Goal: Communication & Community: Participate in discussion

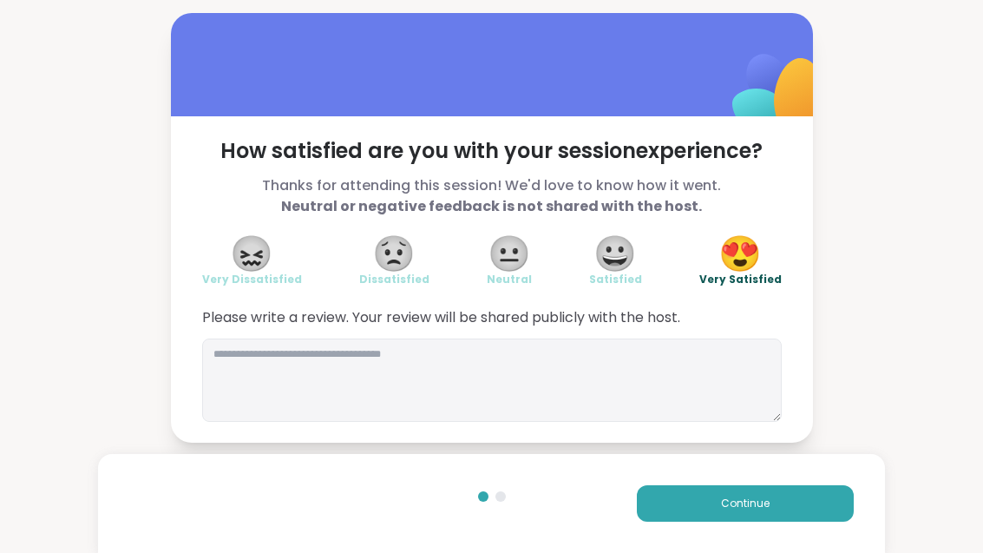
click at [775, 508] on button "Continue" at bounding box center [745, 503] width 217 height 36
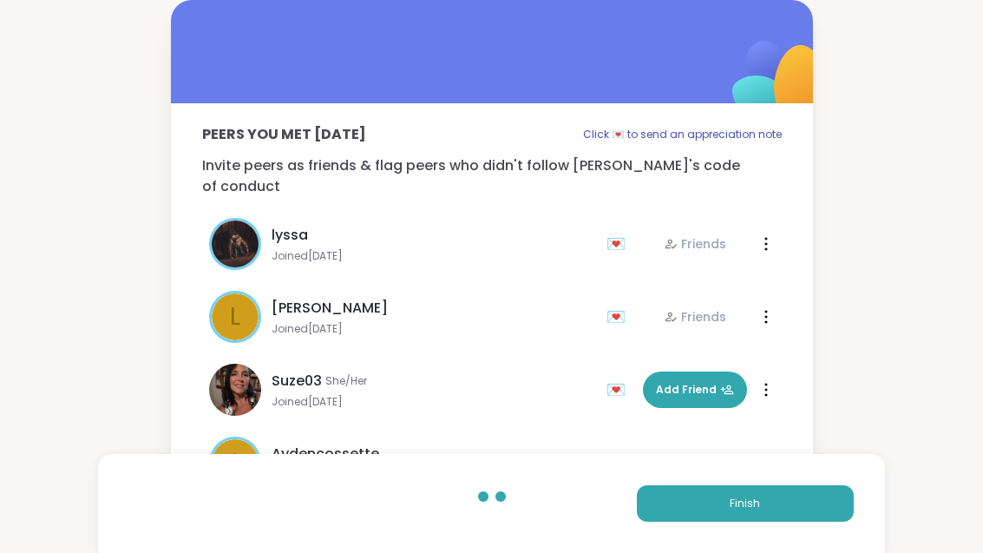
click at [774, 508] on button "Finish" at bounding box center [745, 503] width 217 height 36
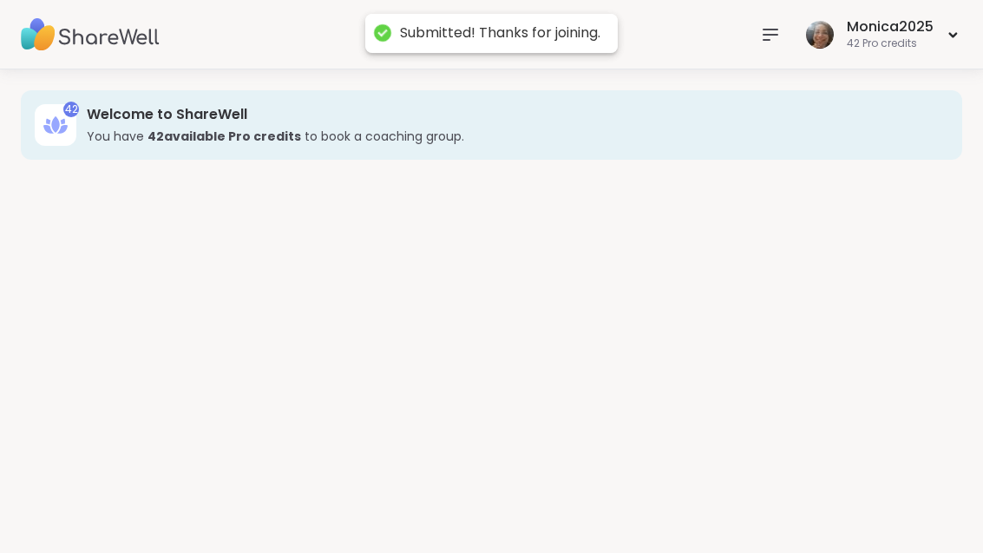
click at [792, 508] on div "42 Welcome to ShareWell You have 42 available Pro credit s to book a coaching g…" at bounding box center [491, 310] width 983 height 483
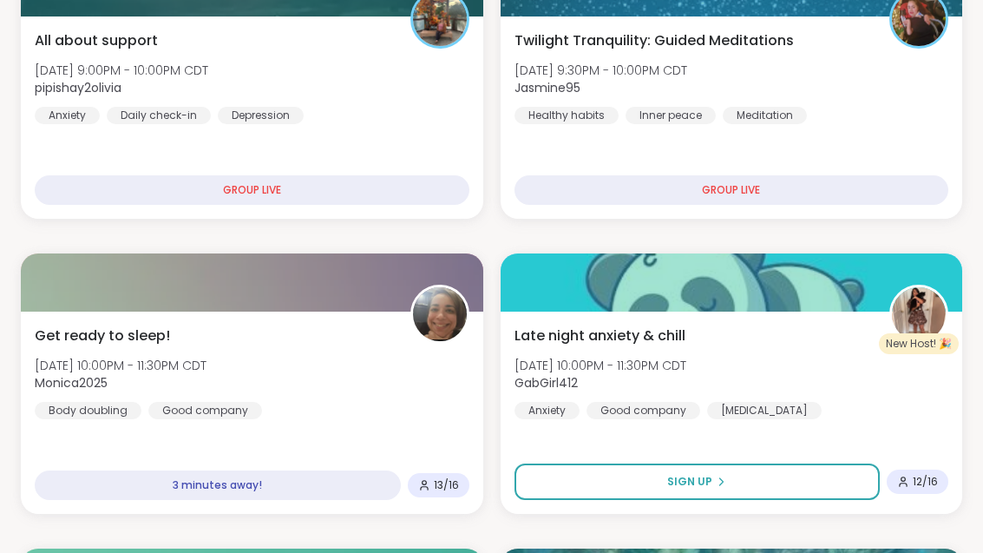
scroll to position [1014, 0]
click at [362, 392] on div "Get ready to sleep! Fri, Oct 10 | 10:00PM - 11:30PM CDT Monica2025 Body doublin…" at bounding box center [252, 372] width 435 height 94
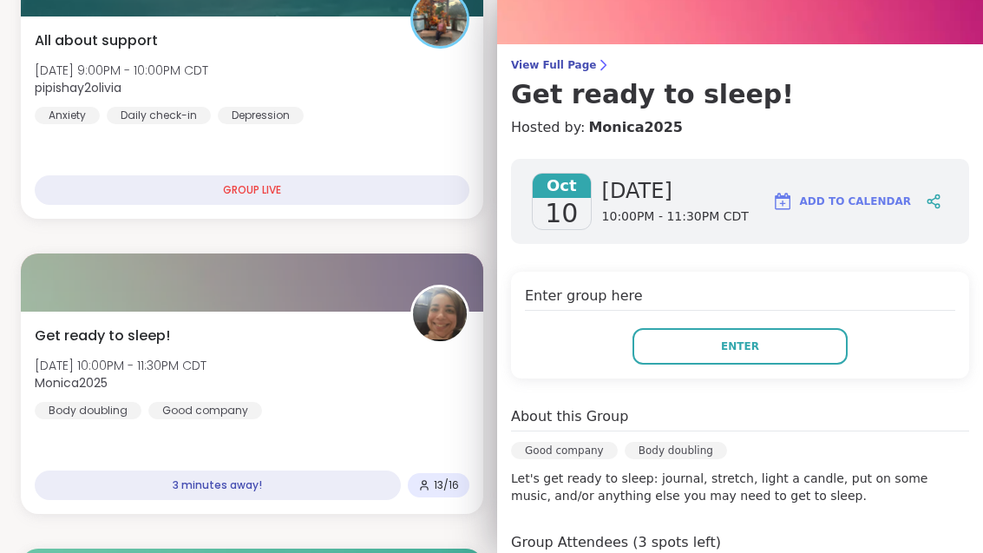
scroll to position [72, 0]
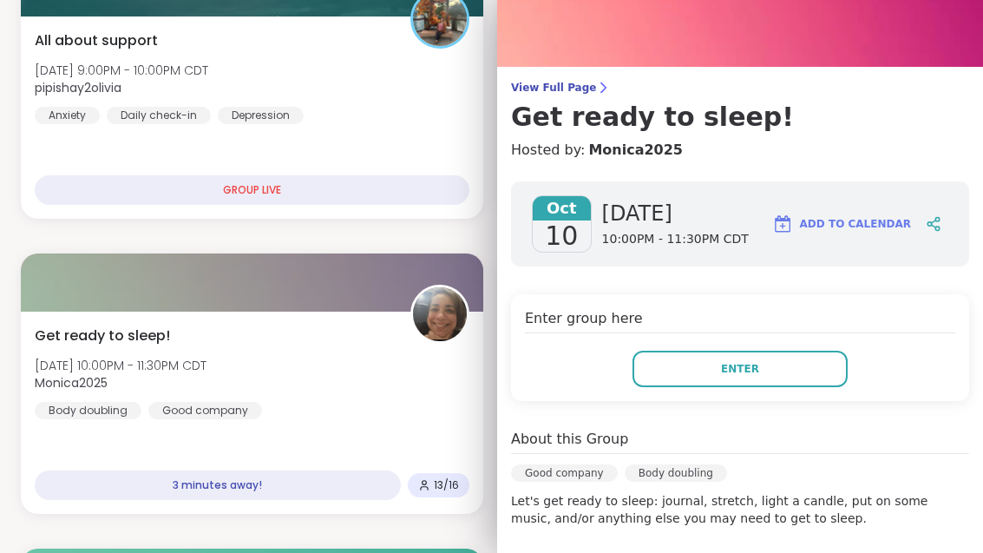
click at [580, 83] on span "View Full Page" at bounding box center [740, 88] width 458 height 14
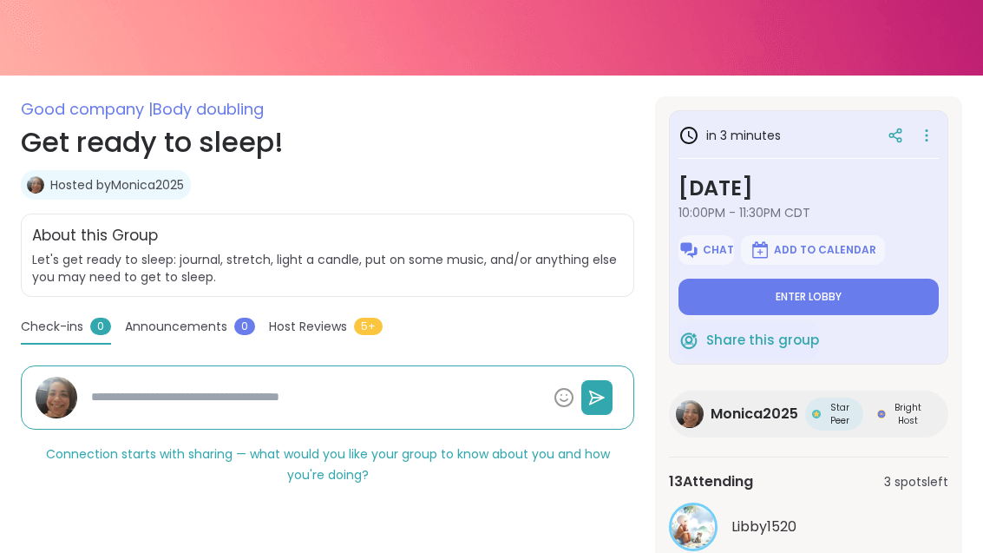
scroll to position [222, 0]
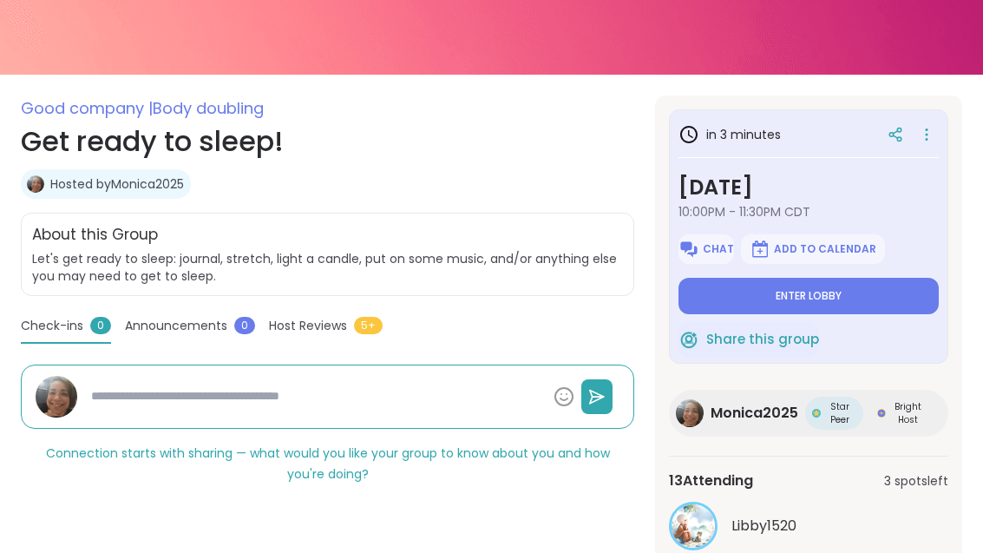
click at [825, 486] on div "13 Attending 3 spots left" at bounding box center [808, 480] width 279 height 21
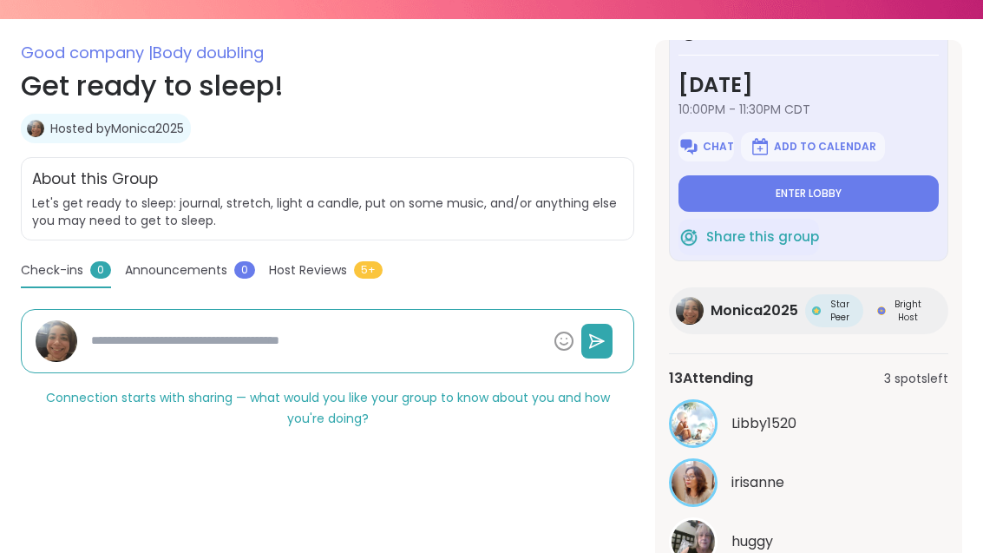
scroll to position [340, 0]
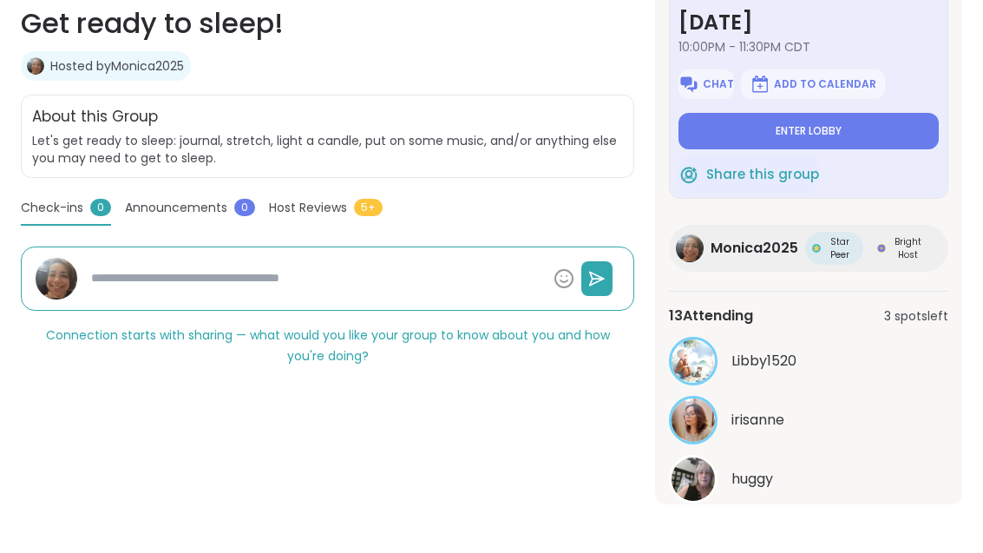
click at [818, 528] on button "See All" at bounding box center [808, 523] width 39 height 18
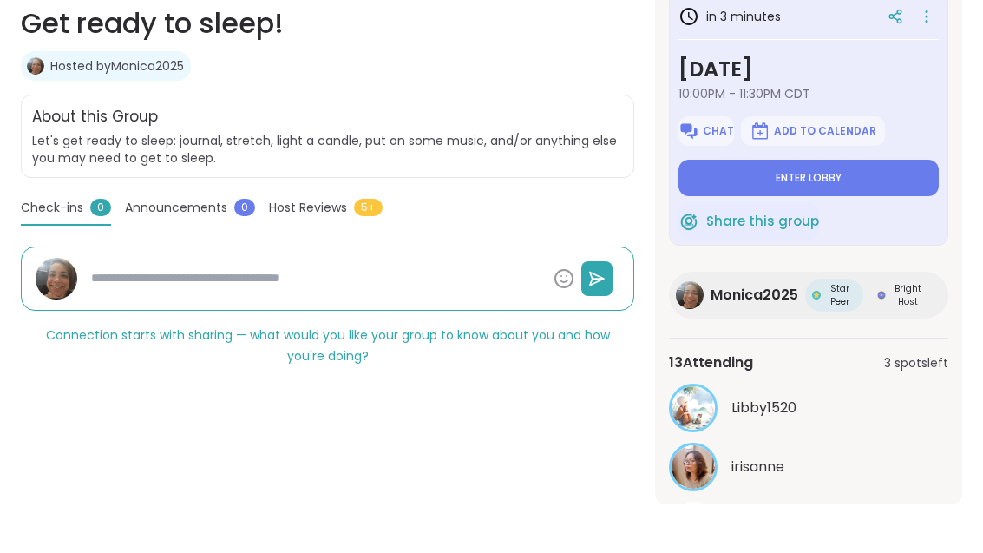
scroll to position [0, 0]
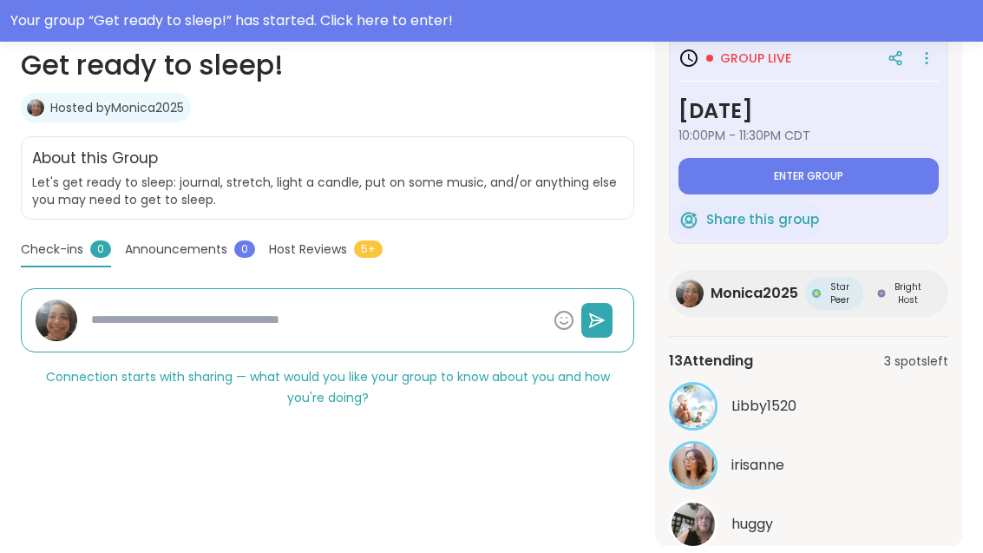
click at [907, 169] on button "Enter group" at bounding box center [808, 176] width 260 height 36
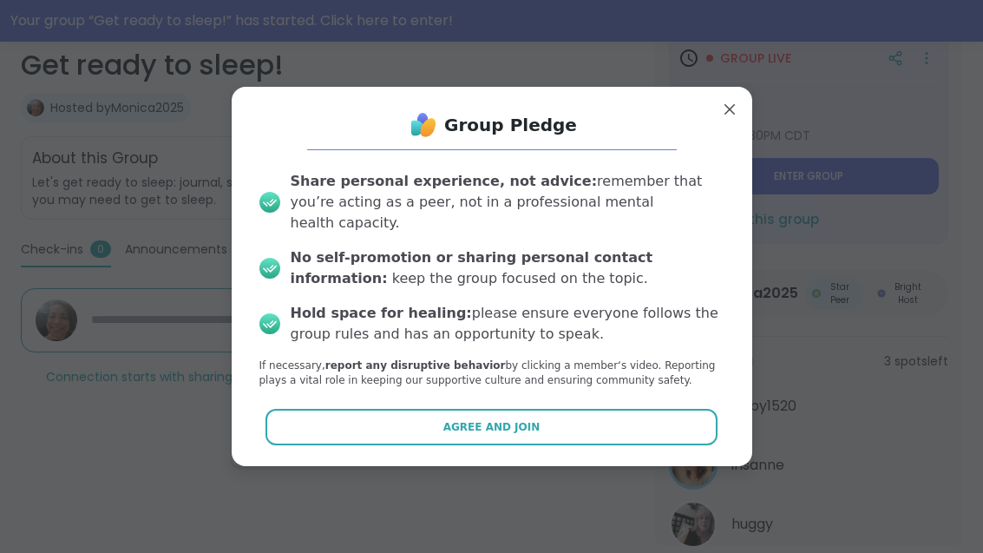
click at [540, 434] on button "Agree and Join" at bounding box center [491, 427] width 452 height 36
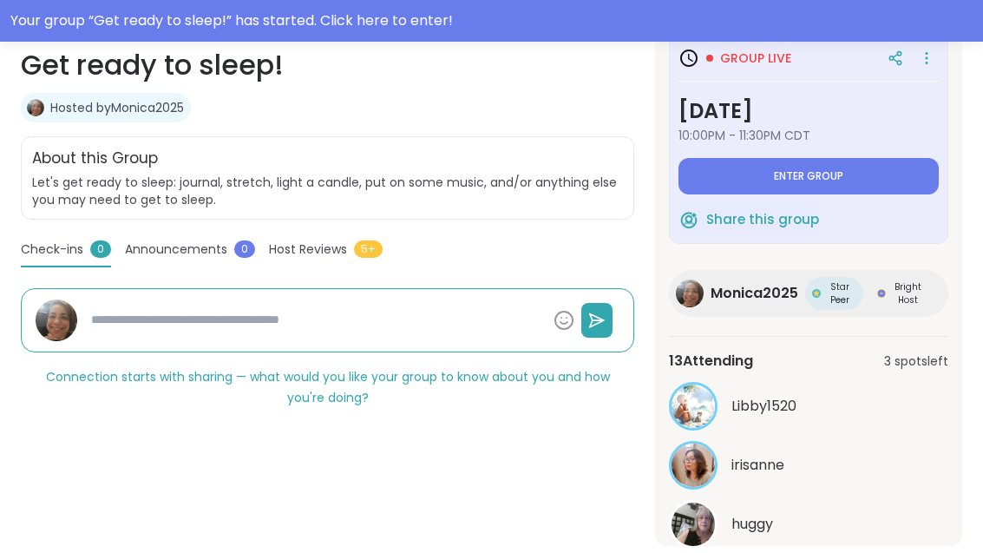
type textarea "*"
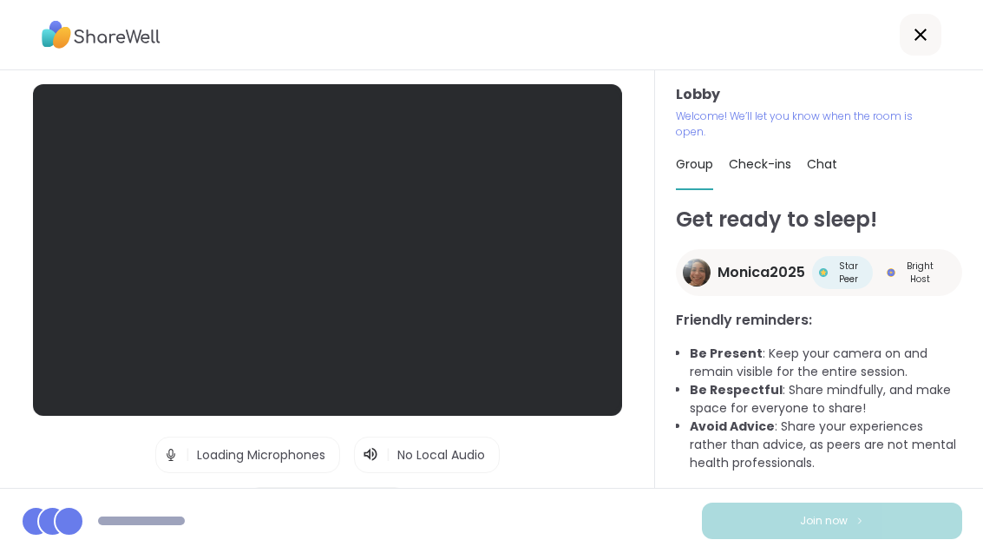
scroll to position [56, 0]
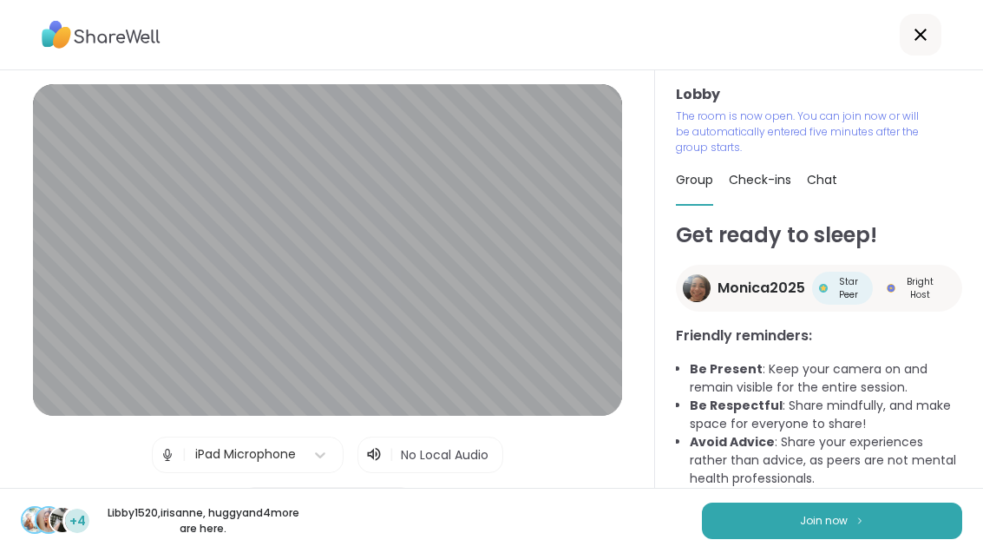
click at [889, 518] on button "Join now" at bounding box center [832, 520] width 260 height 36
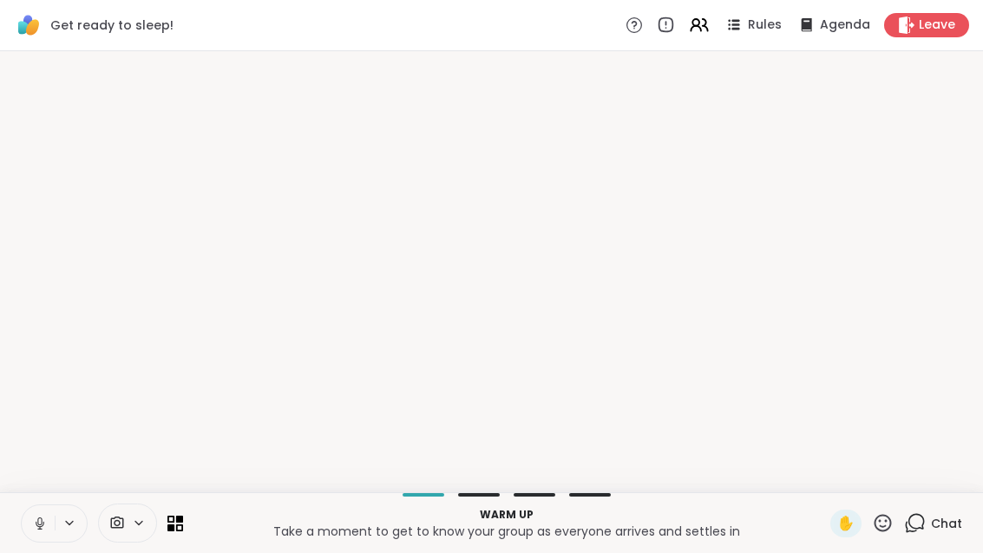
scroll to position [0, 0]
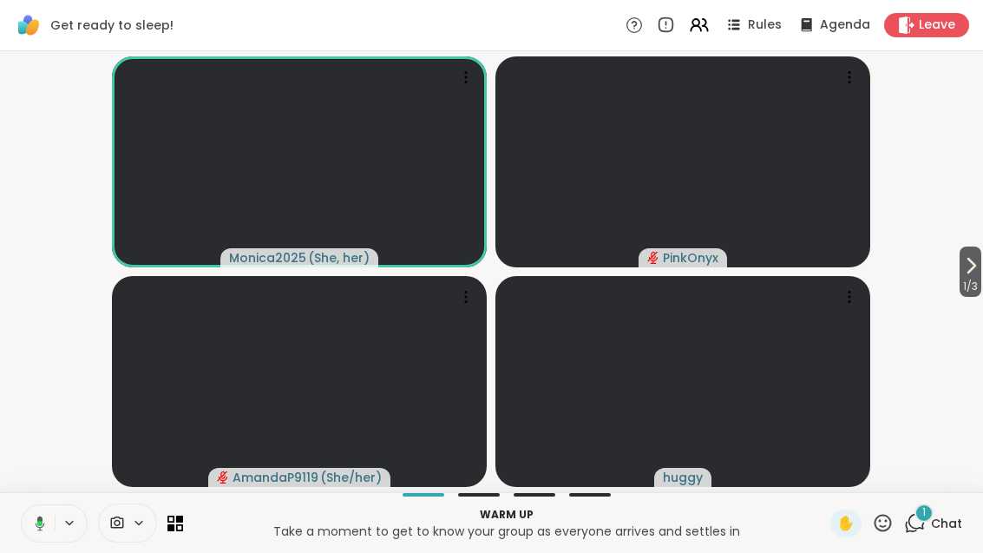
click at [979, 258] on button "1 / 3" at bounding box center [970, 271] width 22 height 50
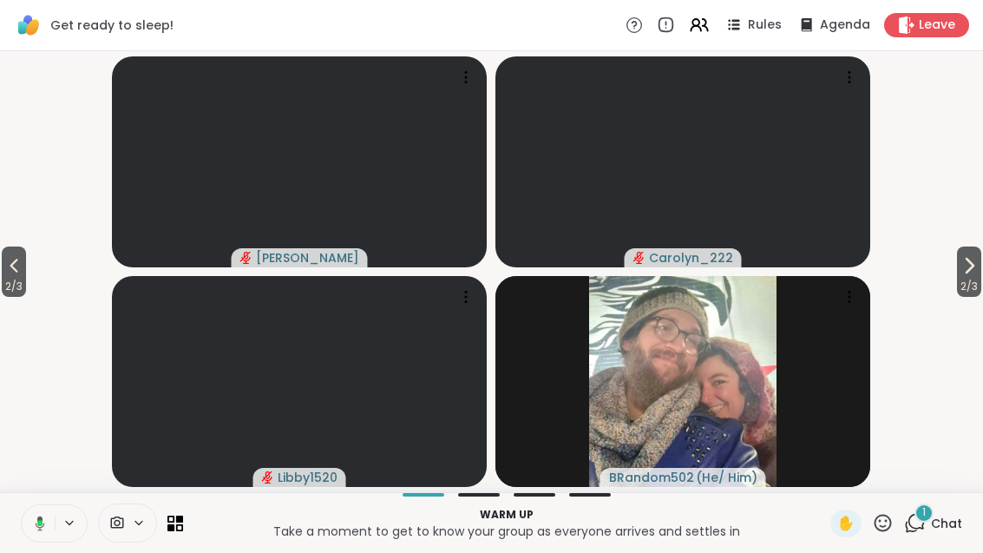
click at [976, 265] on icon at bounding box center [969, 265] width 21 height 21
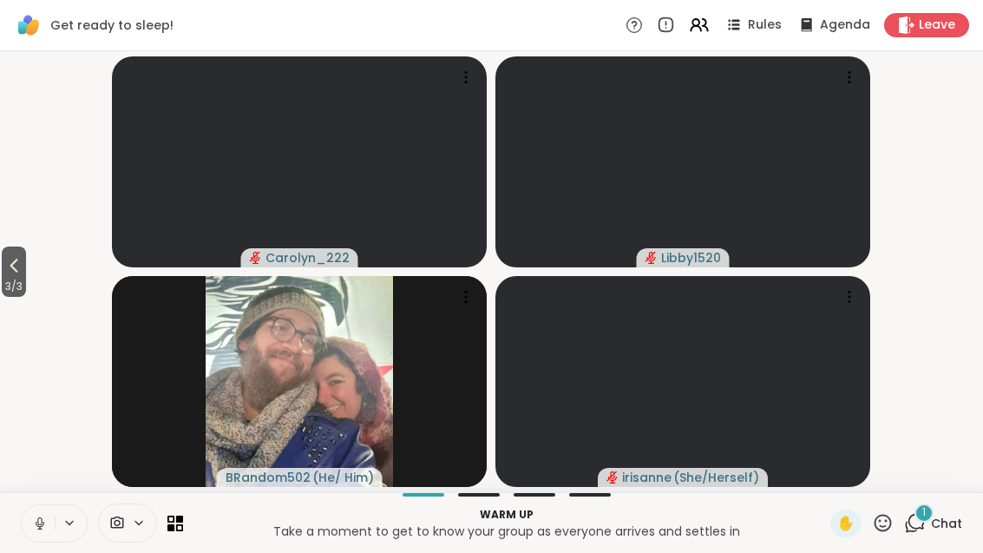
click at [933, 531] on span "Chat" at bounding box center [946, 522] width 31 height 17
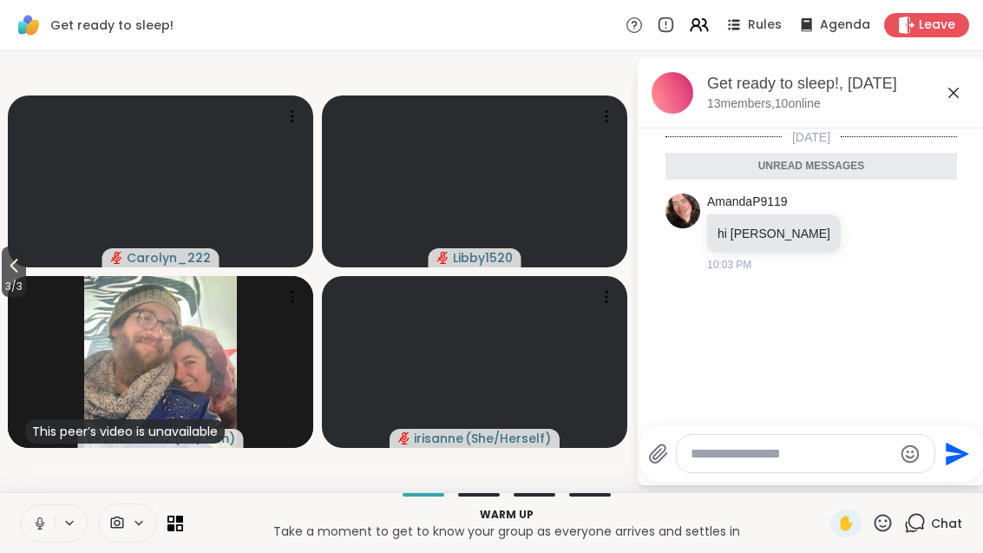
click at [953, 92] on icon at bounding box center [953, 93] width 10 height 10
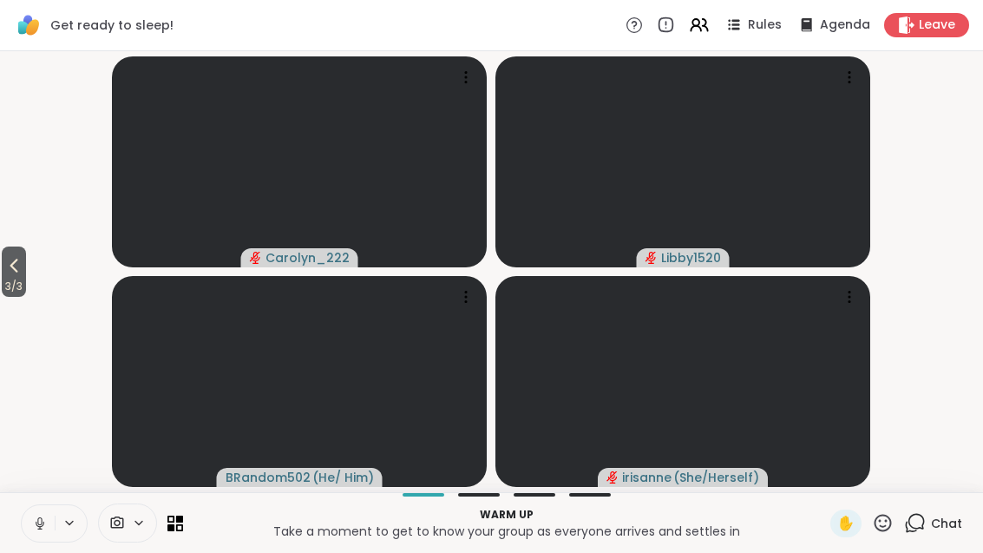
click at [3, 265] on button "3 / 3" at bounding box center [14, 271] width 24 height 50
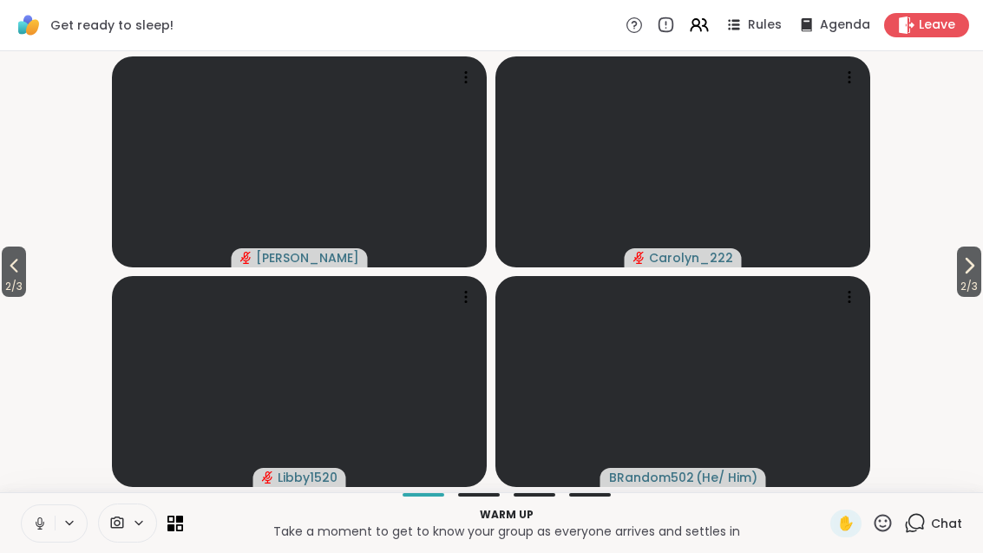
click at [9, 273] on icon at bounding box center [13, 265] width 21 height 21
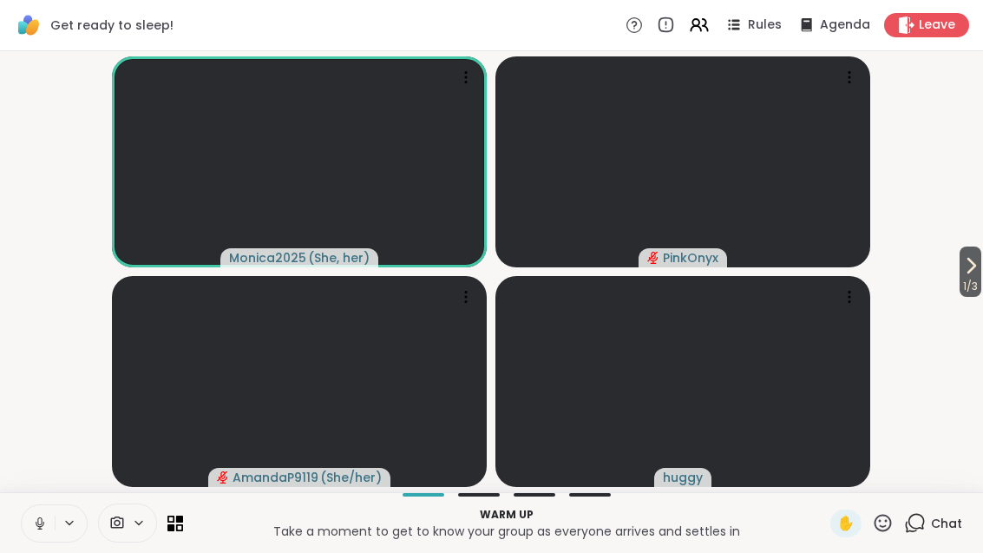
click at [710, 16] on icon at bounding box center [699, 25] width 21 height 21
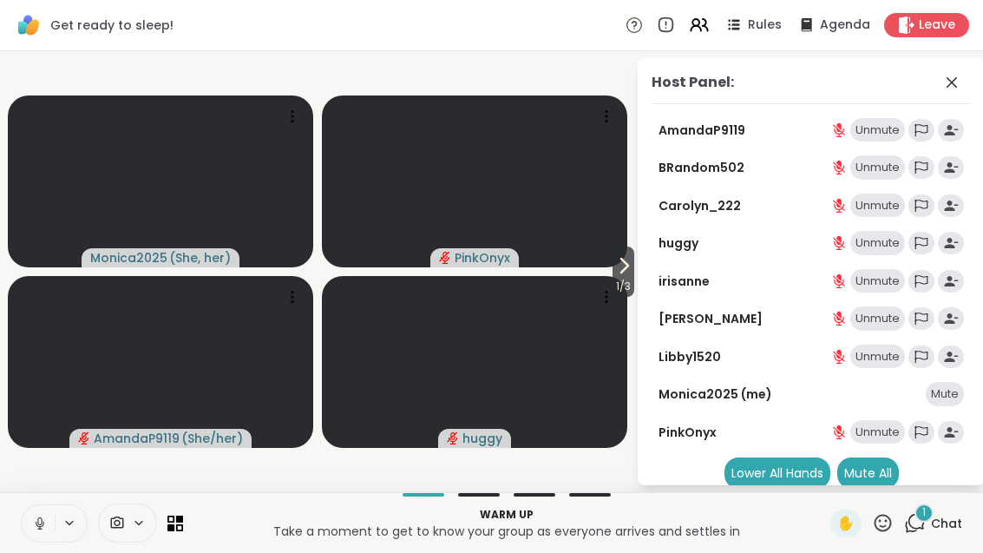
click at [947, 77] on icon at bounding box center [951, 82] width 10 height 10
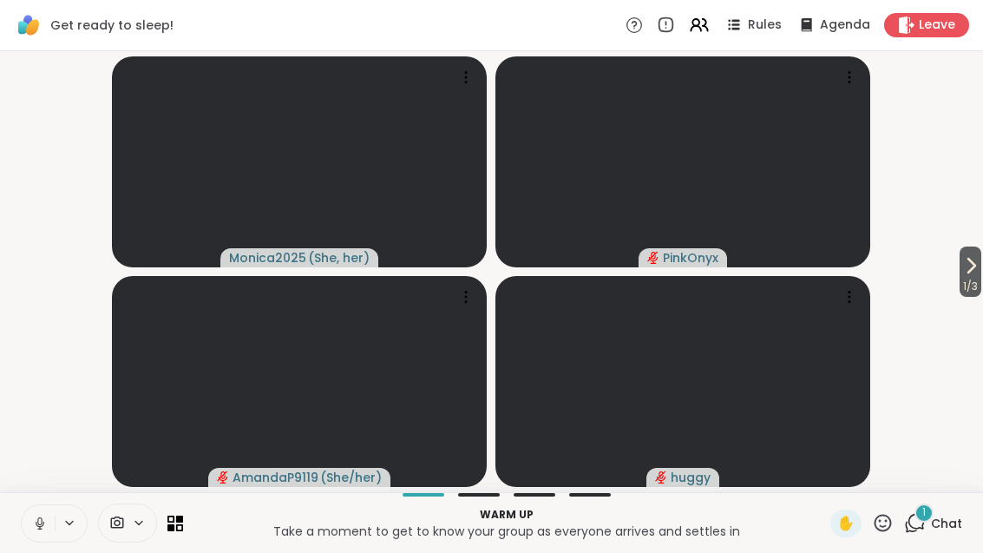
click at [924, 509] on span "1" at bounding box center [923, 512] width 3 height 15
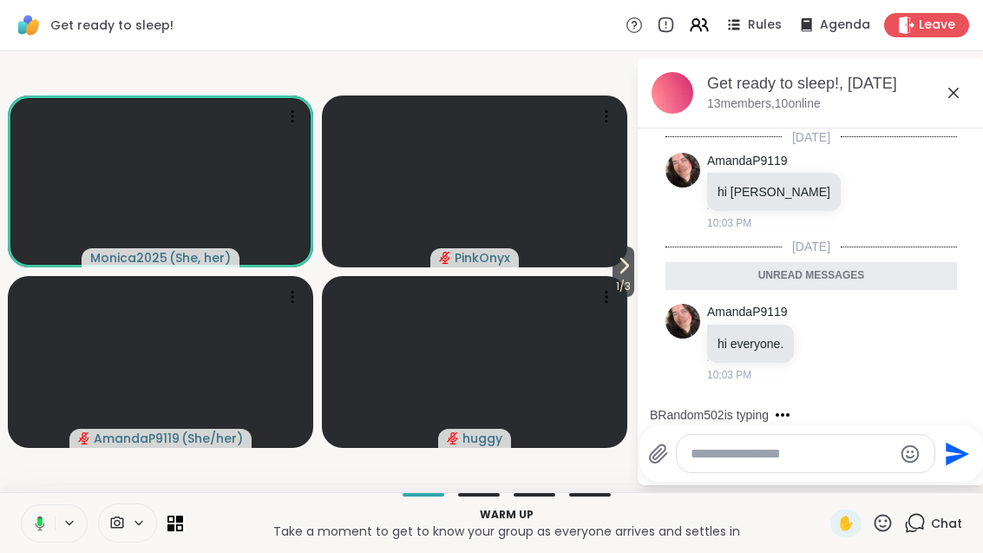
click at [973, 89] on div "Get ready to sleep!, [DATE] members, 10 online" at bounding box center [811, 93] width 347 height 70
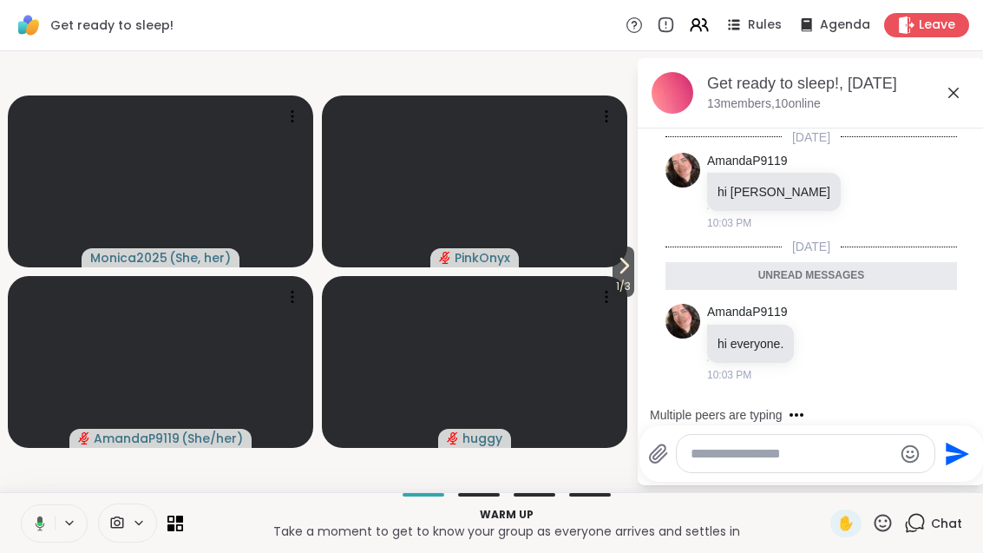
click at [960, 82] on icon at bounding box center [953, 92] width 21 height 21
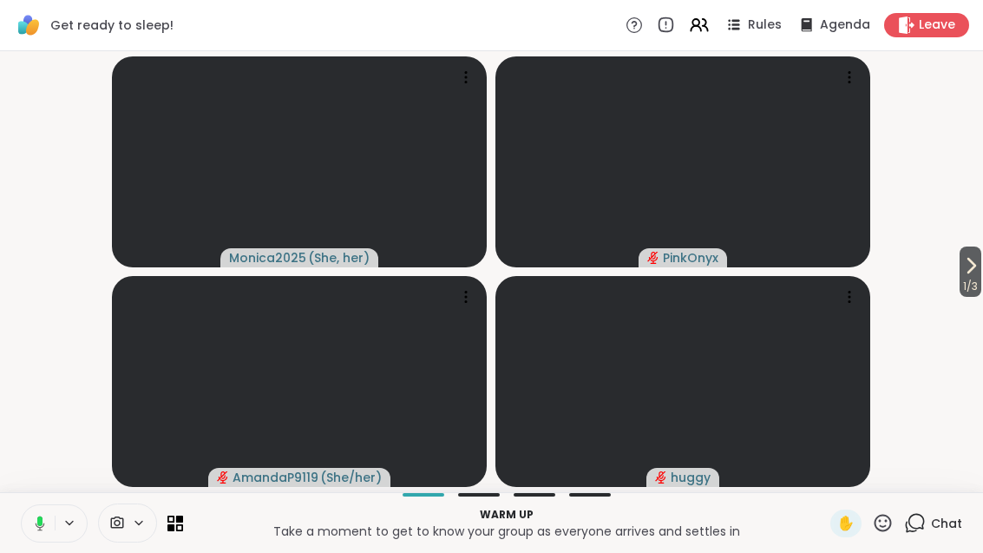
click at [979, 278] on span "1 / 3" at bounding box center [970, 286] width 22 height 21
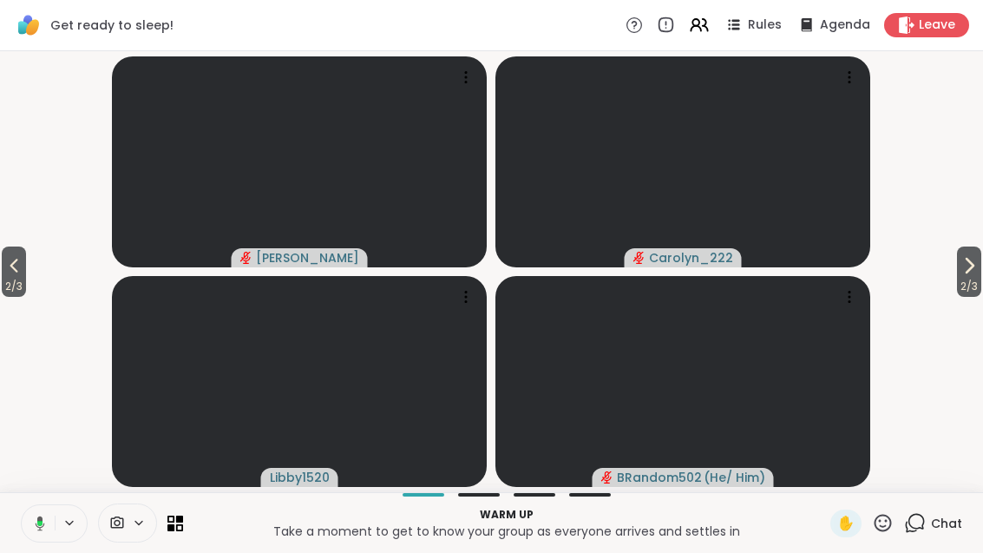
click at [979, 272] on button "2 / 3" at bounding box center [969, 271] width 24 height 50
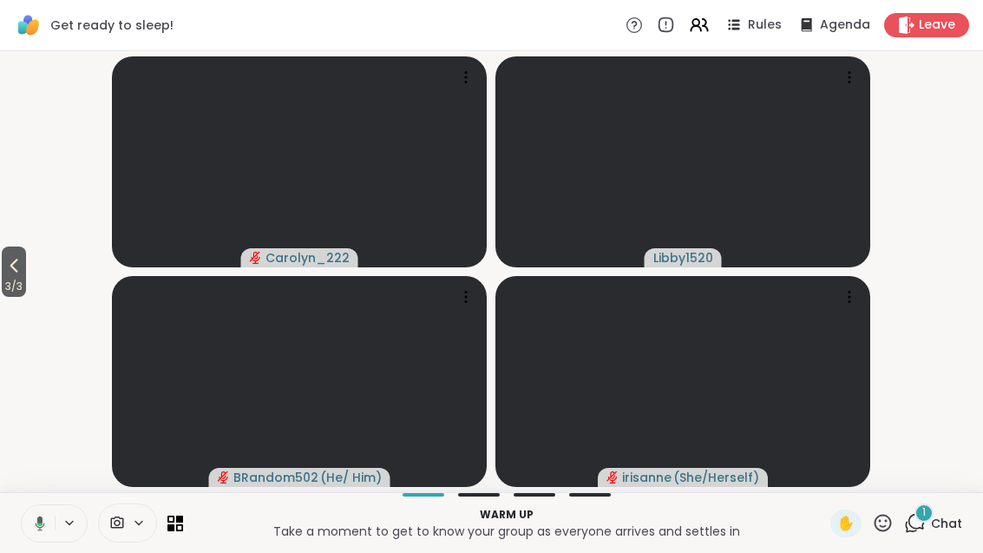
click at [3, 269] on button "3 / 3" at bounding box center [14, 271] width 24 height 50
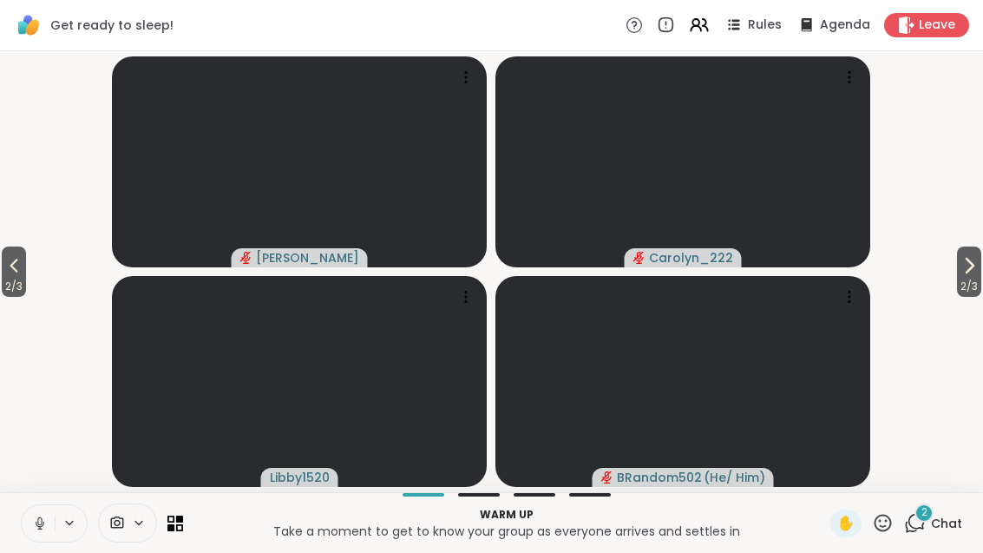
click at [979, 265] on button "2 / 3" at bounding box center [969, 271] width 24 height 50
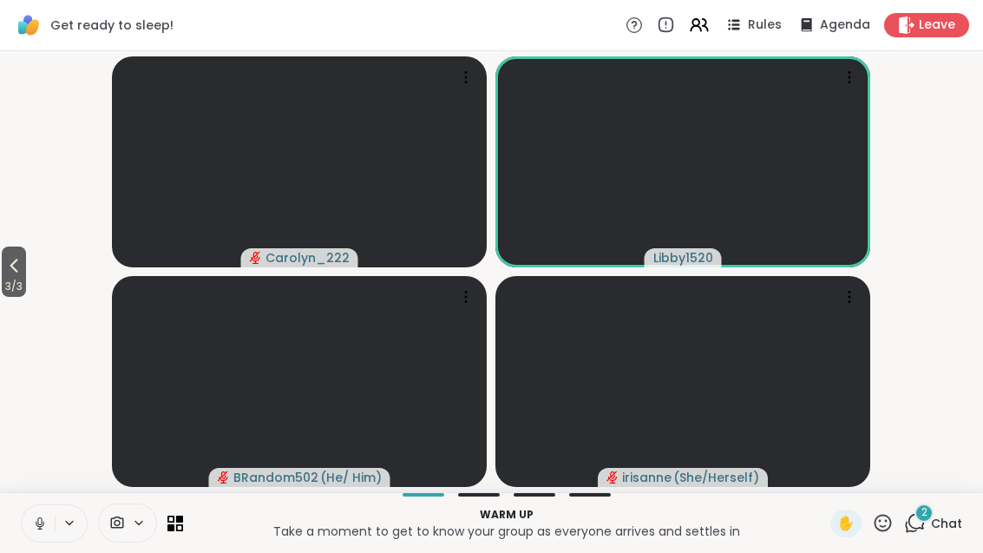
click at [928, 528] on div "2 Chat" at bounding box center [933, 523] width 58 height 28
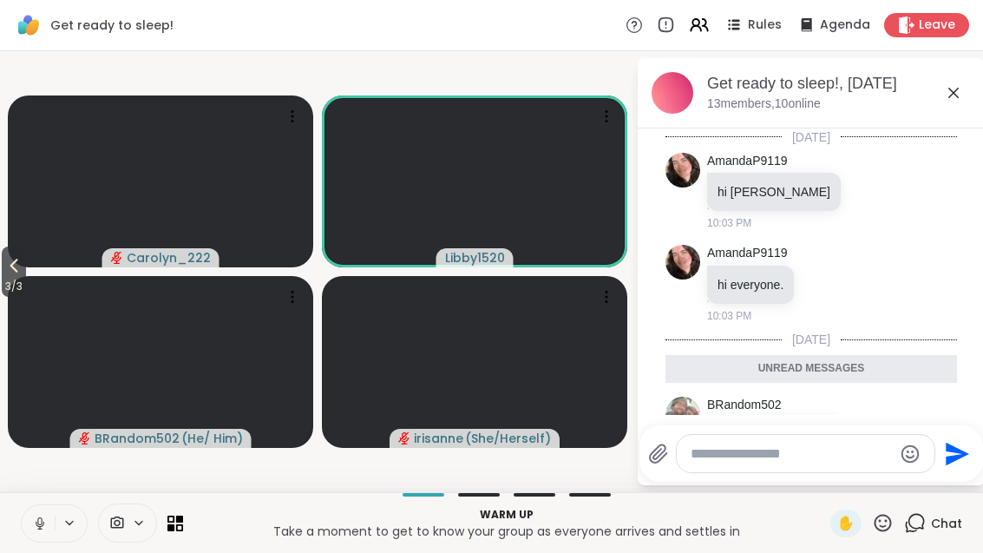
scroll to position [192, 0]
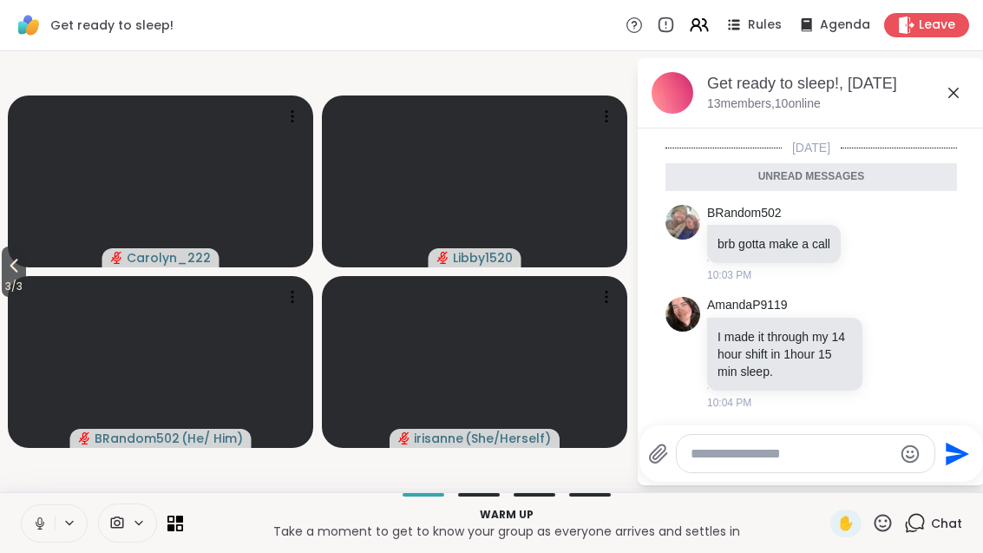
click at [949, 95] on icon at bounding box center [953, 92] width 21 height 21
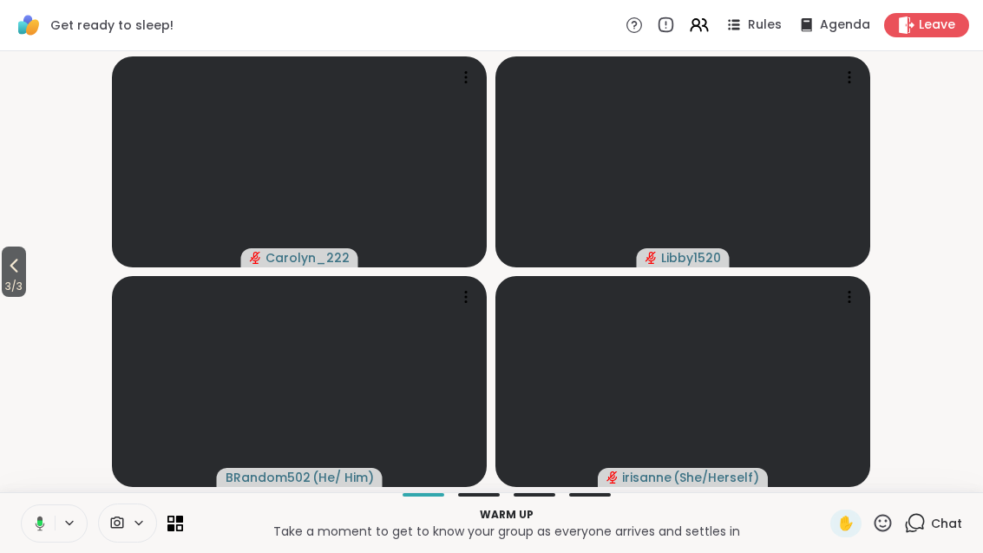
click at [10, 274] on icon at bounding box center [13, 265] width 21 height 21
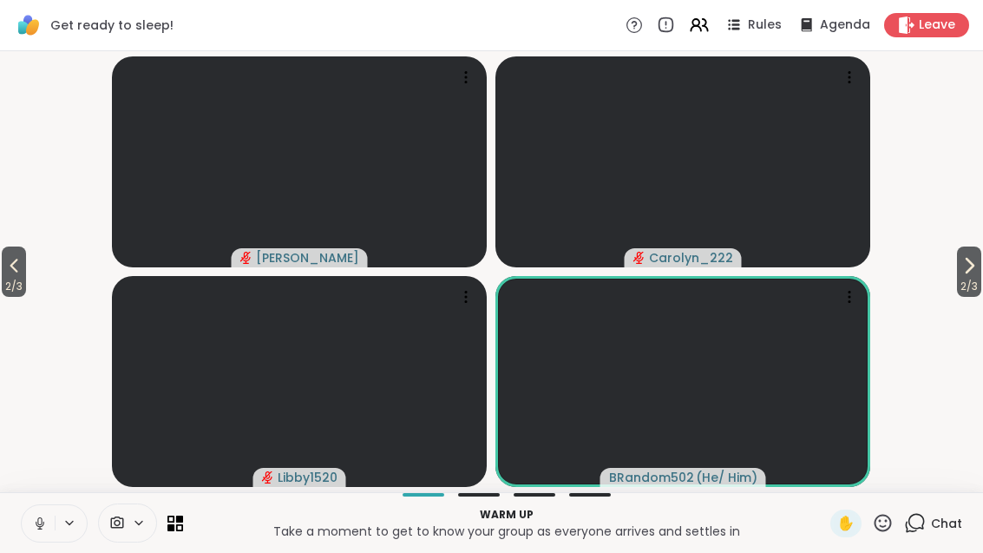
click at [4, 272] on button "2 / 3" at bounding box center [14, 271] width 24 height 50
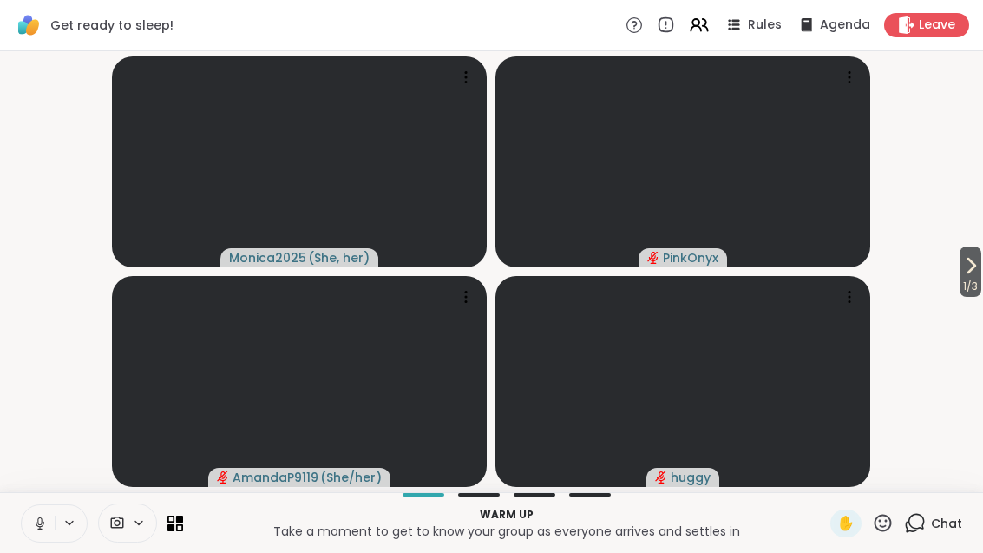
click at [187, 518] on div "Warm up Take a moment to get to know your group as everyone arrives and settles…" at bounding box center [491, 522] width 983 height 61
click at [179, 546] on div "Warm up Take a moment to get to know your group as everyone arrives and settles…" at bounding box center [491, 522] width 983 height 61
click at [189, 521] on div "Warm up Take a moment to get to know your group as everyone arrives and settles…" at bounding box center [491, 522] width 983 height 61
click at [172, 534] on div at bounding box center [102, 522] width 162 height 39
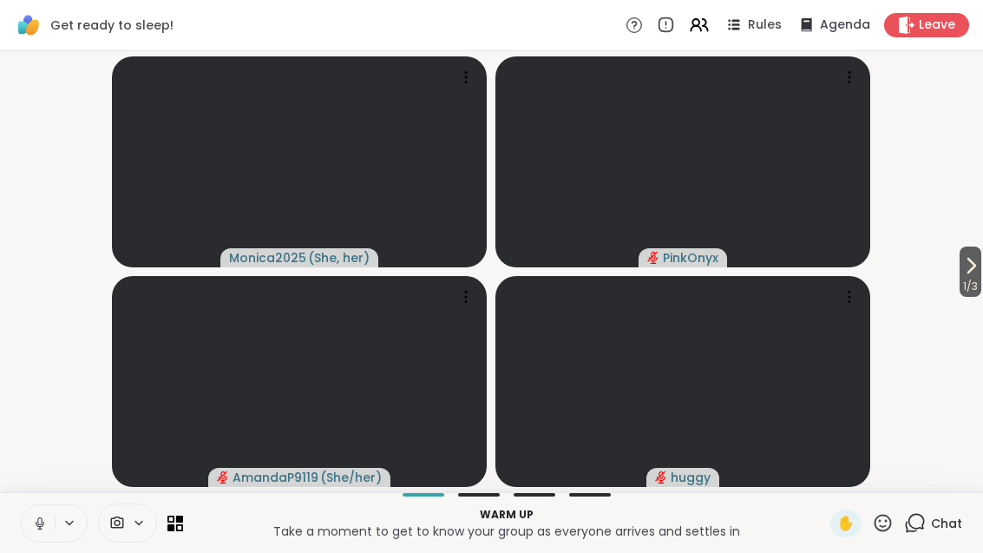
click at [174, 528] on icon at bounding box center [170, 526] width 7 height 7
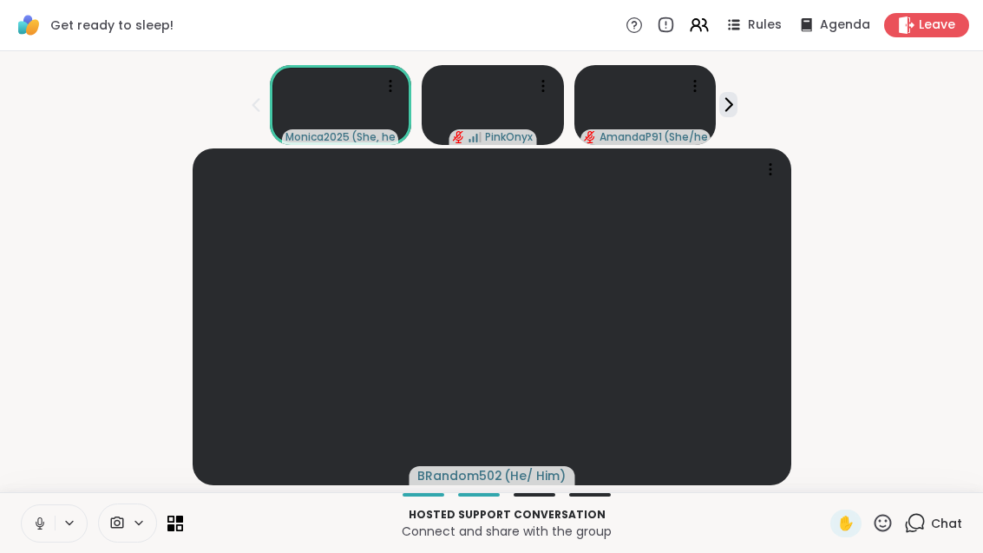
scroll to position [17, 0]
click at [176, 527] on icon at bounding box center [179, 526] width 7 height 7
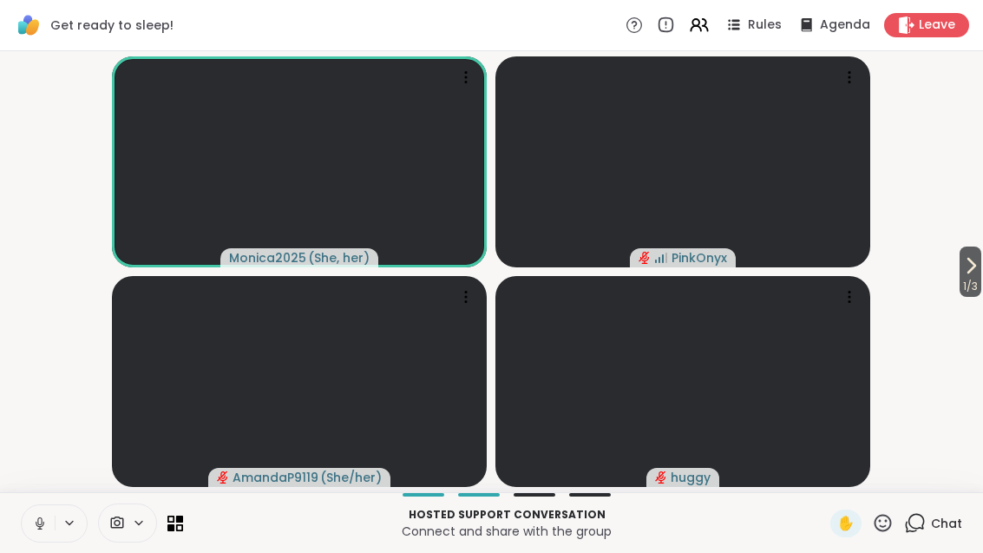
scroll to position [0, 0]
click at [979, 274] on button "1 / 3" at bounding box center [970, 271] width 22 height 50
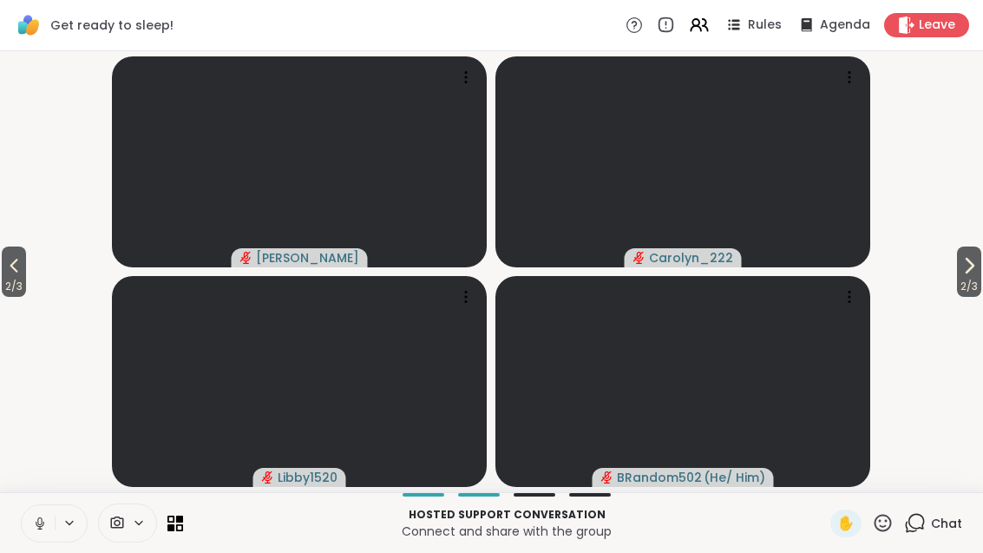
click at [959, 274] on icon at bounding box center [969, 265] width 21 height 21
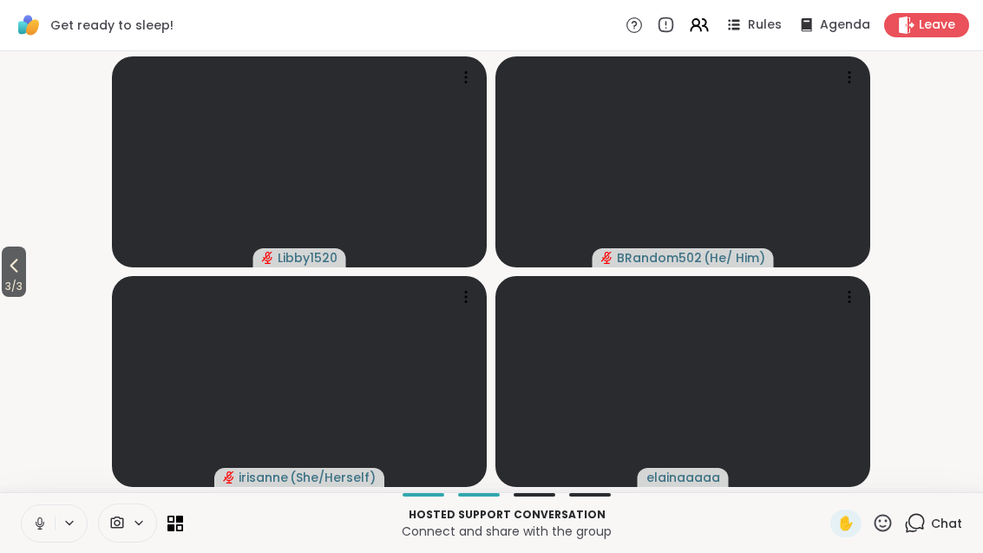
click at [11, 282] on span "3 / 3" at bounding box center [14, 286] width 24 height 21
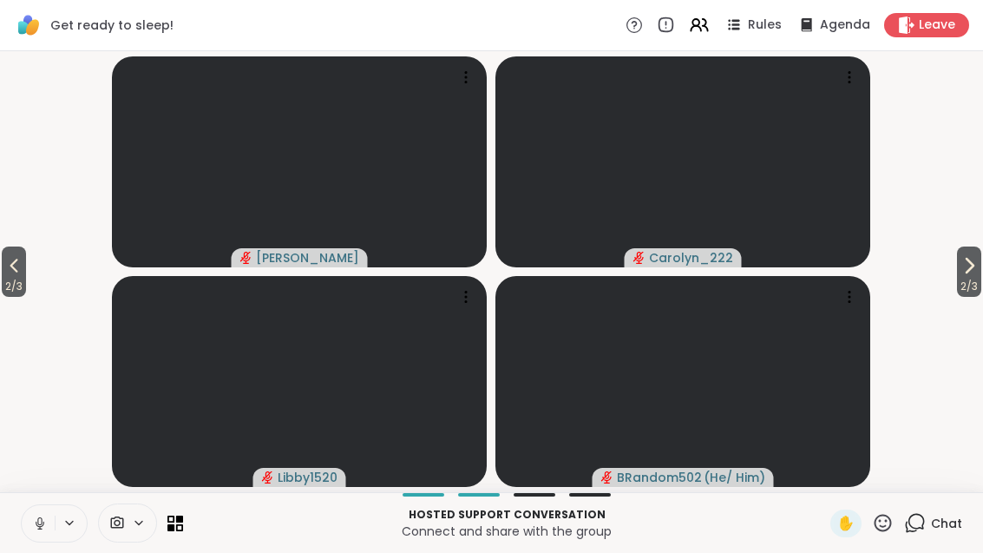
click at [14, 285] on span "2 / 3" at bounding box center [14, 286] width 24 height 21
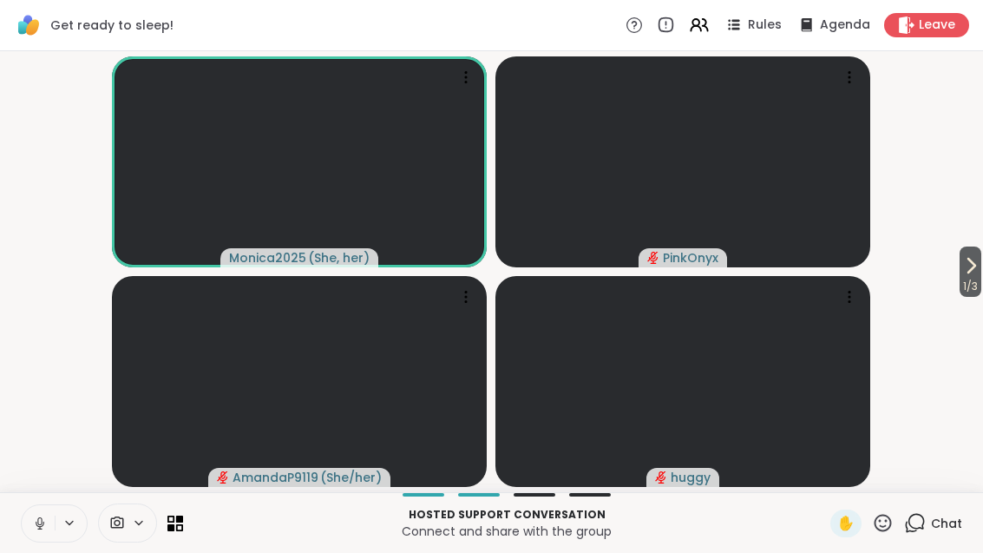
click at [972, 265] on icon at bounding box center [971, 266] width 7 height 14
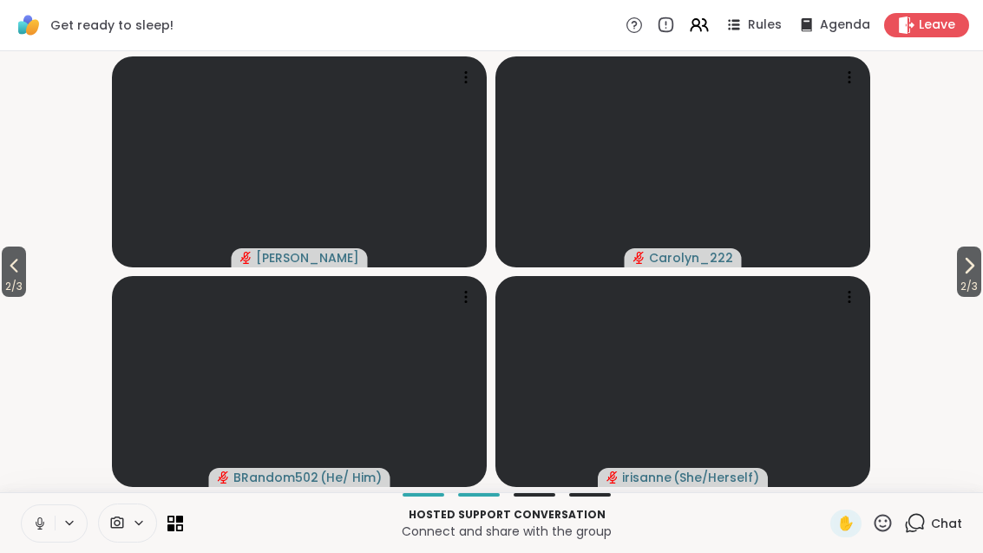
click at [980, 265] on button "2 / 3" at bounding box center [969, 271] width 24 height 50
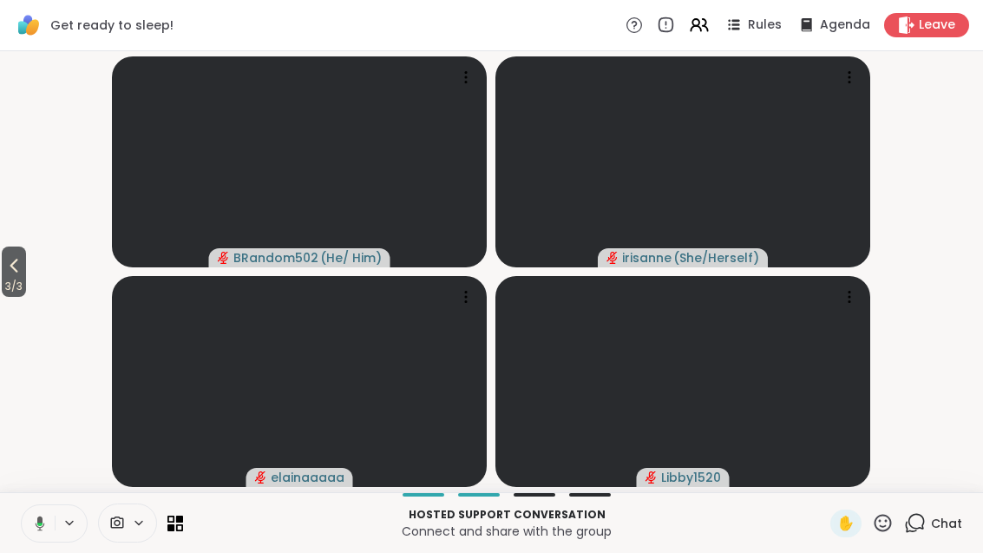
click at [7, 287] on span "3 / 3" at bounding box center [14, 286] width 24 height 21
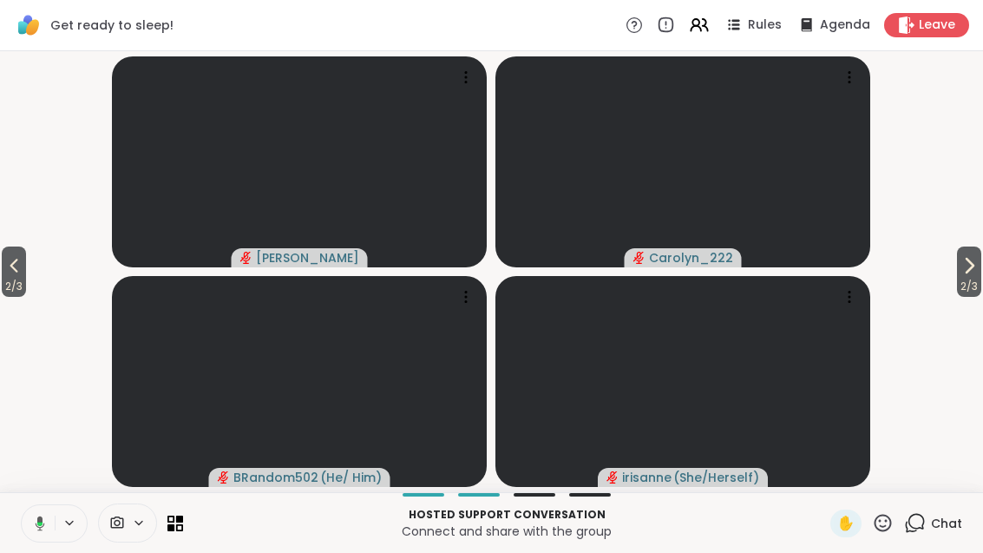
click at [10, 278] on span "2 / 3" at bounding box center [14, 286] width 24 height 21
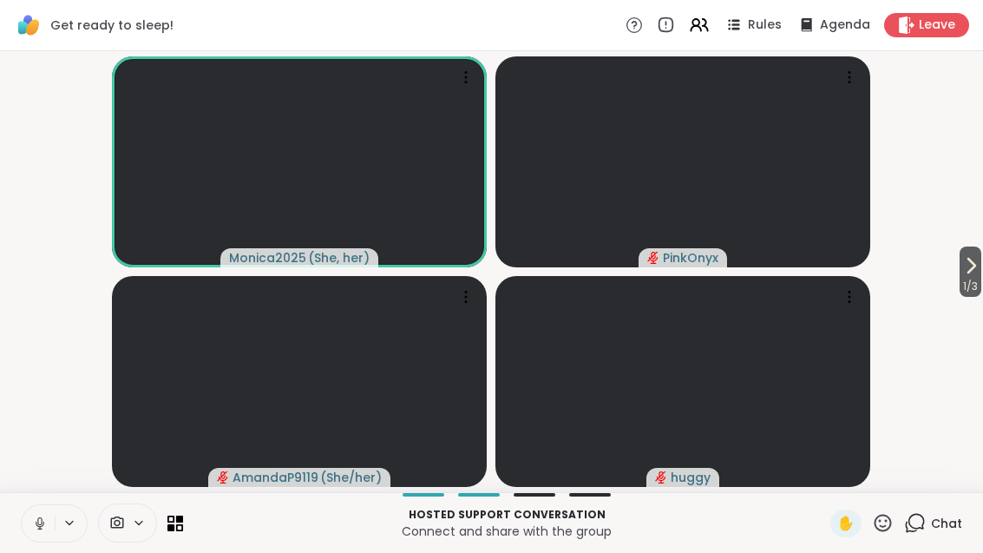
click at [770, 24] on span "Rules" at bounding box center [765, 24] width 34 height 17
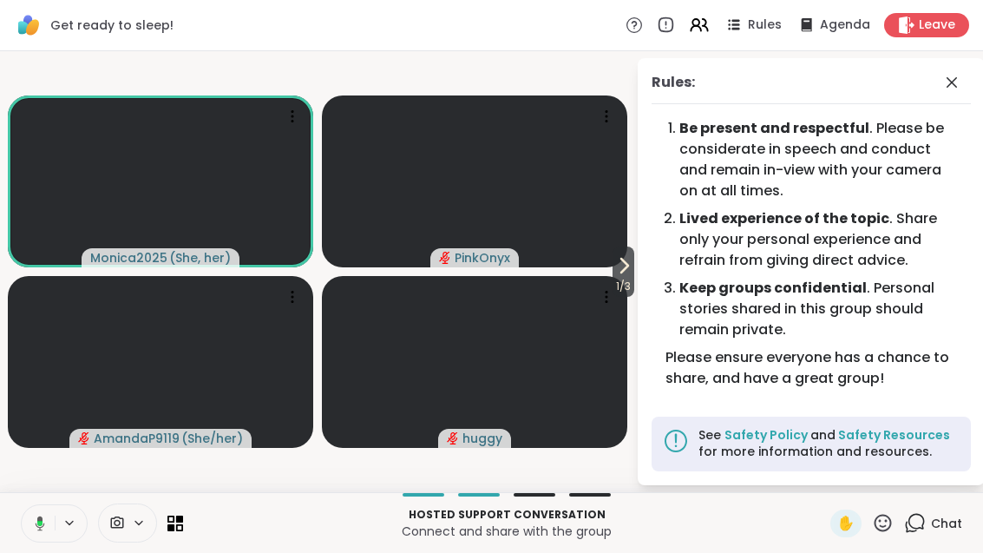
click at [953, 73] on icon at bounding box center [951, 82] width 21 height 21
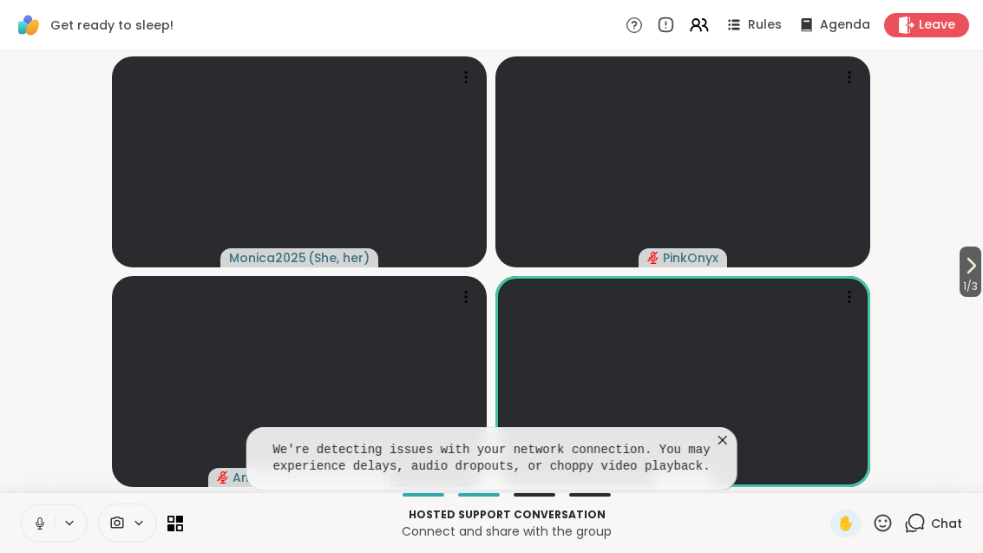
click at [724, 431] on icon at bounding box center [722, 439] width 17 height 17
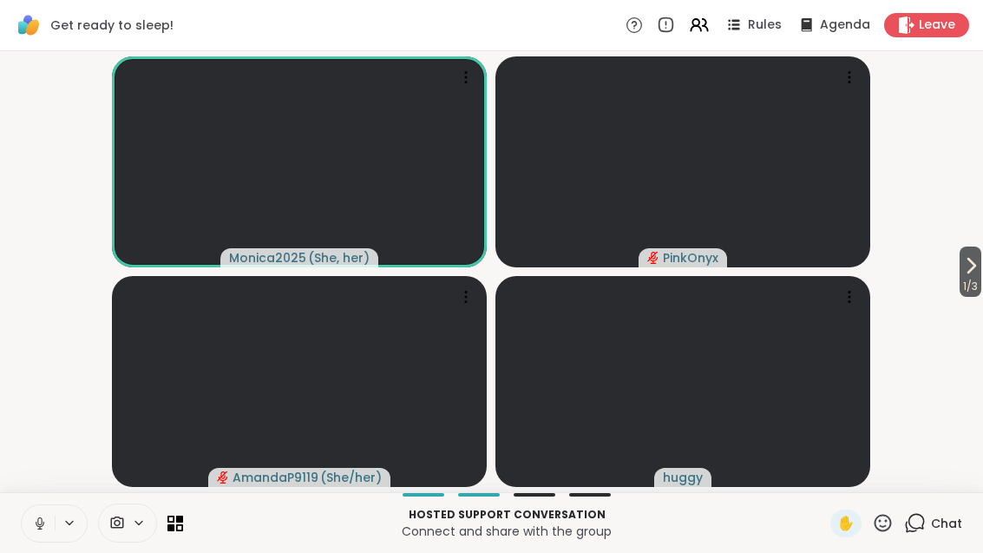
click at [977, 278] on span "1 / 3" at bounding box center [970, 286] width 22 height 21
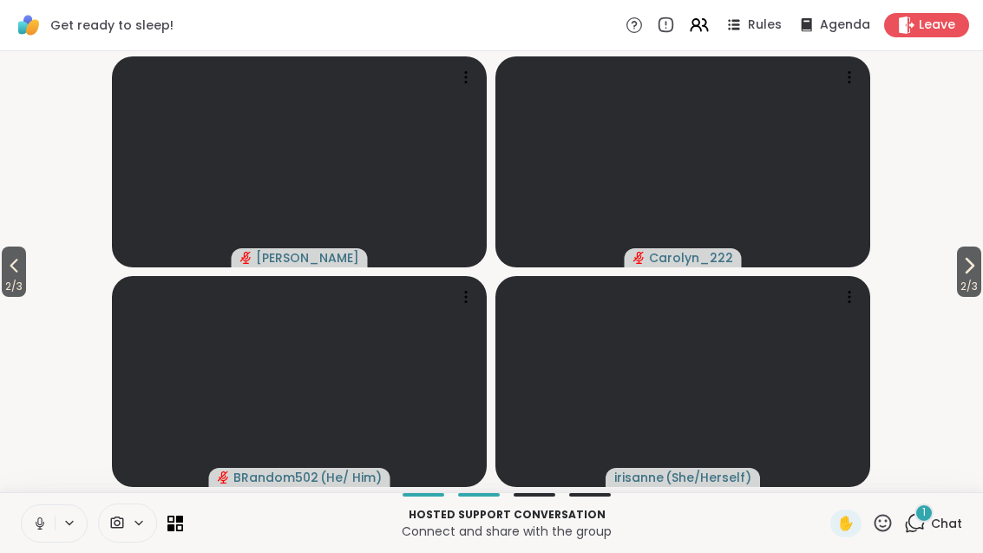
click at [978, 271] on button "2 / 3" at bounding box center [969, 271] width 24 height 50
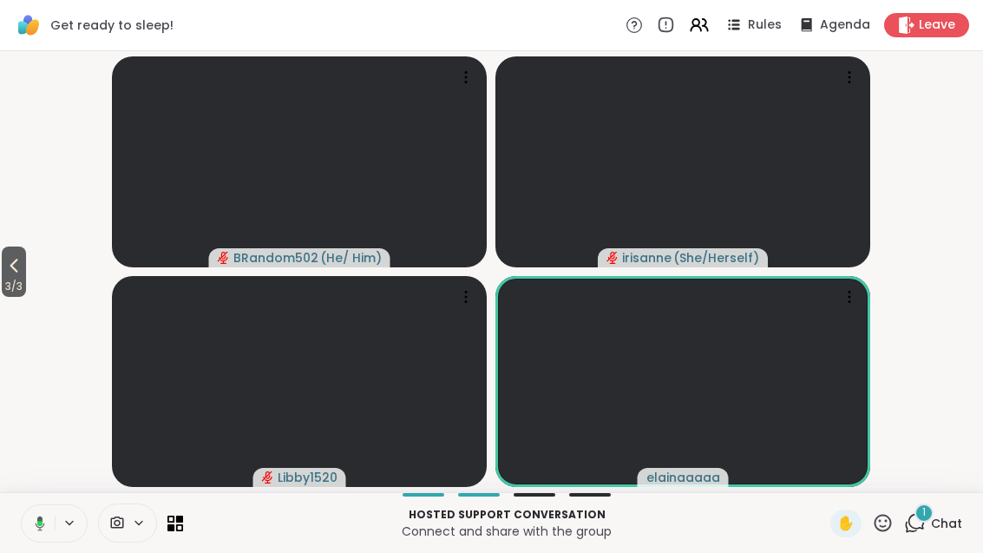
click at [924, 521] on div "1" at bounding box center [923, 512] width 19 height 19
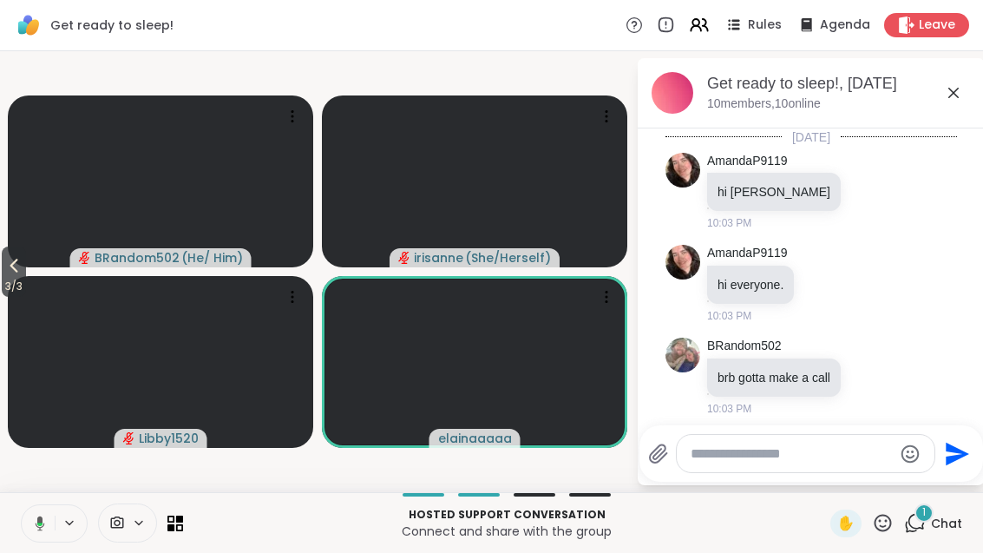
scroll to position [325, 0]
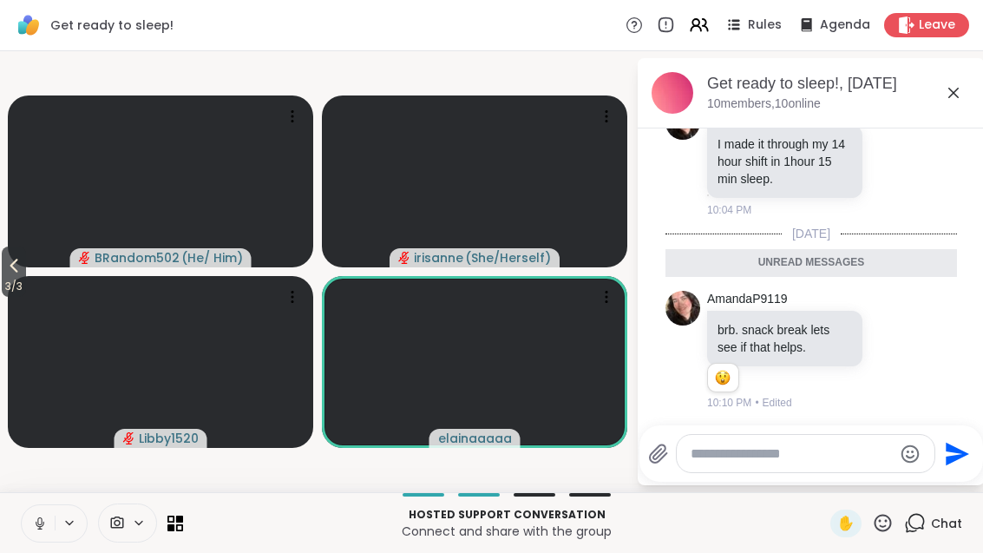
click at [976, 75] on div "Get ready to sleep!, [DATE] members, 10 online" at bounding box center [811, 93] width 347 height 70
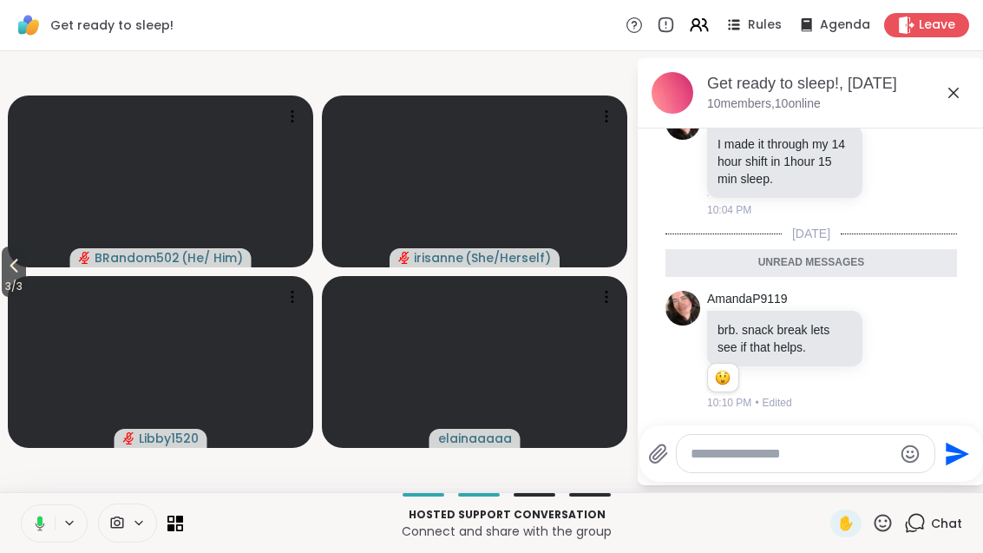
click at [976, 75] on div "Get ready to sleep!, [DATE] members, 10 online" at bounding box center [811, 93] width 347 height 70
click at [955, 85] on icon at bounding box center [953, 92] width 21 height 21
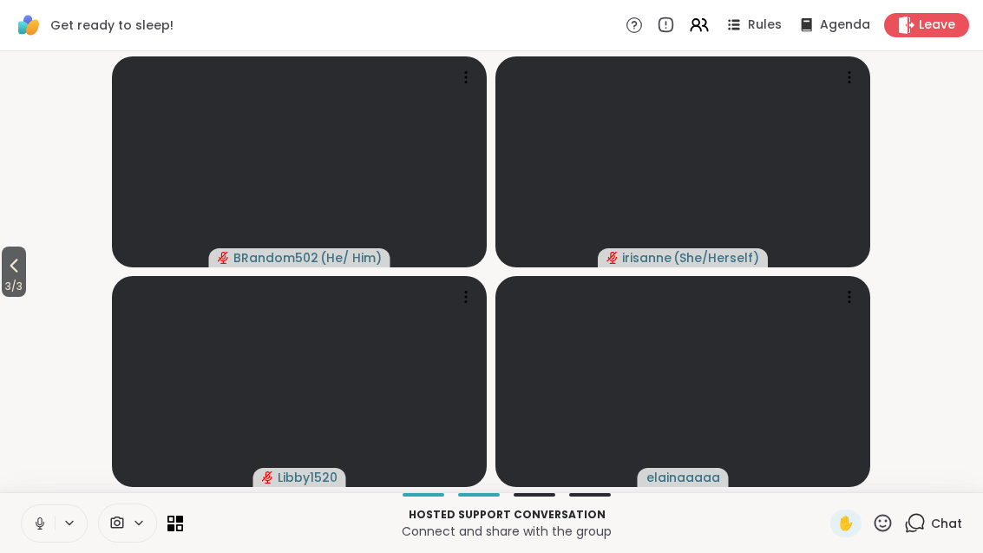
click at [3, 270] on button "3 / 3" at bounding box center [14, 271] width 24 height 50
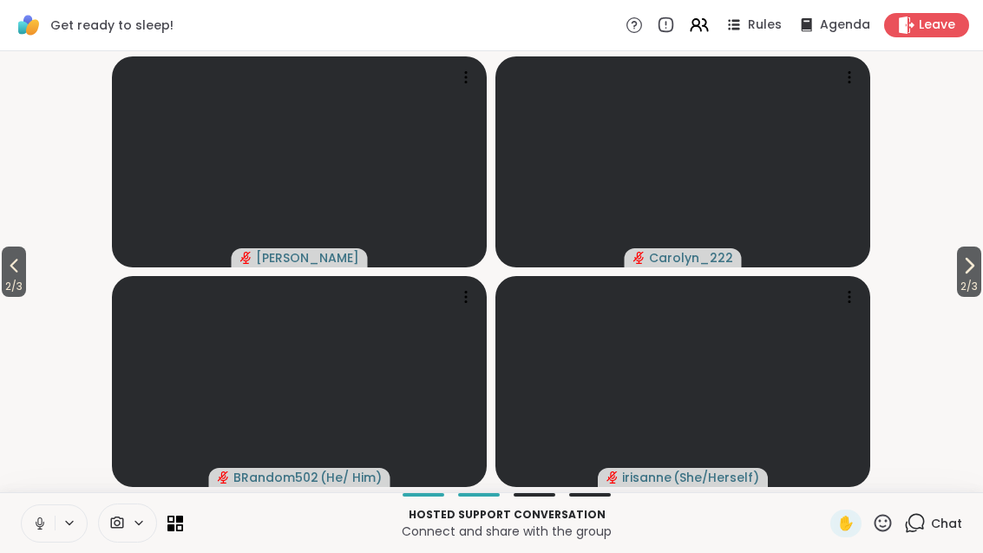
click at [26, 277] on span "2 / 3" at bounding box center [14, 286] width 24 height 21
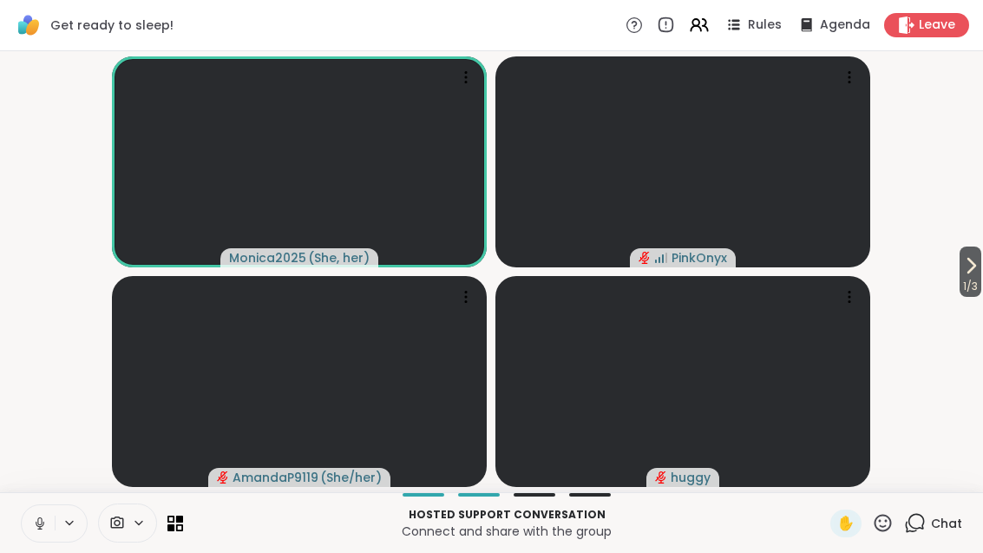
click at [973, 277] on span "1 / 3" at bounding box center [970, 286] width 22 height 21
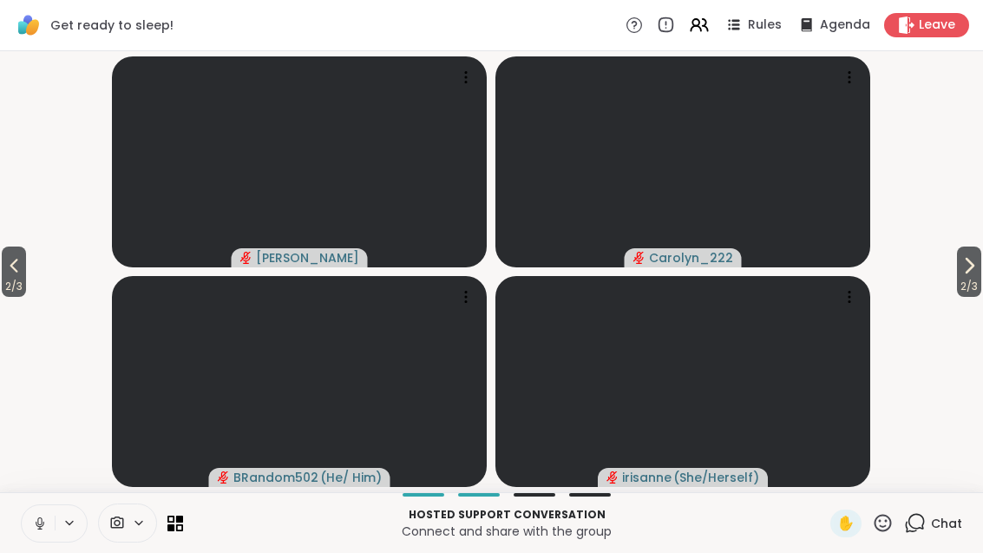
click at [980, 263] on button "2 / 3" at bounding box center [969, 271] width 24 height 50
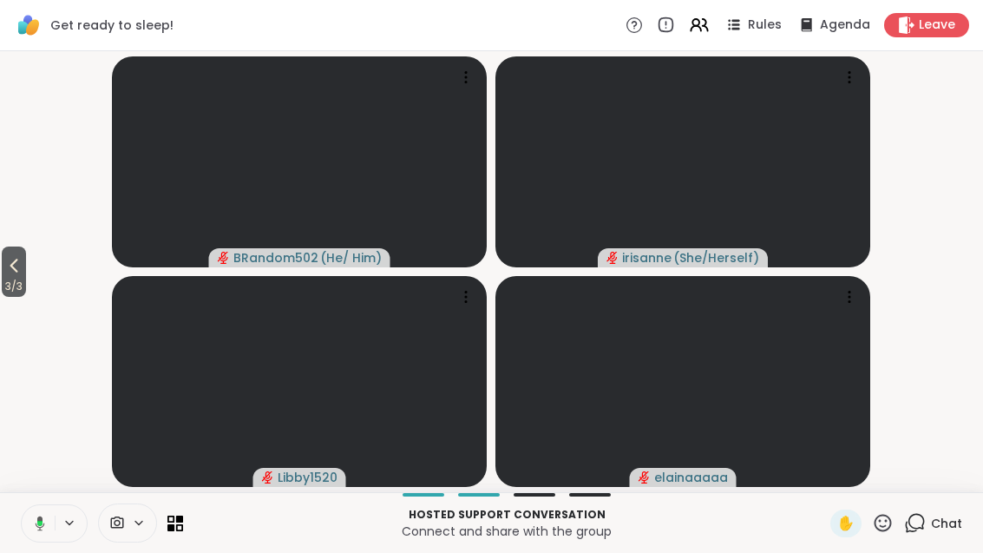
click at [12, 265] on icon at bounding box center [13, 265] width 21 height 21
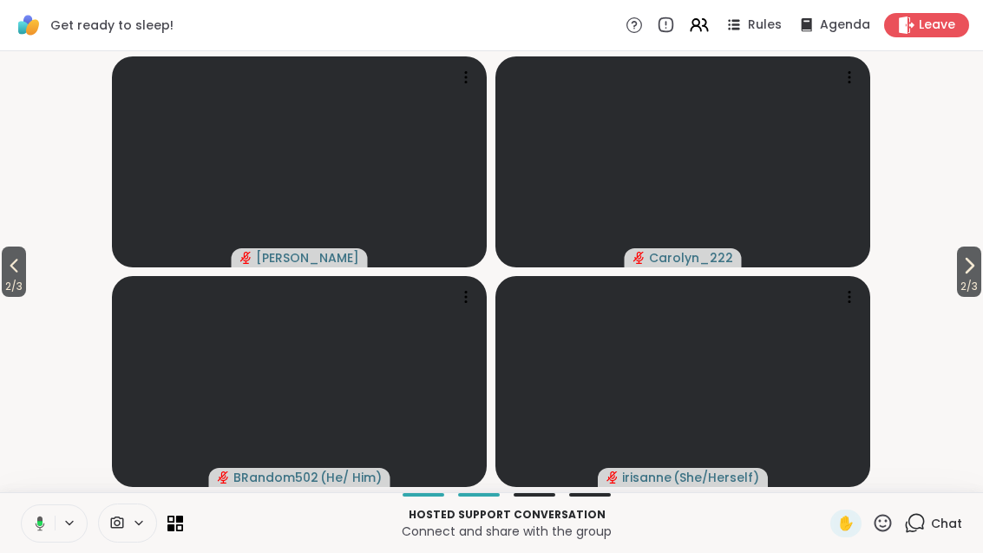
click at [3, 268] on button "2 / 3" at bounding box center [14, 271] width 24 height 50
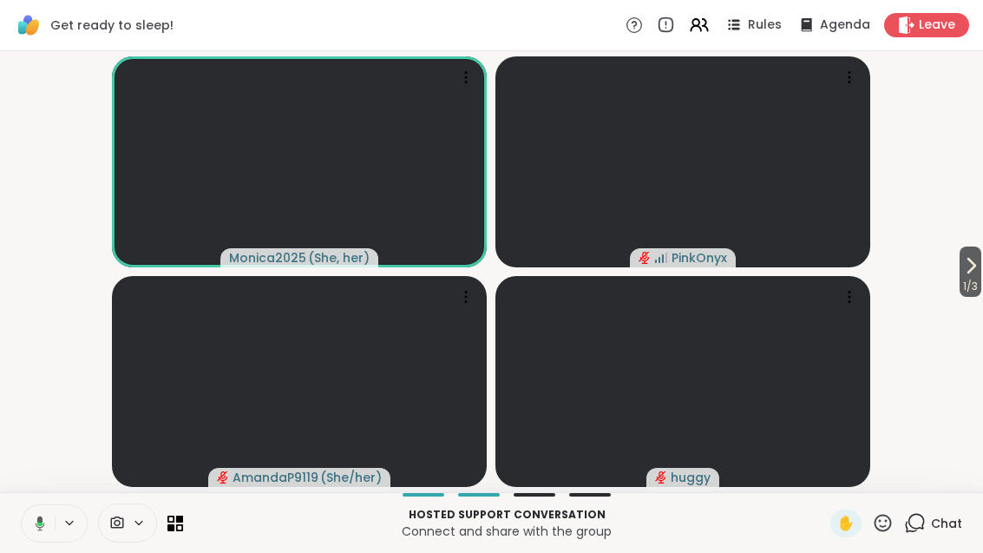
click at [980, 287] on span "1 / 3" at bounding box center [970, 286] width 22 height 21
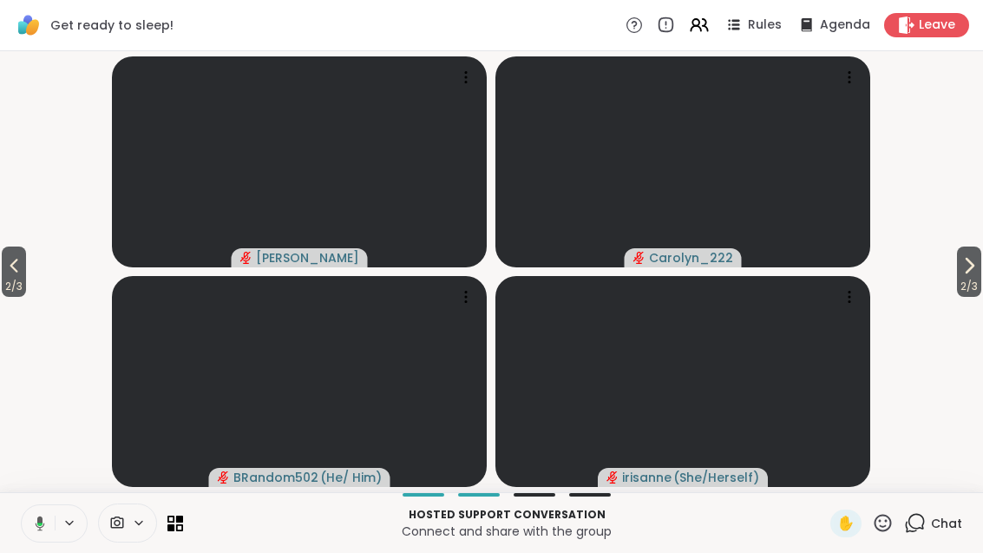
click at [979, 275] on button "2 / 3" at bounding box center [969, 271] width 24 height 50
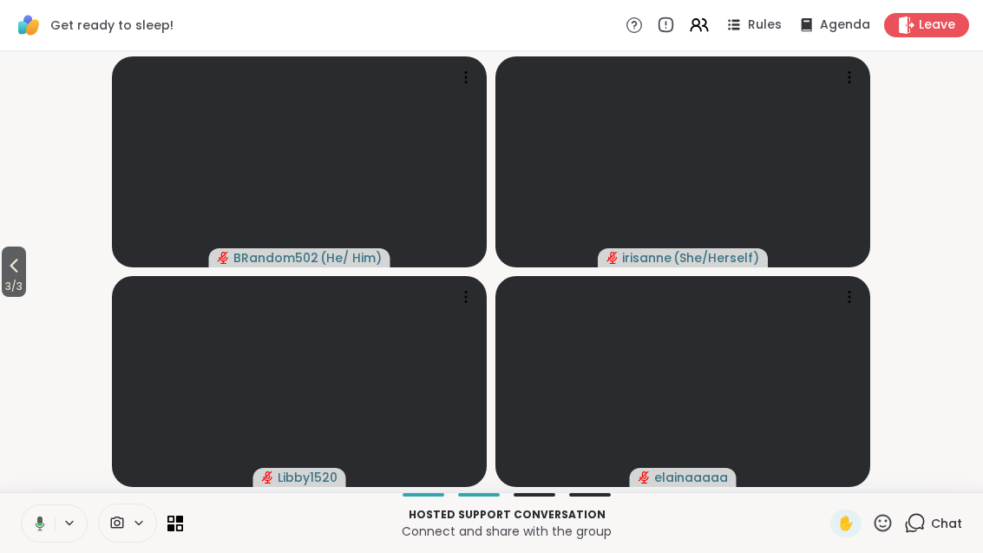
click at [10, 278] on span "3 / 3" at bounding box center [14, 286] width 24 height 21
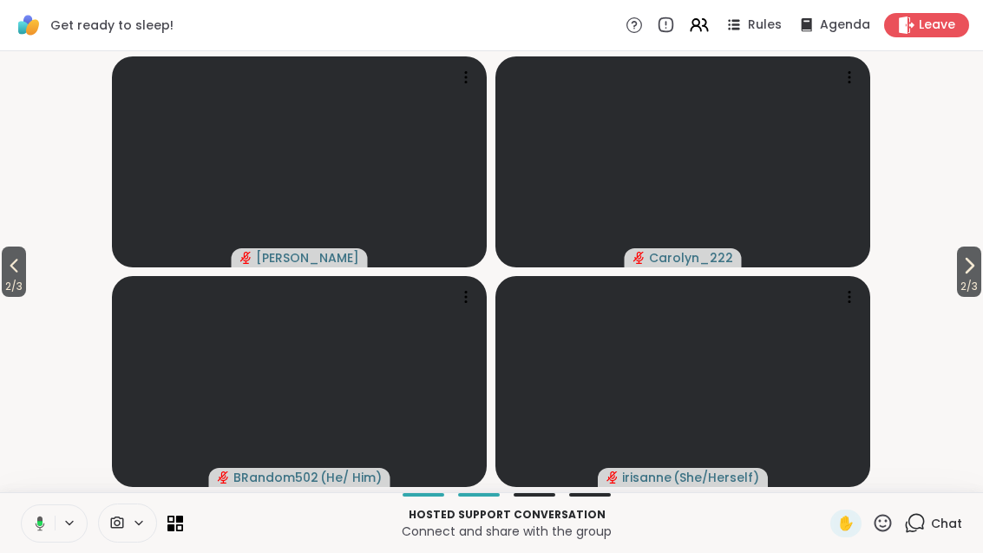
click at [26, 282] on span "2 / 3" at bounding box center [14, 286] width 24 height 21
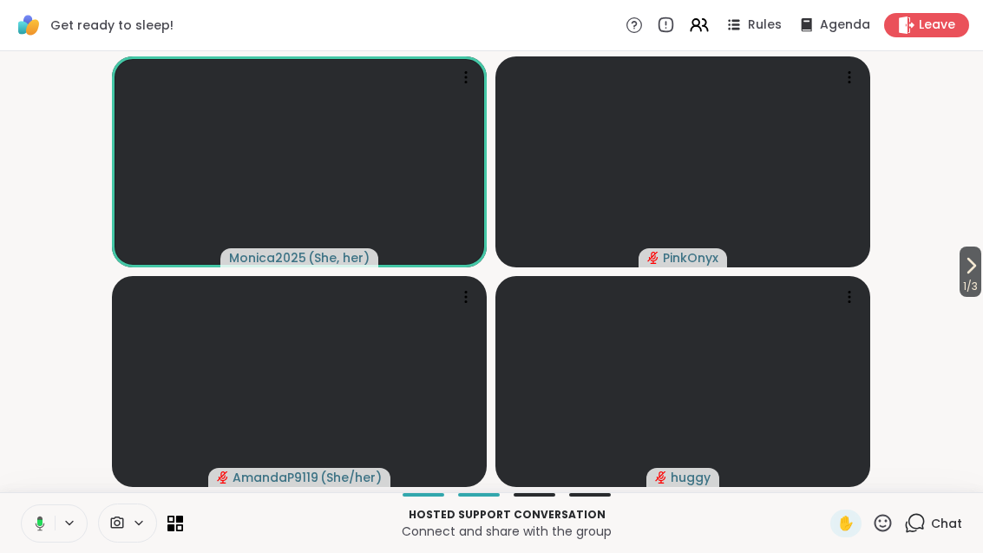
click at [979, 267] on button "1 / 3" at bounding box center [970, 271] width 22 height 50
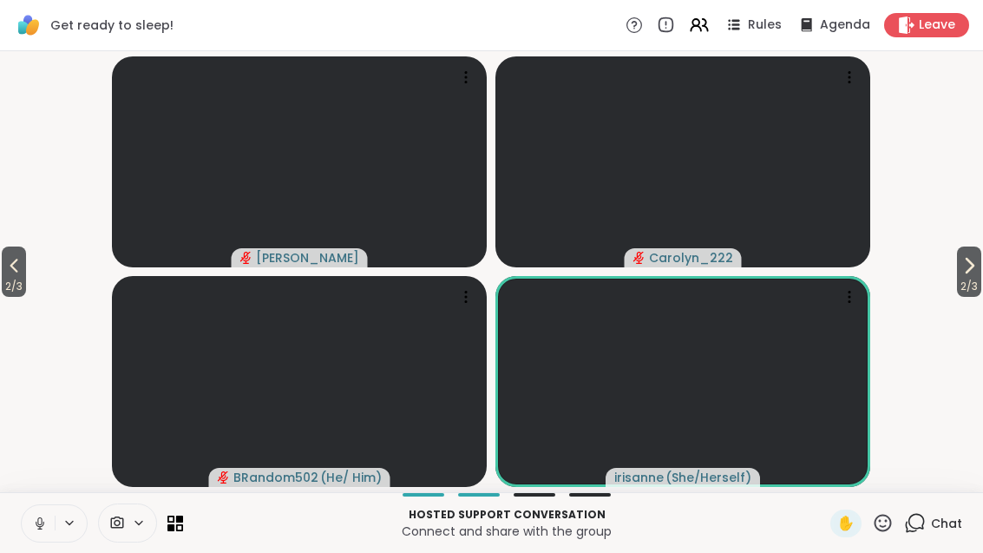
click at [181, 516] on icon at bounding box center [179, 518] width 7 height 7
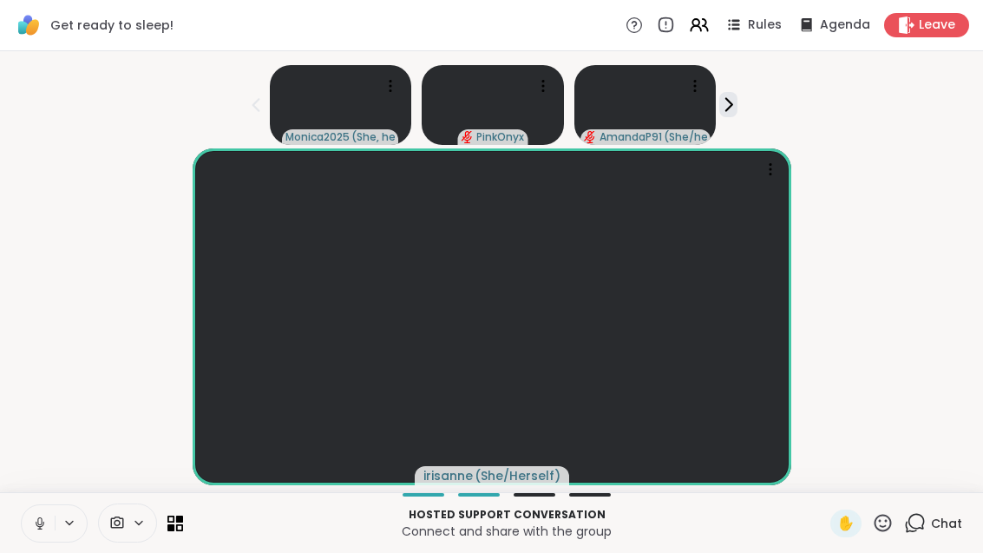
click at [180, 530] on icon at bounding box center [179, 526] width 7 height 7
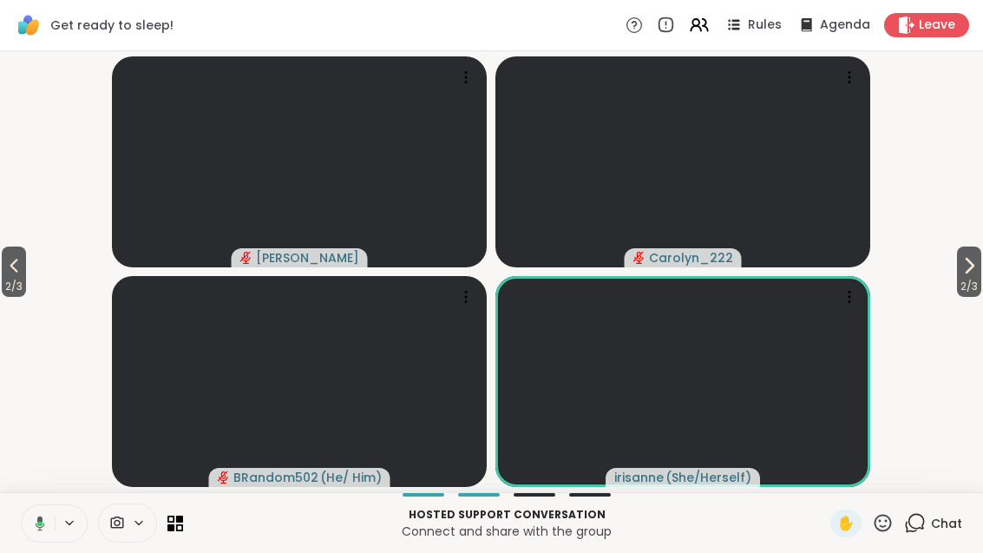
click at [174, 538] on div at bounding box center [102, 522] width 162 height 39
click at [175, 530] on icon at bounding box center [175, 523] width 16 height 16
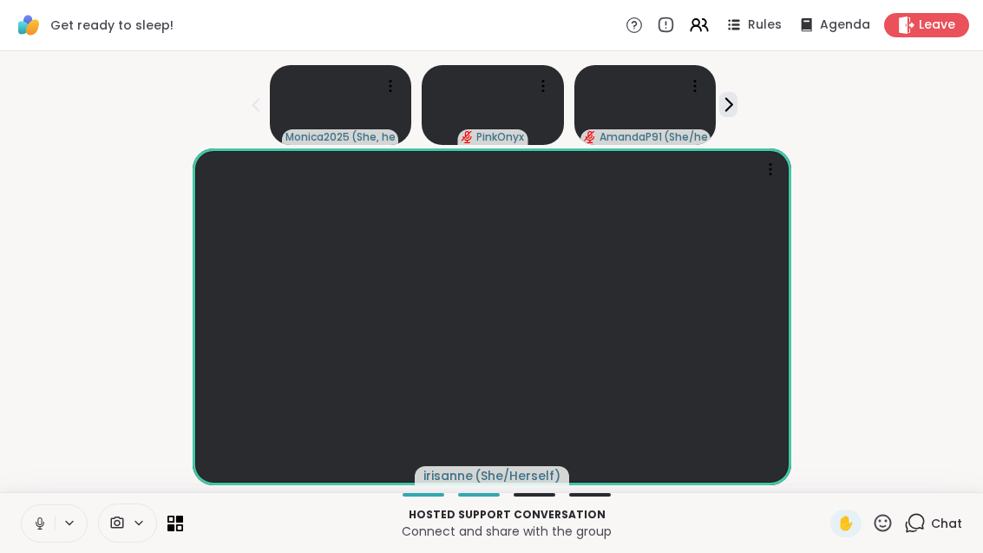
click at [710, 26] on icon at bounding box center [699, 25] width 21 height 21
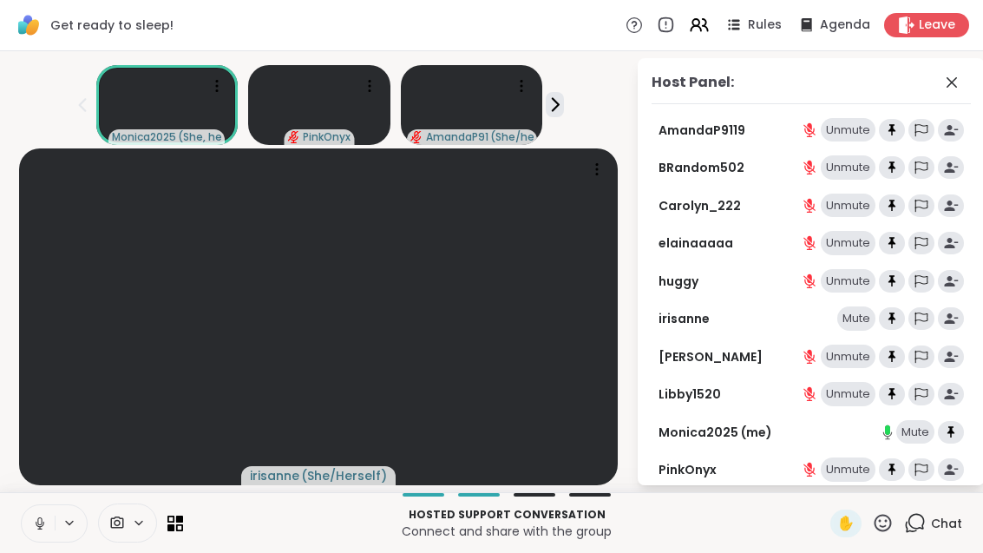
click at [982, 69] on div "Host Panel: AmandaP9119 Unmute BRandom502 Unmute Carolyn_222 Unmute elainaaaaa …" at bounding box center [811, 271] width 347 height 427
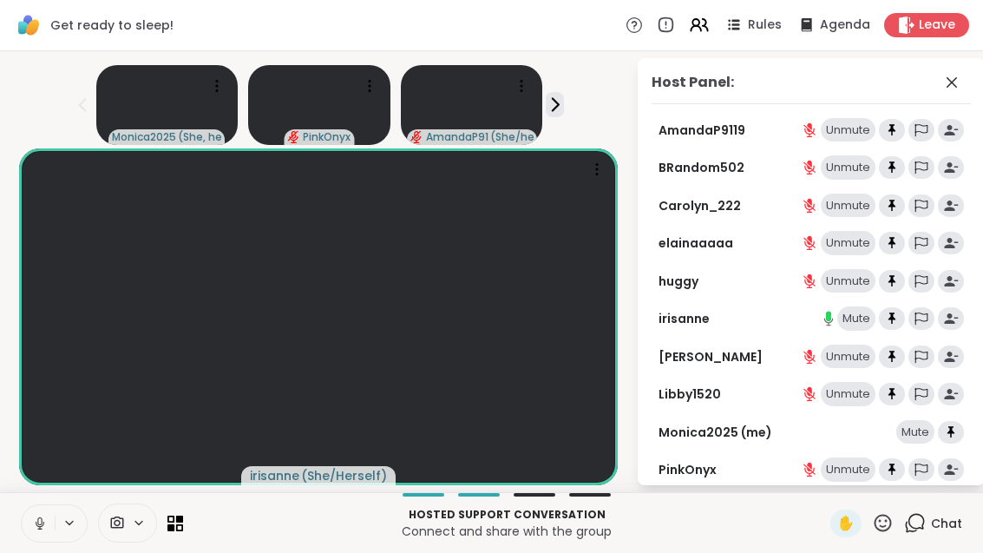
click at [962, 87] on icon at bounding box center [951, 82] width 21 height 21
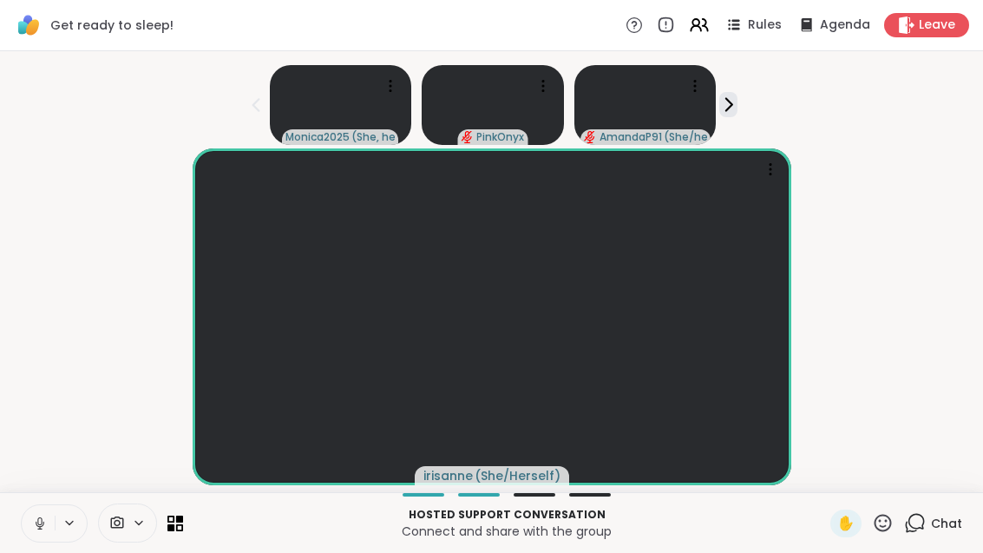
click at [699, 23] on icon at bounding box center [695, 22] width 7 height 7
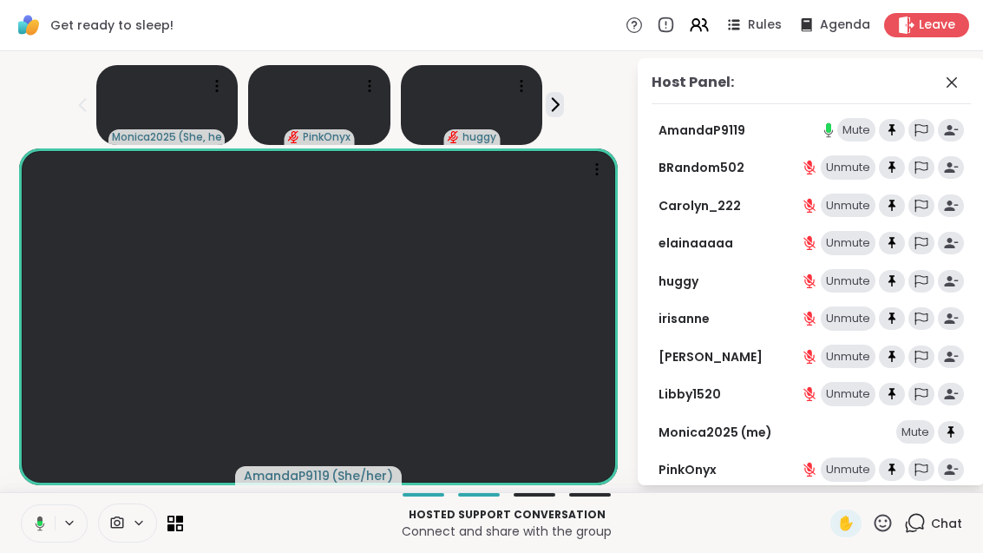
click at [173, 546] on div "Hosted support conversation Connect and share with the group ✋ Chat" at bounding box center [491, 522] width 983 height 61
click at [182, 525] on icon at bounding box center [179, 526] width 7 height 7
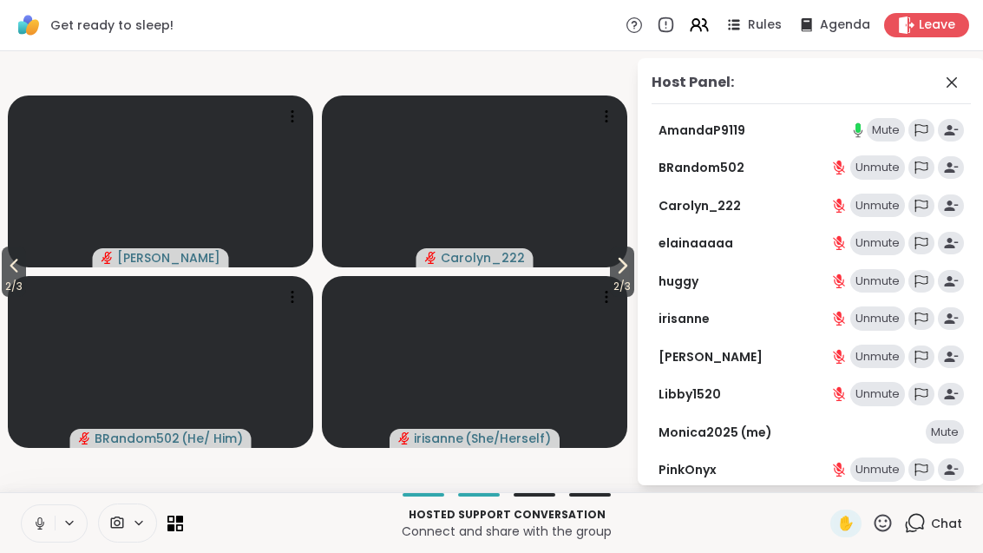
click at [616, 283] on span "2 / 3" at bounding box center [622, 286] width 24 height 21
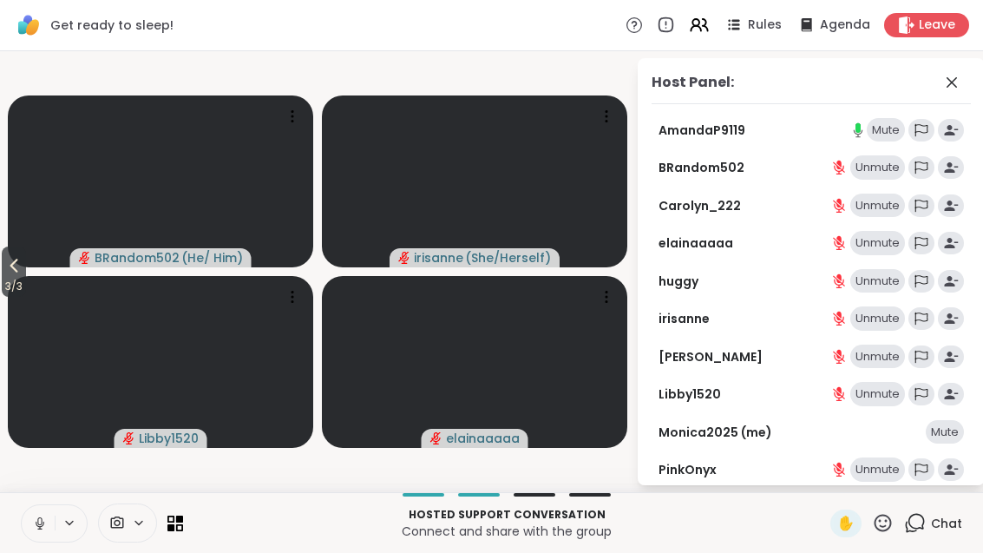
click at [12, 278] on span "3 / 3" at bounding box center [14, 286] width 24 height 21
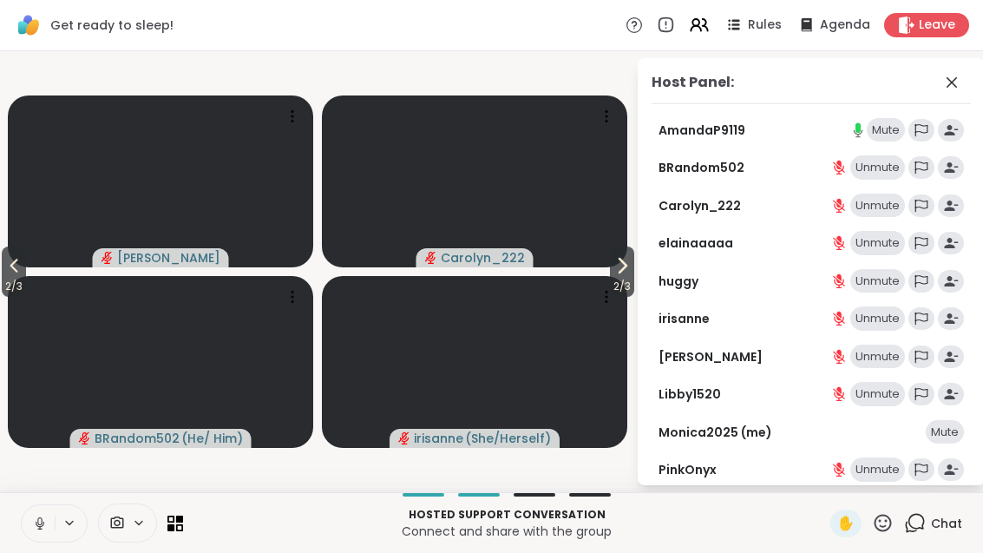
click at [4, 278] on span "2 / 3" at bounding box center [14, 286] width 24 height 21
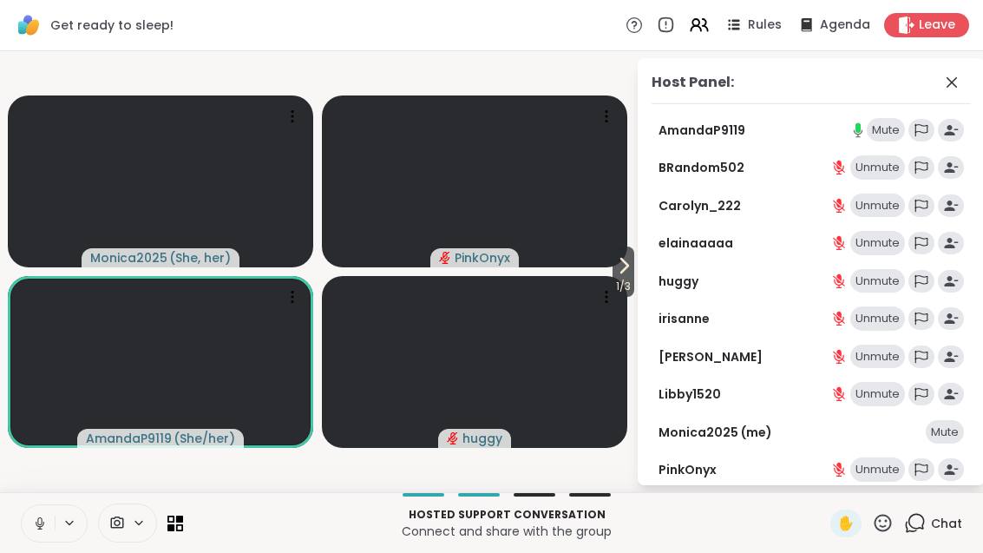
click at [633, 272] on button "1 / 3" at bounding box center [623, 271] width 22 height 50
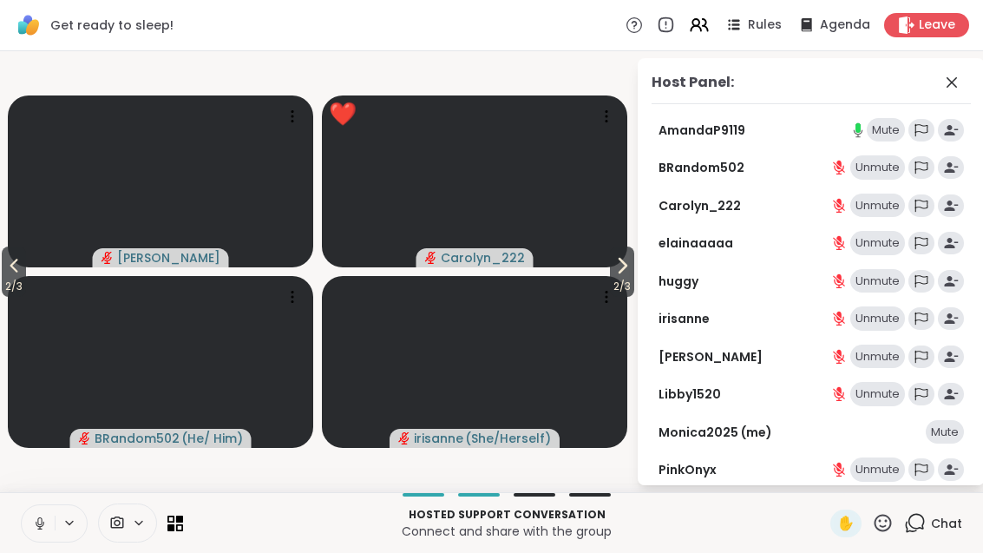
click at [639, 276] on div "Host Panel: AmandaP9119 Mute BRandom502 Unmute Carolyn_222 Unmute elainaaaaa Un…" at bounding box center [811, 271] width 347 height 427
click at [625, 280] on span "2 / 3" at bounding box center [622, 286] width 24 height 21
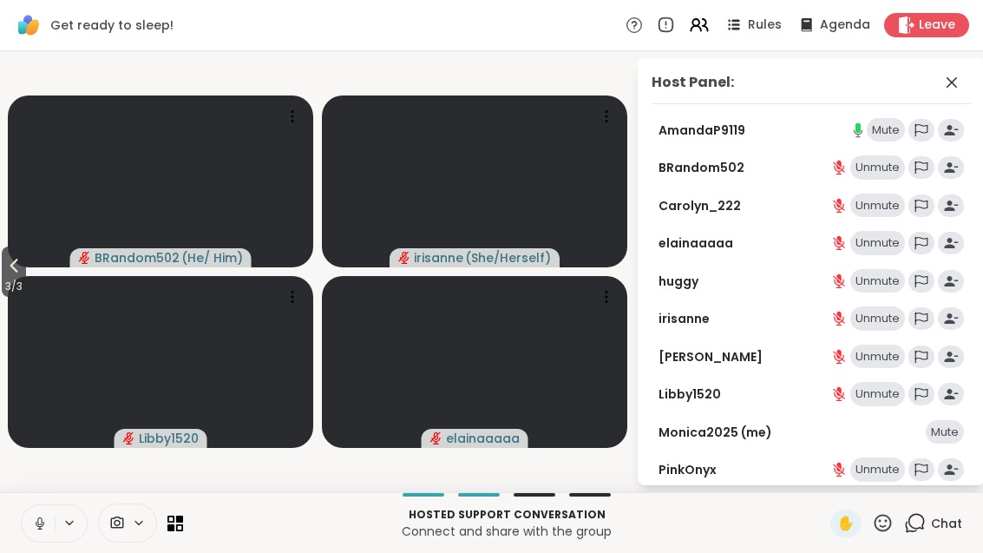
click at [10, 278] on span "3 / 3" at bounding box center [14, 286] width 24 height 21
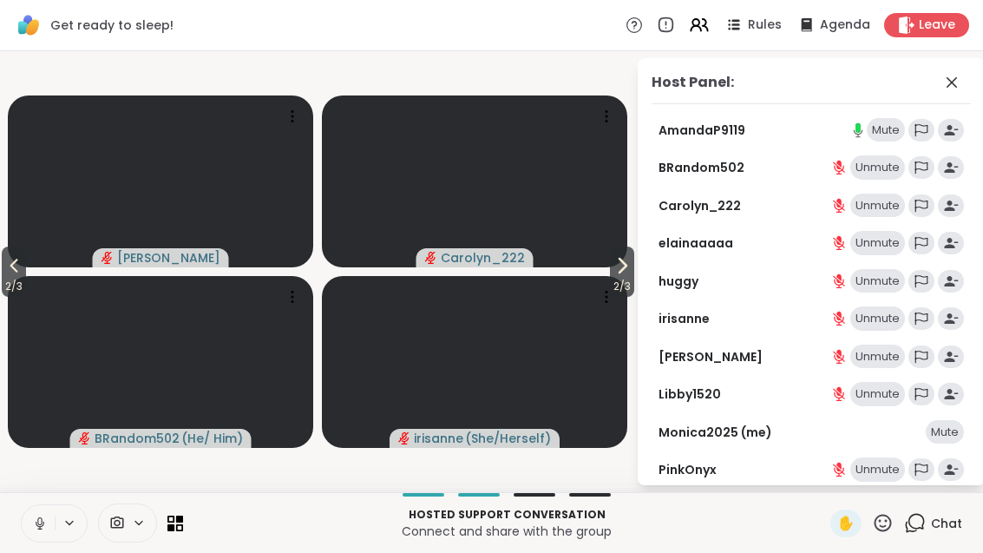
click at [3, 272] on button "2 / 3" at bounding box center [14, 271] width 24 height 50
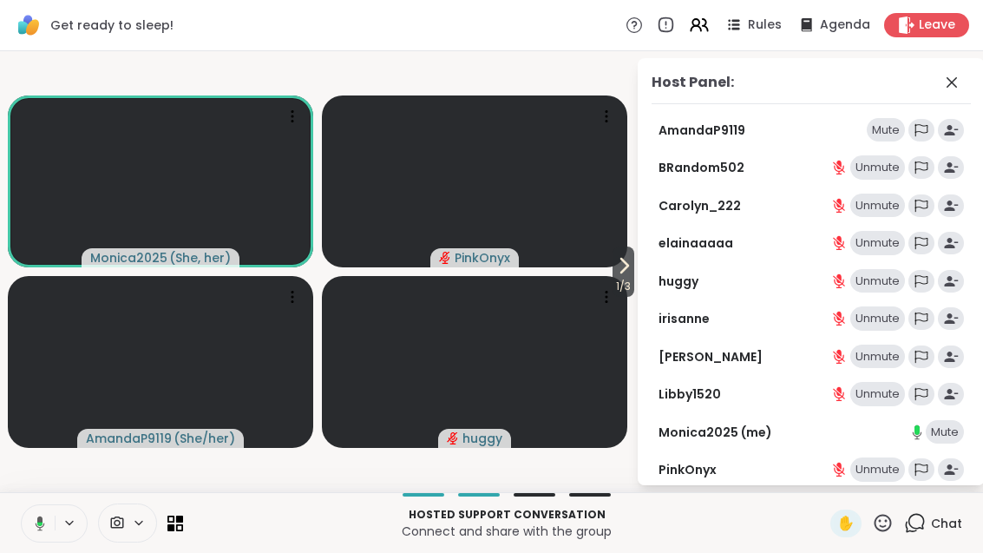
click at [179, 529] on icon at bounding box center [175, 523] width 16 height 16
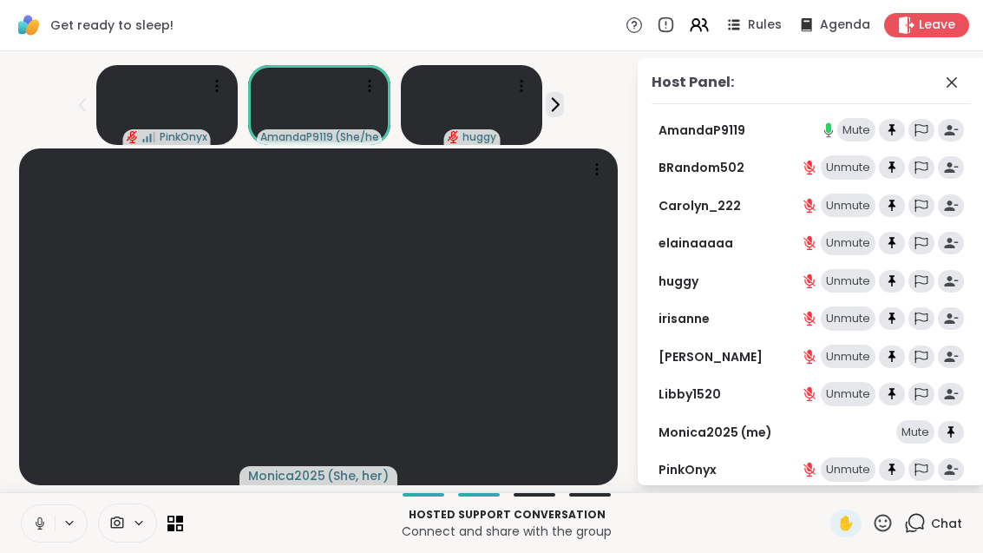
click at [179, 527] on icon at bounding box center [175, 523] width 16 height 16
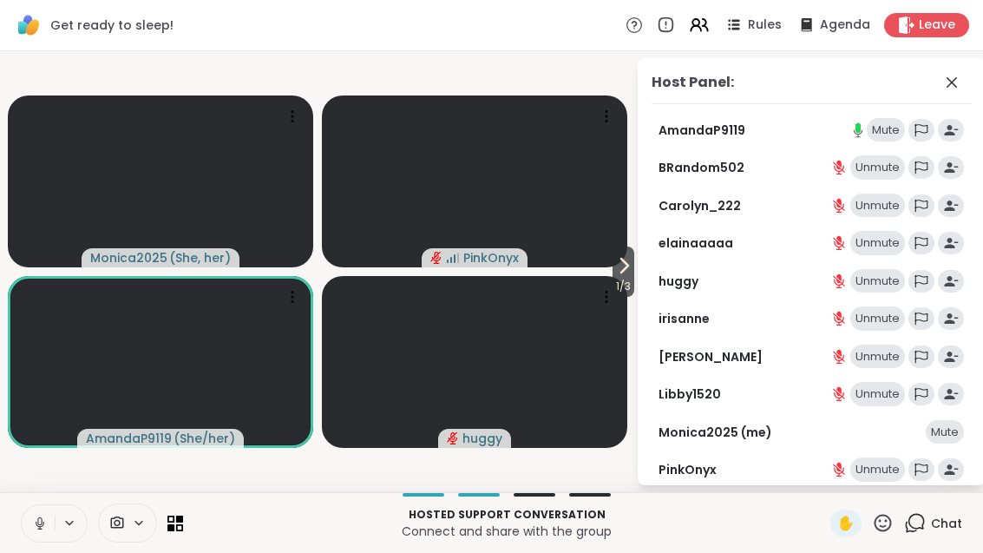
click at [623, 285] on span "1 / 3" at bounding box center [623, 286] width 22 height 21
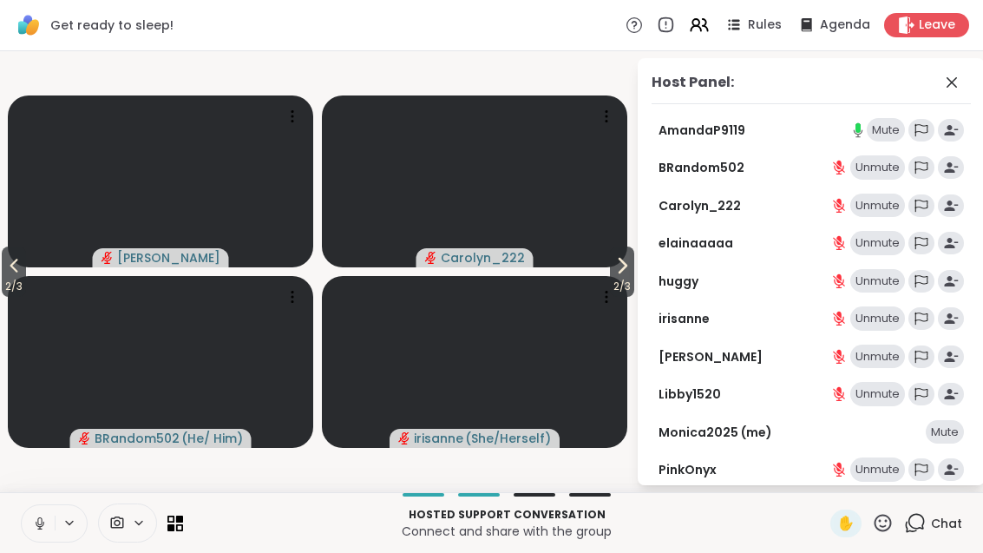
click at [632, 279] on span "2 / 3" at bounding box center [622, 286] width 24 height 21
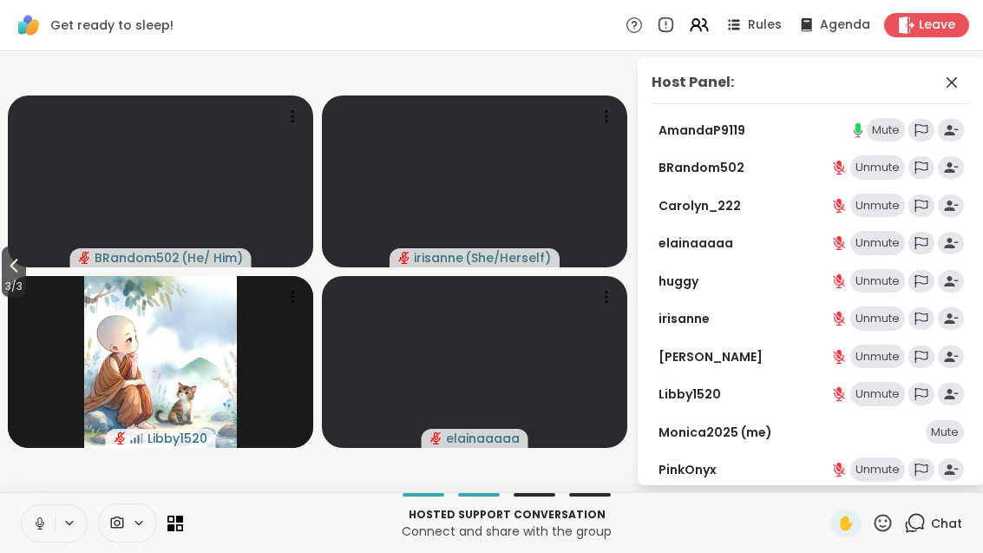
click at [4, 275] on button "3 / 3" at bounding box center [14, 271] width 24 height 50
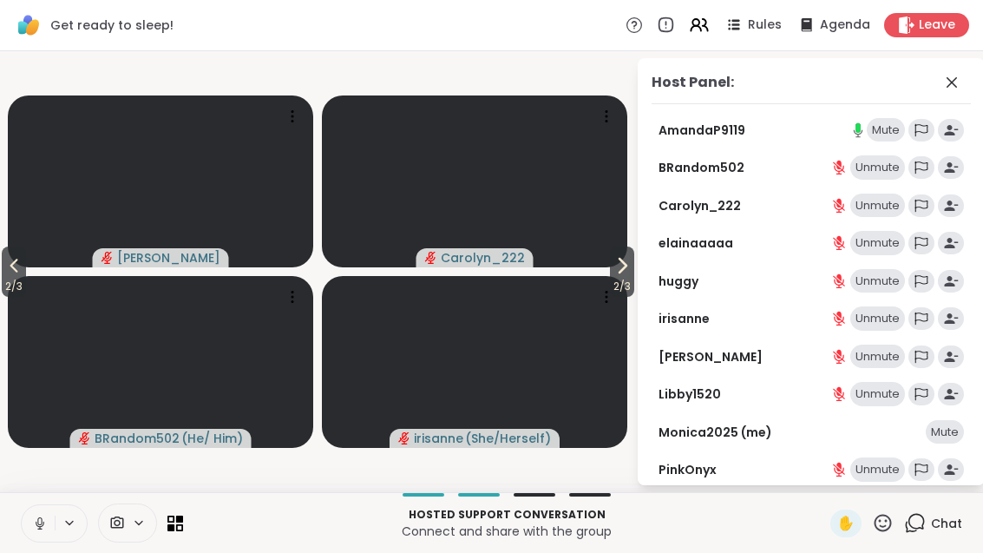
click at [3, 290] on span "2 / 3" at bounding box center [14, 286] width 24 height 21
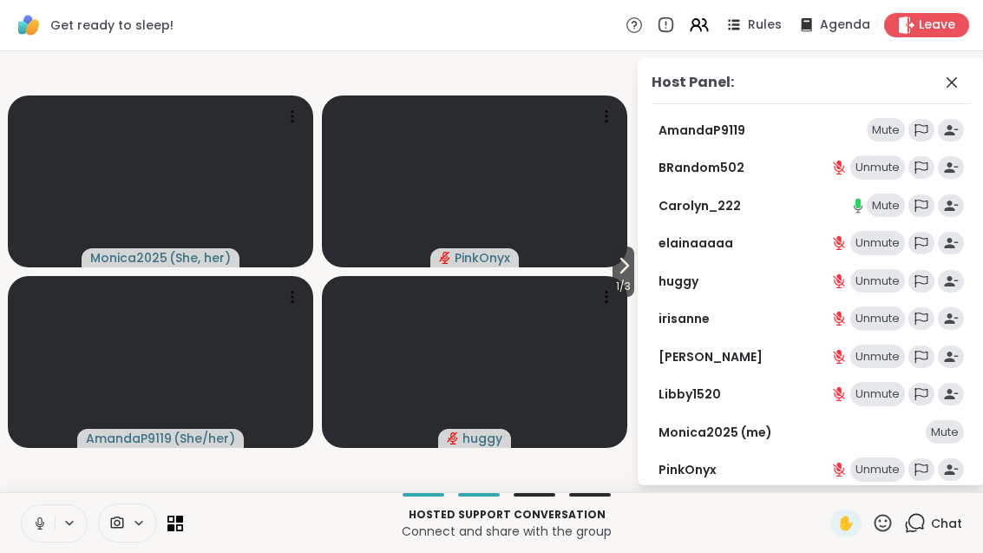
click at [621, 295] on span "1 / 3" at bounding box center [623, 286] width 22 height 21
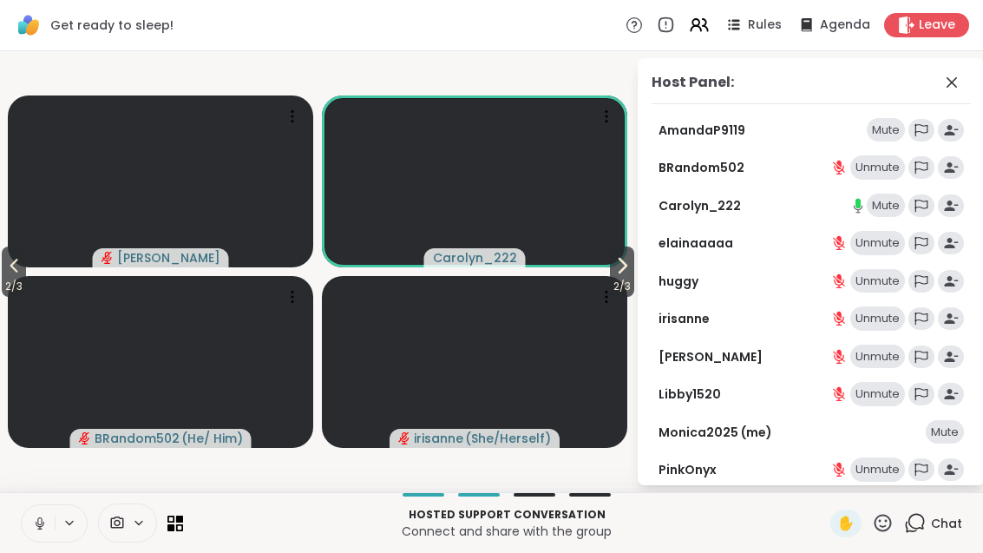
click at [181, 524] on icon at bounding box center [179, 526] width 7 height 7
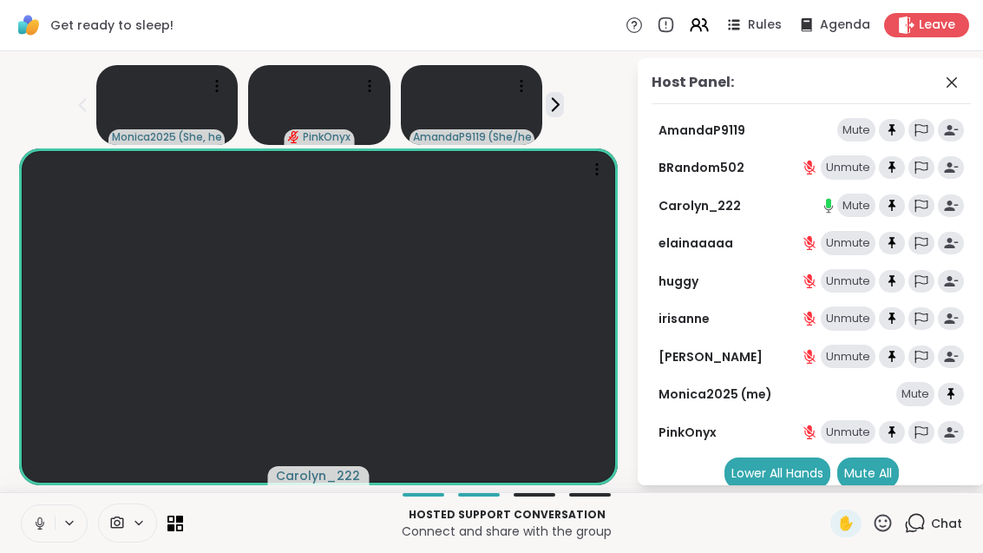
click at [886, 532] on icon at bounding box center [883, 523] width 22 height 22
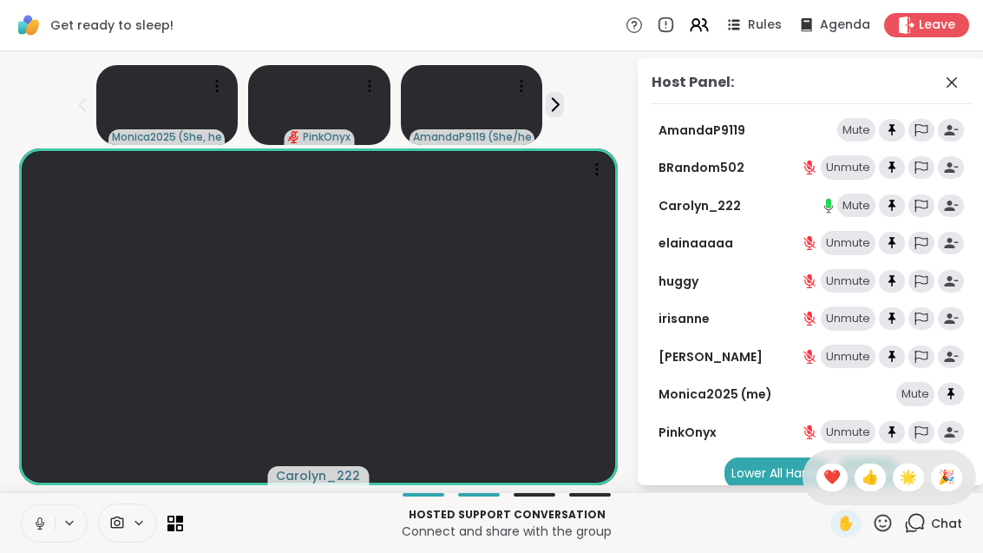
click at [835, 480] on span "❤️" at bounding box center [831, 477] width 17 height 21
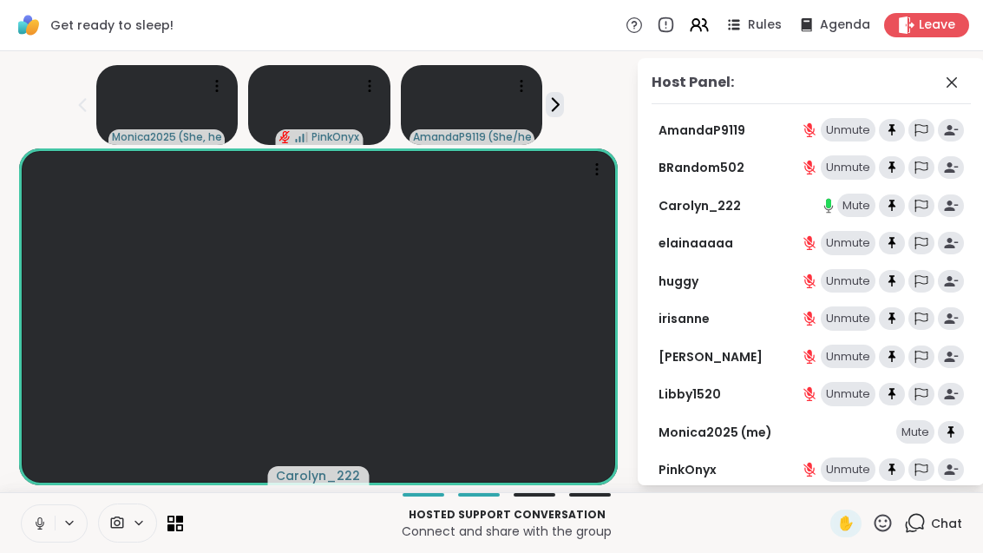
click at [179, 544] on div "Hosted support conversation Connect and share with the group ✋ Chat" at bounding box center [491, 522] width 983 height 61
click at [180, 530] on icon at bounding box center [179, 526] width 7 height 7
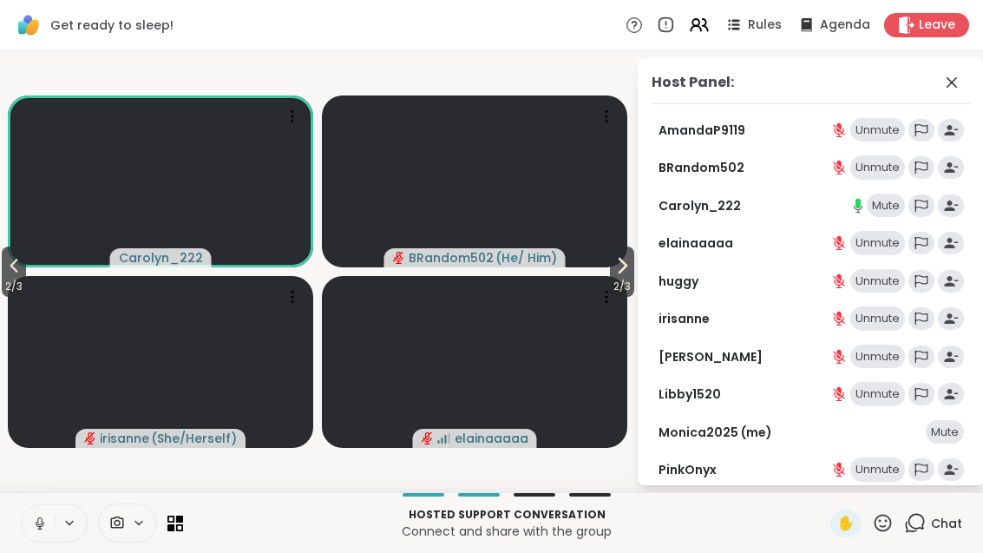
click at [612, 286] on span "2 / 3" at bounding box center [622, 286] width 24 height 21
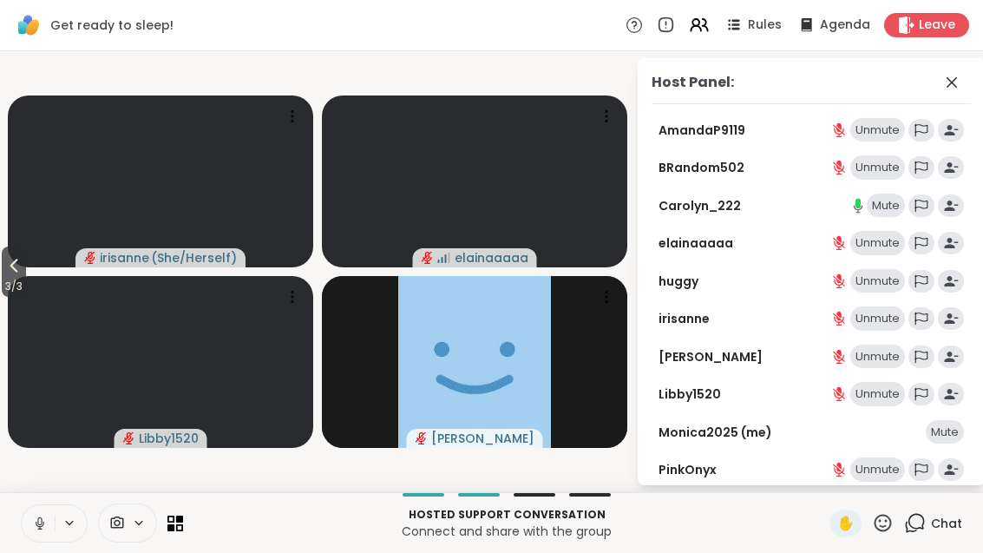
click at [4, 275] on button "3 / 3" at bounding box center [14, 271] width 24 height 50
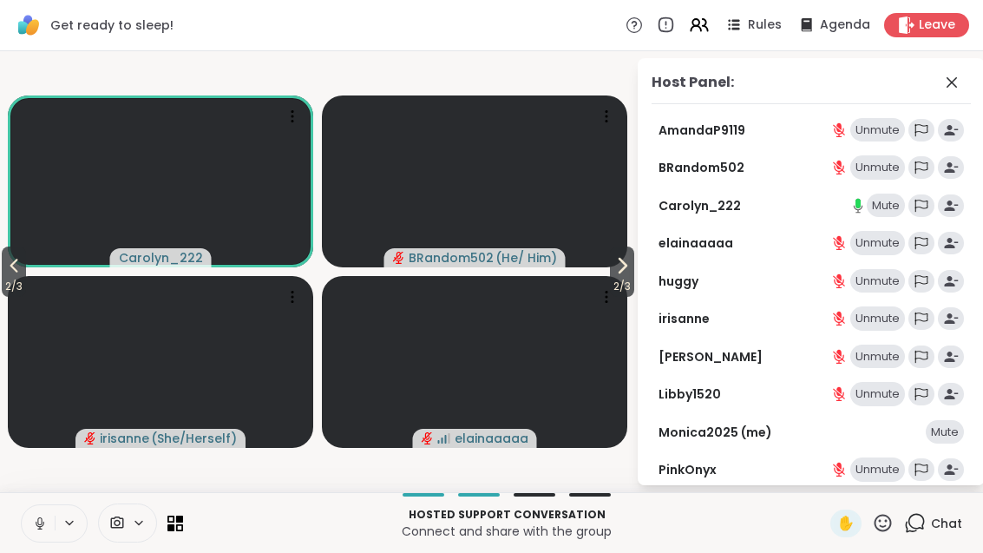
click at [3, 281] on span "2 / 3" at bounding box center [14, 286] width 24 height 21
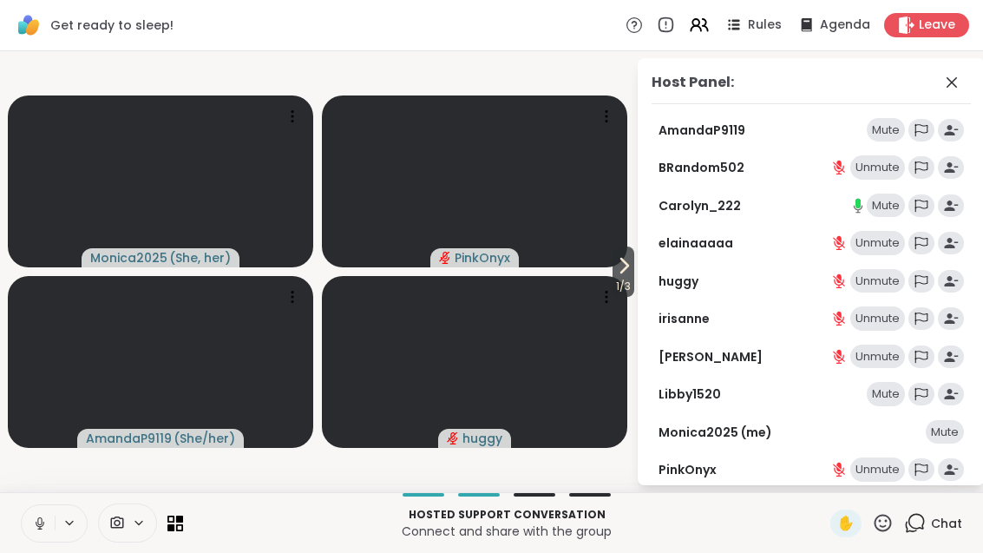
click at [174, 527] on icon at bounding box center [170, 526] width 7 height 7
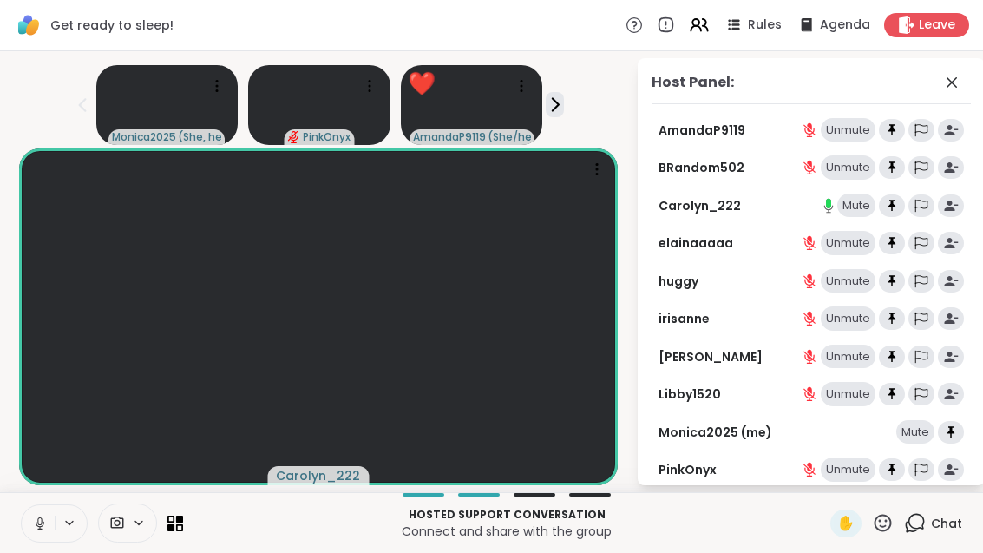
click at [892, 531] on icon at bounding box center [883, 523] width 22 height 22
click at [841, 478] on div "❤️" at bounding box center [831, 477] width 31 height 28
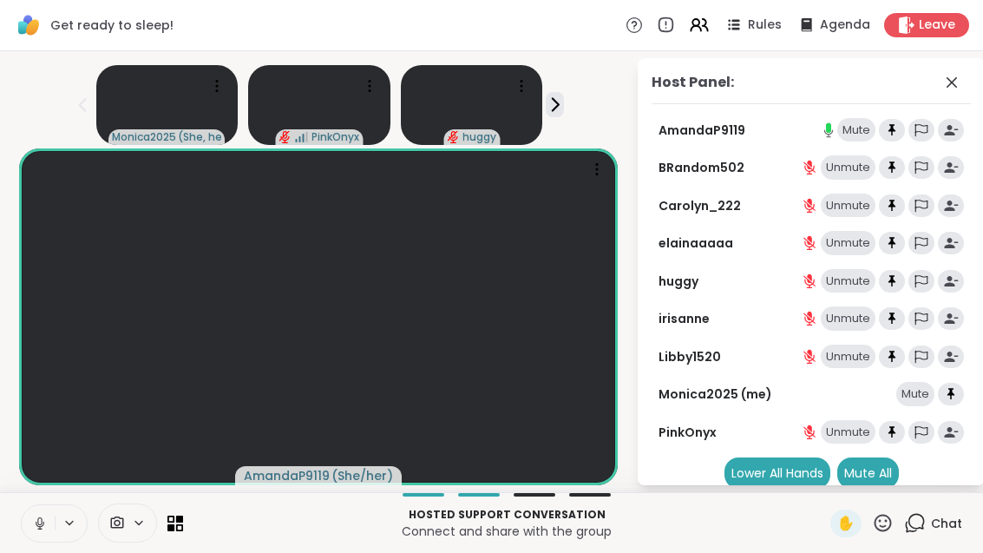
click at [169, 508] on div at bounding box center [102, 522] width 162 height 39
click at [182, 516] on icon at bounding box center [179, 518] width 7 height 7
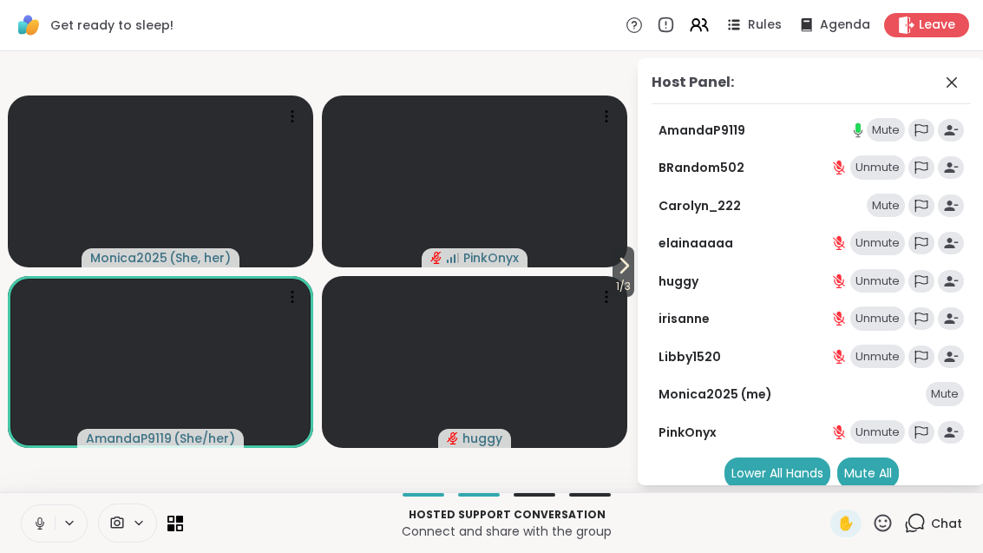
click at [625, 279] on span "1 / 3" at bounding box center [623, 286] width 22 height 21
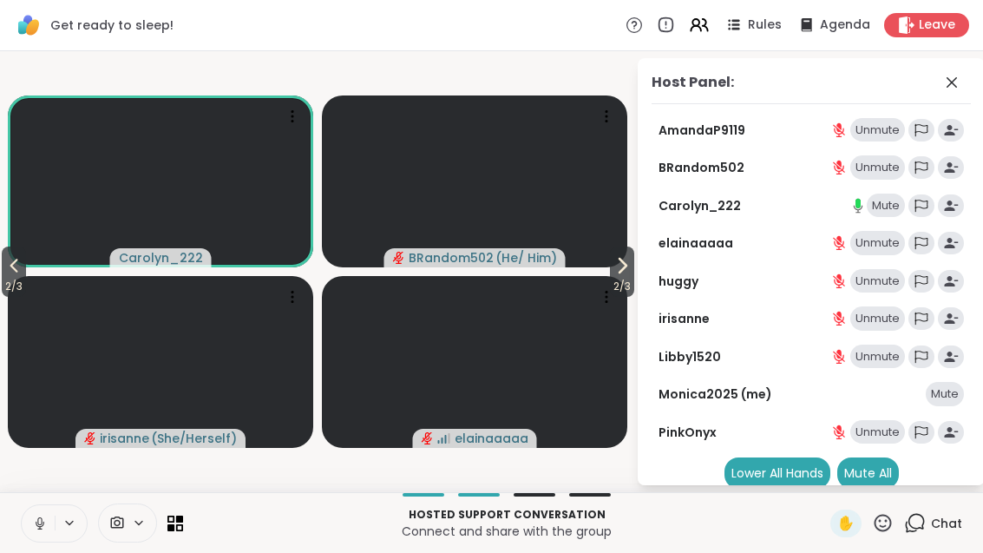
click at [612, 286] on span "2 / 3" at bounding box center [622, 286] width 24 height 21
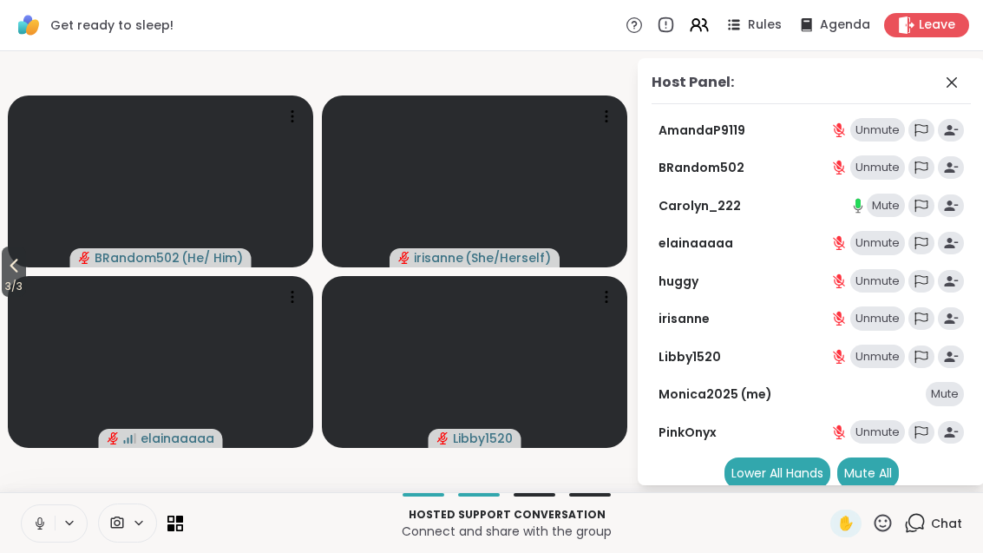
click at [181, 523] on icon at bounding box center [175, 523] width 16 height 16
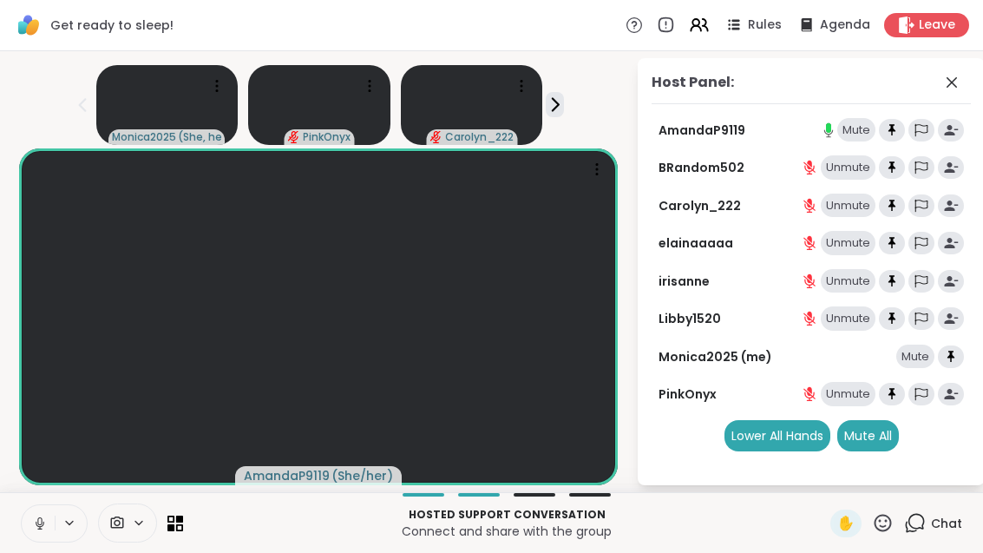
click at [182, 516] on icon at bounding box center [179, 518] width 7 height 7
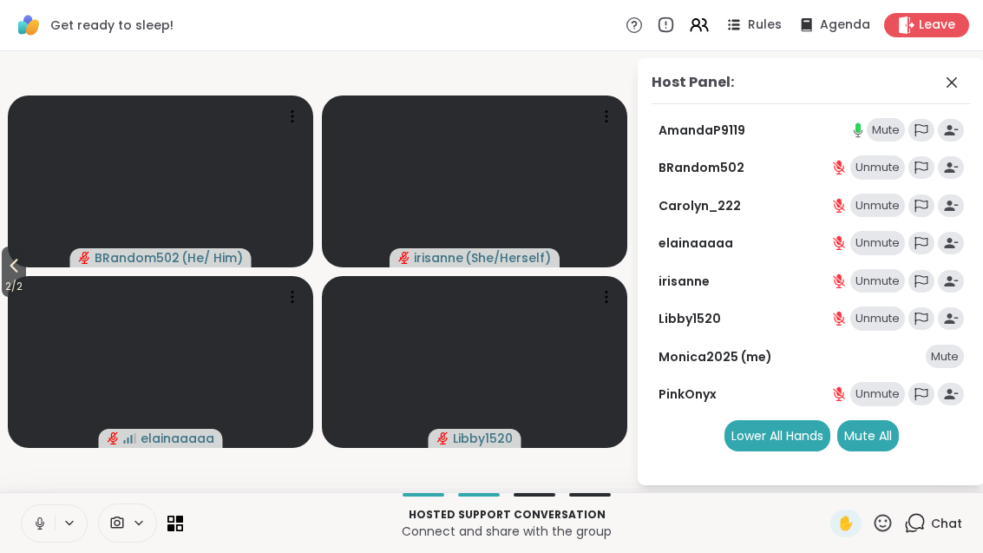
click at [24, 262] on icon at bounding box center [13, 265] width 21 height 21
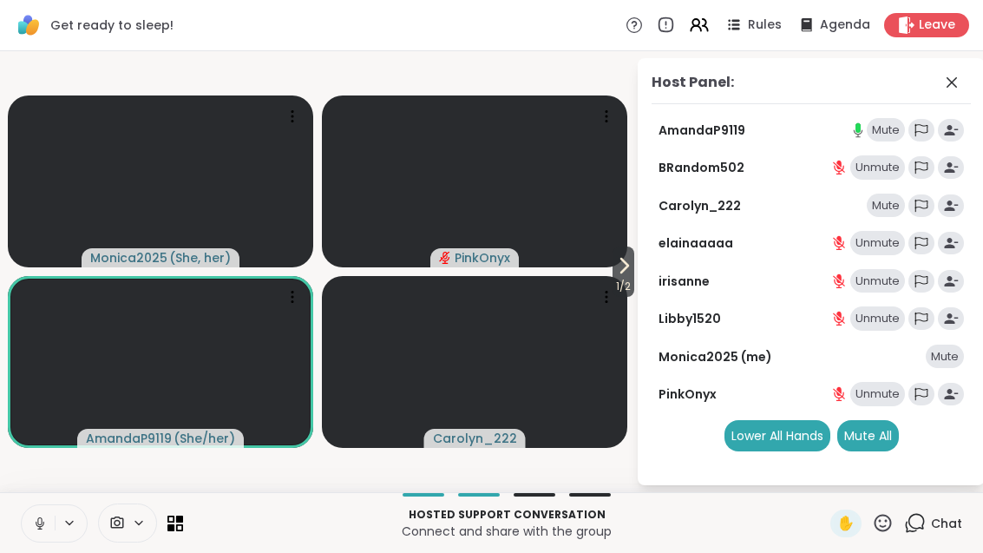
click at [616, 279] on span "1 / 2" at bounding box center [623, 286] width 22 height 21
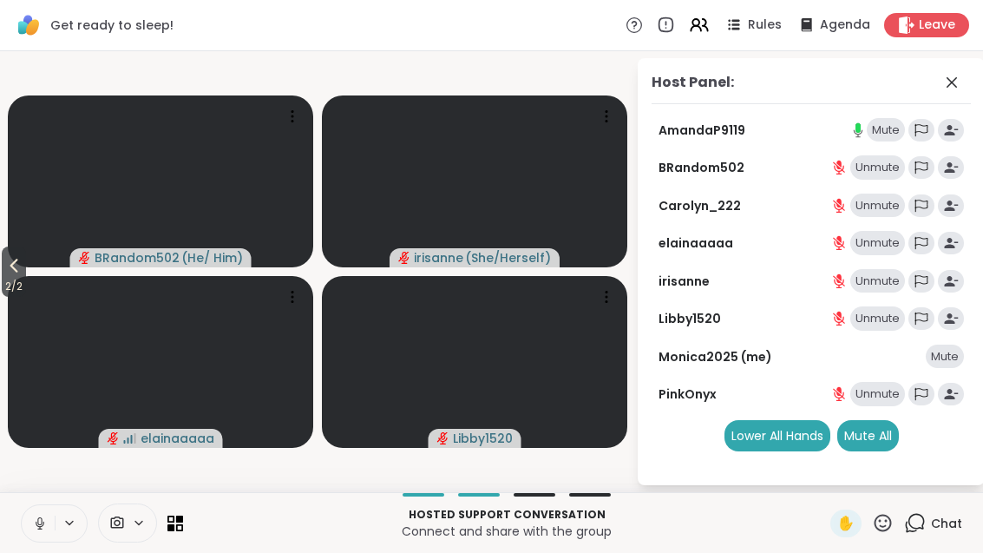
click at [10, 265] on icon at bounding box center [13, 265] width 21 height 21
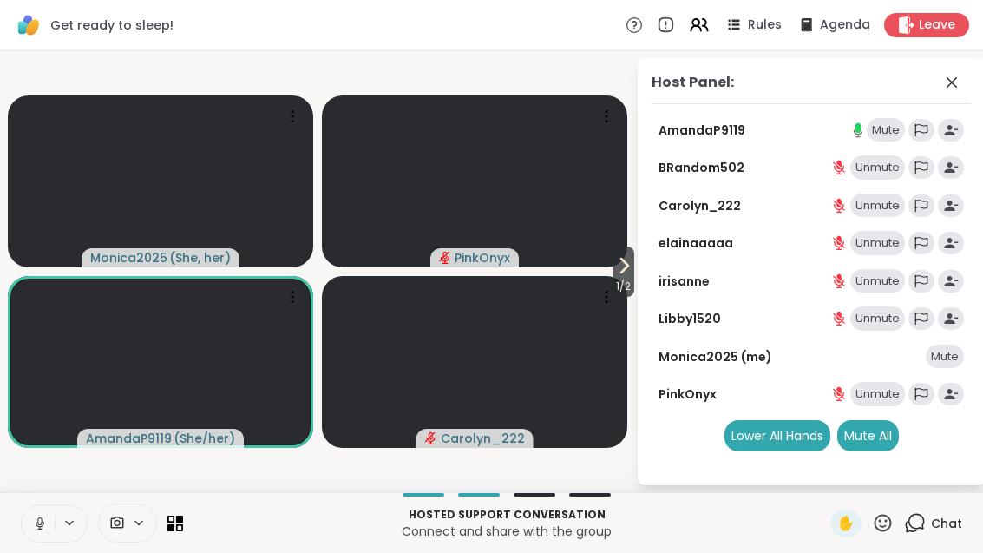
click at [621, 265] on icon at bounding box center [623, 265] width 21 height 21
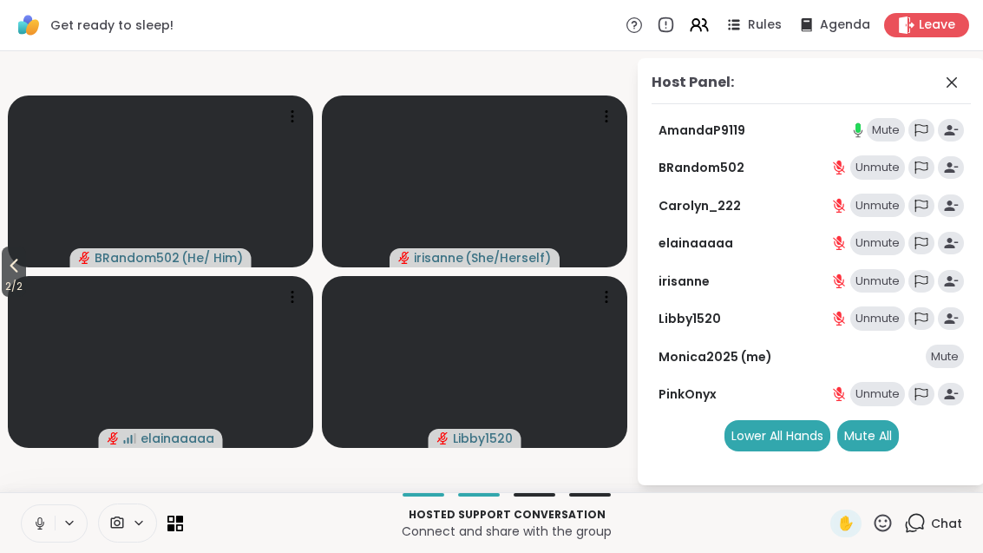
click at [15, 267] on icon at bounding box center [14, 266] width 8 height 14
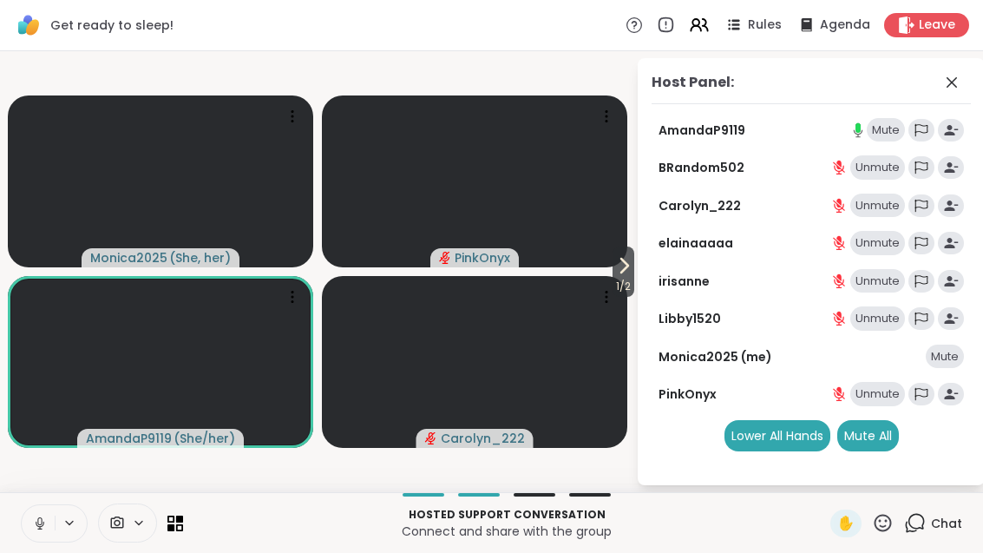
click at [629, 281] on span "1 / 2" at bounding box center [623, 286] width 22 height 21
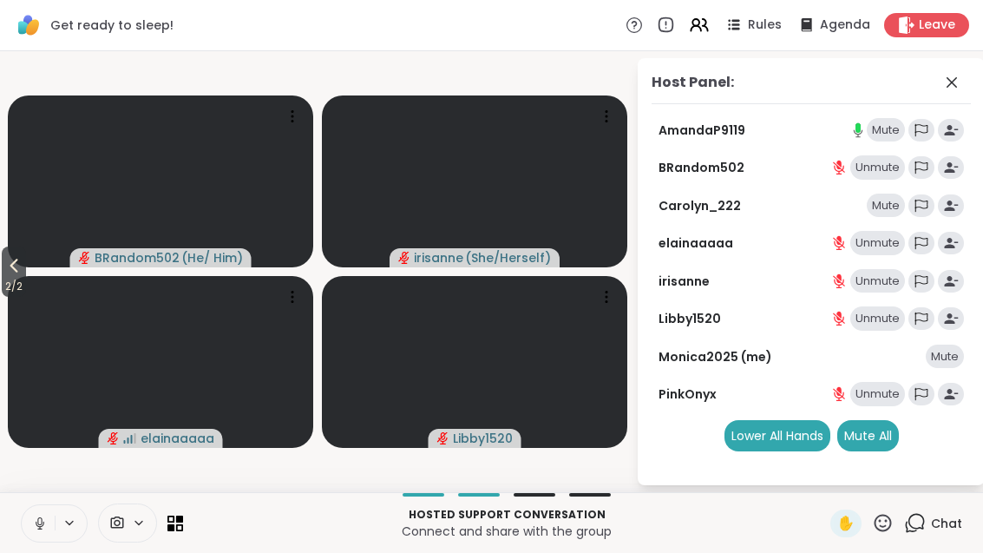
click at [16, 276] on span "2 / 2" at bounding box center [14, 286] width 24 height 21
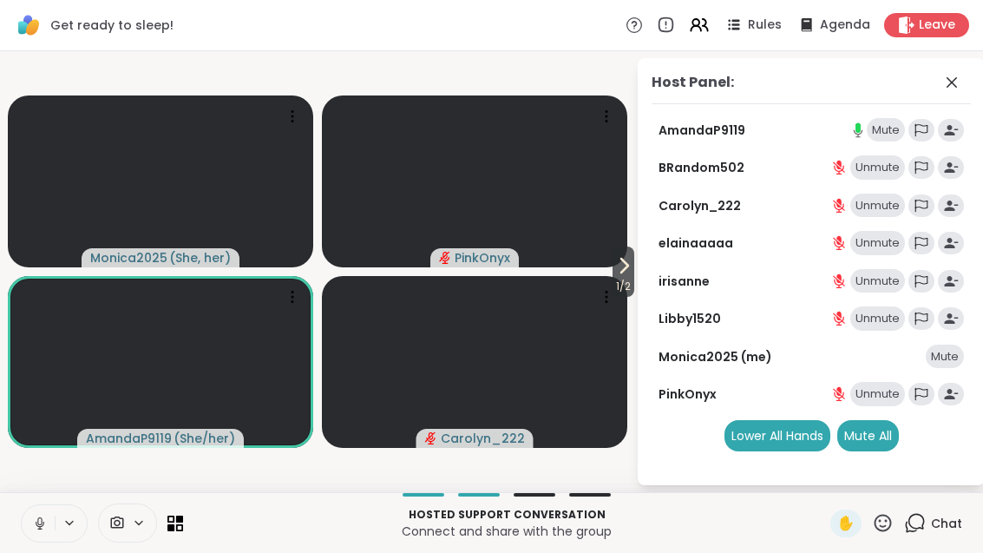
click at [627, 268] on icon at bounding box center [623, 265] width 21 height 21
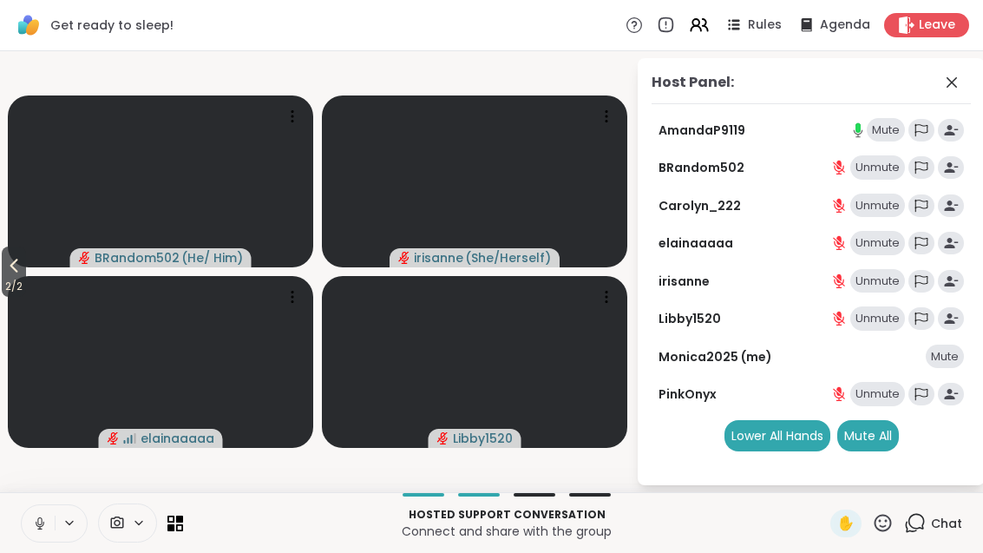
click at [4, 284] on span "2 / 2" at bounding box center [14, 286] width 24 height 21
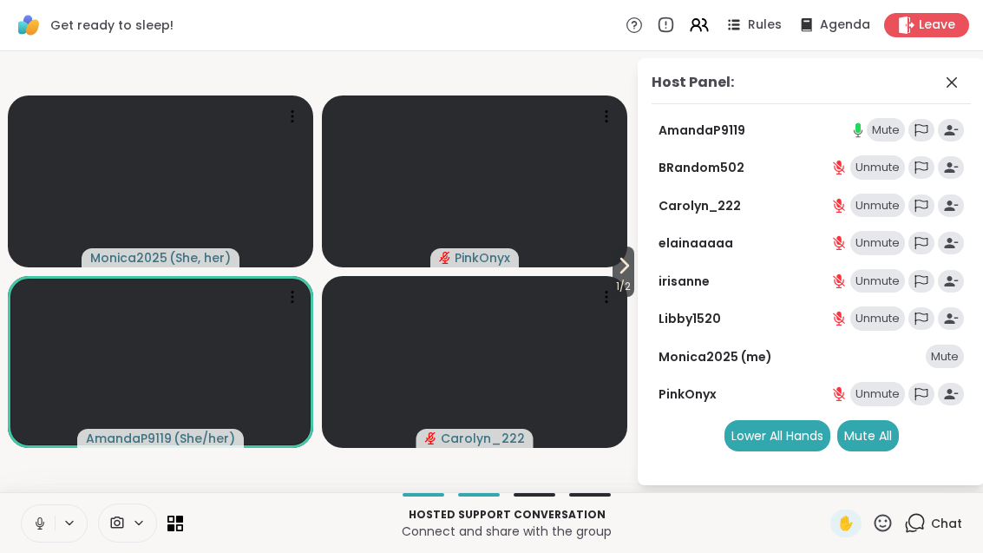
click at [632, 285] on span "1 / 2" at bounding box center [623, 286] width 22 height 21
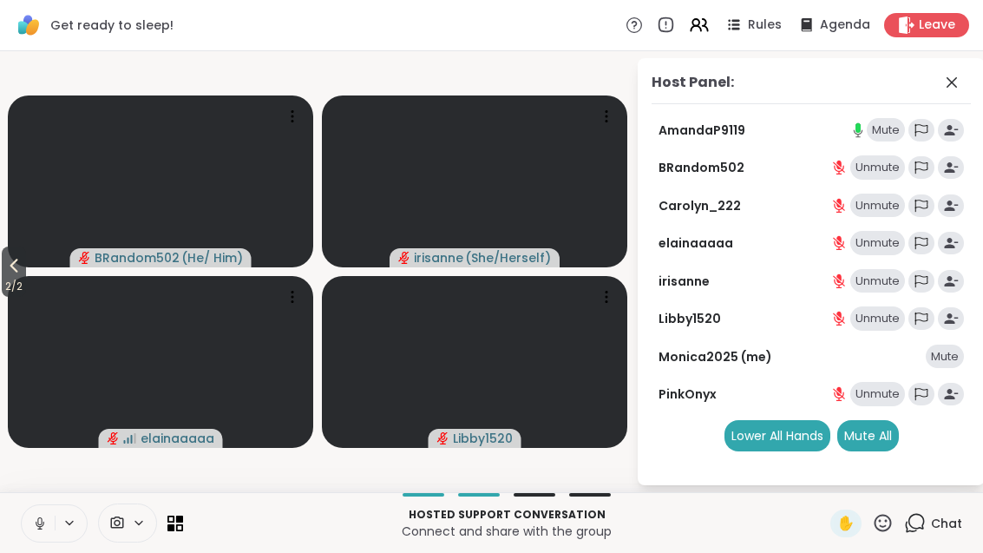
click at [15, 276] on span "2 / 2" at bounding box center [14, 286] width 24 height 21
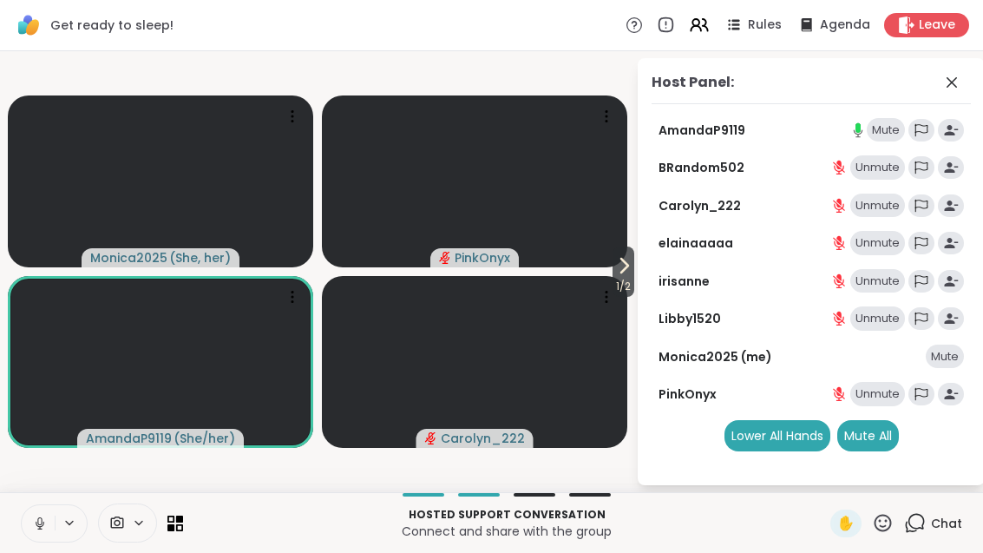
click at [636, 281] on div "Host Panel: AmandaP9119 Mute BRandom502 Unmute Carolyn_222 Unmute elainaaaaa Un…" at bounding box center [798, 271] width 347 height 427
click at [607, 278] on video at bounding box center [474, 362] width 305 height 172
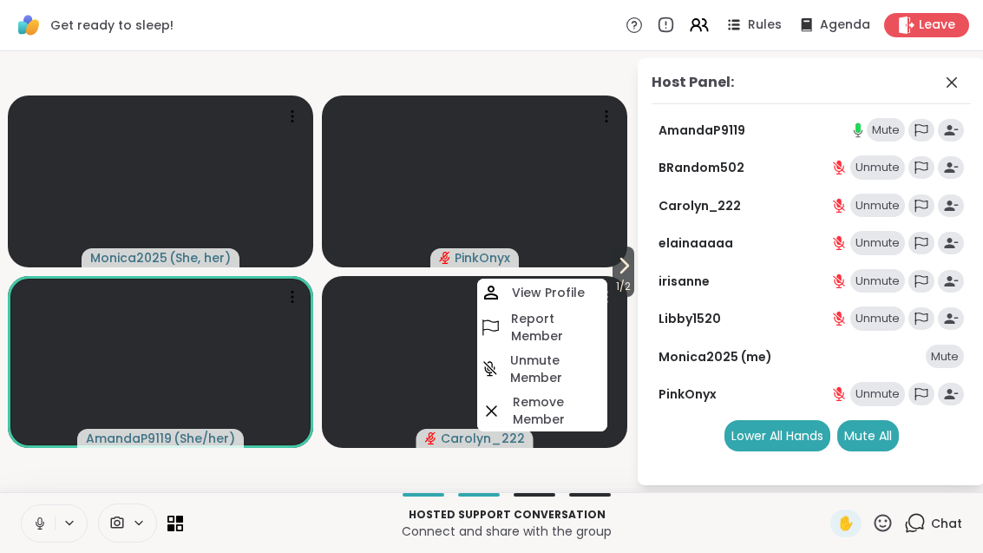
click at [617, 273] on icon at bounding box center [623, 265] width 21 height 21
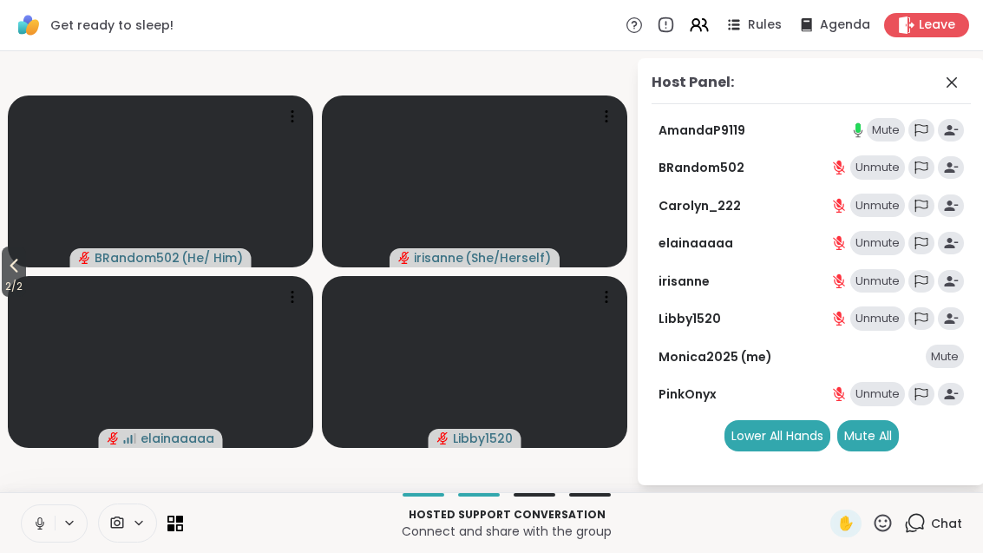
click at [23, 259] on icon at bounding box center [13, 265] width 21 height 21
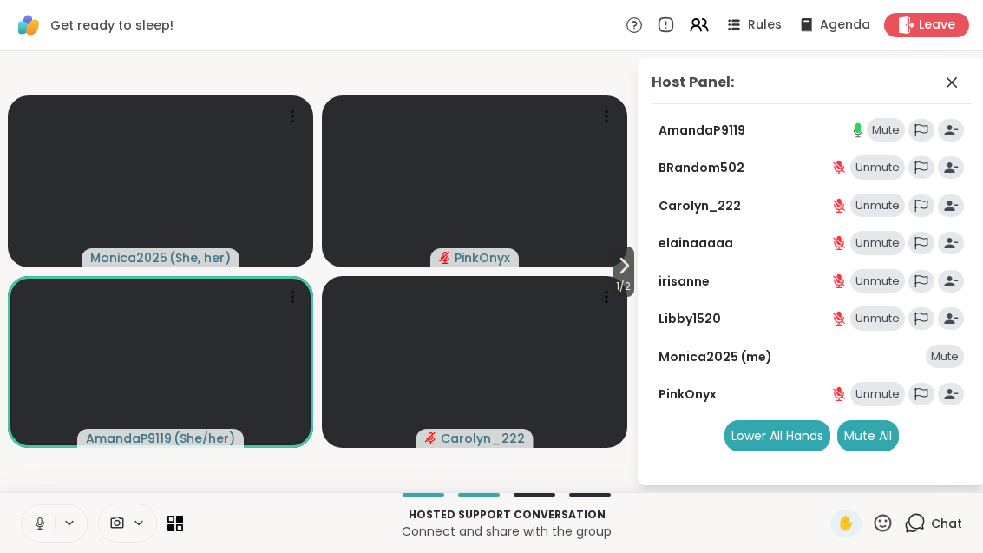
click at [616, 265] on icon at bounding box center [623, 265] width 21 height 21
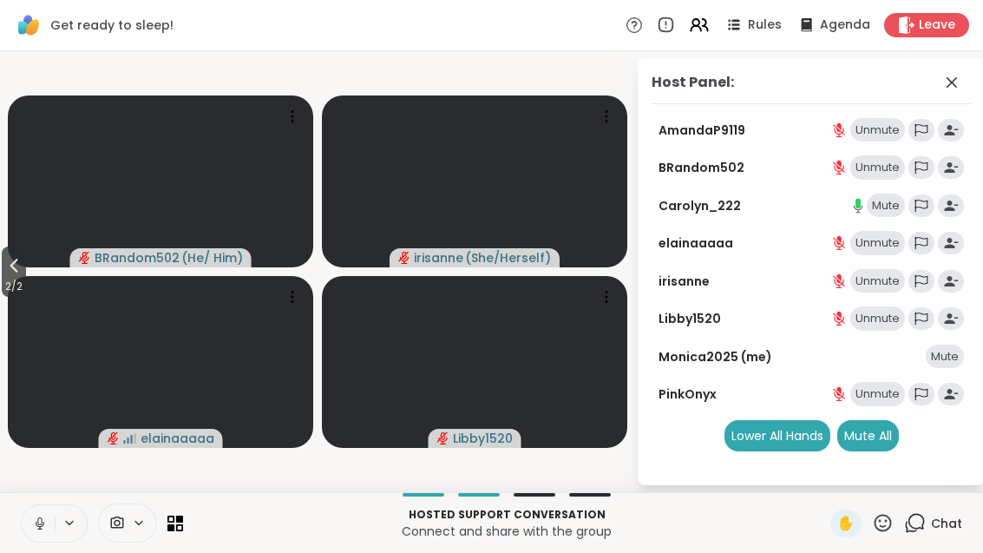
click at [15, 282] on span "2 / 2" at bounding box center [14, 286] width 24 height 21
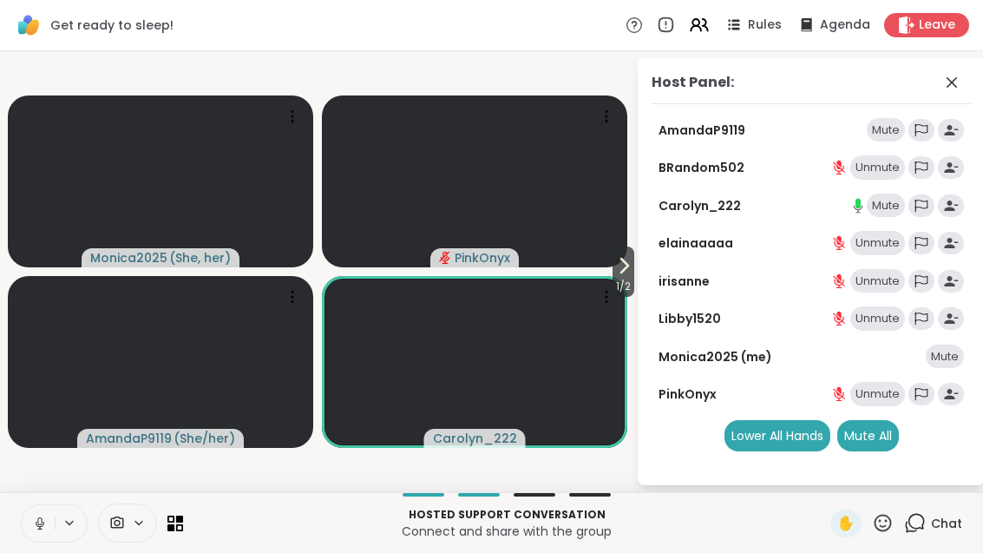
click at [622, 279] on span "1 / 2" at bounding box center [623, 286] width 22 height 21
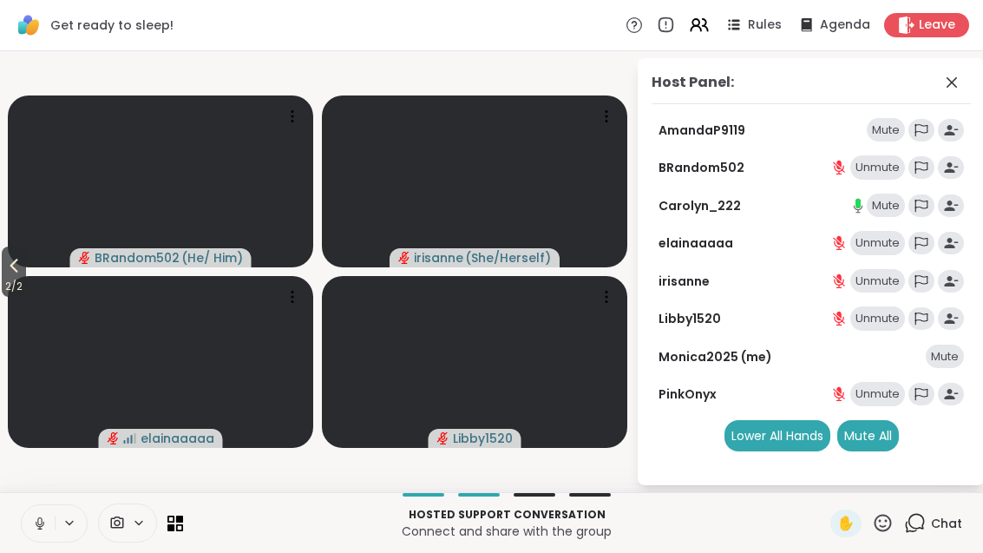
click at [16, 274] on icon at bounding box center [13, 265] width 21 height 21
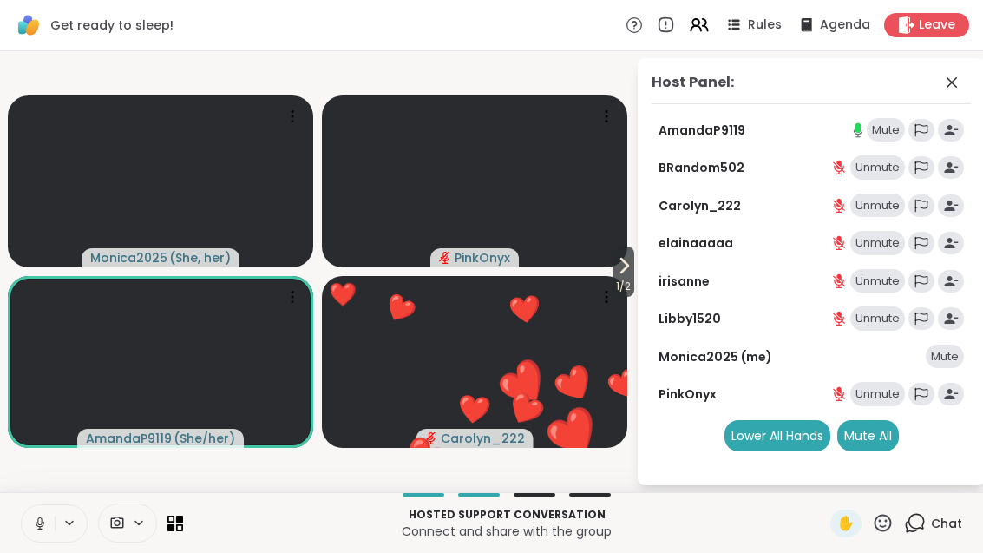
click at [630, 280] on span "1 / 2" at bounding box center [623, 286] width 22 height 21
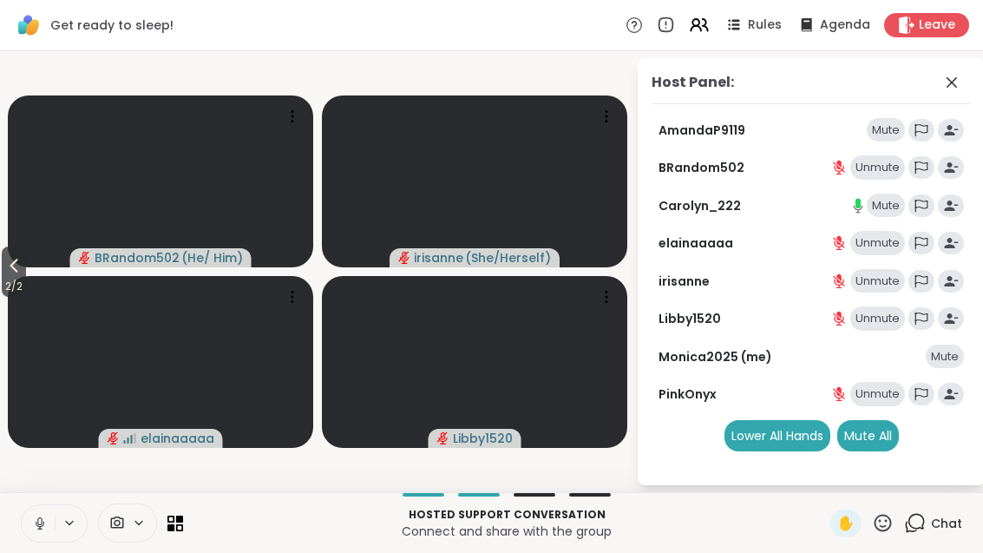
click at [10, 264] on icon at bounding box center [13, 265] width 21 height 21
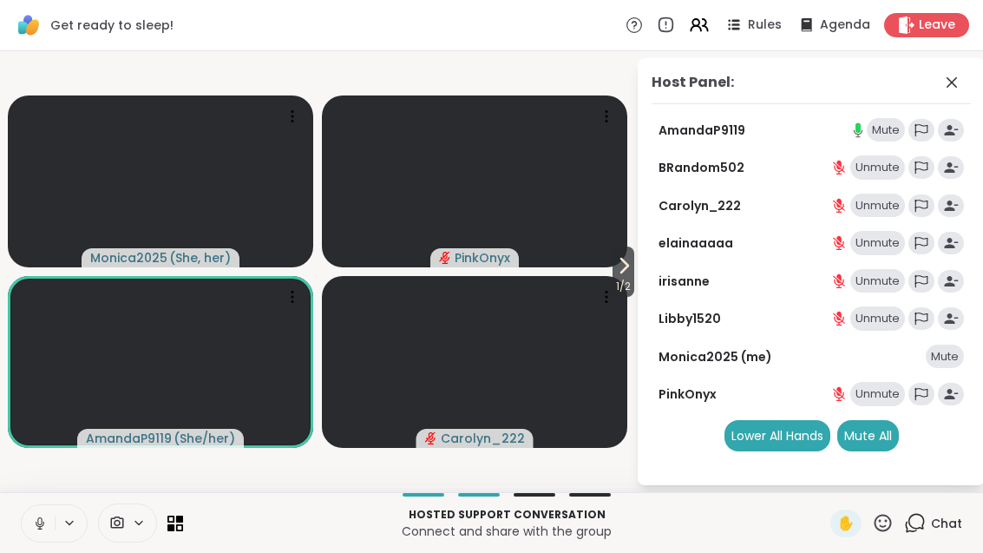
click at [633, 302] on div "Host Panel: AmandaP9119 Mute BRandom502 Unmute Carolyn_222 Unmute elainaaaaa Un…" at bounding box center [798, 271] width 347 height 427
click at [613, 260] on icon at bounding box center [623, 265] width 21 height 21
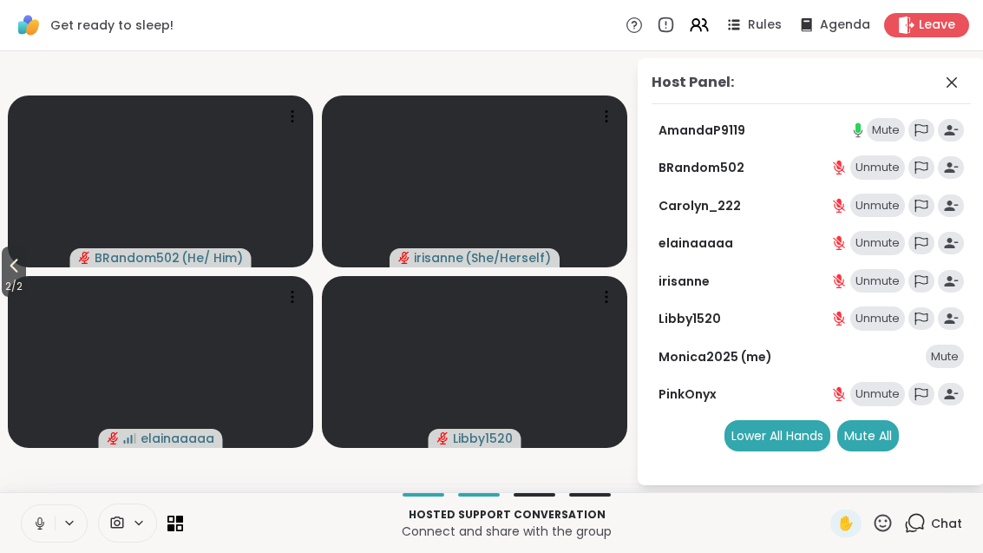
click at [19, 291] on span "2 / 2" at bounding box center [14, 286] width 24 height 21
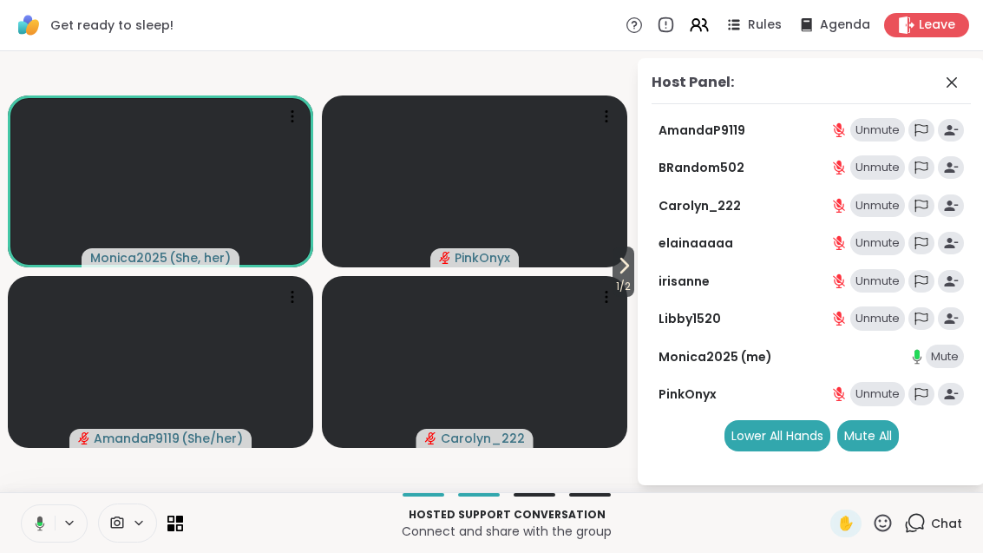
click at [624, 283] on span "1 / 2" at bounding box center [623, 286] width 22 height 21
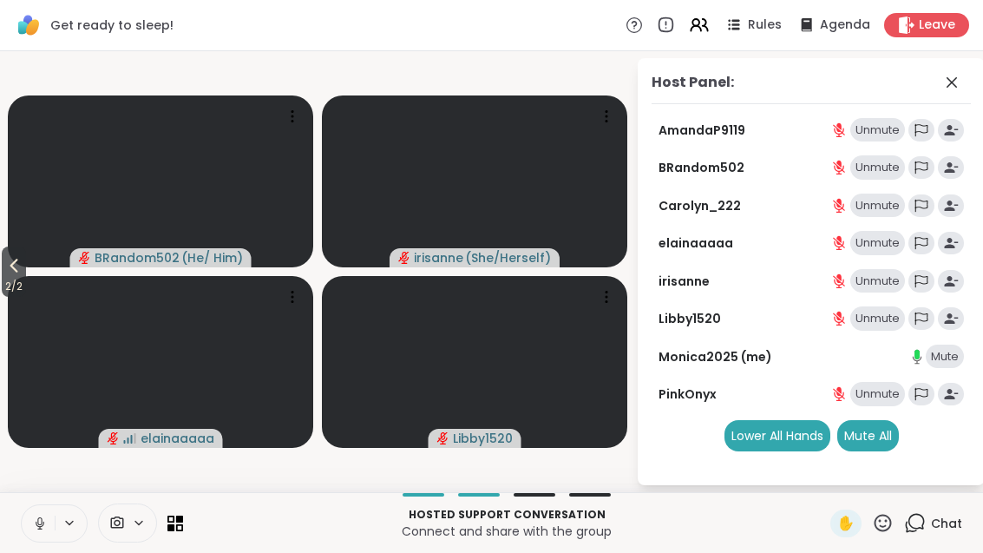
click at [12, 267] on icon at bounding box center [13, 265] width 21 height 21
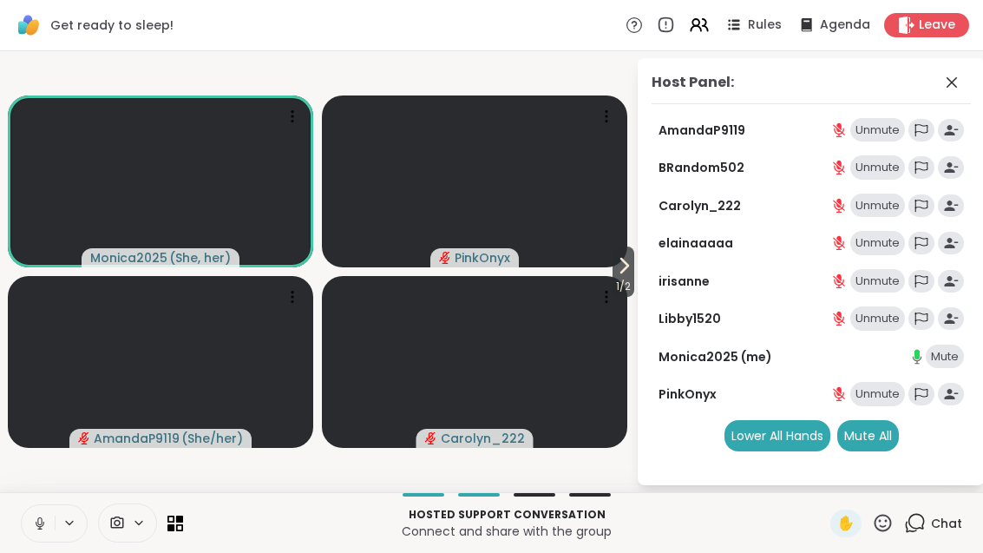
click at [623, 260] on icon at bounding box center [623, 265] width 21 height 21
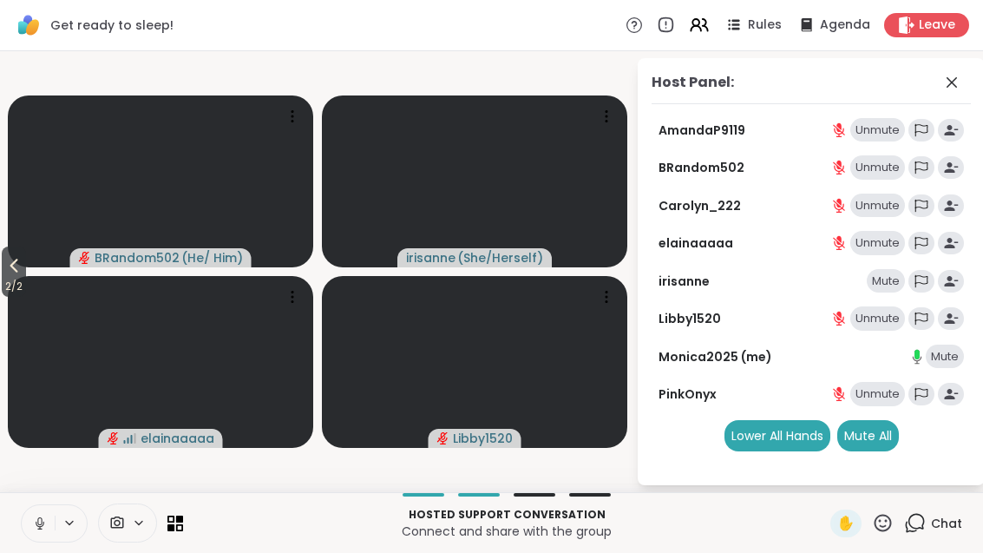
click at [4, 256] on button "2 / 2" at bounding box center [14, 271] width 24 height 50
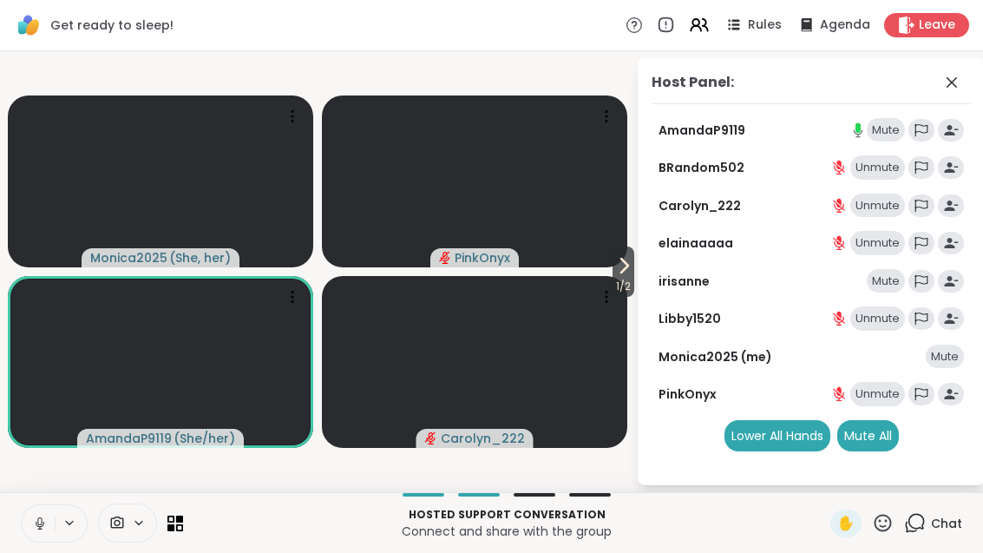
click at [612, 278] on span "1 / 2" at bounding box center [623, 286] width 22 height 21
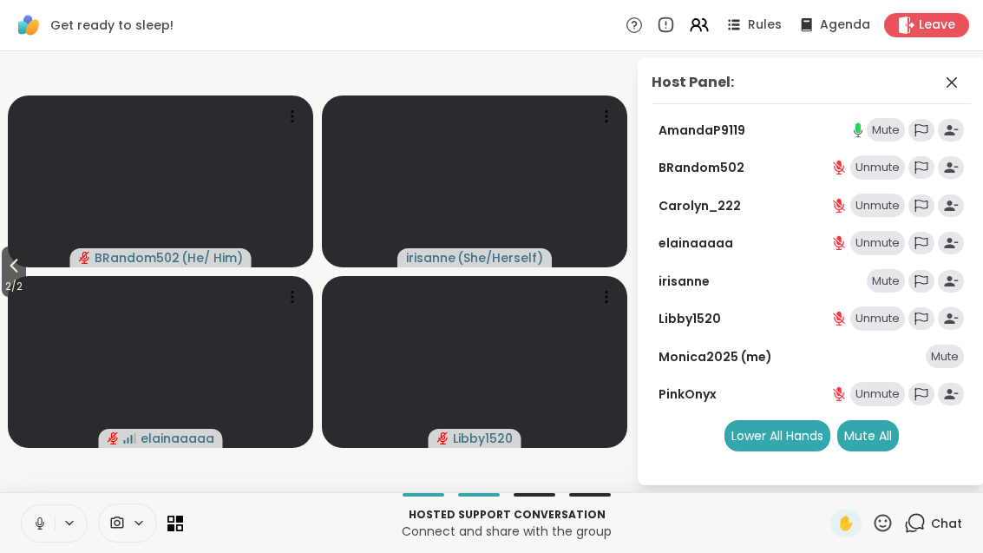
click at [14, 283] on span "2 / 2" at bounding box center [14, 286] width 24 height 21
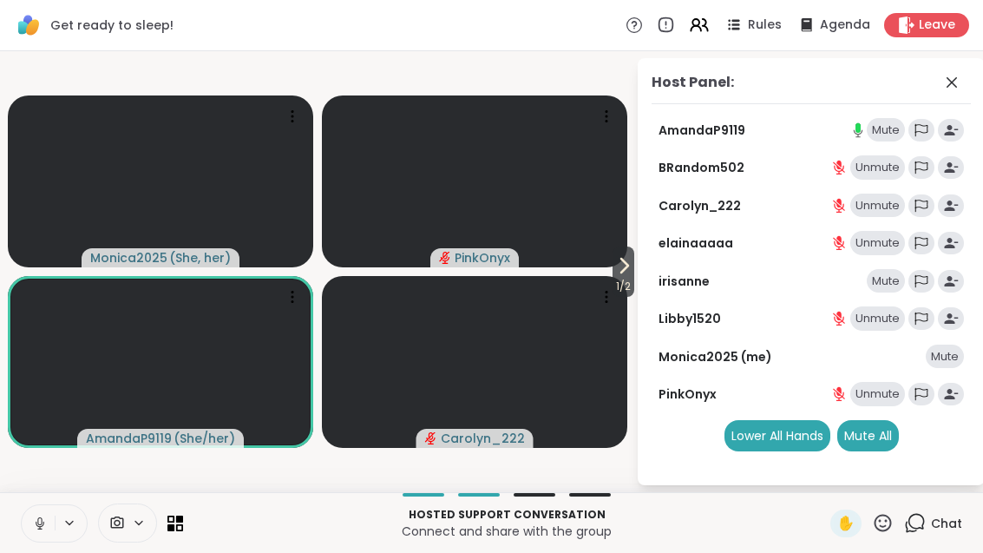
click at [619, 267] on icon at bounding box center [623, 265] width 21 height 21
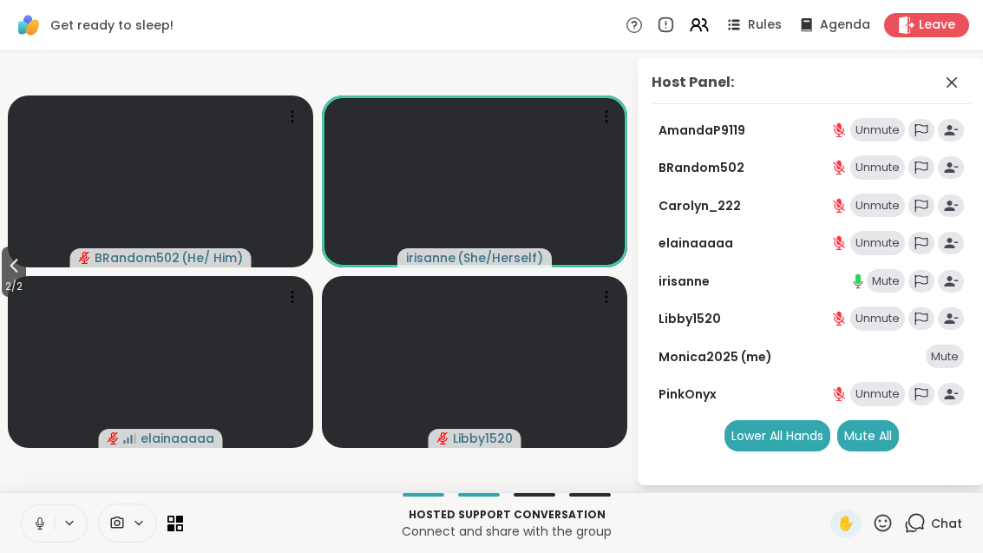
click at [26, 265] on button "2 / 2" at bounding box center [14, 271] width 24 height 50
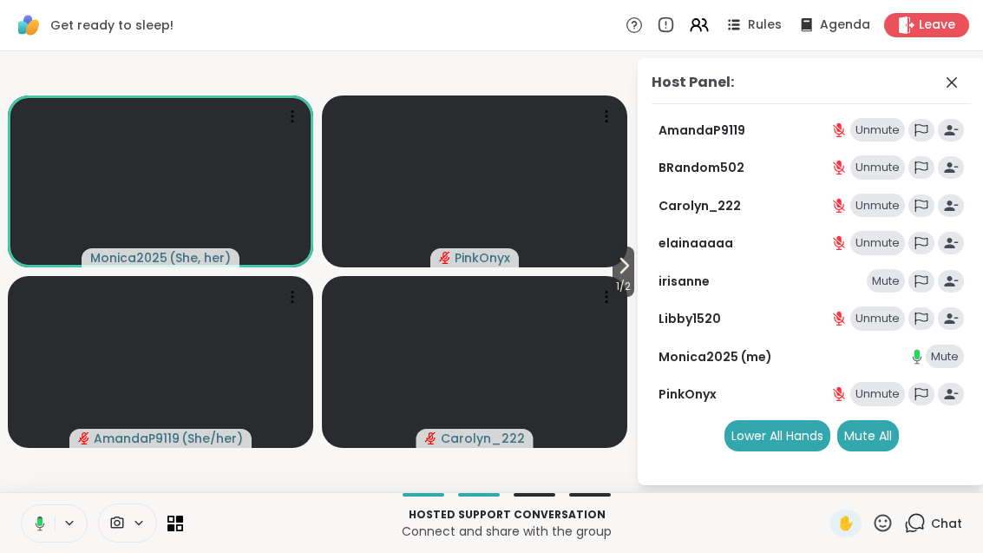
click at [645, 261] on div "Host Panel: AmandaP9119 Unmute BRandom502 Unmute Carolyn_222 Unmute elainaaaaa …" at bounding box center [811, 271] width 347 height 427
click at [632, 274] on button "1 / 2" at bounding box center [623, 271] width 22 height 50
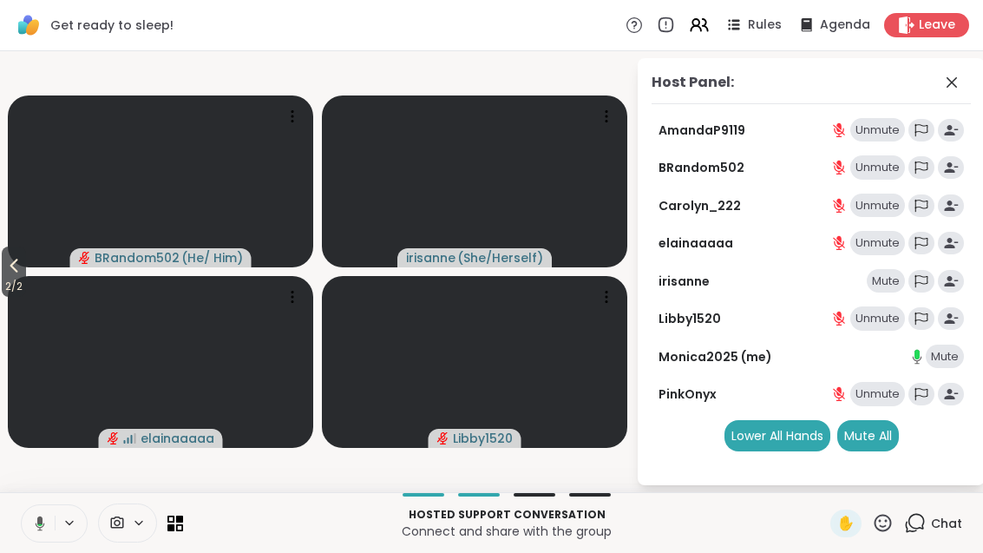
click at [17, 265] on icon at bounding box center [13, 265] width 21 height 21
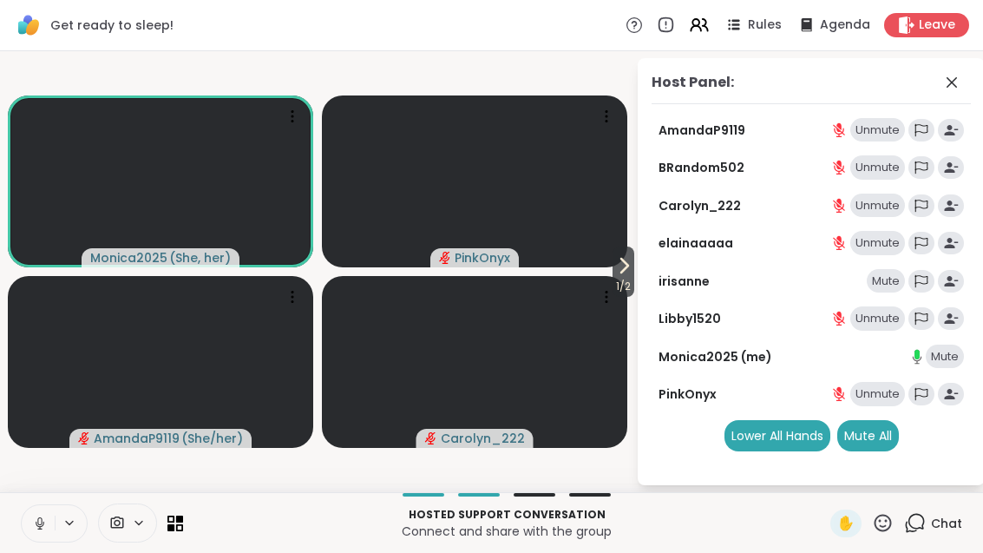
click at [621, 269] on icon at bounding box center [624, 266] width 7 height 14
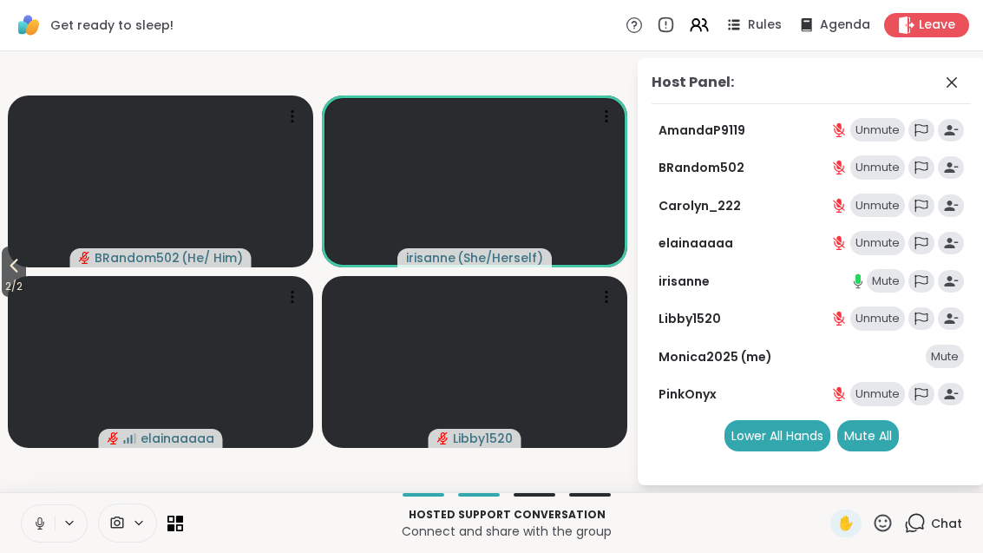
click at [12, 257] on icon at bounding box center [13, 265] width 21 height 21
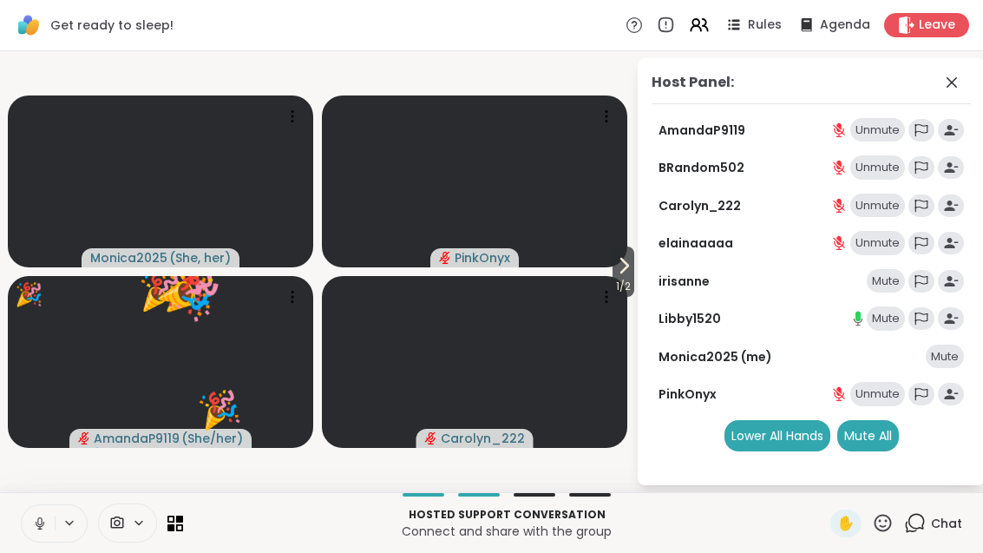
click at [629, 278] on span "1 / 2" at bounding box center [623, 286] width 22 height 21
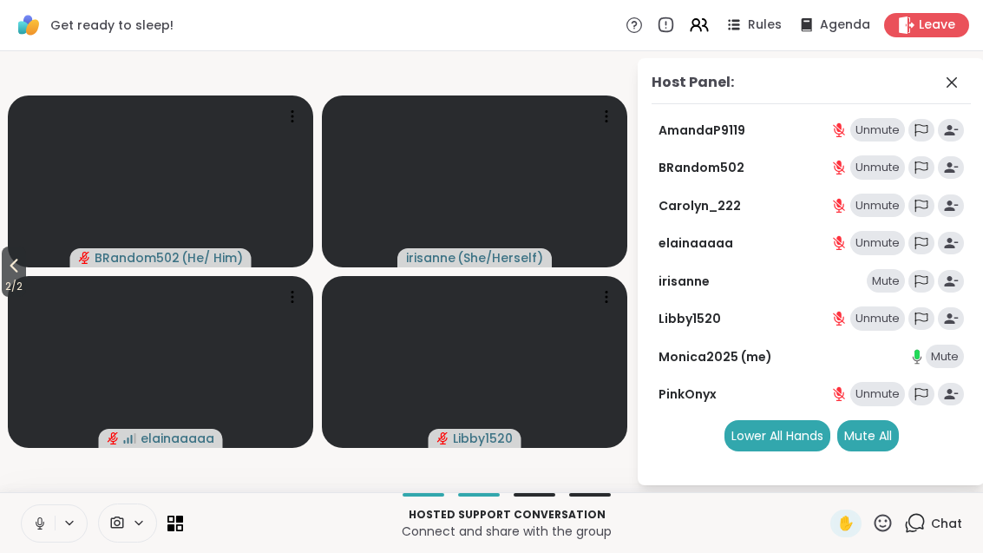
click at [9, 264] on icon at bounding box center [13, 265] width 21 height 21
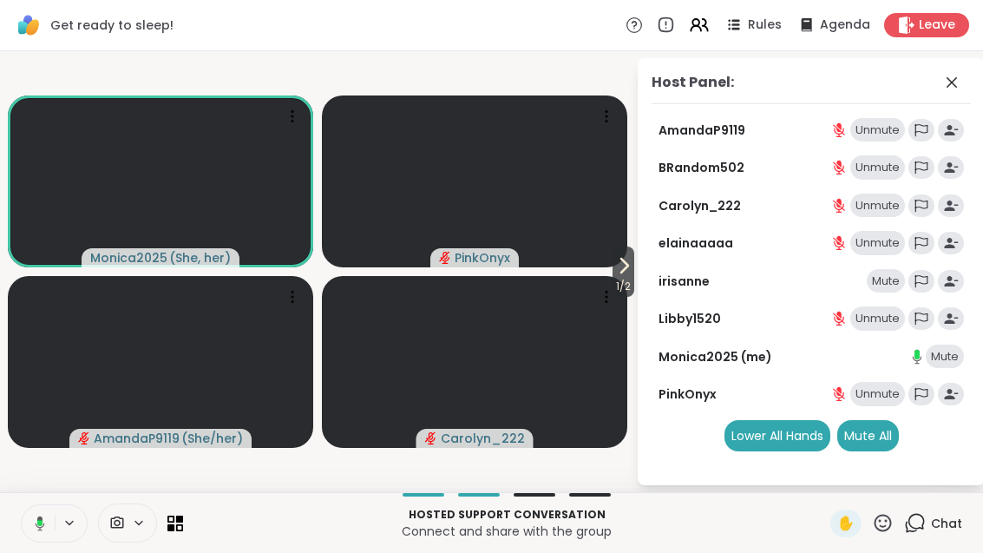
click at [617, 270] on icon at bounding box center [623, 265] width 21 height 21
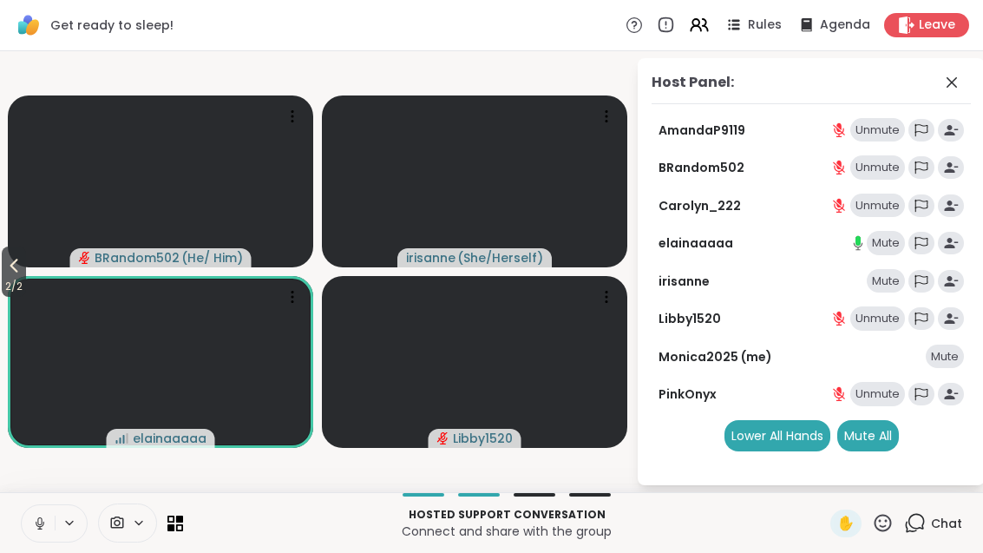
click at [26, 271] on button "2 / 2" at bounding box center [14, 271] width 24 height 50
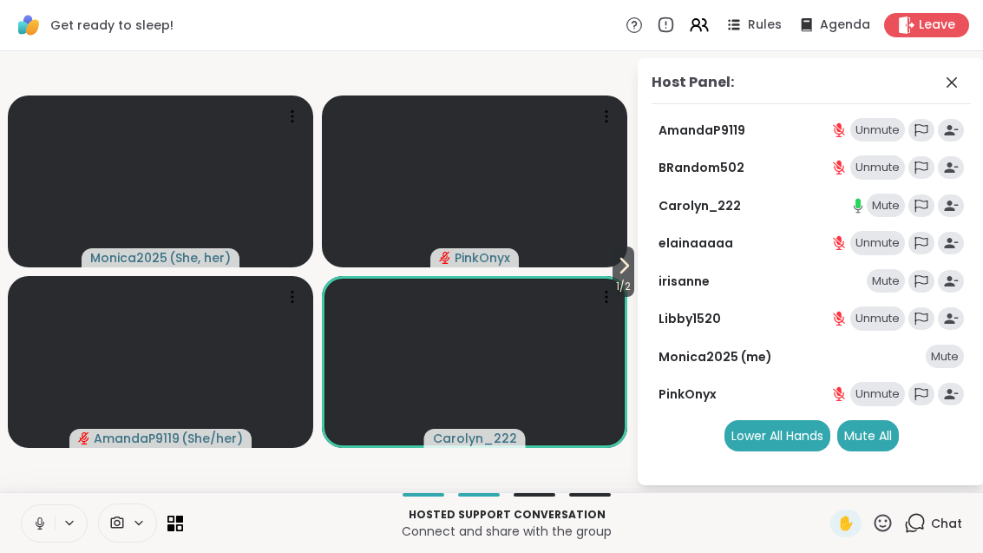
click at [631, 278] on span "1 / 2" at bounding box center [623, 286] width 22 height 21
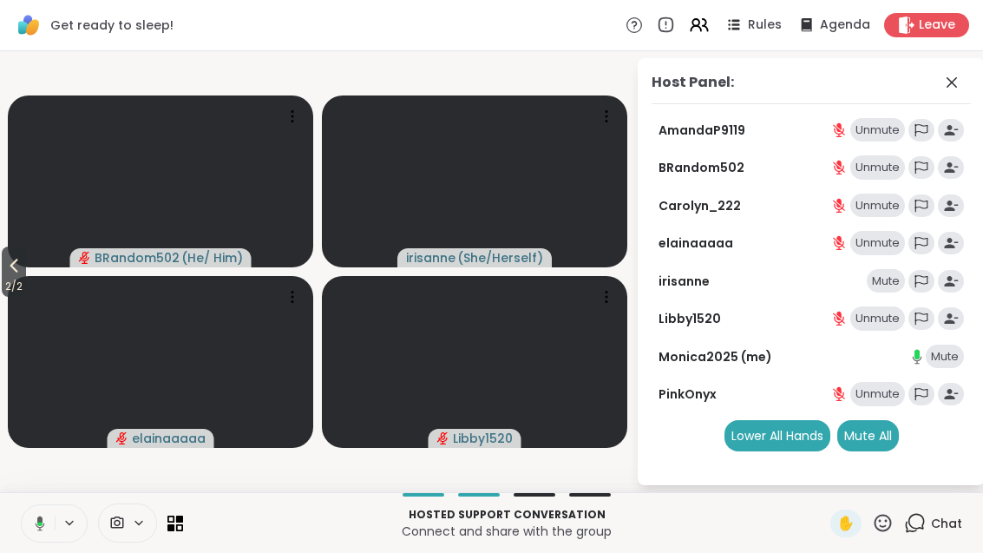
click at [26, 267] on button "2 / 2" at bounding box center [14, 271] width 24 height 50
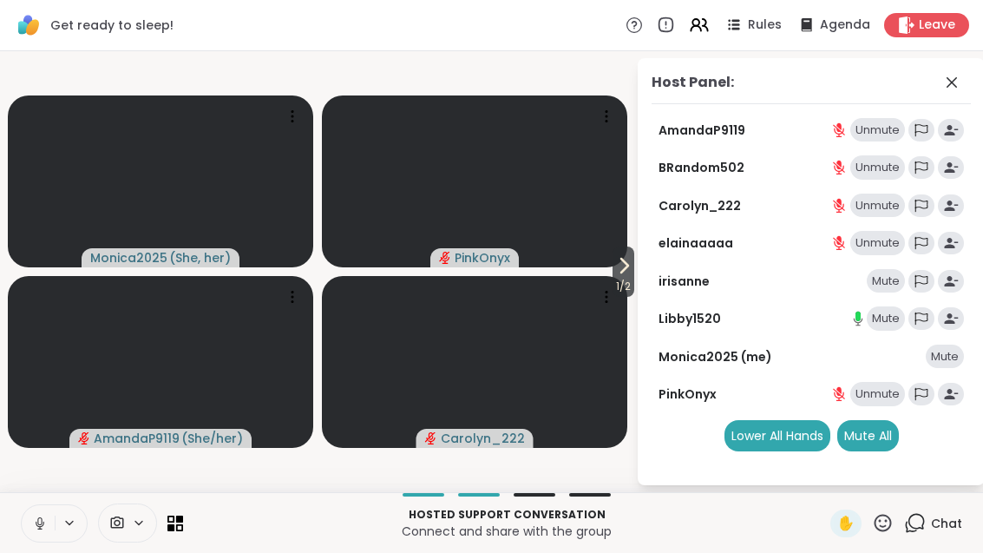
click at [628, 268] on icon at bounding box center [623, 265] width 21 height 21
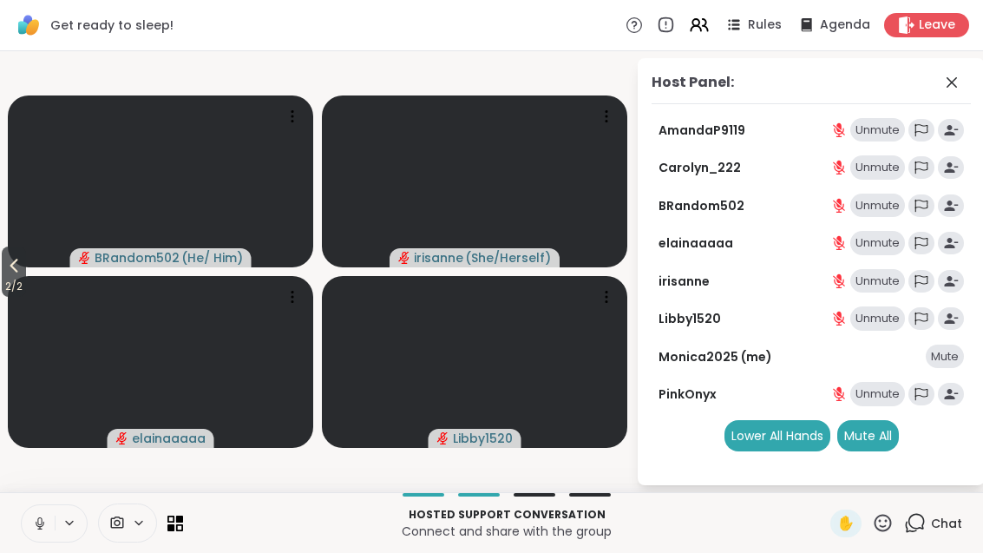
click at [7, 272] on icon at bounding box center [13, 265] width 21 height 21
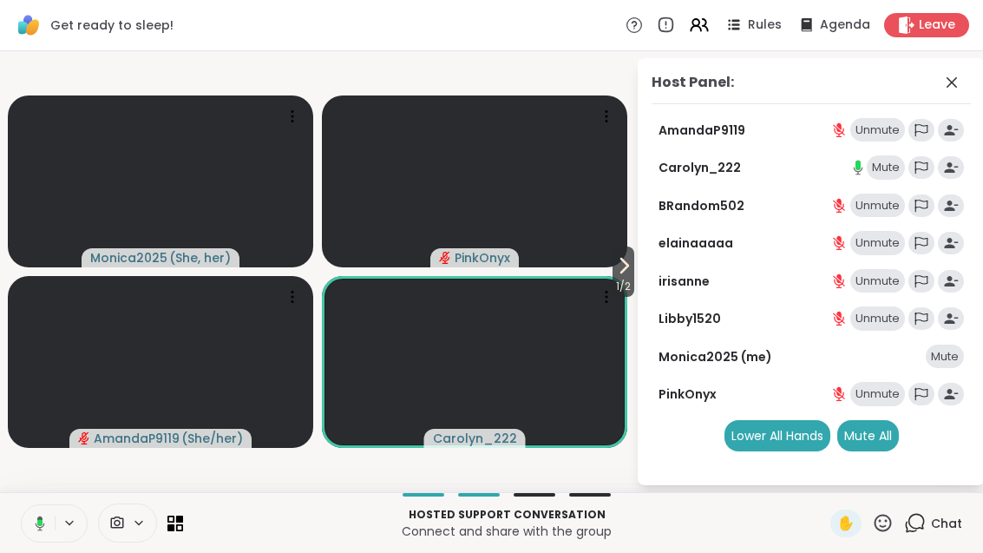
click at [613, 274] on icon at bounding box center [623, 265] width 21 height 21
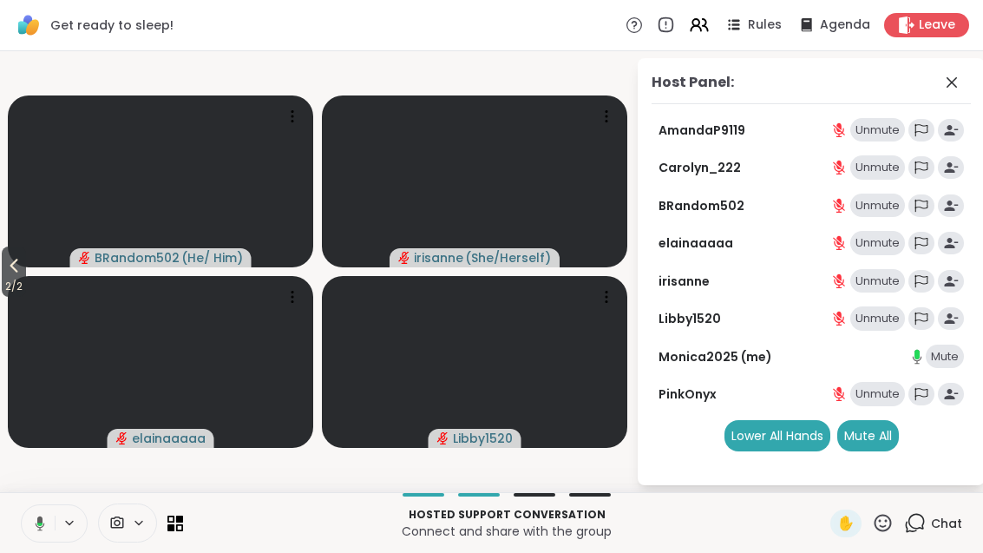
click at [3, 272] on button "2 / 2" at bounding box center [14, 271] width 24 height 50
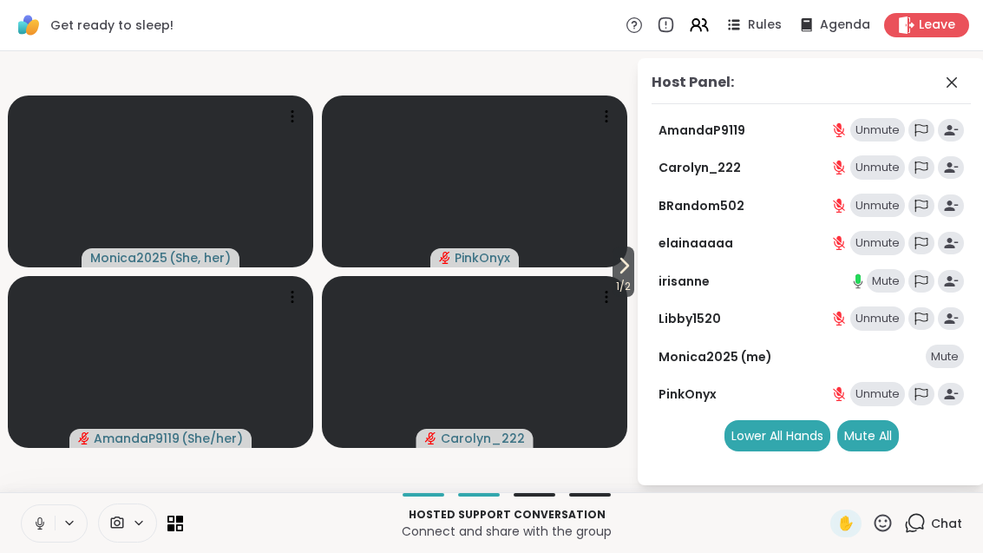
click at [593, 266] on video at bounding box center [474, 181] width 305 height 172
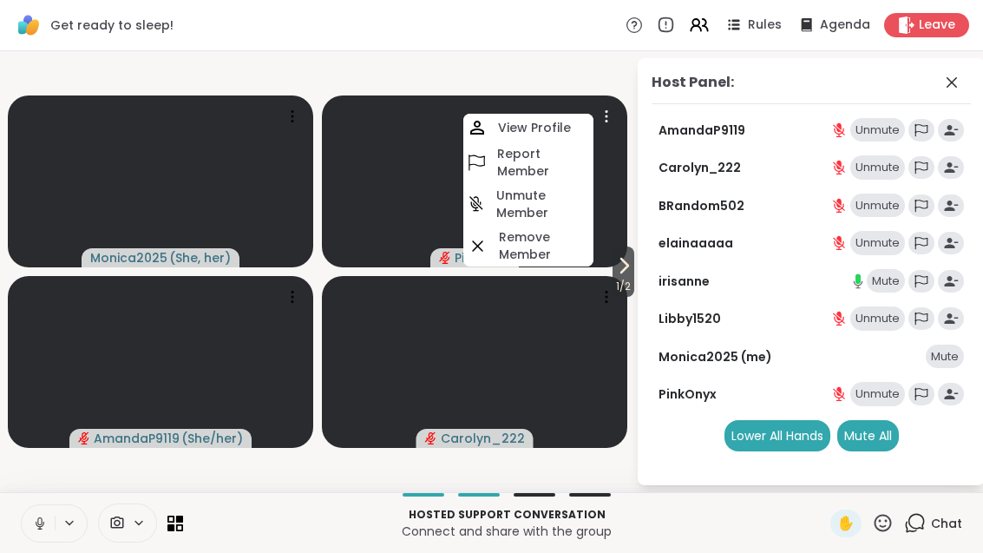
click at [638, 266] on div "Host Panel: AmandaP9119 Unmute Carolyn_222 Unmute BRandom502 Unmute elainaaaaa …" at bounding box center [811, 271] width 347 height 427
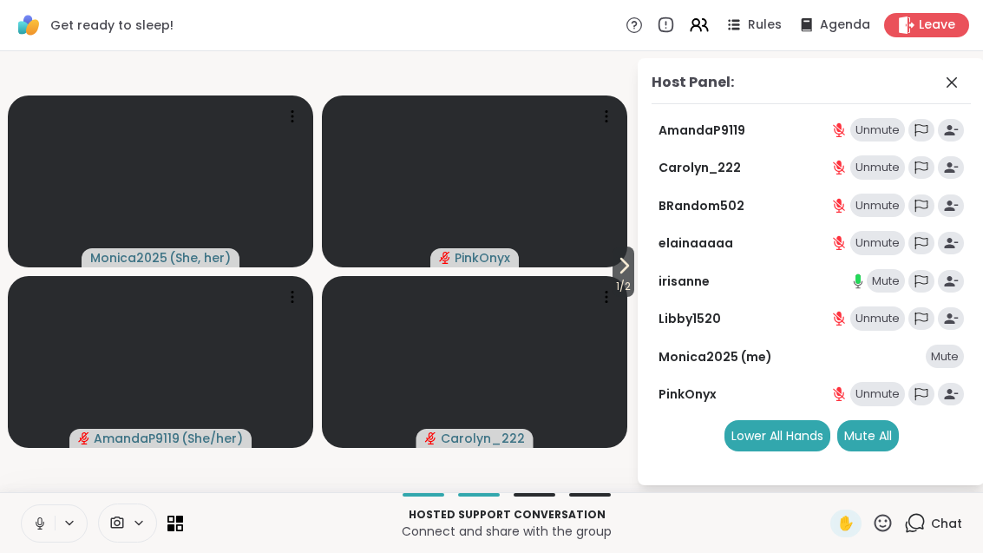
click at [621, 267] on icon at bounding box center [623, 265] width 21 height 21
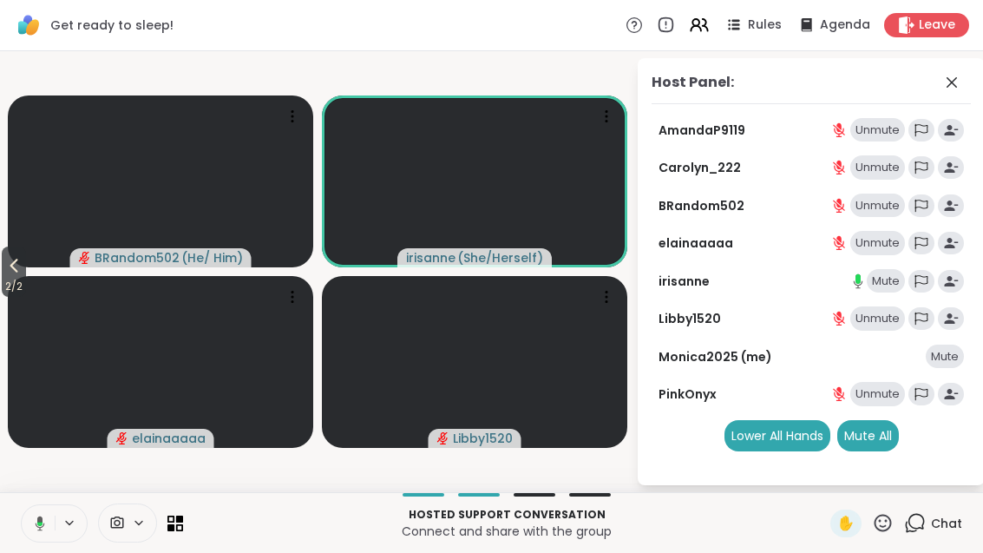
click at [48, 532] on button at bounding box center [37, 523] width 36 height 36
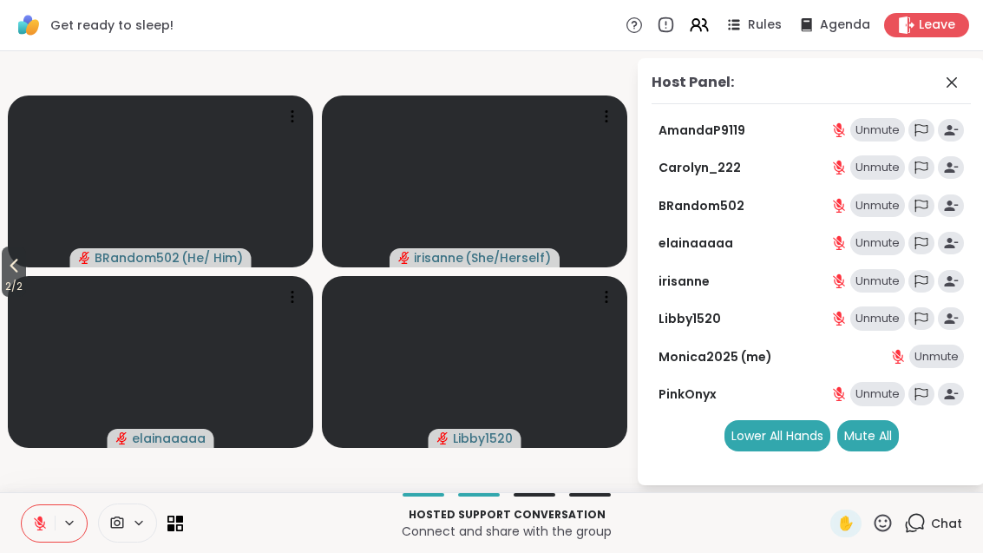
click at [41, 533] on button at bounding box center [38, 523] width 33 height 36
click at [6, 259] on icon at bounding box center [13, 265] width 21 height 21
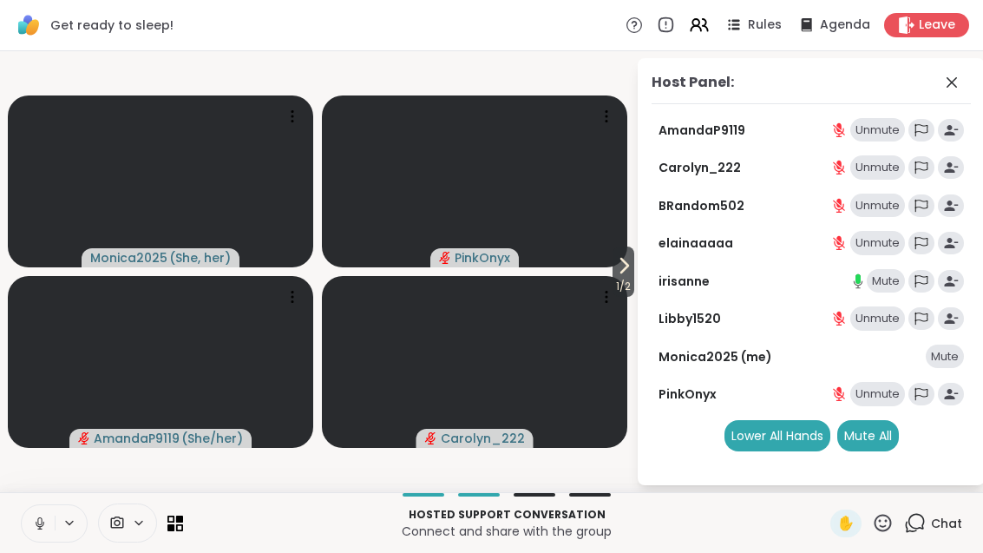
click at [622, 278] on span "1 / 2" at bounding box center [623, 286] width 22 height 21
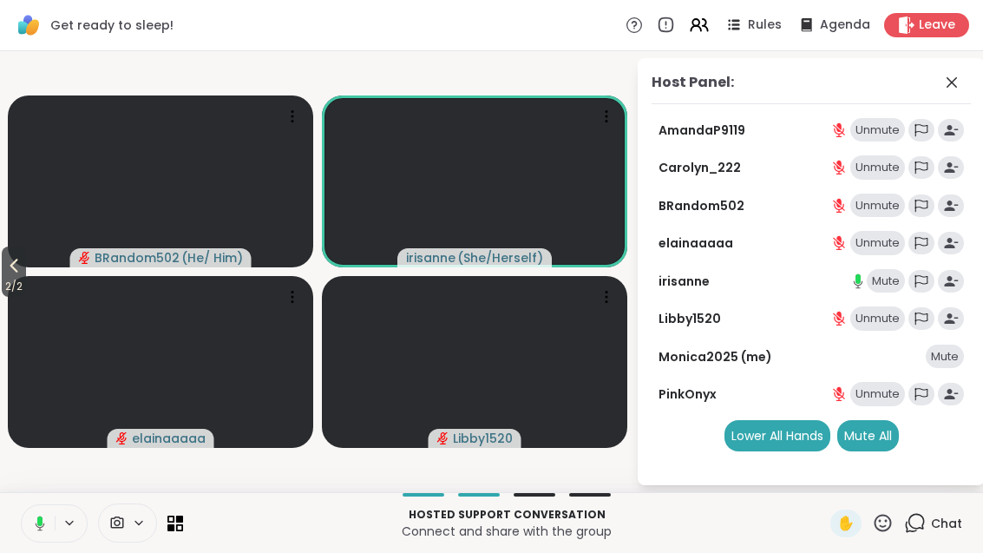
click at [32, 281] on video at bounding box center [160, 362] width 305 height 172
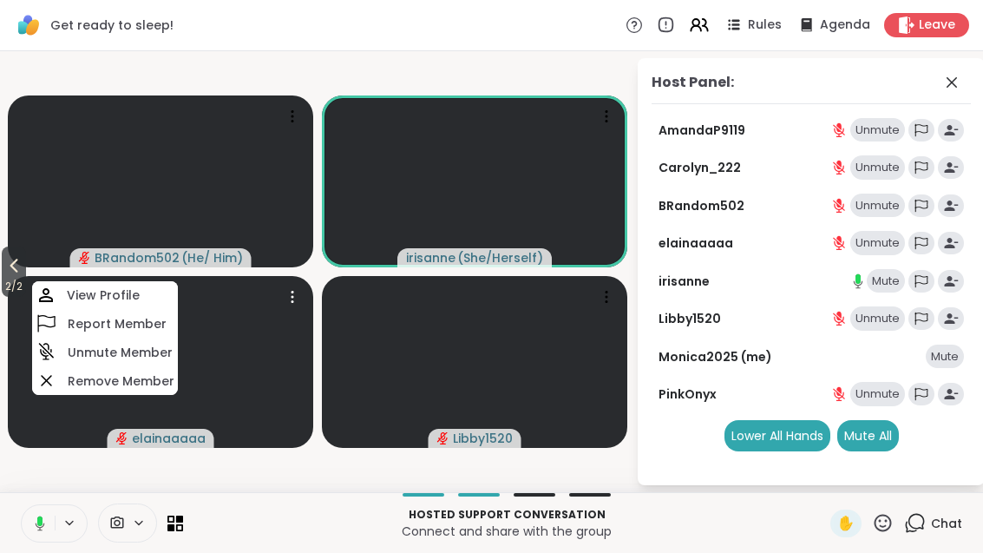
click at [3, 271] on button "2 / 2" at bounding box center [14, 271] width 24 height 50
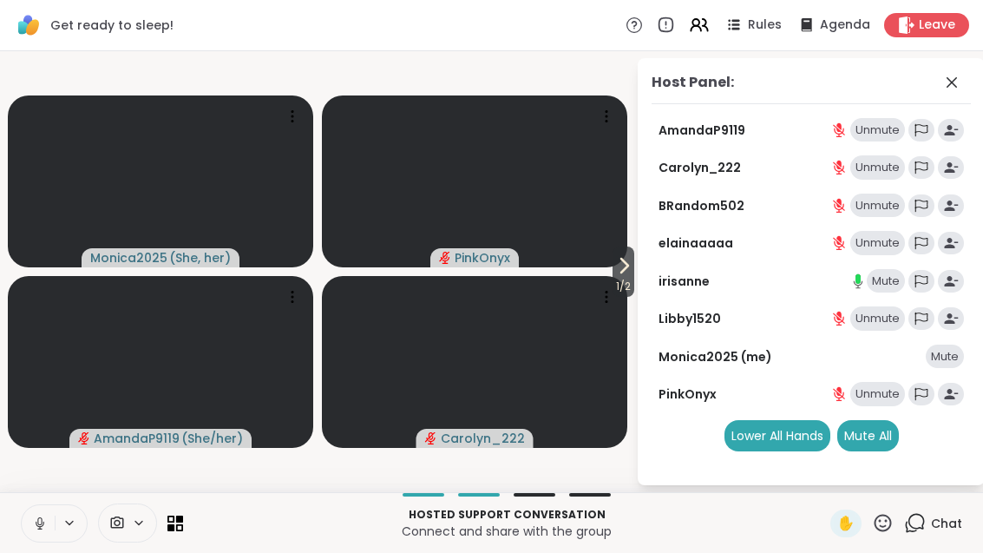
click at [628, 265] on icon at bounding box center [623, 265] width 21 height 21
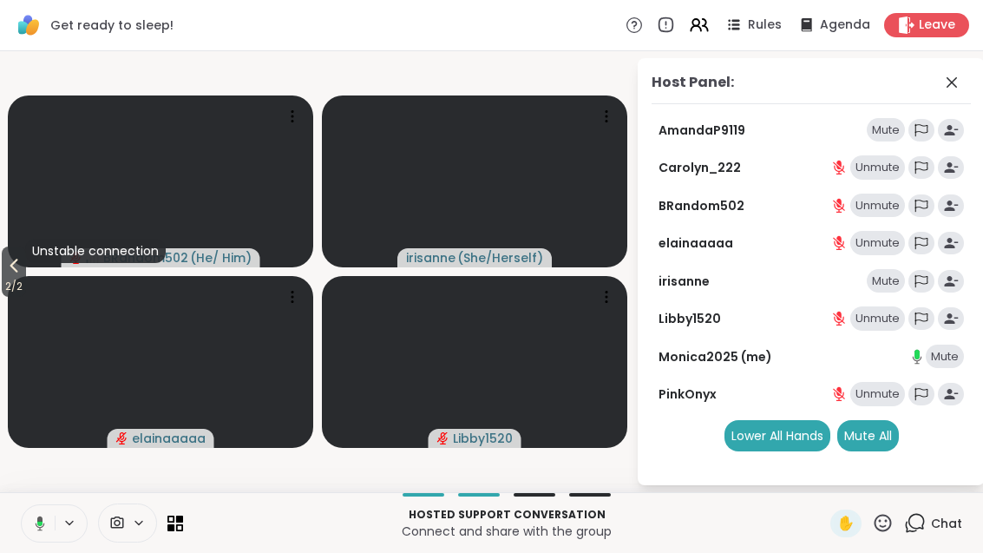
click at [4, 291] on span "2 / 2" at bounding box center [14, 286] width 24 height 21
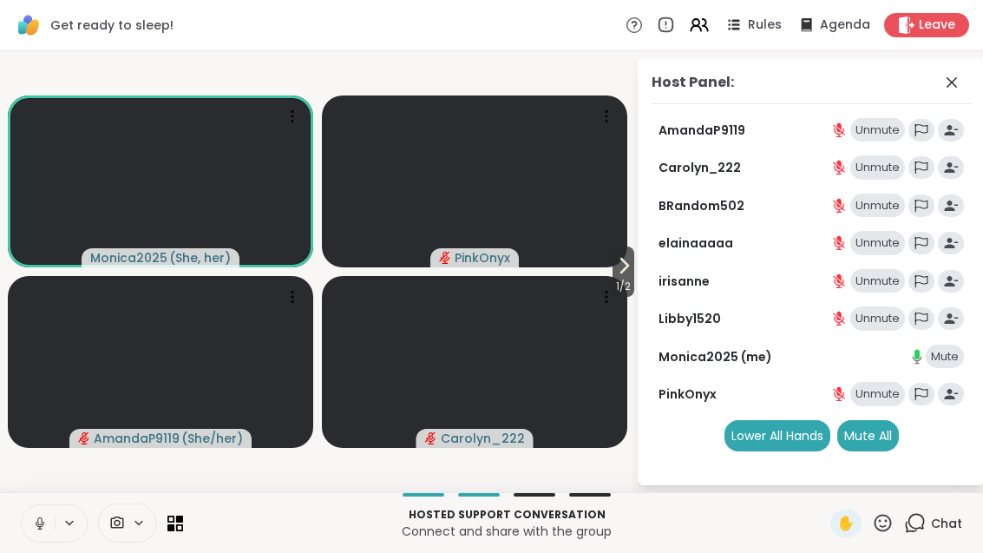
click at [630, 290] on span "1 / 2" at bounding box center [623, 286] width 22 height 21
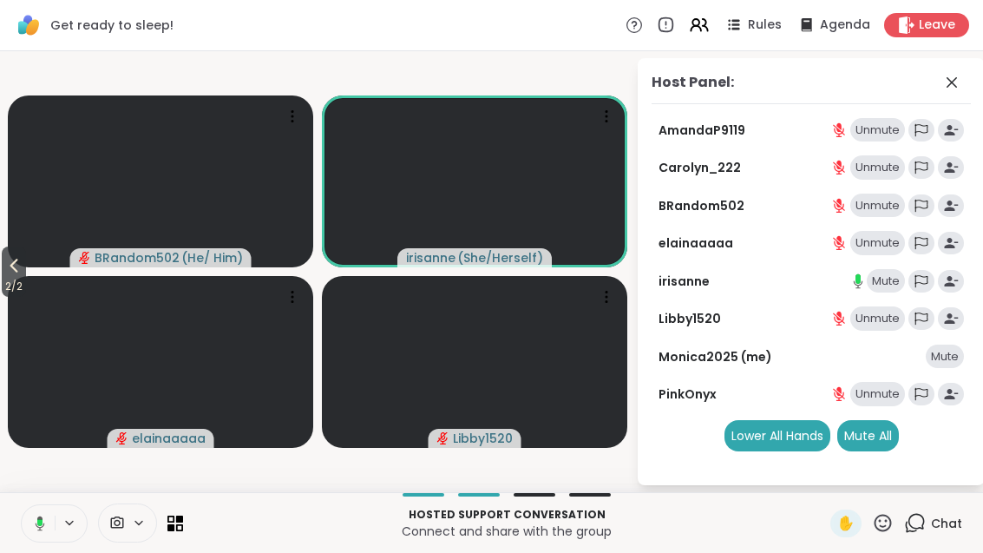
click at [3, 287] on span "2 / 2" at bounding box center [14, 286] width 24 height 21
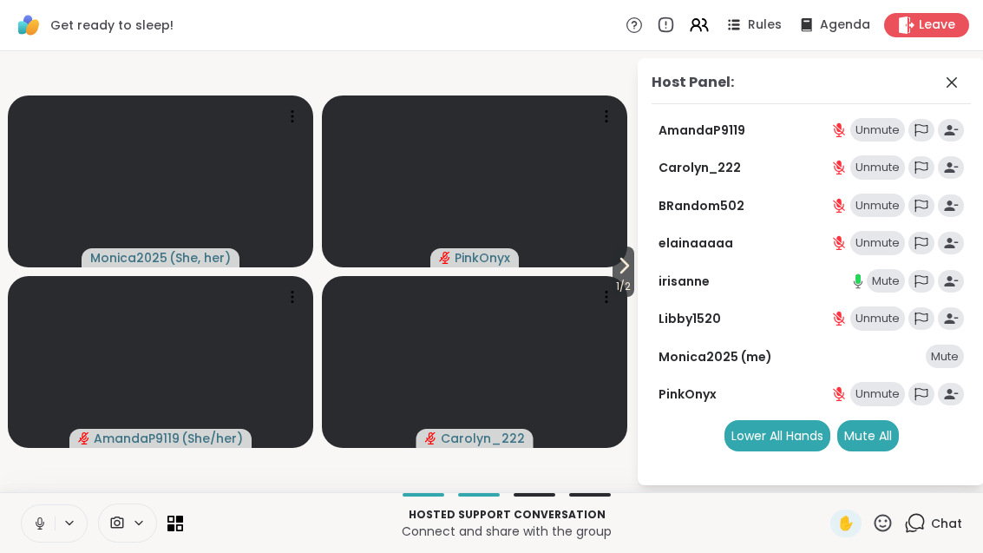
click at [624, 265] on icon at bounding box center [624, 266] width 7 height 14
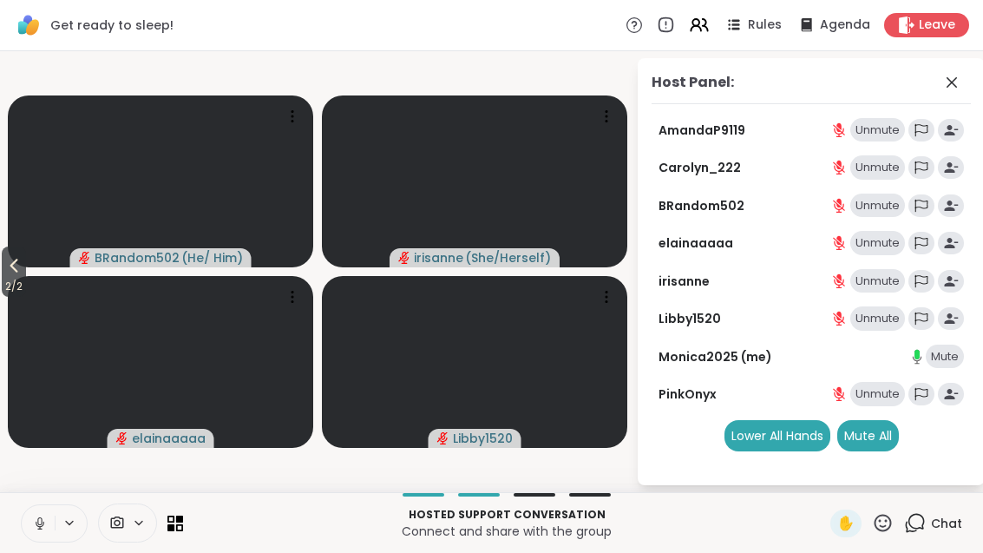
click at [965, 75] on span at bounding box center [953, 82] width 24 height 21
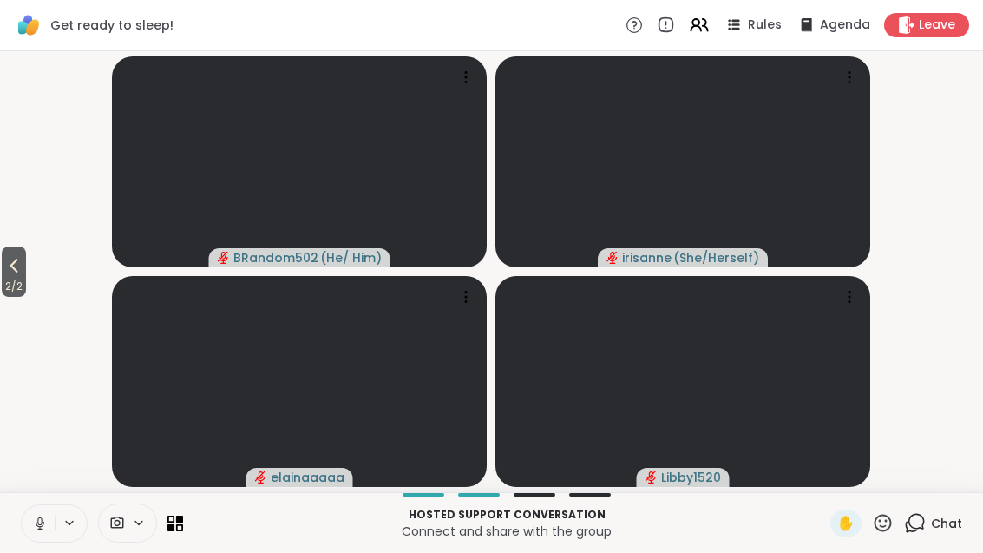
click at [929, 516] on div "Chat" at bounding box center [933, 523] width 58 height 28
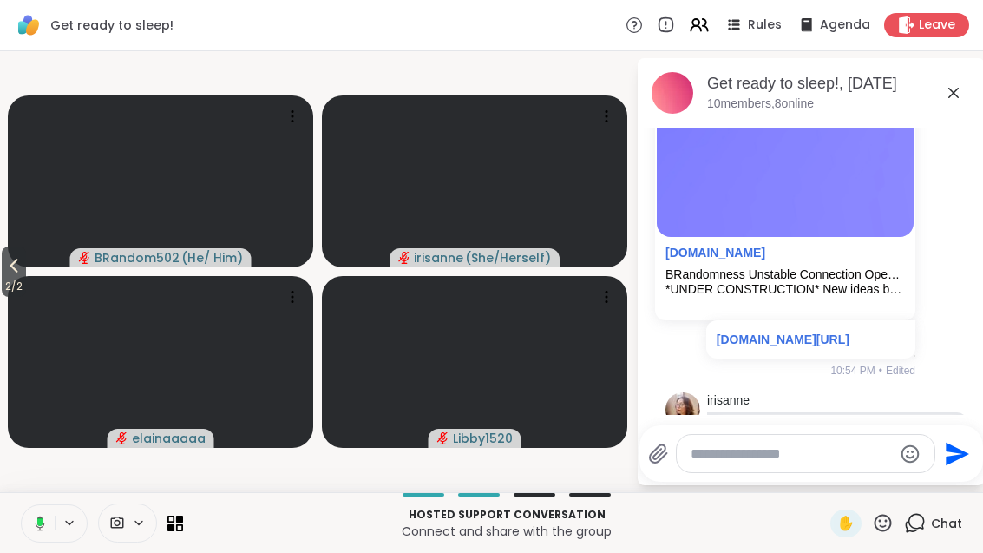
scroll to position [1326, 0]
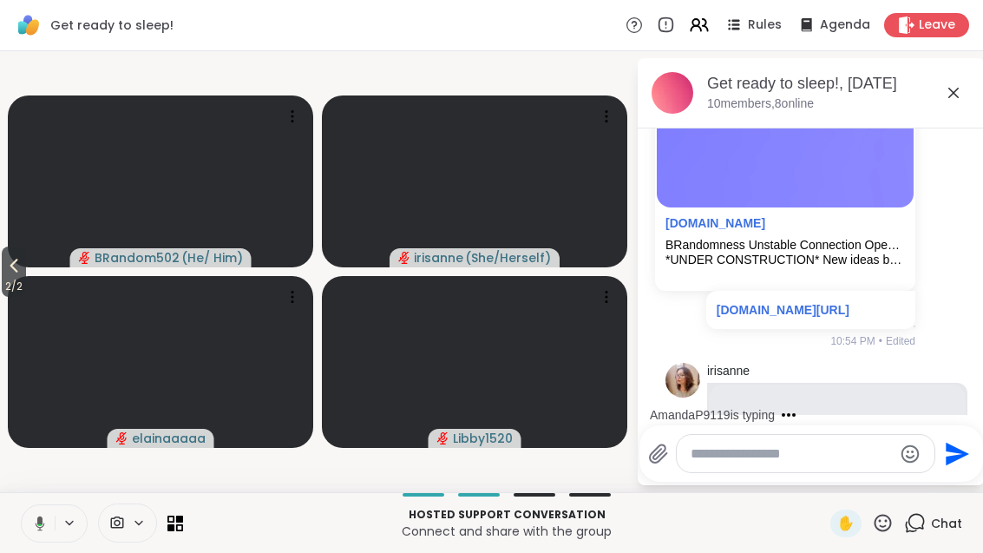
click at [5, 285] on span "2 / 2" at bounding box center [14, 286] width 24 height 21
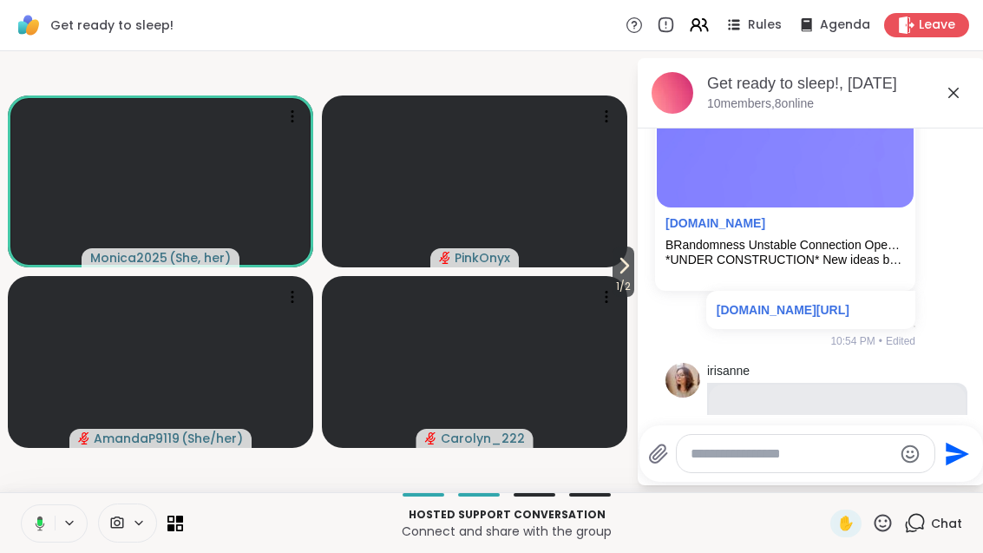
click at [624, 281] on span "1 / 2" at bounding box center [623, 286] width 22 height 21
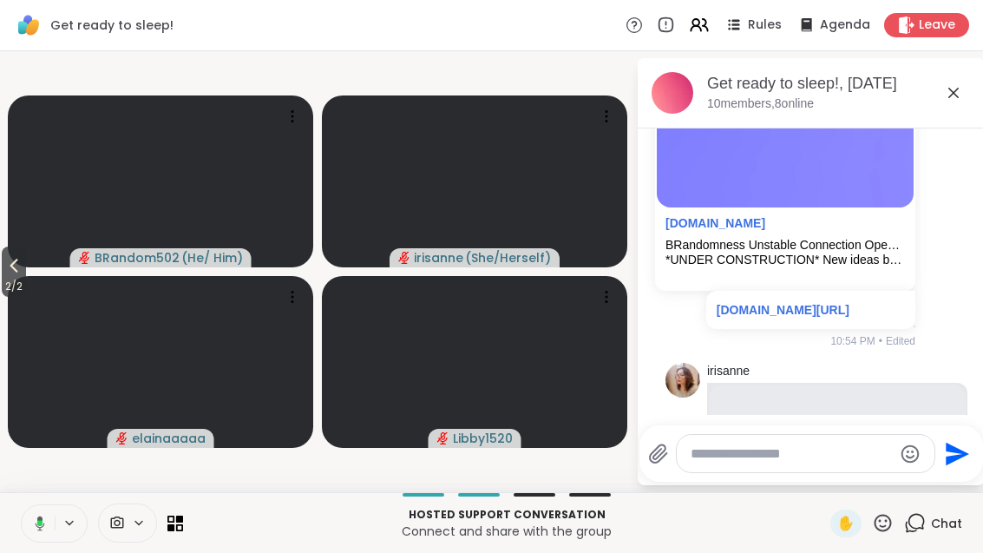
click at [16, 275] on icon at bounding box center [13, 265] width 21 height 21
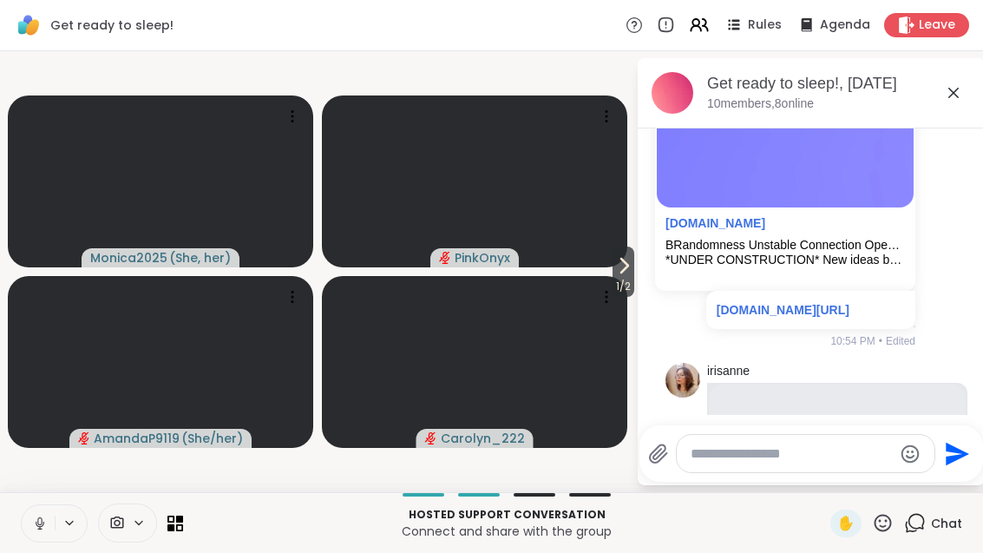
click at [612, 269] on button "1 / 2" at bounding box center [623, 271] width 22 height 50
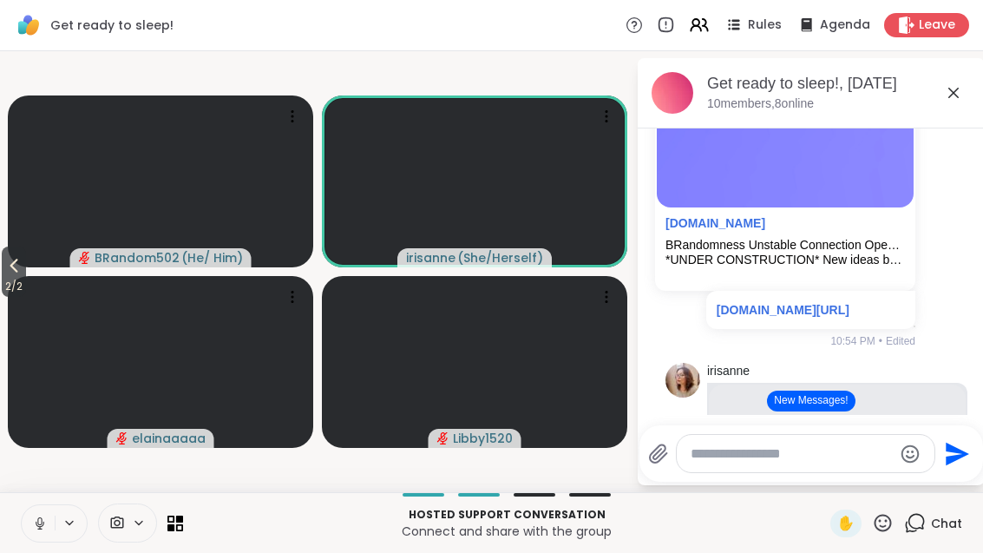
click at [16, 264] on icon at bounding box center [14, 266] width 8 height 14
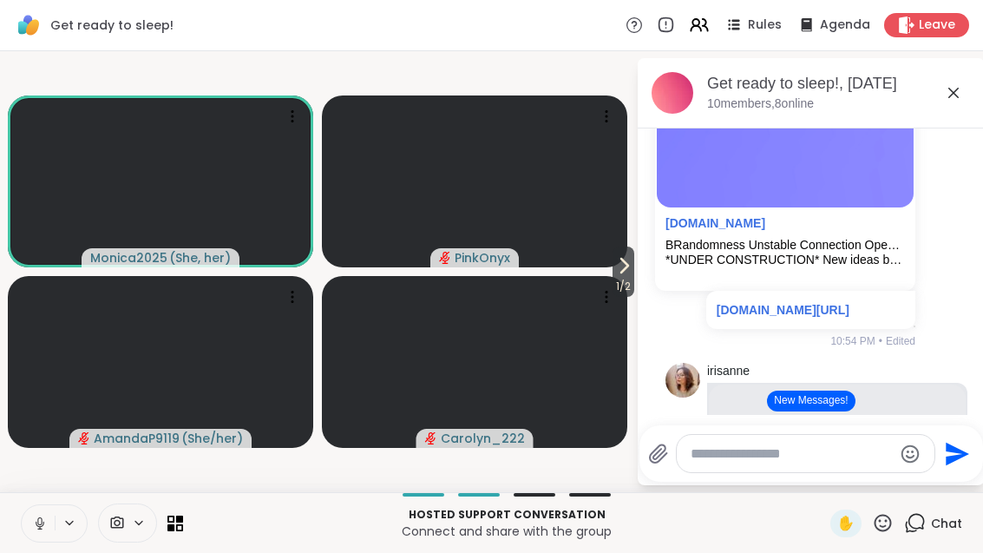
click at [632, 278] on span "1 / 2" at bounding box center [623, 286] width 22 height 21
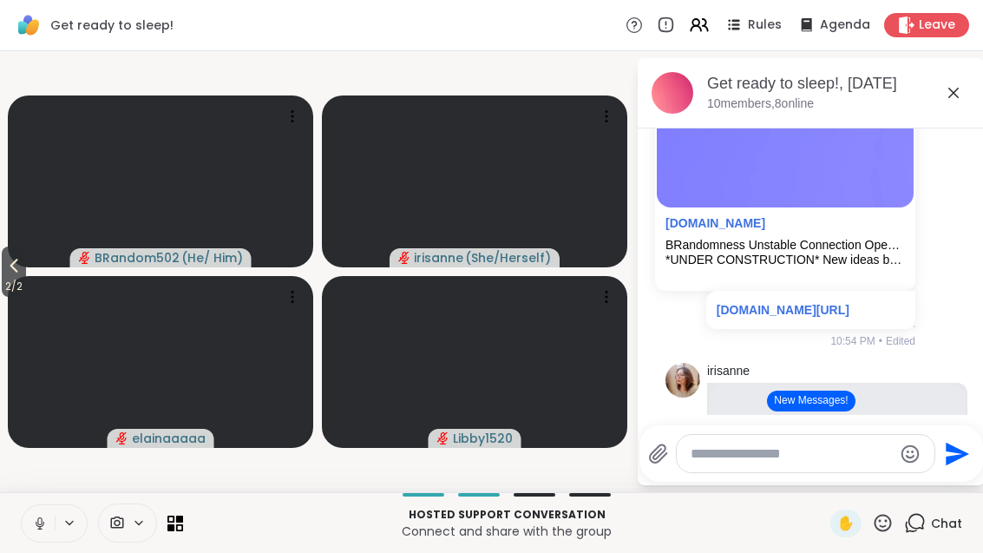
click at [3, 286] on span "2 / 2" at bounding box center [14, 286] width 24 height 21
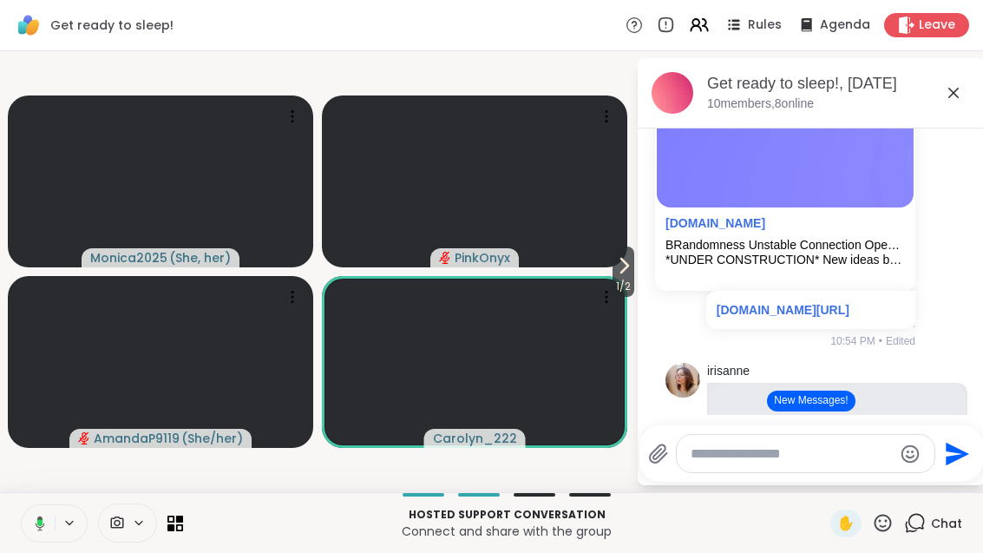
click at [828, 405] on button "New Messages!" at bounding box center [811, 400] width 88 height 21
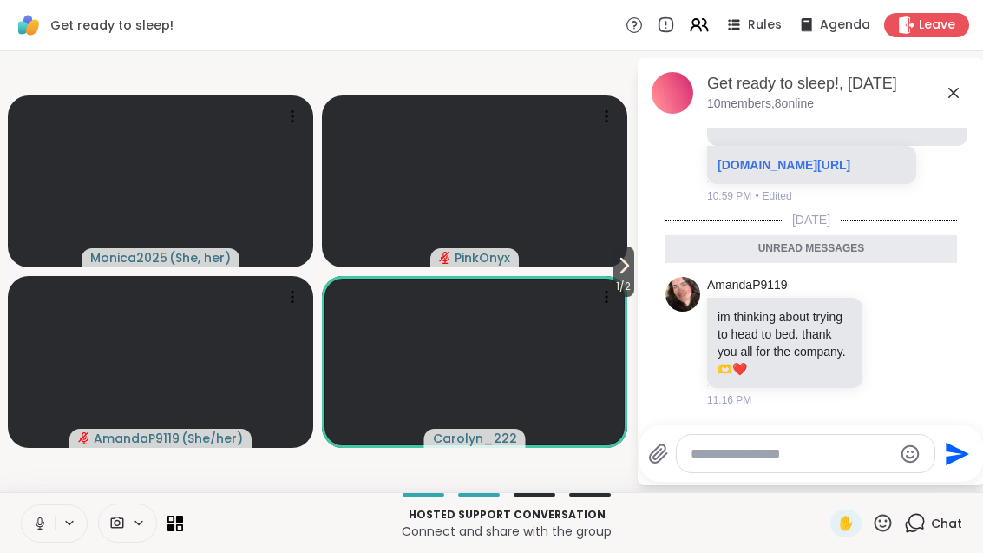
click at [901, 349] on icon at bounding box center [893, 340] width 16 height 17
click at [760, 318] on div "Select Reaction: Heart" at bounding box center [755, 313] width 16 height 16
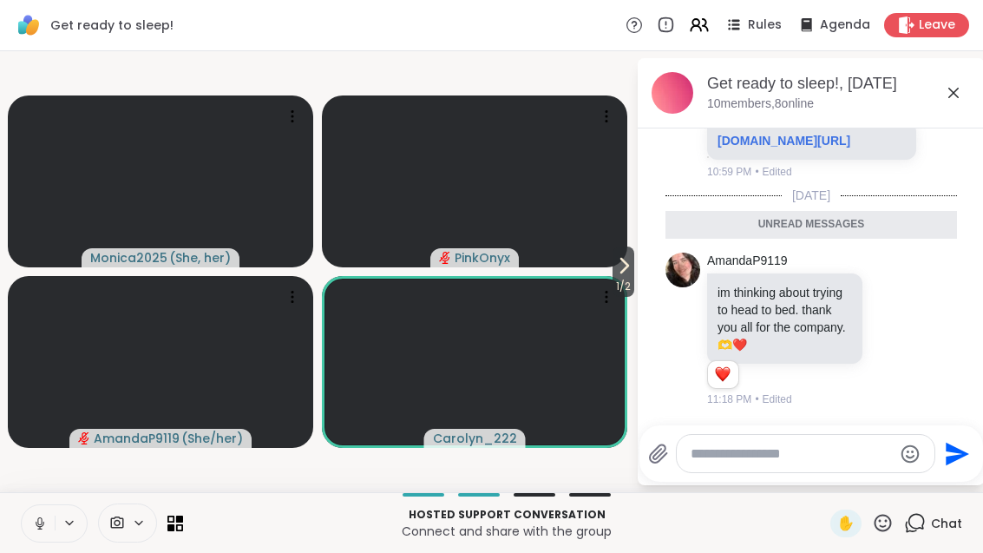
click at [615, 270] on icon at bounding box center [623, 265] width 21 height 21
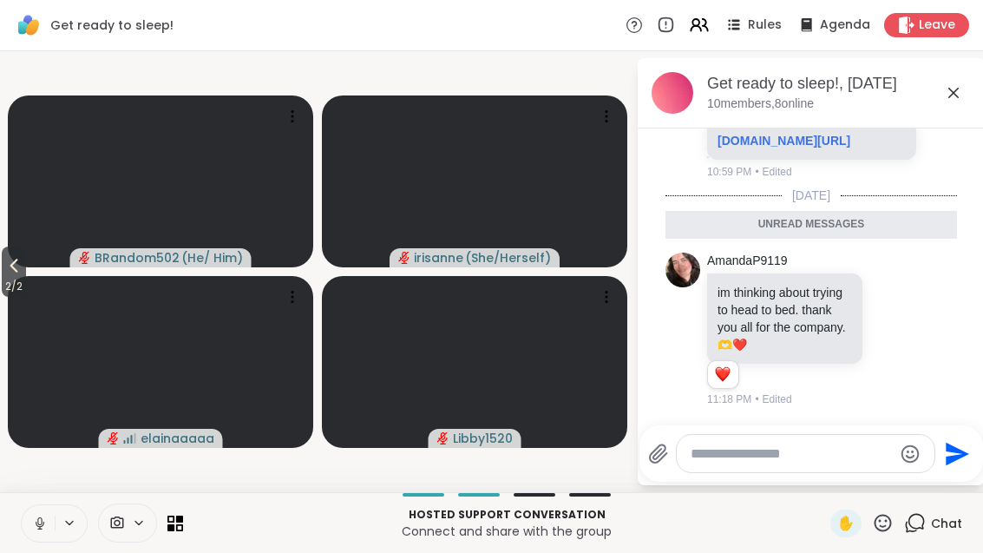
click at [21, 283] on span "2 / 2" at bounding box center [14, 286] width 24 height 21
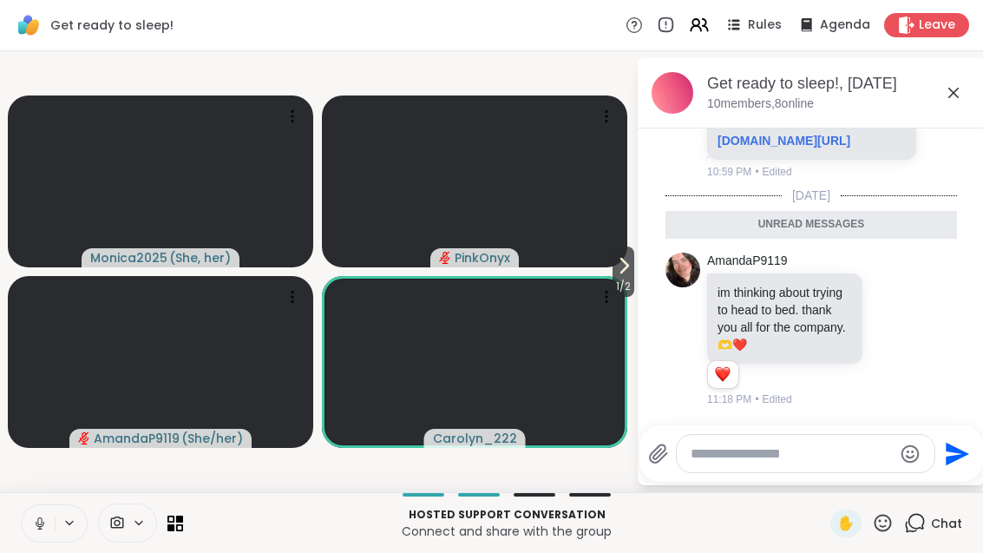
click at [962, 90] on icon at bounding box center [953, 92] width 21 height 21
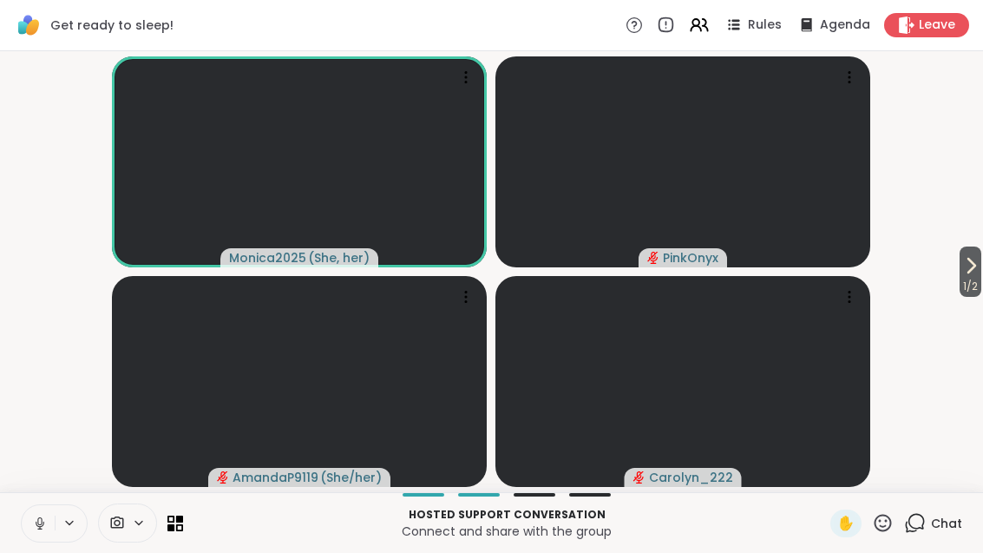
click at [978, 278] on span "1 / 2" at bounding box center [970, 286] width 22 height 21
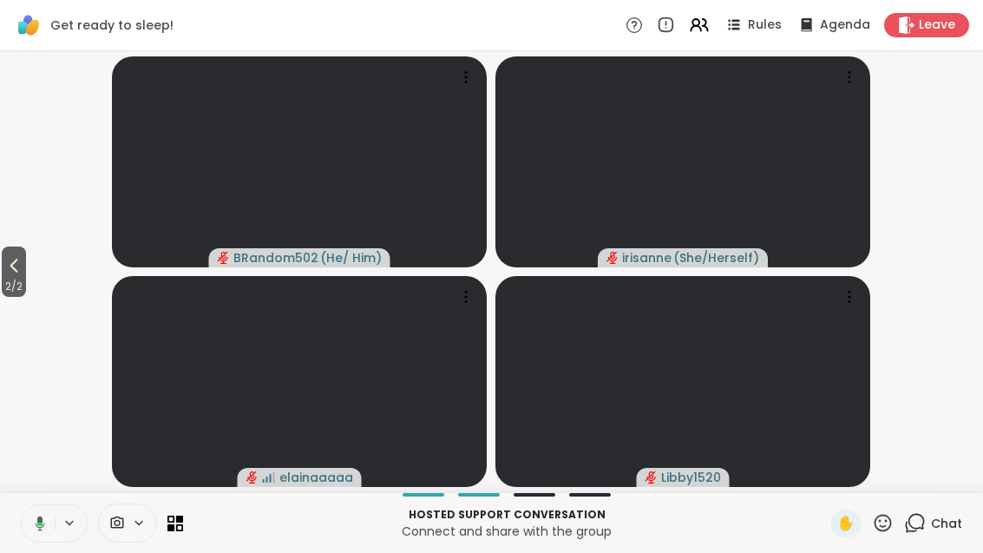
click at [13, 265] on icon at bounding box center [14, 266] width 8 height 14
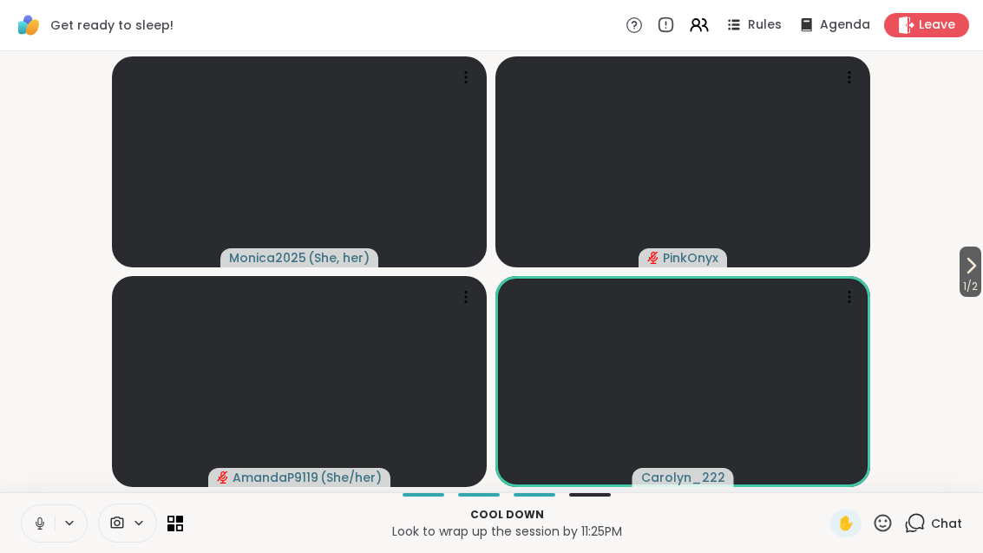
click at [971, 260] on icon at bounding box center [970, 265] width 21 height 21
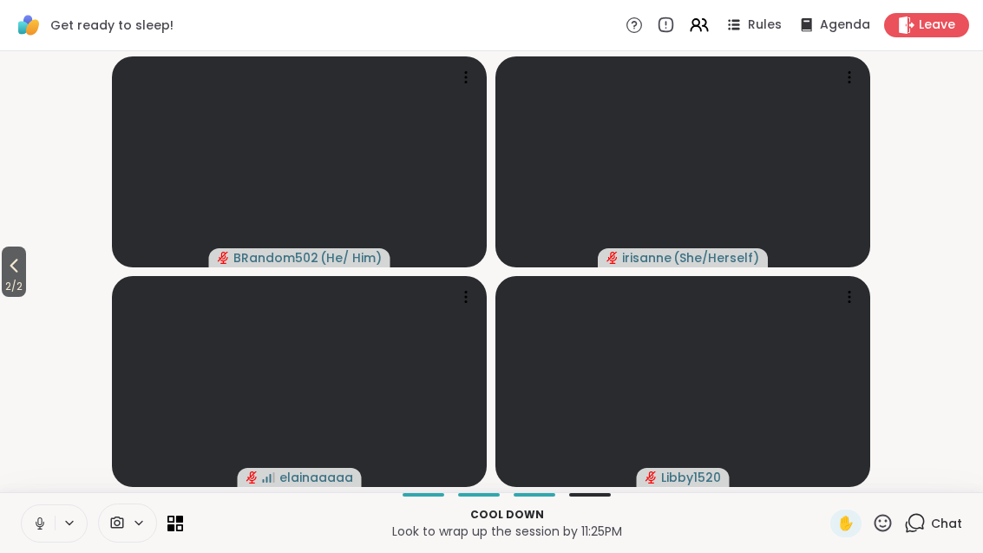
click at [20, 279] on span "2 / 2" at bounding box center [14, 286] width 24 height 21
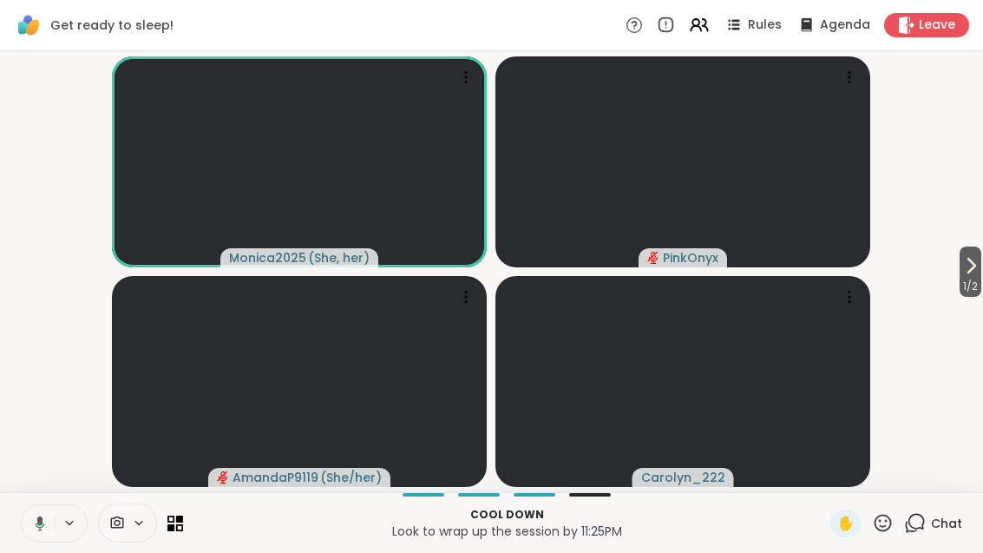
click at [978, 257] on icon at bounding box center [970, 265] width 21 height 21
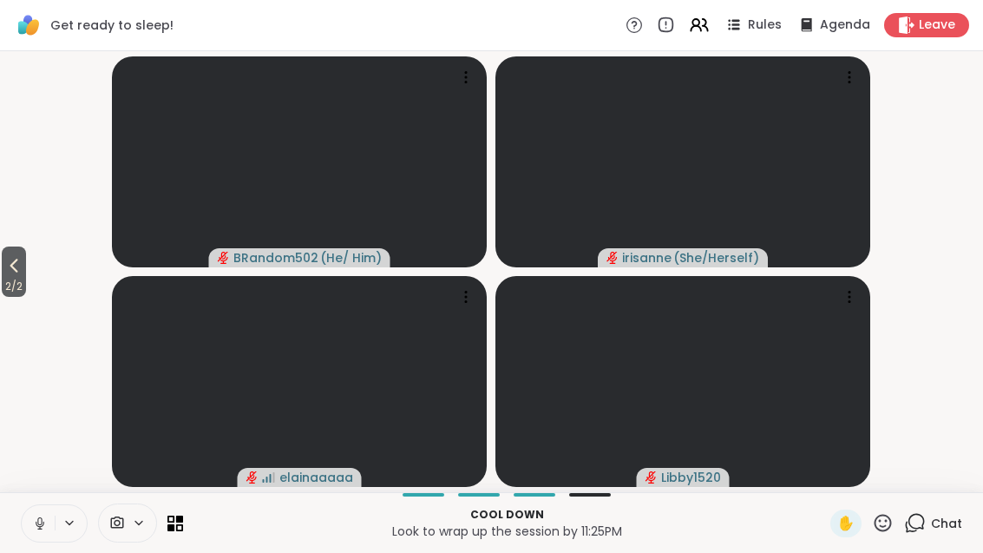
click at [15, 272] on icon at bounding box center [13, 265] width 21 height 21
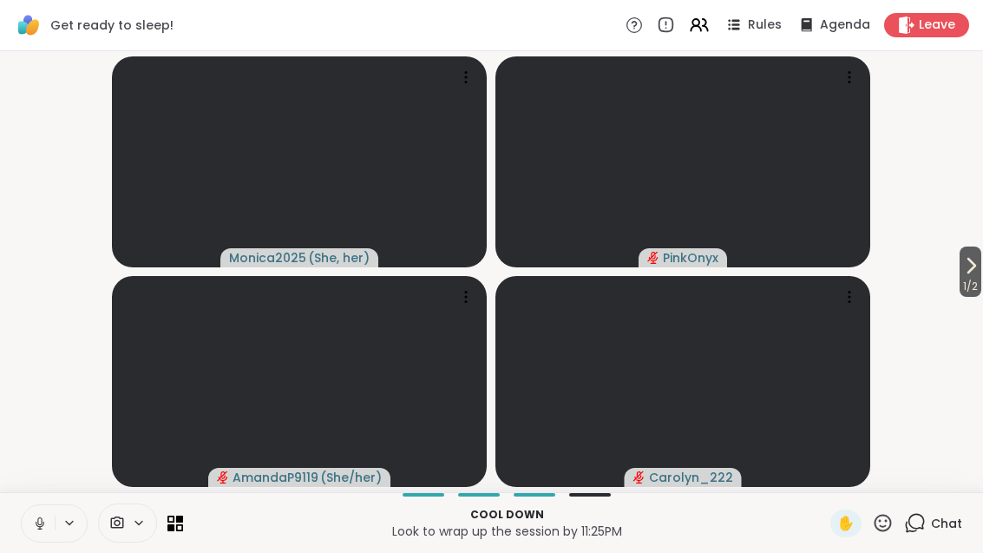
click at [978, 265] on icon at bounding box center [970, 265] width 21 height 21
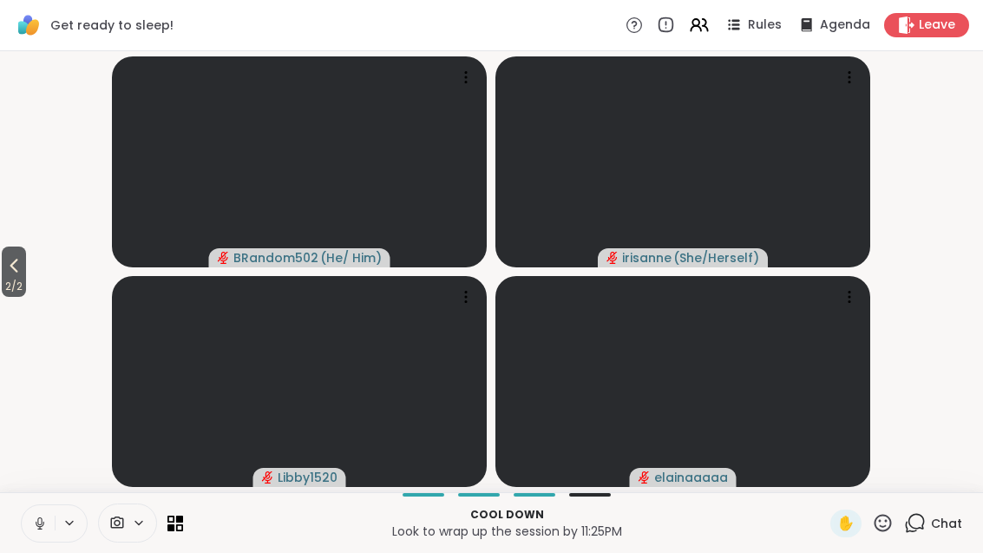
click at [3, 259] on button "2 / 2" at bounding box center [14, 271] width 24 height 50
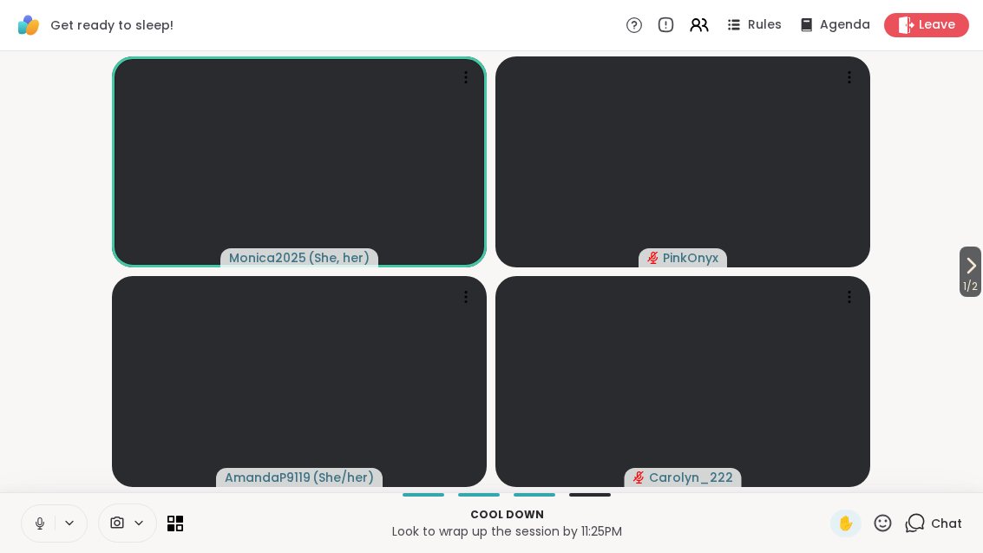
click at [979, 275] on icon at bounding box center [970, 265] width 21 height 21
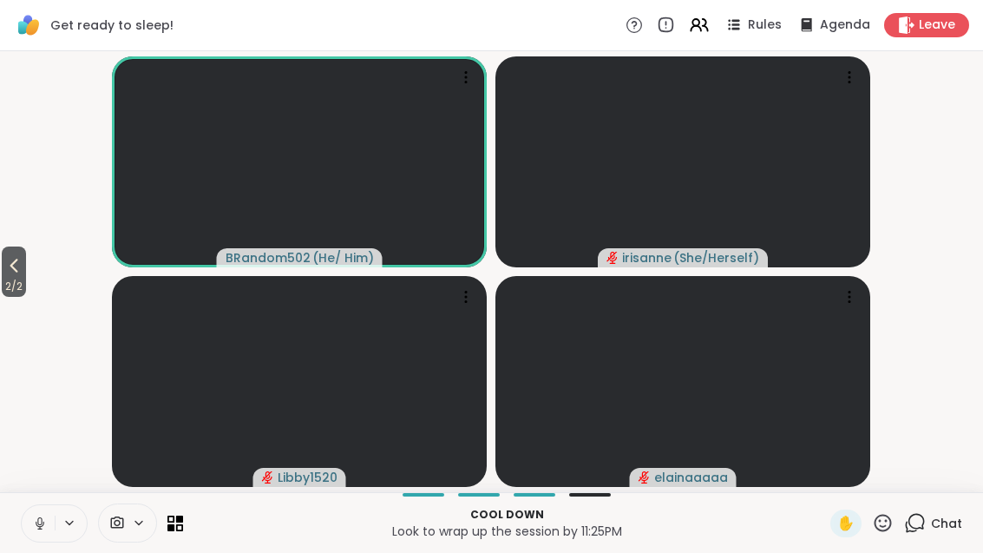
click at [26, 271] on button "2 / 2" at bounding box center [14, 271] width 24 height 50
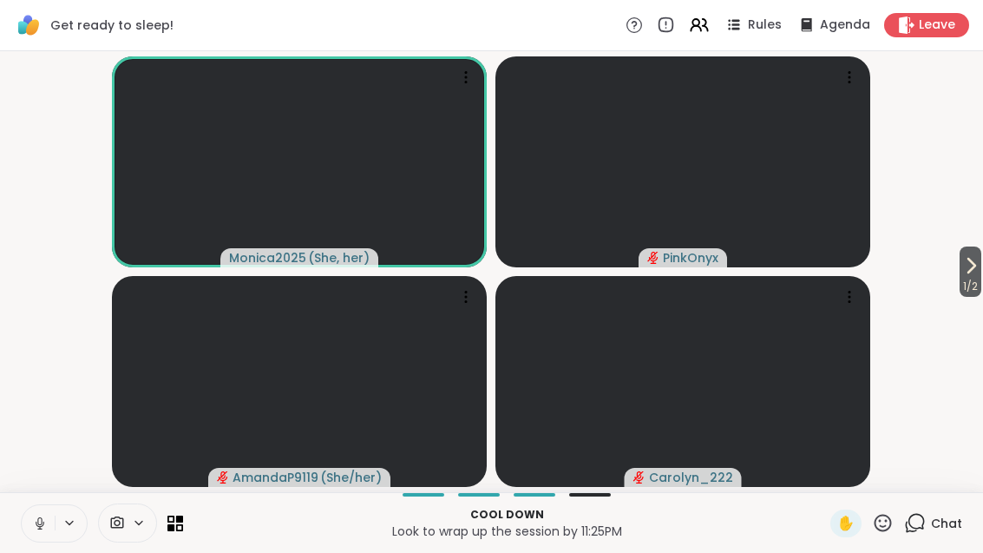
click at [973, 296] on span "1 / 2" at bounding box center [970, 286] width 22 height 21
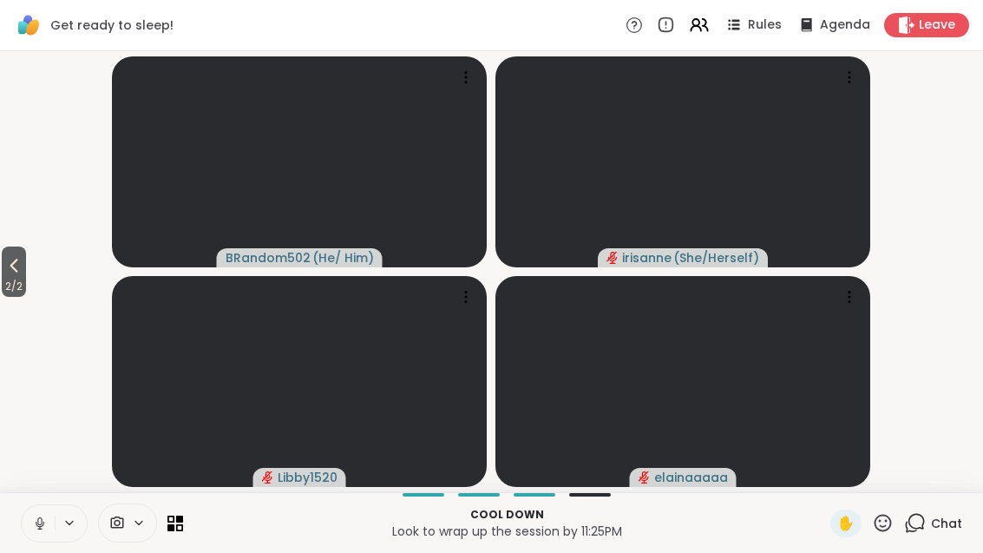
click at [3, 270] on button "2 / 2" at bounding box center [14, 271] width 24 height 50
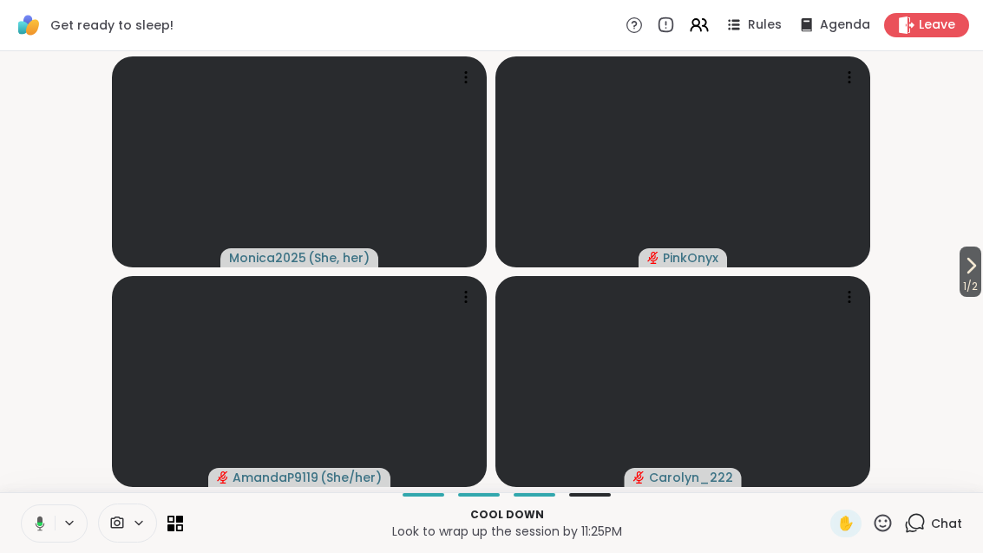
click at [980, 265] on button "1 / 2" at bounding box center [970, 271] width 22 height 50
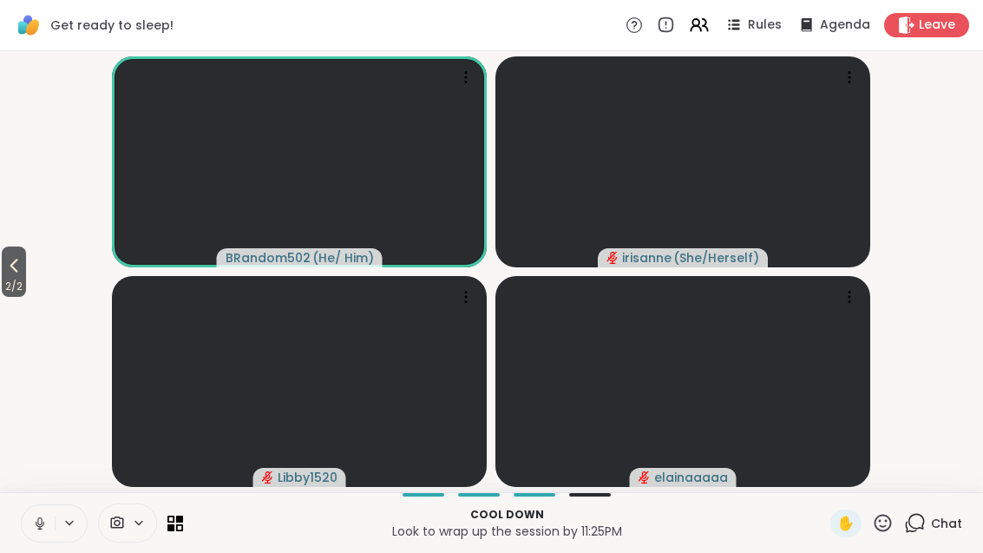
click at [175, 530] on icon at bounding box center [175, 523] width 16 height 16
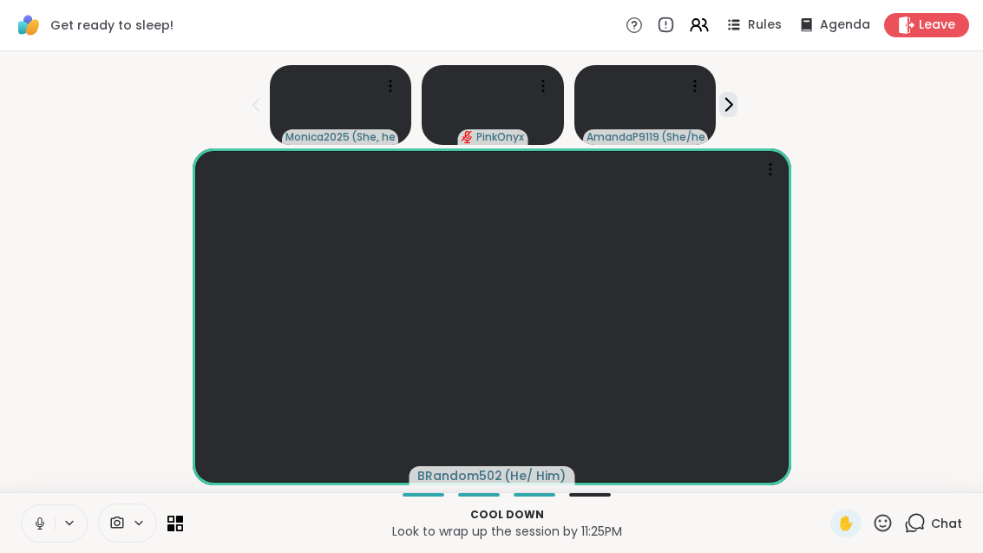
click at [174, 529] on icon at bounding box center [170, 526] width 7 height 7
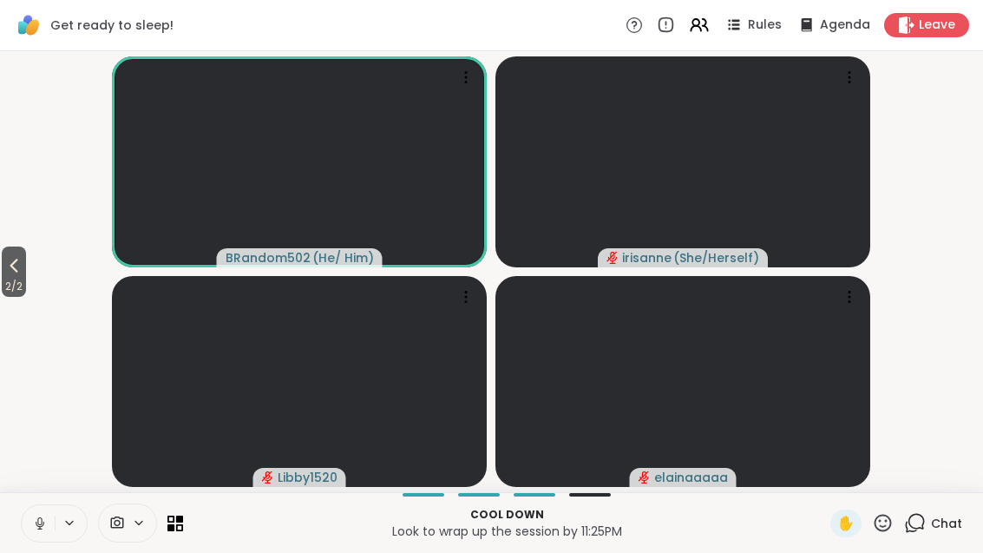
click at [26, 265] on button "2 / 2" at bounding box center [14, 271] width 24 height 50
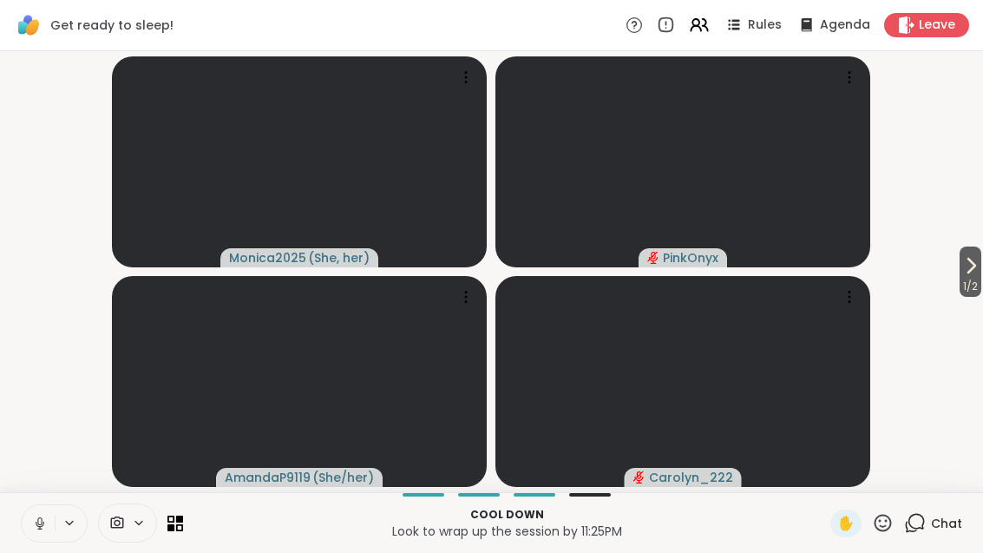
click at [979, 274] on button "1 / 2" at bounding box center [970, 271] width 22 height 50
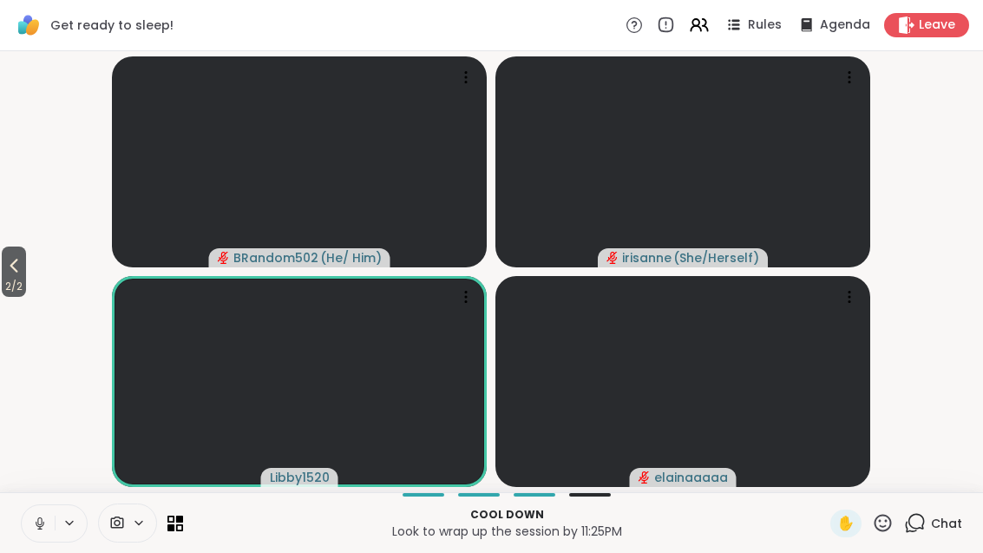
click at [892, 532] on icon at bounding box center [883, 523] width 22 height 22
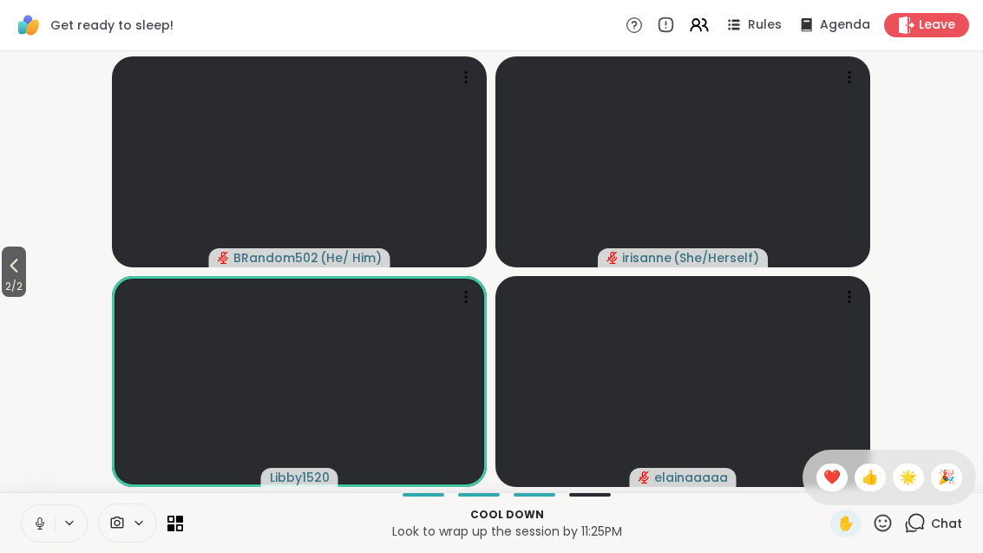
click at [823, 479] on span "❤️" at bounding box center [831, 477] width 17 height 21
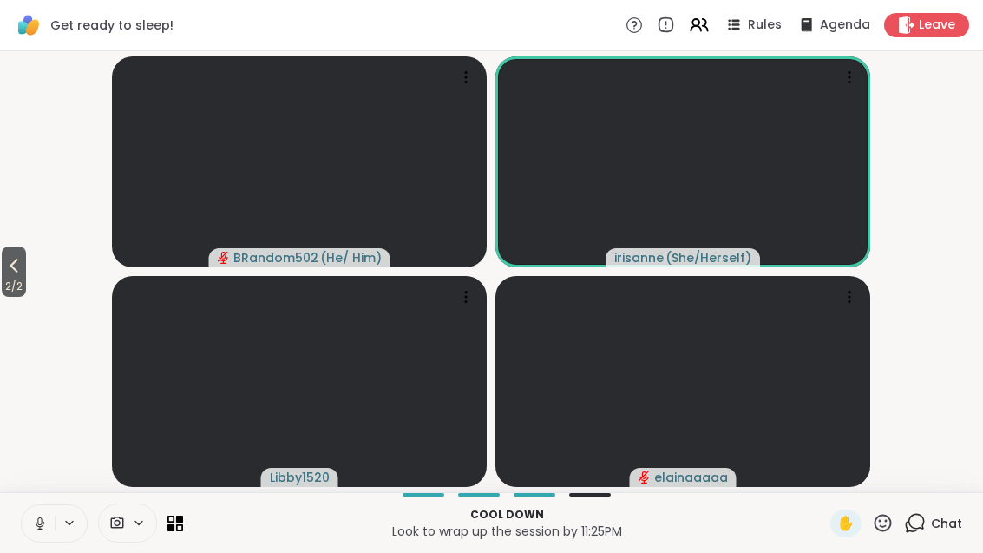
click at [9, 268] on icon at bounding box center [13, 265] width 21 height 21
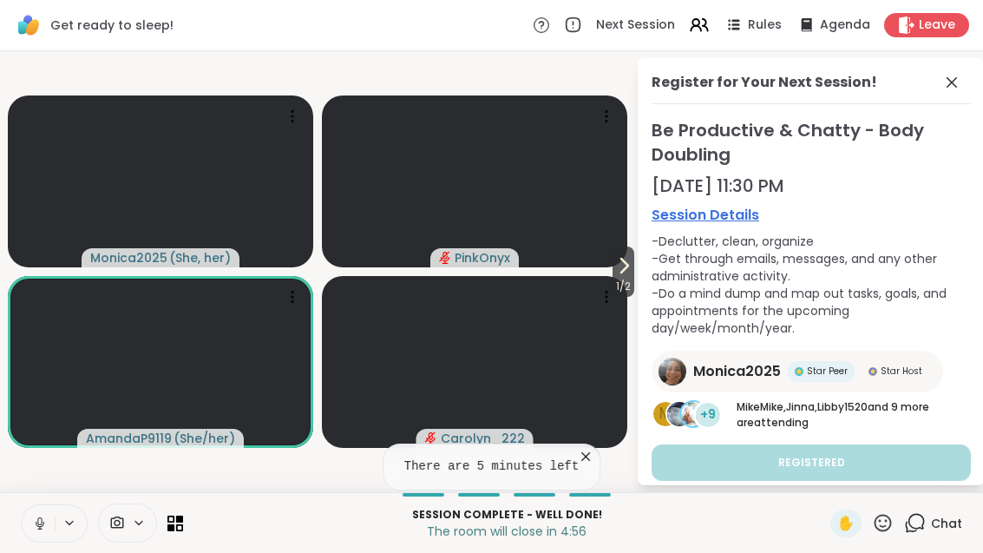
click at [959, 88] on icon at bounding box center [951, 82] width 21 height 21
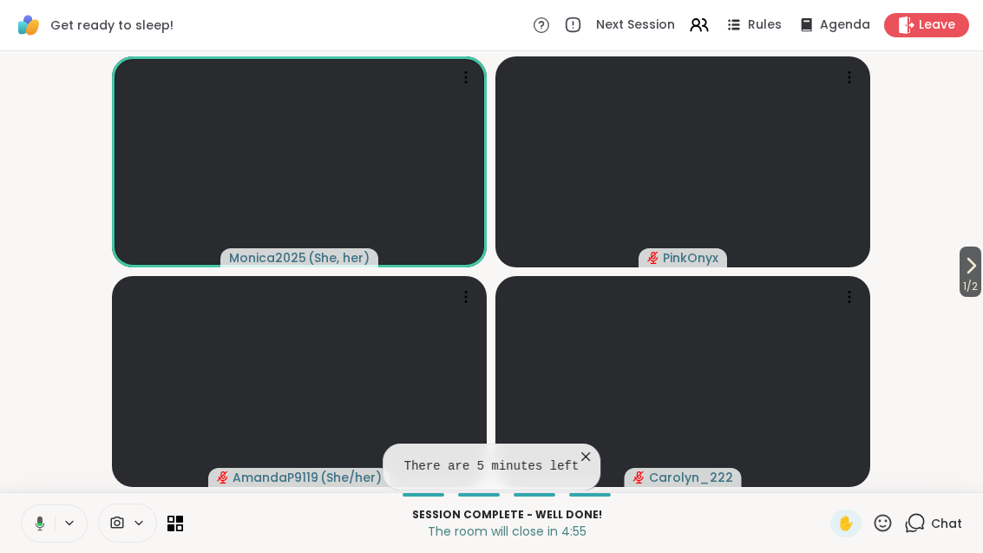
click at [981, 267] on button "1 / 2" at bounding box center [970, 271] width 22 height 50
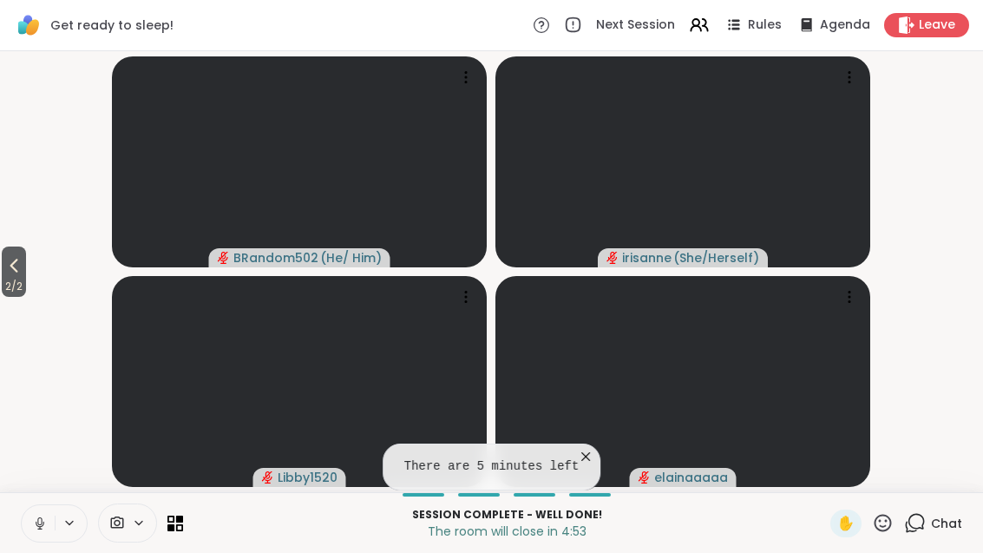
click at [10, 272] on icon at bounding box center [13, 265] width 21 height 21
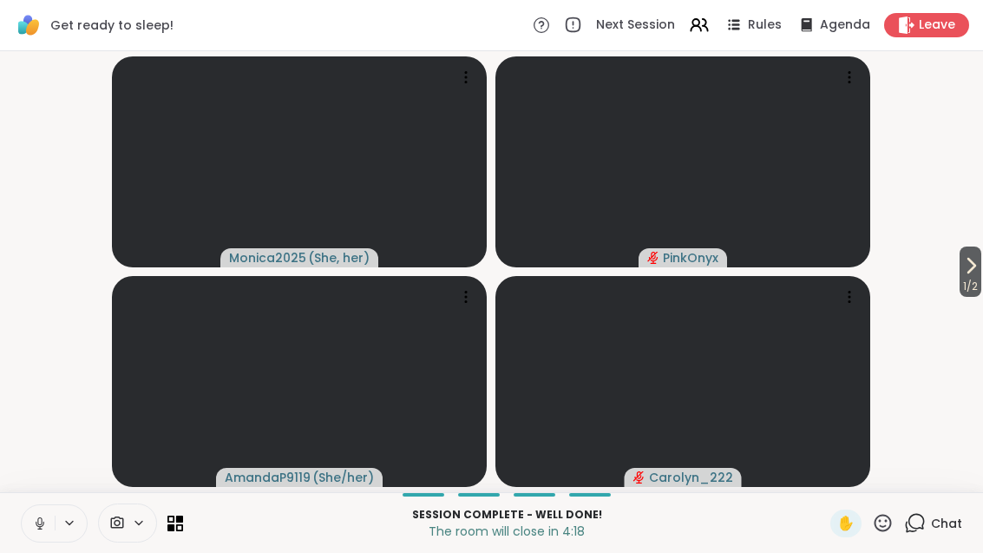
click at [977, 267] on icon at bounding box center [970, 265] width 21 height 21
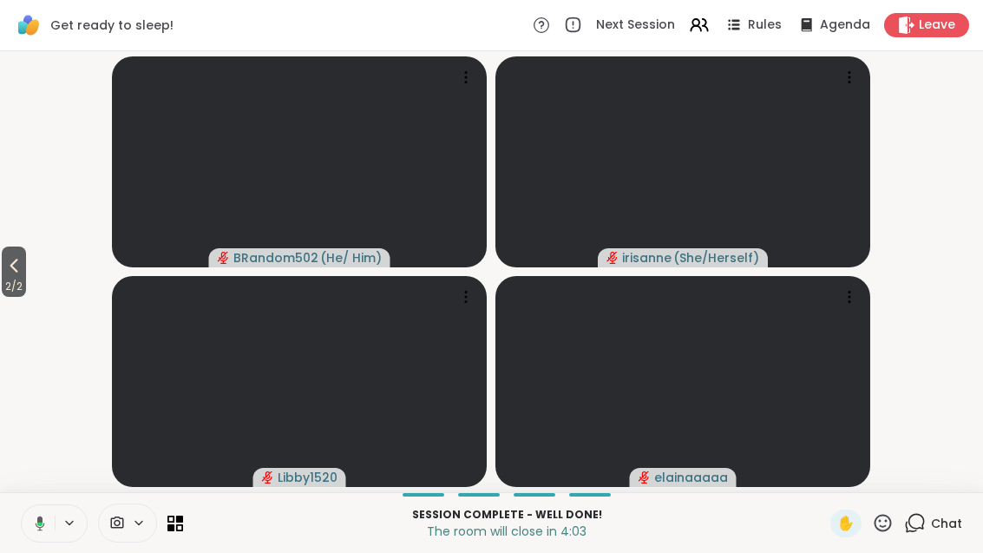
click at [6, 271] on icon at bounding box center [13, 265] width 21 height 21
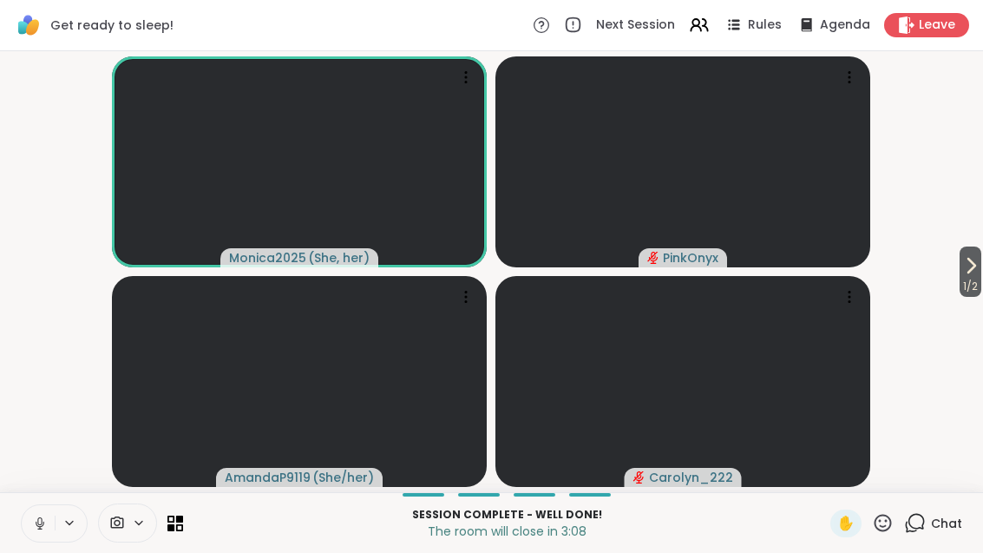
click at [978, 282] on span "1 / 2" at bounding box center [970, 286] width 22 height 21
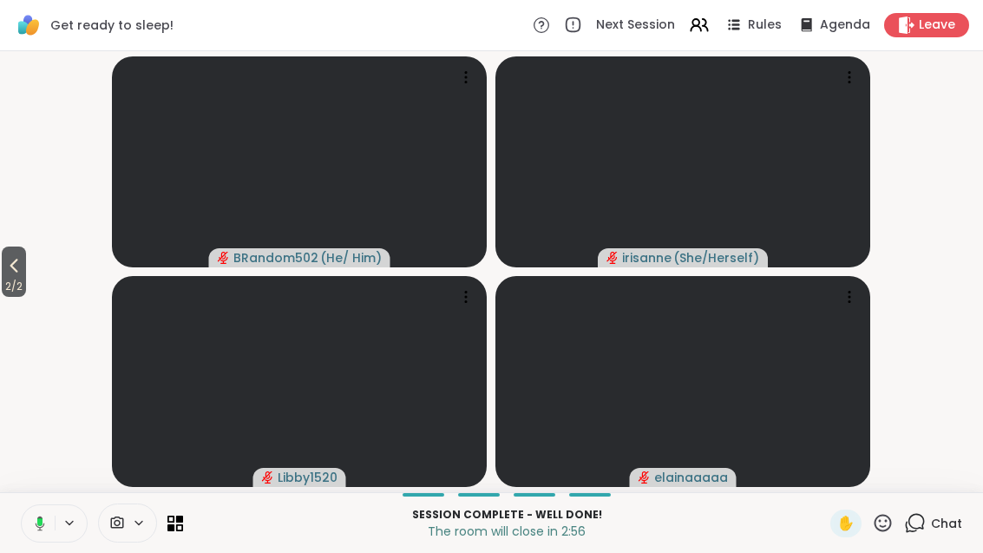
click at [173, 539] on div at bounding box center [102, 522] width 162 height 39
click at [178, 527] on icon at bounding box center [175, 523] width 16 height 16
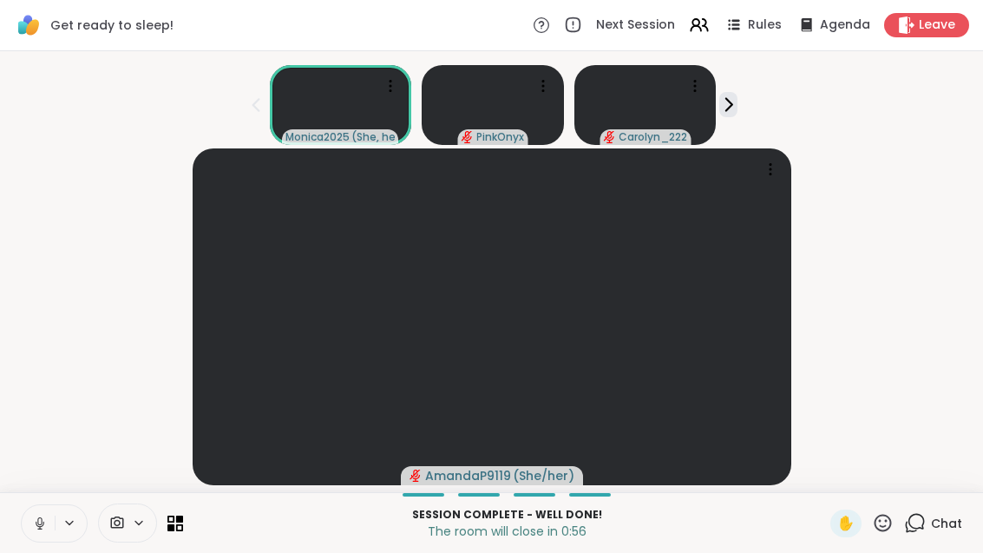
click at [181, 515] on icon at bounding box center [179, 518] width 7 height 7
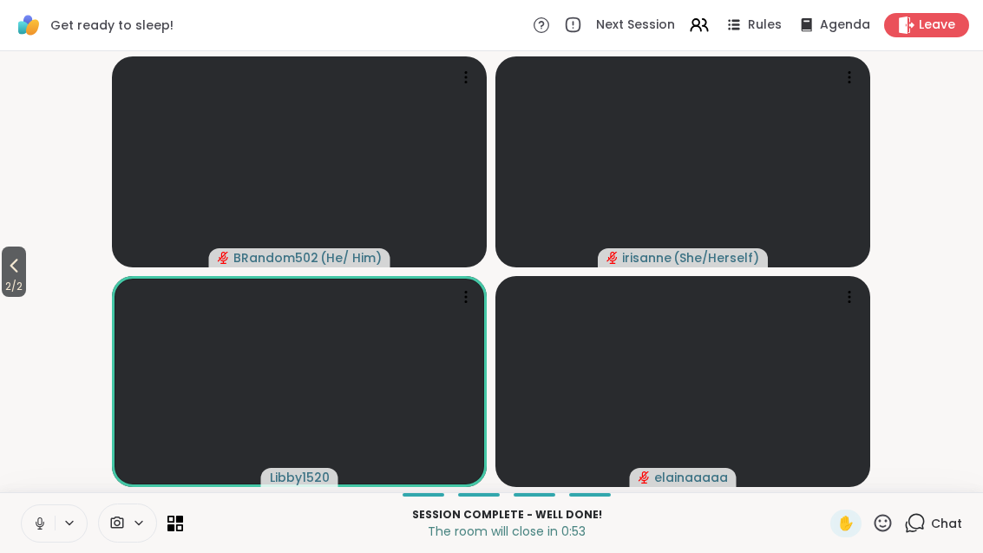
click at [26, 278] on span "2 / 2" at bounding box center [14, 286] width 24 height 21
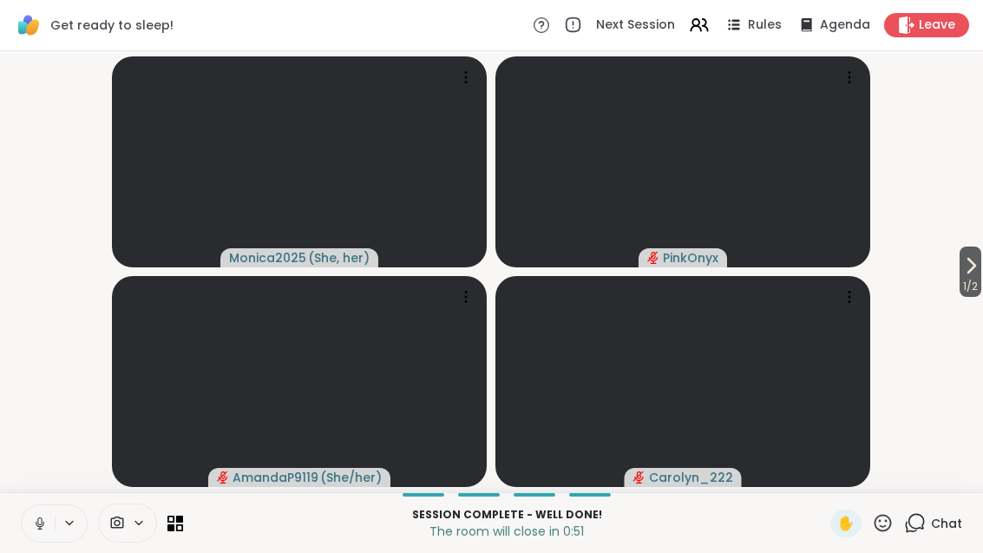
click at [959, 285] on span "1 / 2" at bounding box center [970, 286] width 22 height 21
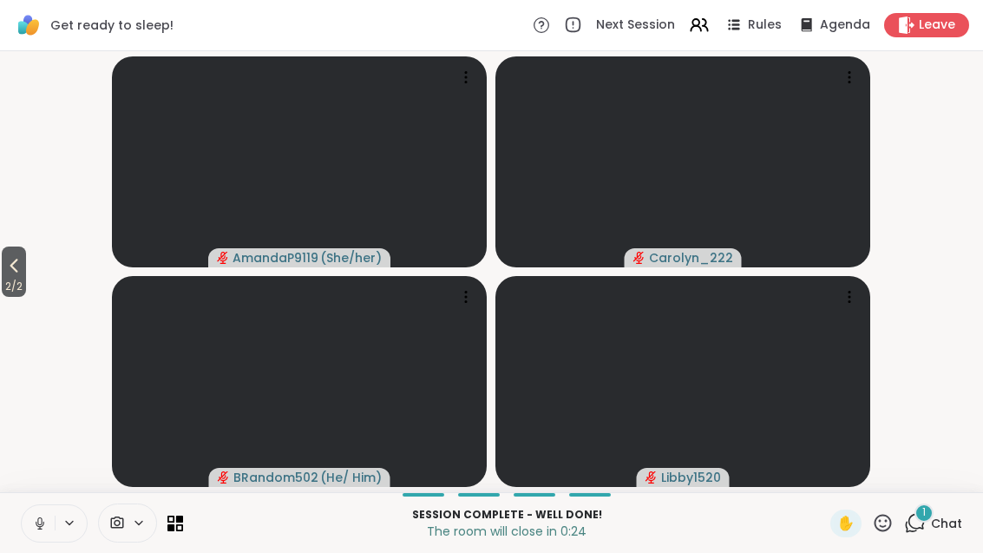
click at [919, 515] on div "1" at bounding box center [923, 512] width 19 height 19
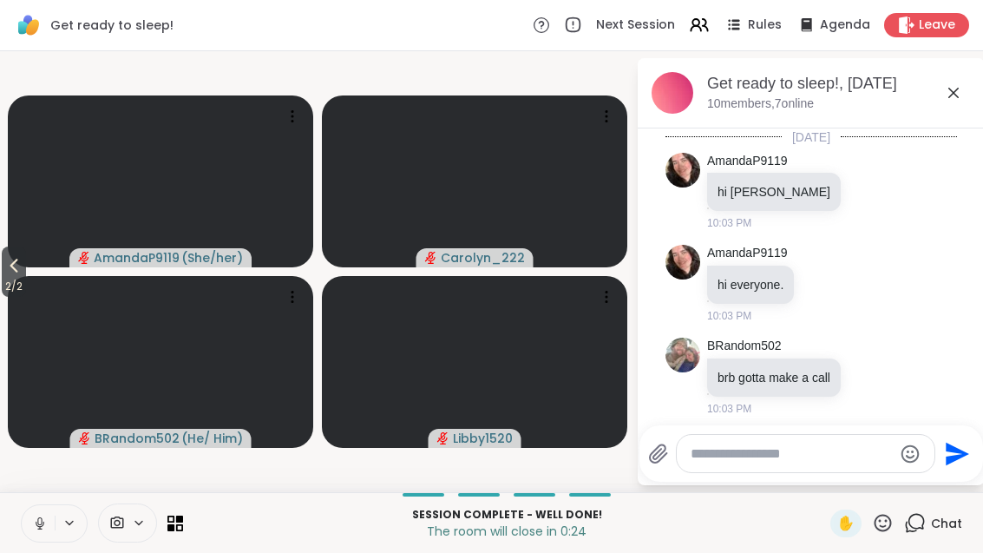
scroll to position [2051, 0]
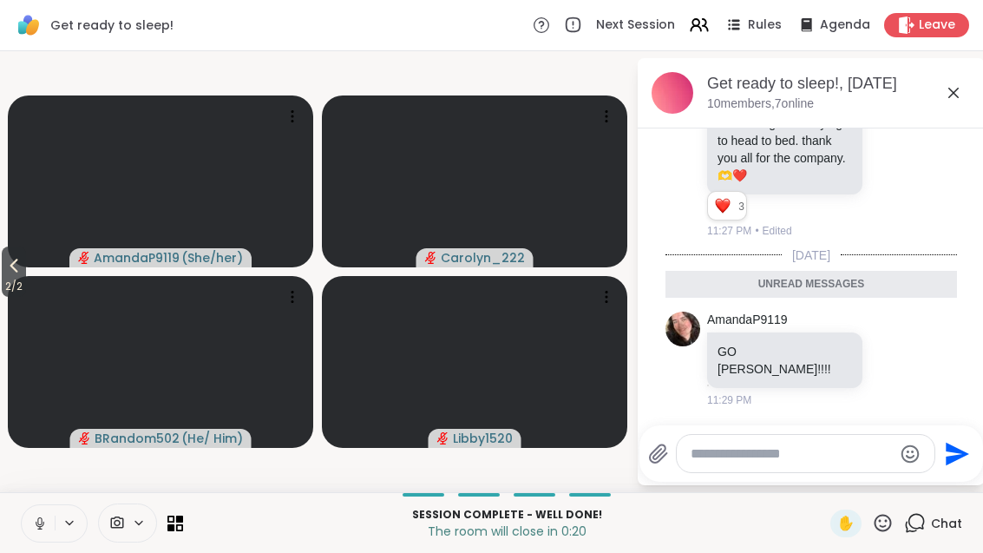
click at [960, 97] on icon at bounding box center [953, 92] width 21 height 21
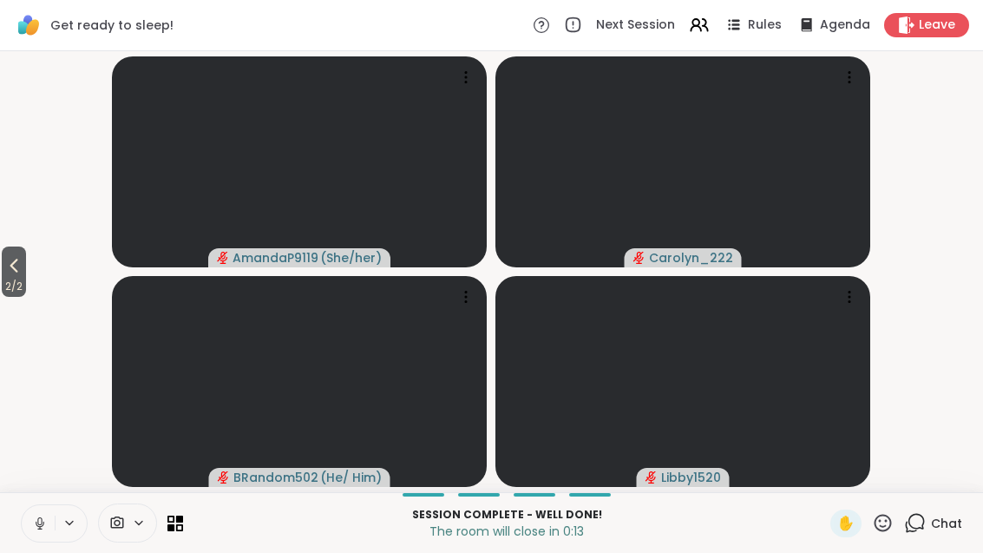
click at [17, 276] on span "2 / 2" at bounding box center [14, 286] width 24 height 21
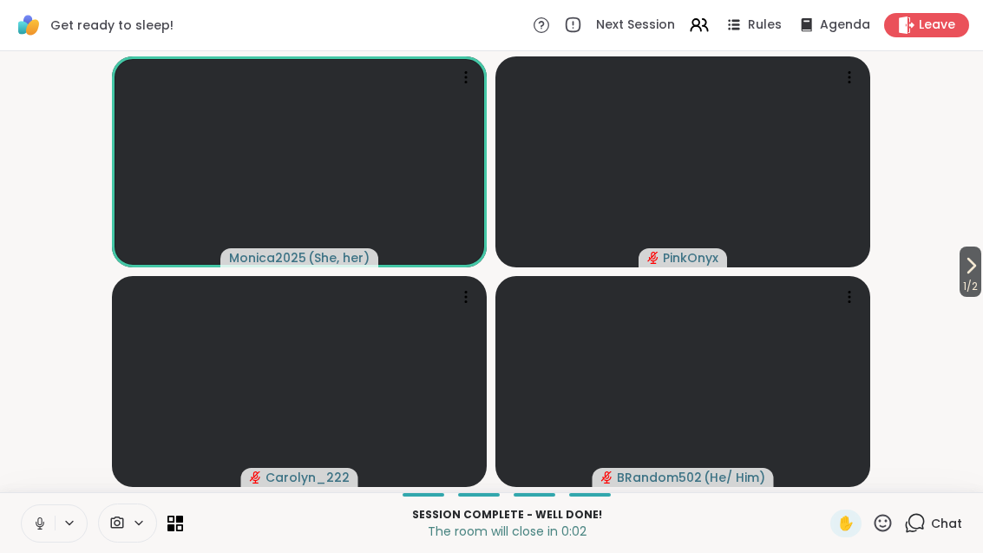
click at [931, 15] on div "Leave" at bounding box center [926, 25] width 85 height 24
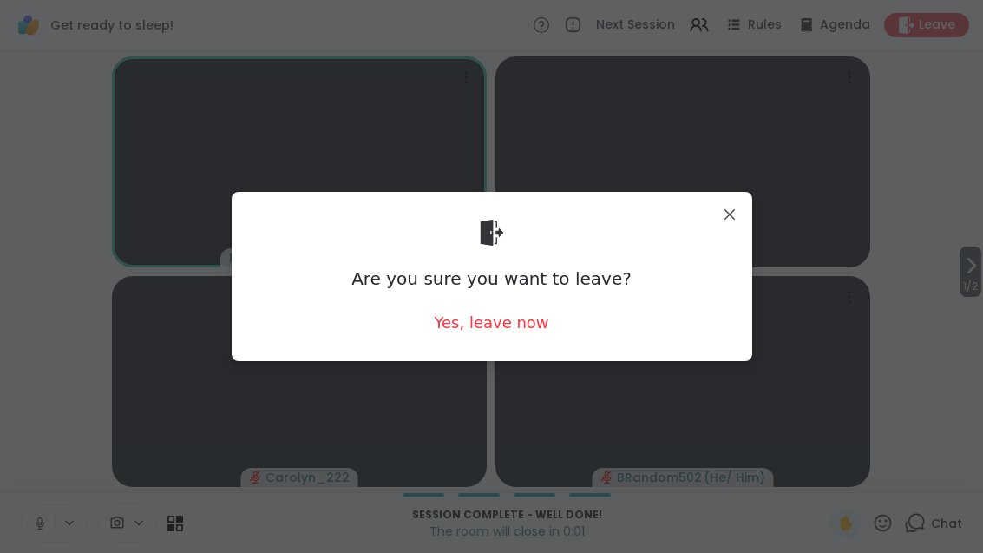
click at [511, 303] on div "Are you sure you want to leave? Yes, leave now" at bounding box center [492, 276] width 493 height 141
click at [493, 322] on div "Yes, leave now" at bounding box center [491, 322] width 115 height 22
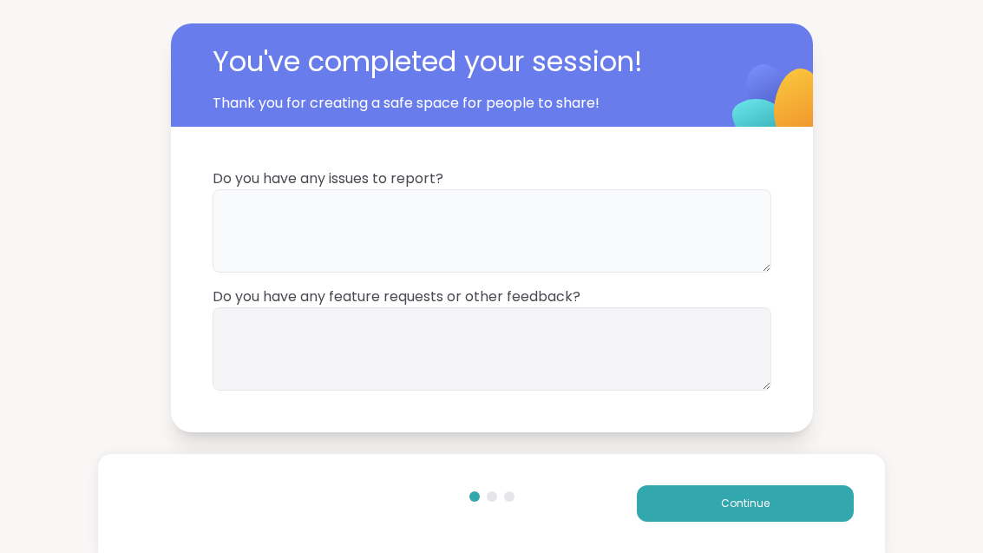
click at [402, 232] on textarea at bounding box center [492, 230] width 559 height 83
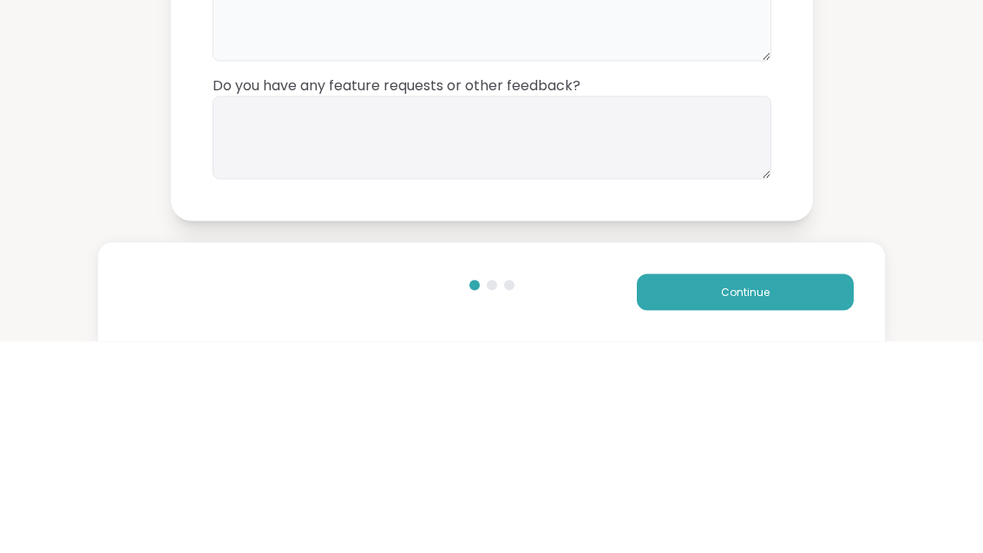
type textarea "**"
click at [272, 307] on textarea at bounding box center [492, 348] width 559 height 83
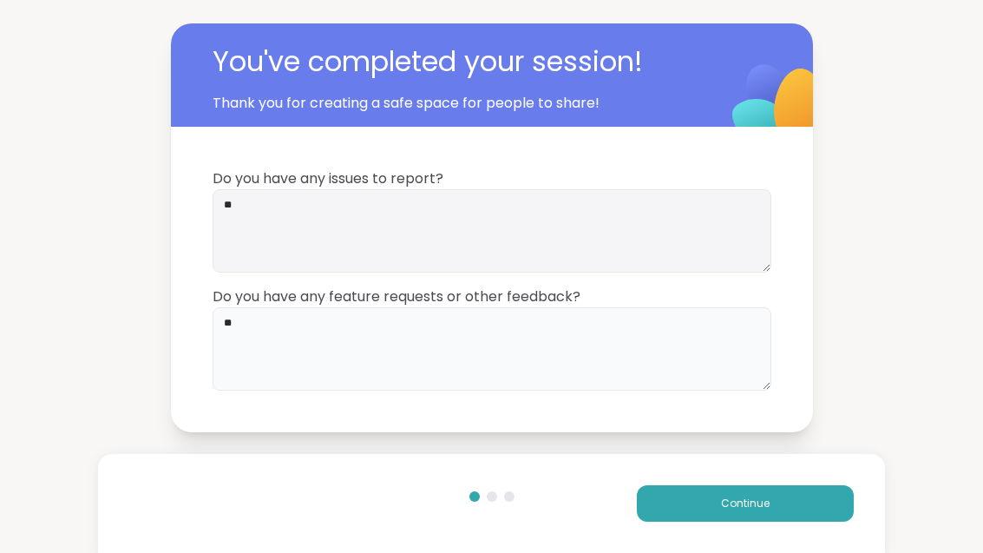
type textarea "**"
click at [741, 511] on button "Continue" at bounding box center [745, 503] width 217 height 36
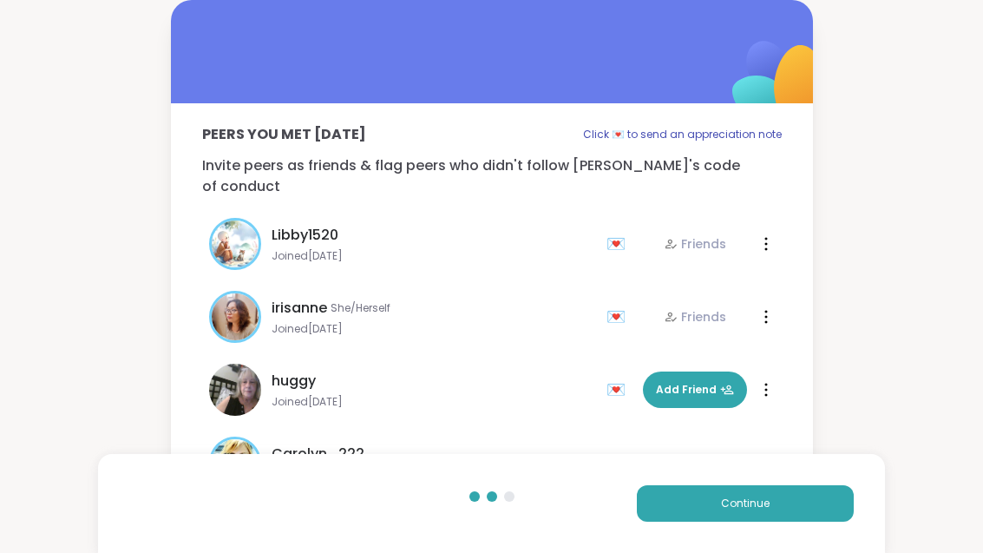
click at [724, 516] on button "Continue" at bounding box center [745, 503] width 217 height 36
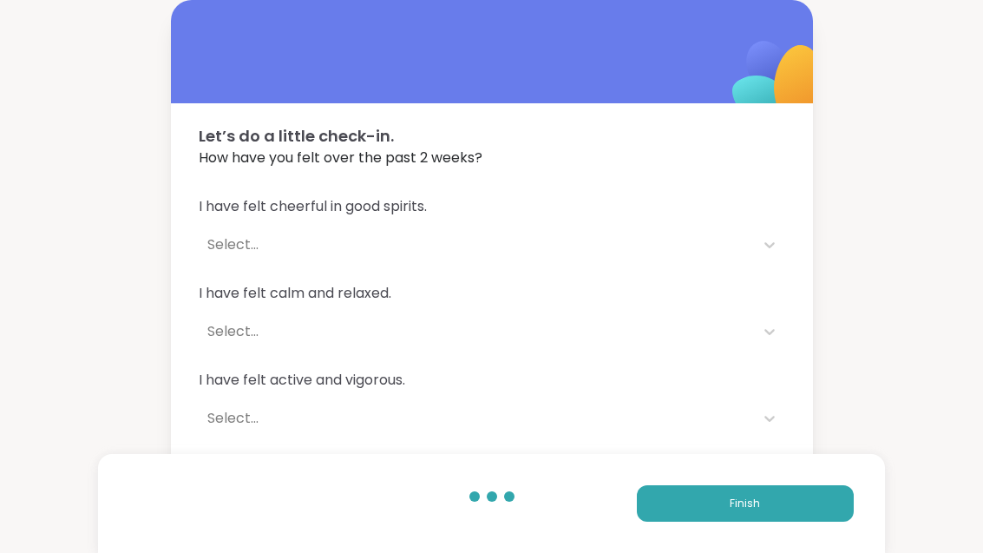
click at [717, 520] on button "Finish" at bounding box center [745, 503] width 217 height 36
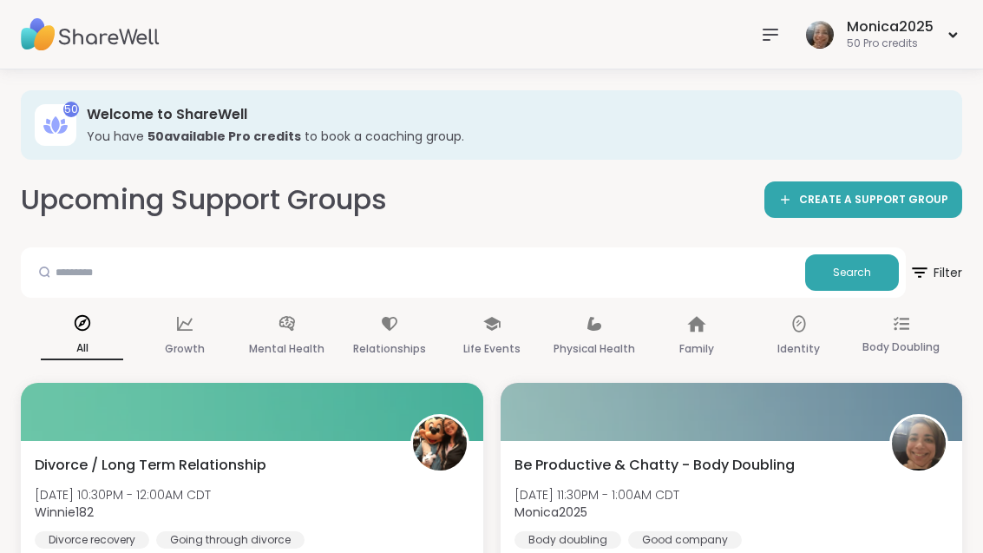
click at [730, 499] on div "Be Productive & Chatty - Body Doubling [DATE] 11:30PM - 1:00AM CDT Monica2025 B…" at bounding box center [731, 502] width 435 height 94
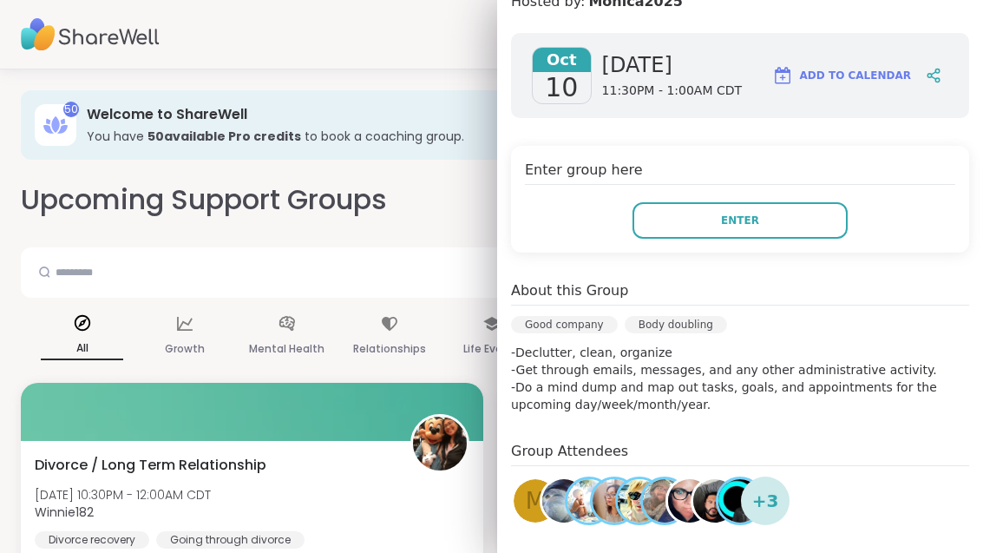
scroll to position [257, 0]
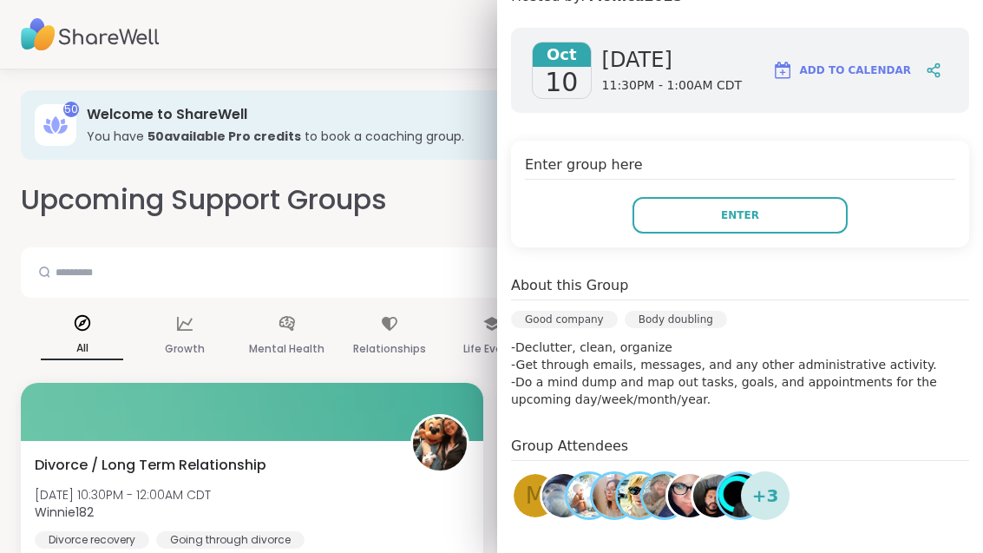
click at [662, 209] on button "Enter" at bounding box center [739, 215] width 215 height 36
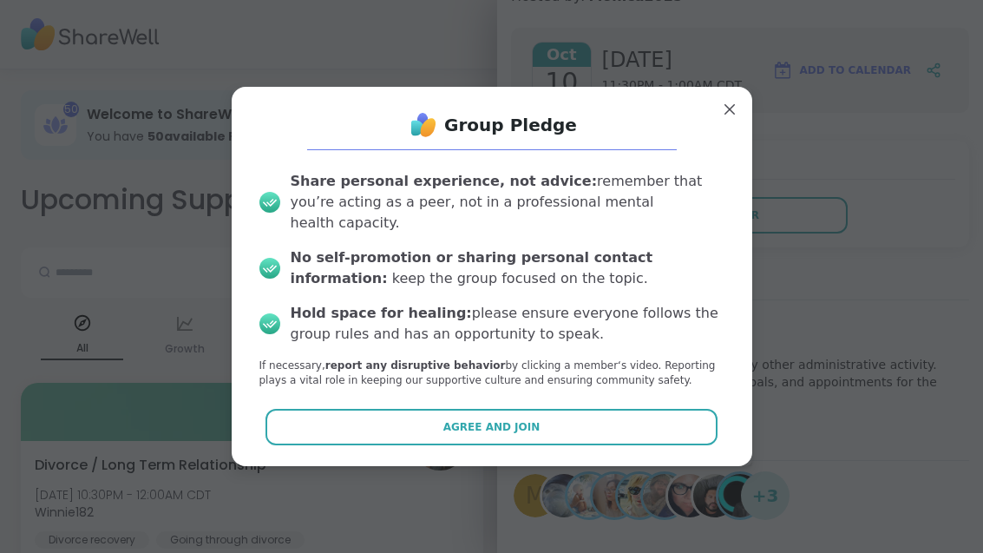
click at [417, 409] on button "Agree and Join" at bounding box center [491, 427] width 452 height 36
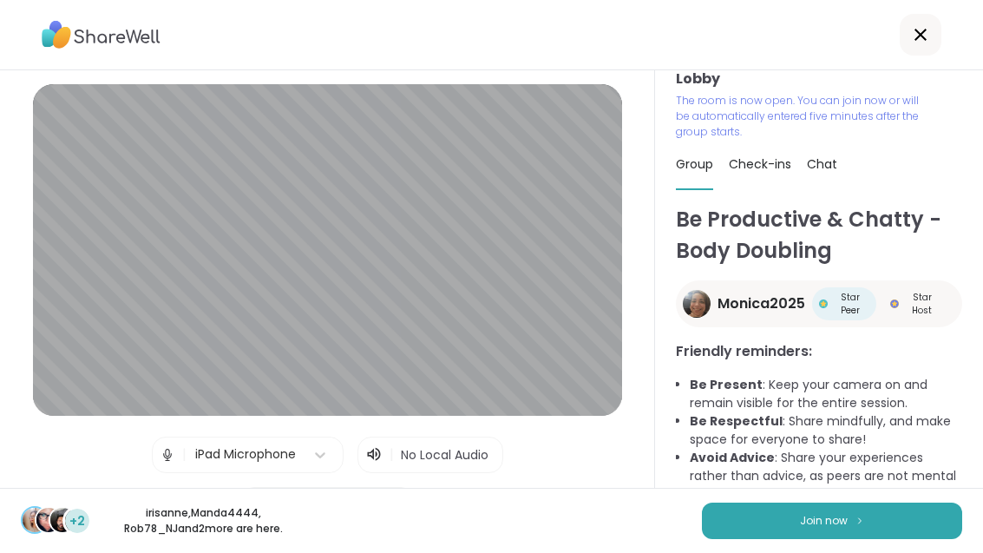
scroll to position [16, 0]
click at [848, 533] on button "Join now" at bounding box center [832, 520] width 260 height 36
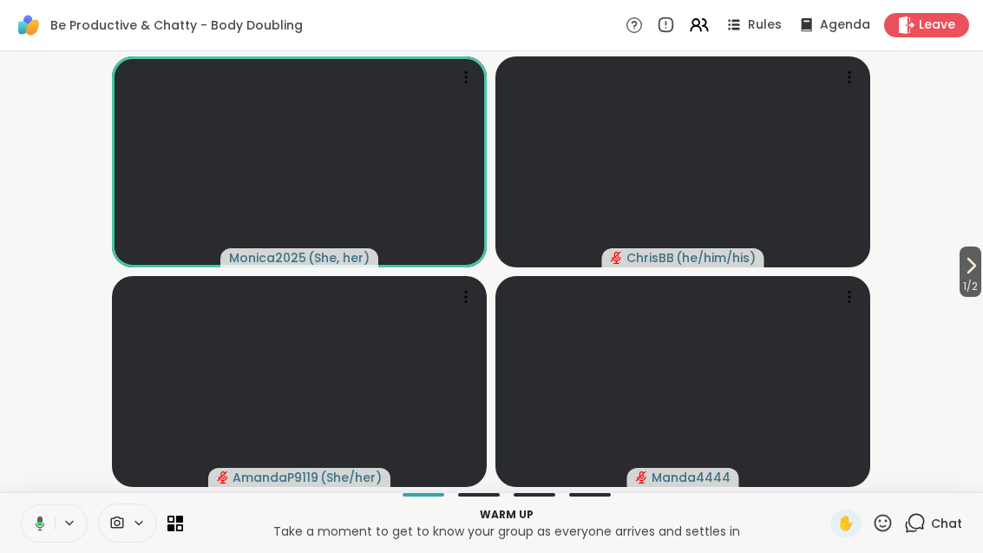
click at [979, 265] on button "1 / 2" at bounding box center [970, 271] width 22 height 50
click at [979, 265] on div "1 / 2 Monica2025 ( She, her ) [PERSON_NAME] ( he/him/his ) AmandaP9119 ( She/he…" at bounding box center [491, 271] width 983 height 441
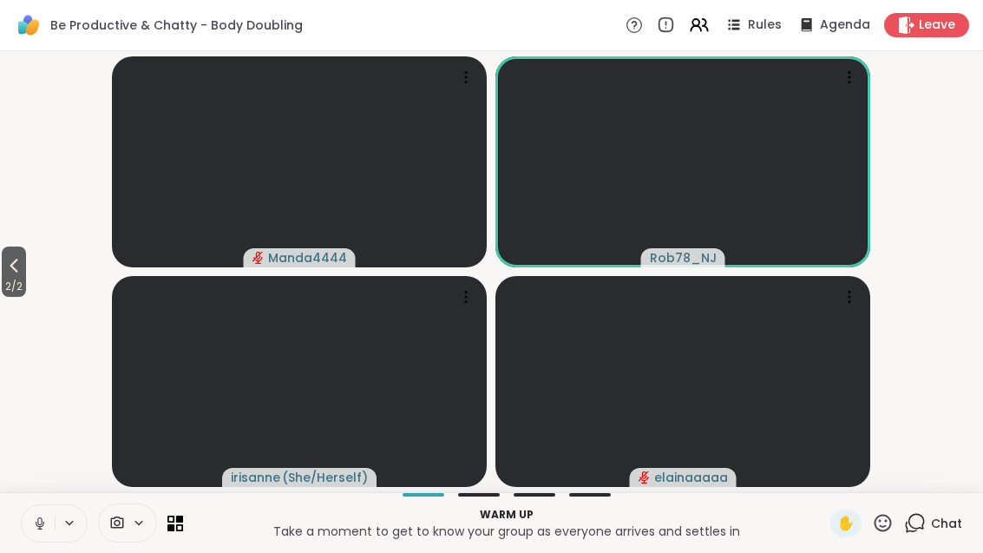
click at [4, 270] on button "2 / 2" at bounding box center [14, 271] width 24 height 50
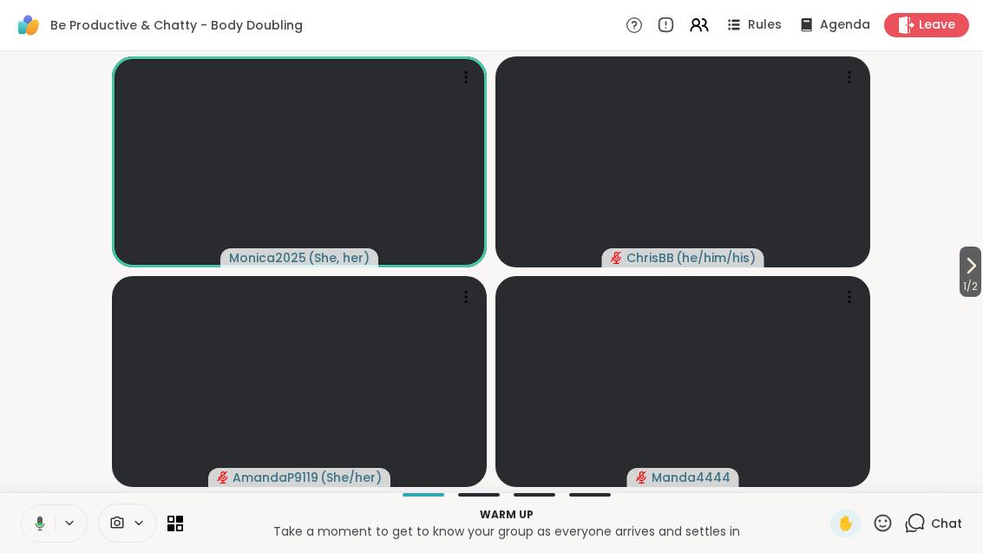
click at [972, 270] on icon at bounding box center [970, 265] width 21 height 21
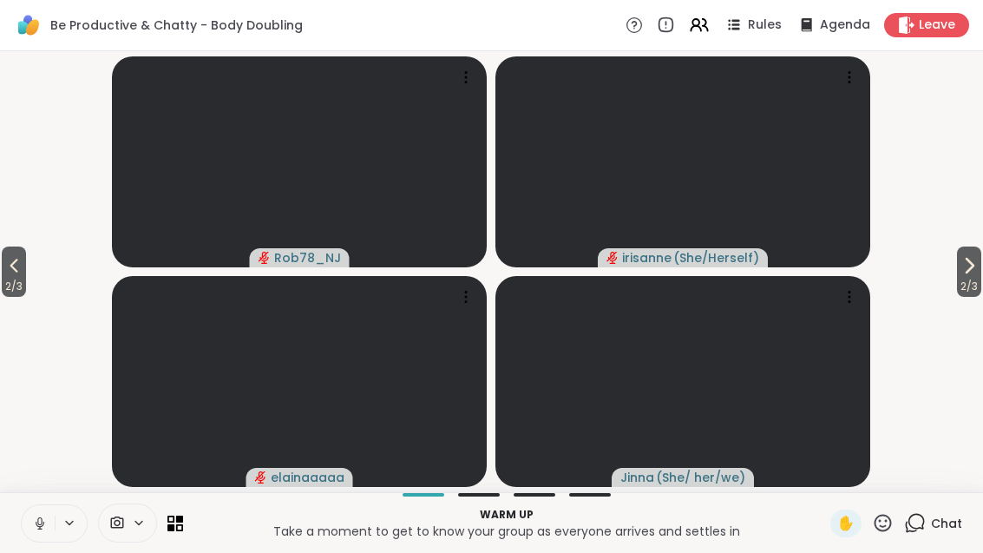
click at [973, 257] on icon at bounding box center [969, 265] width 21 height 21
click at [187, 514] on div "Warm up Take a moment to get to know your group as everyone arrives and settles…" at bounding box center [491, 522] width 983 height 61
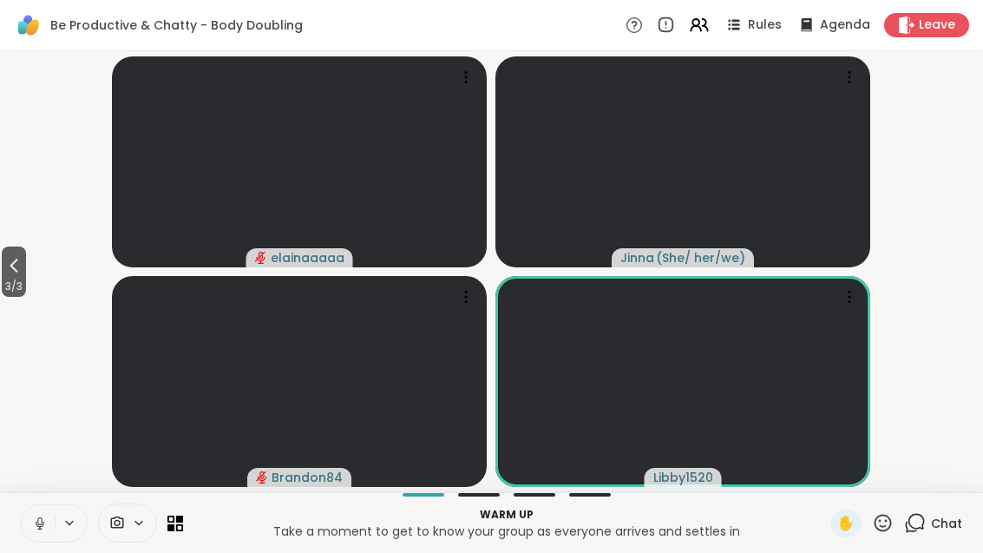
click at [171, 527] on icon at bounding box center [170, 526] width 7 height 7
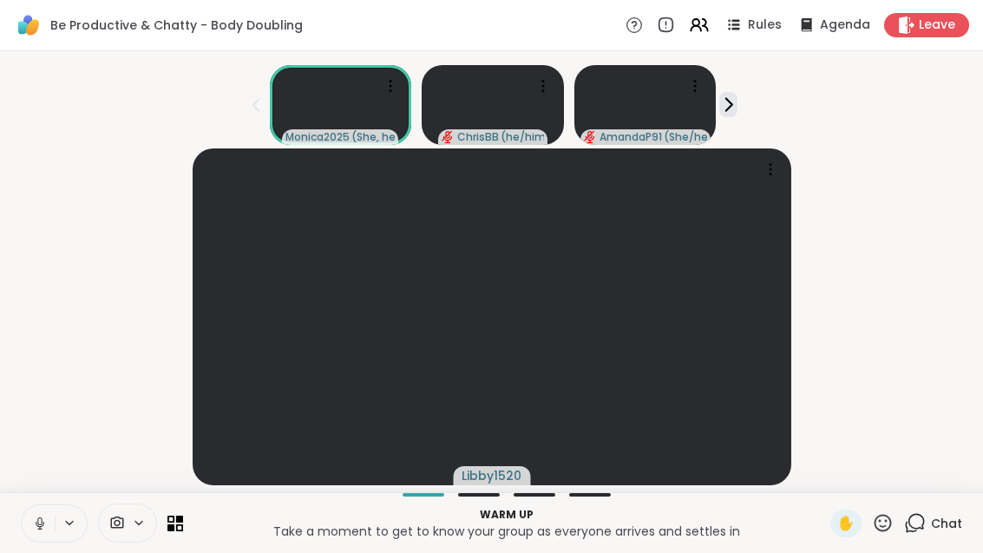
click at [191, 518] on div "Warm up Take a moment to get to know your group as everyone arrives and settles…" at bounding box center [491, 522] width 983 height 61
click at [183, 515] on icon at bounding box center [179, 518] width 7 height 7
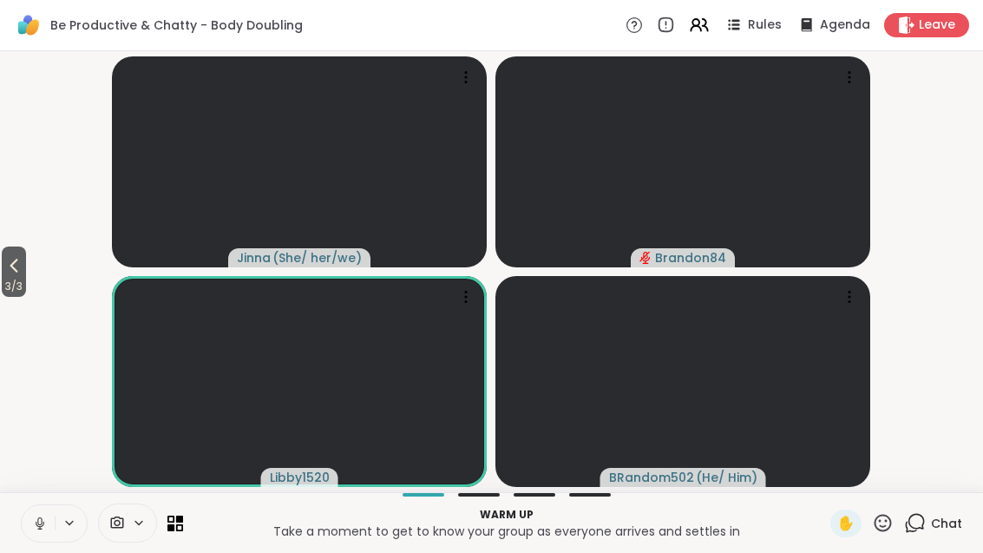
click at [3, 268] on button "3 / 3" at bounding box center [14, 271] width 24 height 50
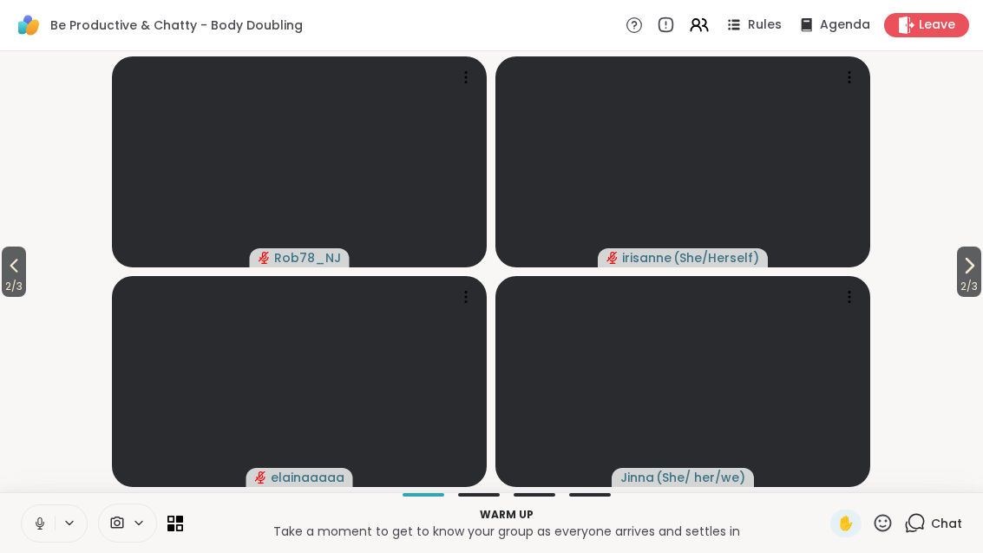
click at [20, 275] on icon at bounding box center [13, 265] width 21 height 21
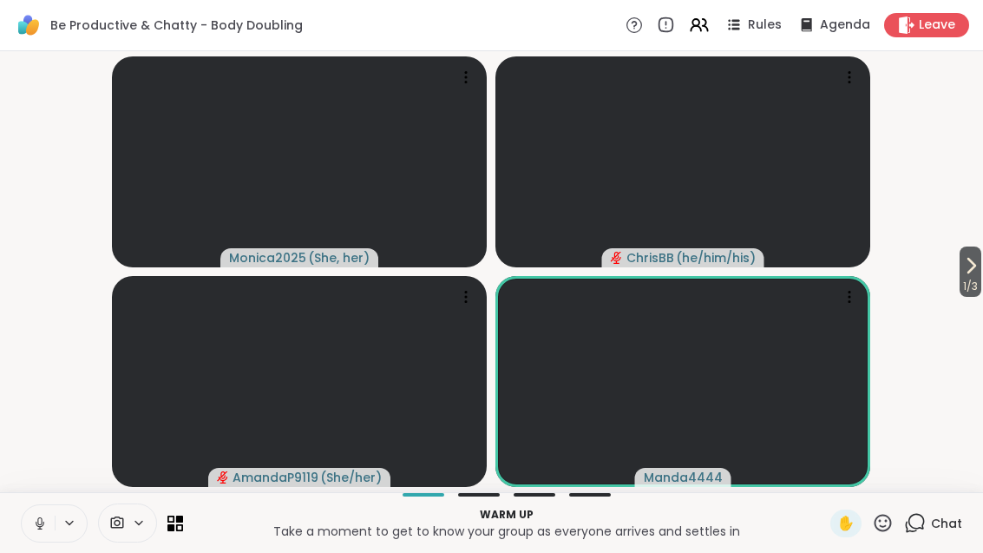
click at [981, 265] on button "1 / 3" at bounding box center [970, 271] width 22 height 50
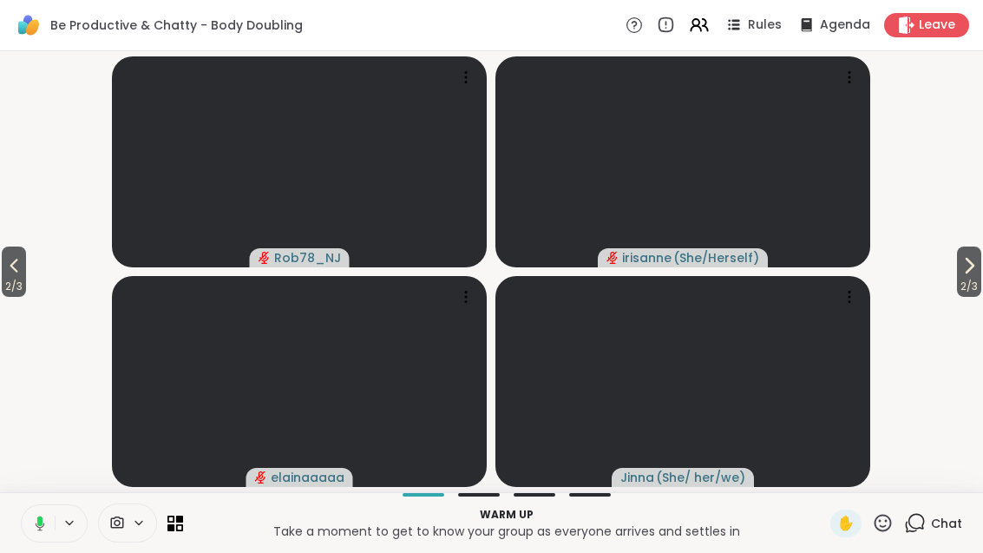
click at [979, 269] on button "2 / 3" at bounding box center [969, 271] width 24 height 50
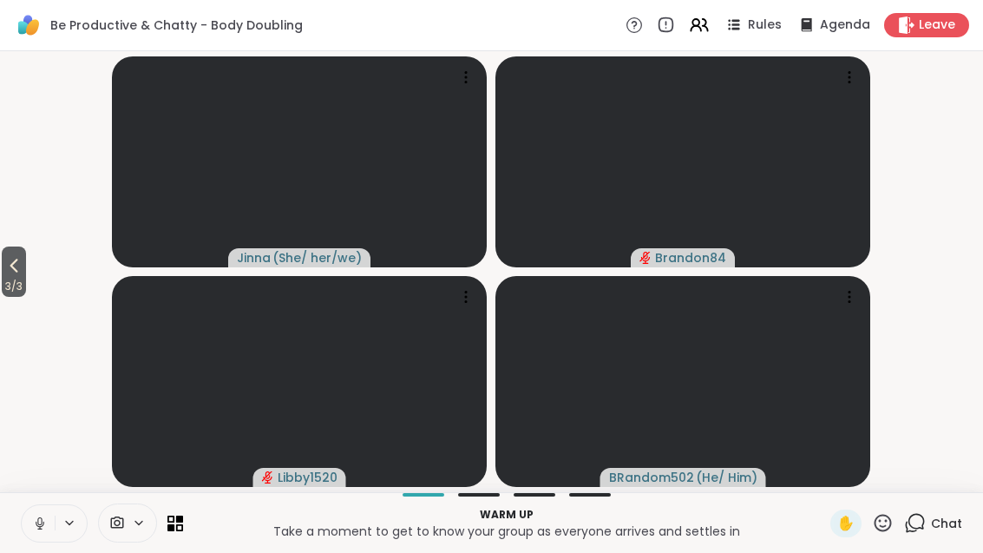
click at [3, 275] on button "3 / 3" at bounding box center [14, 271] width 24 height 50
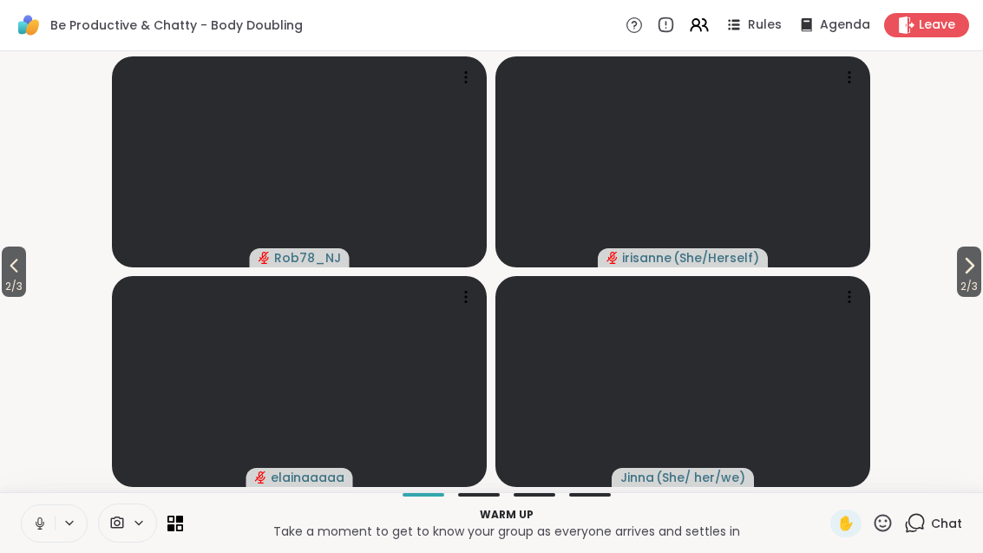
click at [11, 268] on icon at bounding box center [13, 265] width 21 height 21
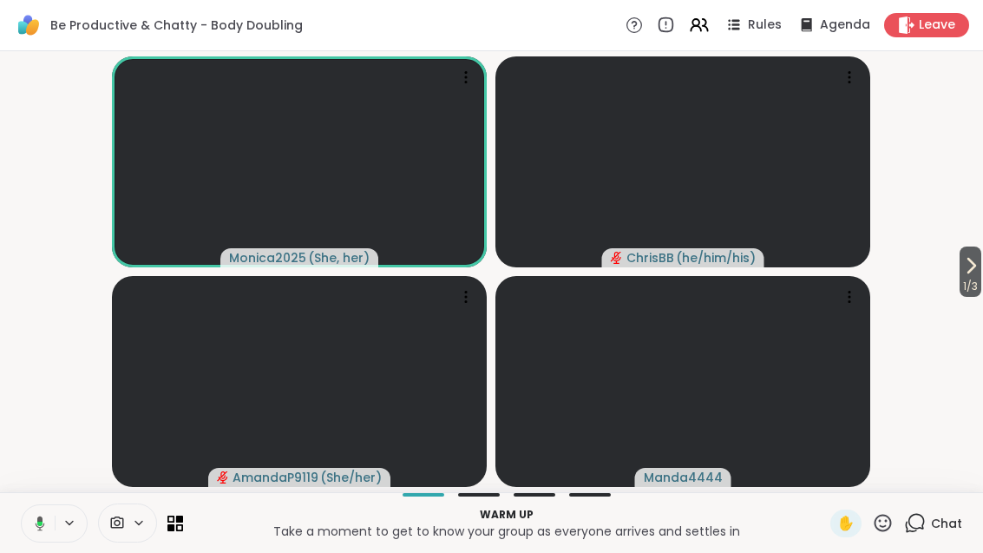
click at [979, 284] on span "1 / 3" at bounding box center [970, 286] width 22 height 21
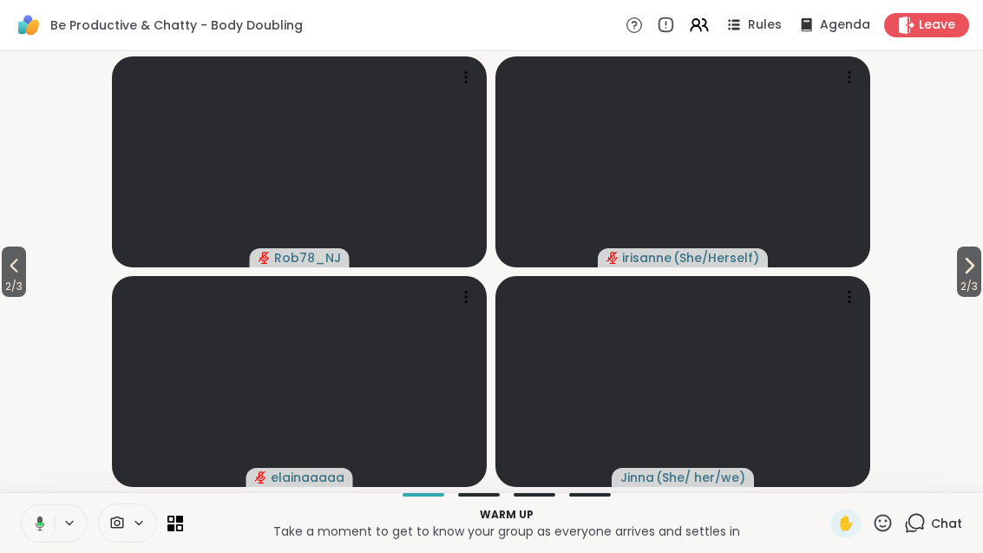
click at [969, 279] on span "2 / 3" at bounding box center [969, 286] width 24 height 21
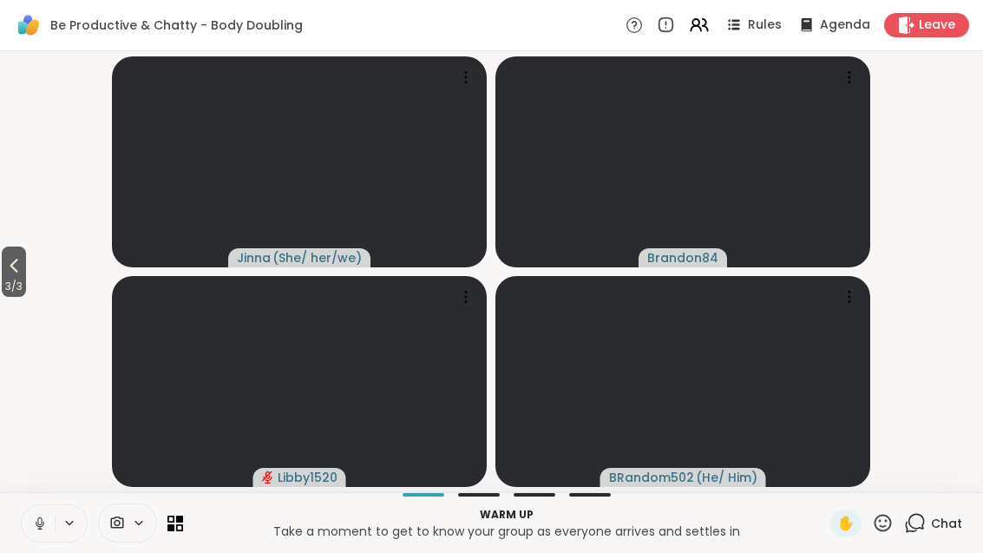
click at [5, 265] on button "3 / 3" at bounding box center [14, 271] width 24 height 50
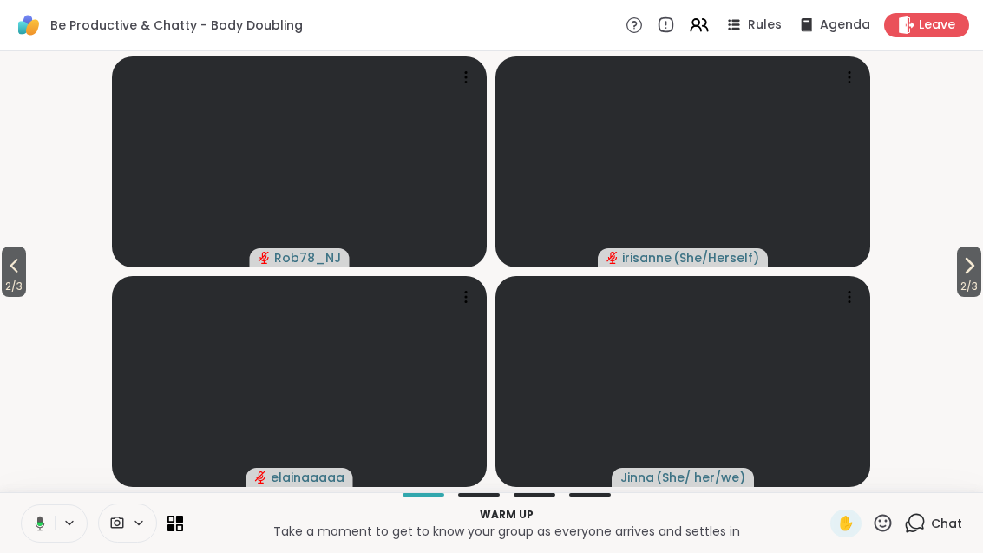
click at [3, 278] on span "2 / 3" at bounding box center [14, 286] width 24 height 21
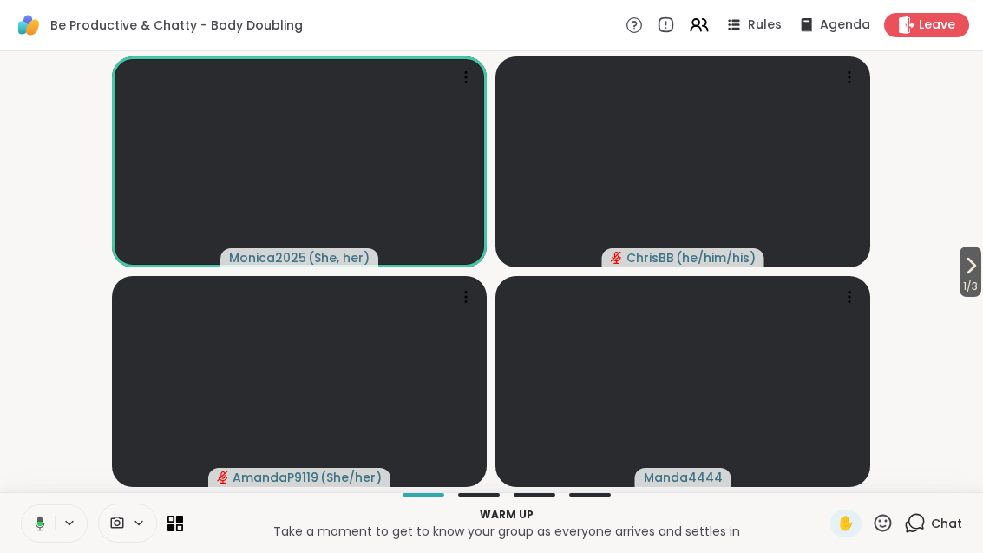
click at [975, 270] on icon at bounding box center [970, 265] width 21 height 21
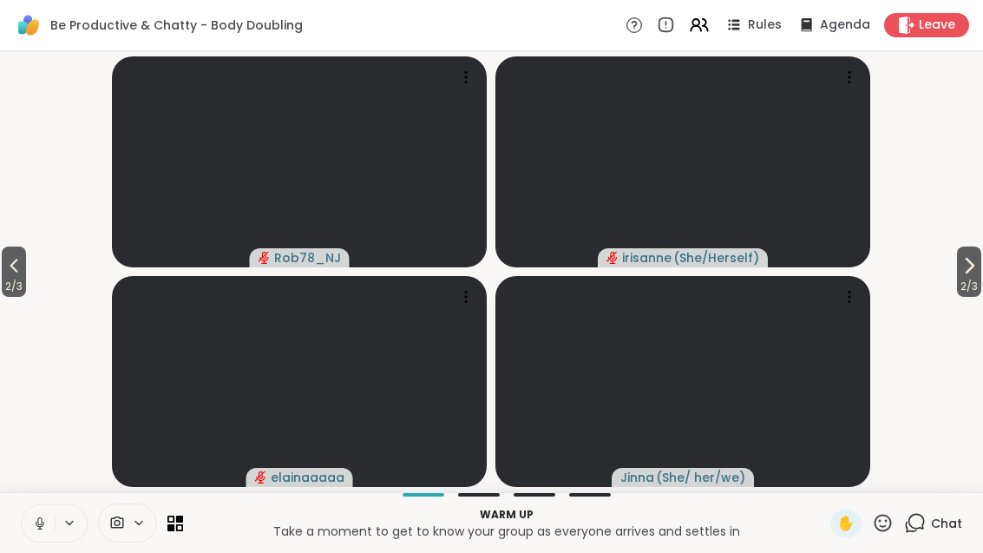
click at [957, 277] on span "2 / 3" at bounding box center [969, 286] width 24 height 21
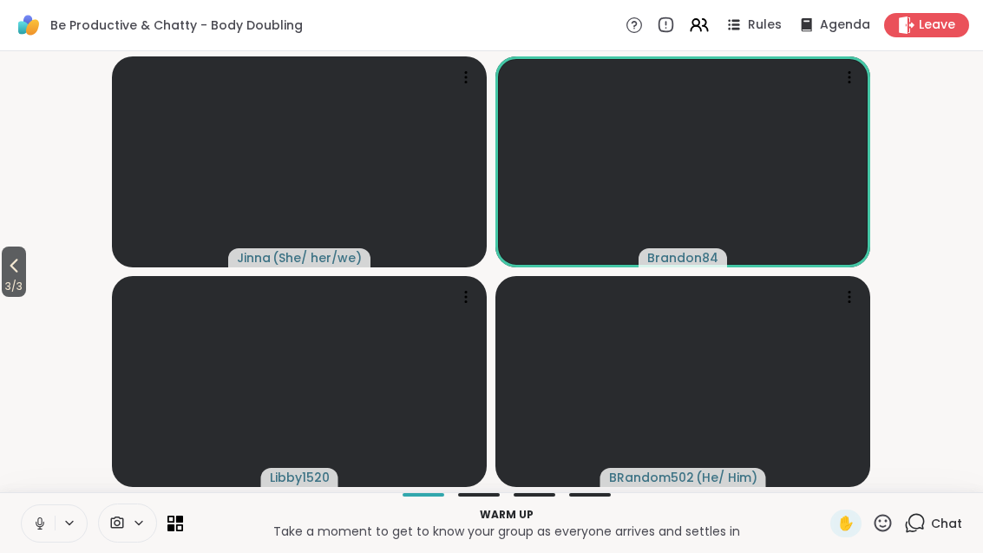
click at [180, 528] on icon at bounding box center [175, 523] width 16 height 16
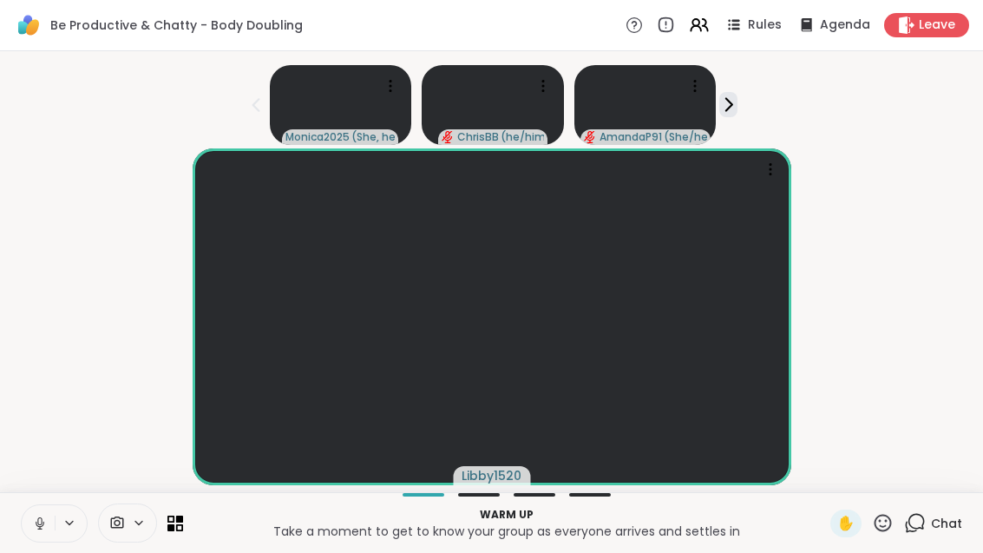
click at [942, 530] on span "Chat" at bounding box center [946, 522] width 31 height 17
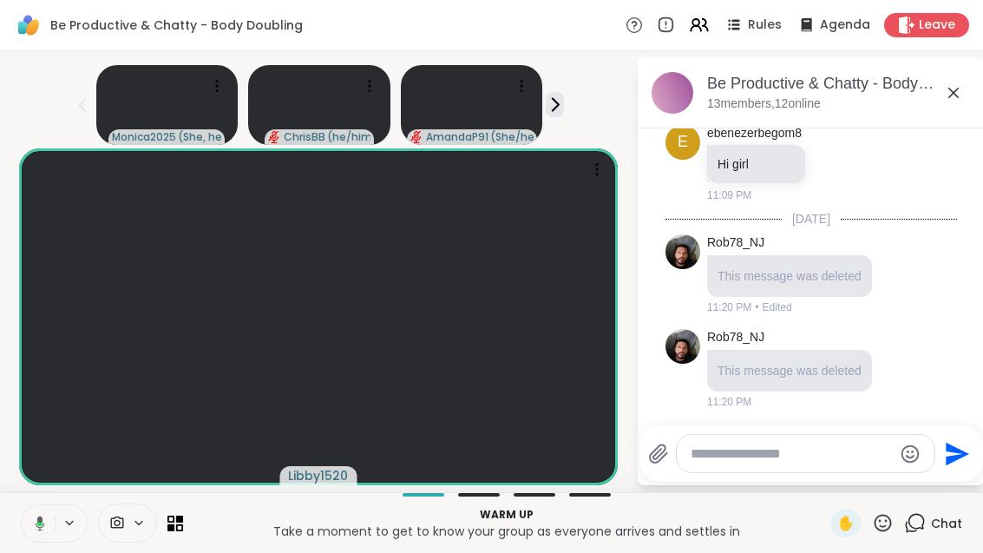
scroll to position [0, 0]
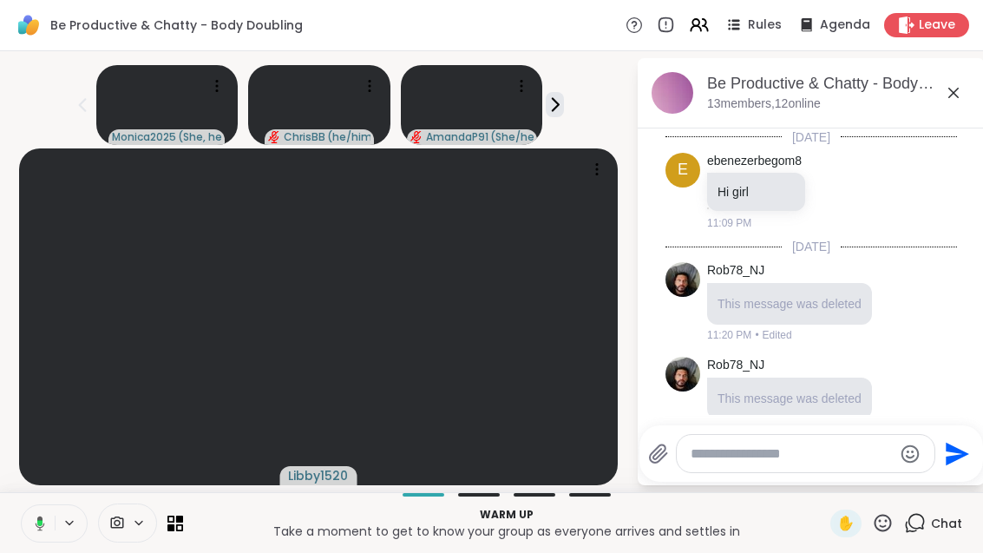
click at [197, 514] on p "Warm up" at bounding box center [506, 515] width 626 height 16
click at [191, 522] on div "Warm up Take a moment to get to know your group as everyone arrives and settles…" at bounding box center [491, 522] width 983 height 61
click at [182, 527] on icon at bounding box center [179, 526] width 7 height 7
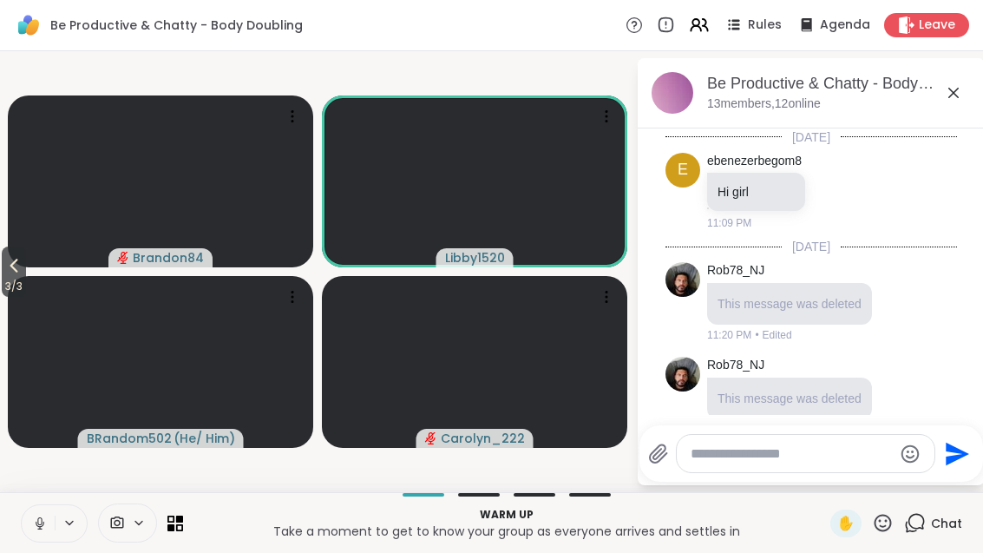
click at [16, 258] on icon at bounding box center [13, 265] width 21 height 21
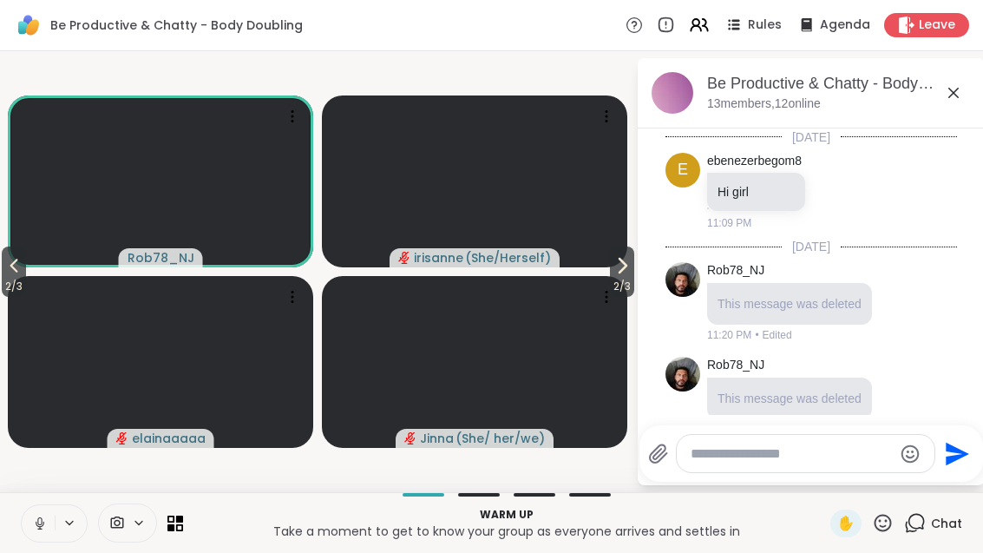
click at [26, 260] on button "2 / 3" at bounding box center [14, 271] width 24 height 50
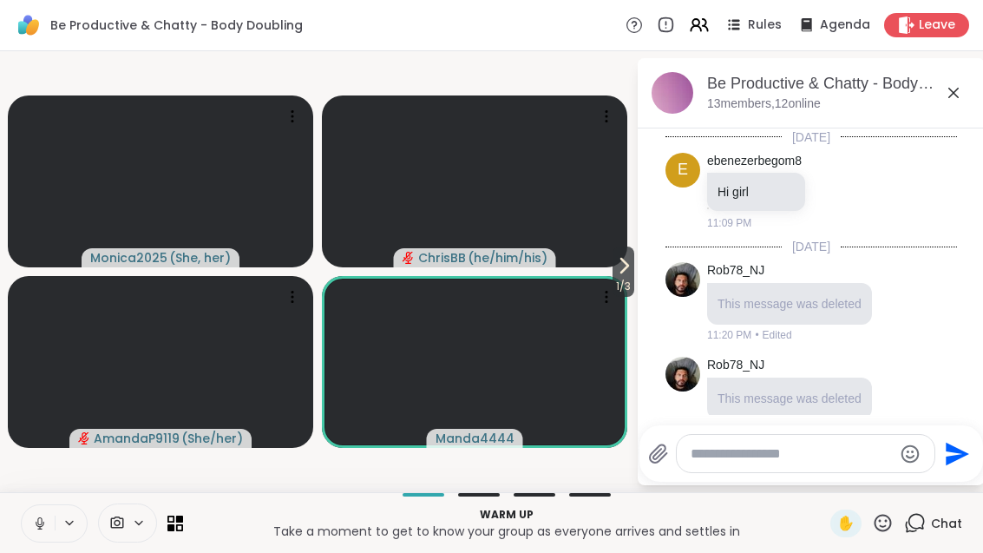
click at [615, 270] on icon at bounding box center [623, 265] width 21 height 21
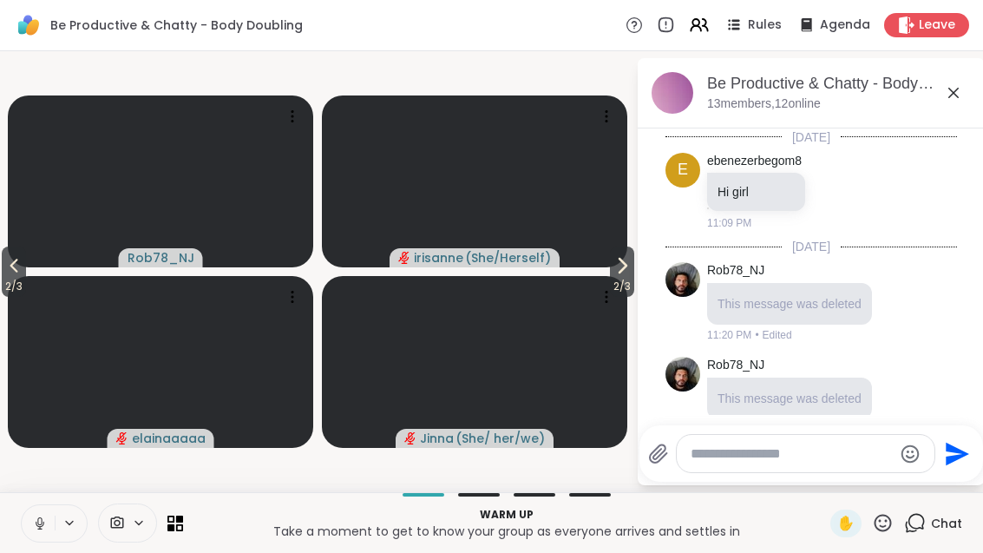
click at [617, 270] on icon at bounding box center [622, 265] width 21 height 21
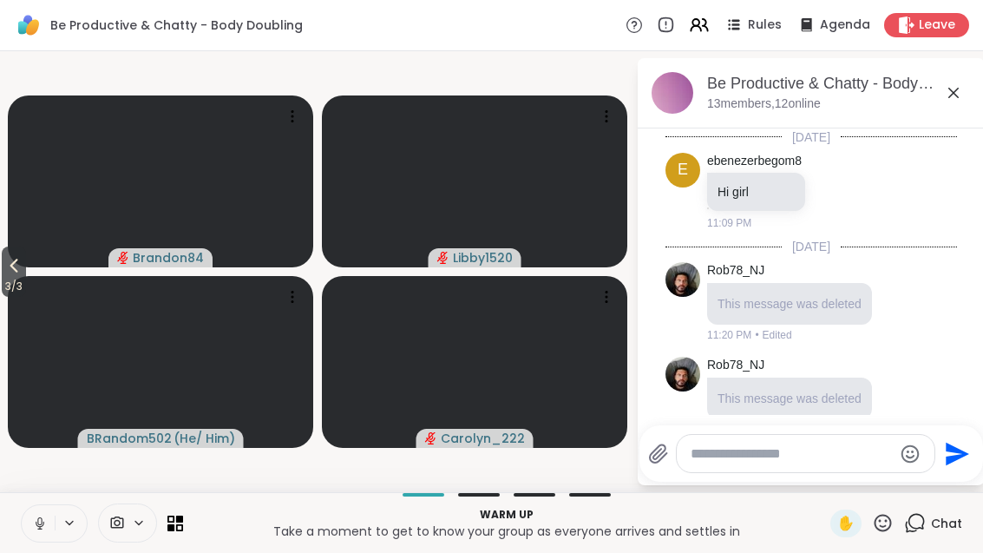
click at [2, 266] on button "3 / 3" at bounding box center [14, 271] width 24 height 50
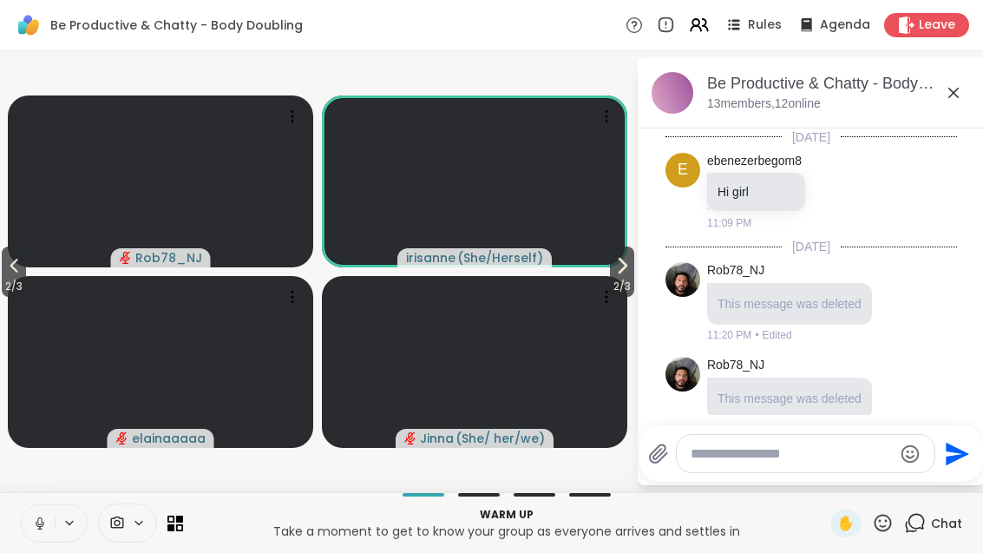
click at [3, 285] on span "2 / 3" at bounding box center [14, 286] width 24 height 21
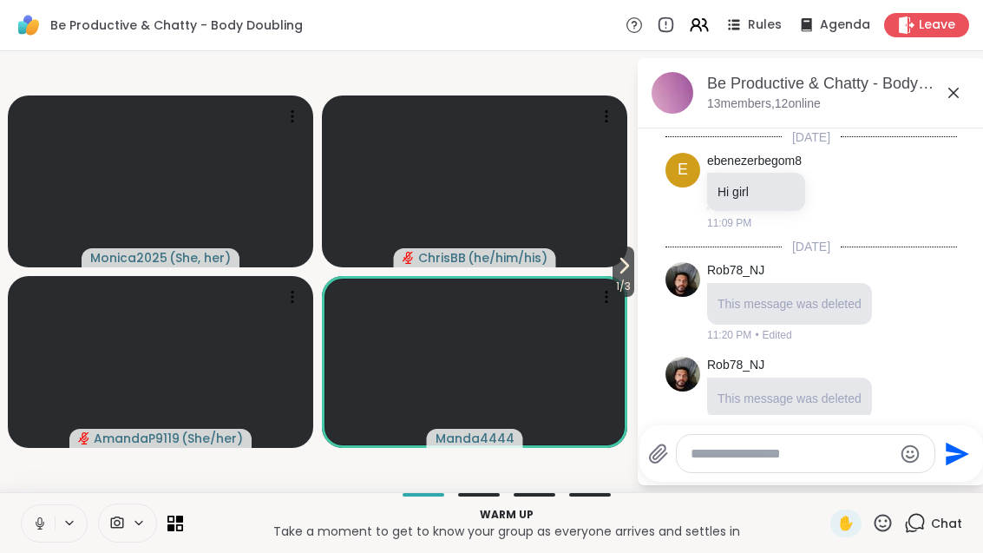
click at [628, 278] on span "1 / 3" at bounding box center [623, 286] width 22 height 21
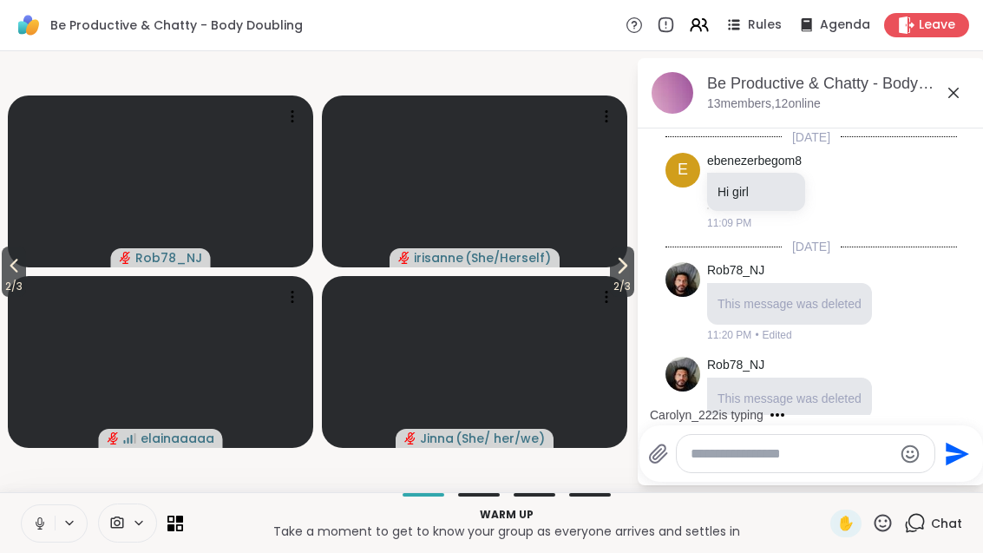
click at [633, 282] on span "2 / 3" at bounding box center [622, 286] width 24 height 21
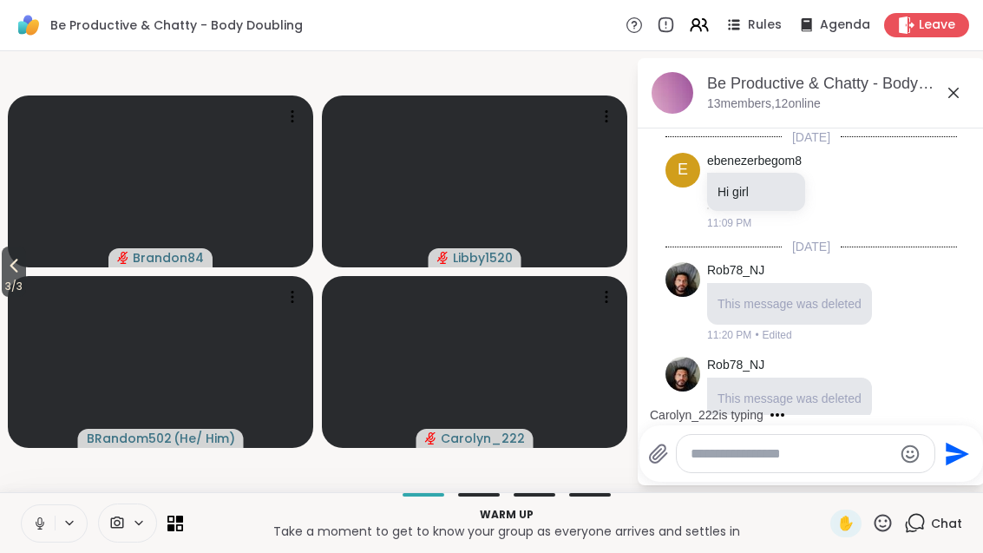
click at [3, 272] on button "3 / 3" at bounding box center [14, 271] width 24 height 50
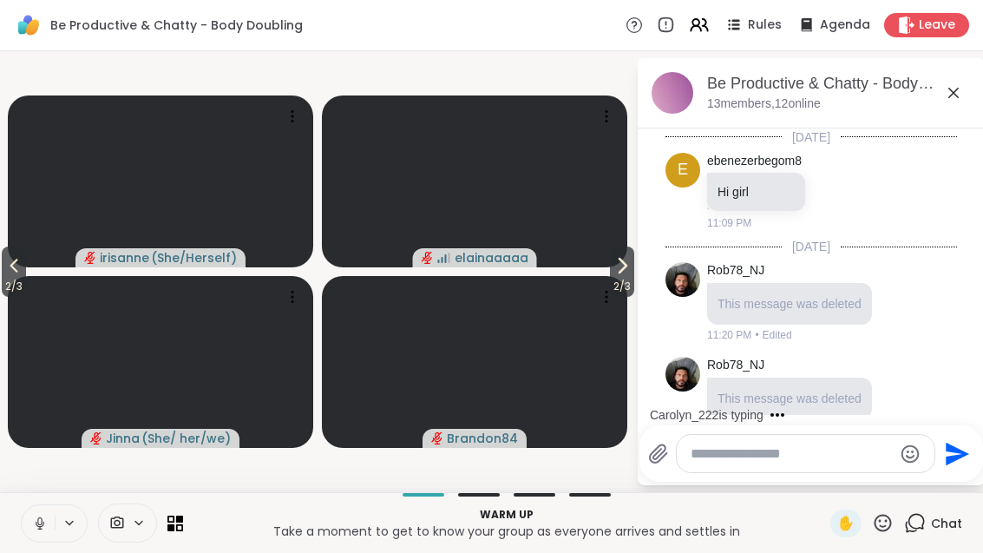
click at [616, 282] on span "2 / 3" at bounding box center [622, 286] width 24 height 21
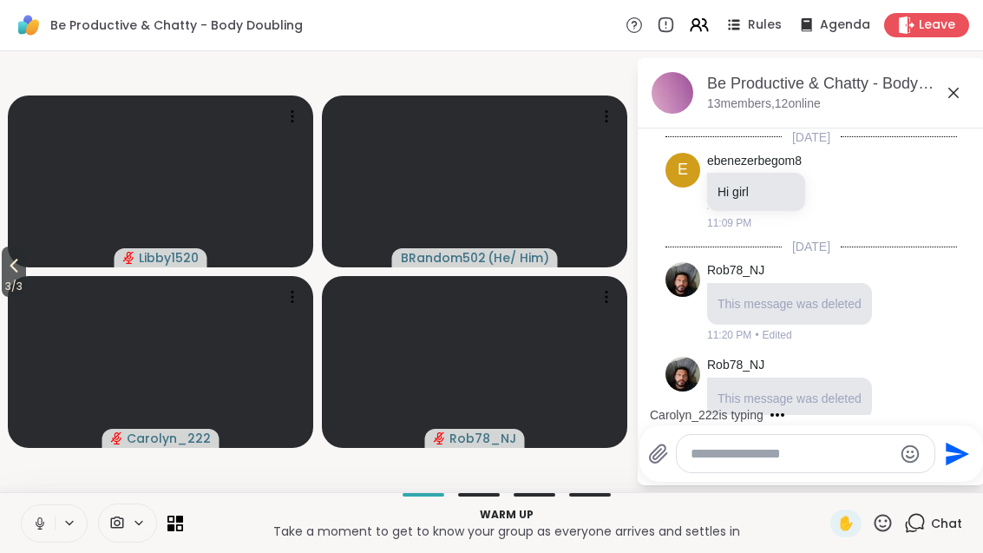
click at [697, 34] on icon at bounding box center [699, 25] width 21 height 21
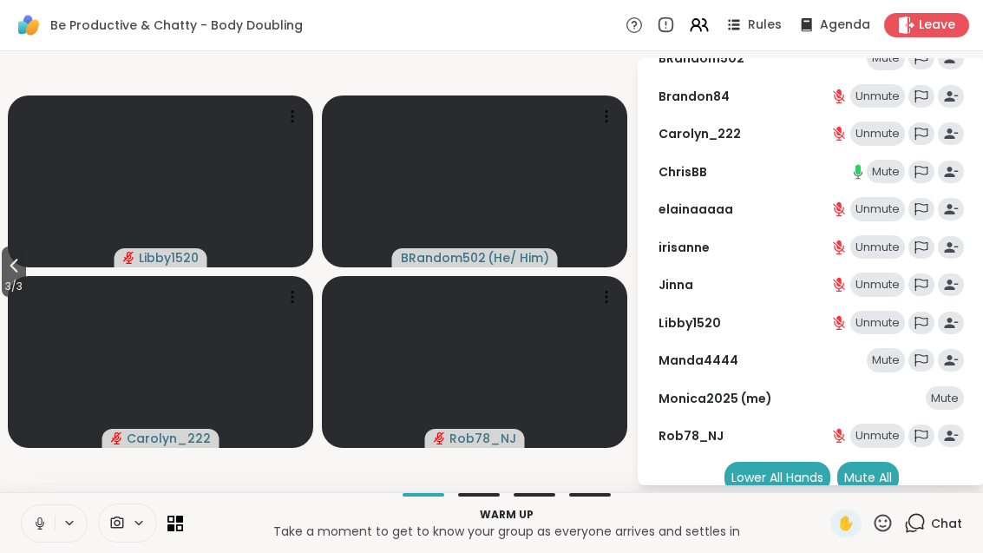
scroll to position [110, 0]
click at [11, 265] on icon at bounding box center [13, 265] width 21 height 21
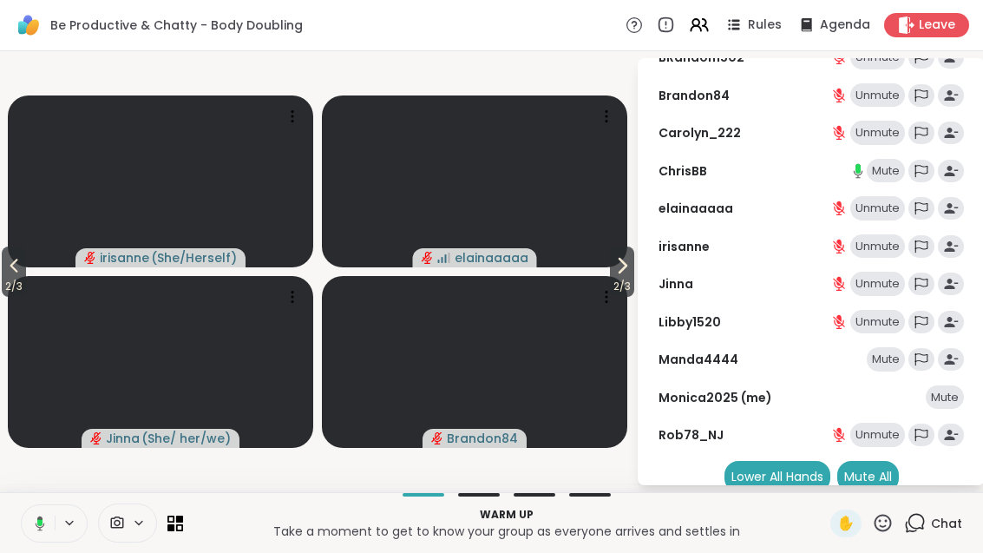
click at [22, 278] on span "2 / 3" at bounding box center [14, 286] width 24 height 21
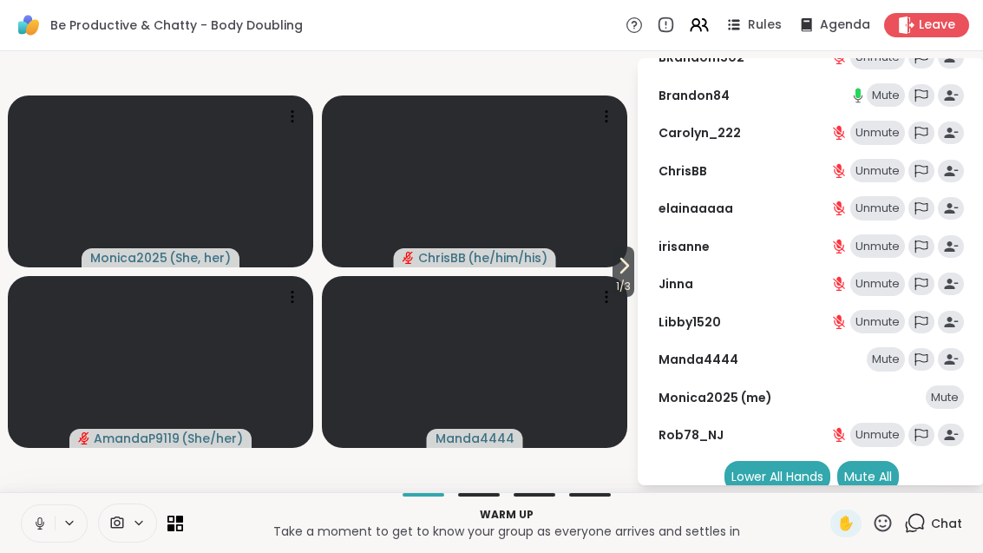
click at [632, 283] on span "1 / 3" at bounding box center [623, 286] width 22 height 21
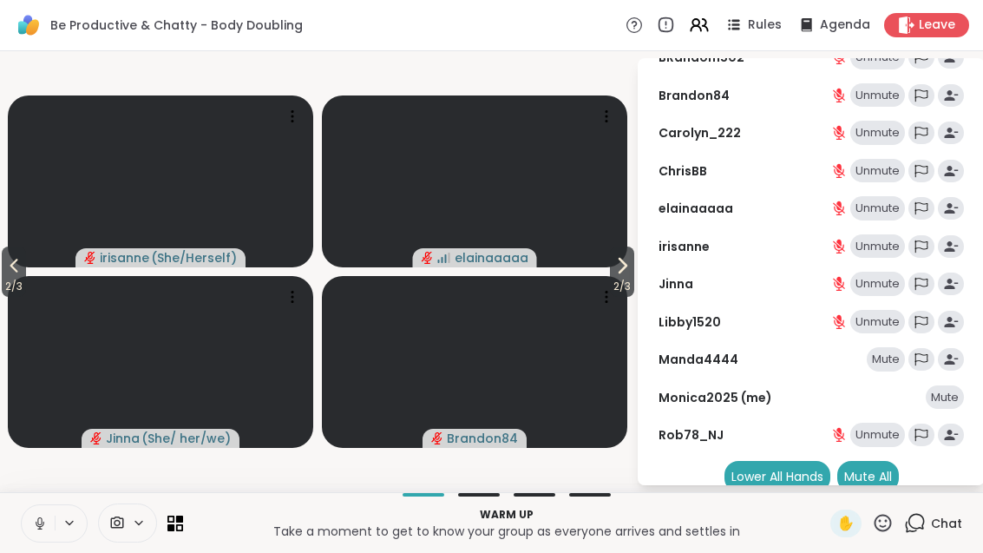
click at [624, 274] on icon at bounding box center [622, 265] width 21 height 21
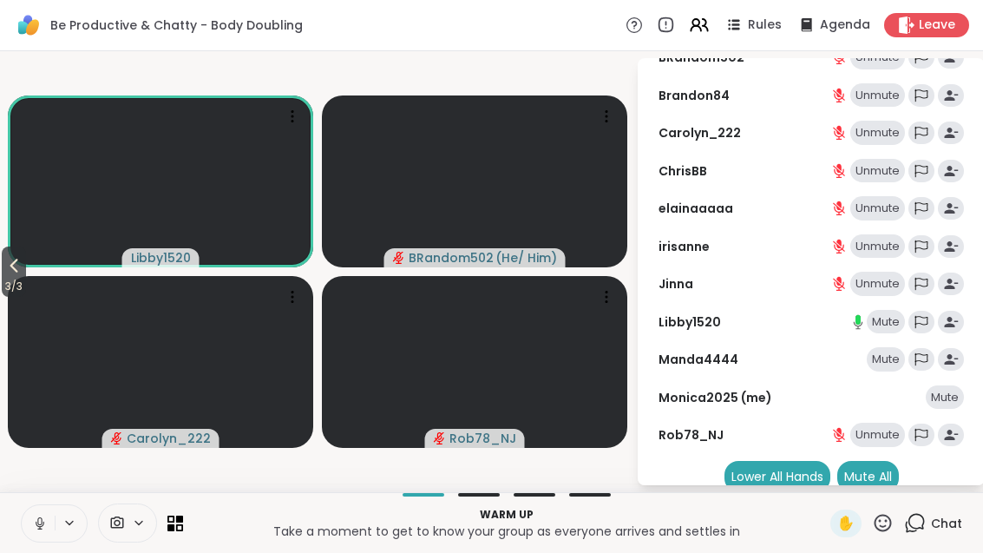
click at [16, 273] on icon at bounding box center [13, 265] width 21 height 21
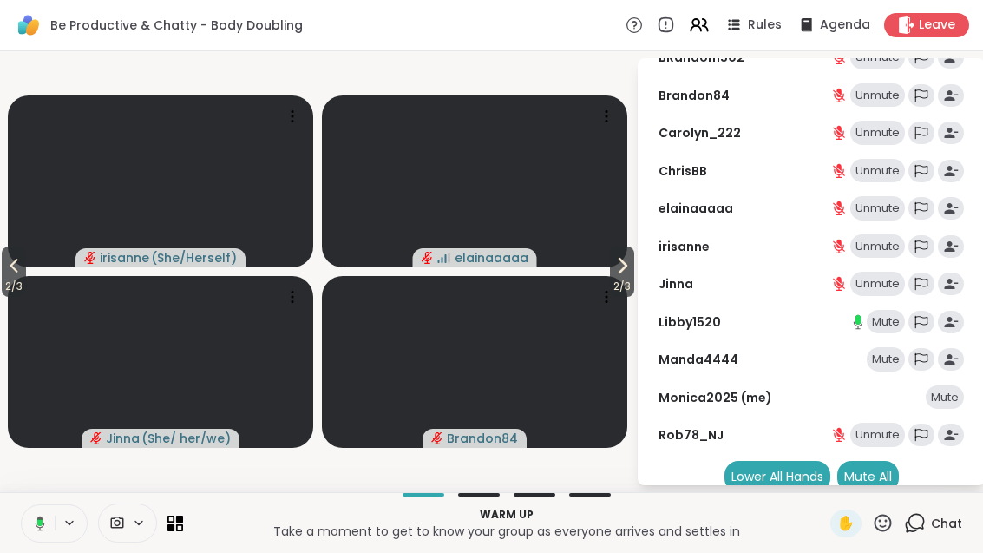
click at [26, 275] on button "2 / 3" at bounding box center [14, 271] width 24 height 50
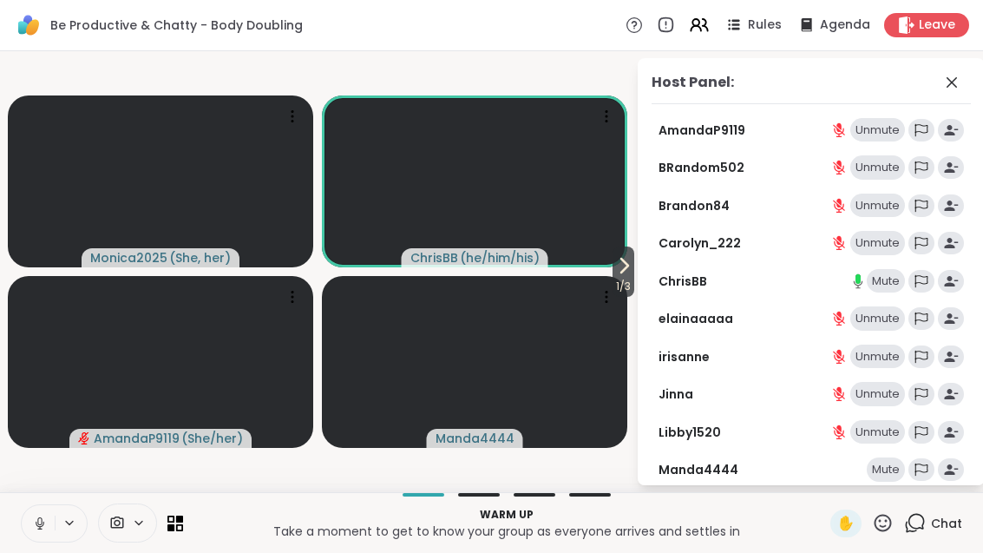
scroll to position [0, 0]
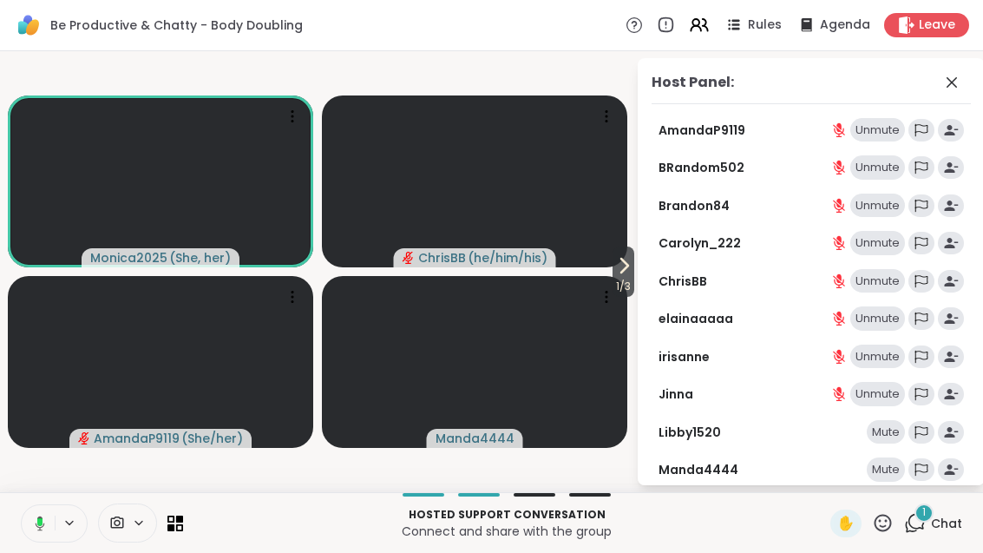
click at [930, 508] on div "1" at bounding box center [923, 512] width 19 height 19
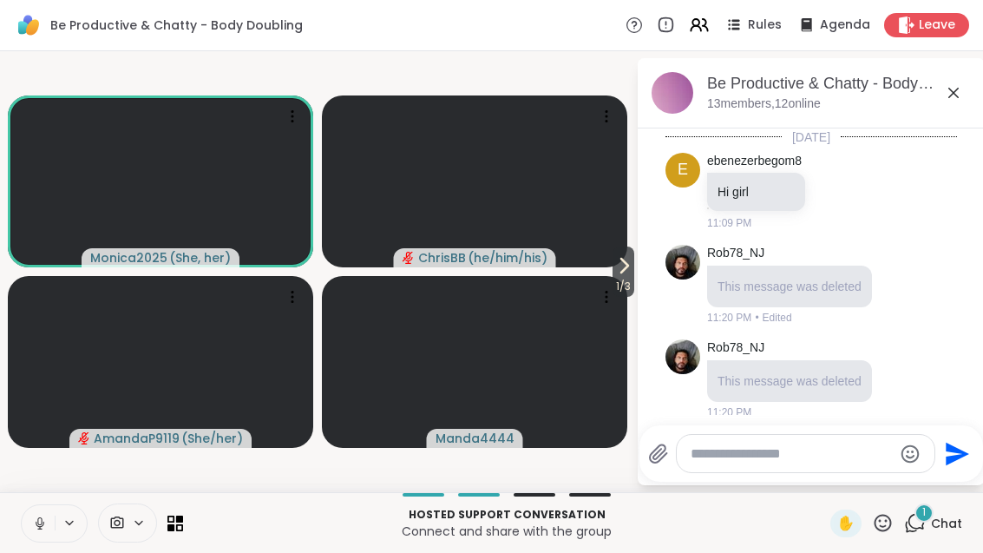
scroll to position [189, 0]
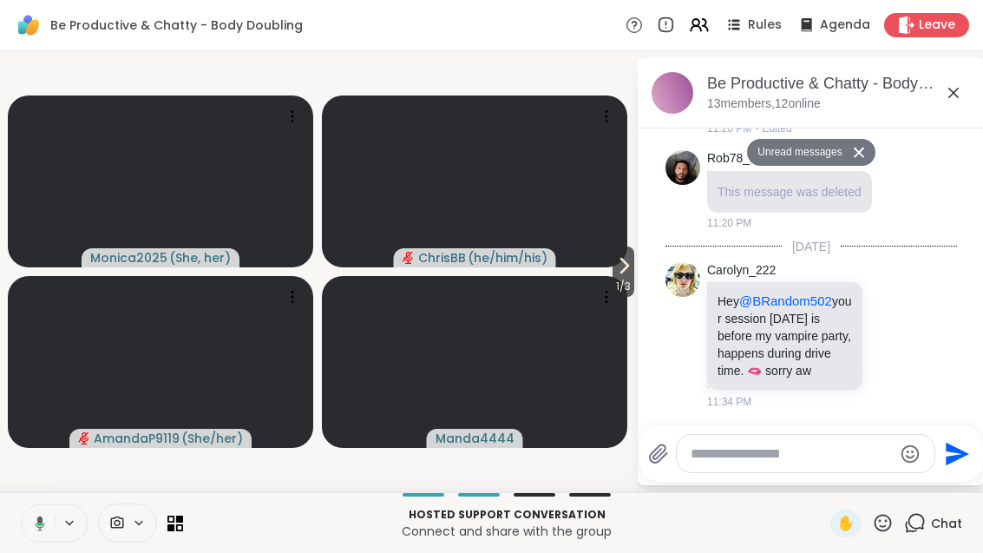
click at [978, 95] on div "Be Productive & Chatty - Body Doubling, [DATE] members, 12 online" at bounding box center [811, 93] width 347 height 70
click at [954, 73] on div "Be Productive & Chatty - Body Doubling, [DATE] members, 12 online" at bounding box center [811, 93] width 347 height 70
click at [954, 92] on icon at bounding box center [953, 93] width 10 height 10
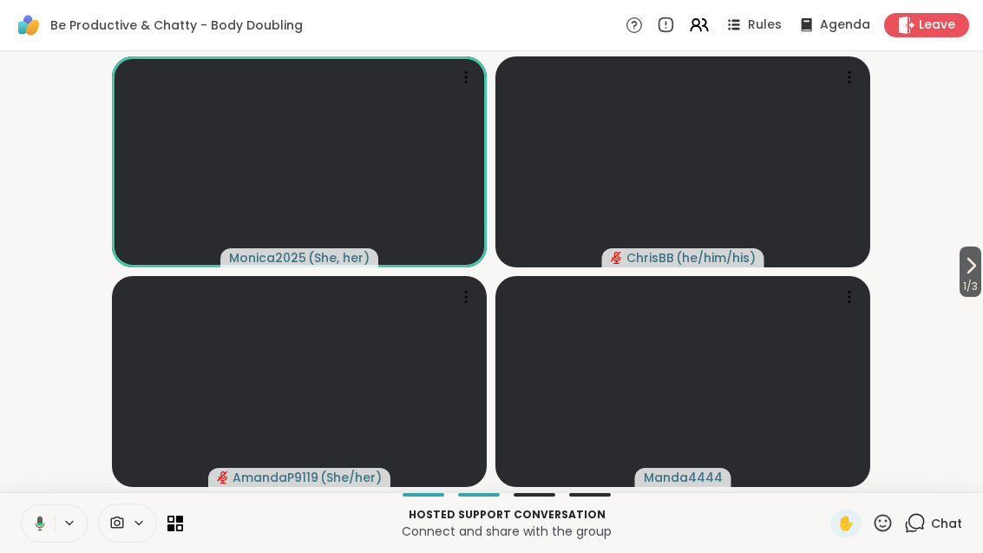
click at [979, 278] on span "1 / 3" at bounding box center [970, 286] width 22 height 21
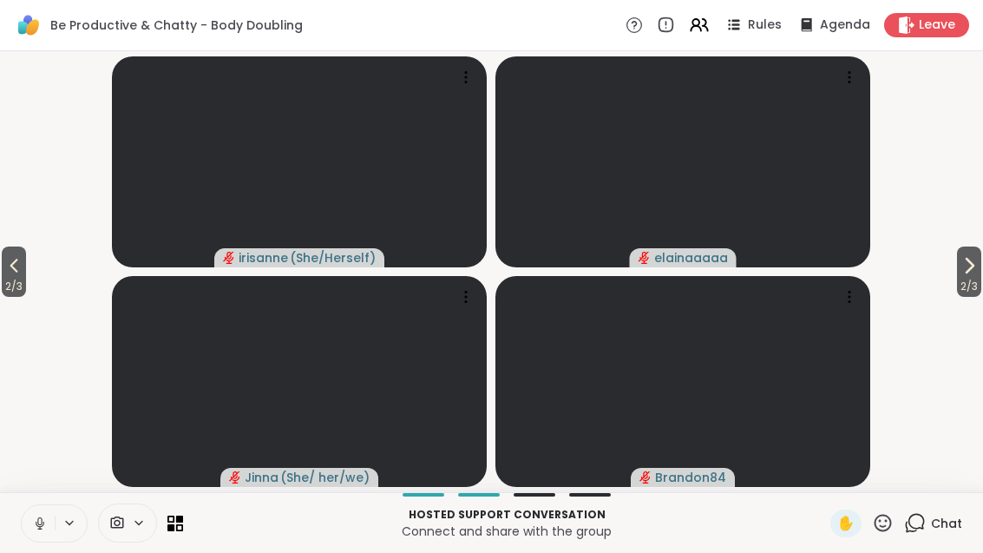
click at [966, 250] on button "2 / 3" at bounding box center [969, 271] width 24 height 50
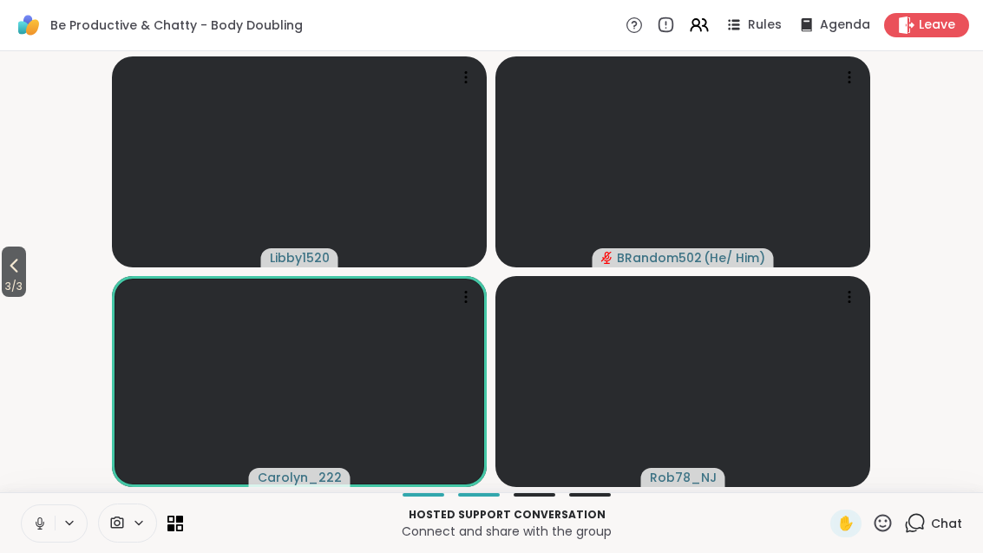
click at [169, 521] on icon at bounding box center [170, 518] width 7 height 7
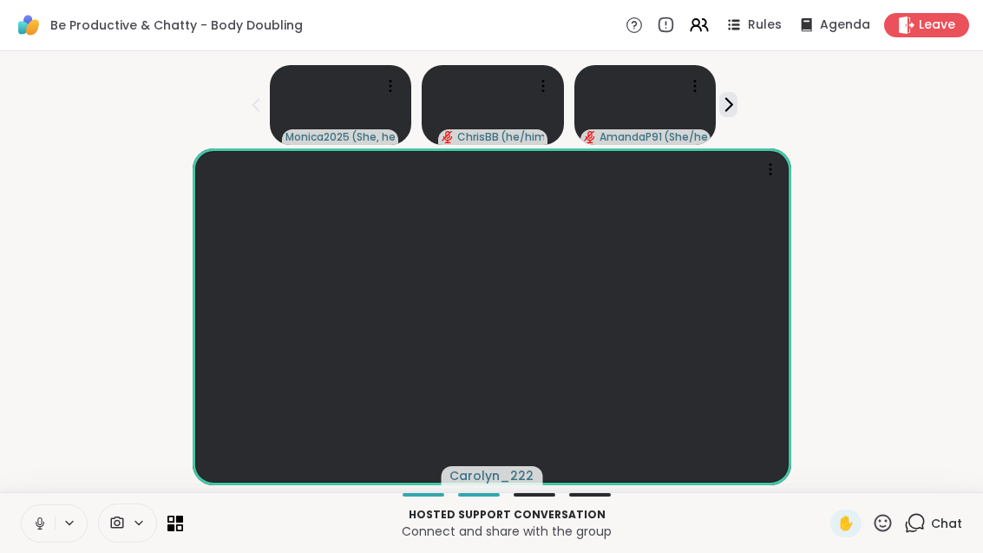
click at [710, 20] on icon at bounding box center [699, 25] width 21 height 21
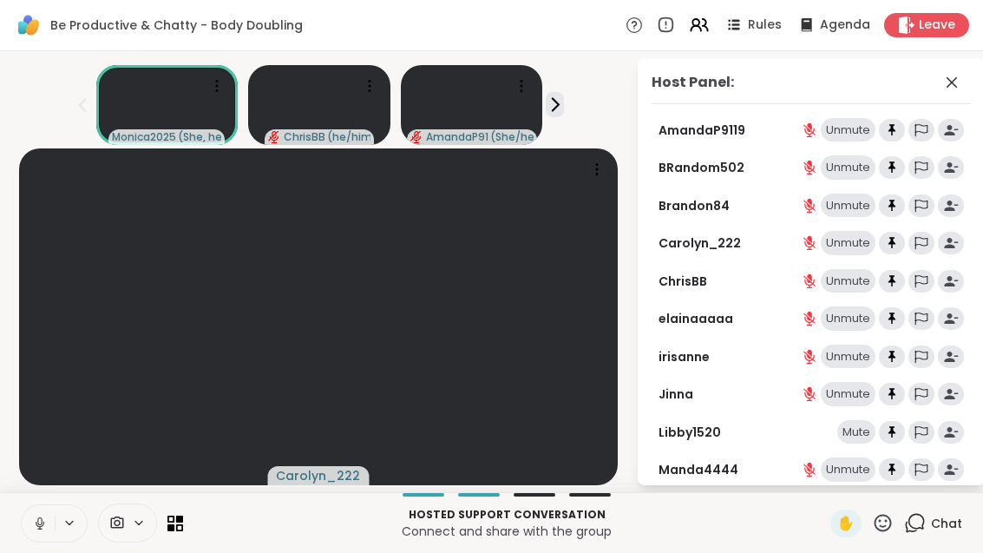
scroll to position [19, 0]
click at [179, 523] on icon at bounding box center [175, 523] width 16 height 16
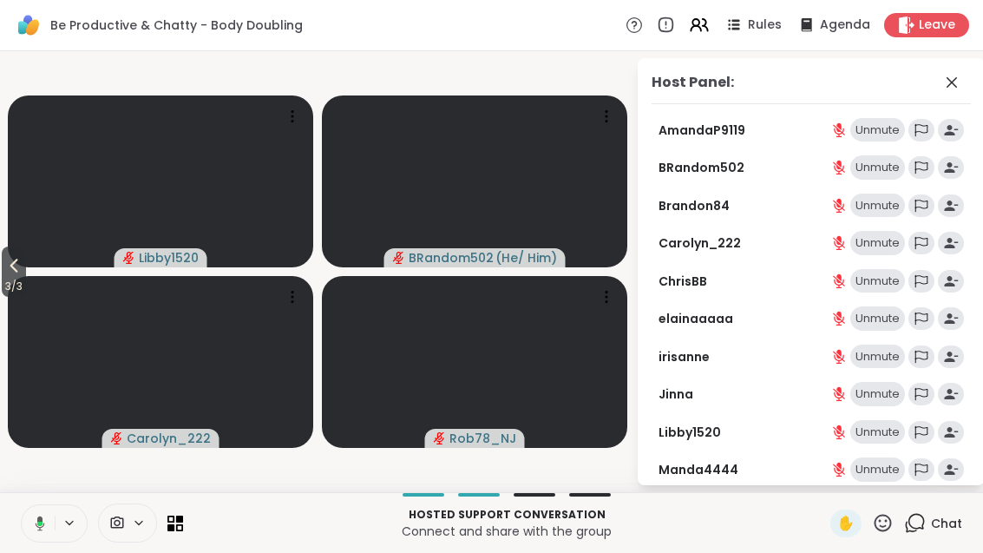
scroll to position [0, 0]
click at [2, 285] on span "3 / 3" at bounding box center [14, 286] width 24 height 21
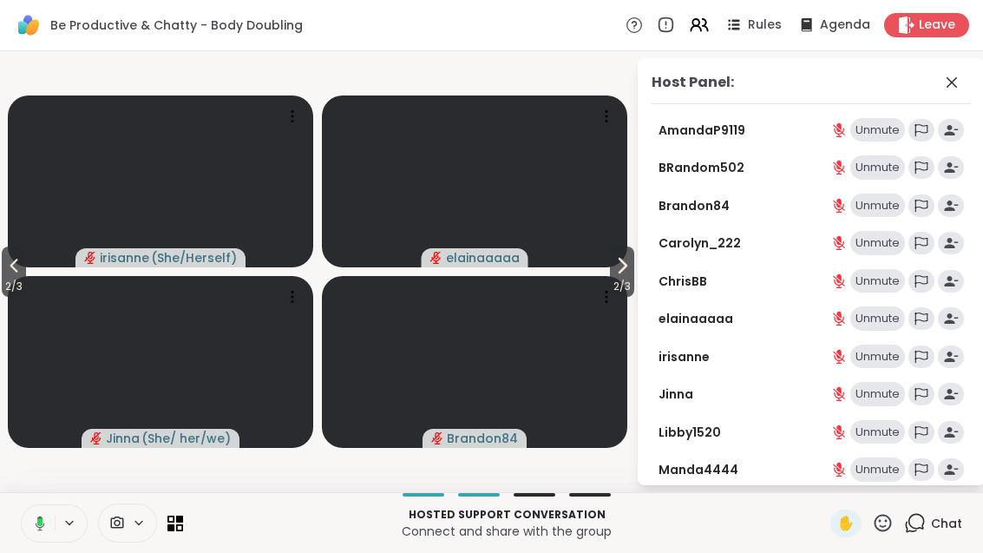
click at [12, 277] on span "2 / 3" at bounding box center [14, 286] width 24 height 21
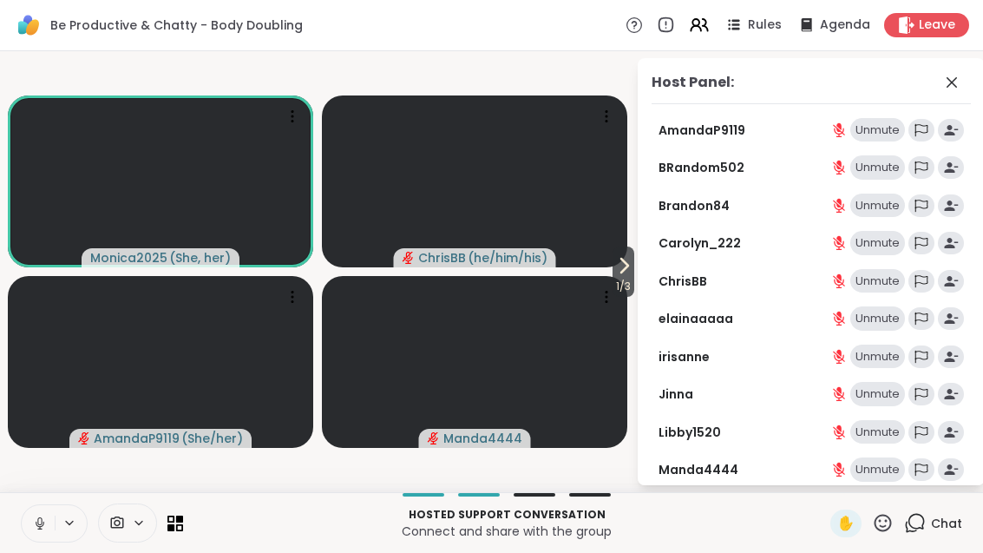
click at [617, 280] on span "1 / 3" at bounding box center [623, 286] width 22 height 21
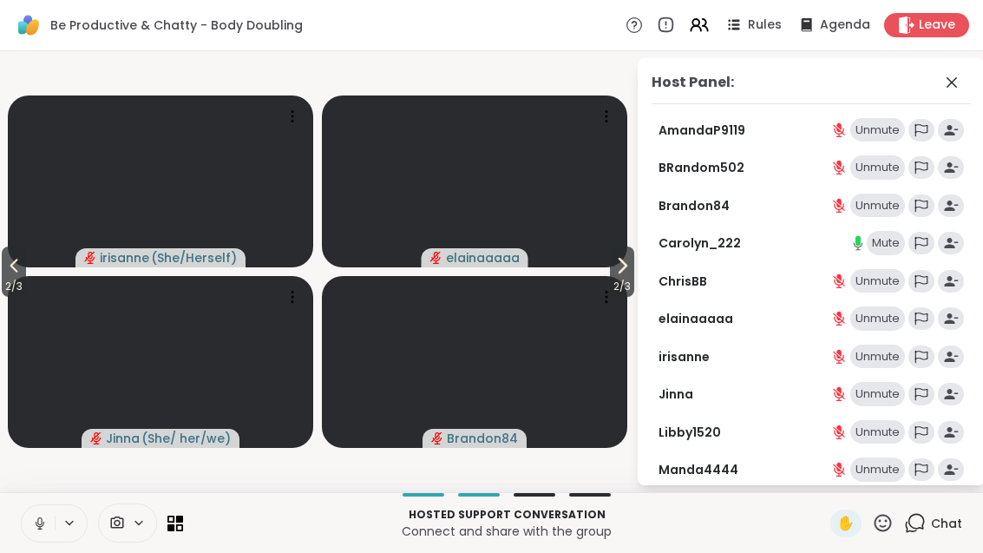
click at [612, 268] on icon at bounding box center [622, 265] width 21 height 21
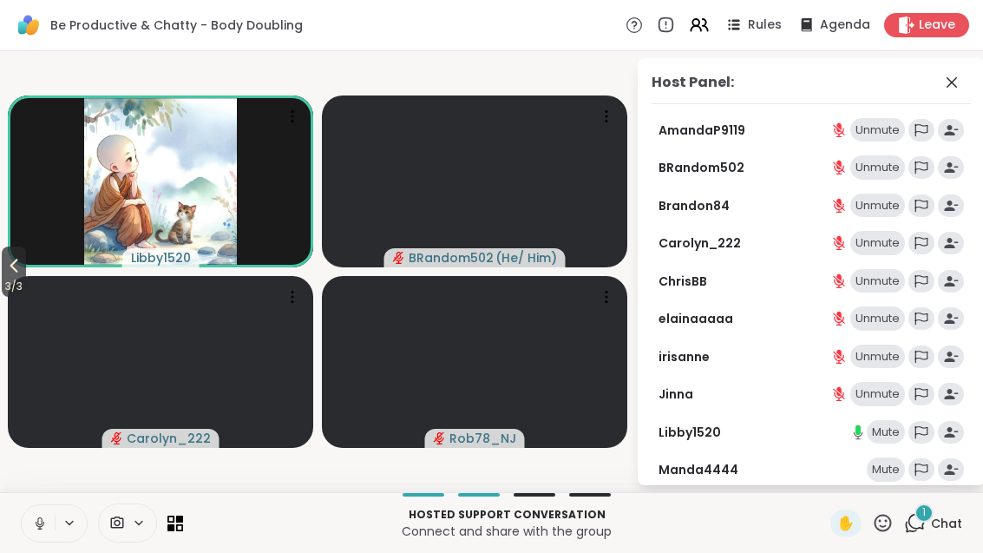
click at [922, 534] on div "1 Chat" at bounding box center [933, 523] width 58 height 28
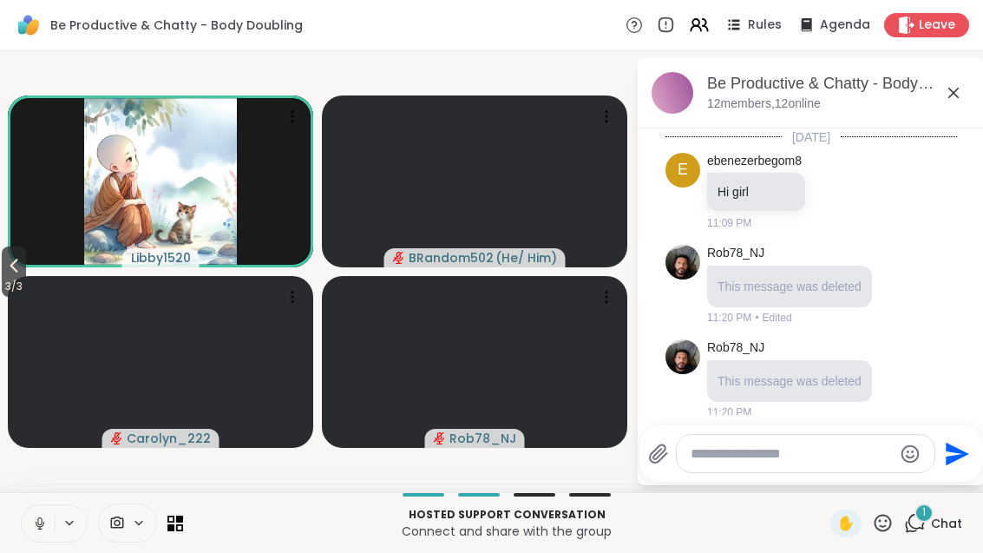
scroll to position [357, 0]
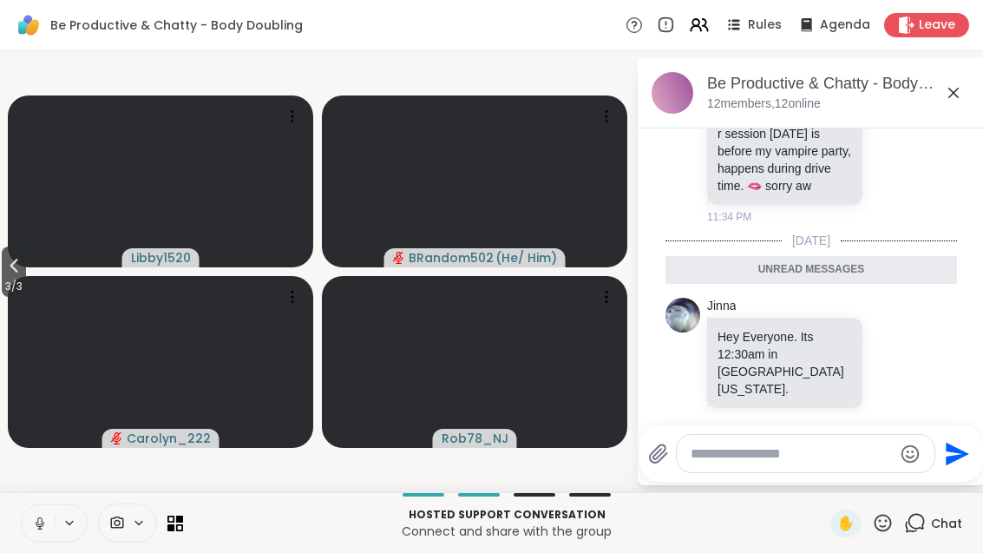
click at [933, 536] on div "Chat" at bounding box center [933, 523] width 58 height 28
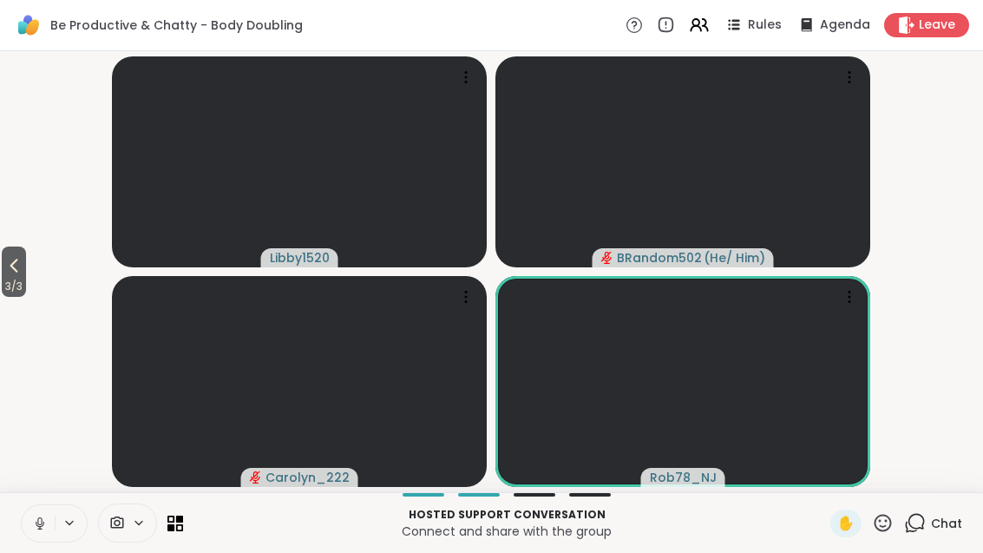
click at [926, 518] on icon at bounding box center [915, 523] width 22 height 22
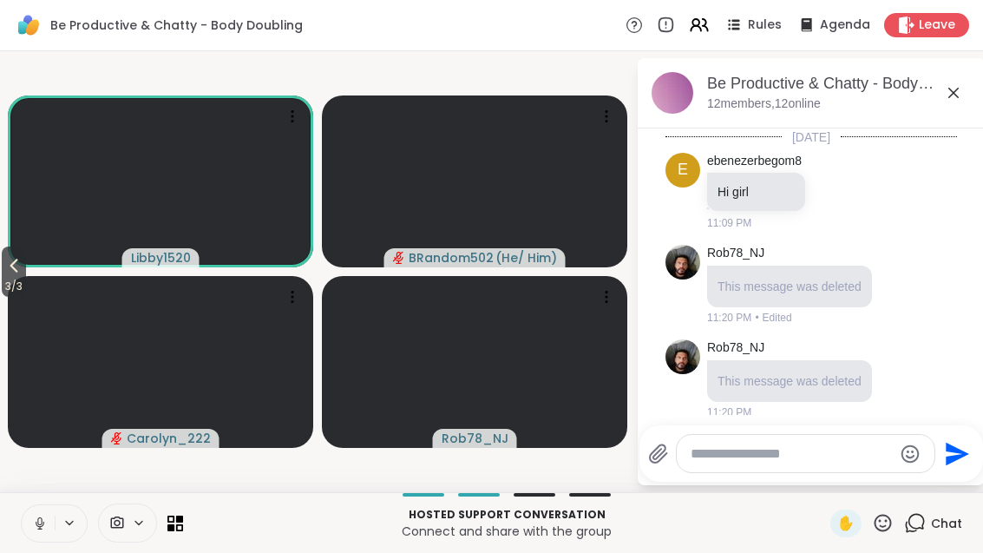
scroll to position [298, 0]
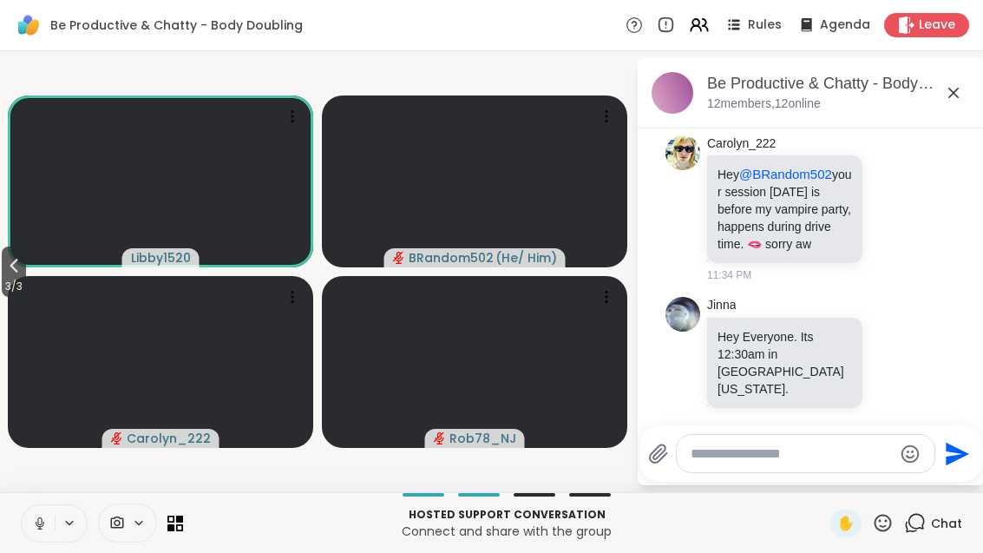
click at [947, 517] on span "Chat" at bounding box center [946, 522] width 31 height 17
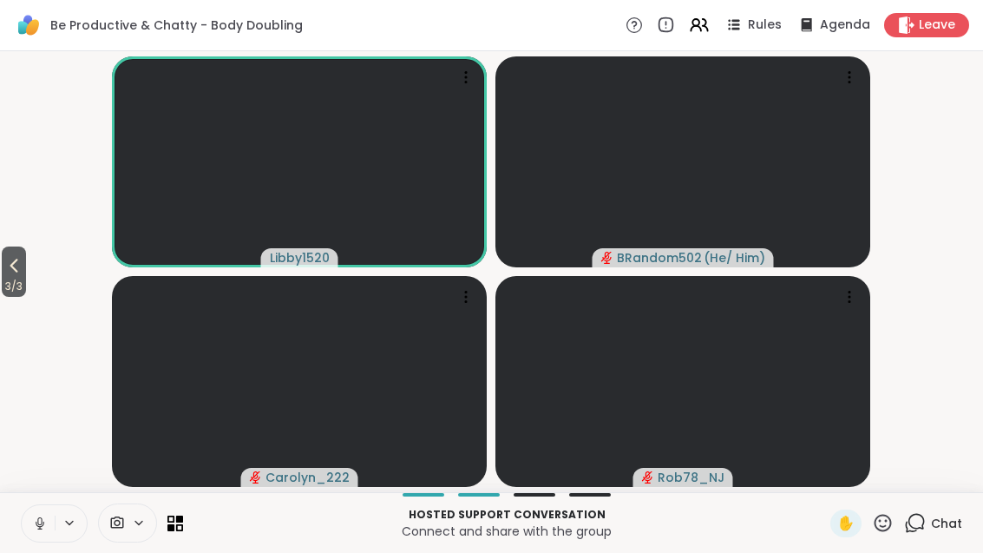
click at [940, 528] on span "Chat" at bounding box center [946, 522] width 31 height 17
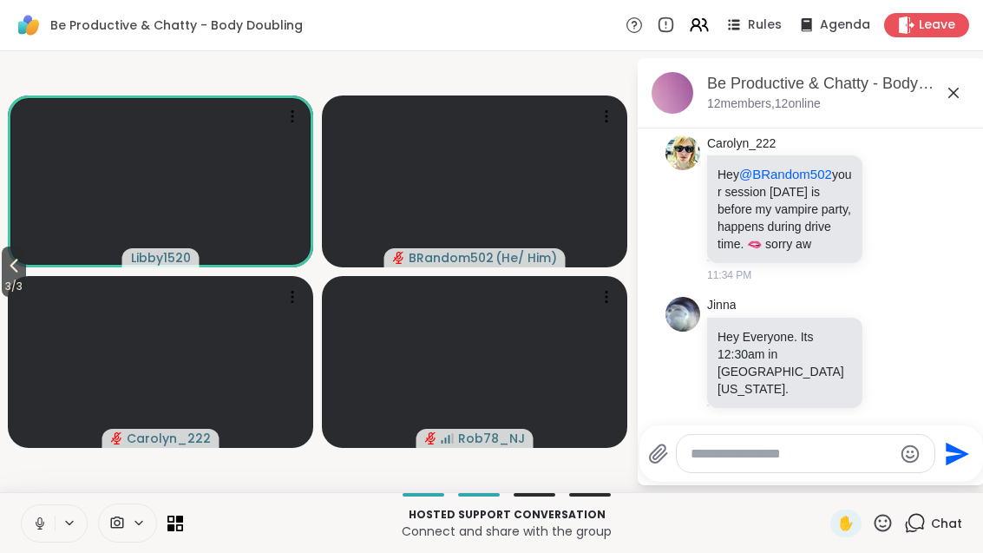
click at [930, 531] on div "Chat" at bounding box center [933, 523] width 58 height 28
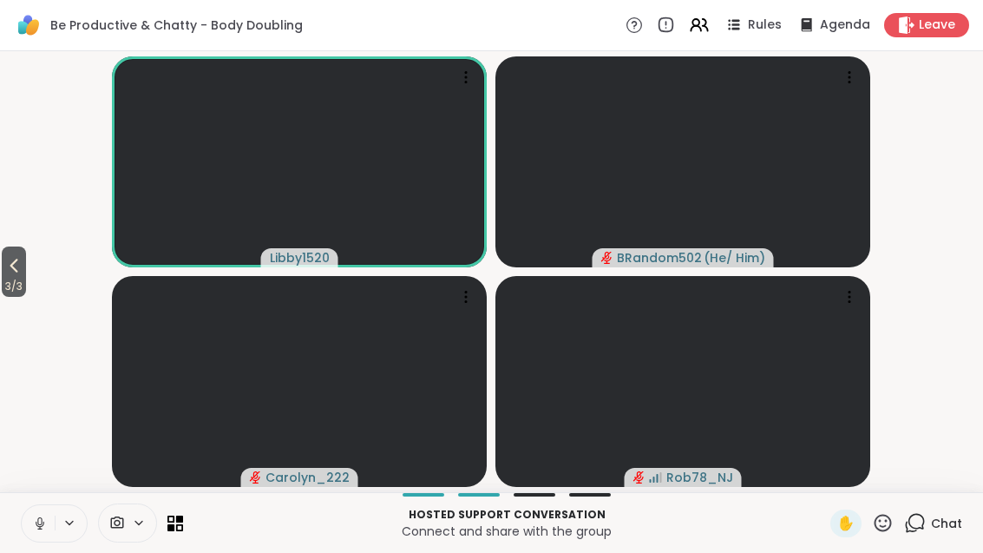
click at [21, 275] on icon at bounding box center [13, 265] width 21 height 21
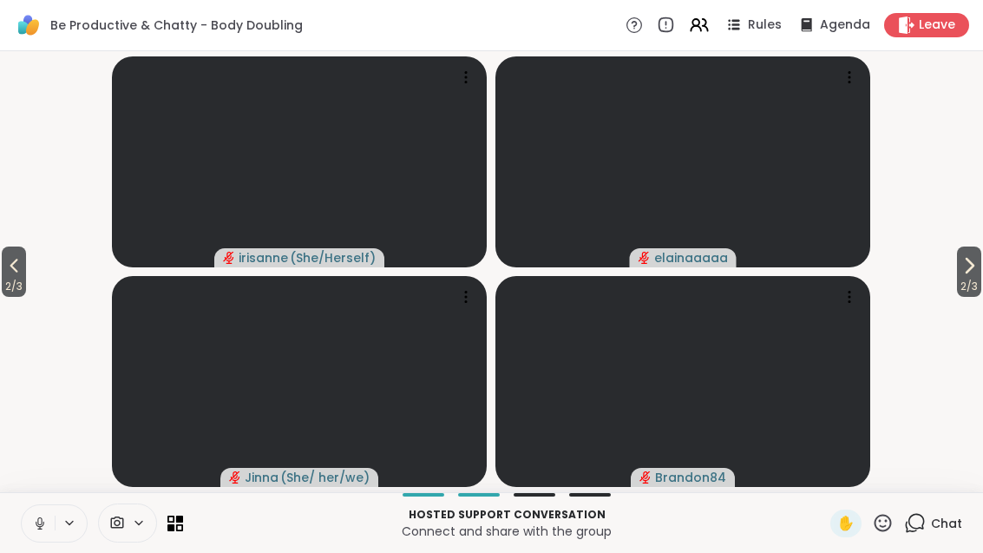
click at [8, 281] on span "2 / 3" at bounding box center [14, 286] width 24 height 21
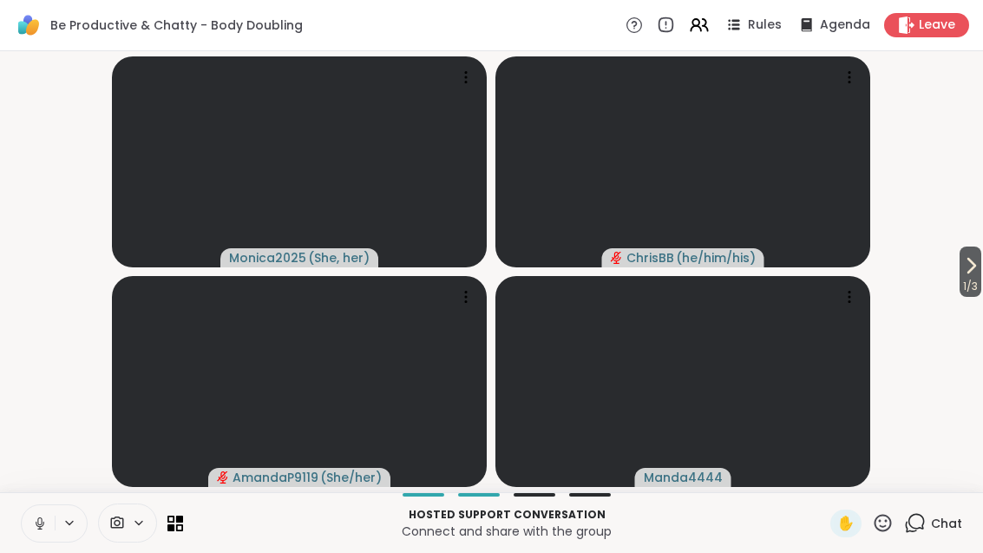
click at [171, 536] on div at bounding box center [102, 522] width 162 height 39
click at [174, 529] on icon at bounding box center [170, 526] width 7 height 7
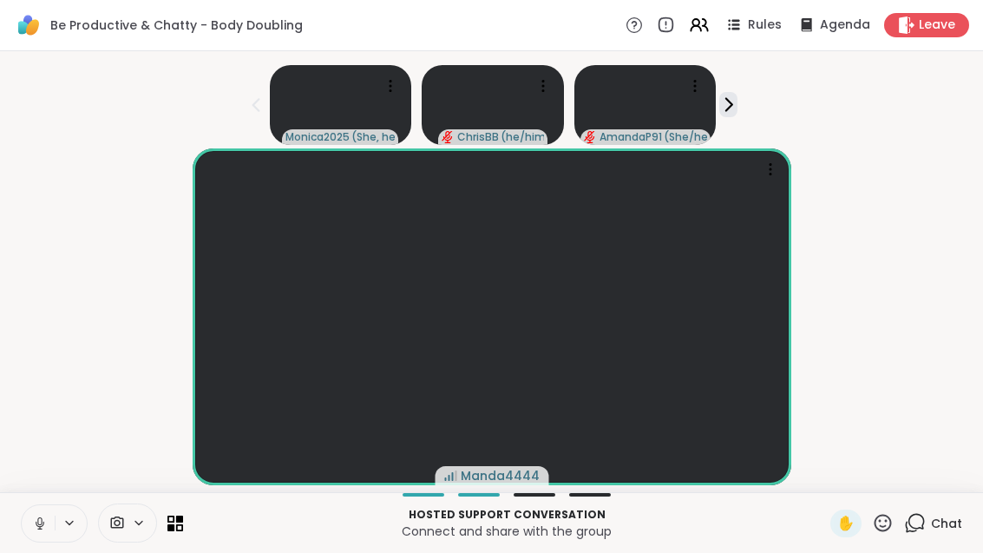
click at [47, 508] on button at bounding box center [38, 523] width 33 height 36
click at [928, 531] on div "2 Chat" at bounding box center [933, 523] width 58 height 28
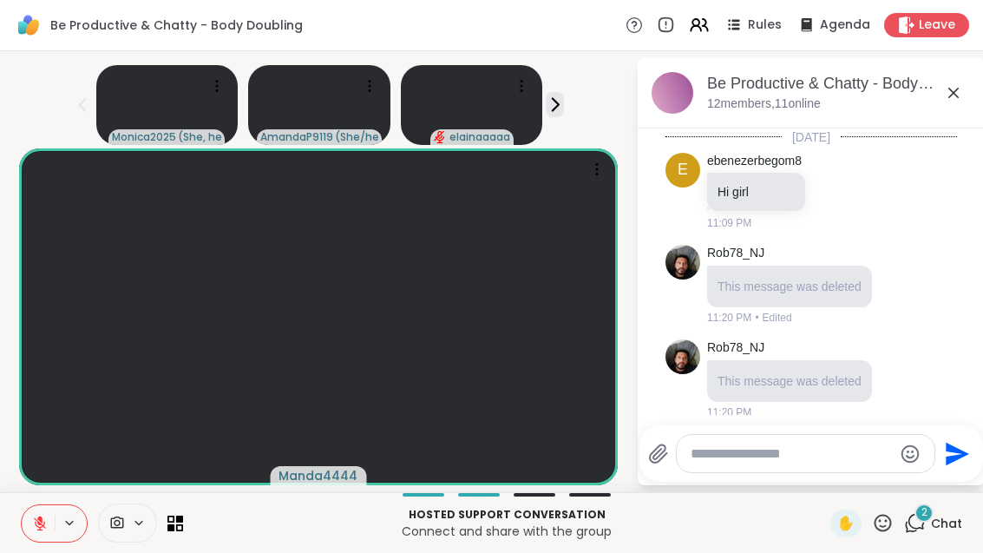
scroll to position [645, 0]
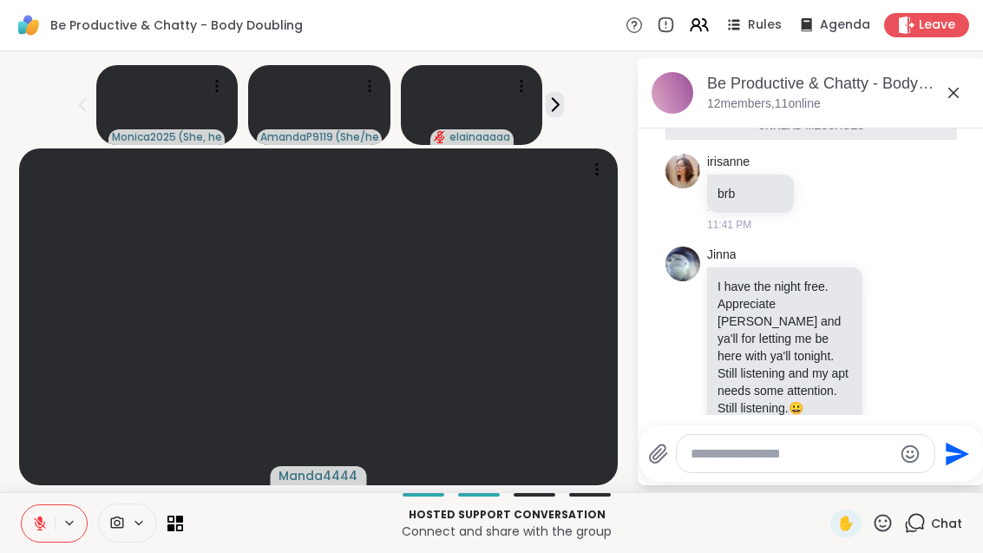
click at [895, 347] on icon at bounding box center [892, 348] width 5 height 2
click at [772, 300] on button "Select Reaction: Heart" at bounding box center [754, 317] width 35 height 35
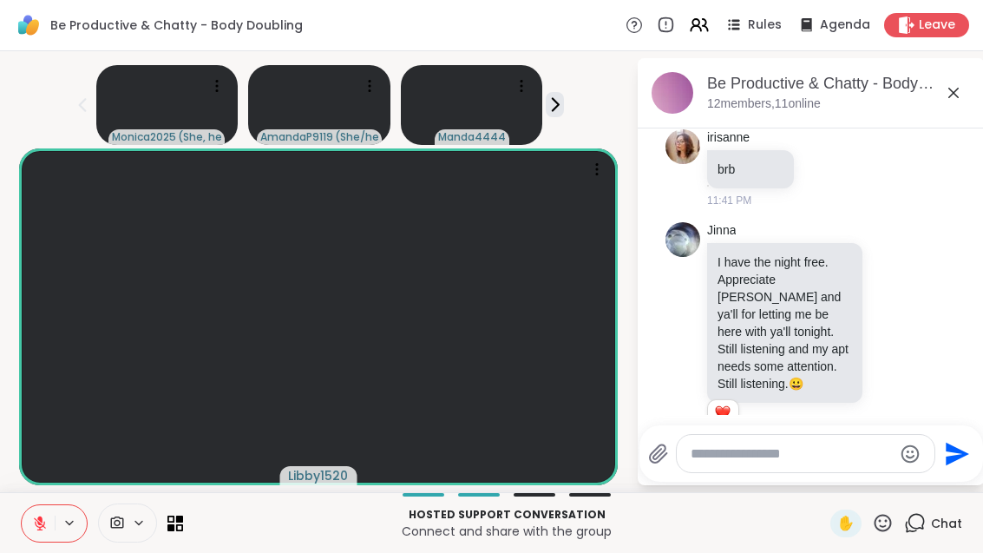
click at [25, 518] on button at bounding box center [38, 523] width 33 height 36
click at [168, 538] on div at bounding box center [102, 522] width 162 height 39
click at [170, 529] on icon at bounding box center [170, 526] width 7 height 7
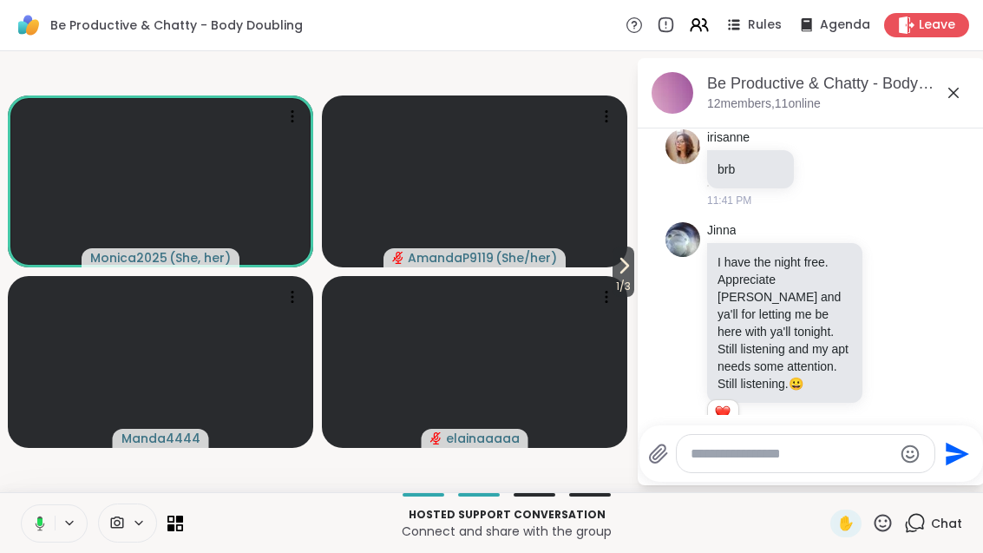
click at [612, 282] on span "1 / 3" at bounding box center [623, 286] width 22 height 21
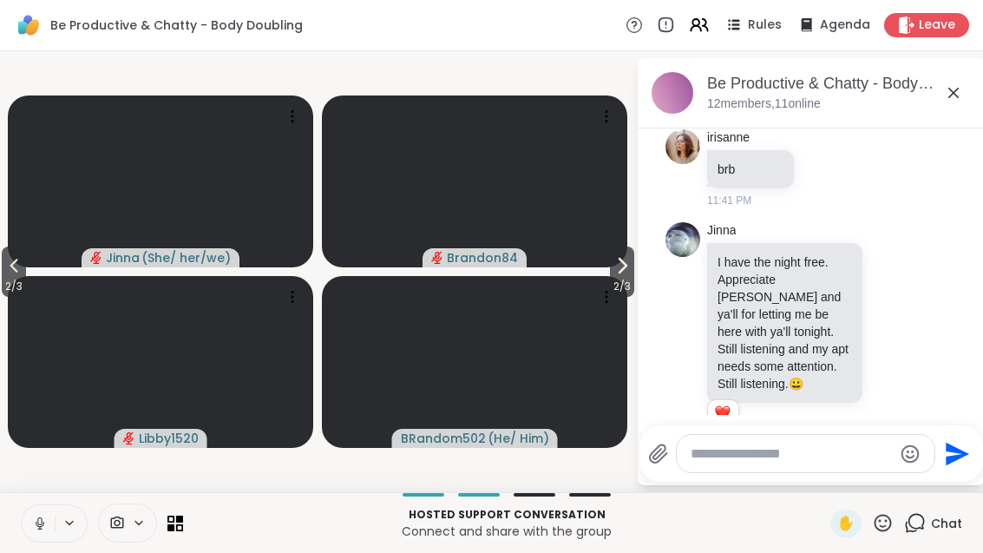
click at [621, 272] on icon at bounding box center [622, 265] width 21 height 21
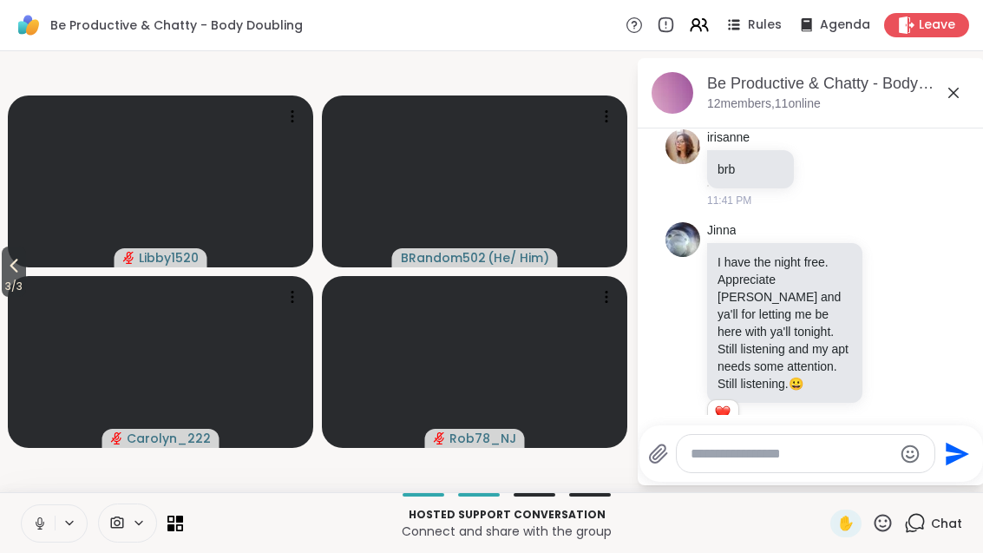
click at [10, 267] on icon at bounding box center [13, 265] width 21 height 21
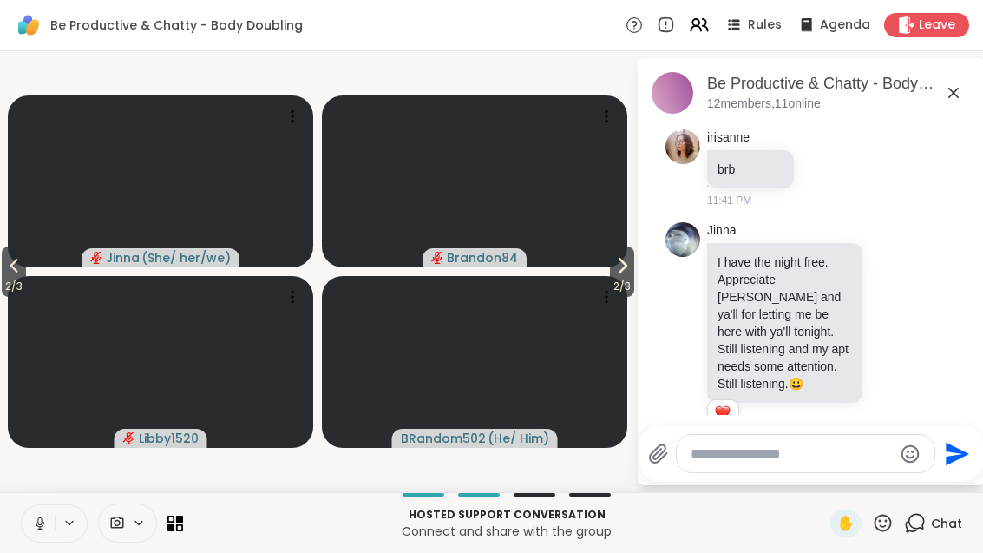
click at [17, 269] on icon at bounding box center [14, 266] width 8 height 14
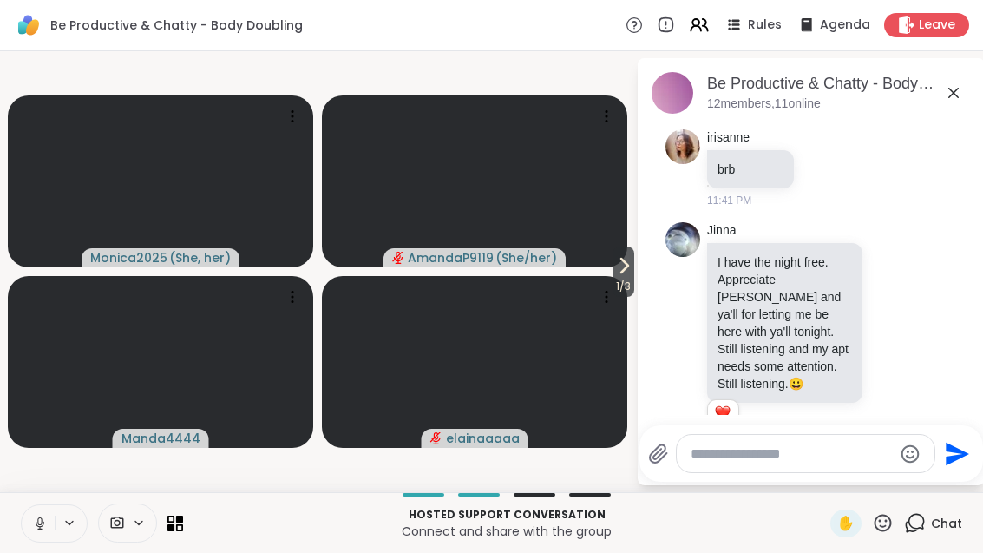
click at [176, 530] on icon at bounding box center [179, 526] width 7 height 7
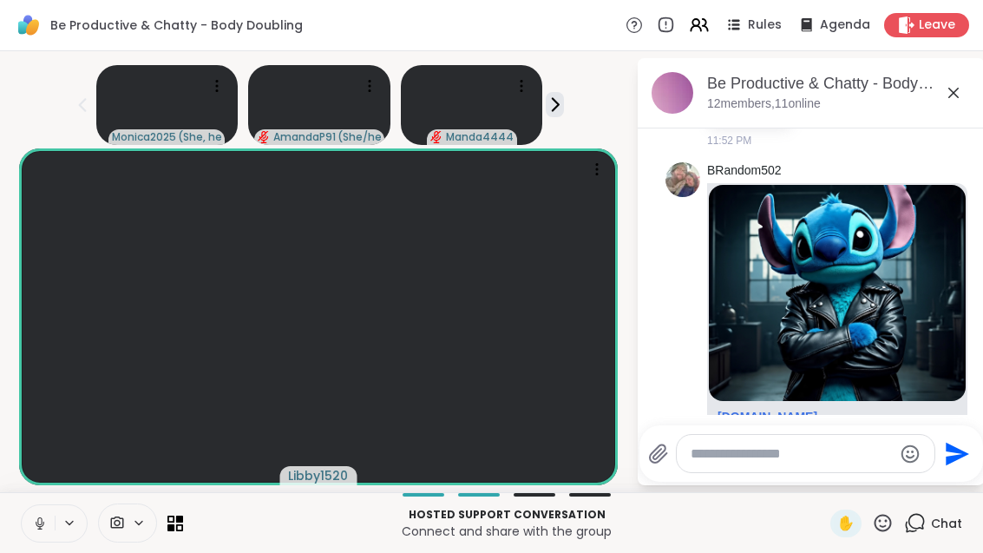
scroll to position [1272, 0]
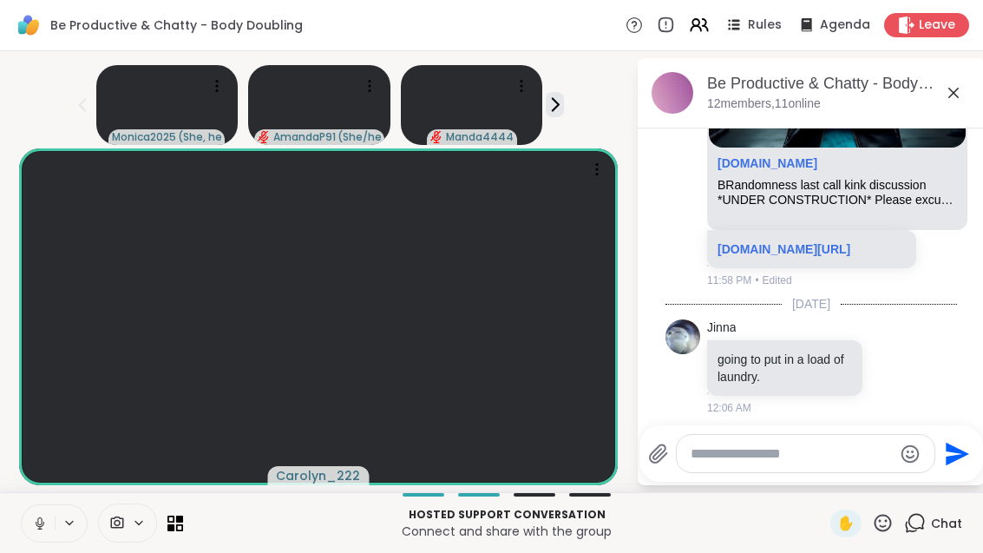
click at [180, 514] on div at bounding box center [102, 522] width 162 height 39
click at [174, 535] on div at bounding box center [102, 522] width 162 height 39
click at [198, 533] on p "Connect and share with the group" at bounding box center [506, 530] width 626 height 17
click at [198, 532] on p "Connect and share with the group" at bounding box center [506, 530] width 626 height 17
click at [177, 528] on icon at bounding box center [179, 526] width 7 height 7
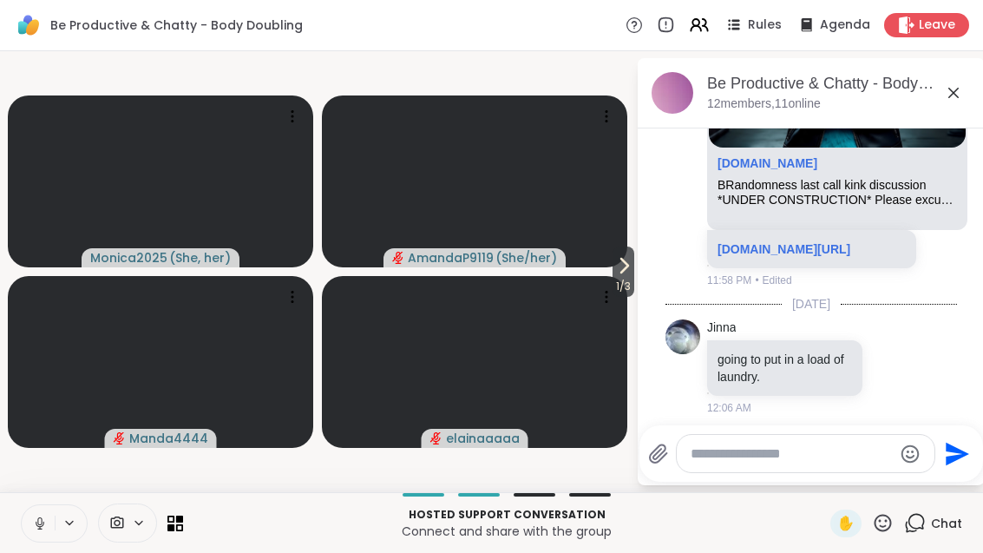
click at [624, 272] on icon at bounding box center [623, 265] width 21 height 21
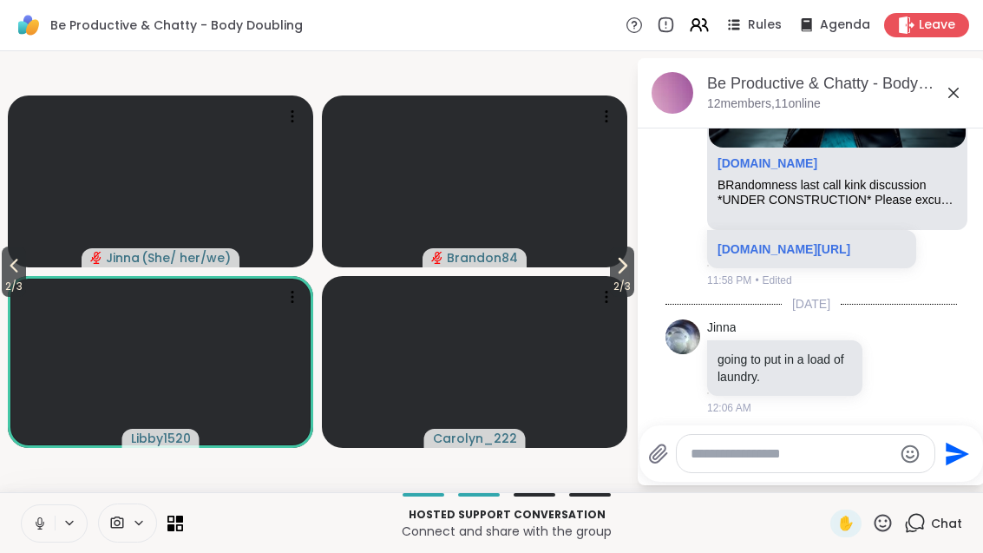
click at [628, 274] on icon at bounding box center [622, 265] width 21 height 21
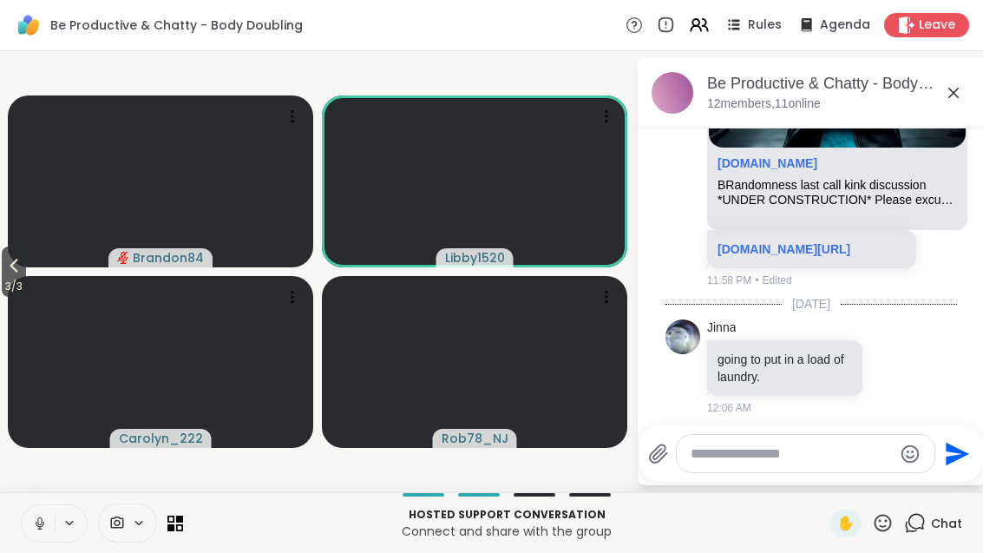
click at [14, 266] on icon at bounding box center [14, 266] width 8 height 14
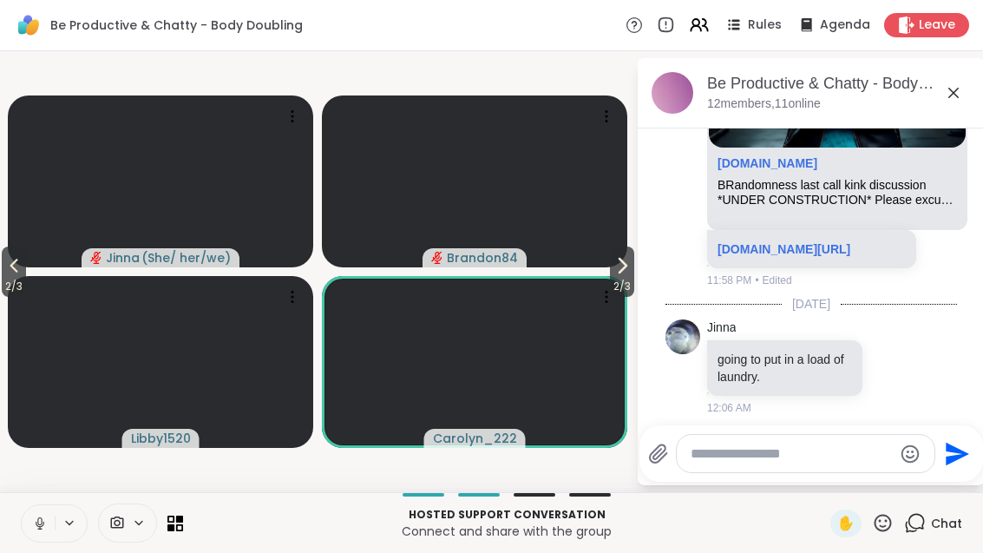
click at [3, 278] on span "2 / 3" at bounding box center [14, 286] width 24 height 21
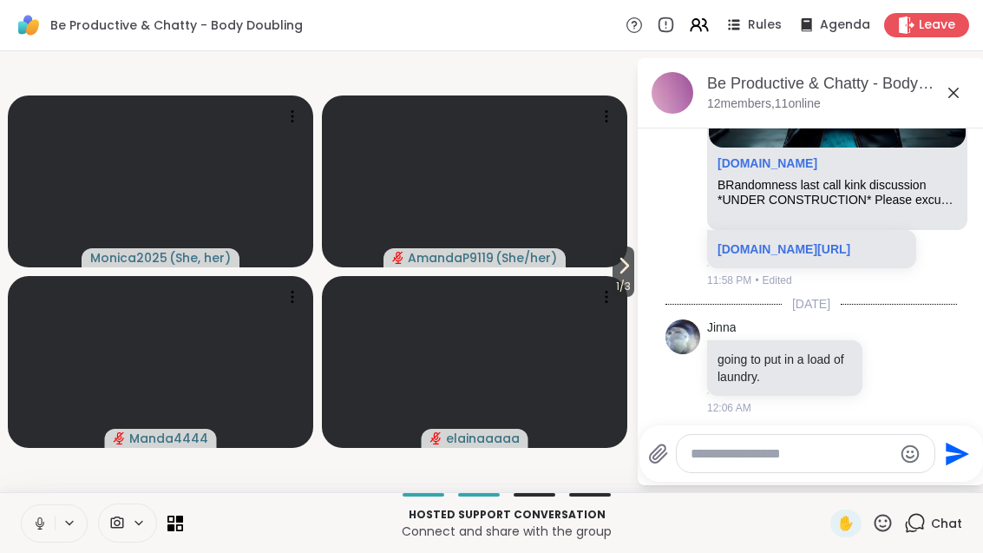
click at [625, 268] on icon at bounding box center [623, 265] width 21 height 21
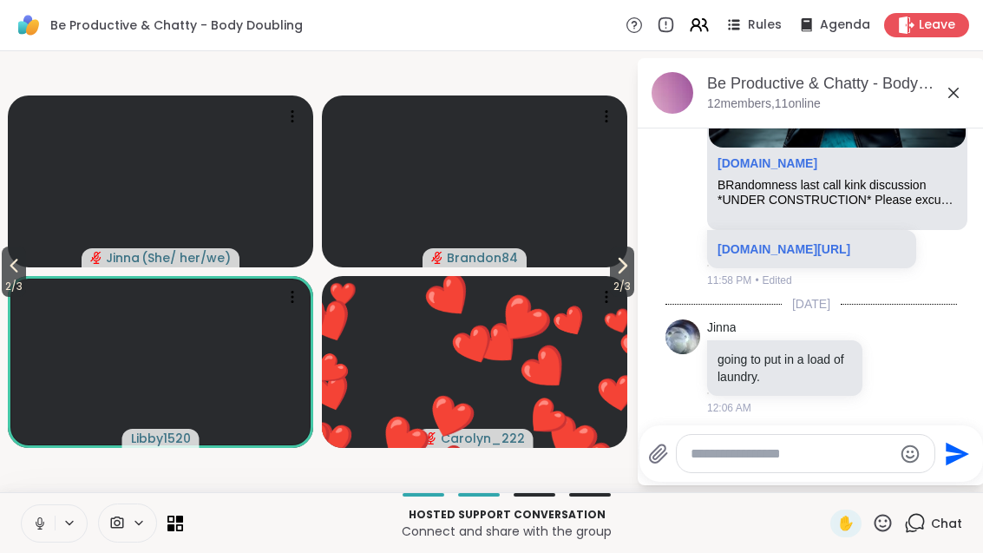
click at [623, 269] on icon at bounding box center [622, 265] width 21 height 21
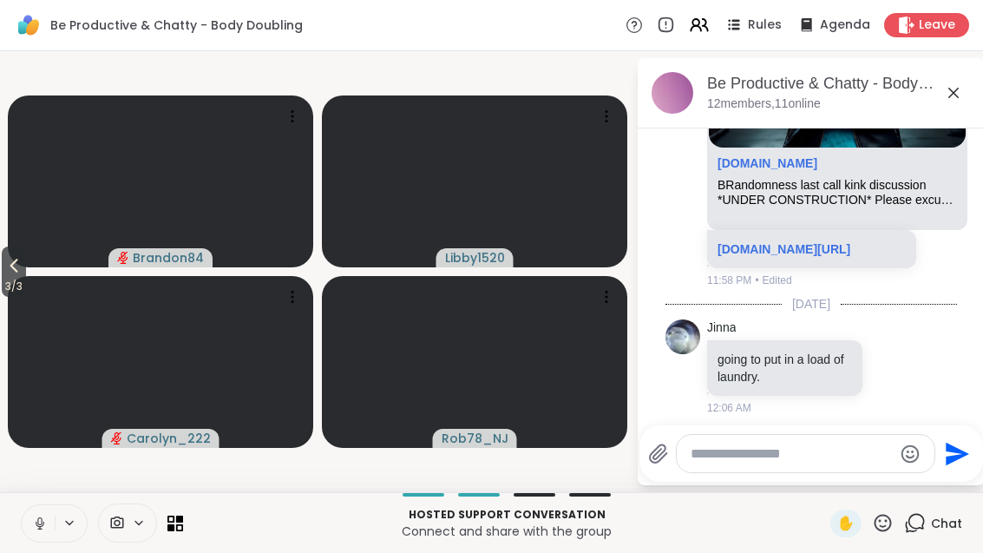
click at [23, 284] on span "3 / 3" at bounding box center [14, 286] width 24 height 21
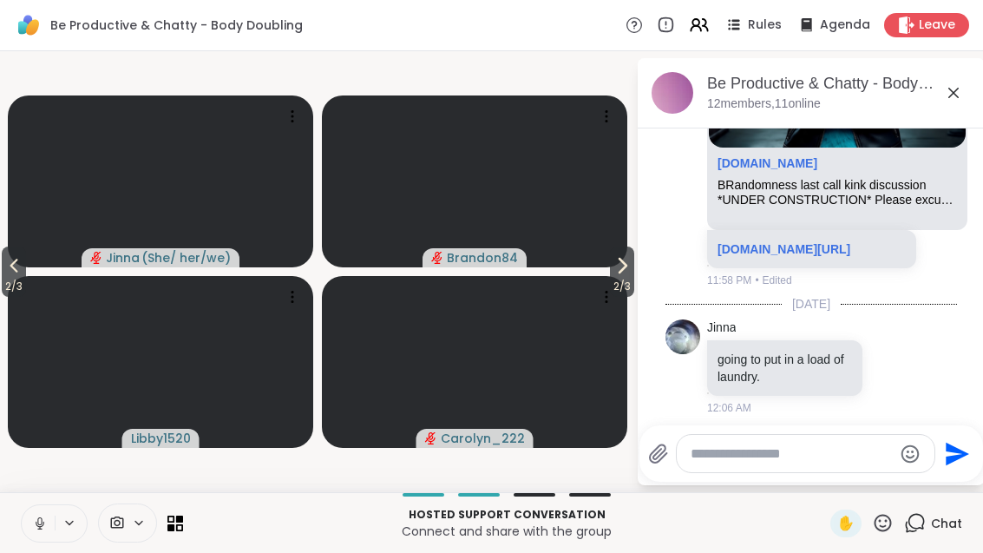
click at [3, 277] on span "2 / 3" at bounding box center [14, 286] width 24 height 21
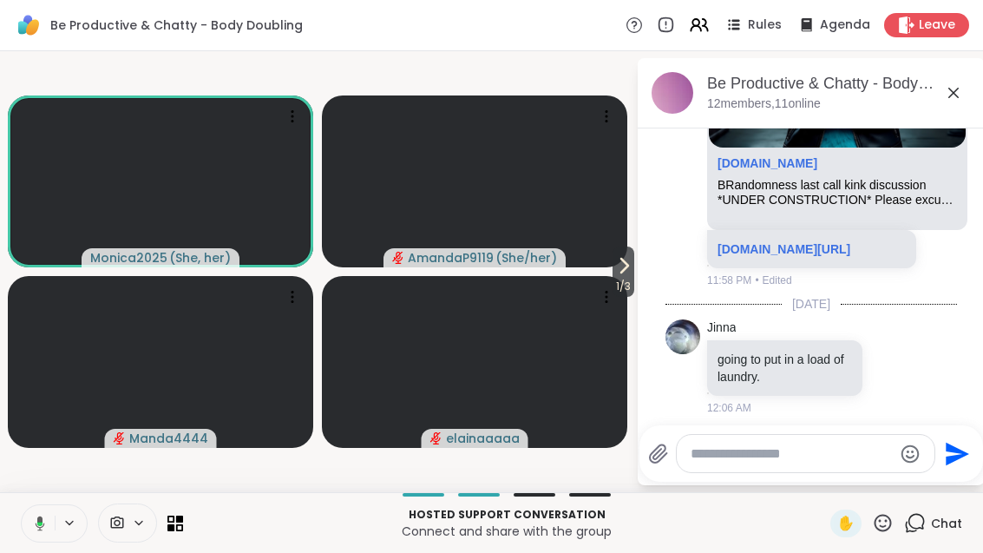
click at [627, 259] on icon at bounding box center [623, 265] width 21 height 21
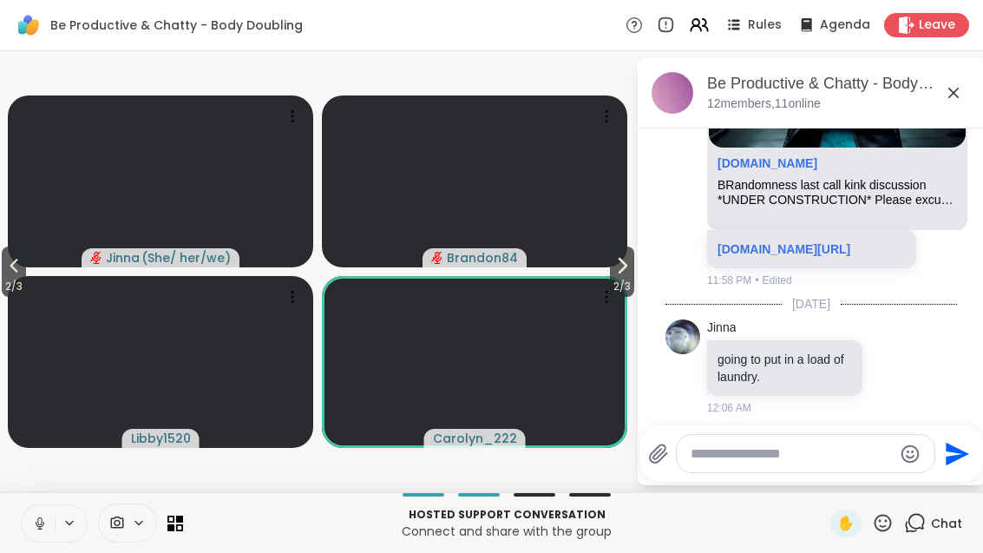
click at [630, 278] on span "2 / 3" at bounding box center [622, 286] width 24 height 21
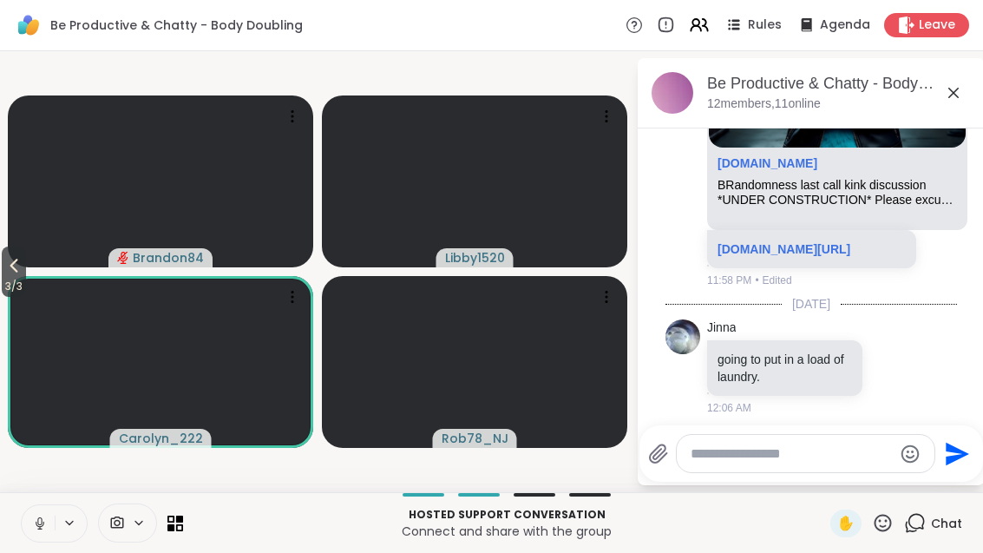
click at [2, 280] on span "3 / 3" at bounding box center [14, 286] width 24 height 21
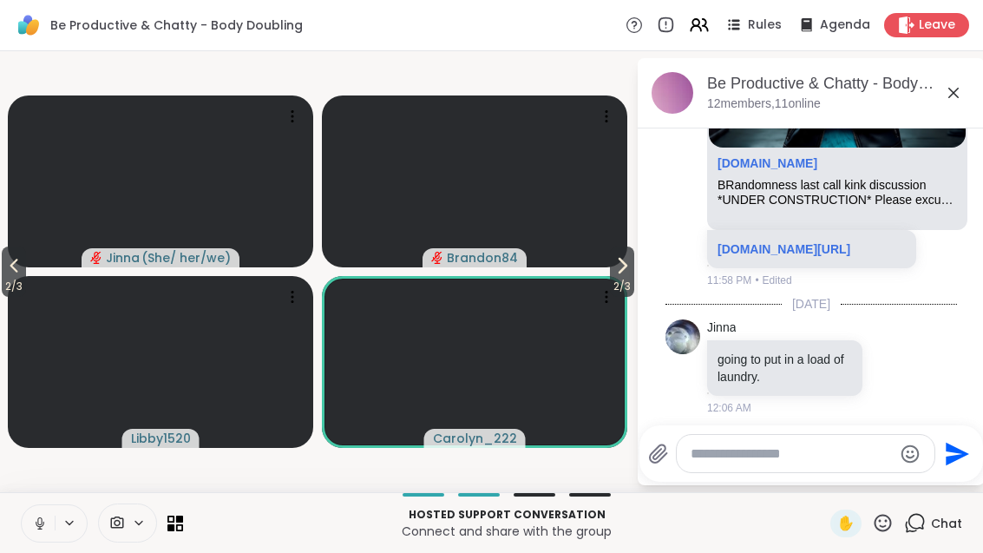
click at [16, 274] on icon at bounding box center [13, 265] width 21 height 21
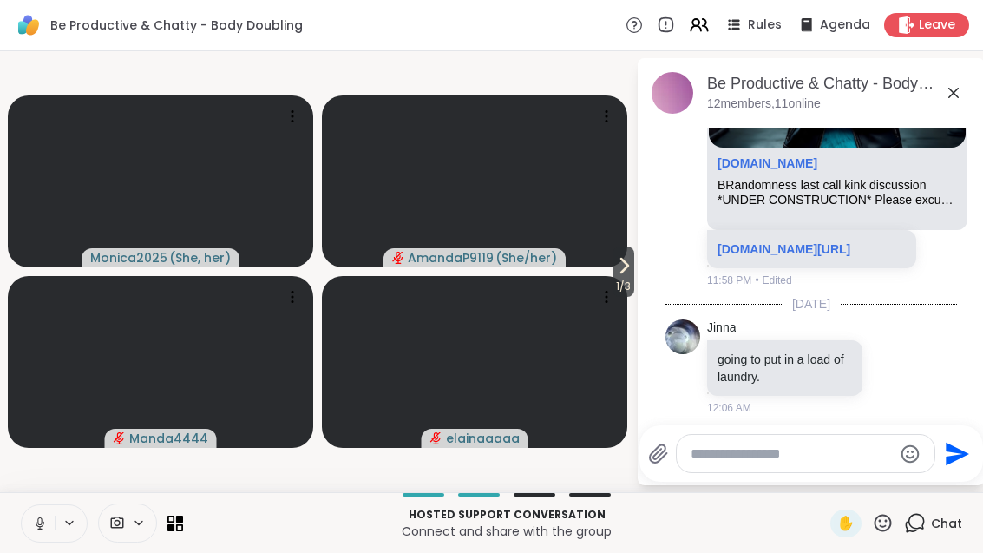
click at [948, 84] on icon at bounding box center [953, 92] width 21 height 21
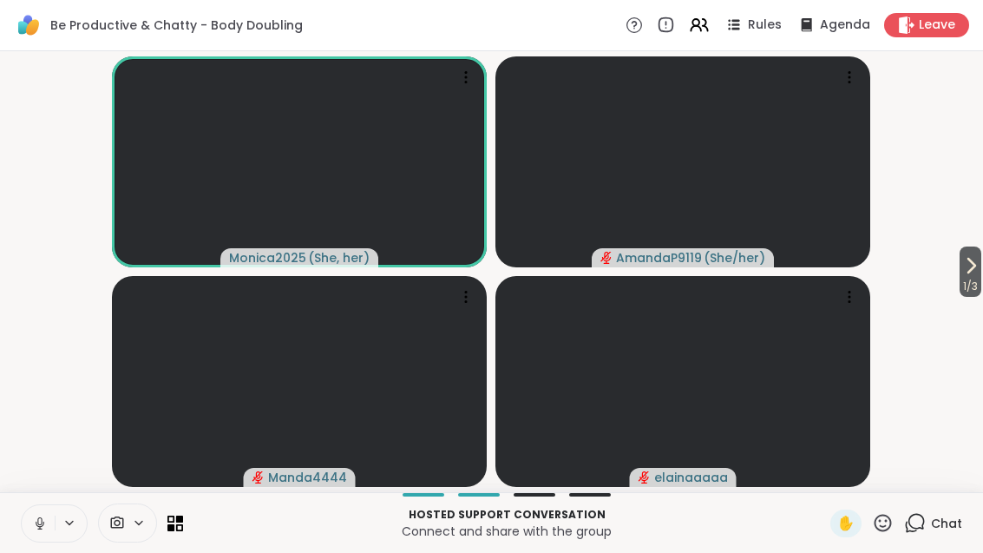
click at [979, 265] on button "1 / 3" at bounding box center [970, 271] width 22 height 50
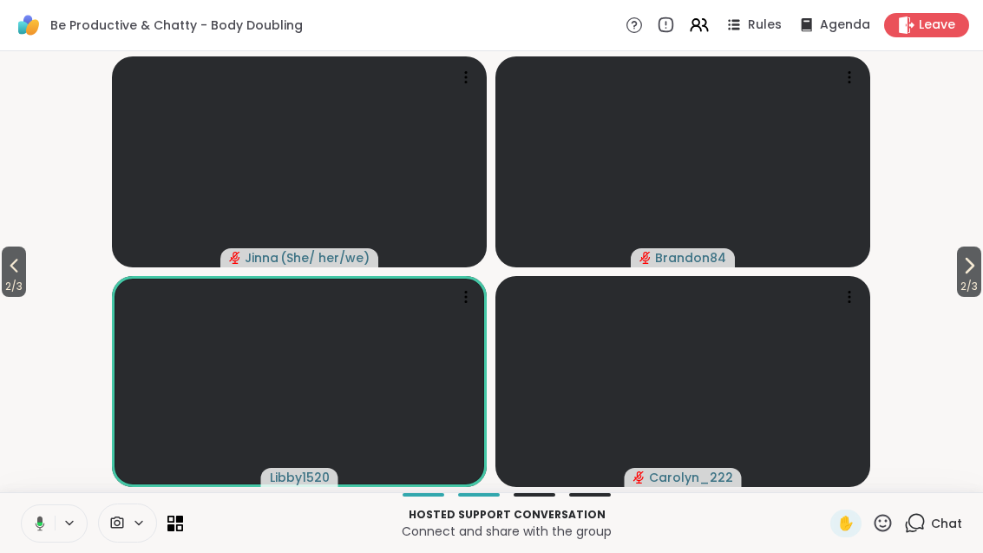
click at [979, 280] on span "2 / 3" at bounding box center [969, 286] width 24 height 21
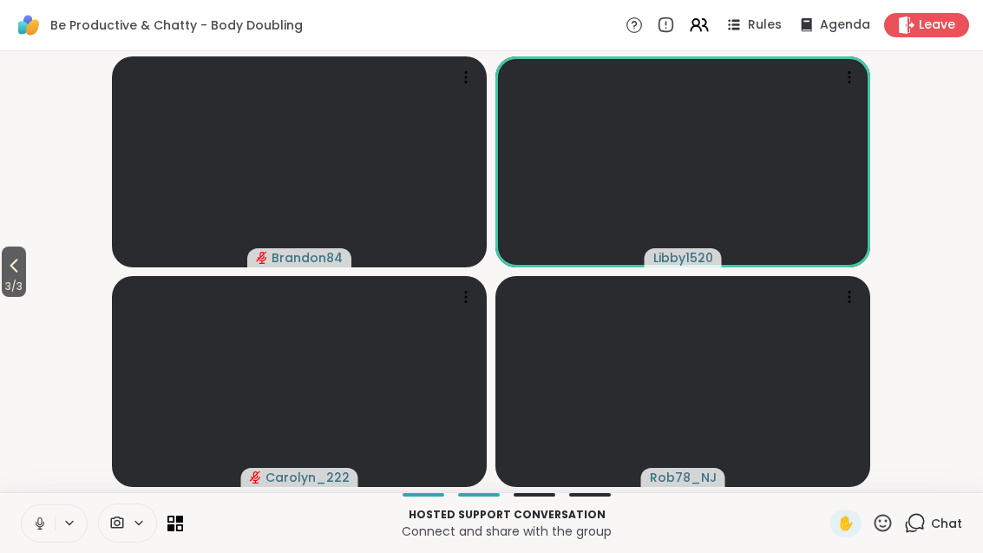
click at [2, 271] on button "3 / 3" at bounding box center [14, 271] width 24 height 50
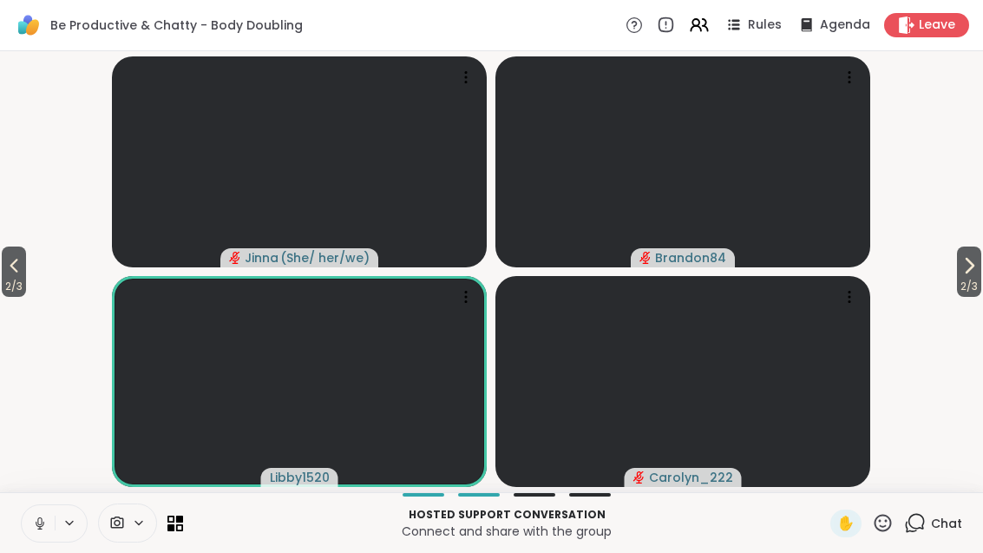
click at [16, 281] on span "2 / 3" at bounding box center [14, 286] width 24 height 21
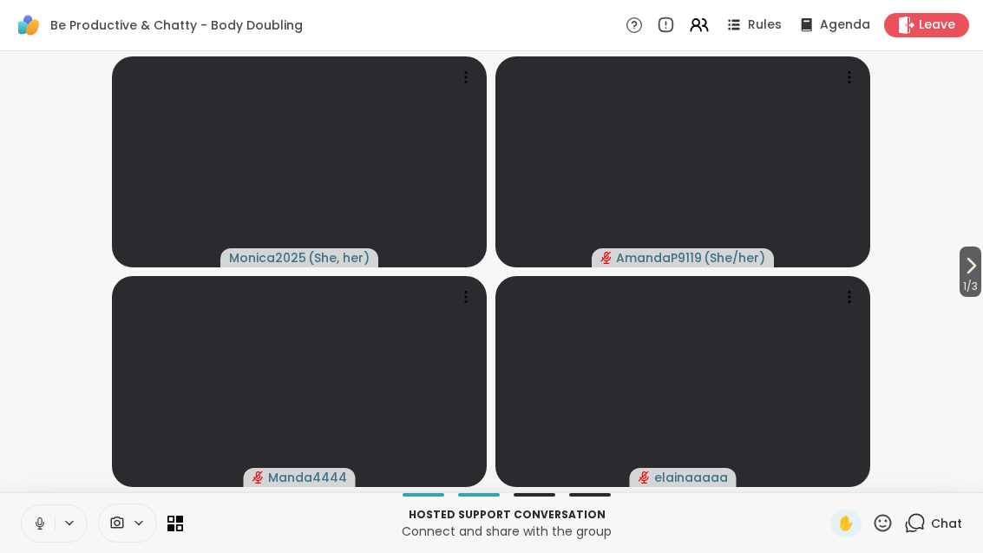
click at [979, 285] on span "1 / 3" at bounding box center [970, 286] width 22 height 21
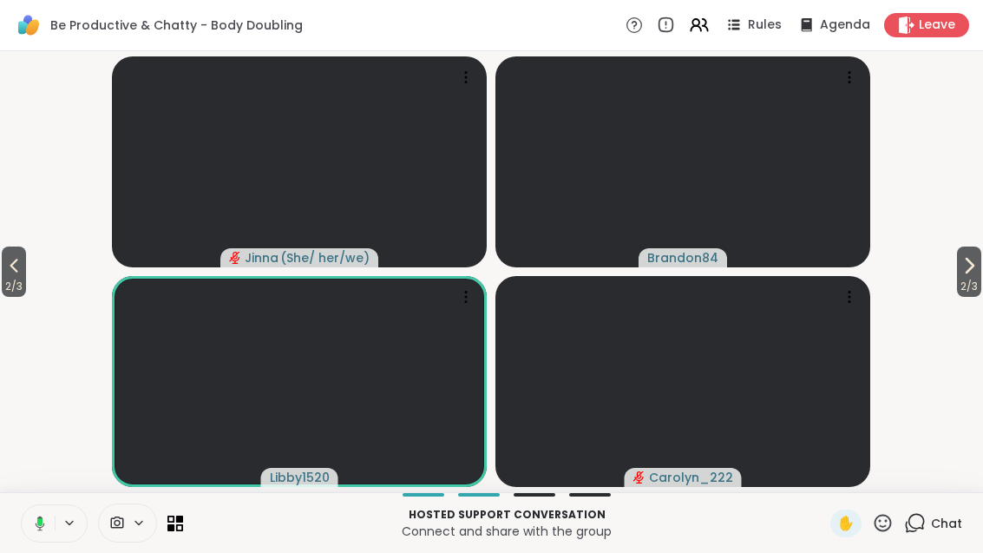
click at [981, 283] on span "2 / 3" at bounding box center [969, 286] width 24 height 21
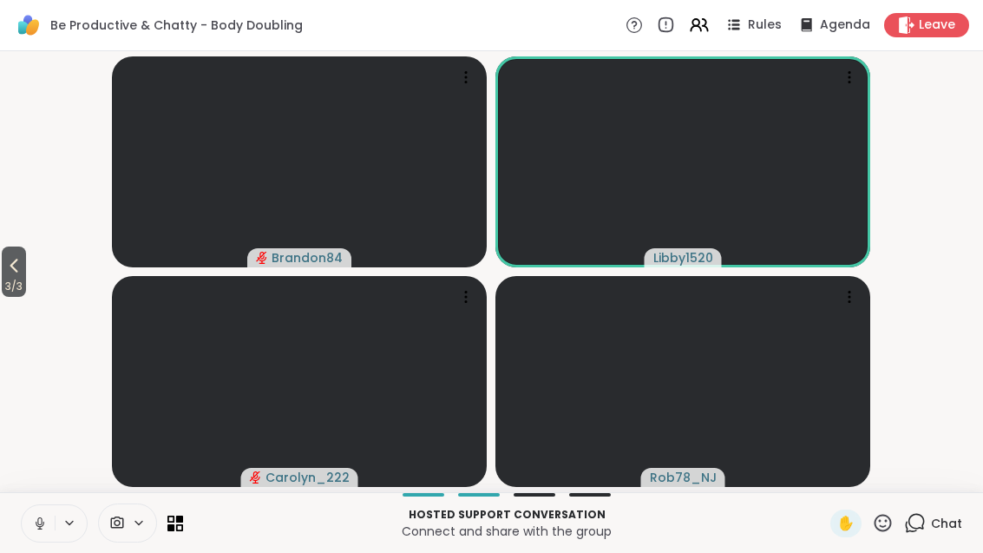
click at [2, 269] on button "3 / 3" at bounding box center [14, 271] width 24 height 50
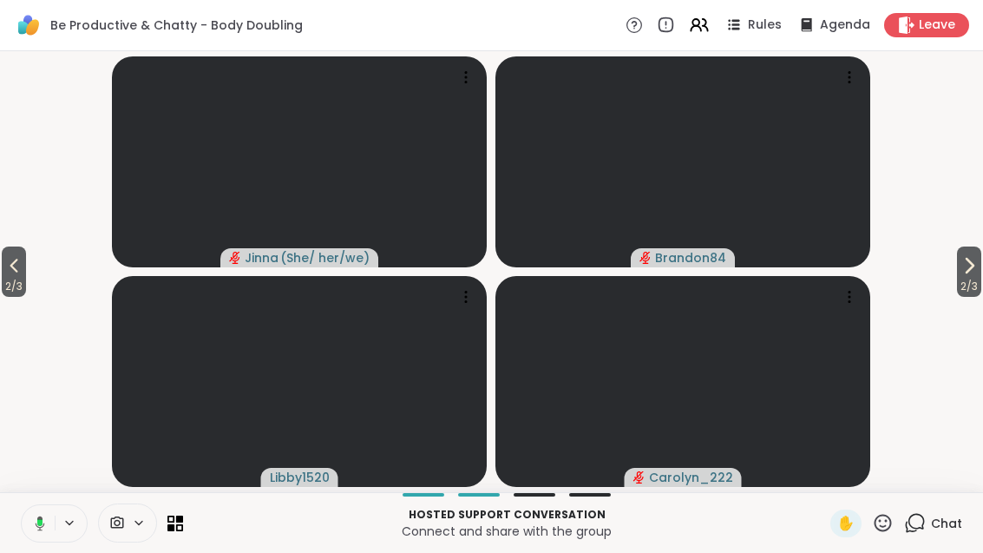
click at [976, 265] on icon at bounding box center [969, 265] width 21 height 21
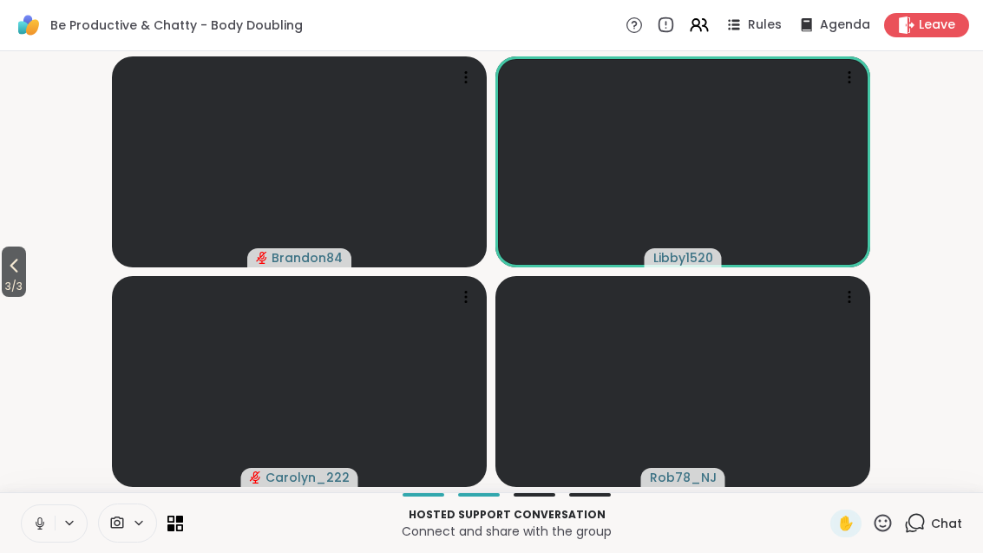
click at [11, 270] on icon at bounding box center [13, 265] width 21 height 21
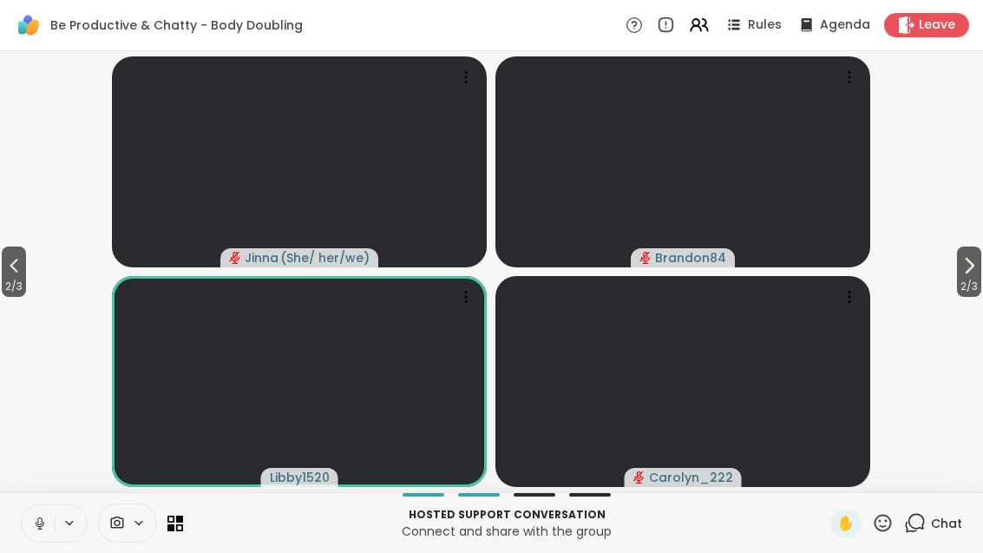
click at [10, 272] on icon at bounding box center [13, 265] width 21 height 21
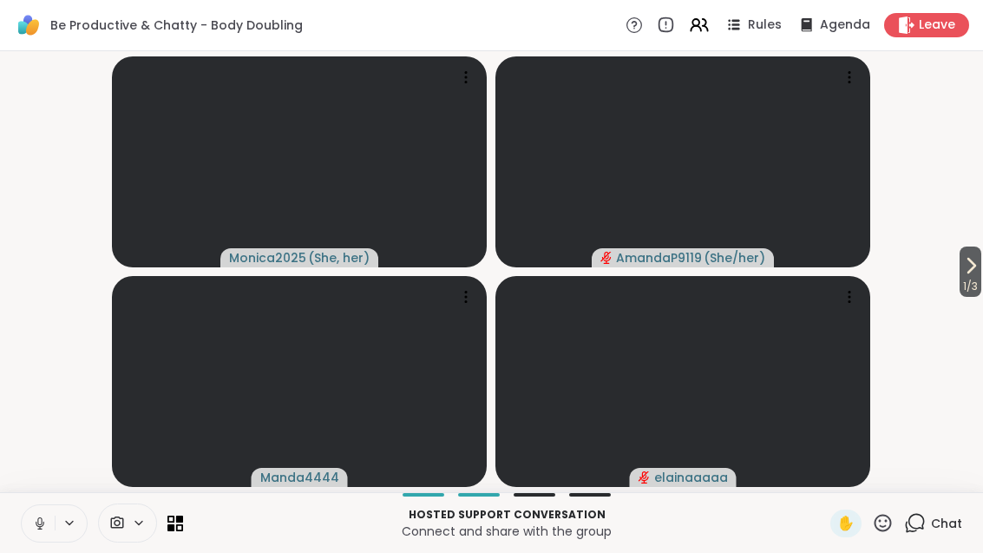
click at [174, 540] on div at bounding box center [102, 522] width 162 height 39
click at [180, 527] on icon at bounding box center [175, 523] width 16 height 16
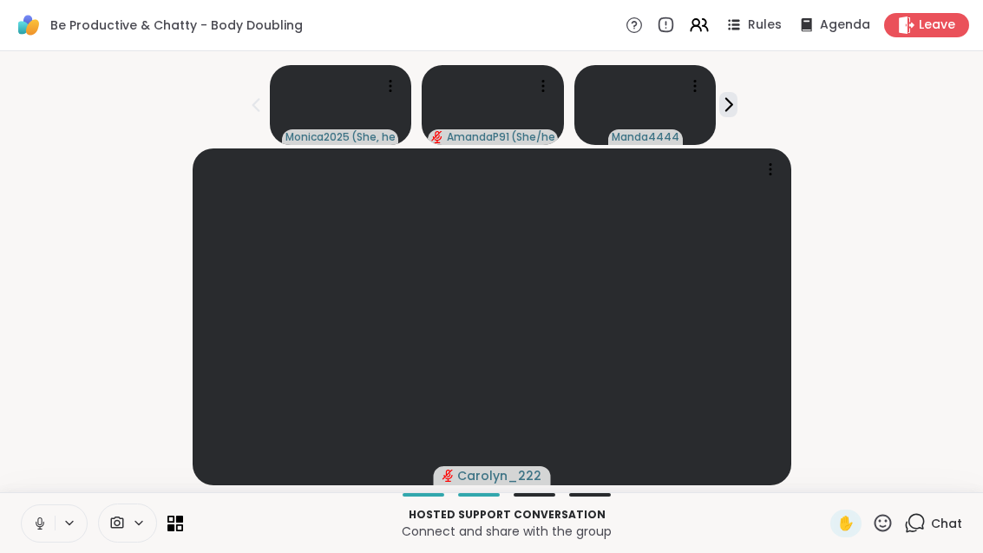
click at [169, 527] on icon at bounding box center [170, 526] width 7 height 7
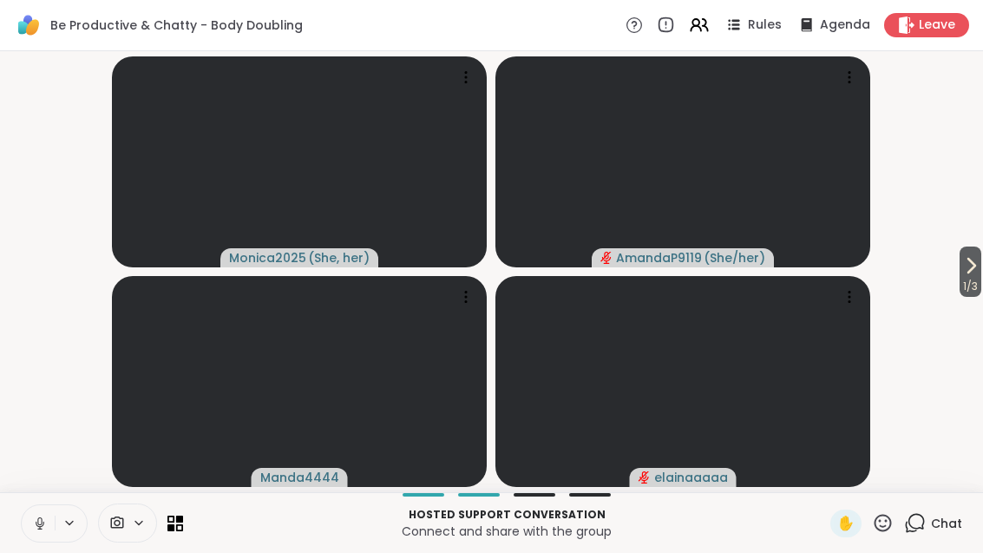
click at [979, 282] on span "1 / 3" at bounding box center [970, 286] width 22 height 21
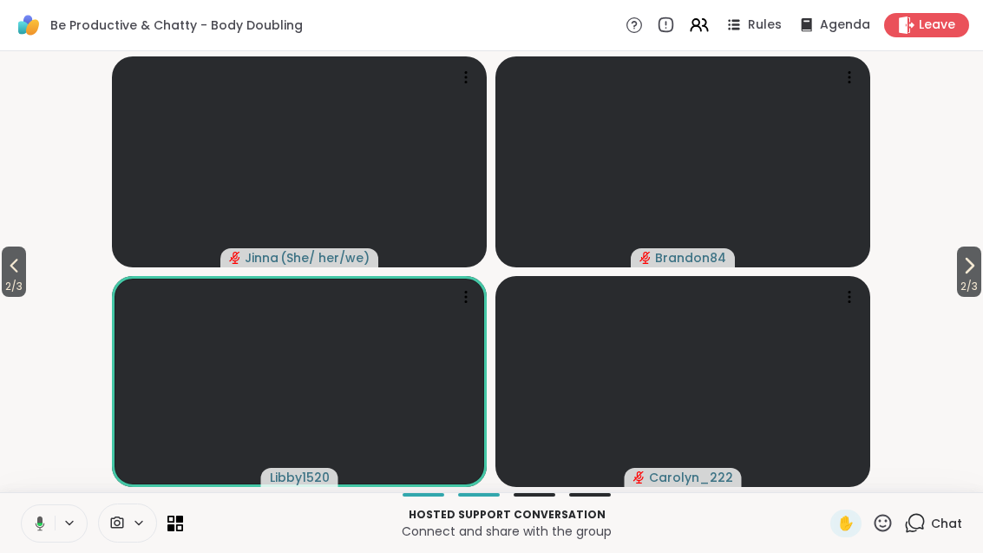
click at [972, 274] on icon at bounding box center [969, 265] width 21 height 21
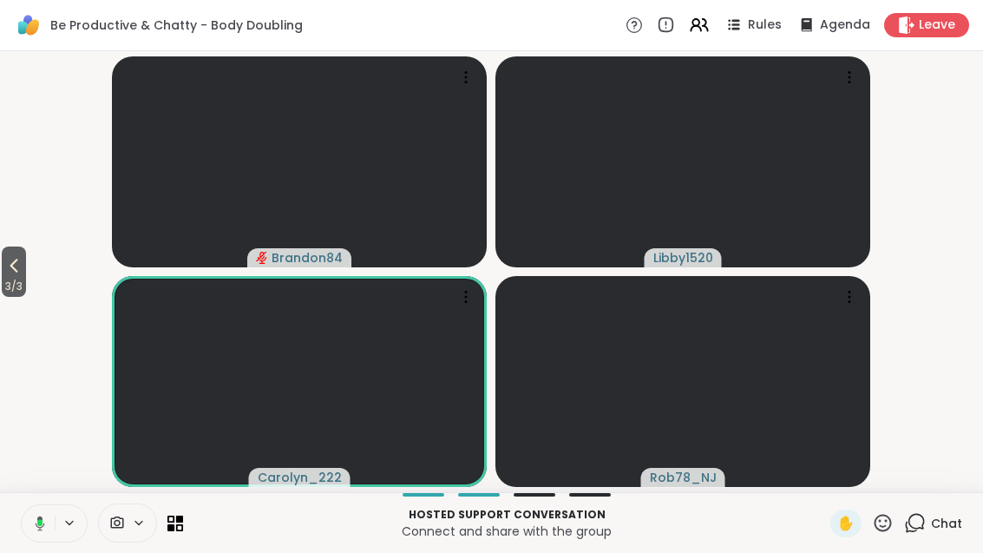
click at [14, 278] on span "3 / 3" at bounding box center [14, 286] width 24 height 21
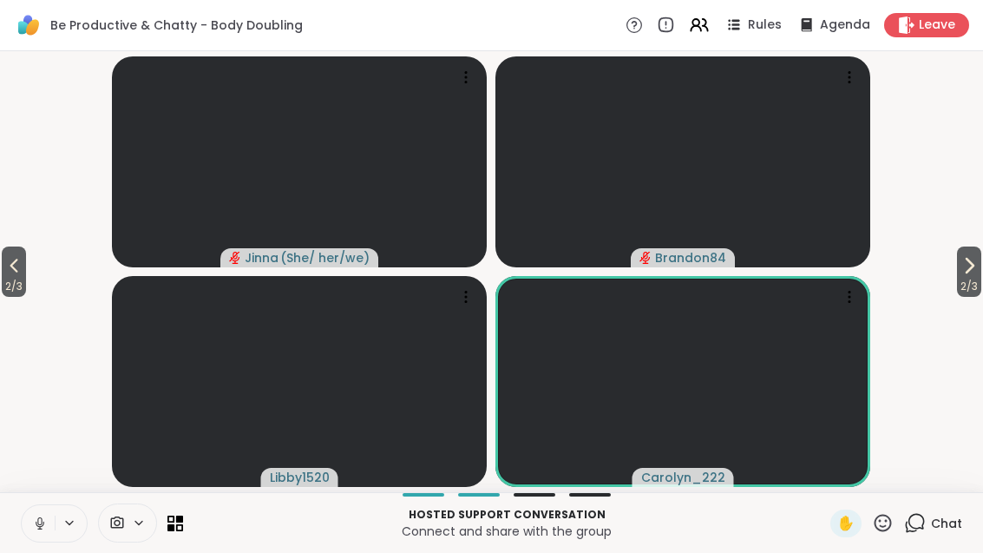
click at [12, 278] on span "2 / 3" at bounding box center [14, 286] width 24 height 21
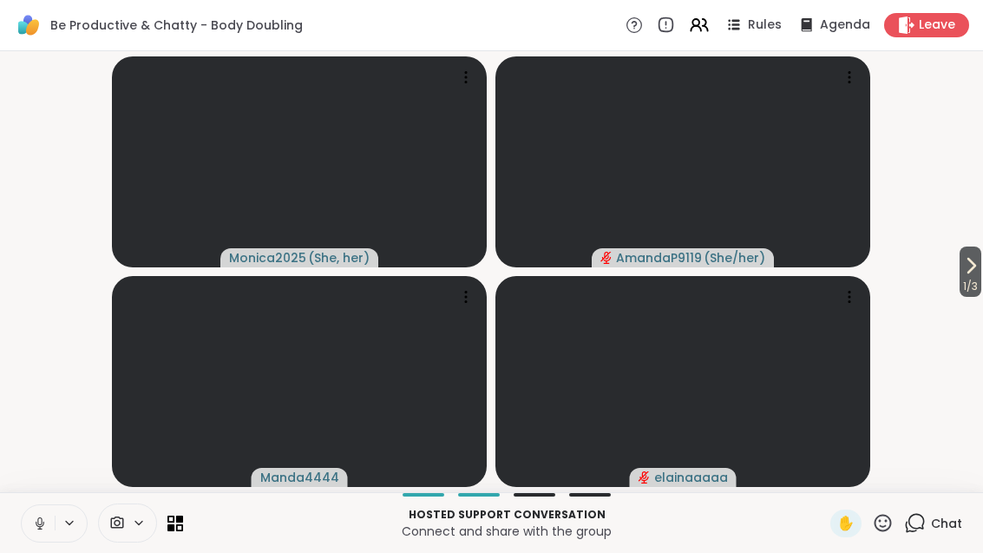
click at [979, 255] on button "1 / 3" at bounding box center [970, 271] width 22 height 50
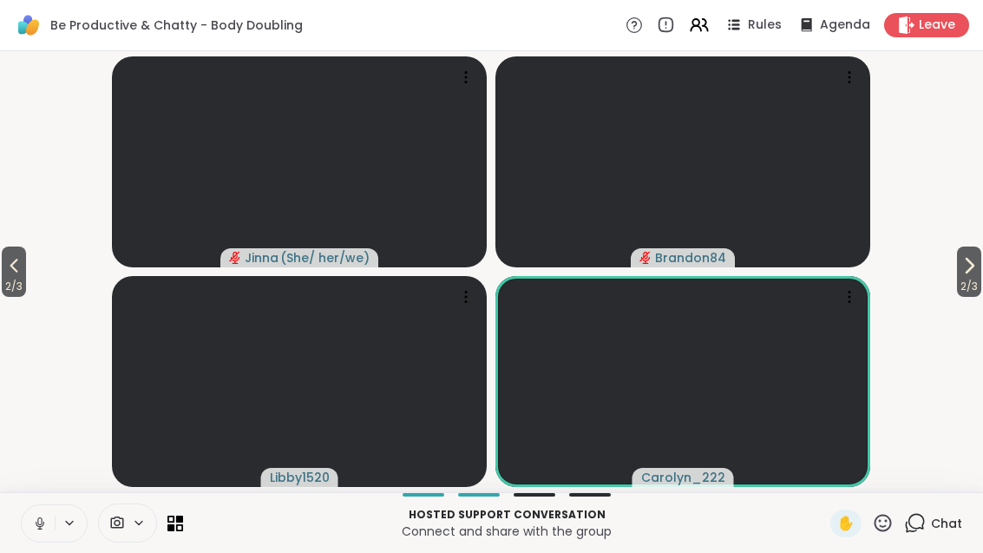
click at [979, 278] on span "2 / 3" at bounding box center [969, 286] width 24 height 21
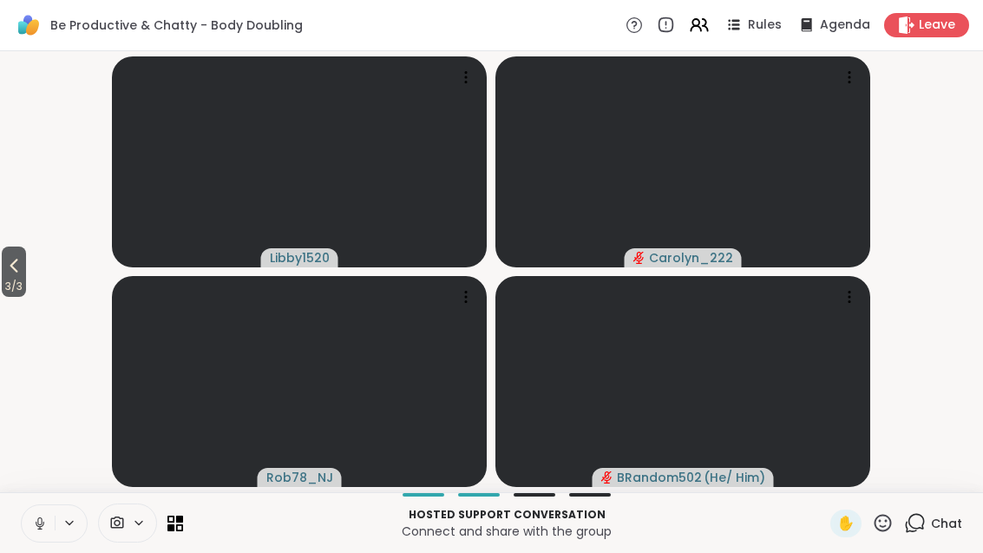
click at [9, 272] on icon at bounding box center [13, 265] width 21 height 21
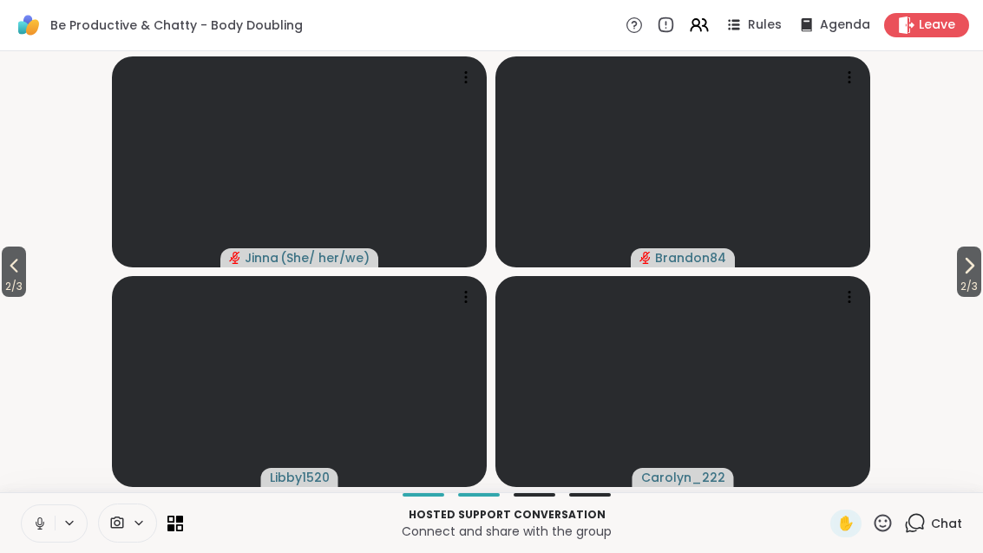
click at [7, 278] on span "2 / 3" at bounding box center [14, 286] width 24 height 21
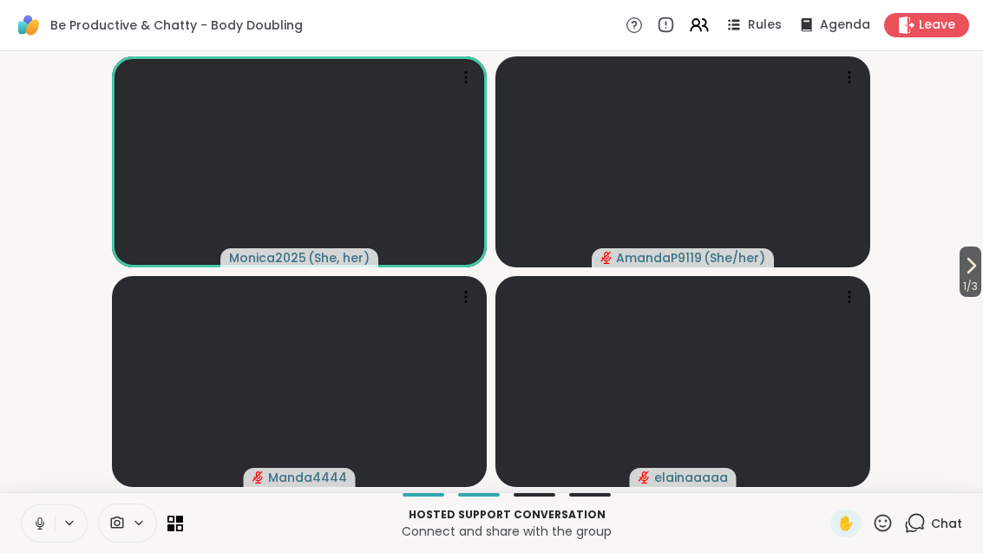
click at [967, 272] on icon at bounding box center [970, 265] width 21 height 21
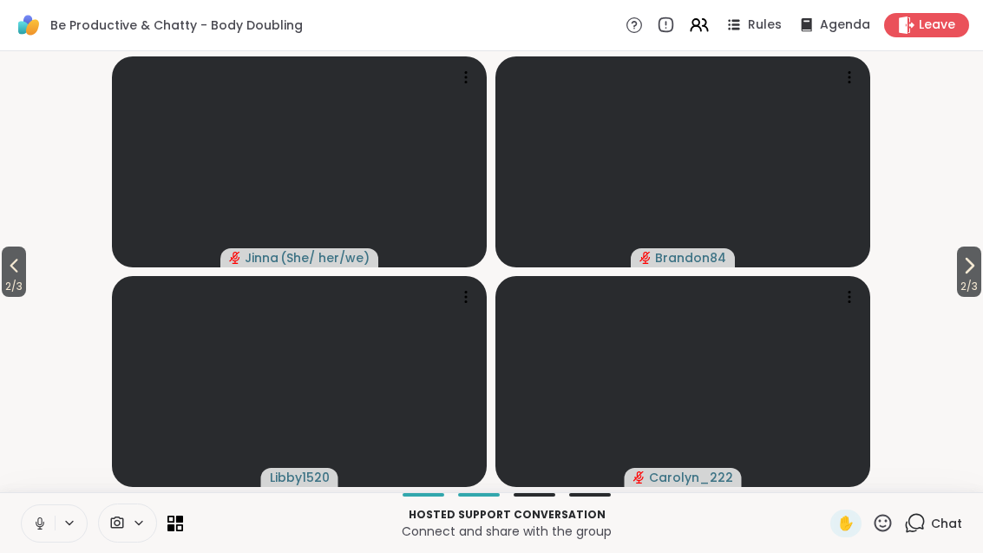
click at [974, 277] on span "2 / 3" at bounding box center [969, 286] width 24 height 21
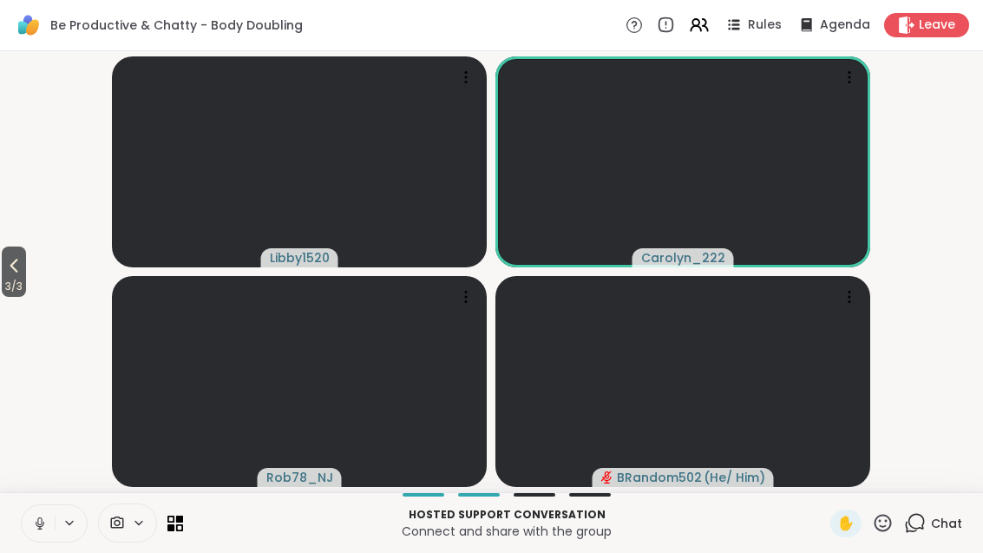
click at [9, 285] on span "3 / 3" at bounding box center [14, 286] width 24 height 21
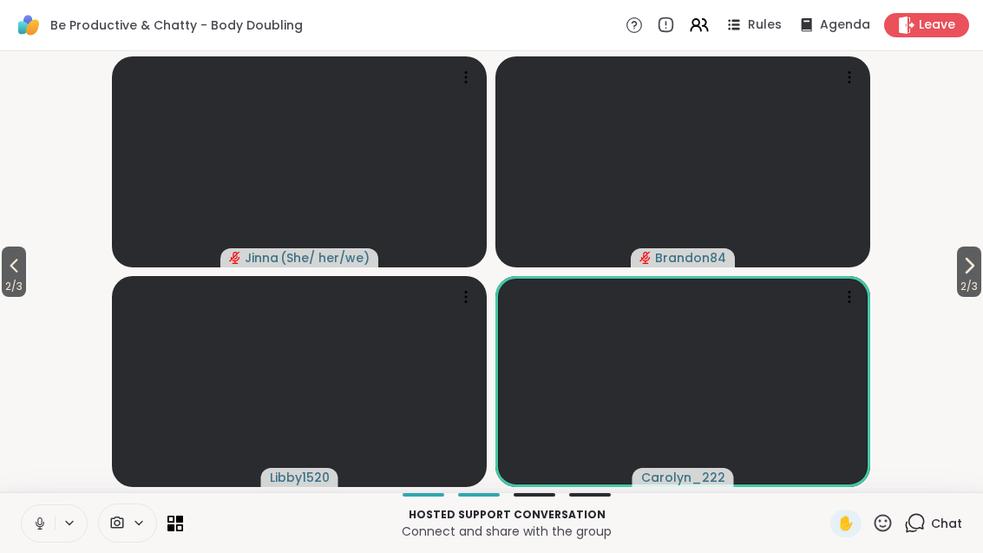
click at [6, 276] on span "2 / 3" at bounding box center [14, 286] width 24 height 21
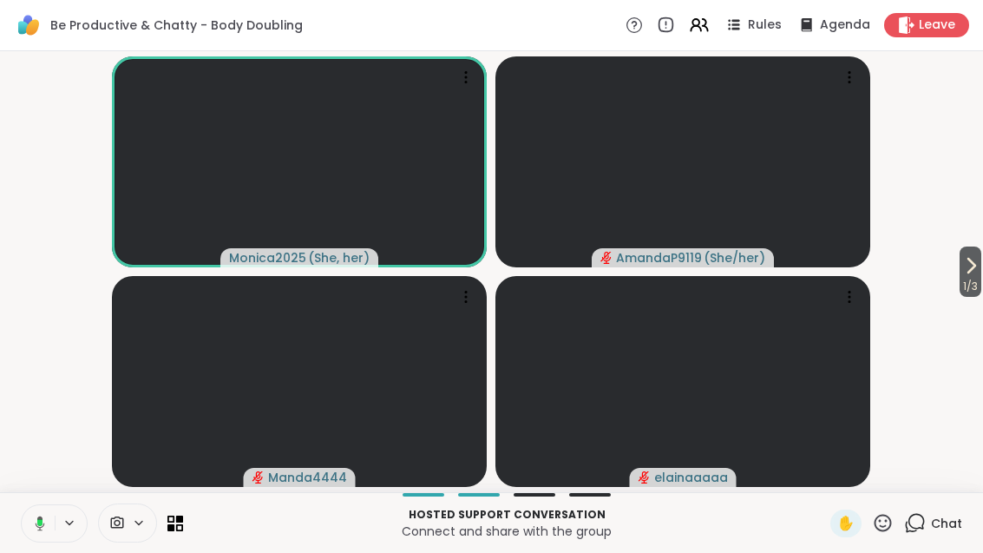
click at [974, 273] on icon at bounding box center [970, 265] width 21 height 21
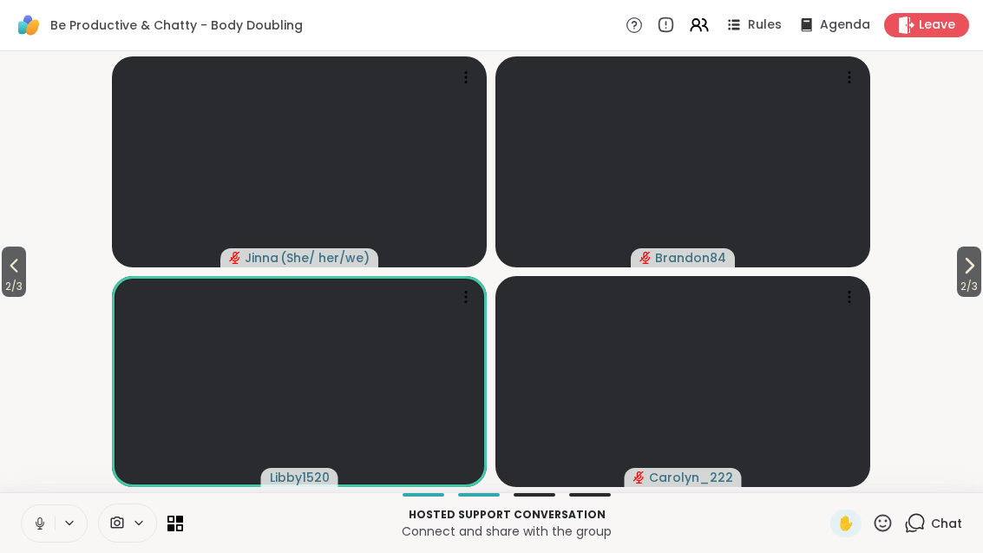
click at [957, 285] on span "2 / 3" at bounding box center [969, 286] width 24 height 21
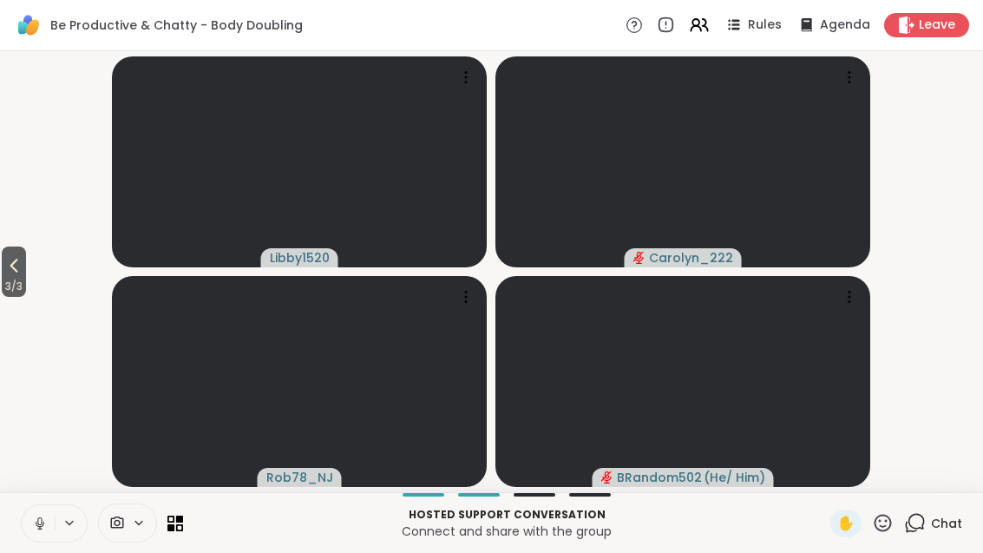
click at [5, 270] on button "3 / 3" at bounding box center [14, 271] width 24 height 50
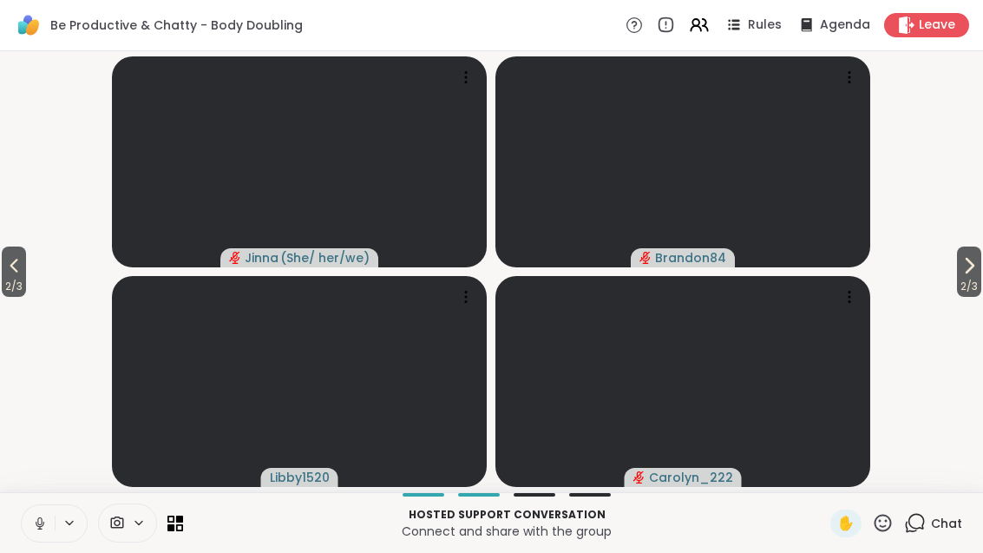
click at [3, 268] on button "2 / 3" at bounding box center [14, 271] width 24 height 50
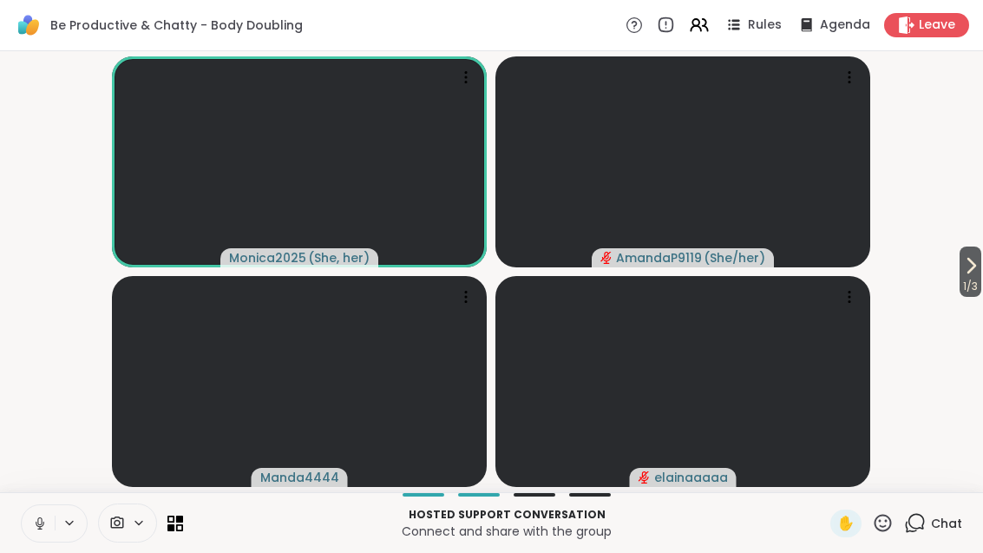
click at [971, 289] on span "1 / 3" at bounding box center [970, 286] width 22 height 21
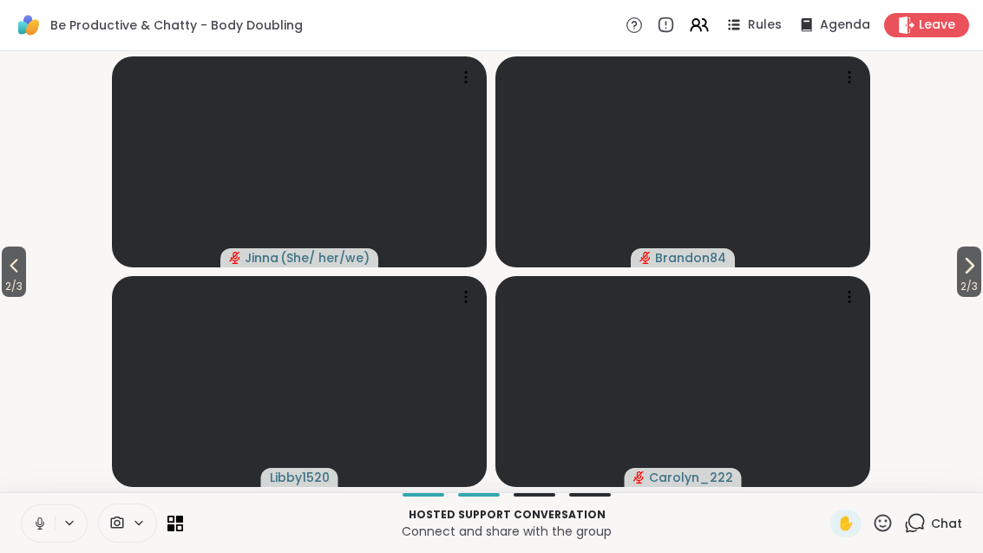
click at [977, 274] on icon at bounding box center [969, 265] width 21 height 21
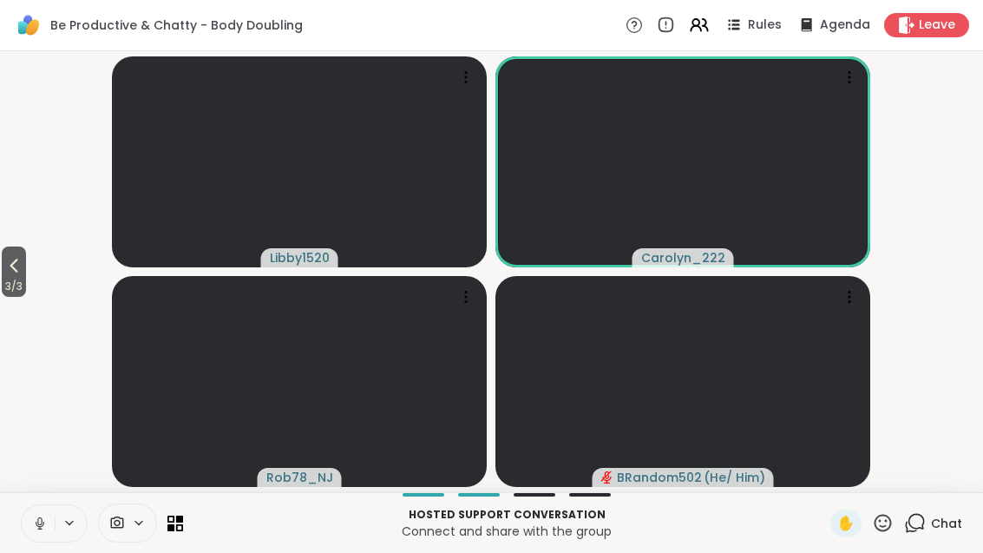
click at [12, 272] on icon at bounding box center [13, 265] width 21 height 21
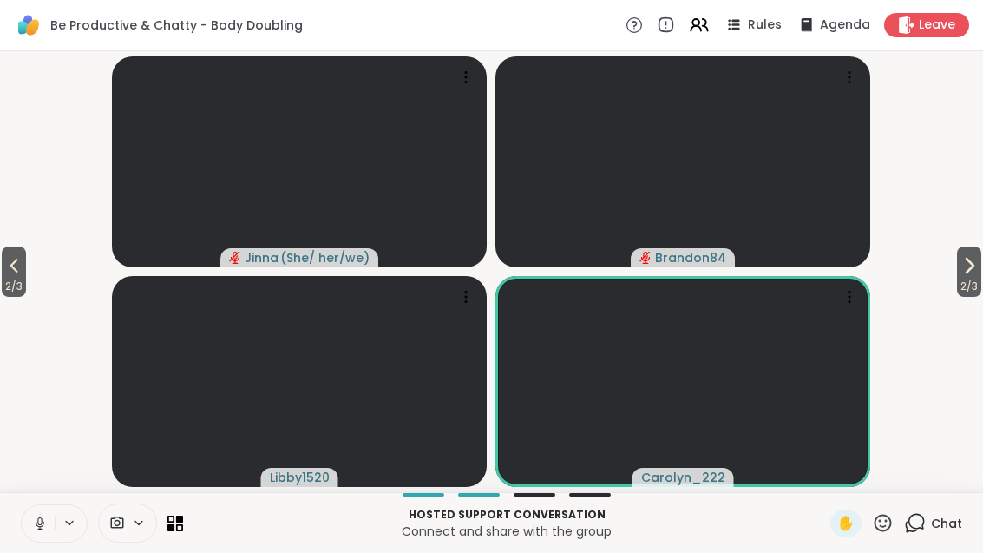
click at [26, 271] on button "2 / 3" at bounding box center [14, 271] width 24 height 50
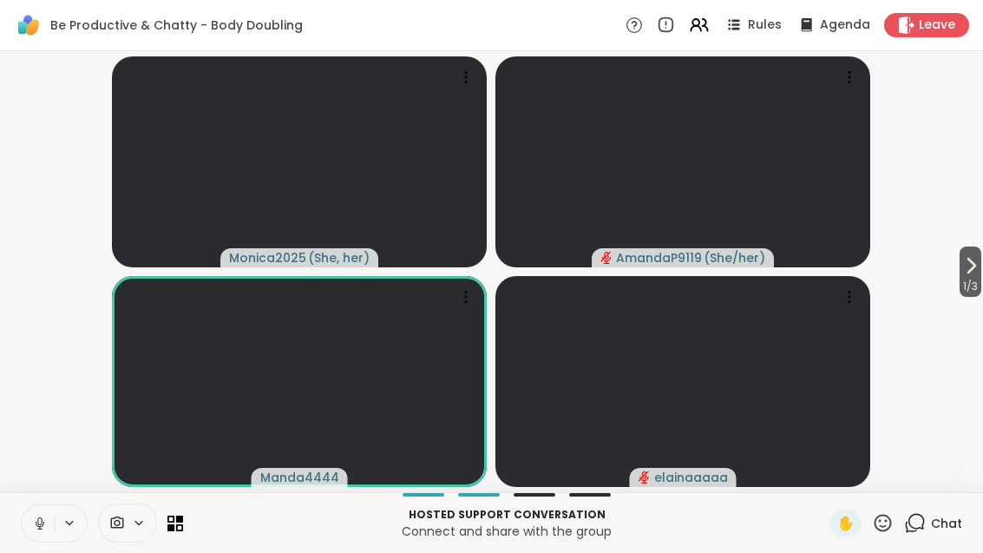
click at [976, 284] on span "1 / 3" at bounding box center [970, 286] width 22 height 21
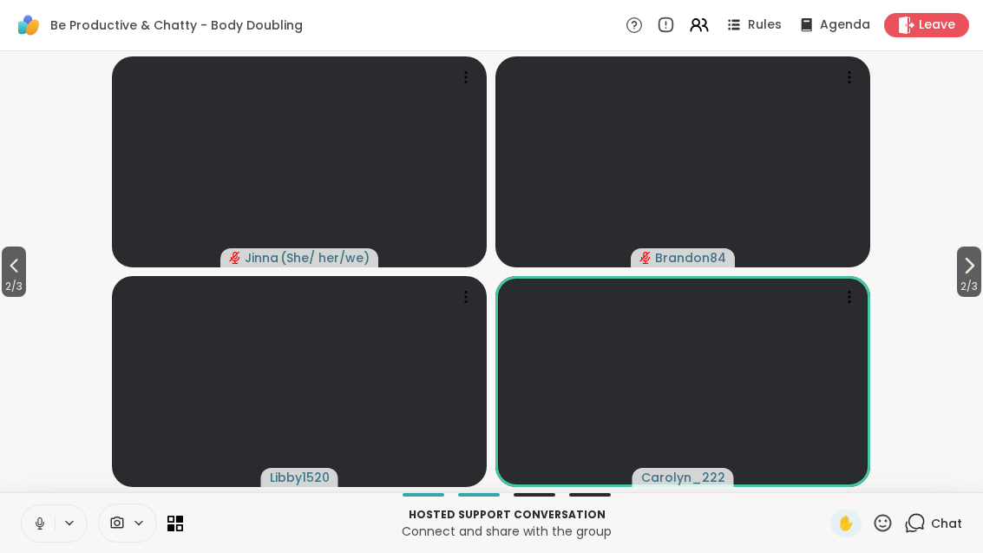
click at [973, 285] on span "2 / 3" at bounding box center [969, 286] width 24 height 21
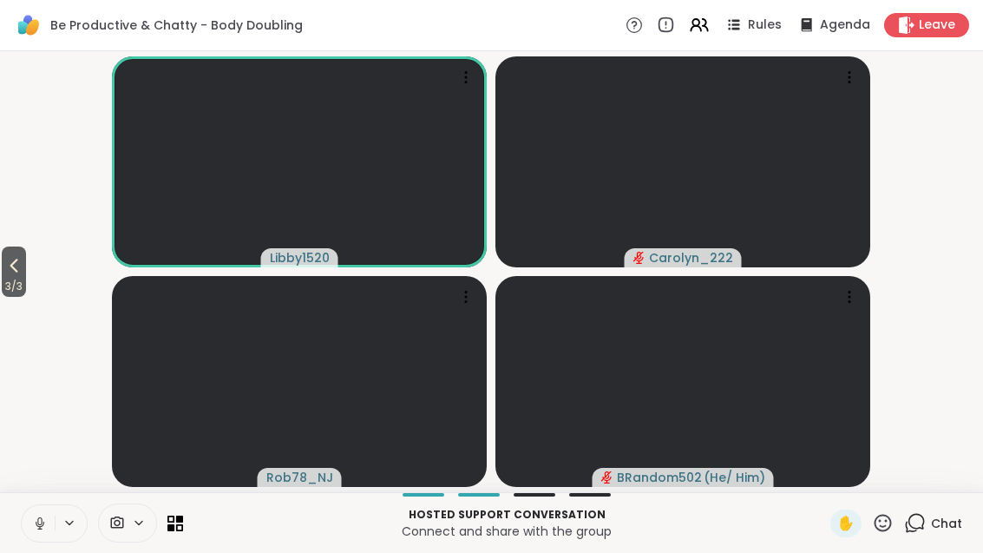
click at [4, 274] on button "3 / 3" at bounding box center [14, 271] width 24 height 50
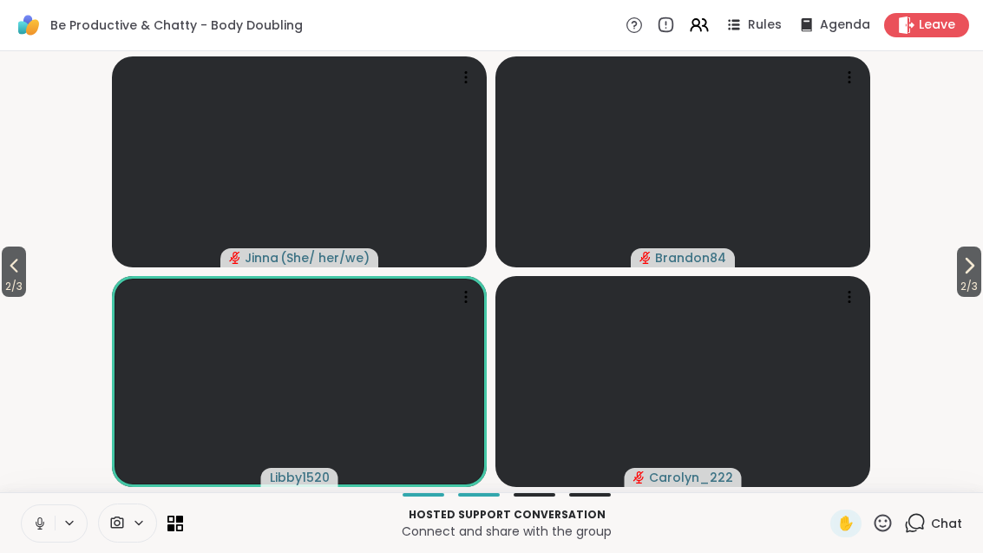
click at [6, 277] on span "2 / 3" at bounding box center [14, 286] width 24 height 21
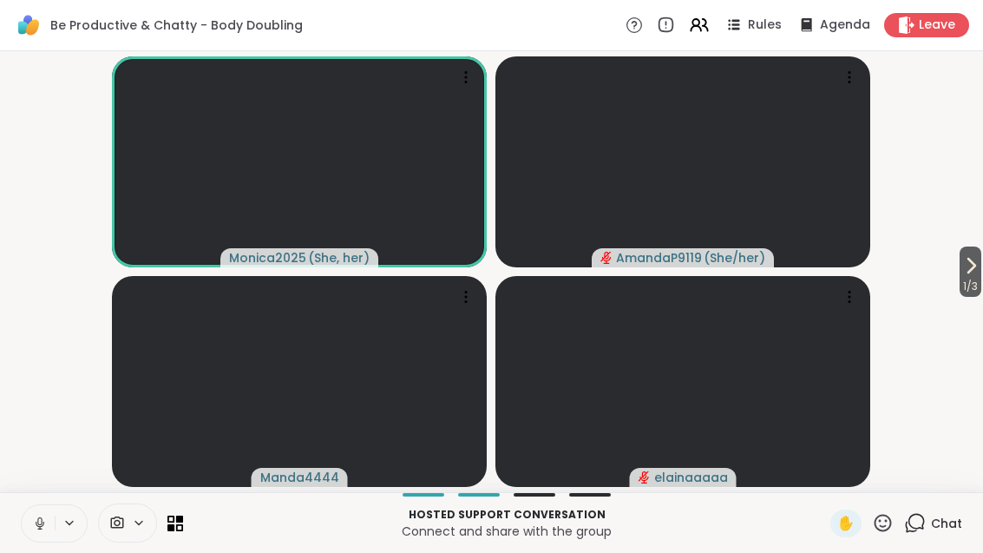
click at [947, 263] on video-player-container "1 / 3 Monica2025 ( She, her ) AmandaP9119 ( She/her ) Manda4444 elainaaaaa" at bounding box center [491, 271] width 962 height 427
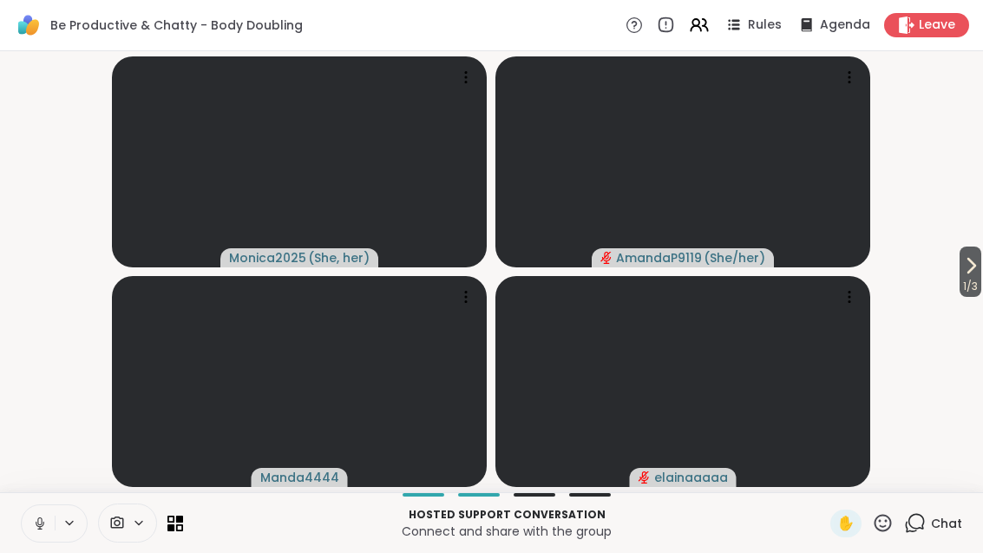
click at [969, 277] on span "1 / 3" at bounding box center [970, 286] width 22 height 21
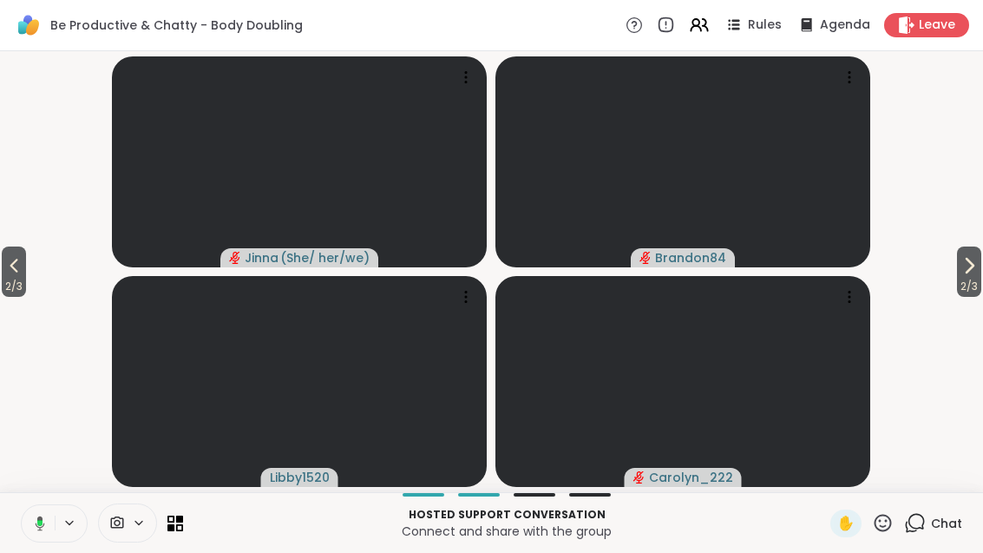
click at [962, 276] on span "2 / 3" at bounding box center [969, 286] width 24 height 21
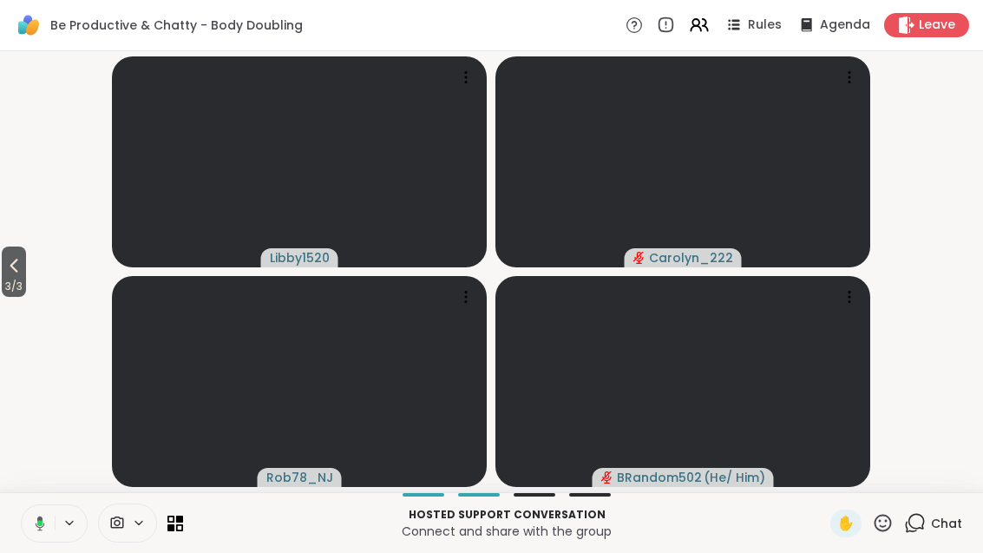
click at [17, 258] on icon at bounding box center [13, 265] width 21 height 21
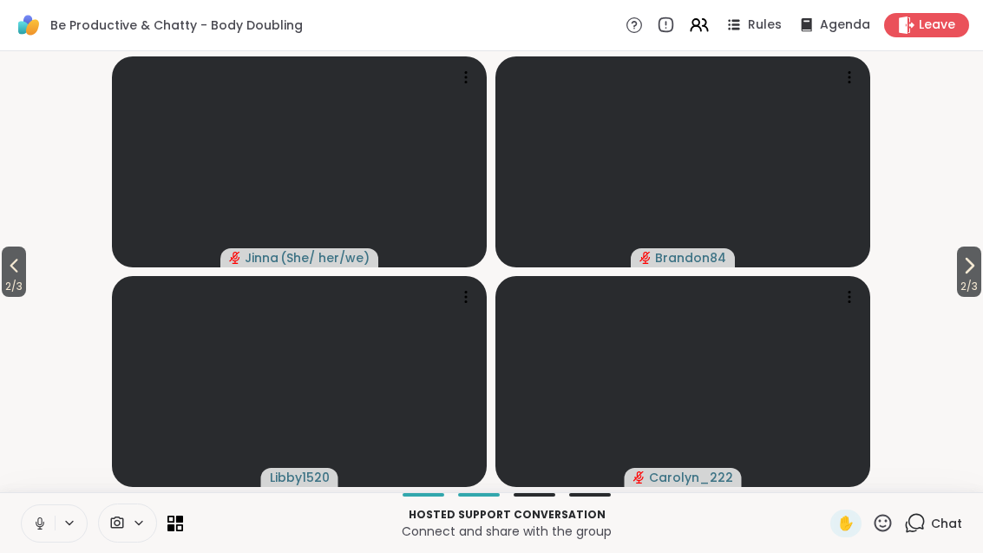
click at [6, 247] on button "2 / 3" at bounding box center [14, 271] width 24 height 50
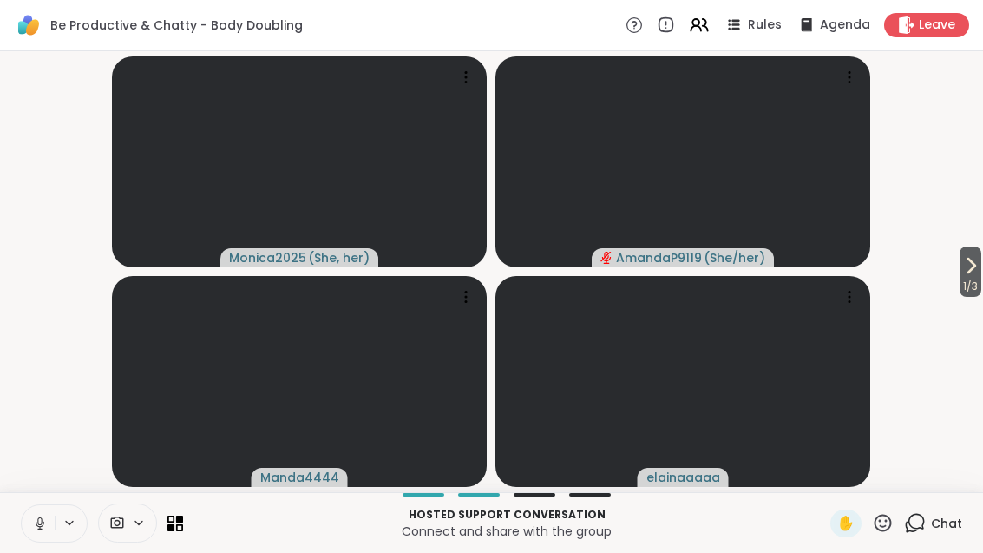
click at [974, 270] on icon at bounding box center [970, 265] width 21 height 21
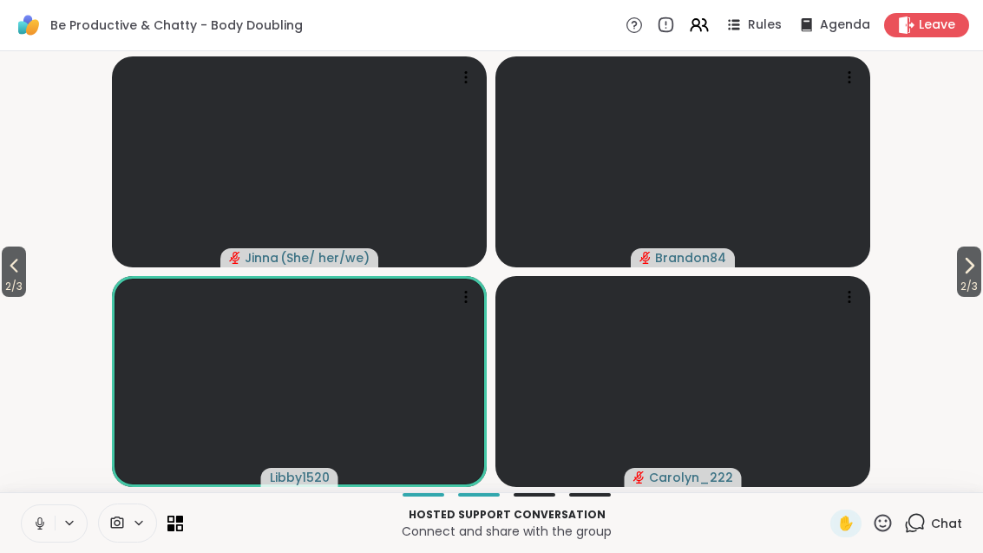
click at [978, 278] on span "2 / 3" at bounding box center [969, 286] width 24 height 21
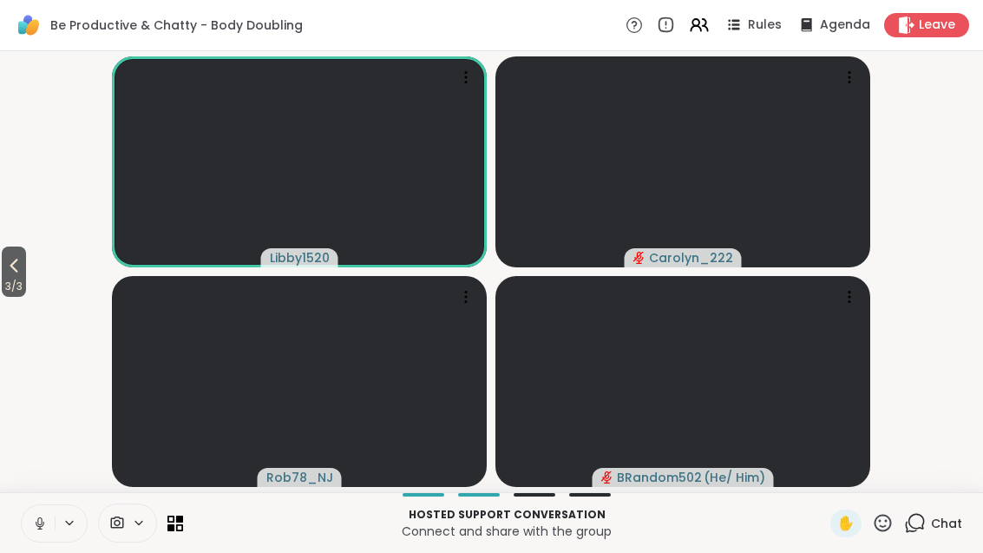
click at [191, 516] on div "Hosted support conversation Connect and share with the group ✋ Chat" at bounding box center [491, 522] width 983 height 61
click at [180, 530] on icon at bounding box center [179, 526] width 7 height 7
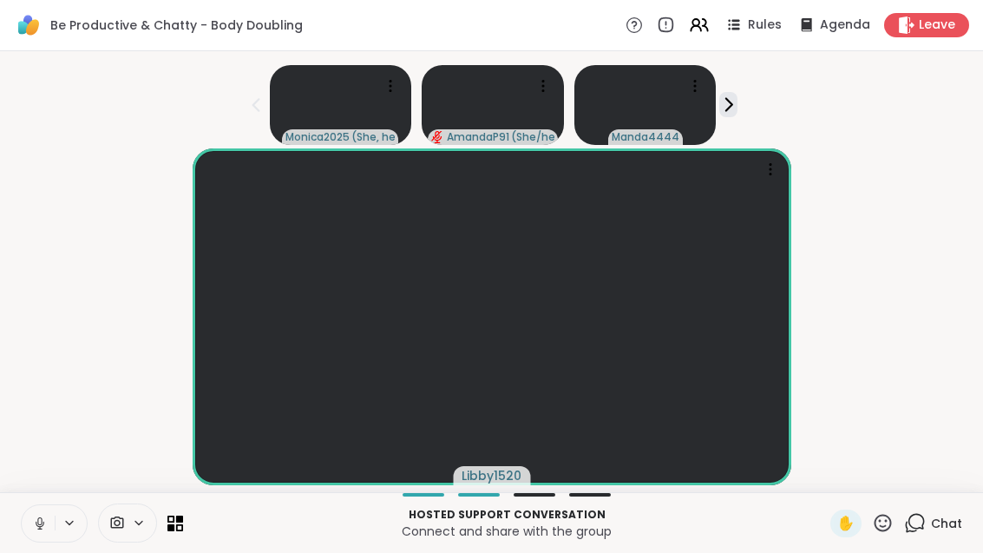
scroll to position [19, 0]
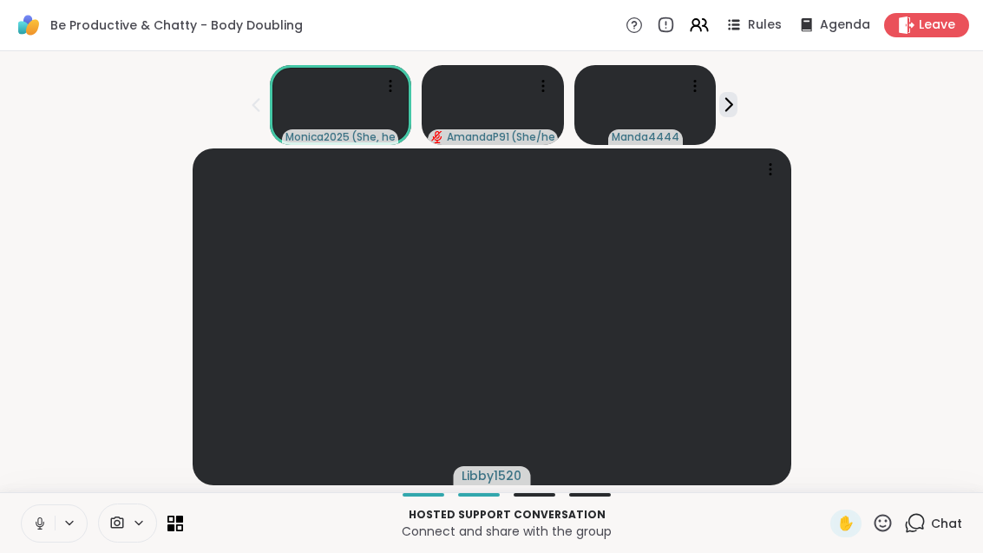
click at [182, 521] on icon at bounding box center [179, 518] width 7 height 7
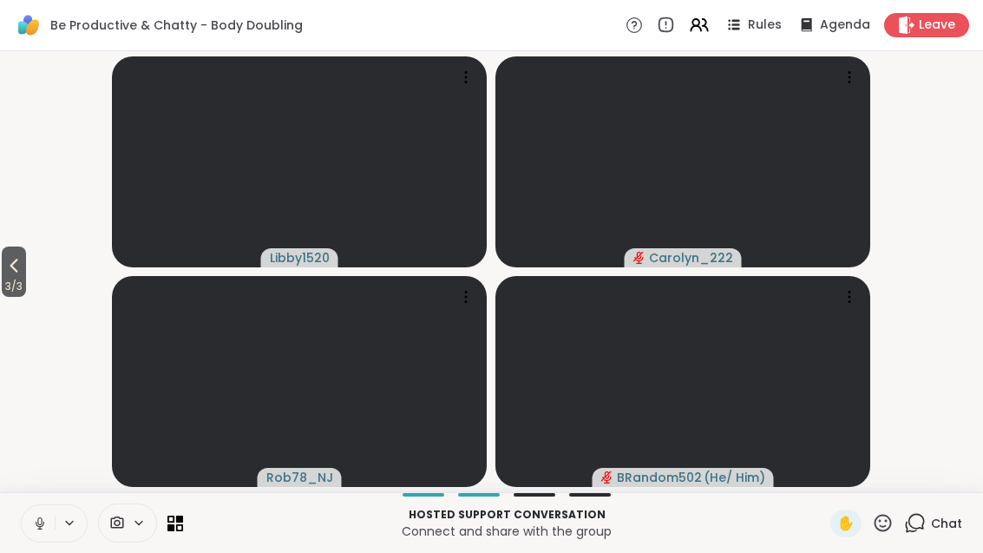
click at [26, 283] on span "3 / 3" at bounding box center [14, 286] width 24 height 21
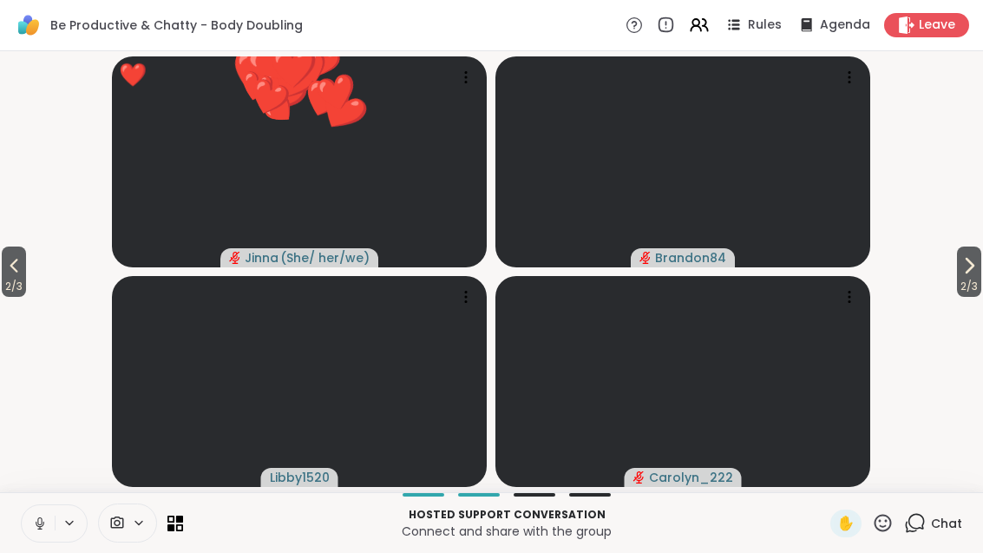
click at [20, 276] on span "2 / 3" at bounding box center [14, 286] width 24 height 21
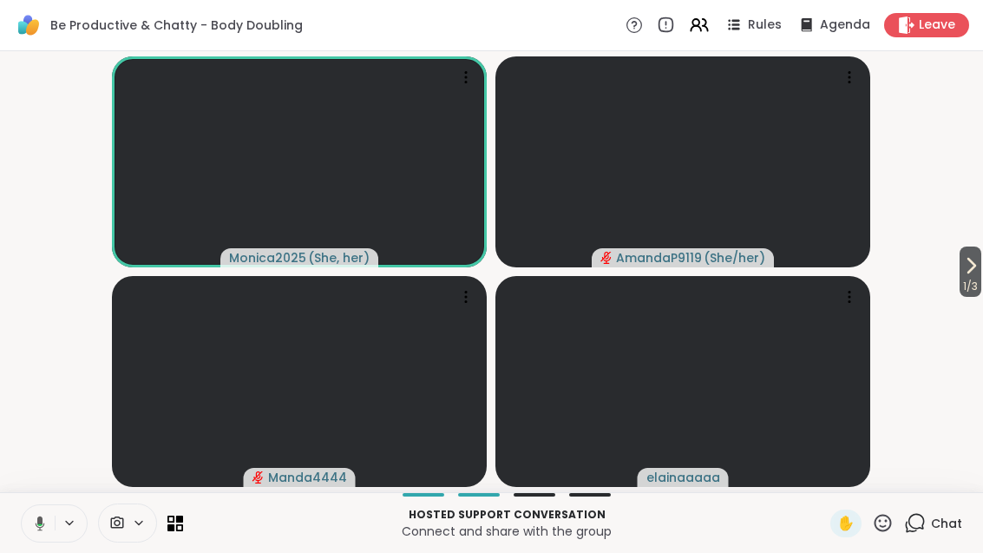
click at [969, 278] on span "1 / 3" at bounding box center [970, 286] width 22 height 21
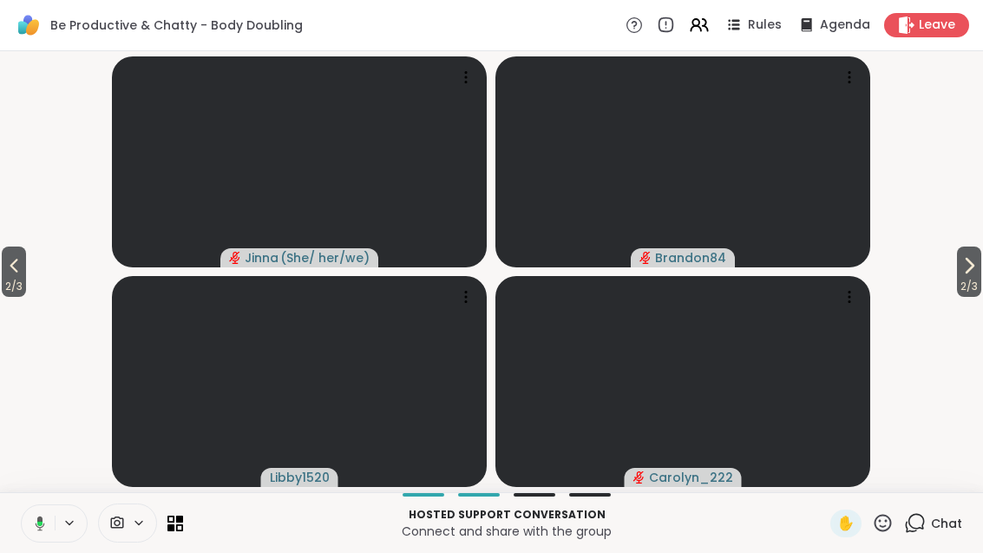
click at [979, 286] on span "2 / 3" at bounding box center [969, 286] width 24 height 21
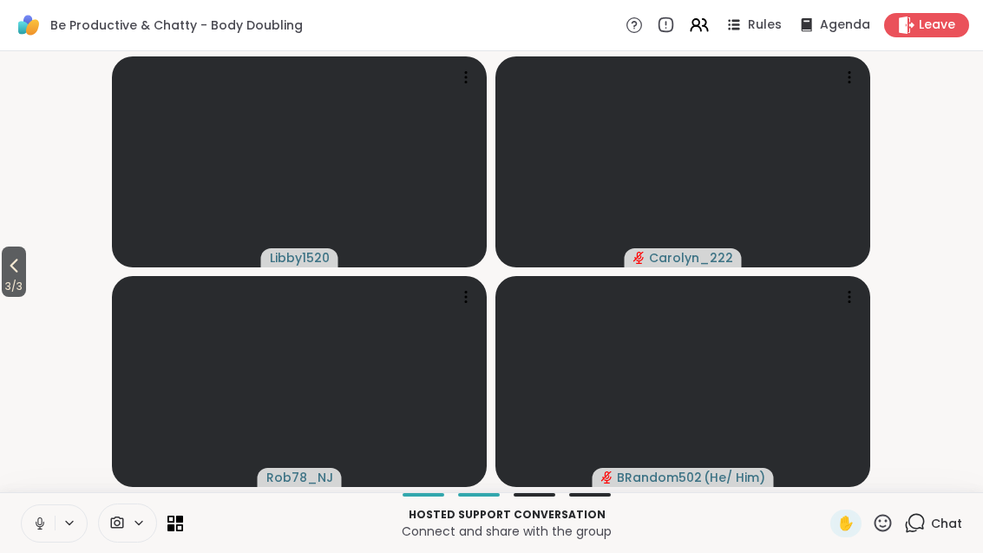
click at [16, 269] on icon at bounding box center [13, 265] width 21 height 21
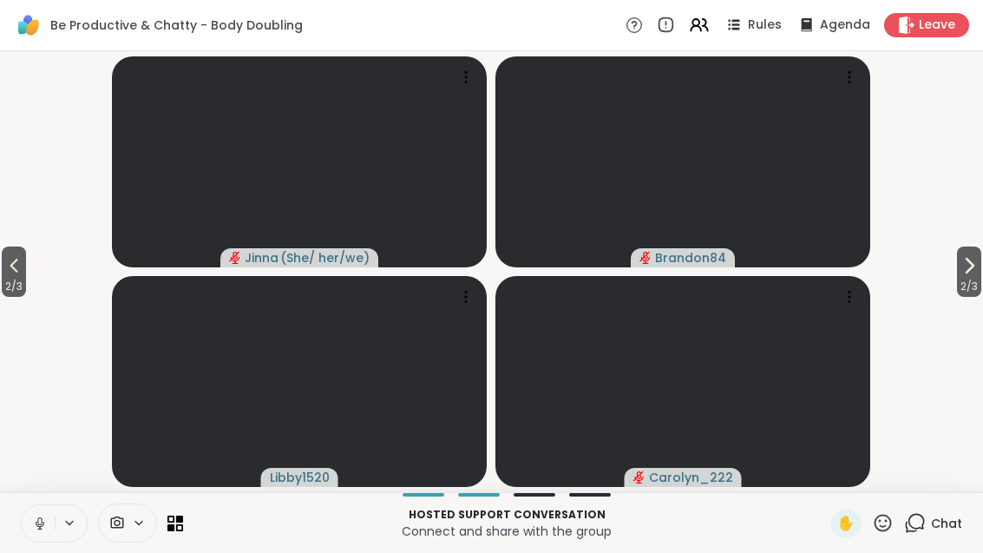
click at [8, 283] on span "2 / 3" at bounding box center [14, 286] width 24 height 21
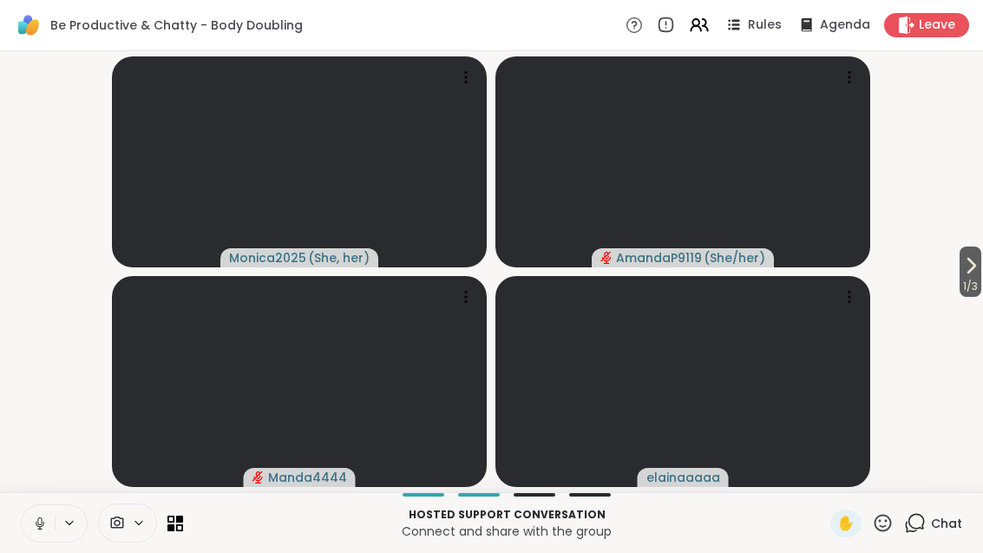
click at [173, 528] on icon at bounding box center [170, 526] width 7 height 7
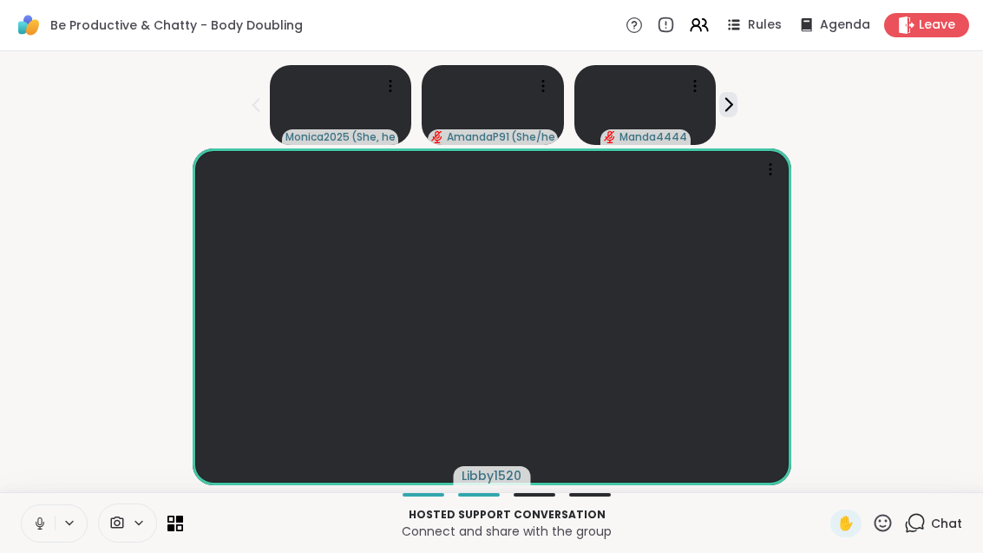
scroll to position [19, 0]
click at [914, 536] on div "Chat" at bounding box center [933, 523] width 58 height 28
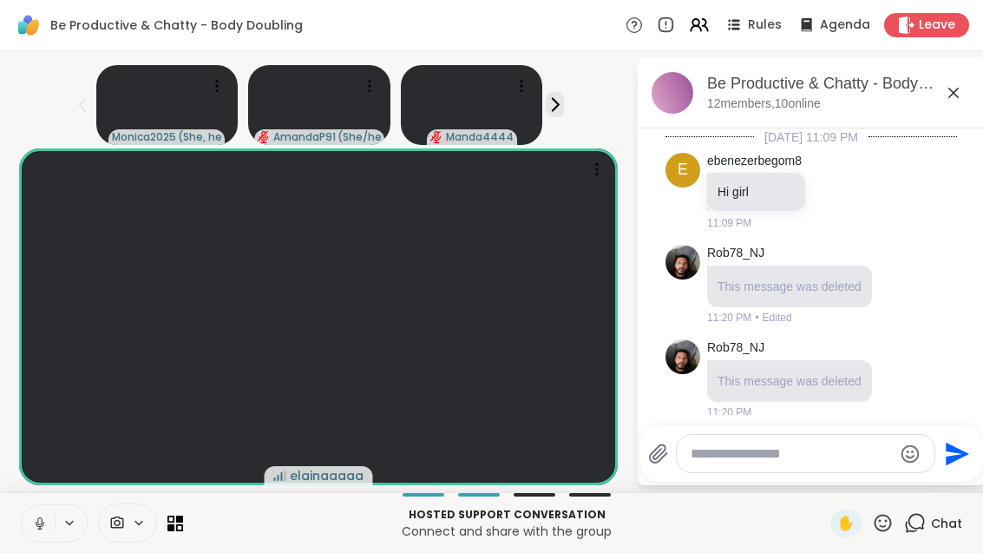
scroll to position [1680, 0]
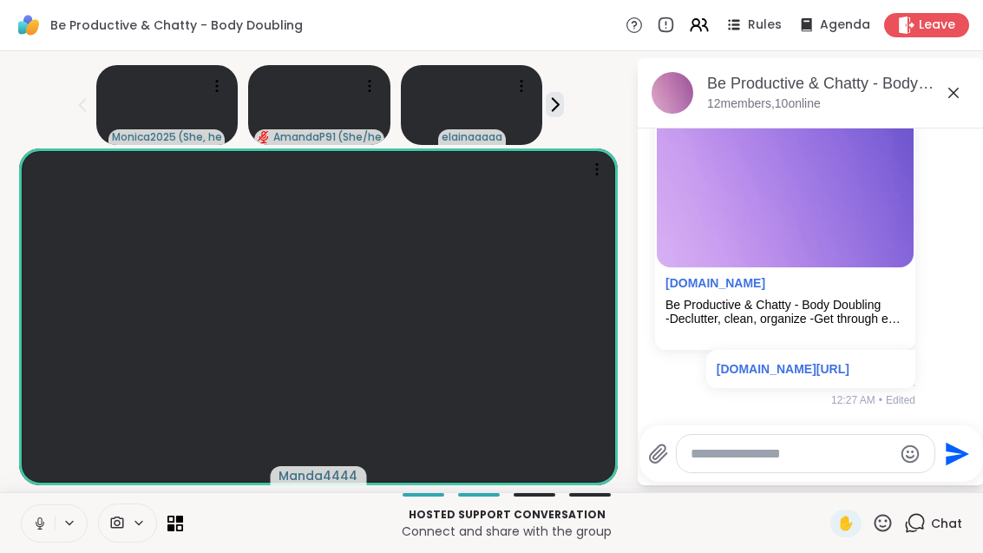
click at [964, 82] on icon at bounding box center [953, 92] width 21 height 21
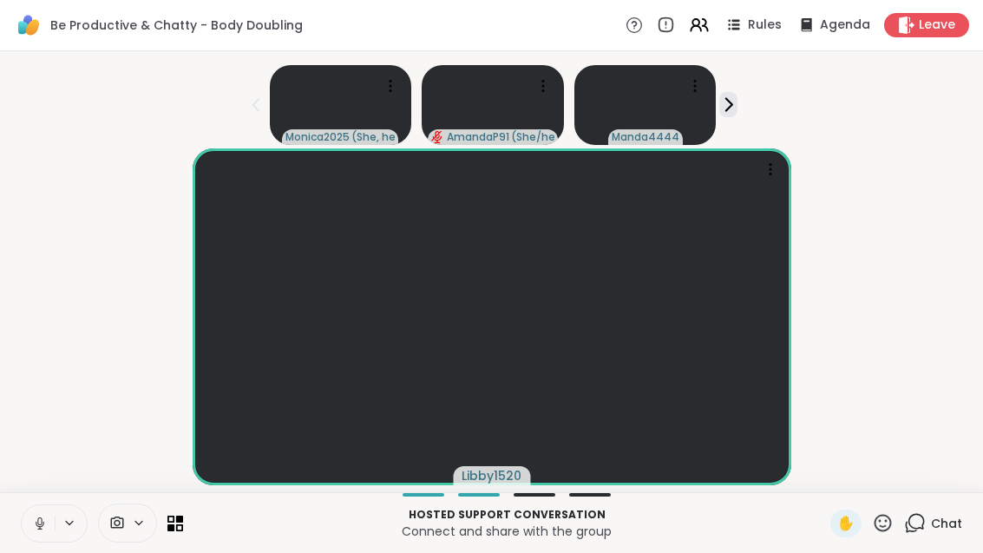
click at [928, 526] on div "Chat" at bounding box center [933, 523] width 58 height 28
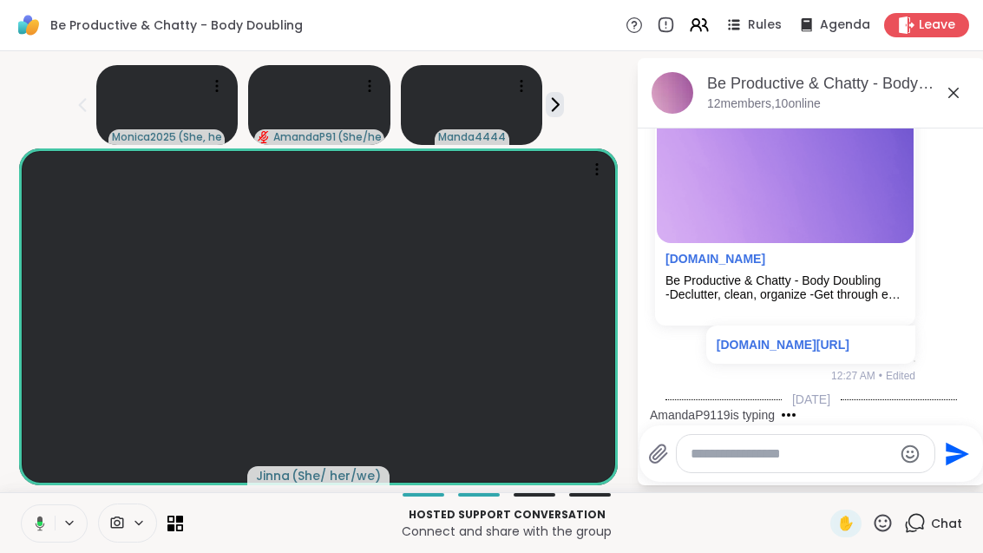
scroll to position [1789, 0]
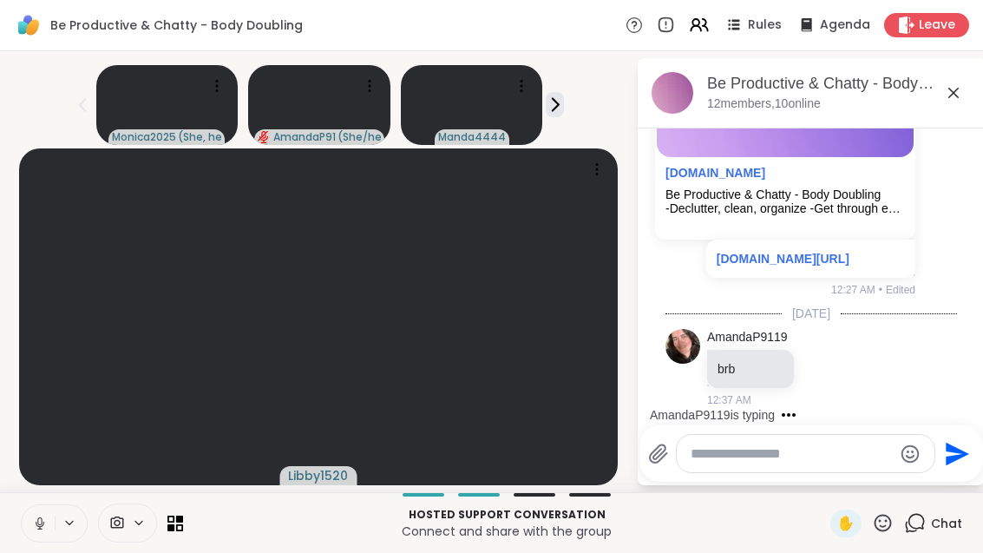
click at [241, 515] on p "Hosted support conversation" at bounding box center [506, 515] width 626 height 16
click at [199, 514] on p "Hosted support conversation" at bounding box center [506, 515] width 626 height 16
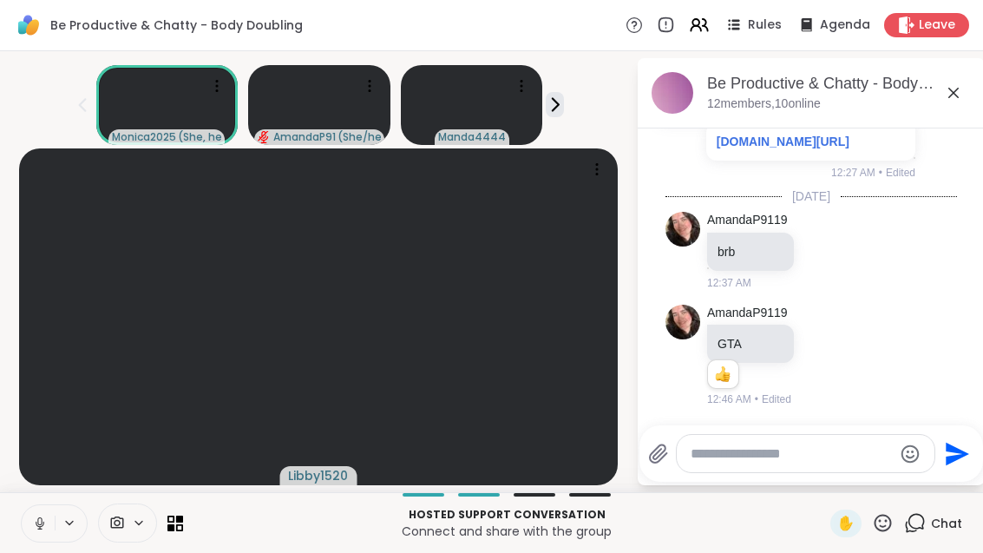
scroll to position [2056, 0]
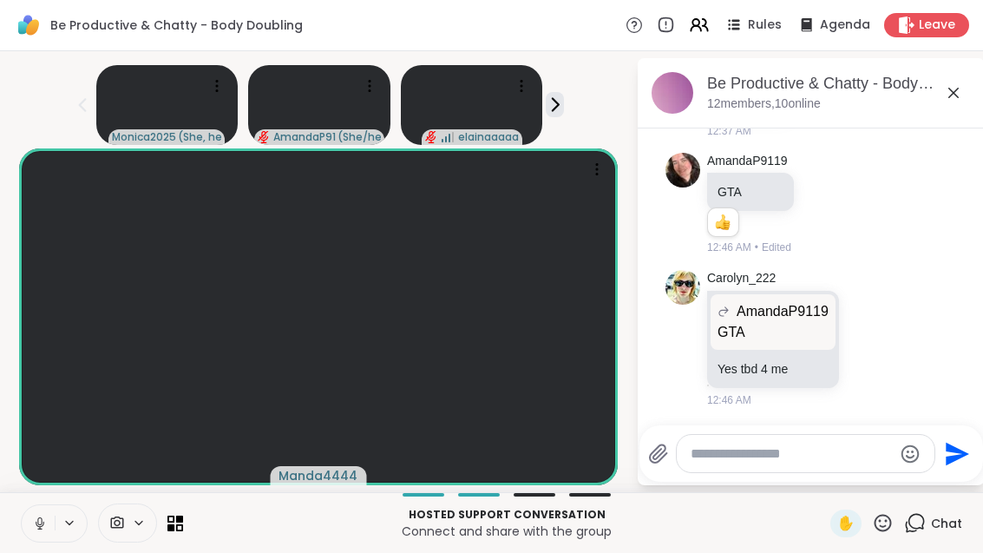
click at [180, 525] on icon at bounding box center [179, 526] width 7 height 7
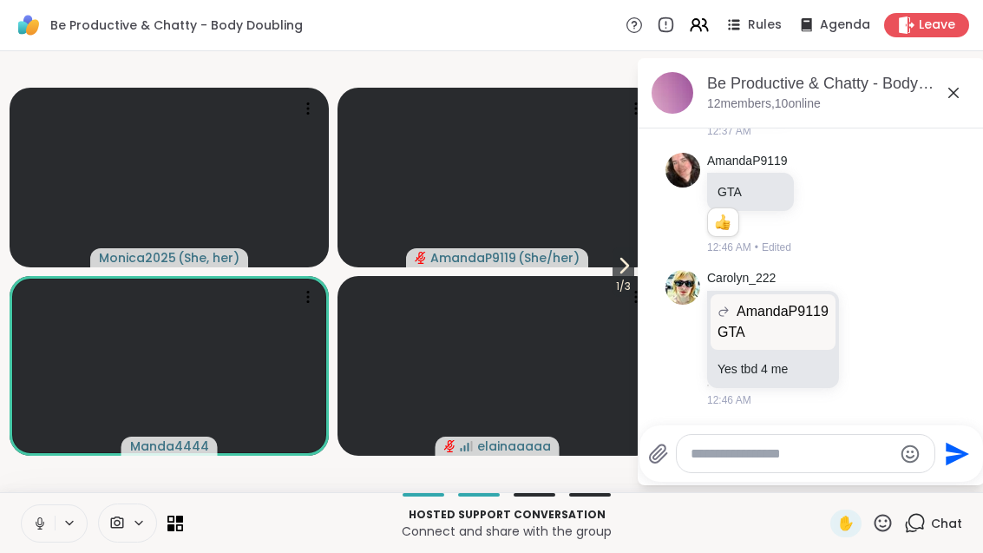
scroll to position [0, 0]
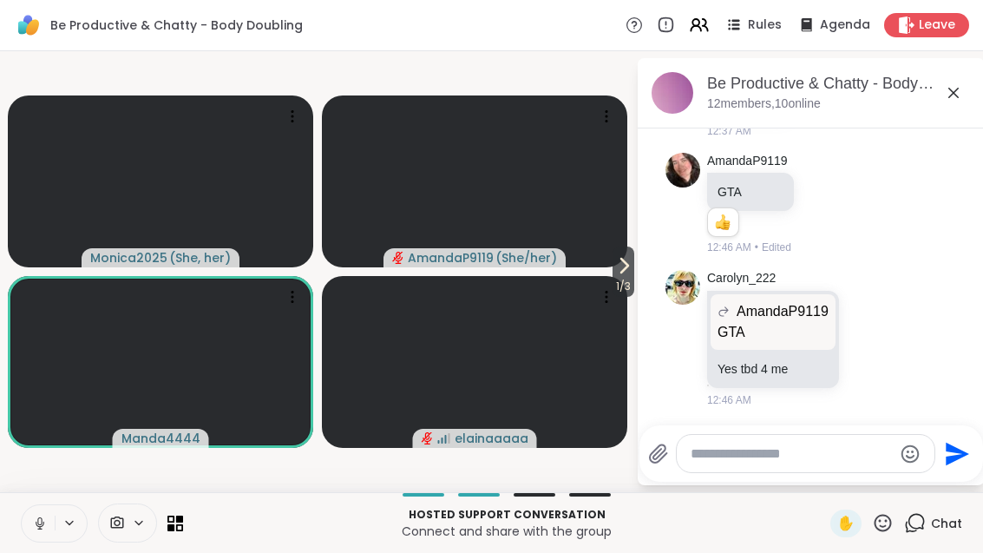
click at [632, 283] on span "1 / 3" at bounding box center [623, 286] width 22 height 21
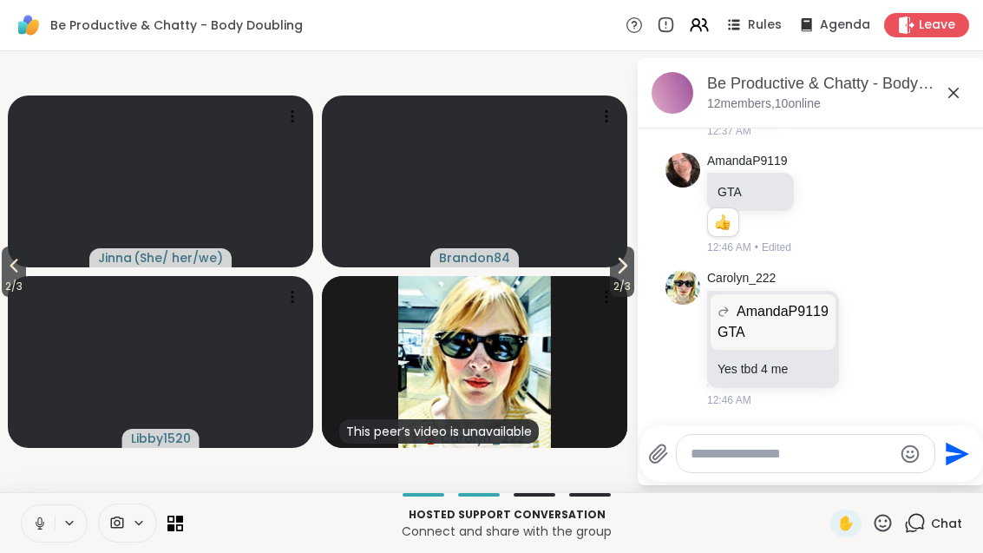
click at [625, 270] on icon at bounding box center [622, 265] width 21 height 21
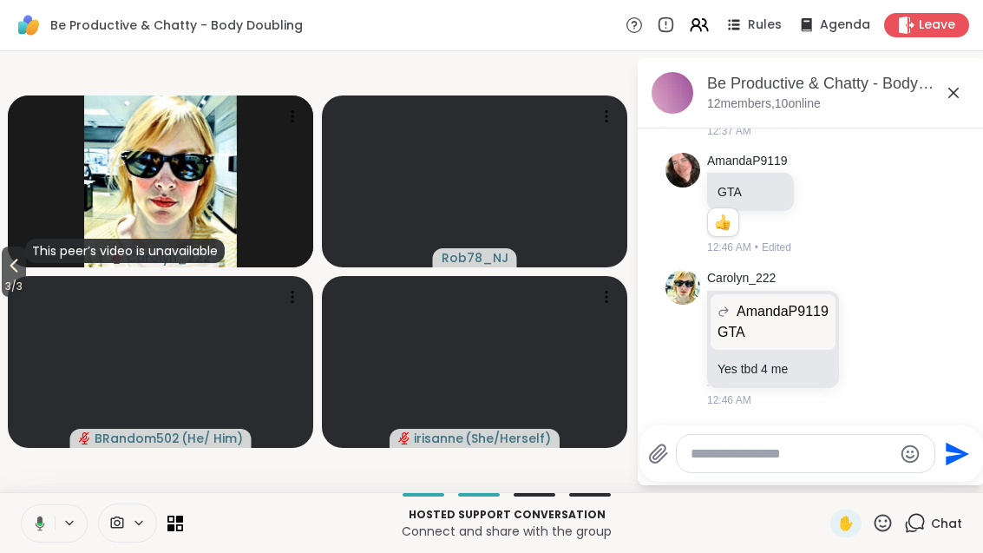
click at [13, 276] on span "3 / 3" at bounding box center [14, 286] width 24 height 21
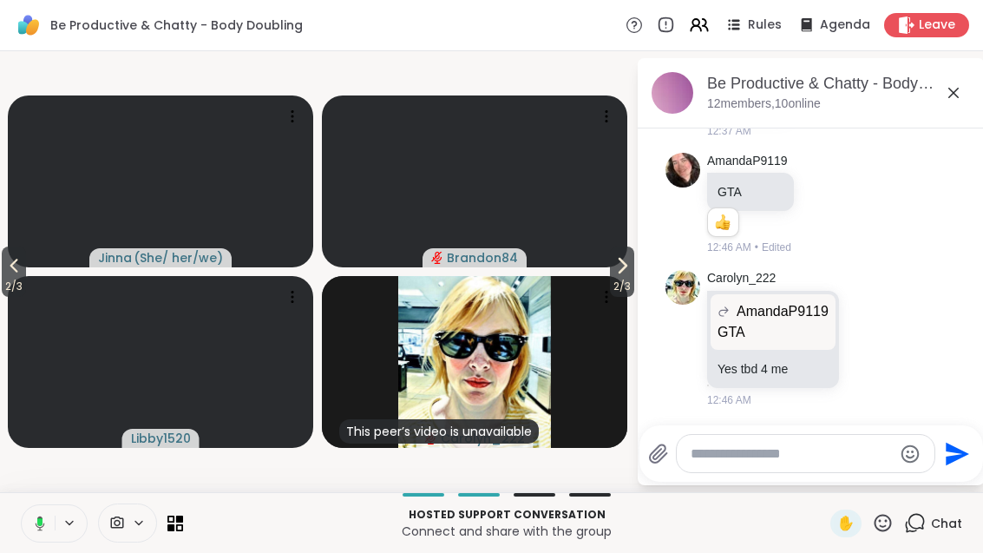
click at [7, 273] on icon at bounding box center [13, 265] width 21 height 21
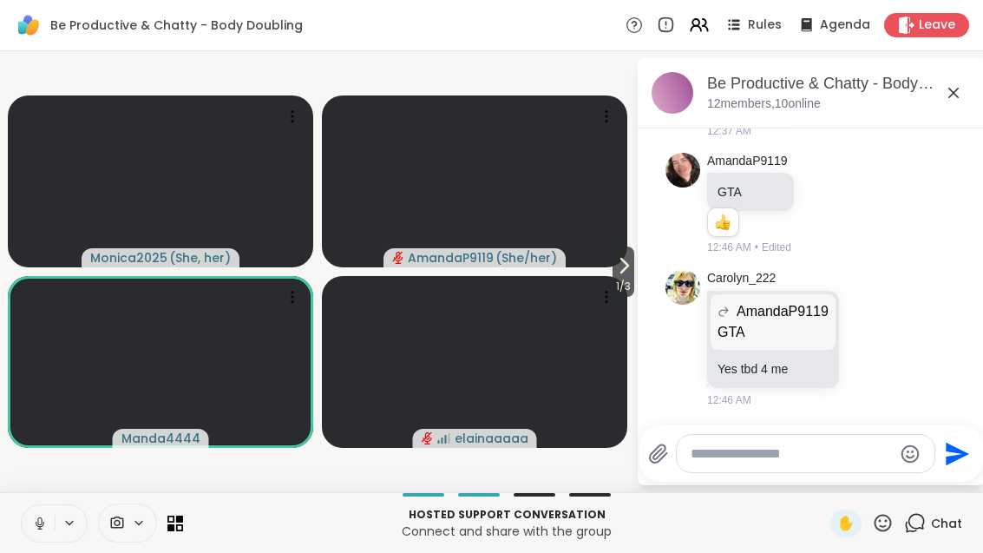
click at [620, 273] on icon at bounding box center [623, 265] width 21 height 21
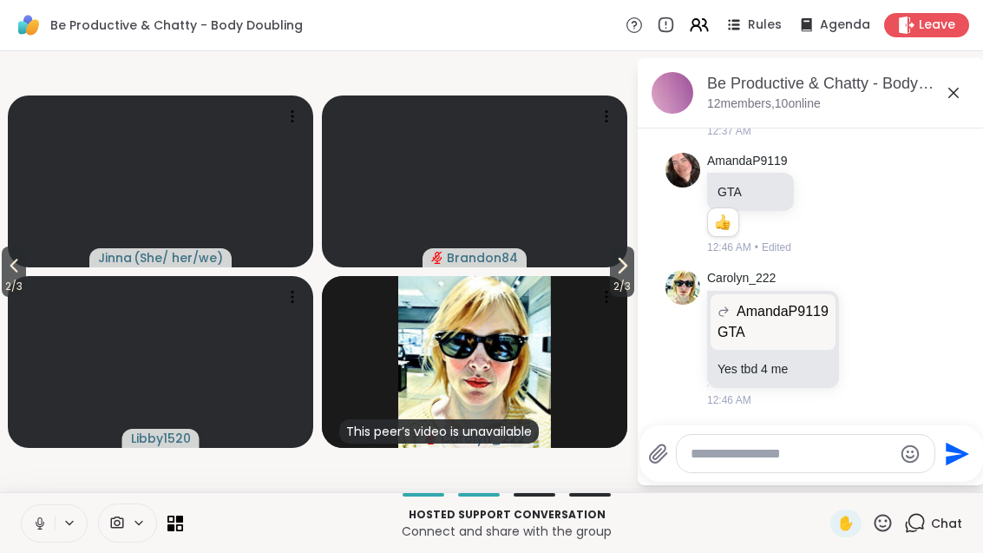
click at [611, 278] on span "2 / 3" at bounding box center [622, 286] width 24 height 21
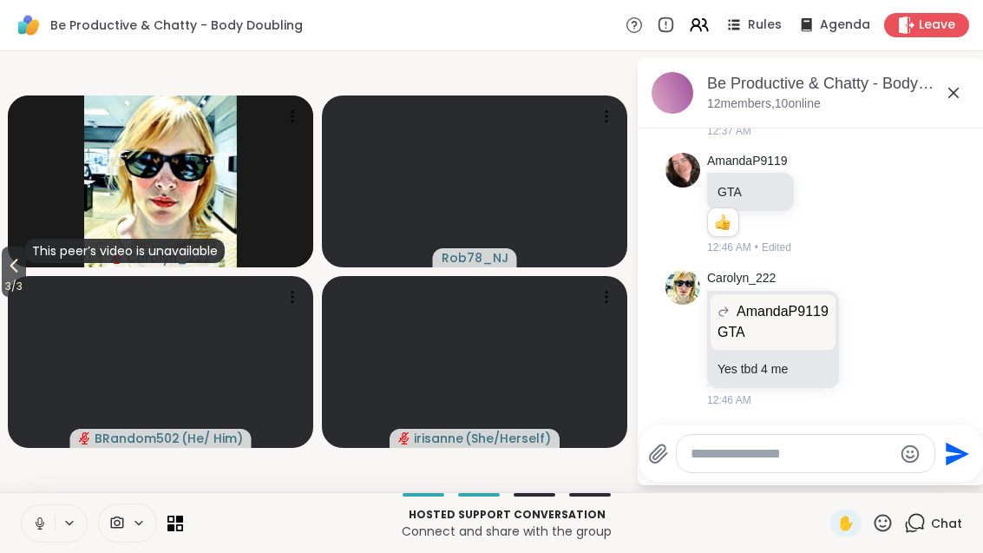
click at [167, 529] on icon at bounding box center [170, 526] width 7 height 7
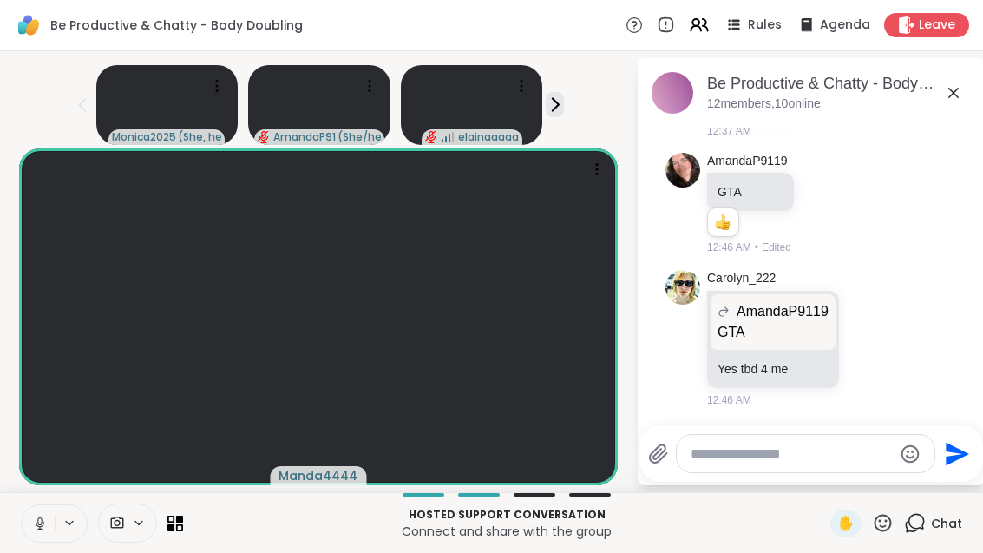
click at [702, 23] on icon at bounding box center [699, 25] width 21 height 21
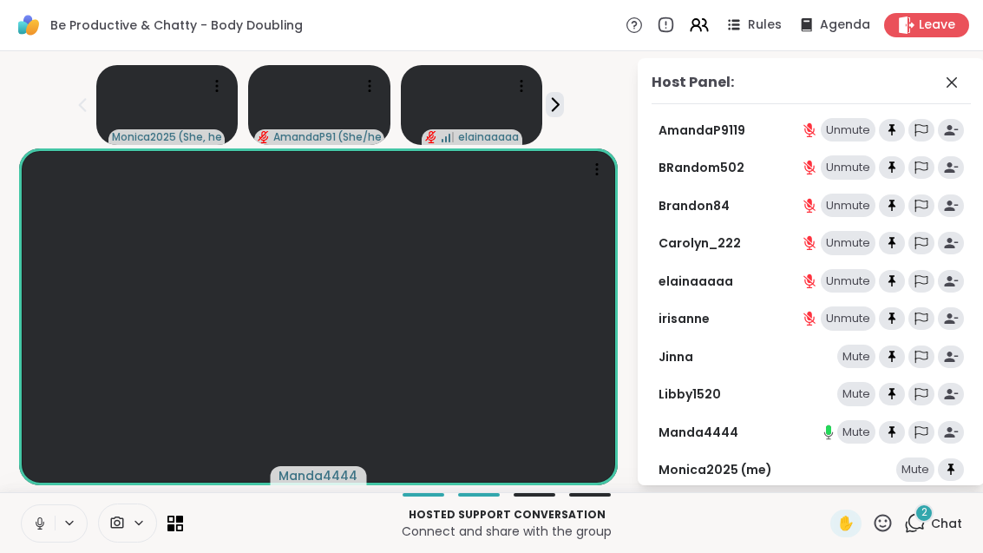
click at [927, 534] on div "2 Chat" at bounding box center [933, 523] width 58 height 28
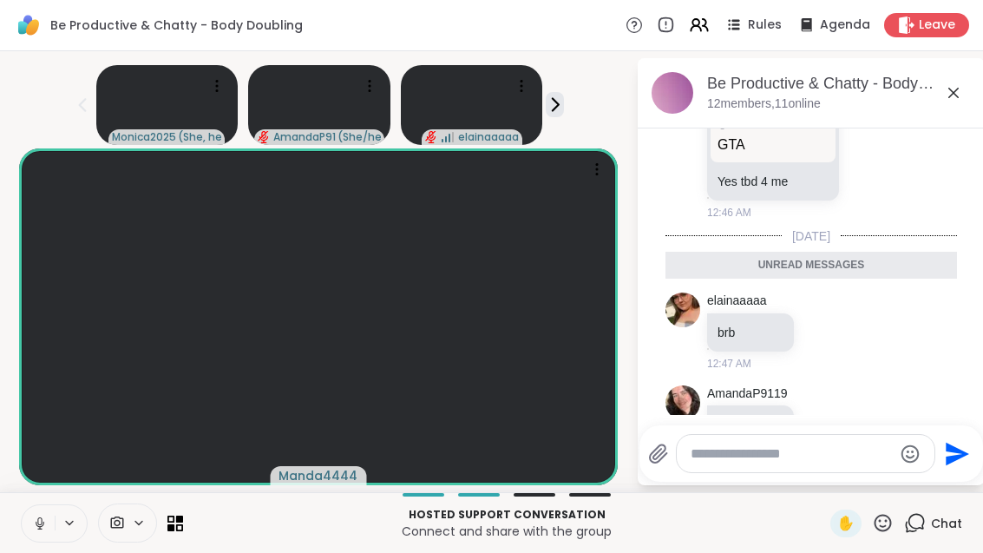
scroll to position [2281, 0]
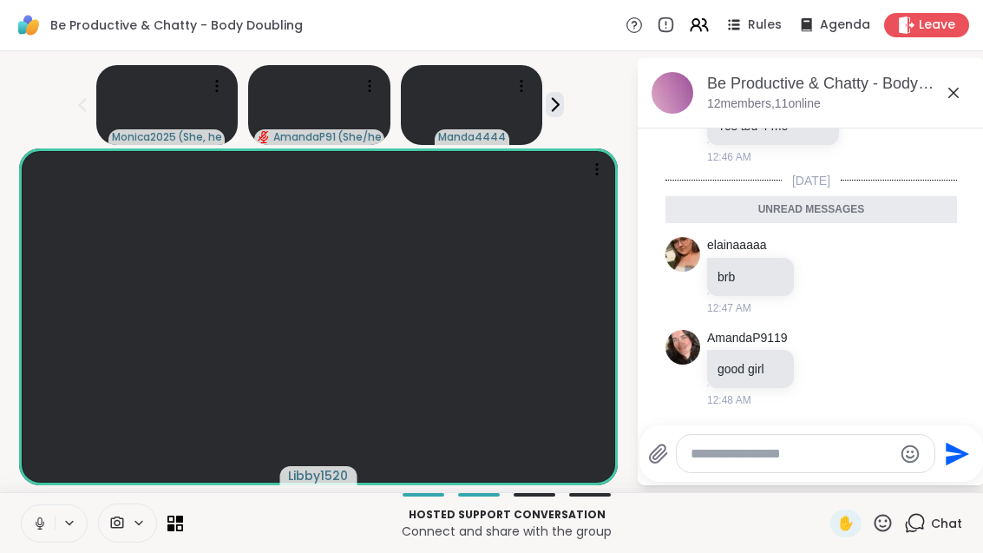
click at [964, 87] on icon at bounding box center [953, 92] width 21 height 21
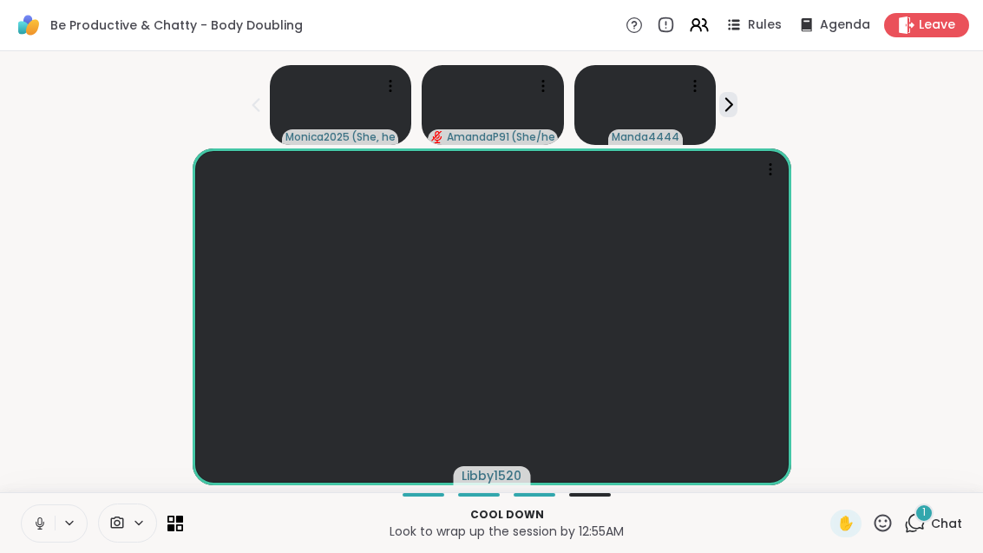
click at [915, 509] on div "1" at bounding box center [923, 512] width 19 height 19
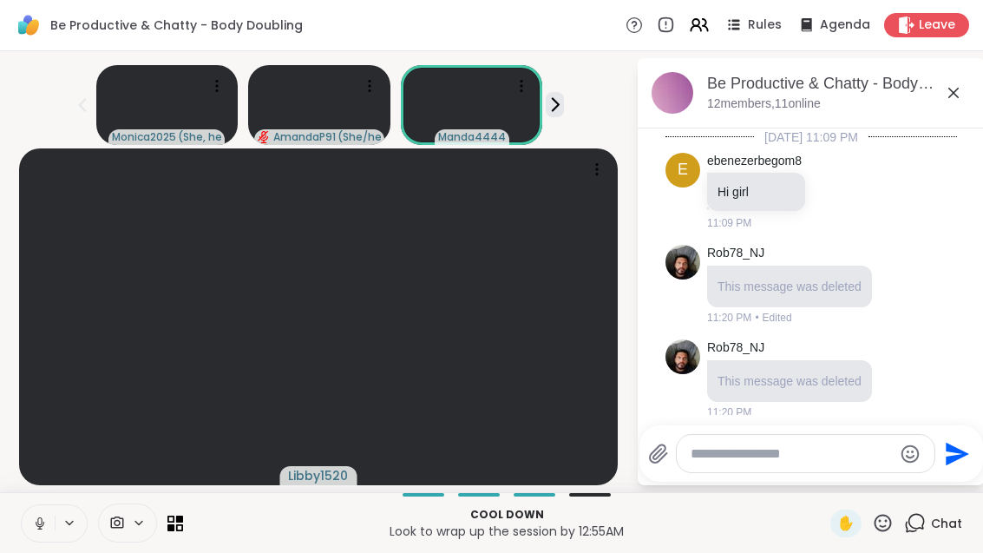
scroll to position [2390, 0]
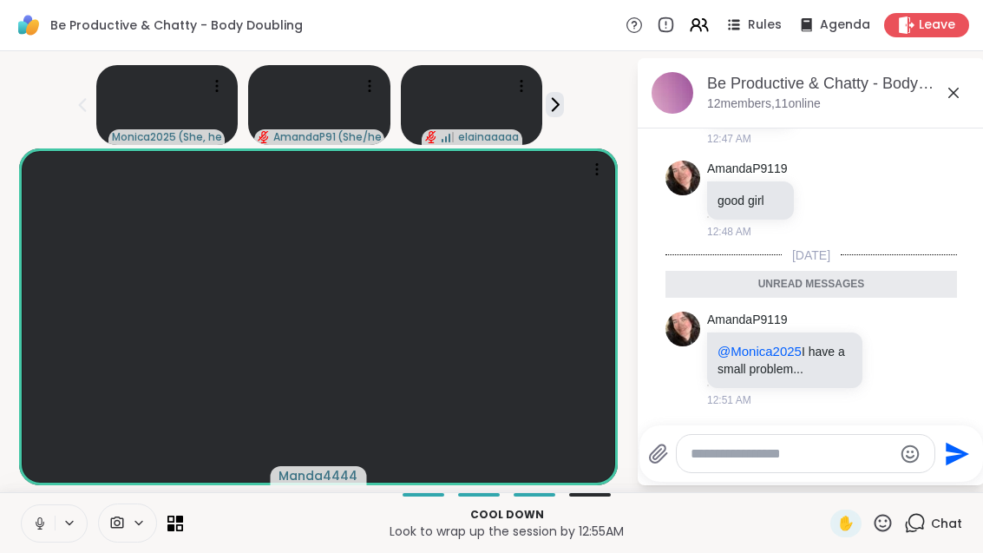
click at [920, 363] on icon at bounding box center [912, 359] width 16 height 21
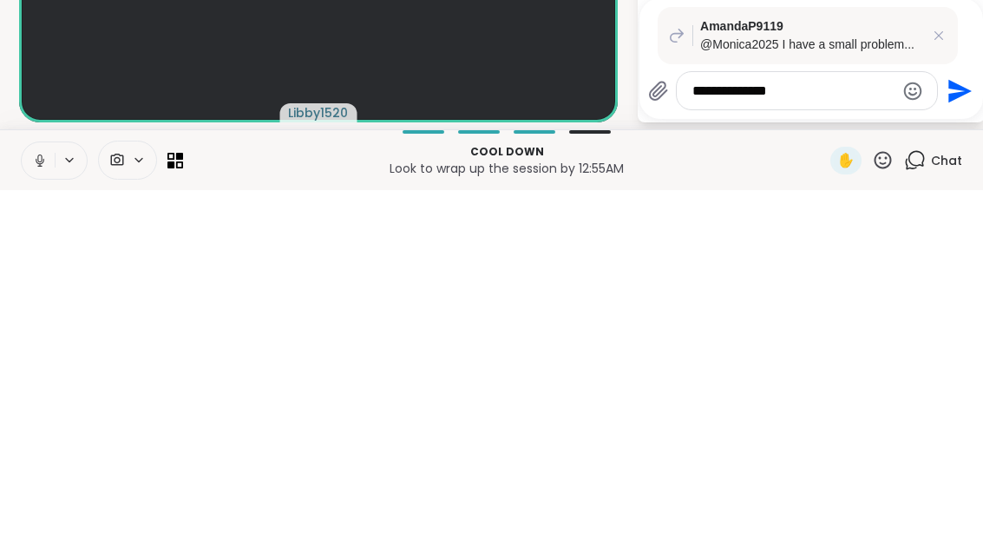
type textarea "**********"
click at [972, 440] on icon "Send" at bounding box center [958, 454] width 28 height 28
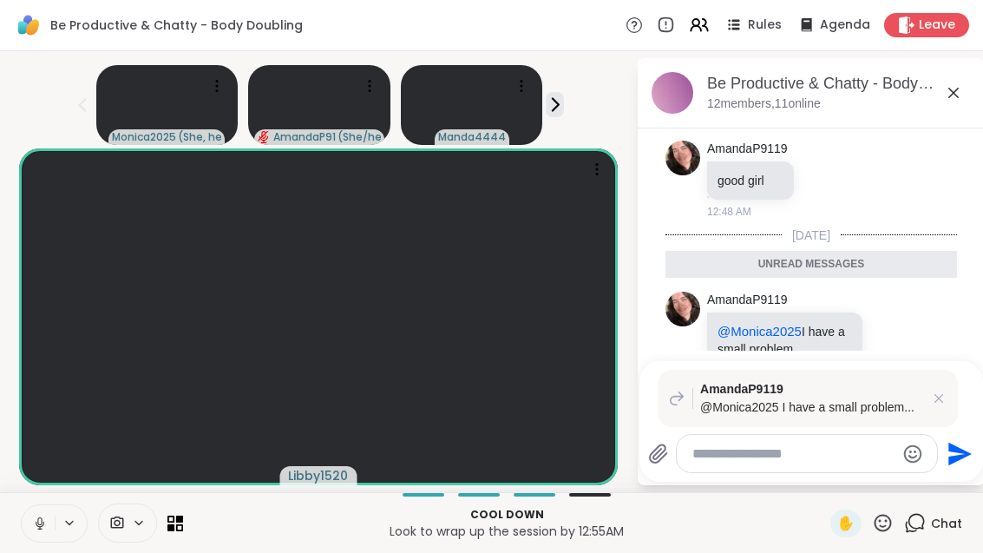
scroll to position [2521, 0]
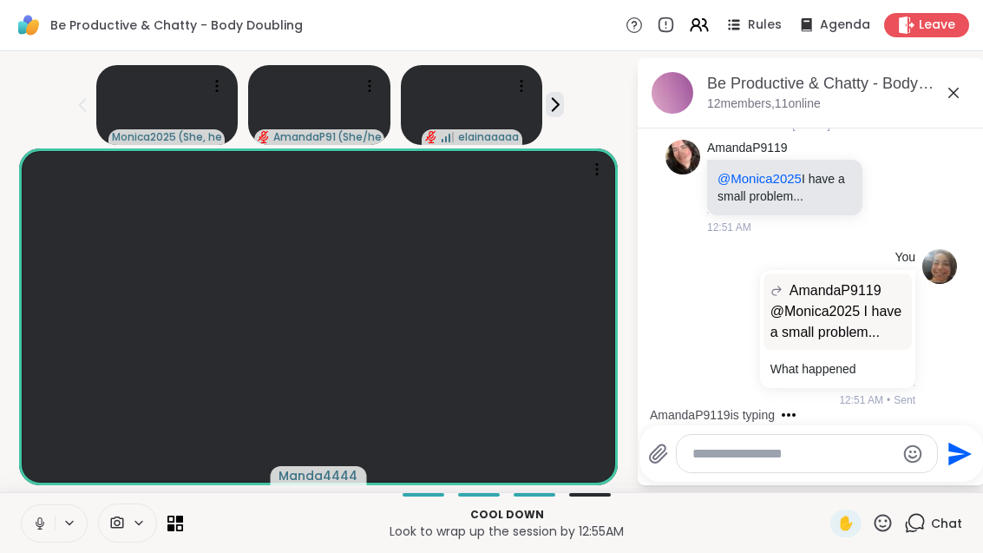
click at [781, 453] on textarea "Type your message" at bounding box center [793, 453] width 202 height 17
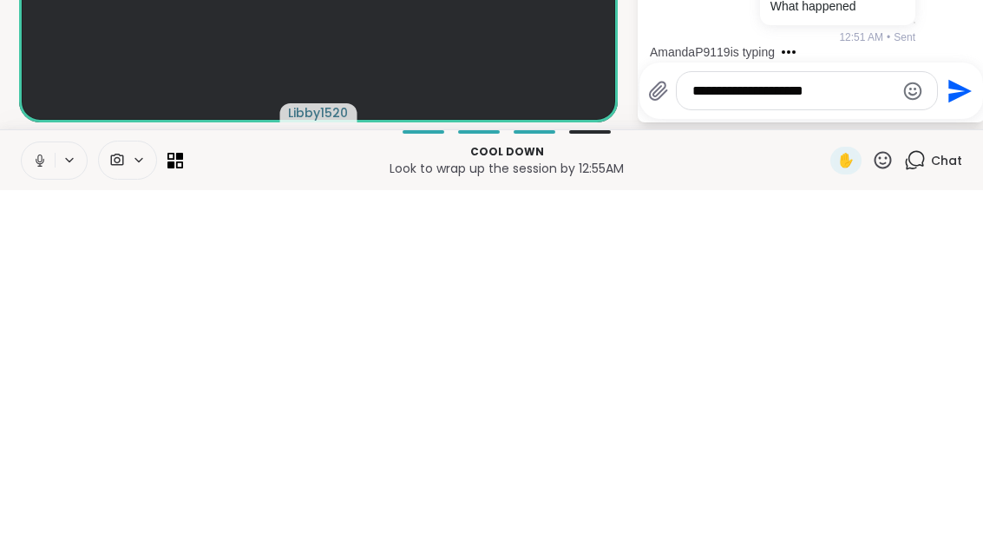
type textarea "**********"
click at [972, 442] on icon "Send" at bounding box center [959, 453] width 23 height 23
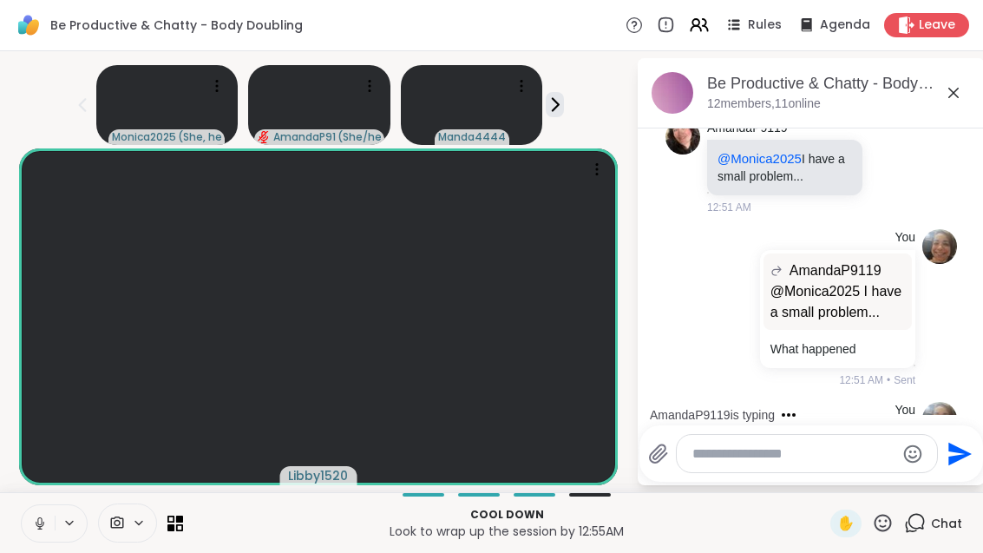
scroll to position [2613, 0]
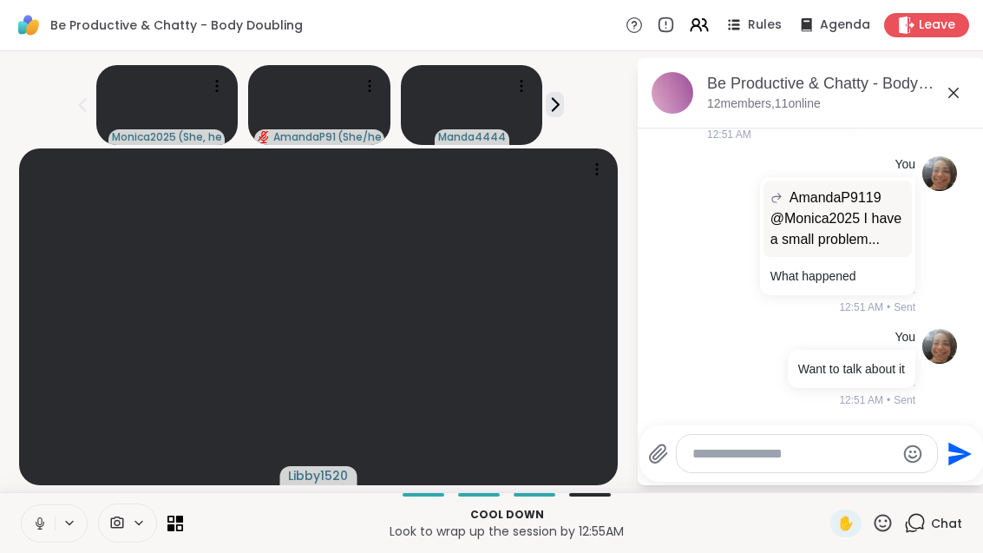
click at [174, 540] on div at bounding box center [102, 522] width 162 height 39
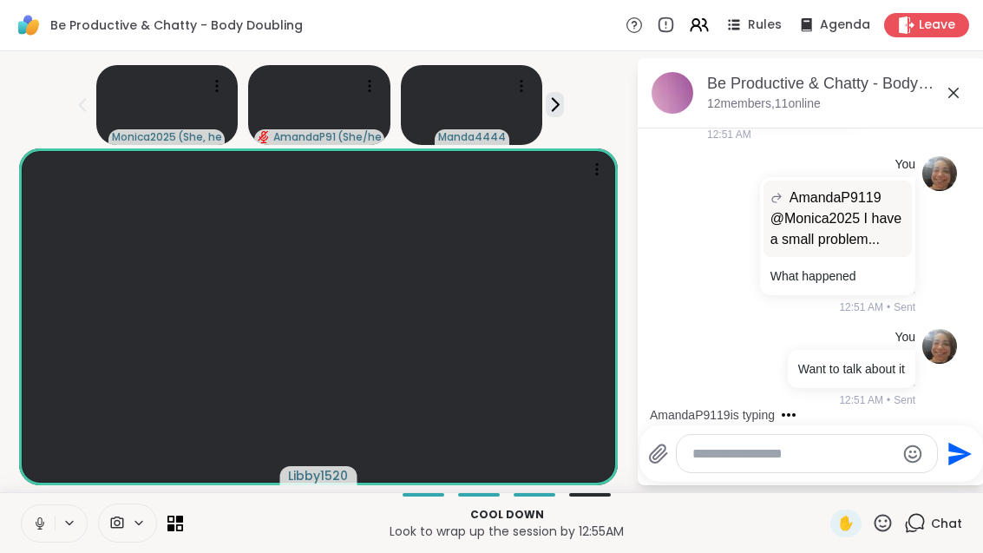
scroll to position [2757, 0]
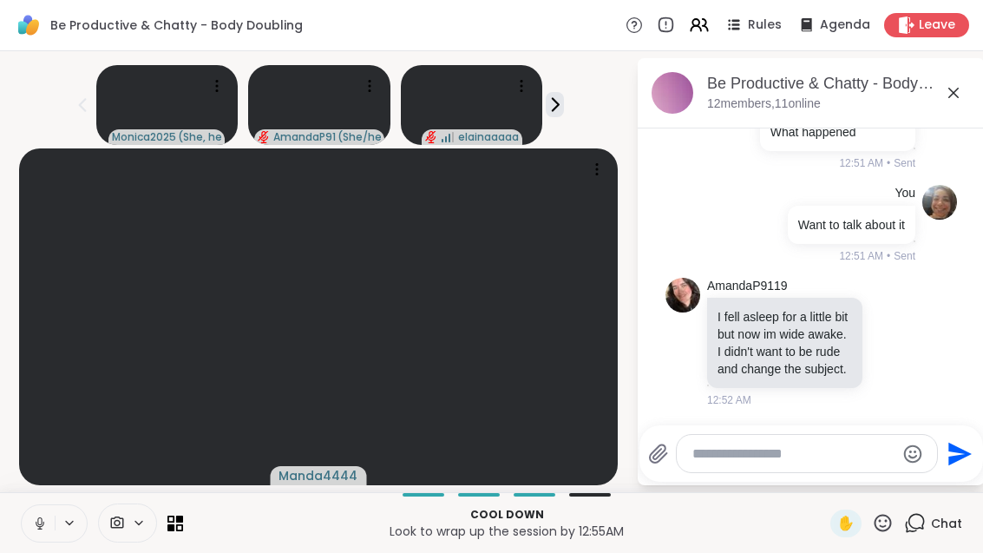
click at [825, 447] on textarea "Type your message" at bounding box center [793, 453] width 202 height 17
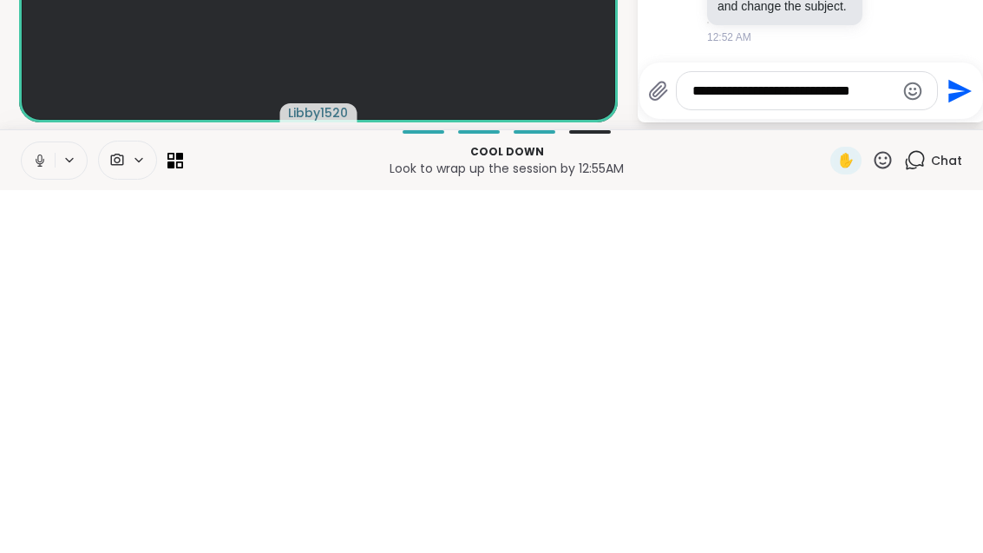
type textarea "**********"
click at [972, 442] on icon "Send" at bounding box center [959, 453] width 23 height 23
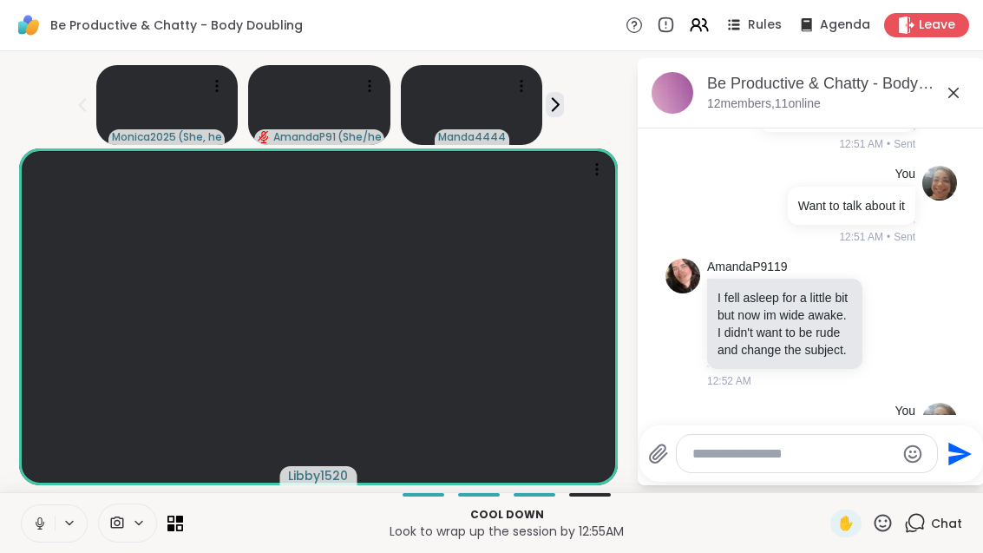
scroll to position [2866, 0]
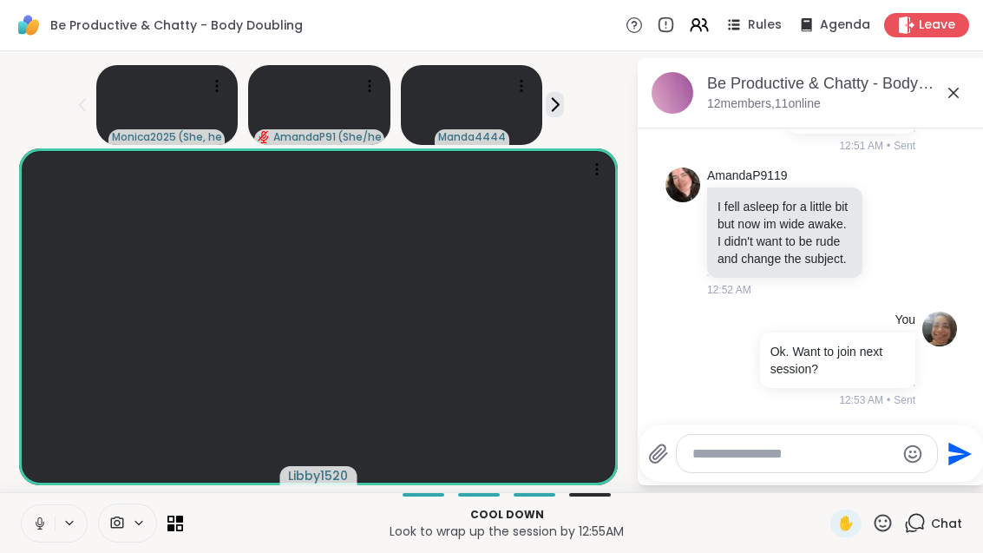
click at [772, 451] on textarea "Type your message" at bounding box center [793, 453] width 202 height 17
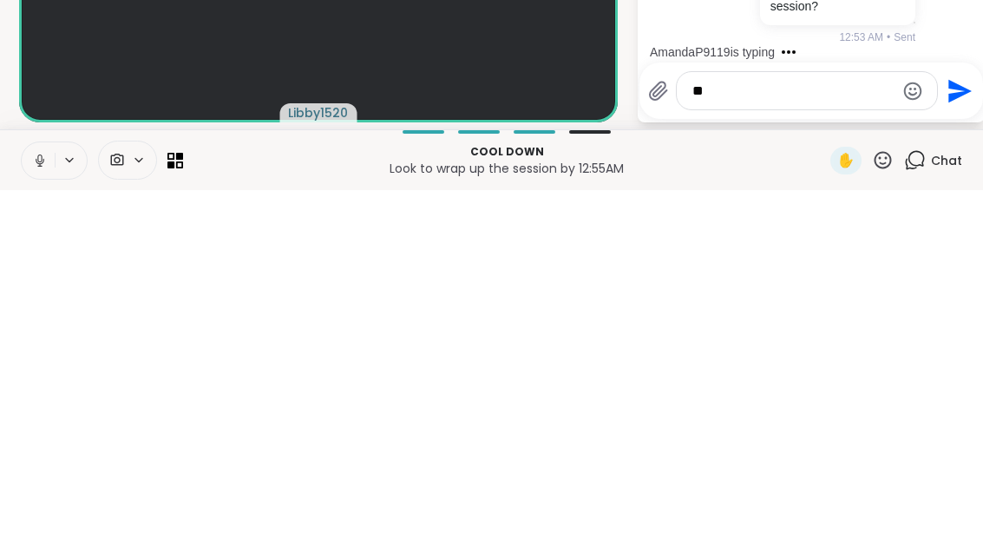
type textarea "*"
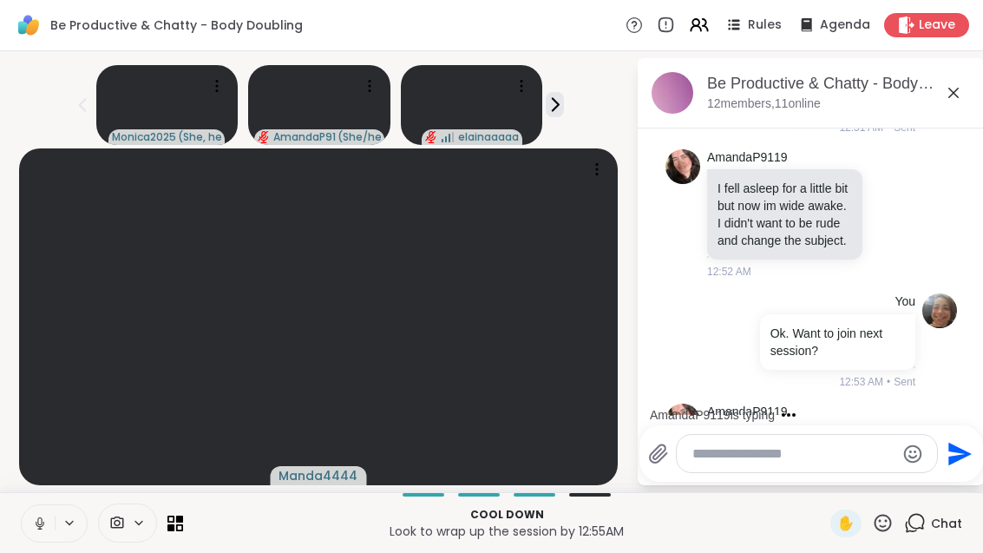
scroll to position [2958, 0]
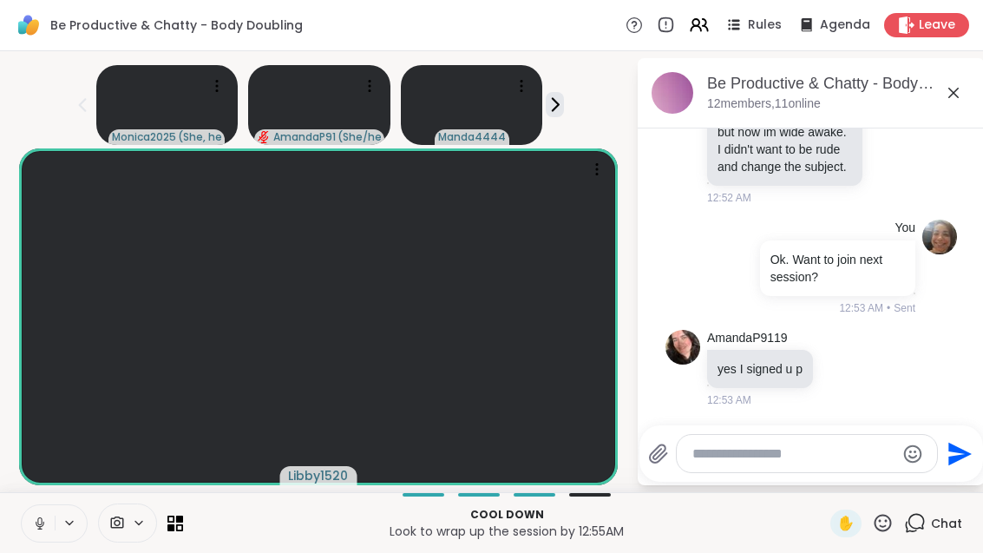
click at [789, 422] on div at bounding box center [815, 423] width 340 height 10
click at [801, 449] on textarea "Type your message" at bounding box center [793, 453] width 202 height 17
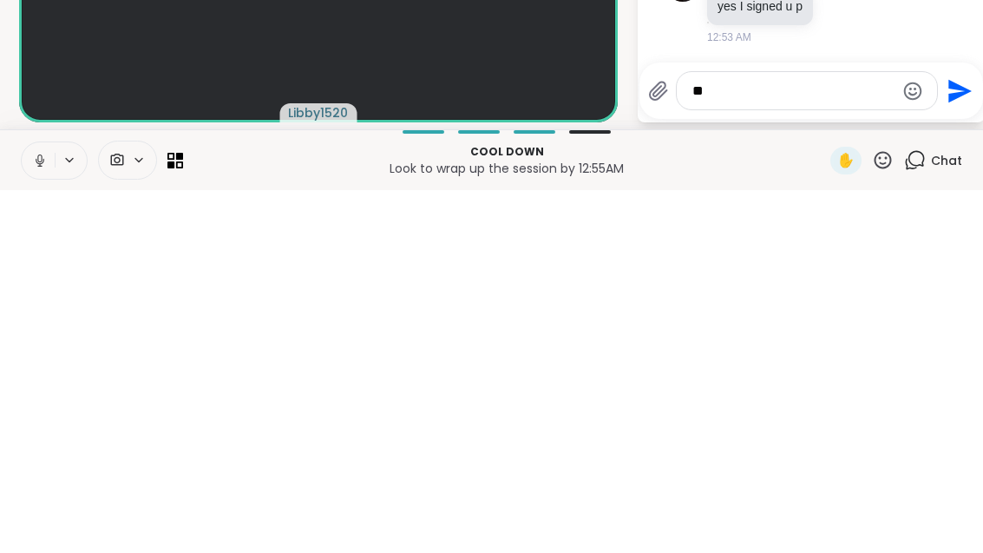
type textarea "*"
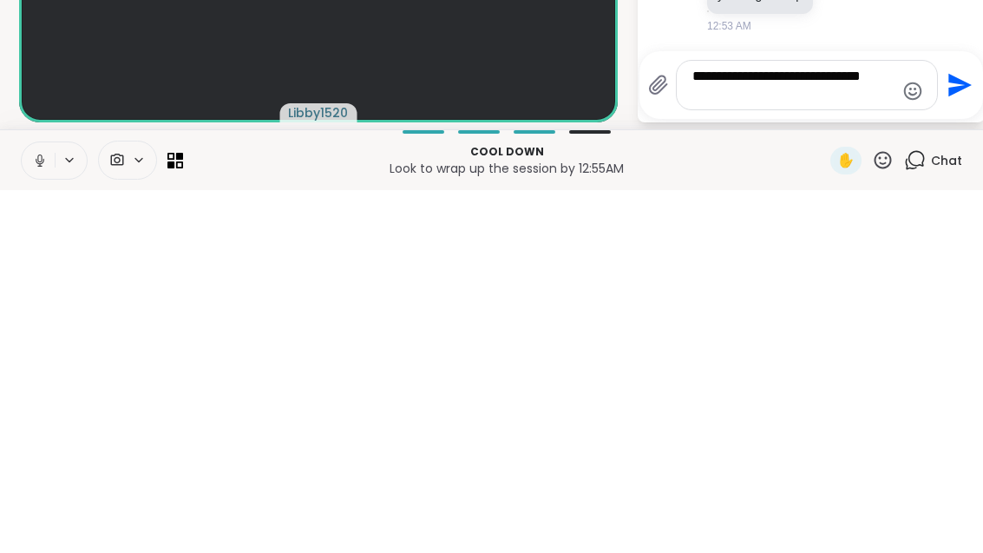
type textarea "**********"
click at [972, 434] on icon "Send" at bounding box center [958, 448] width 28 height 28
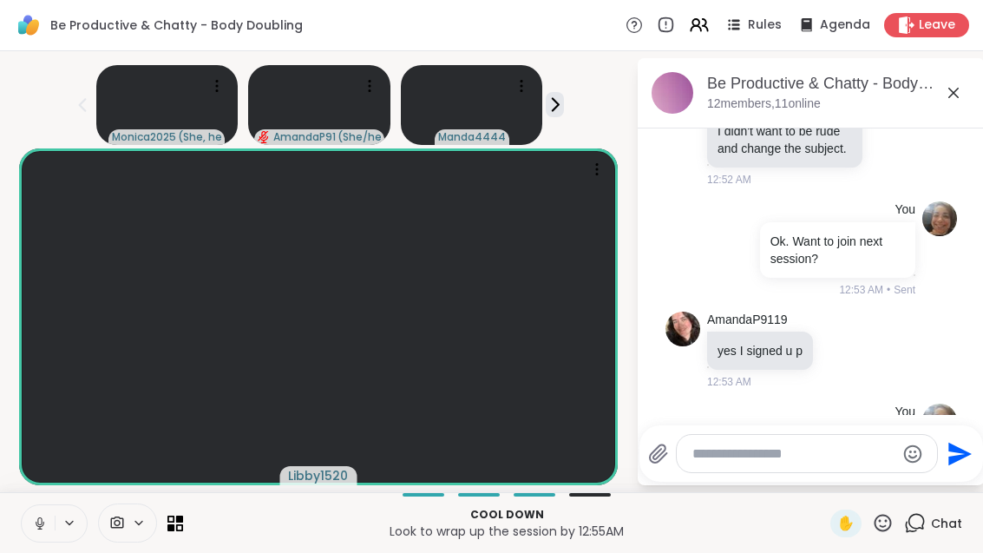
scroll to position [3068, 0]
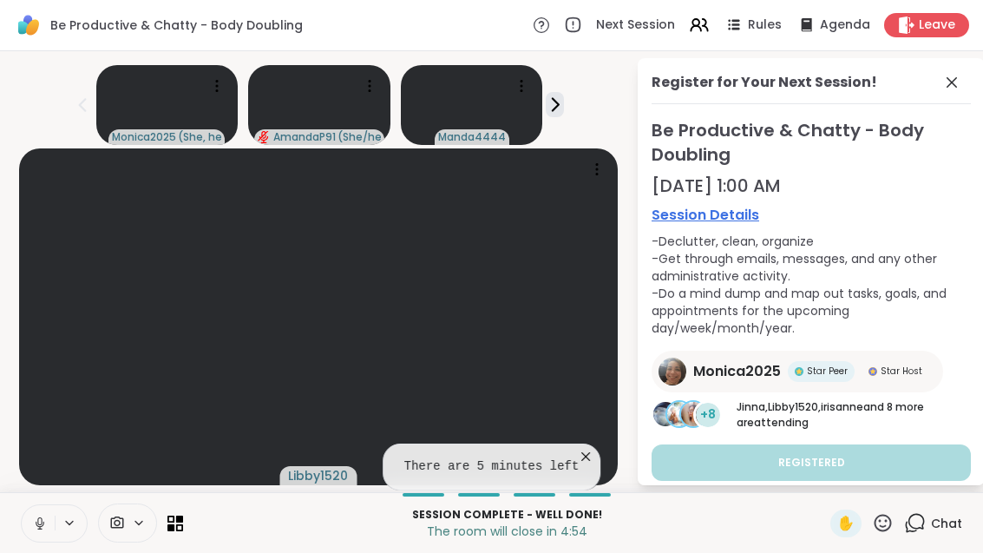
click at [962, 72] on icon at bounding box center [951, 82] width 21 height 21
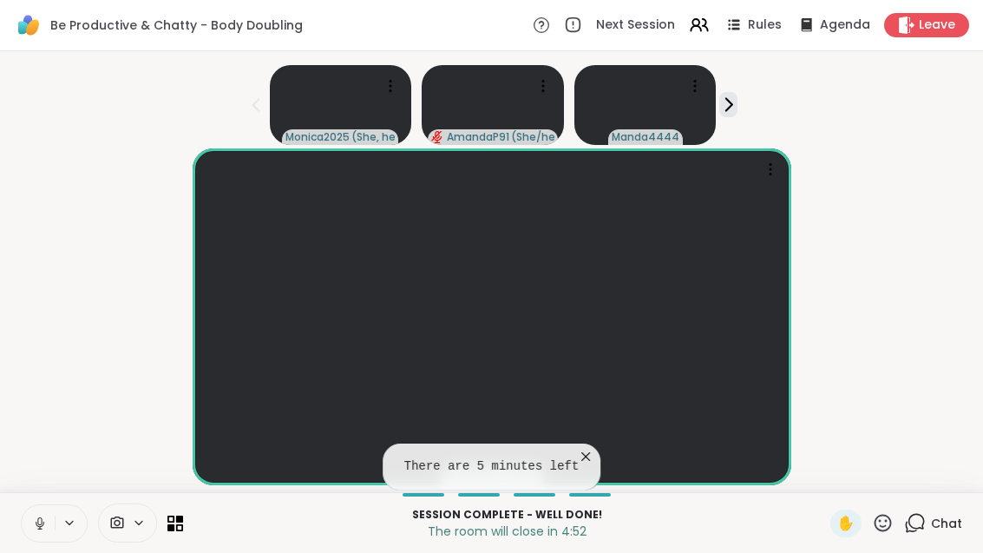
click at [933, 530] on span "Chat" at bounding box center [946, 522] width 31 height 17
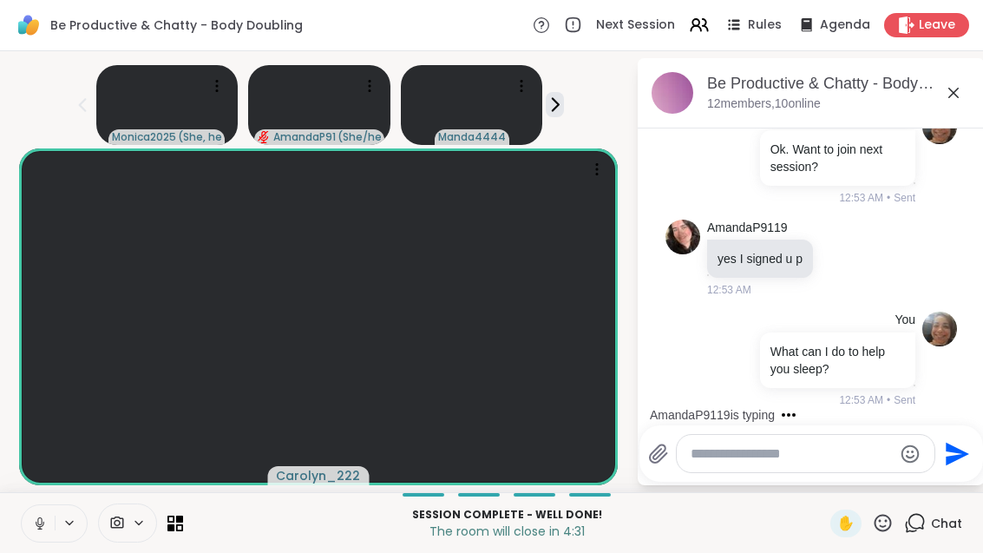
scroll to position [3160, 0]
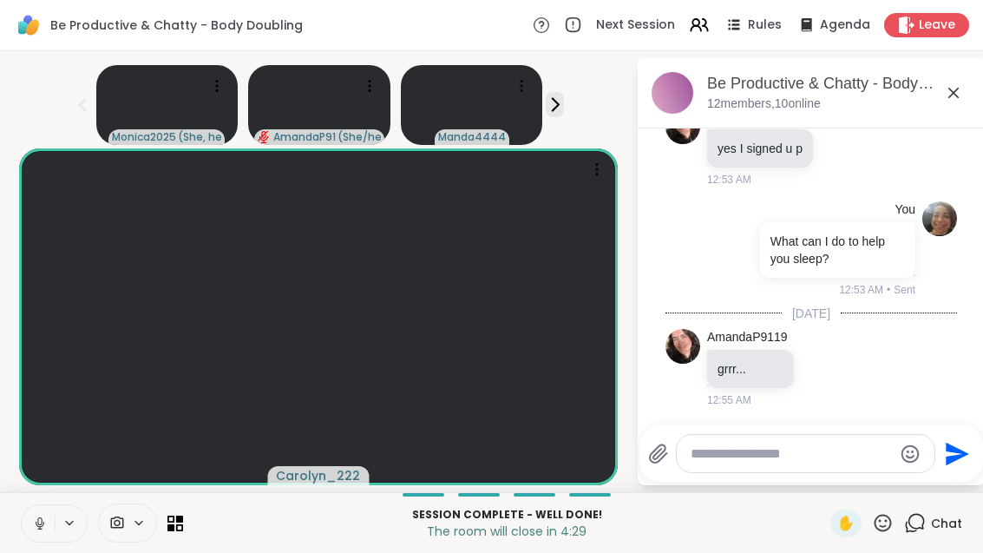
click at [832, 371] on icon at bounding box center [824, 366] width 16 height 17
click at [832, 337] on div "Select Reaction: Heart" at bounding box center [824, 339] width 16 height 16
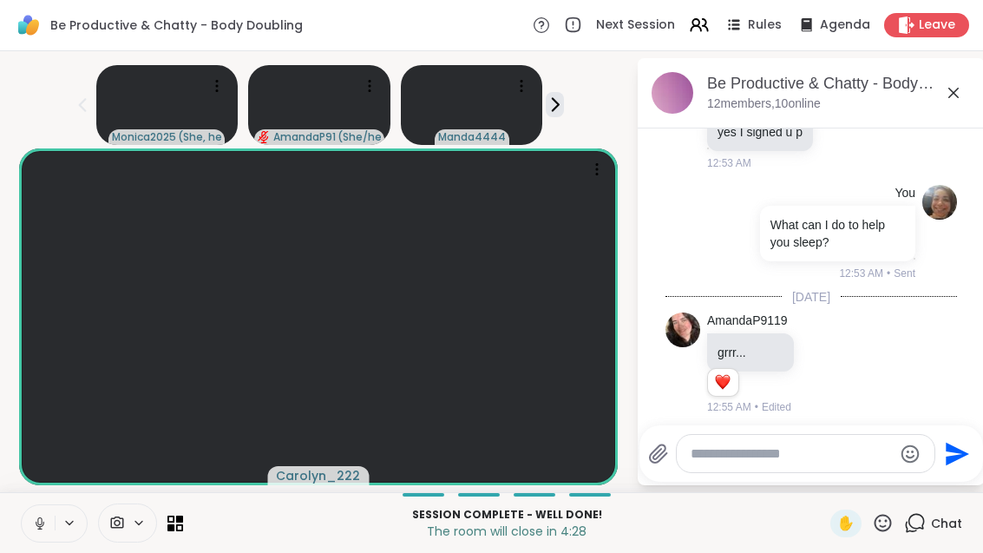
scroll to position [3184, 0]
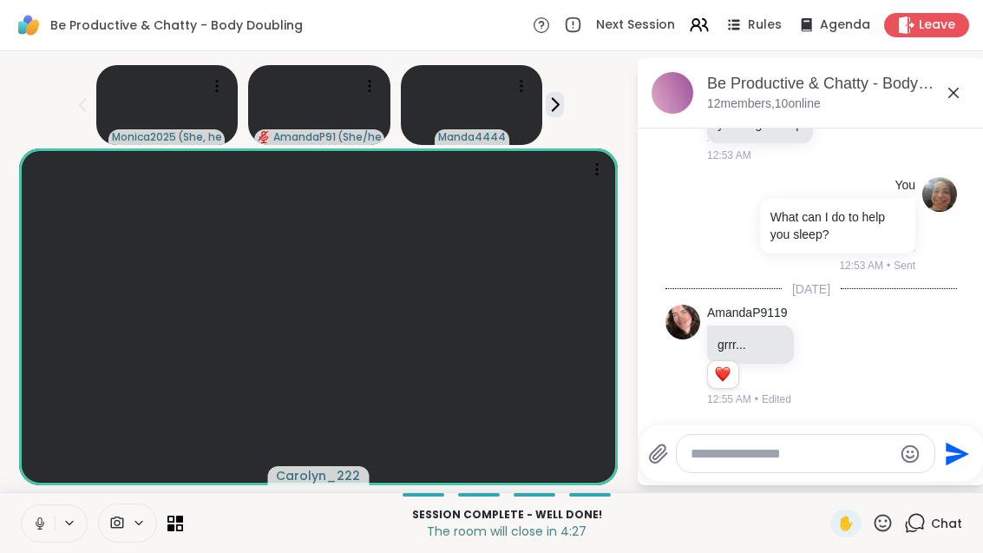
click at [823, 445] on textarea "Type your message" at bounding box center [792, 453] width 202 height 17
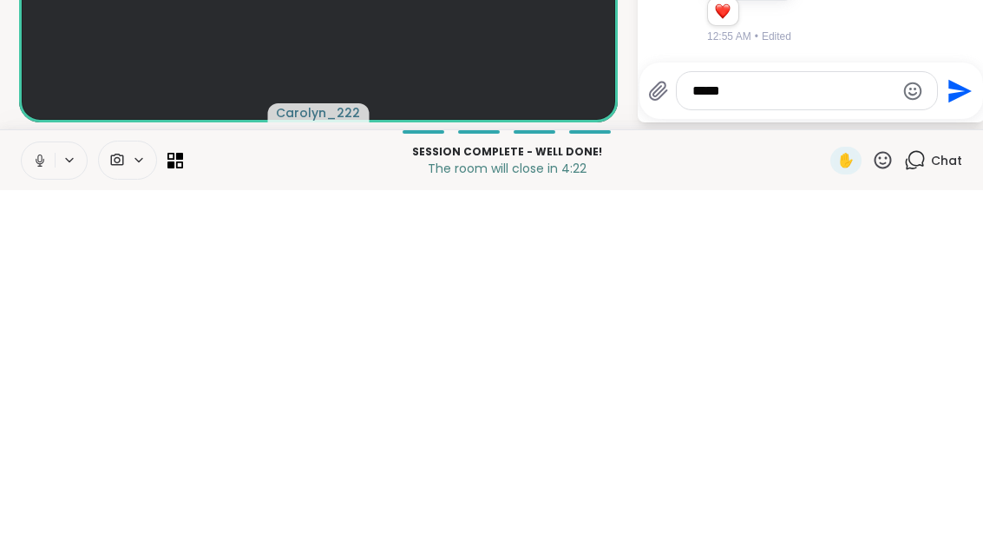
type textarea "*****"
click at [972, 442] on icon "Send" at bounding box center [959, 453] width 23 height 23
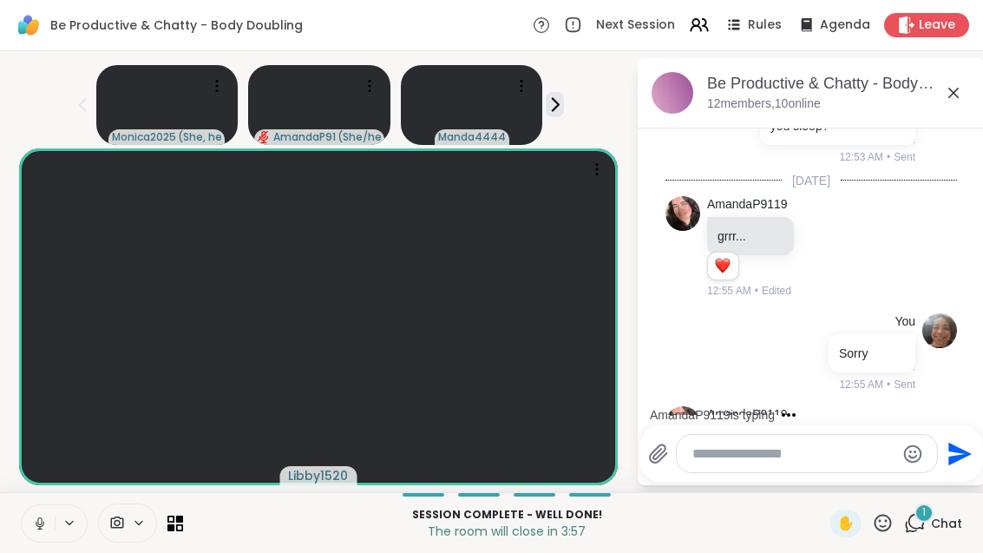
scroll to position [3402, 0]
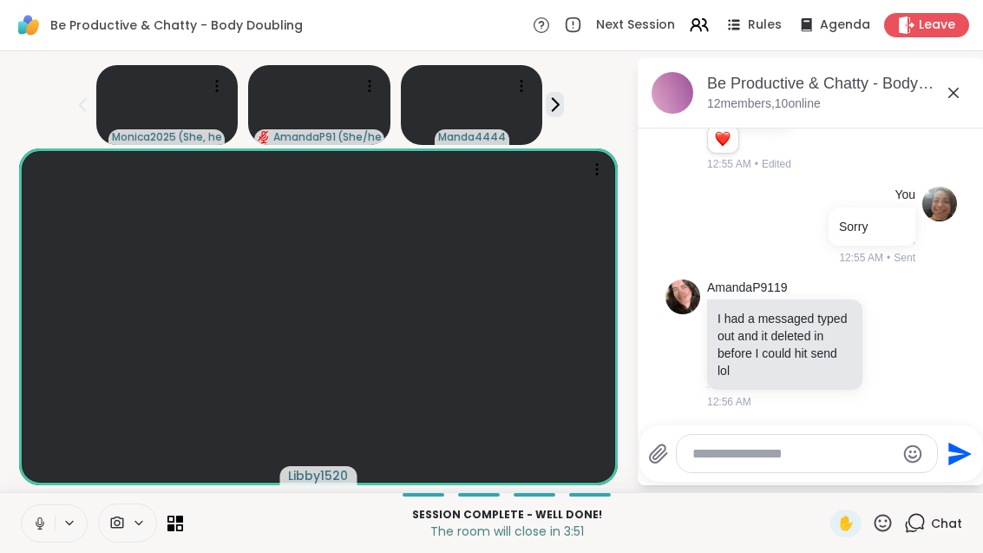
click at [817, 447] on textarea "Type your message" at bounding box center [793, 453] width 202 height 17
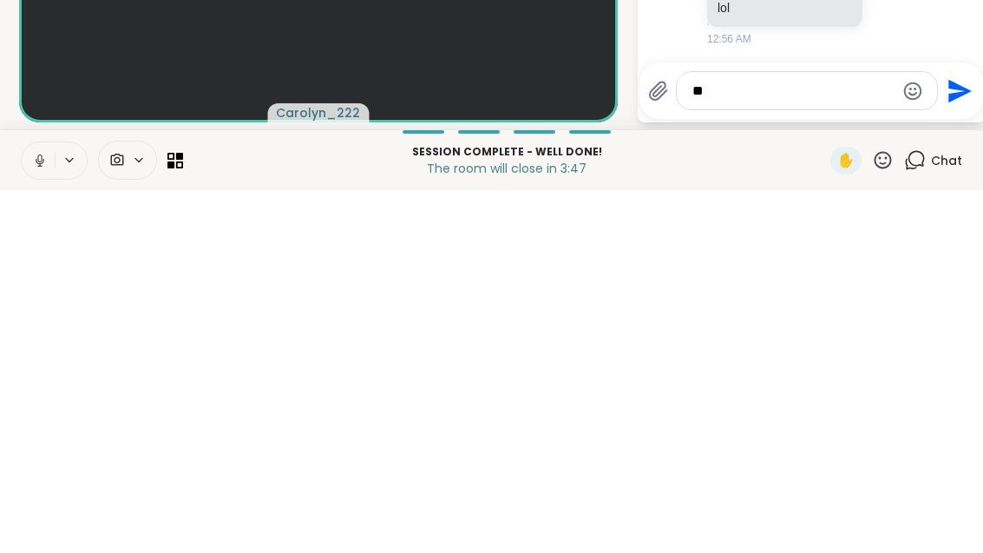
type textarea "*"
type textarea "***"
click at [972, 440] on icon "Send" at bounding box center [958, 454] width 28 height 28
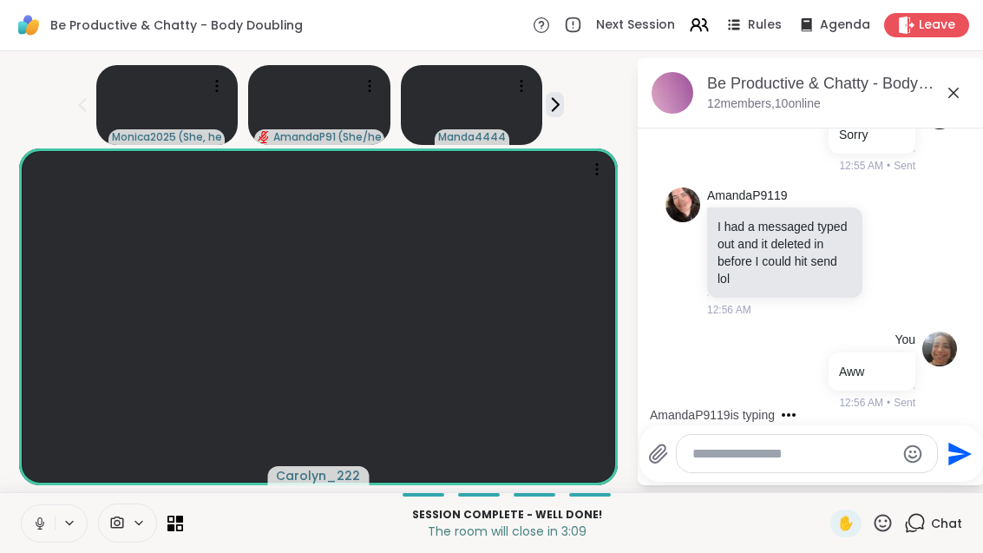
scroll to position [3621, 0]
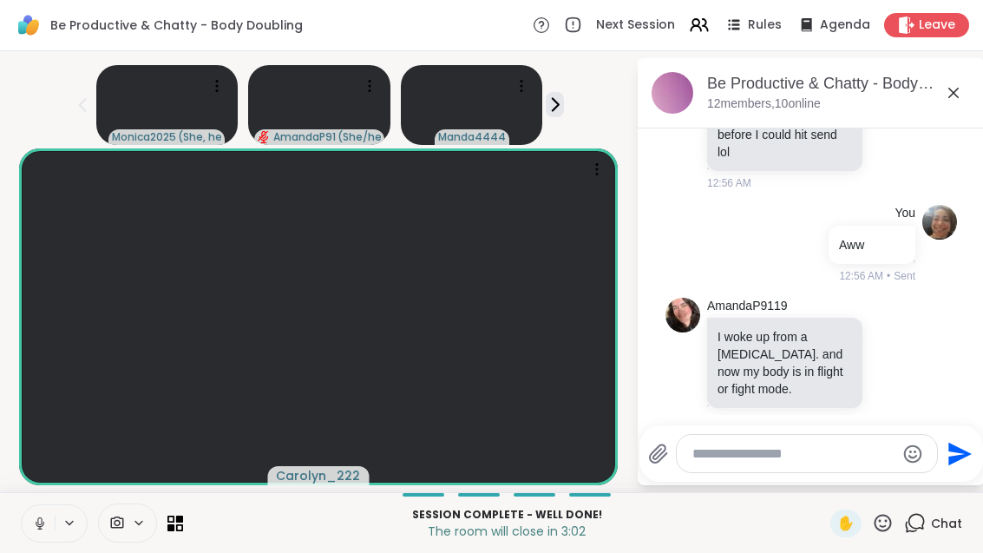
click at [795, 458] on textarea "Type your message" at bounding box center [793, 453] width 202 height 17
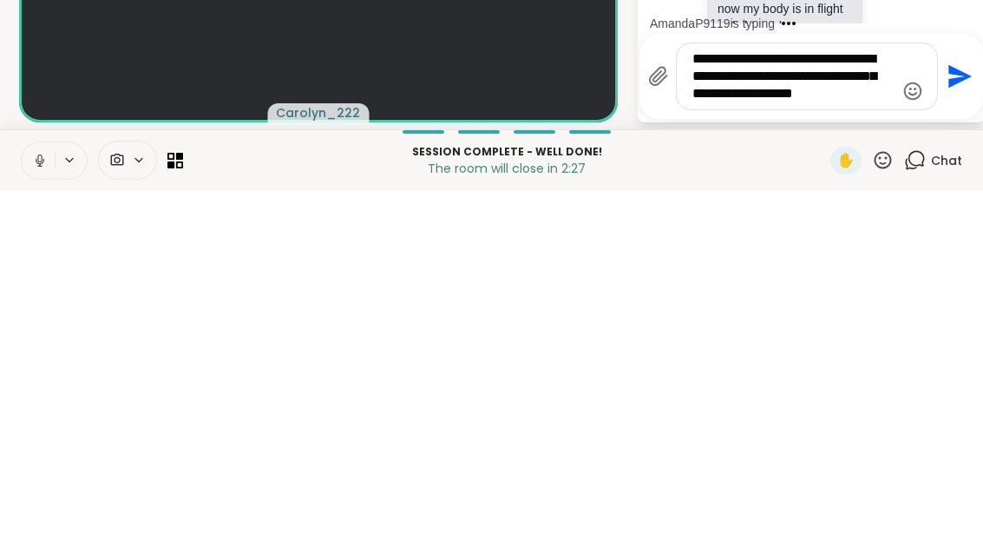
type textarea "**********"
click at [972, 425] on icon "Send" at bounding box center [958, 439] width 28 height 28
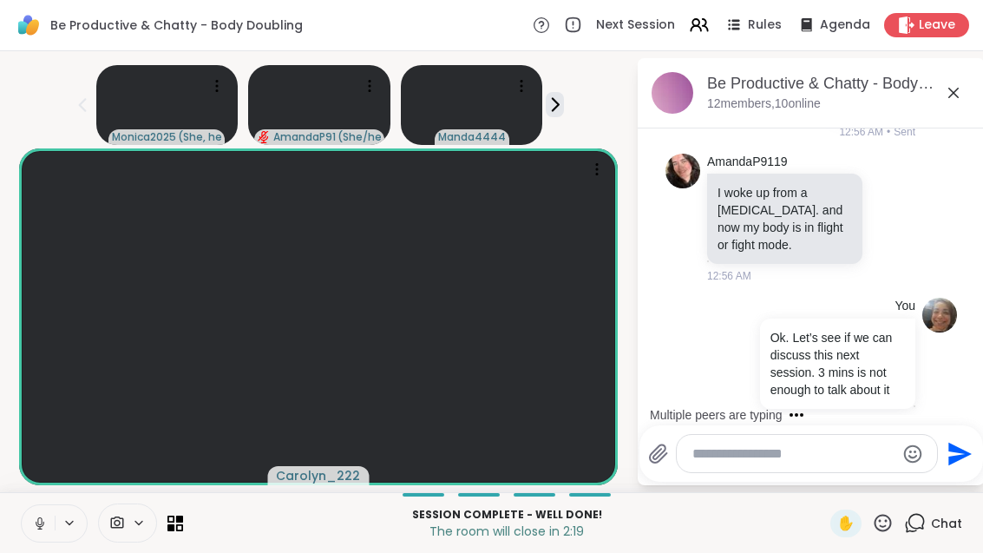
scroll to position [3892, 0]
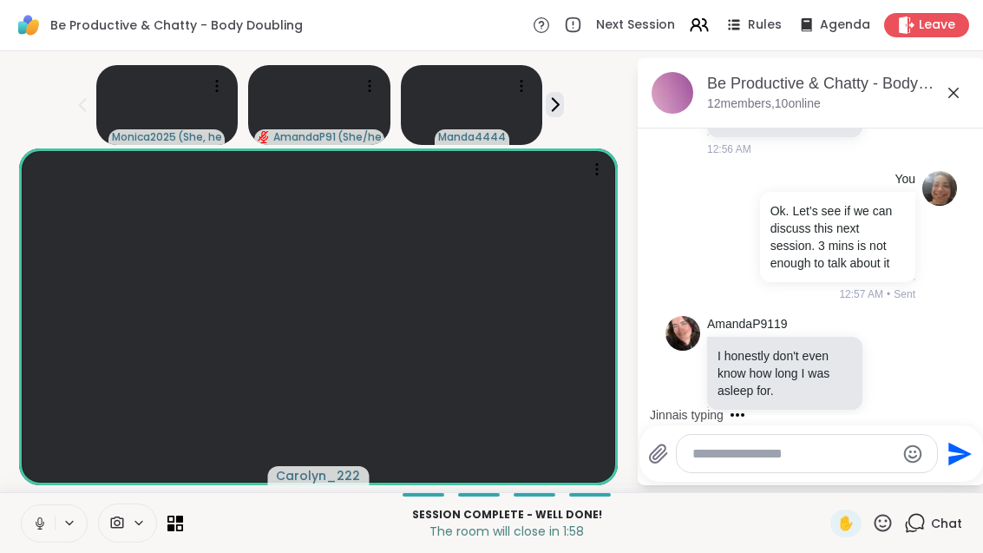
click at [769, 474] on div "Send" at bounding box center [811, 453] width 344 height 56
click at [813, 446] on textarea "Type your message" at bounding box center [793, 453] width 202 height 17
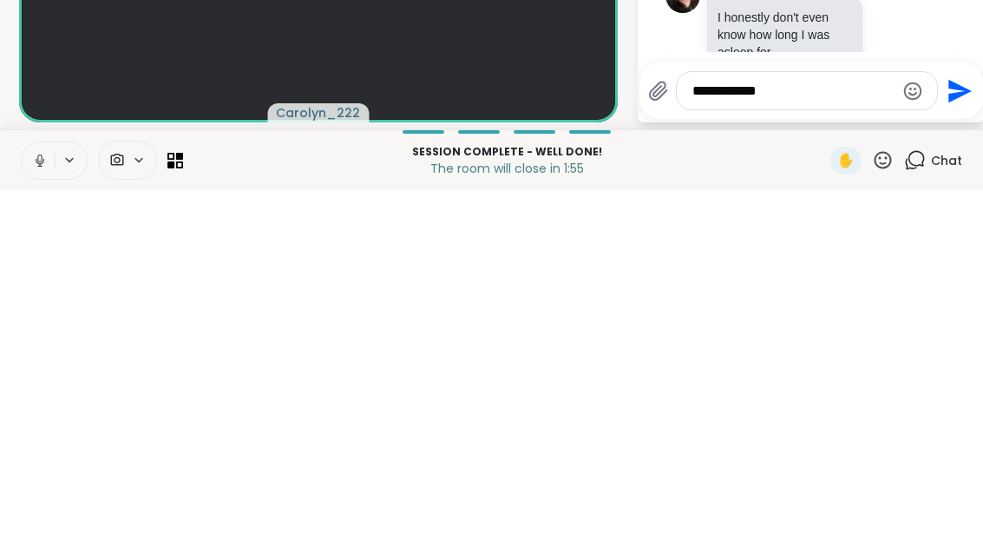
type textarea "**********"
click at [977, 434] on button "Send" at bounding box center [957, 453] width 39 height 39
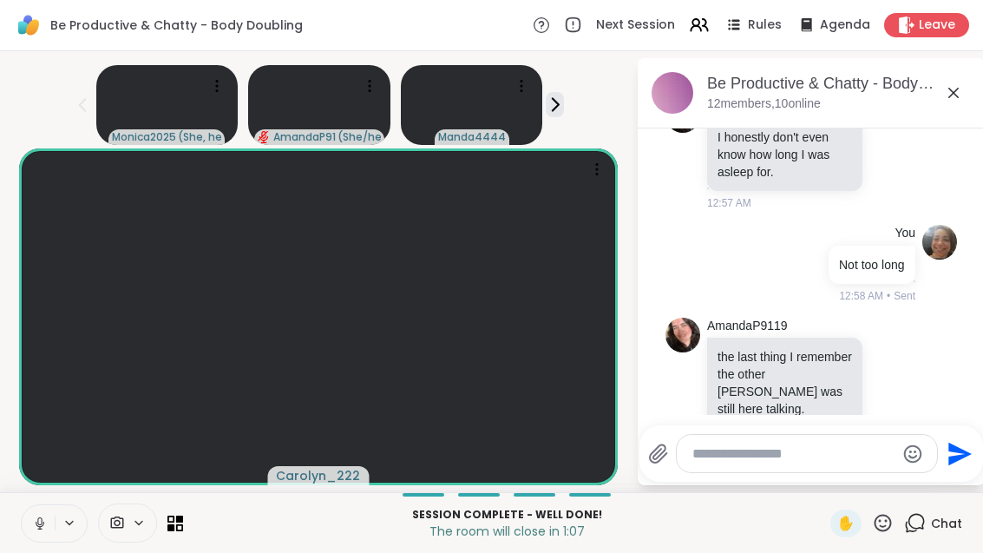
scroll to position [4313, 0]
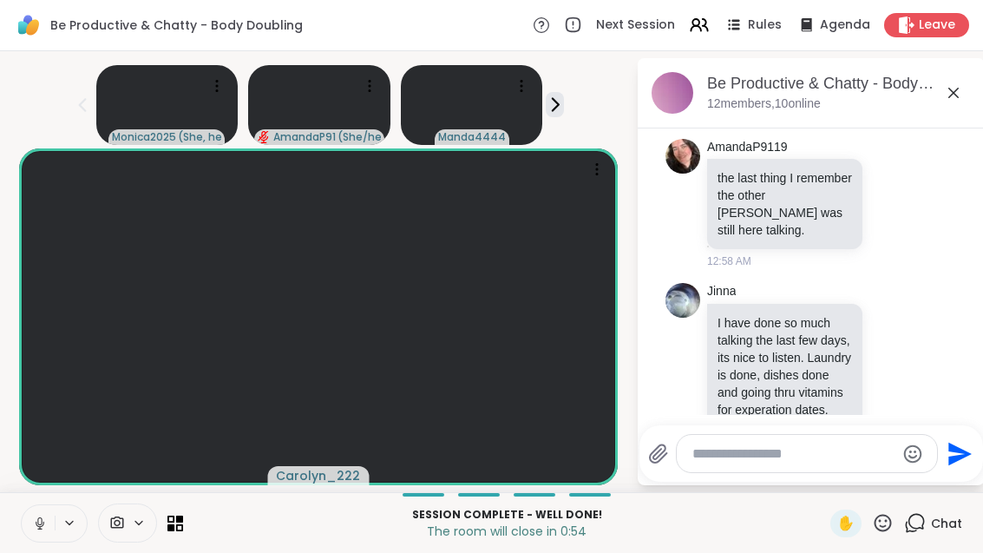
click at [901, 357] on icon at bounding box center [893, 365] width 16 height 17
click at [772, 320] on button "Select Reaction: Heart" at bounding box center [754, 337] width 35 height 35
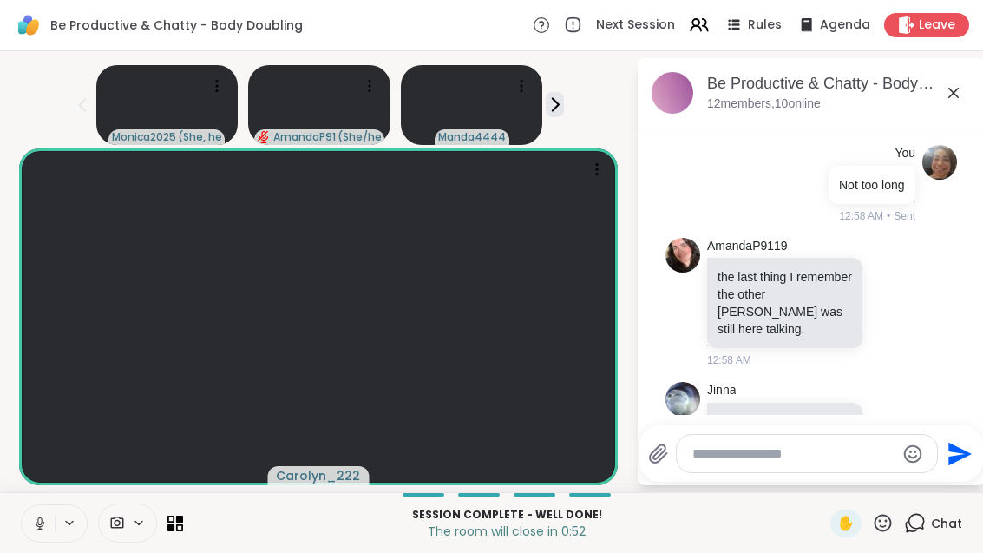
scroll to position [4212, 0]
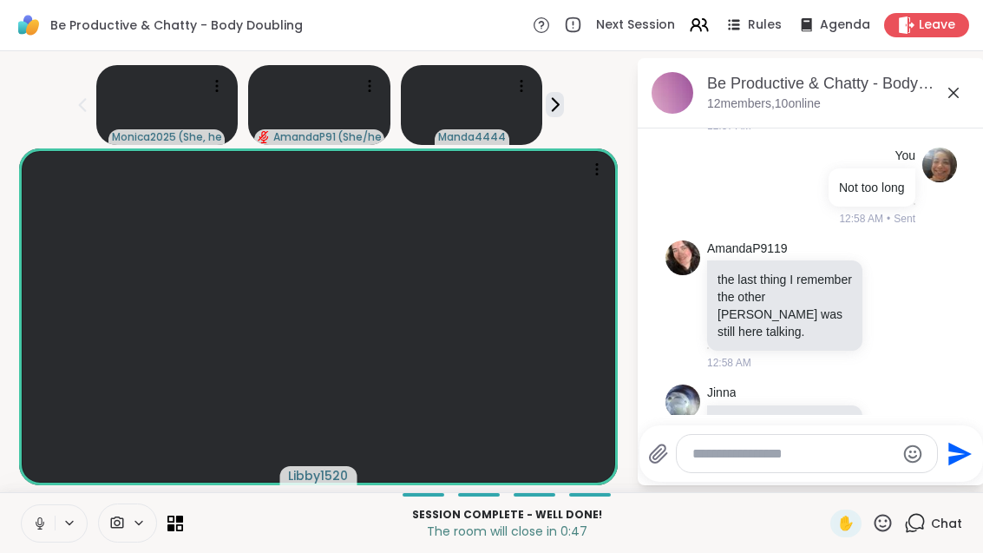
click at [782, 448] on textarea "Type your message" at bounding box center [793, 453] width 202 height 17
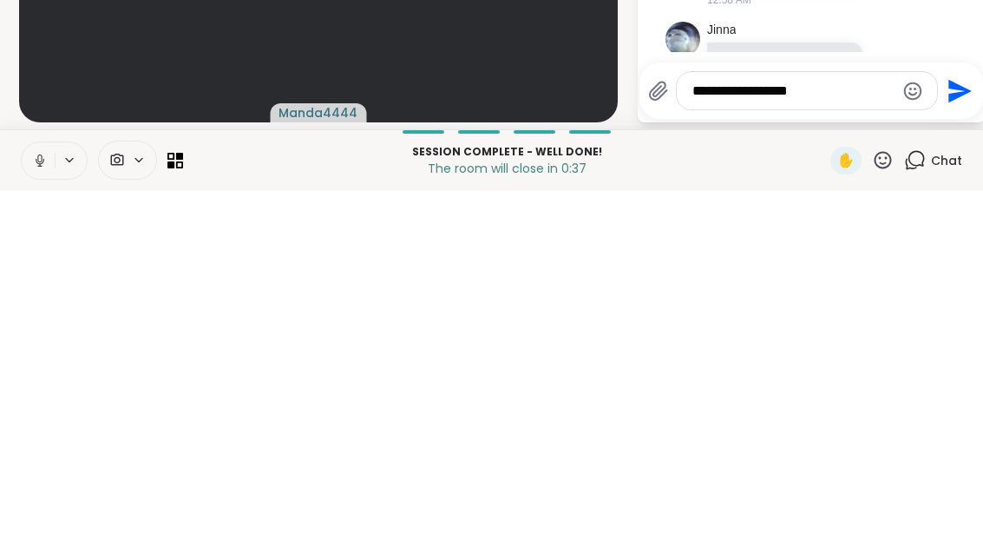
type textarea "**********"
click at [972, 442] on icon "Send" at bounding box center [959, 453] width 23 height 23
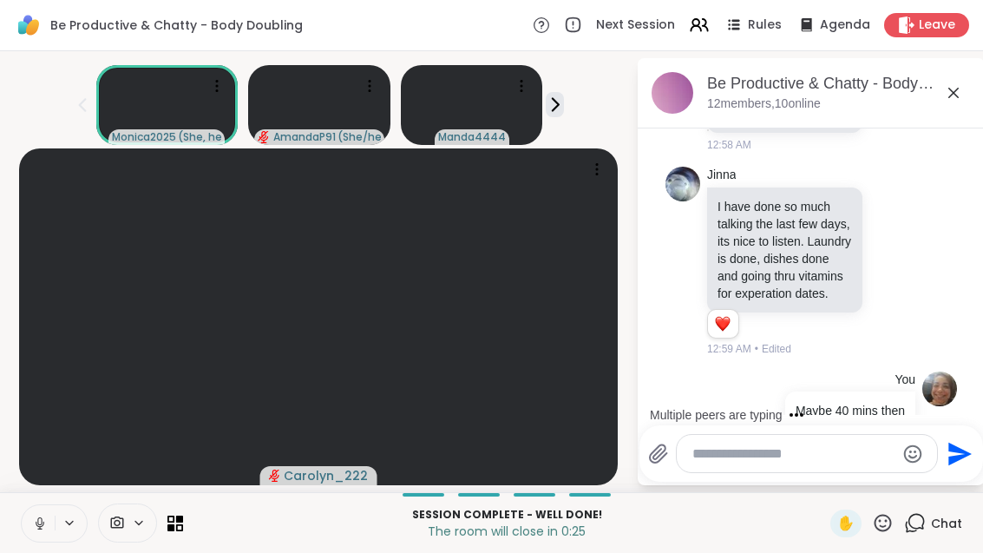
scroll to position [4522, 0]
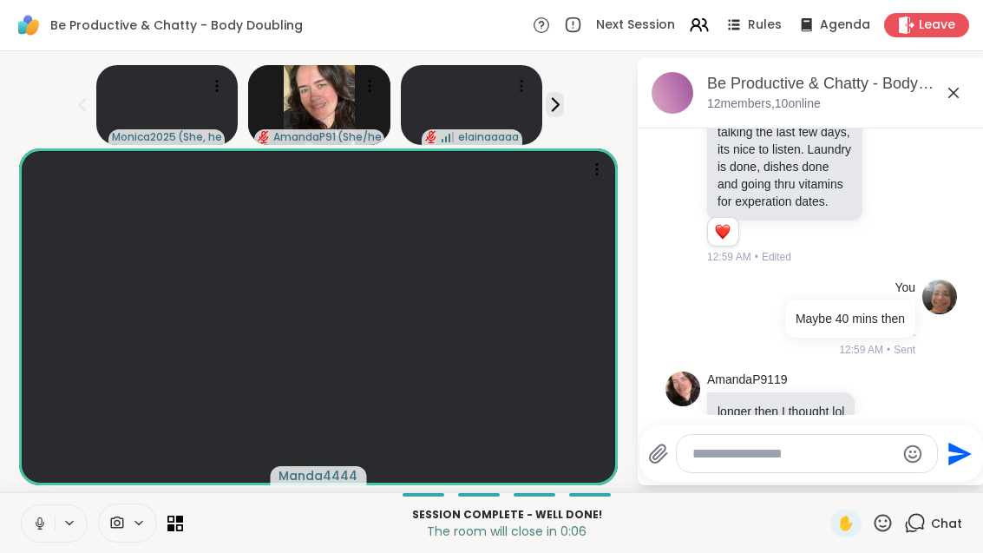
click at [179, 515] on icon at bounding box center [179, 518] width 7 height 7
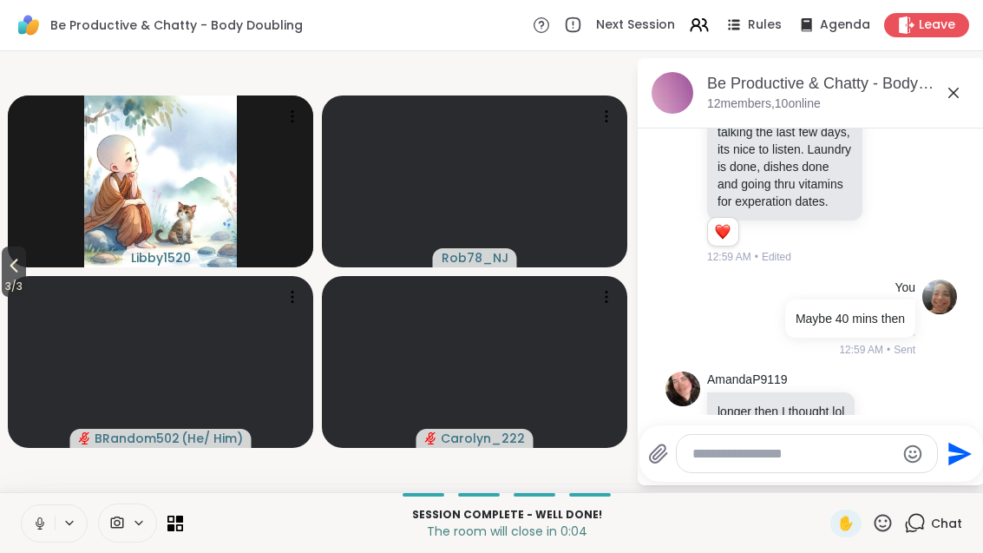
click at [15, 272] on icon at bounding box center [13, 265] width 21 height 21
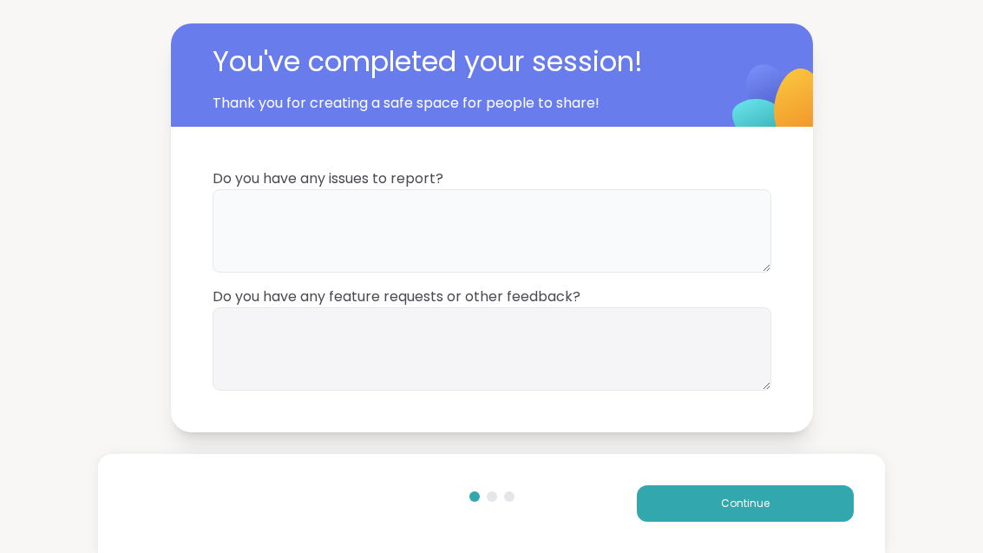
click at [529, 226] on textarea at bounding box center [492, 230] width 559 height 83
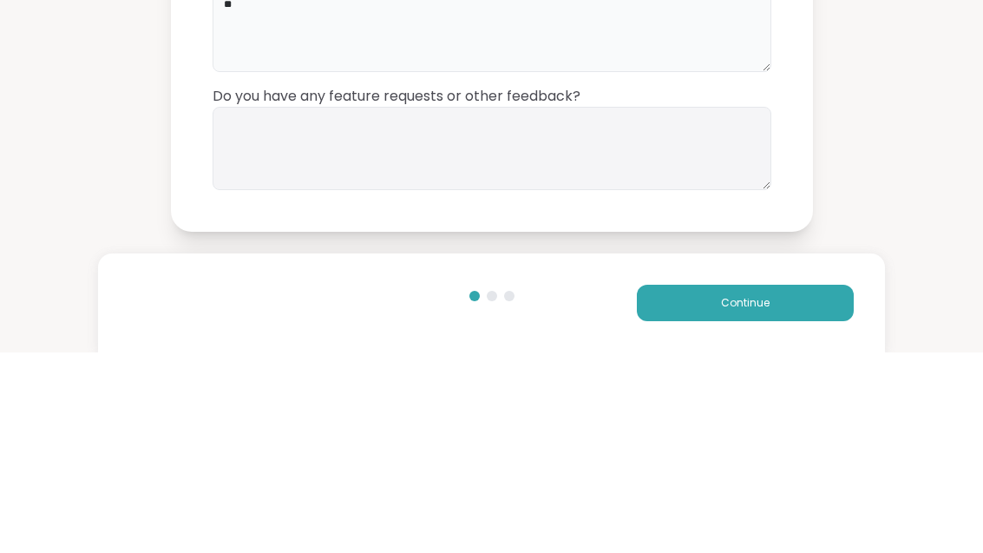
type textarea "**"
click at [513, 307] on textarea at bounding box center [492, 348] width 559 height 83
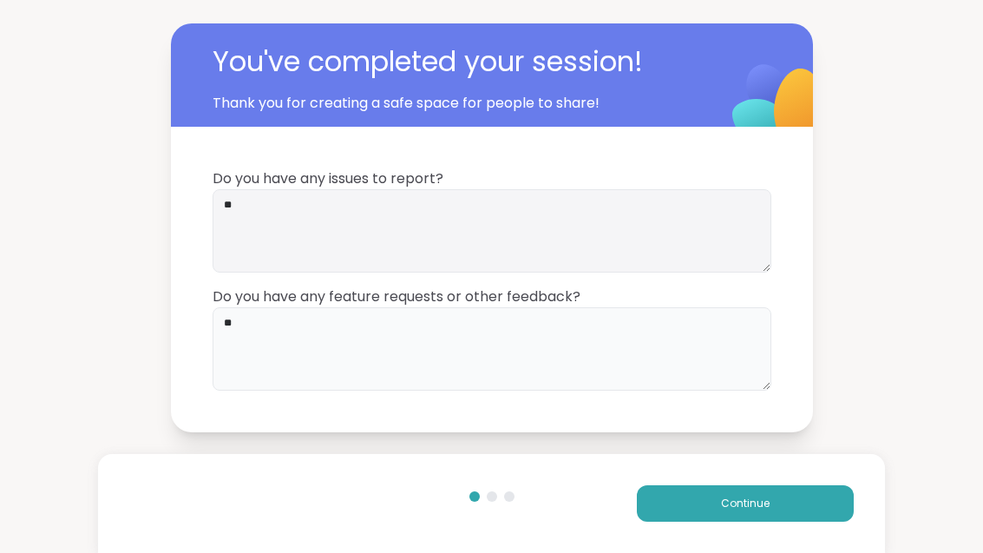
type textarea "**"
click at [815, 504] on button "Continue" at bounding box center [745, 503] width 217 height 36
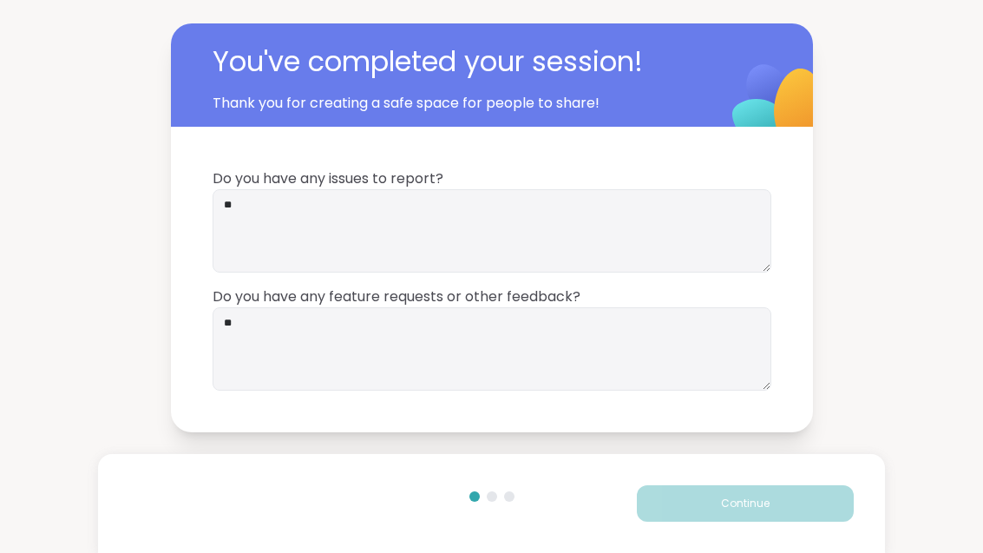
click at [815, 502] on button "Continue" at bounding box center [745, 503] width 217 height 36
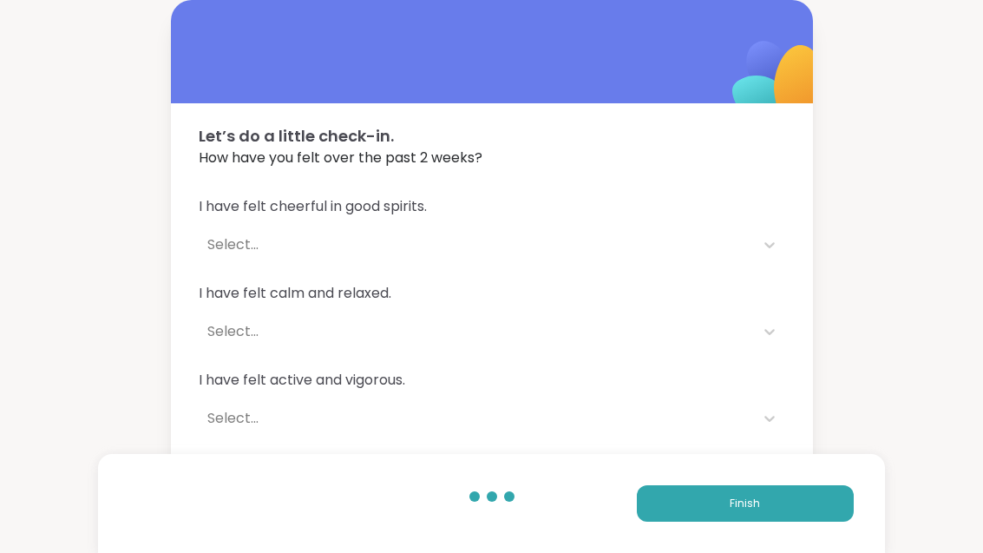
click at [743, 493] on button "Finish" at bounding box center [745, 503] width 217 height 36
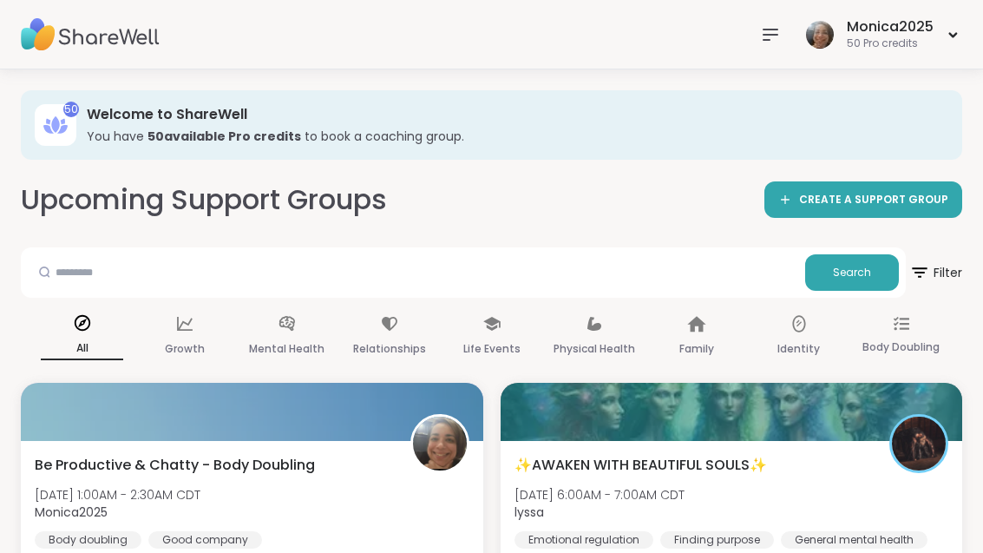
click at [339, 464] on div "Be Productive & Chatty - Body Doubling [DATE] 1:00AM - 2:30AM CDT Monica2025 Bo…" at bounding box center [252, 502] width 435 height 94
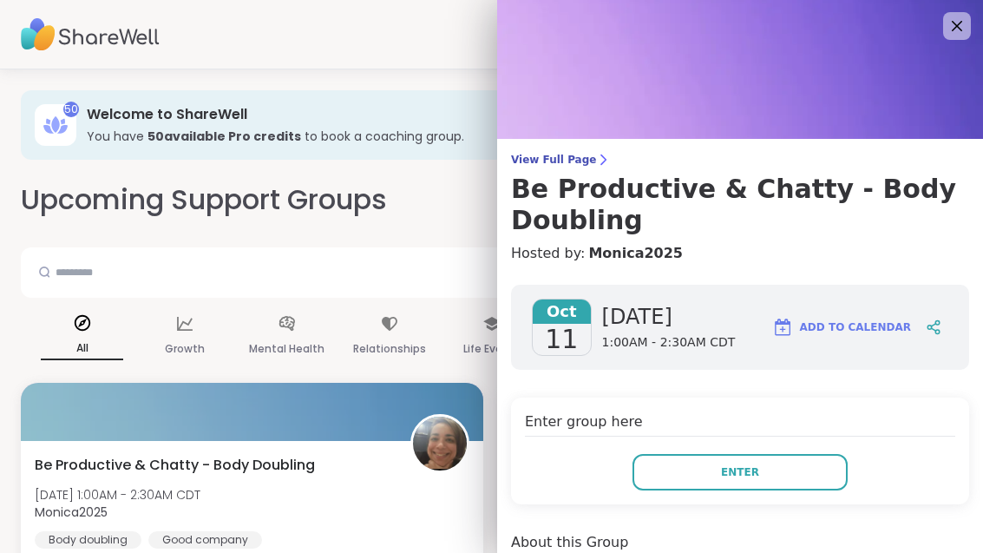
click at [802, 477] on button "Enter" at bounding box center [739, 472] width 215 height 36
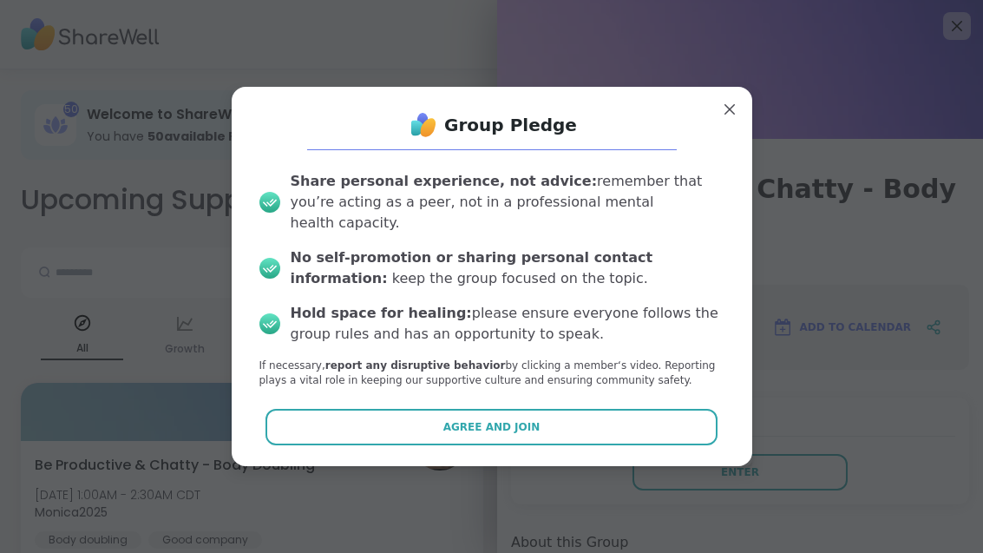
click at [599, 414] on button "Agree and Join" at bounding box center [491, 427] width 452 height 36
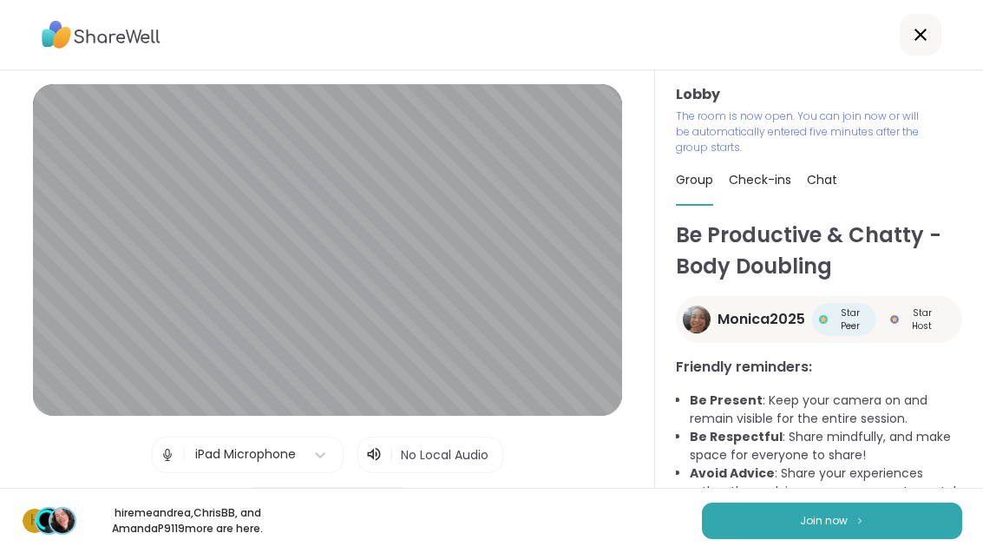
click at [837, 533] on button "Join now" at bounding box center [832, 520] width 260 height 36
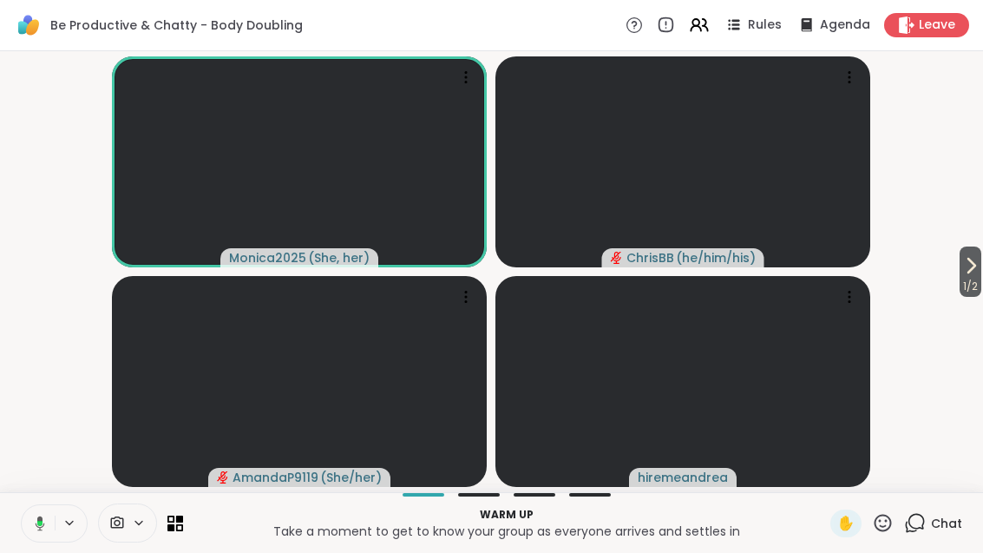
click at [968, 284] on span "1 / 2" at bounding box center [970, 286] width 22 height 21
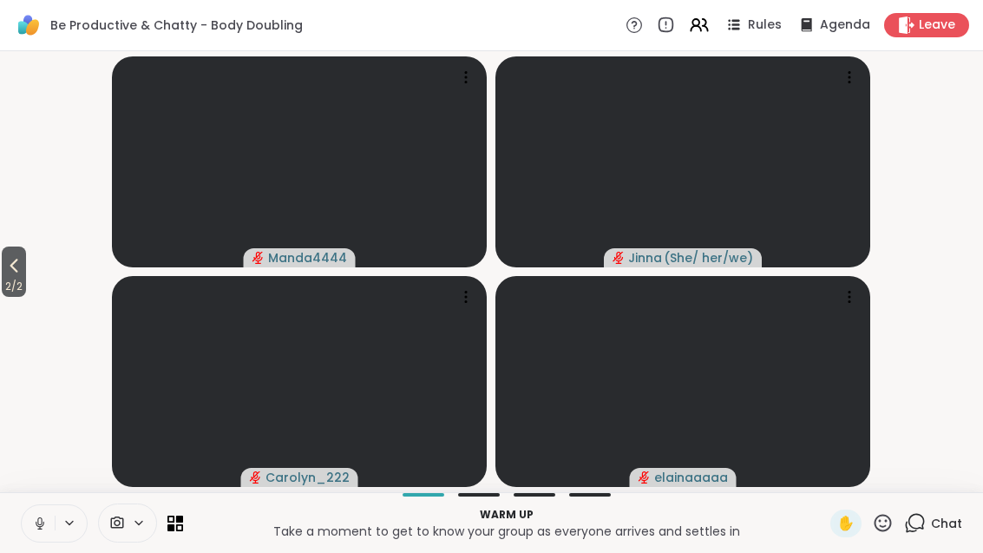
click at [708, 23] on icon at bounding box center [699, 25] width 21 height 21
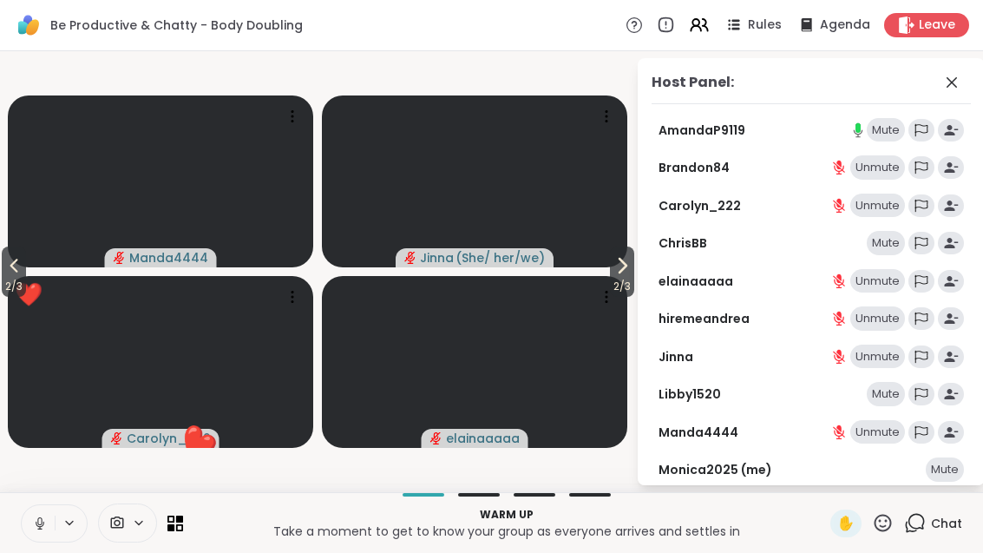
click at [174, 515] on icon at bounding box center [170, 518] width 7 height 7
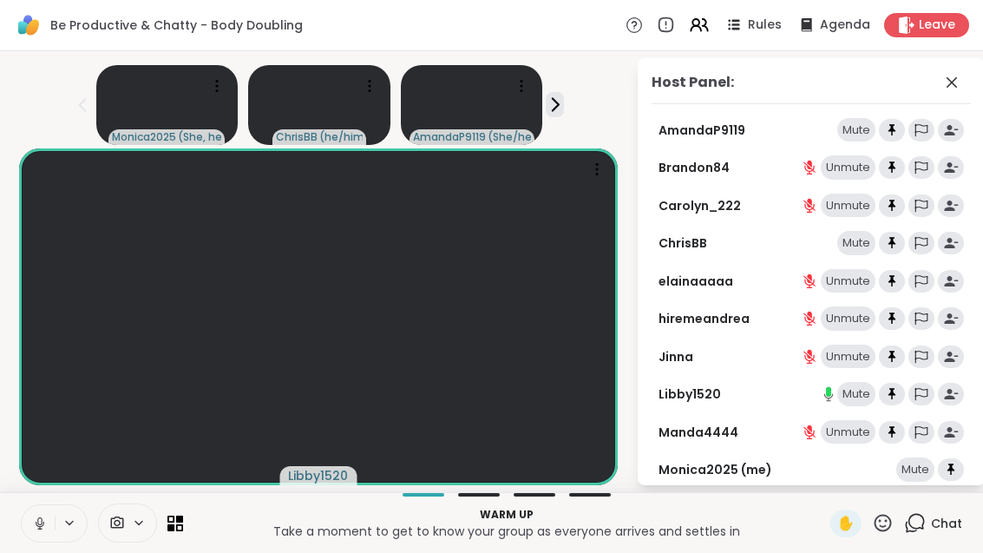
click at [191, 521] on div "Warm up Take a moment to get to know your group as everyone arrives and settles…" at bounding box center [491, 522] width 983 height 61
click at [173, 529] on icon at bounding box center [170, 526] width 7 height 7
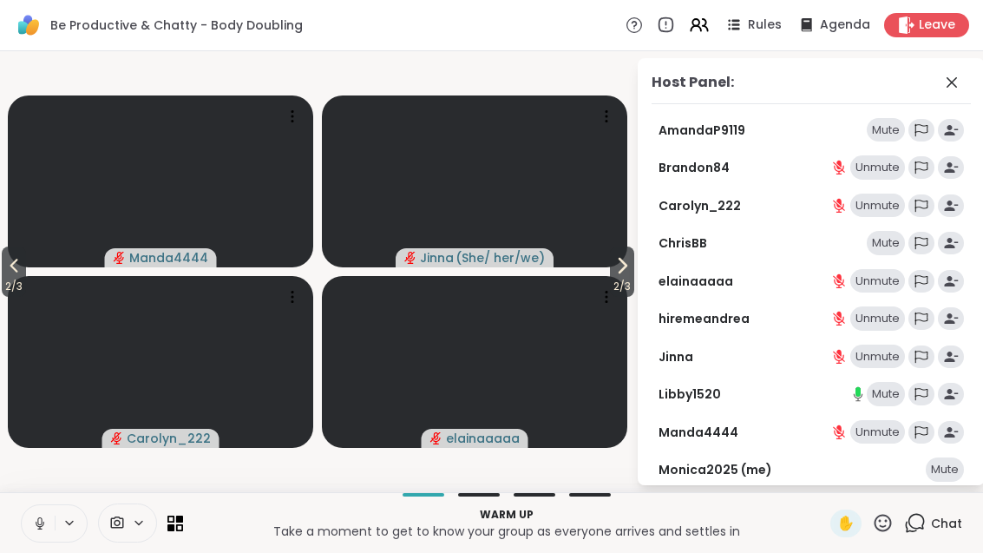
click at [15, 284] on span "2 / 3" at bounding box center [14, 286] width 24 height 21
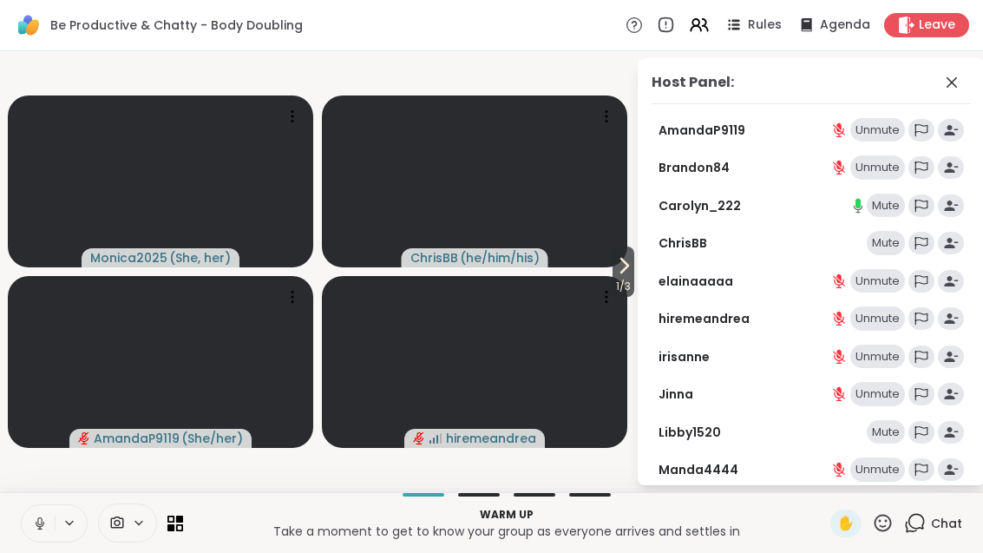
click at [627, 276] on span "1 / 3" at bounding box center [623, 286] width 22 height 21
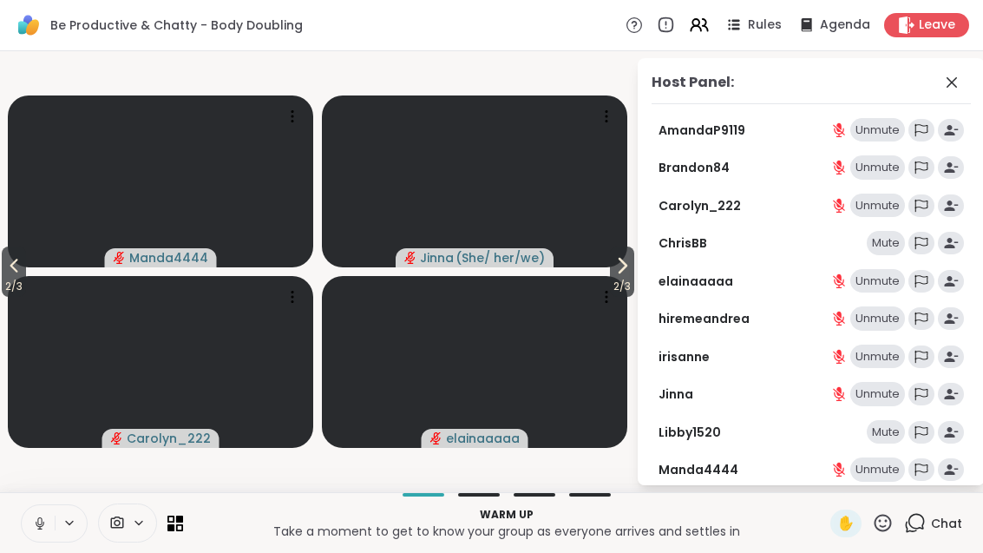
click at [629, 287] on span "2 / 3" at bounding box center [622, 286] width 24 height 21
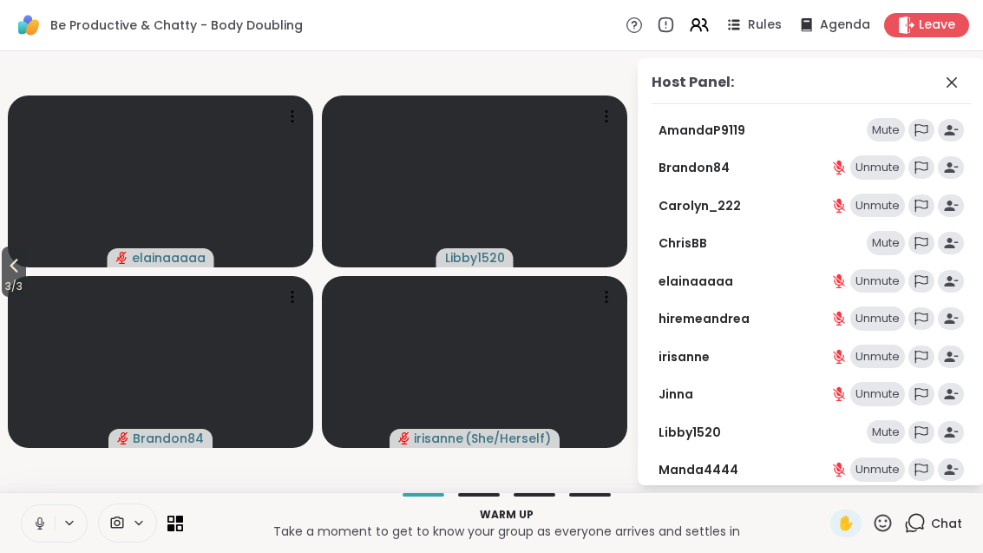
click at [16, 282] on span "3 / 3" at bounding box center [14, 286] width 24 height 21
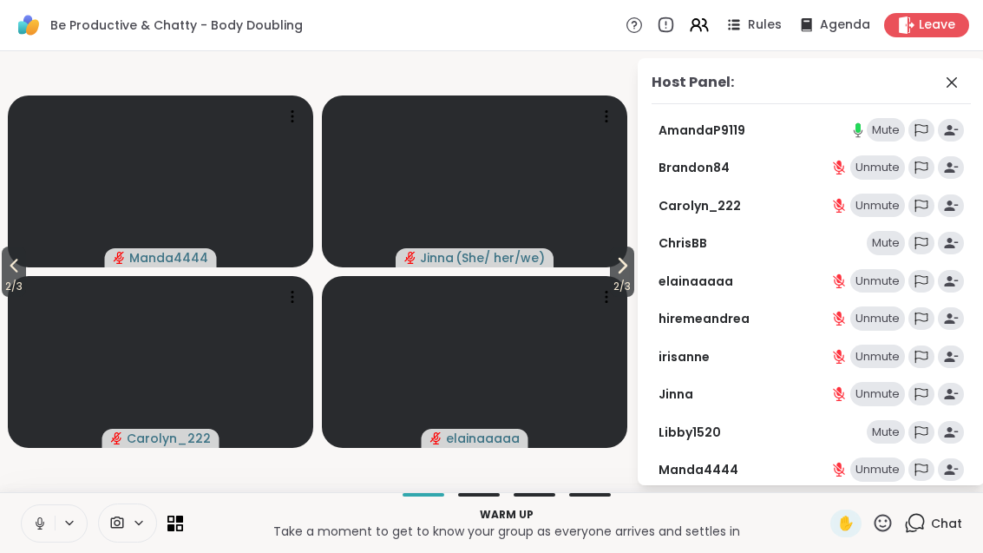
click at [16, 278] on span "2 / 3" at bounding box center [14, 286] width 24 height 21
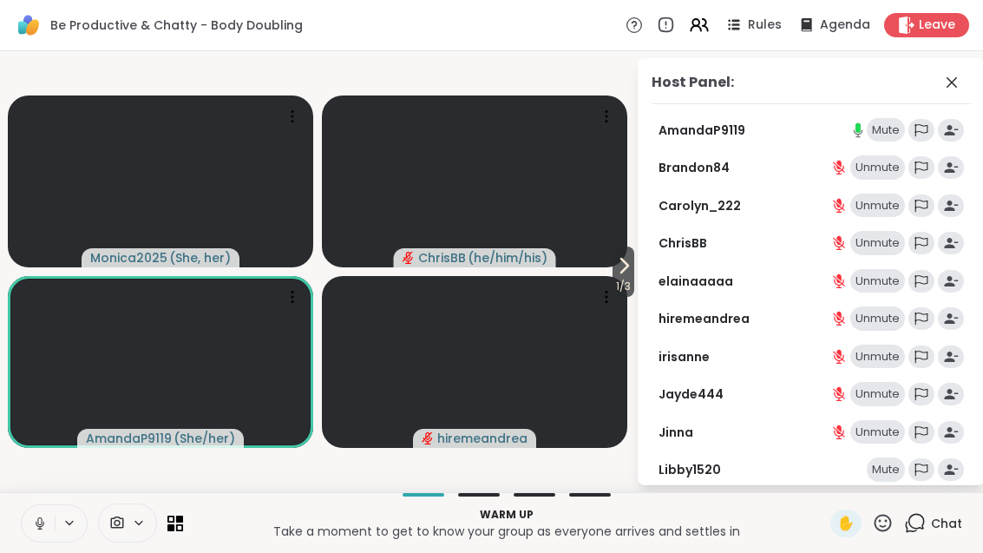
click at [619, 279] on span "1 / 3" at bounding box center [623, 286] width 22 height 21
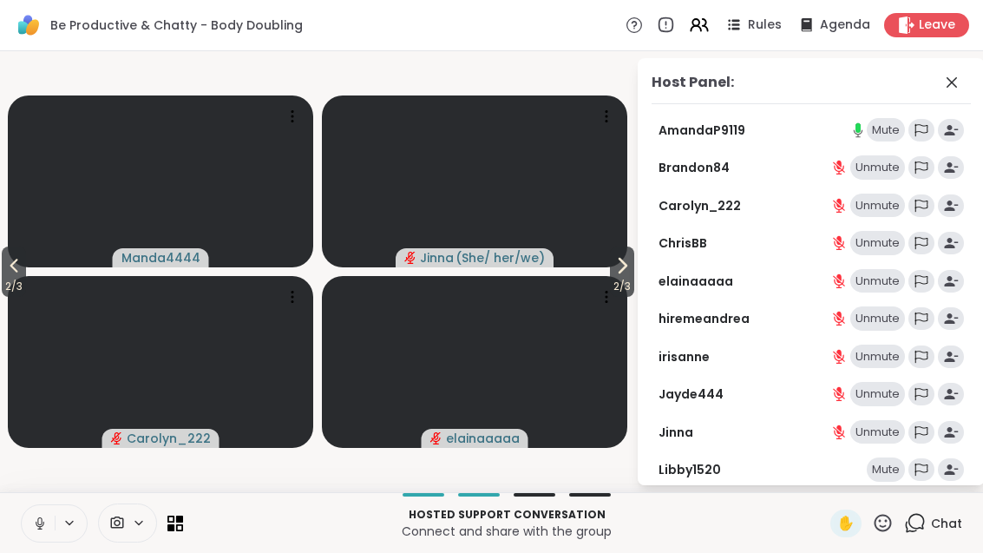
click at [625, 264] on icon at bounding box center [622, 265] width 21 height 21
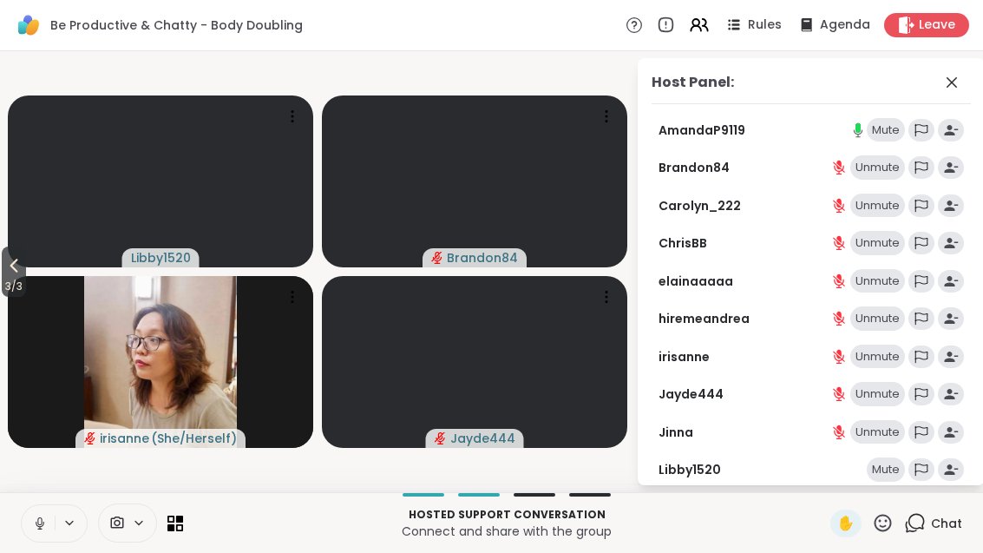
click at [37, 280] on div "irisanne ( She/Herself )" at bounding box center [160, 362] width 305 height 172
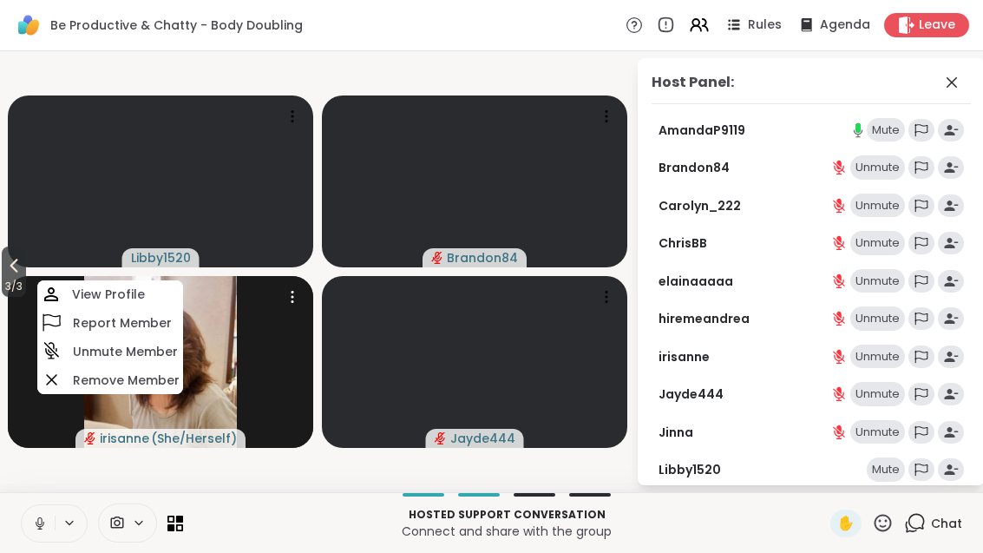
click at [15, 272] on icon at bounding box center [13, 265] width 21 height 21
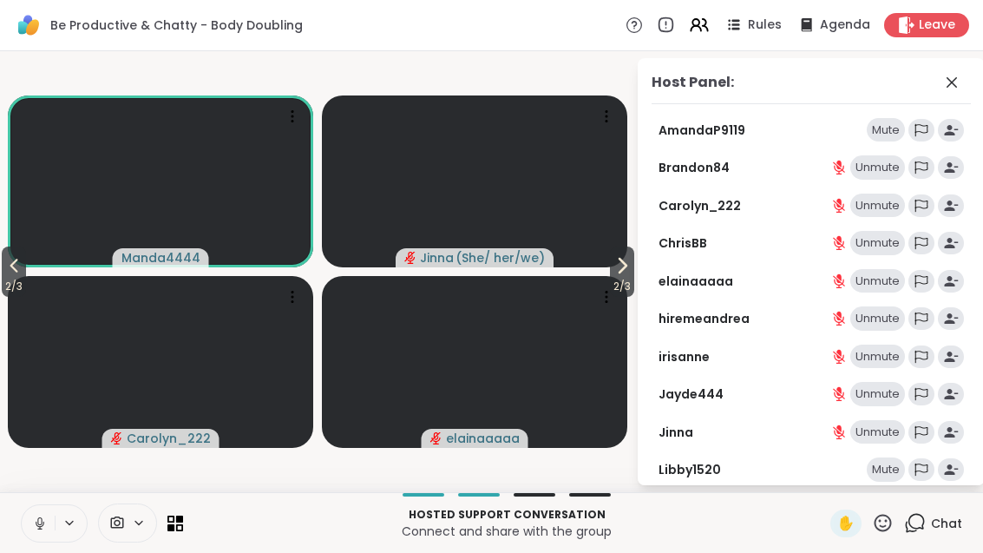
click at [16, 278] on span "2 / 3" at bounding box center [14, 286] width 24 height 21
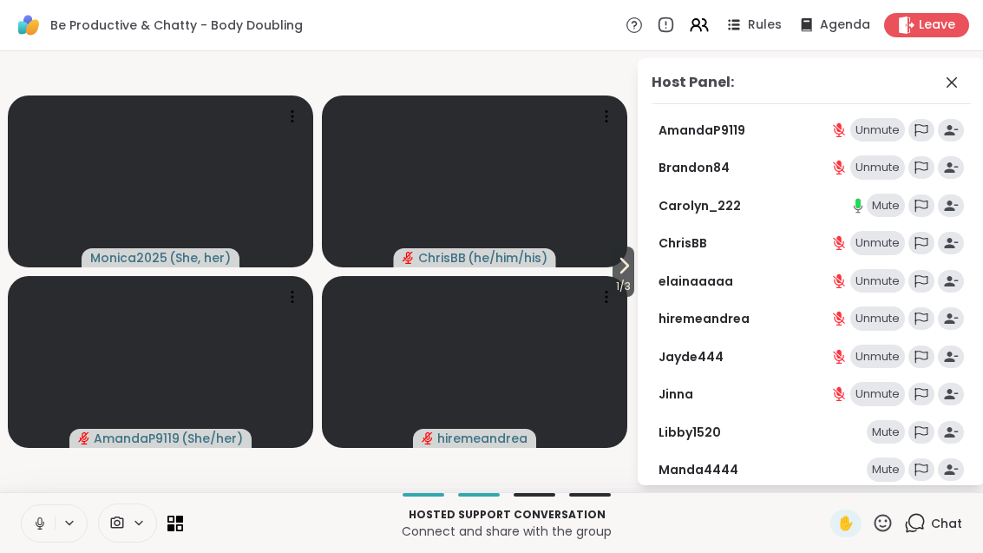
click at [647, 283] on div "Host Panel: AmandaP9119 Unmute Brandon84 Unmute Carolyn_222 Mute [PERSON_NAME] …" at bounding box center [811, 271] width 347 height 427
click at [616, 277] on span "1 / 3" at bounding box center [623, 286] width 22 height 21
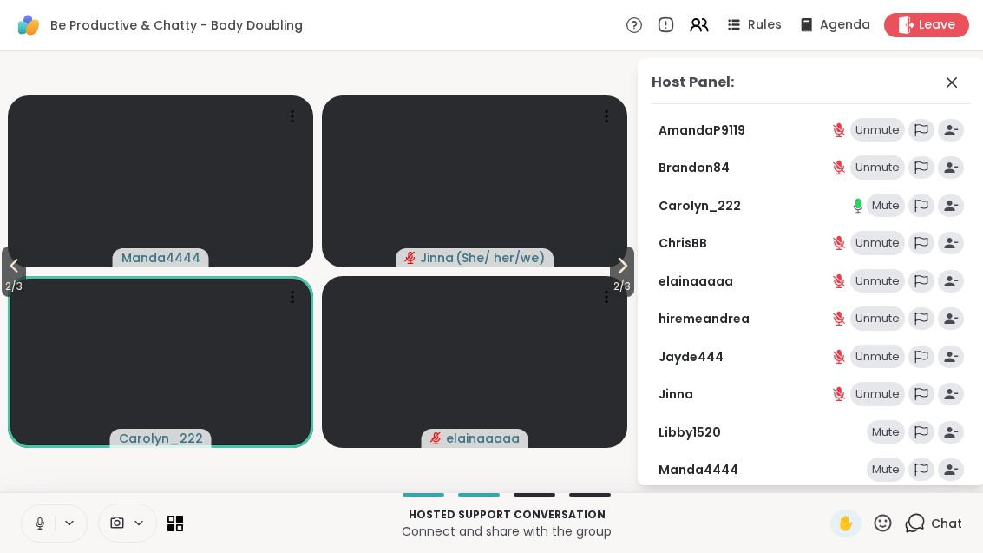
click at [625, 281] on span "2 / 3" at bounding box center [622, 286] width 24 height 21
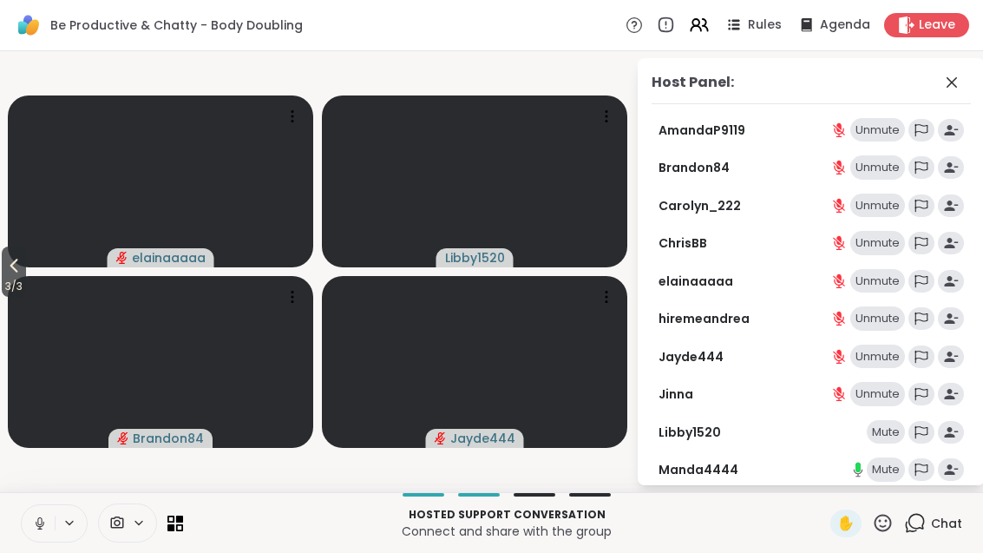
click at [23, 279] on span "3 / 3" at bounding box center [14, 286] width 24 height 21
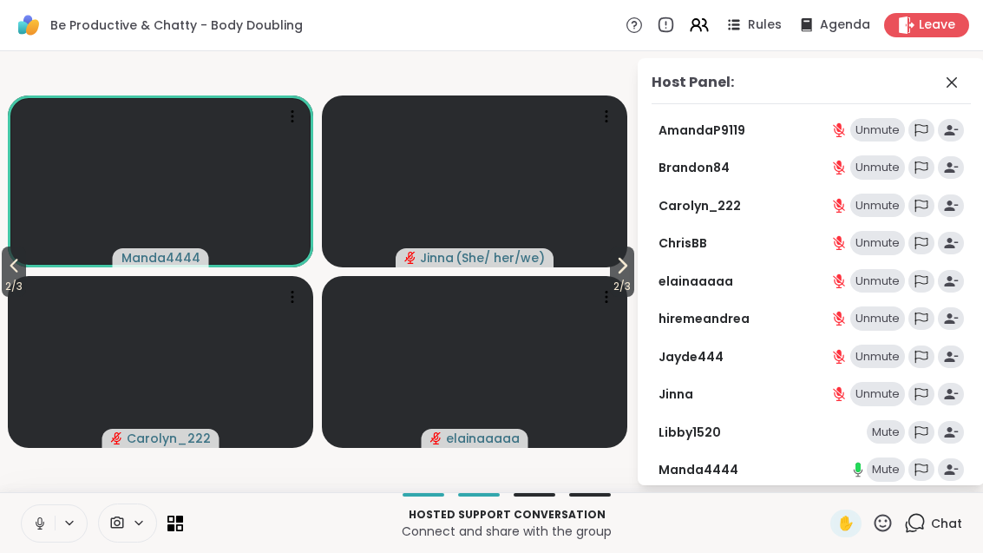
click at [10, 264] on icon at bounding box center [13, 265] width 21 height 21
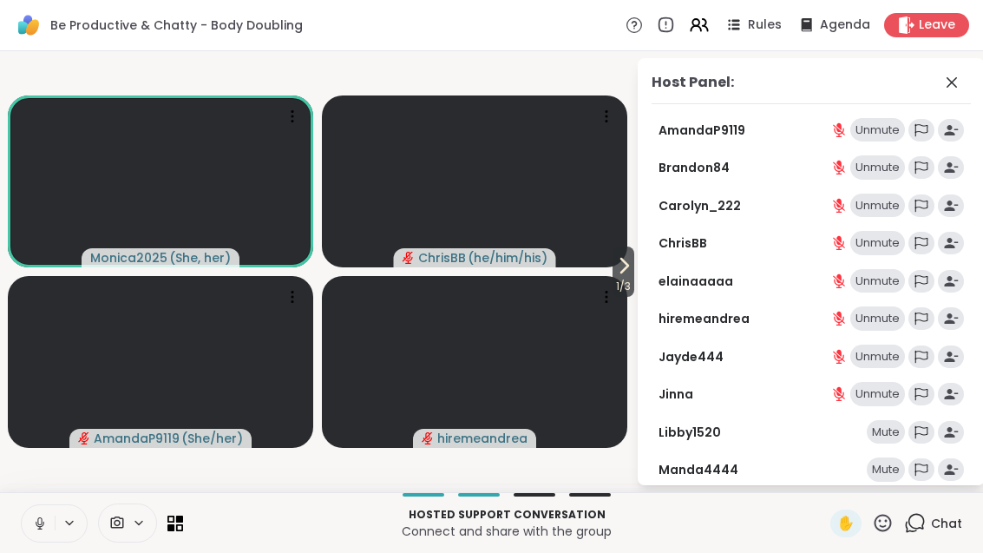
click at [948, 85] on icon at bounding box center [951, 82] width 10 height 10
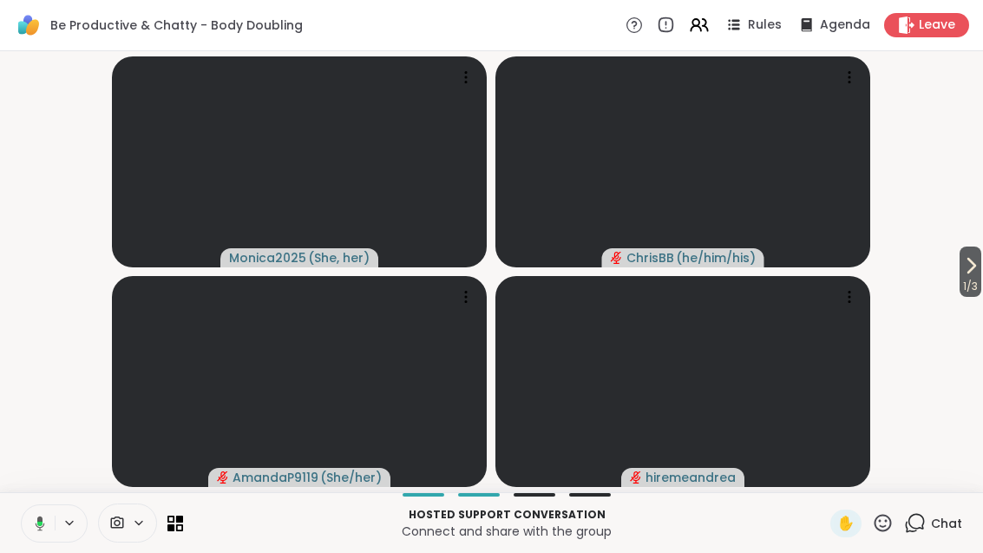
click at [979, 278] on span "1 / 3" at bounding box center [970, 286] width 22 height 21
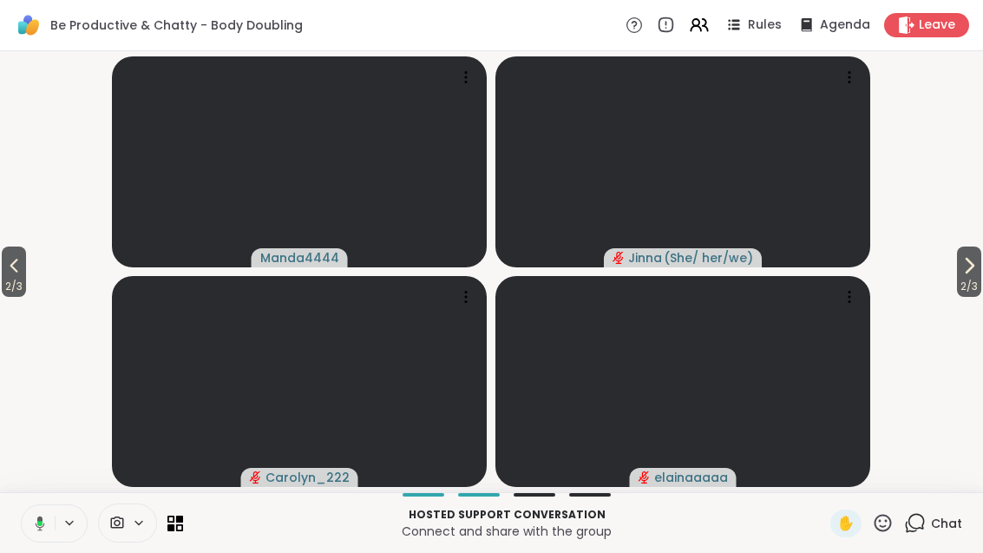
click at [970, 276] on span "2 / 3" at bounding box center [969, 286] width 24 height 21
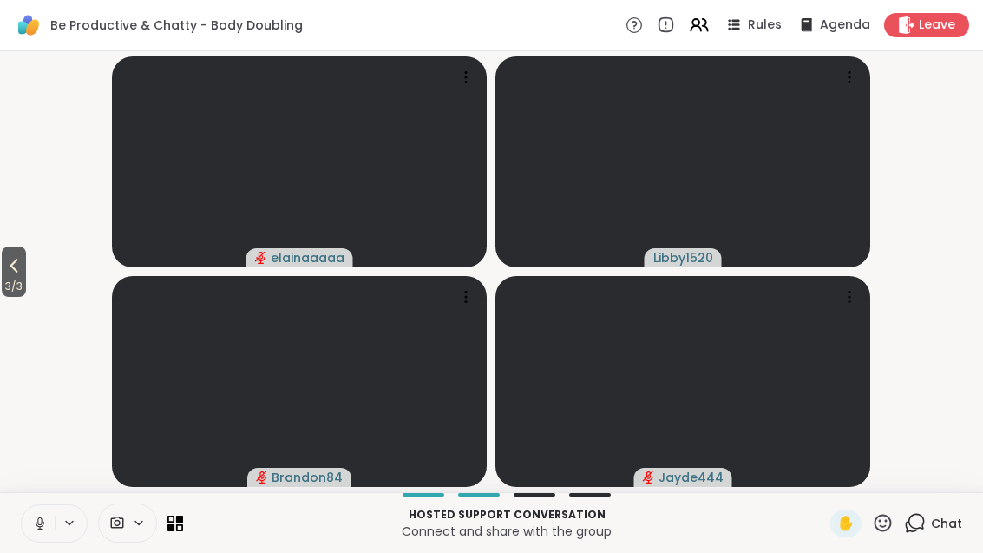
click at [16, 281] on span "3 / 3" at bounding box center [14, 286] width 24 height 21
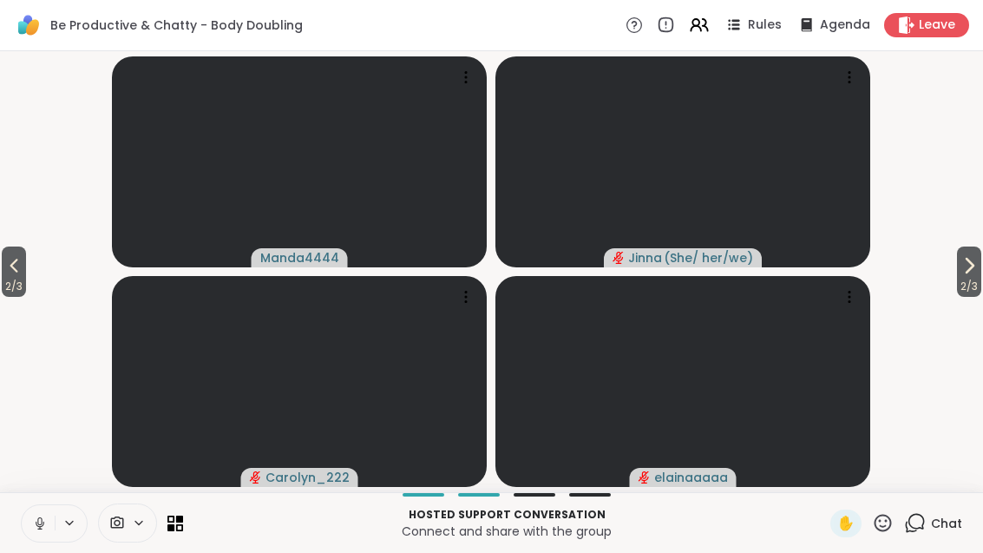
click at [13, 268] on icon at bounding box center [13, 265] width 21 height 21
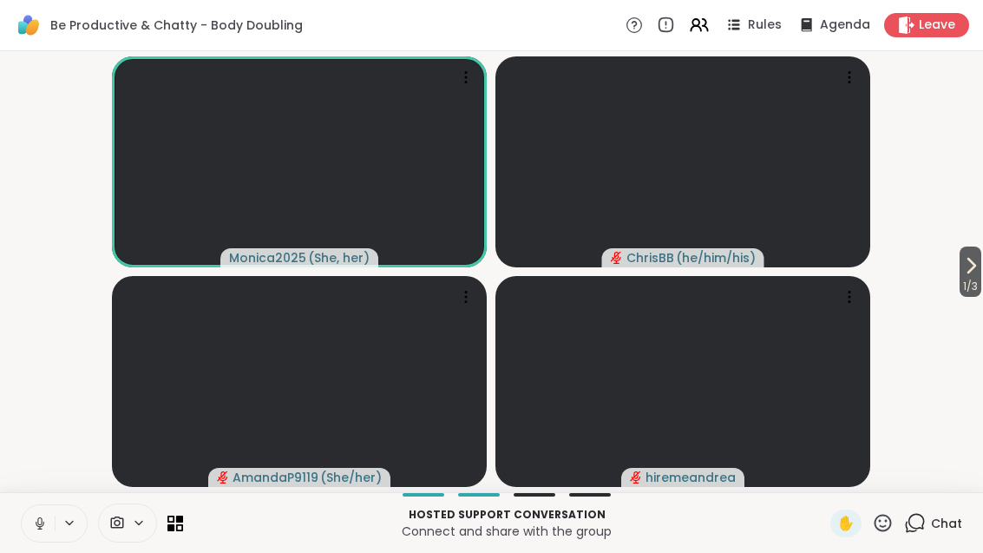
click at [748, 29] on div "Rules" at bounding box center [753, 25] width 58 height 21
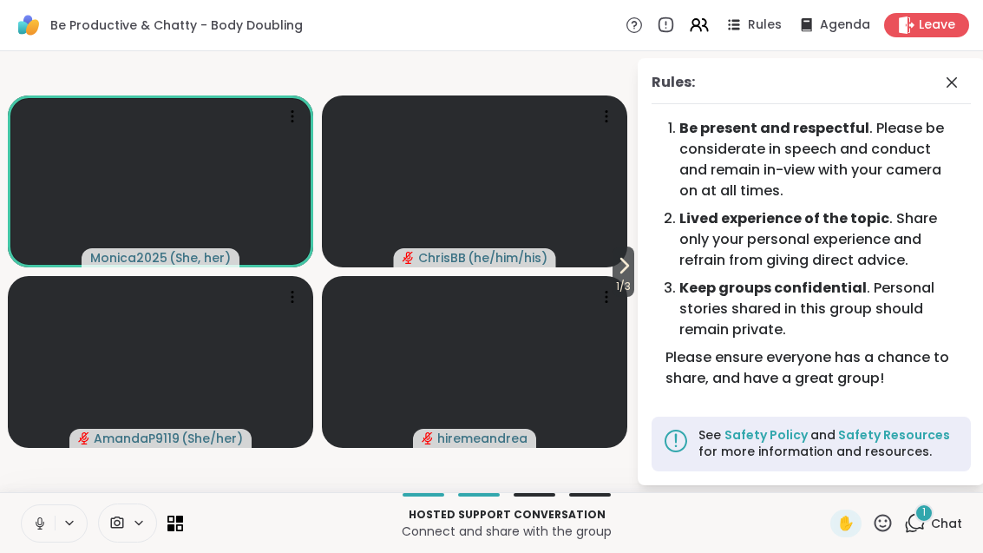
click at [944, 103] on div "Rules:" at bounding box center [811, 88] width 319 height 32
click at [942, 75] on icon at bounding box center [951, 82] width 21 height 21
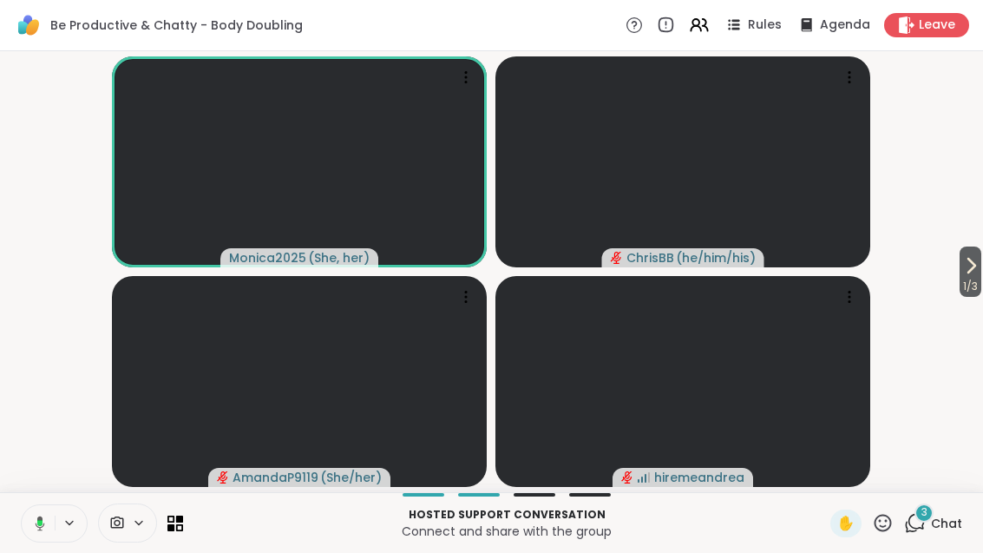
click at [979, 271] on button "1 / 3" at bounding box center [970, 271] width 22 height 50
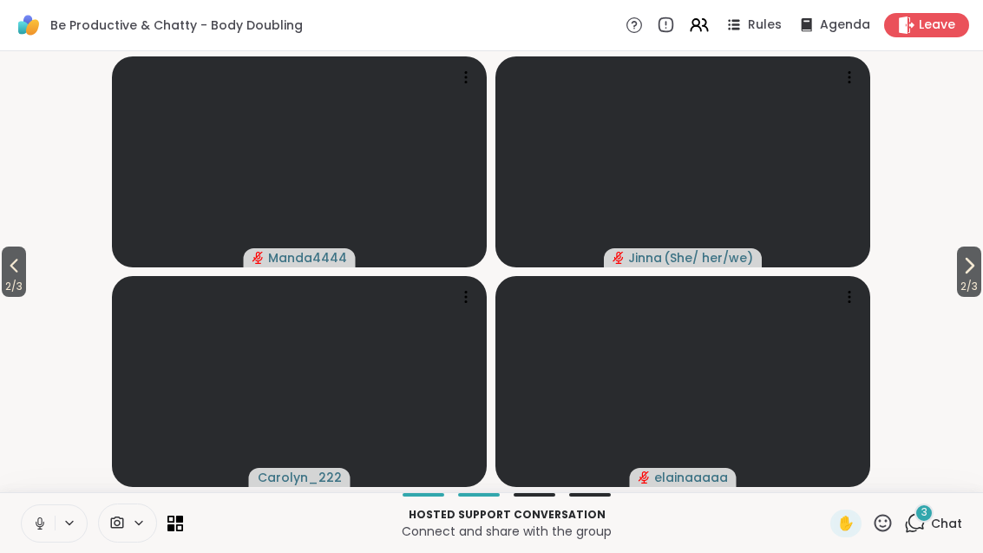
click at [925, 512] on span "3" at bounding box center [924, 512] width 6 height 15
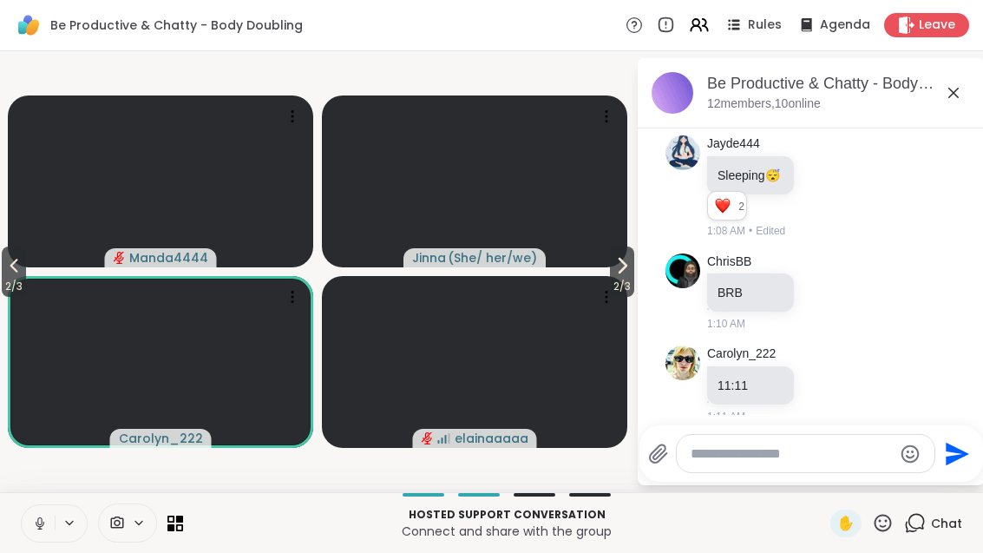
scroll to position [72, 0]
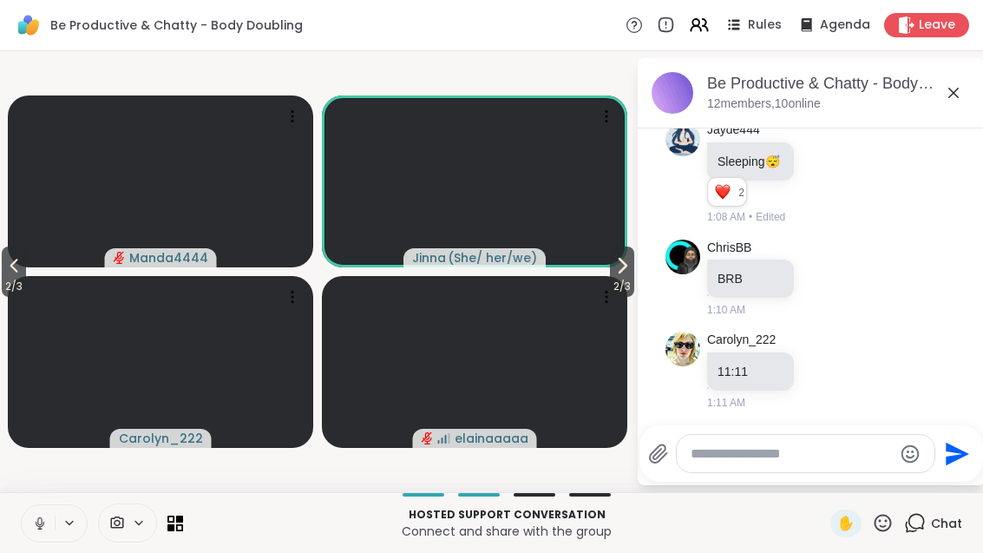
click at [948, 101] on icon at bounding box center [953, 92] width 21 height 21
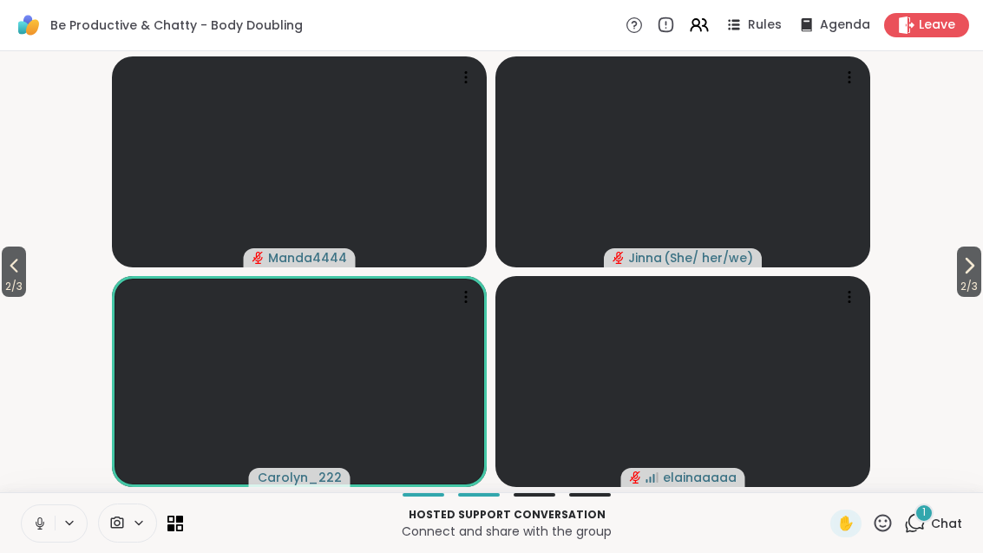
click at [887, 530] on icon at bounding box center [882, 522] width 17 height 17
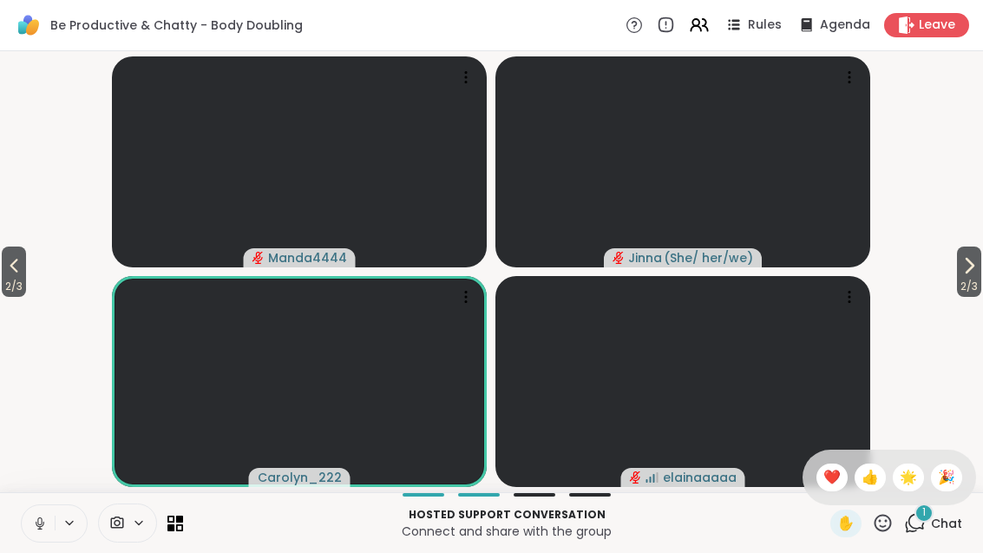
click at [823, 477] on span "❤️" at bounding box center [831, 477] width 17 height 21
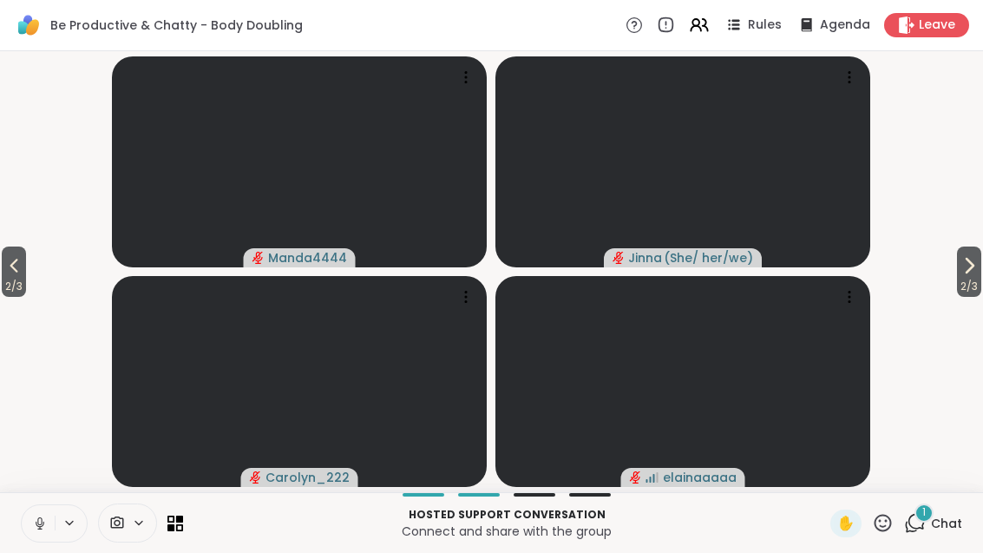
click at [979, 267] on button "2 / 3" at bounding box center [969, 271] width 24 height 50
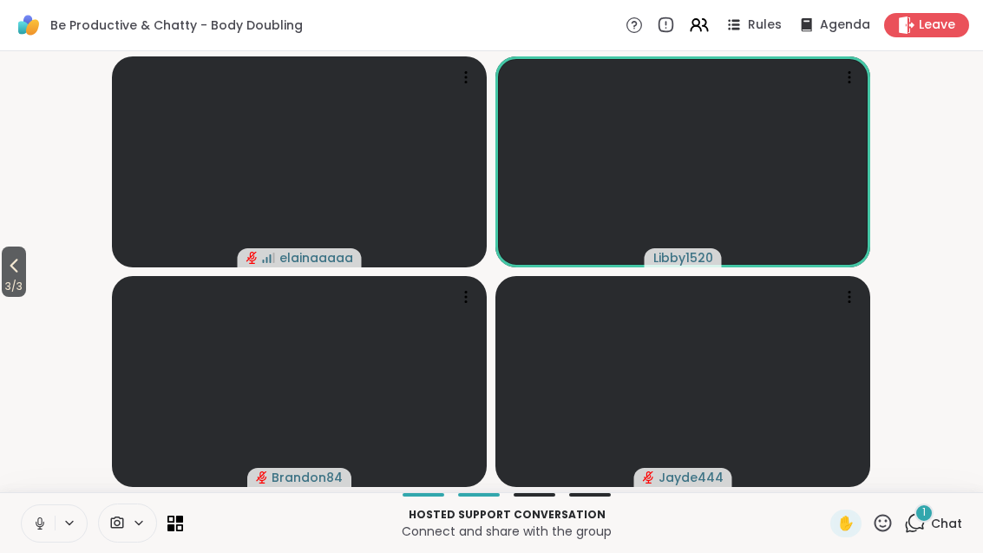
click at [937, 500] on div "Hosted support conversation Connect and share with the group ✋ 1 Chat" at bounding box center [491, 522] width 983 height 61
click at [924, 520] on span "1" at bounding box center [923, 512] width 3 height 15
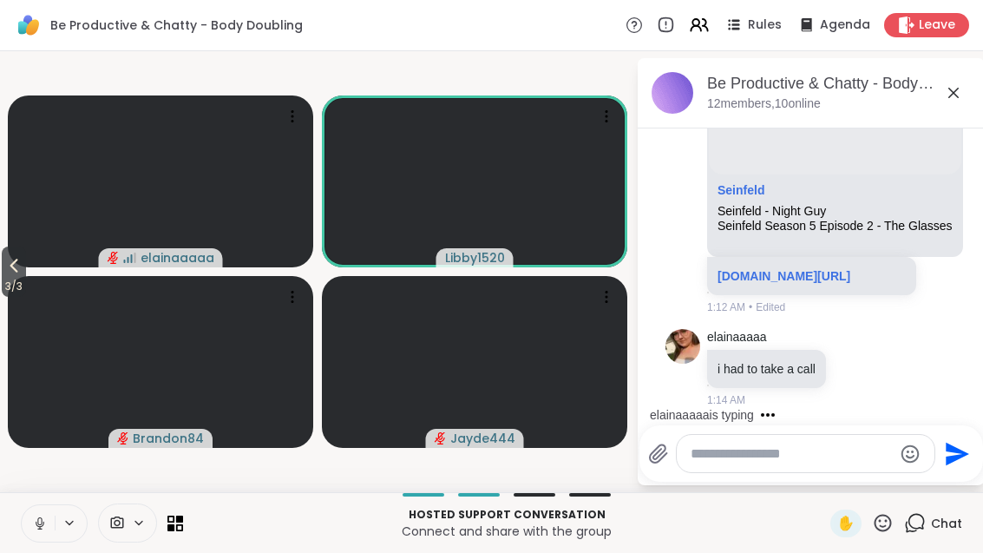
scroll to position [657, 0]
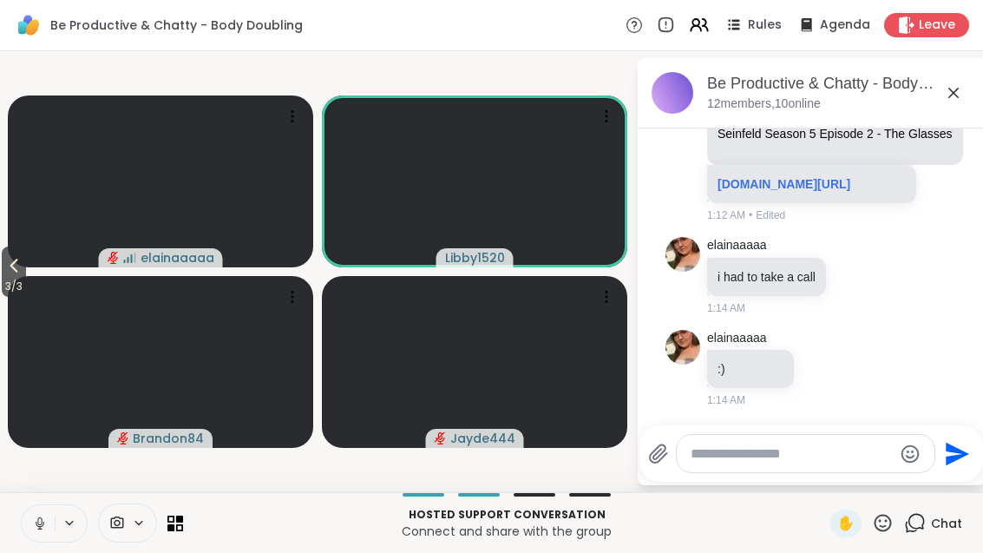
click at [841, 272] on div at bounding box center [837, 275] width 16 height 21
click at [839, 272] on div at bounding box center [837, 275] width 16 height 21
click at [855, 273] on icon at bounding box center [855, 273] width 0 height 0
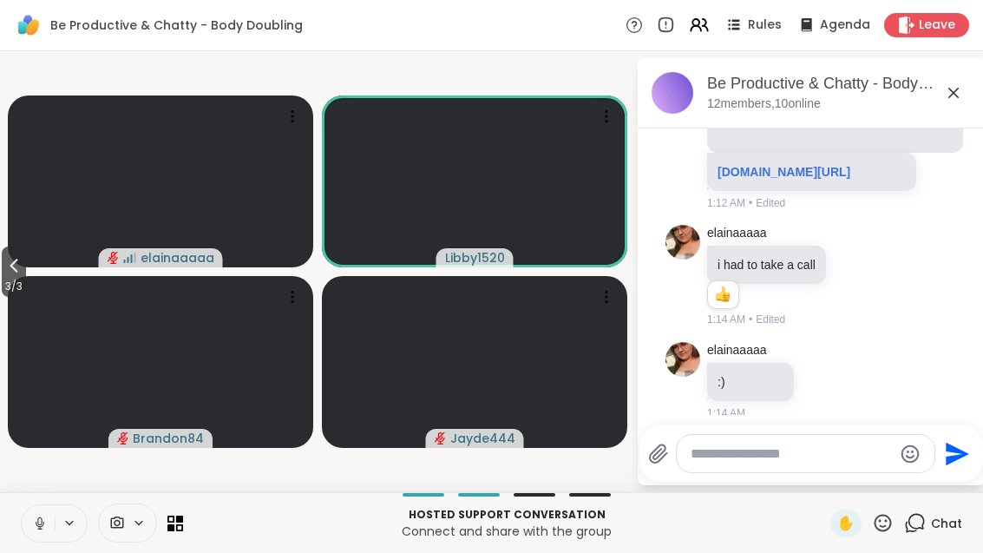
click at [823, 259] on button "Select Reaction: Thumbs up" at bounding box center [818, 248] width 35 height 35
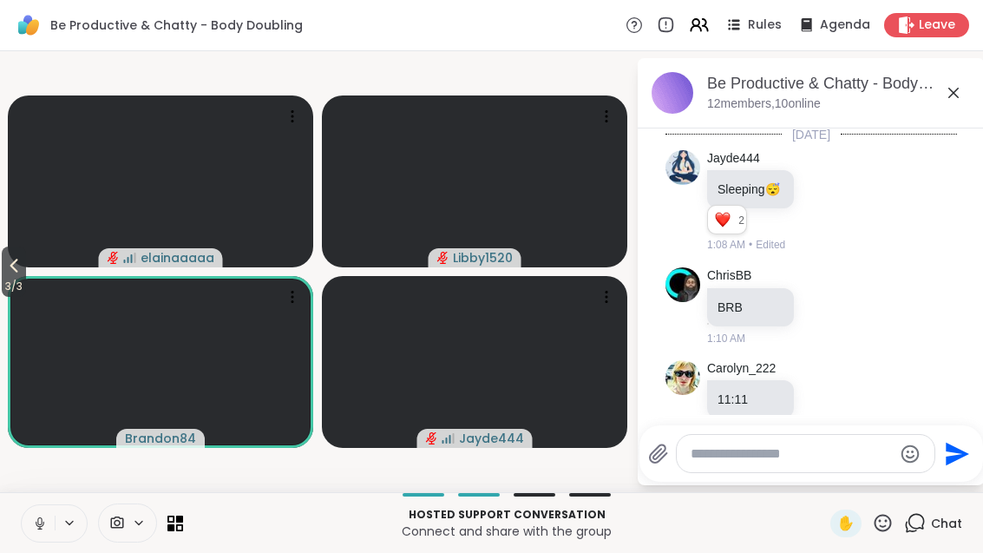
scroll to position [0, 0]
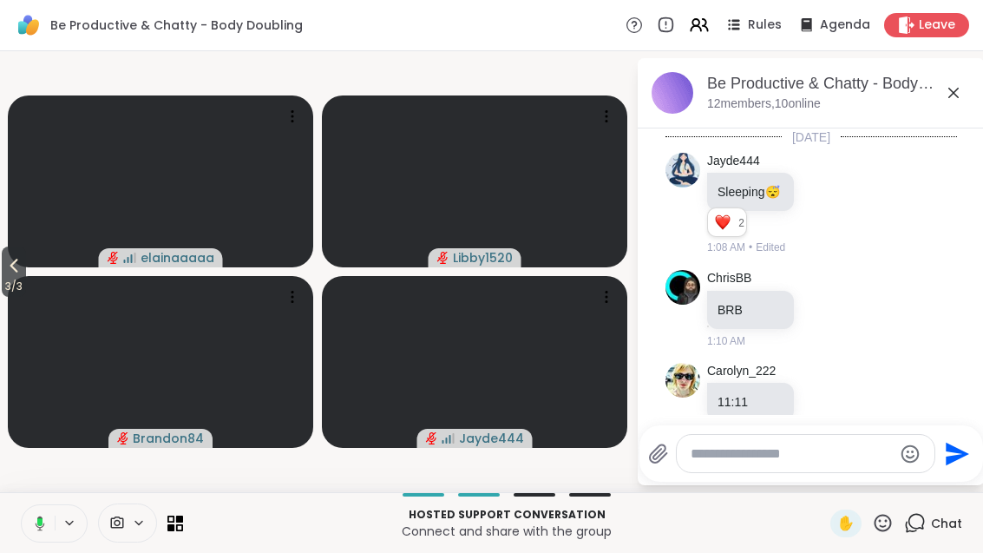
click at [715, 227] on div "Reactions: love" at bounding box center [723, 222] width 16 height 16
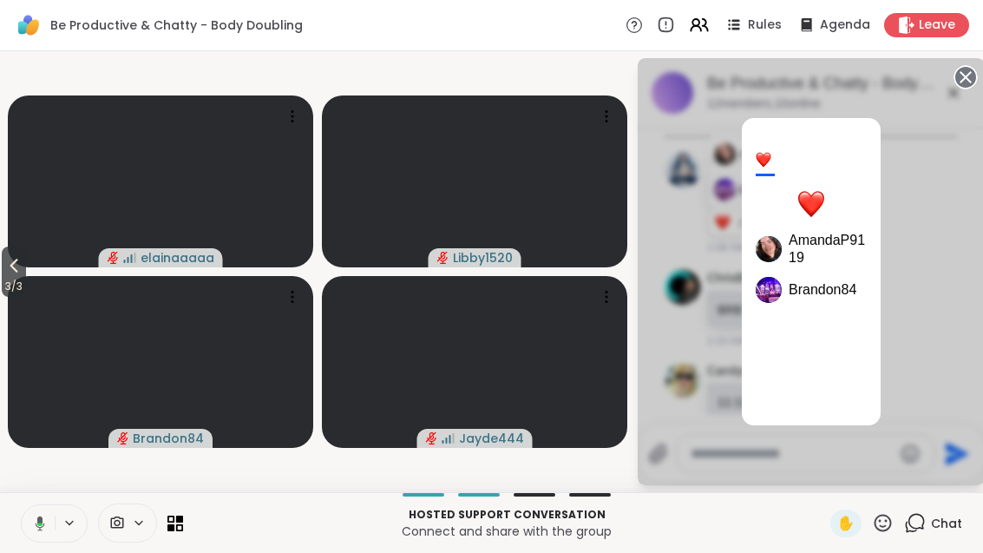
click at [976, 66] on icon at bounding box center [965, 77] width 24 height 24
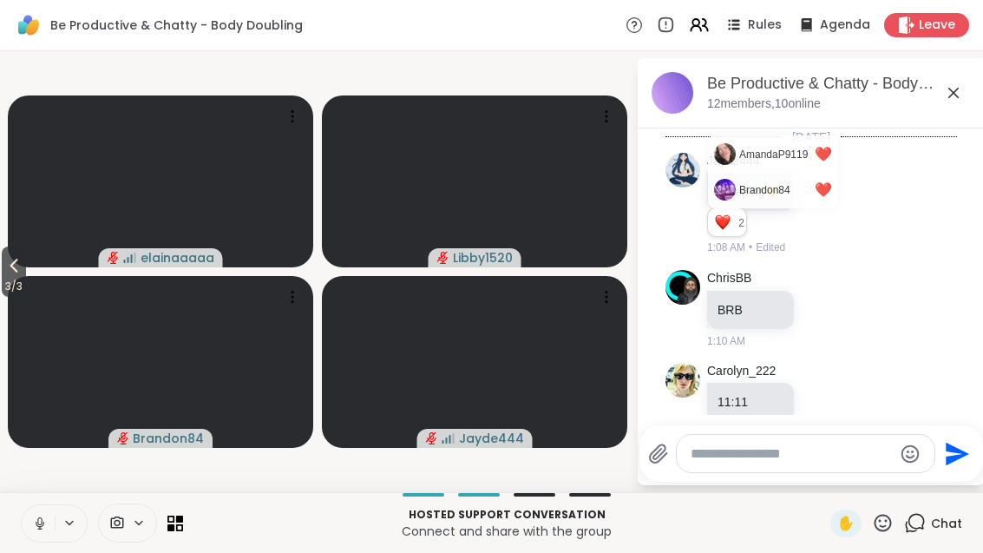
click at [881, 182] on div "Jayde444 Sleeping 😴 AmandaP9119 ❤️ Brandon84 ❤️ 2 2 2 1:08 AM • Edited" at bounding box center [810, 204] width 291 height 117
click at [883, 149] on div "Jayde444 Sleeping 😴 AmandaP9119 ❤️ Brandon84 ❤️ 2 2 2 1:08 AM • Edited" at bounding box center [810, 204] width 291 height 117
click at [723, 218] on div "Reactions: love" at bounding box center [723, 222] width 16 height 16
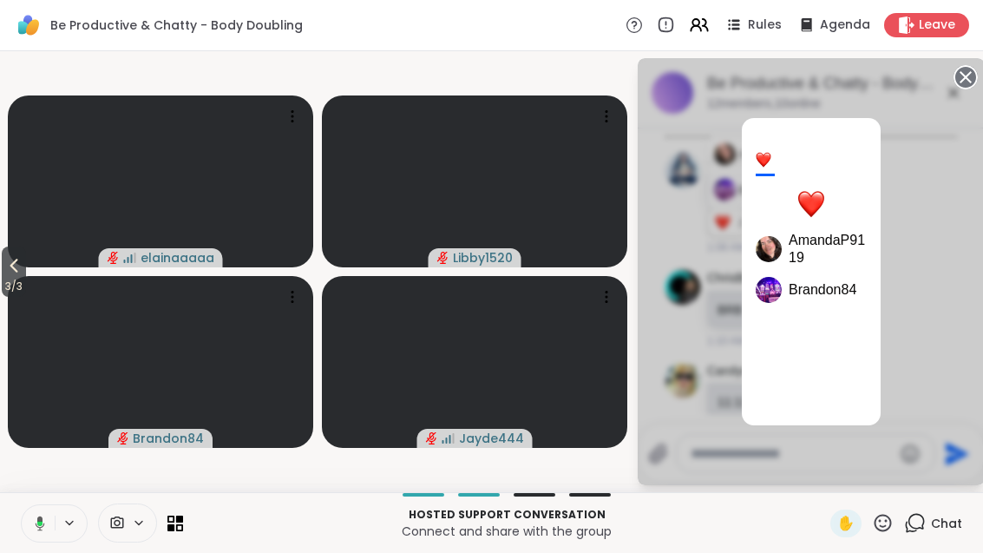
click at [967, 83] on circle at bounding box center [965, 77] width 21 height 21
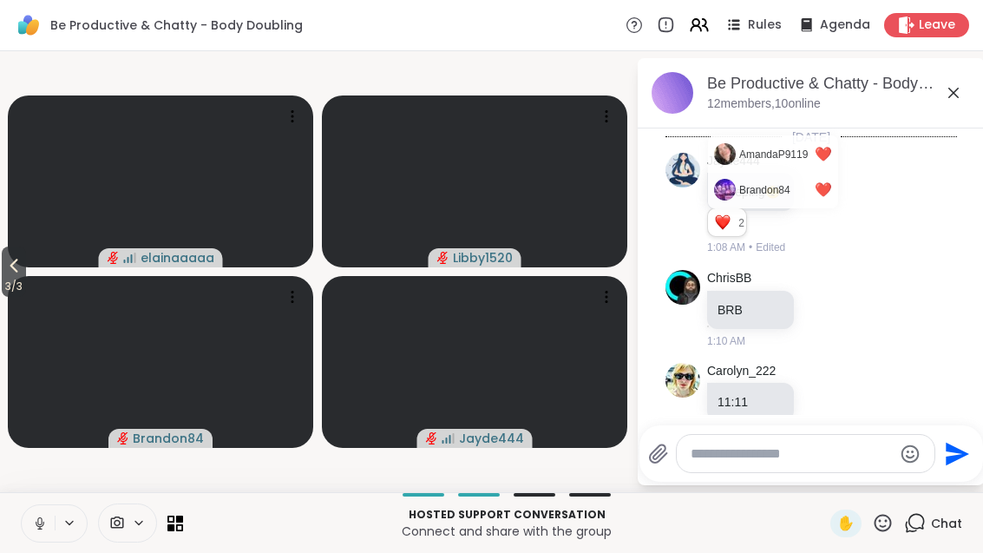
click at [928, 520] on div "Chat" at bounding box center [933, 523] width 58 height 28
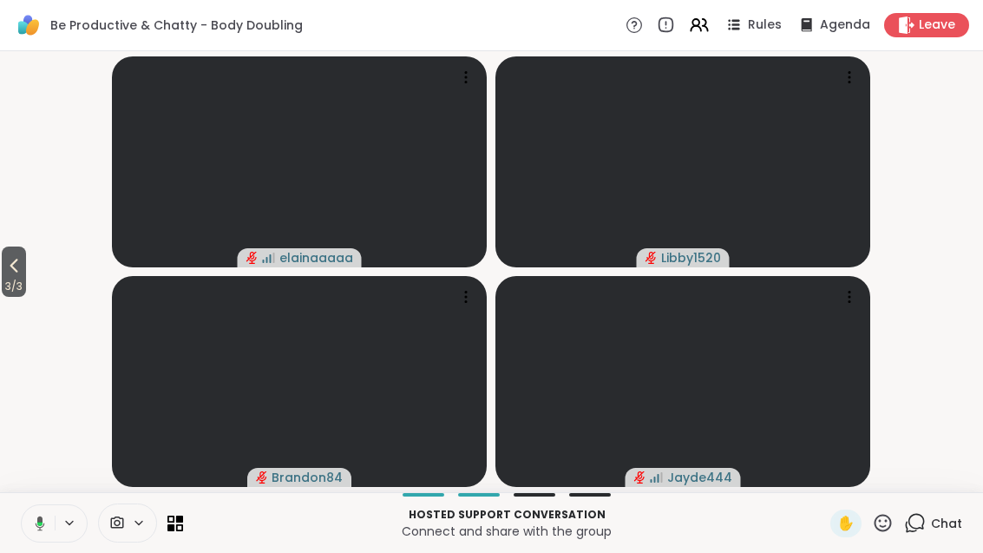
click at [18, 259] on icon at bounding box center [14, 266] width 8 height 14
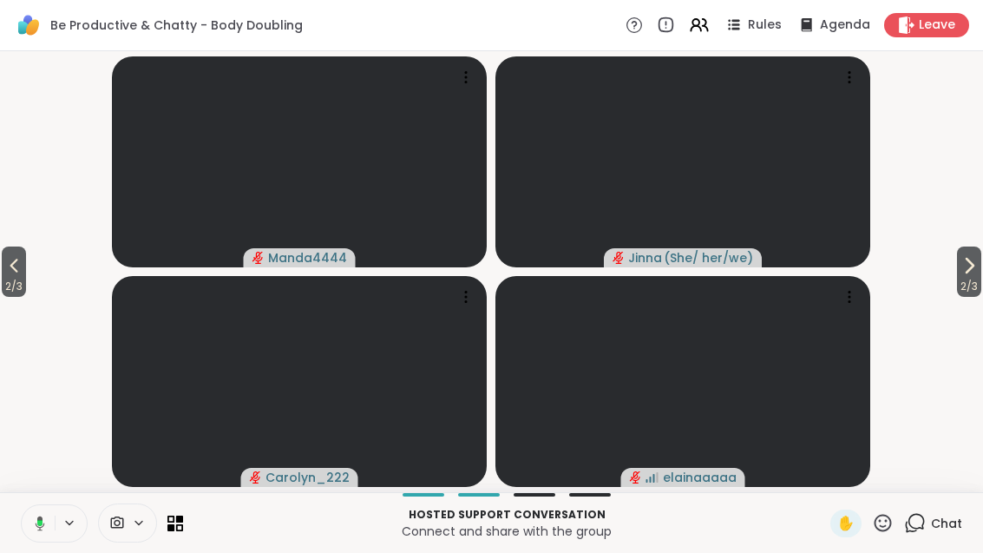
click at [20, 272] on icon at bounding box center [13, 265] width 21 height 21
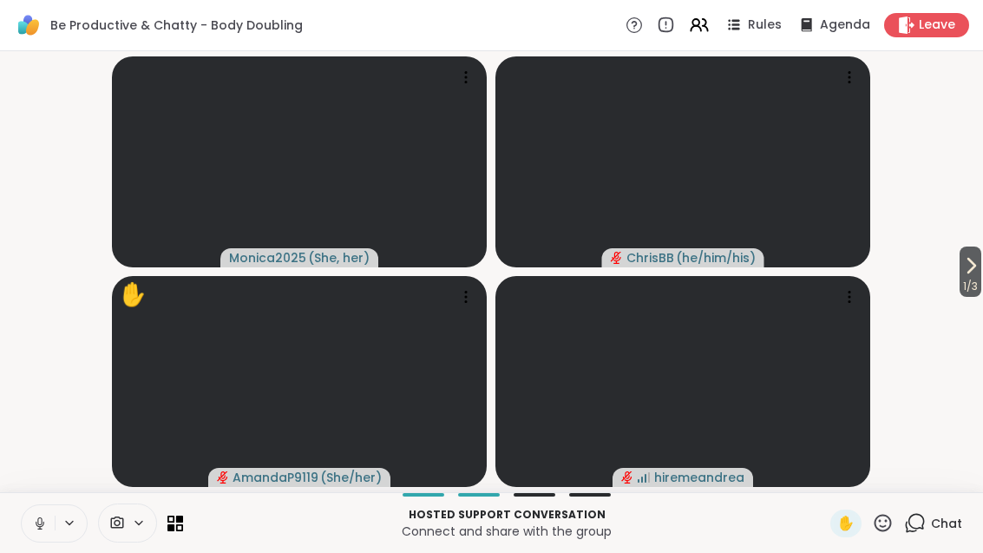
click at [181, 528] on icon at bounding box center [175, 523] width 16 height 16
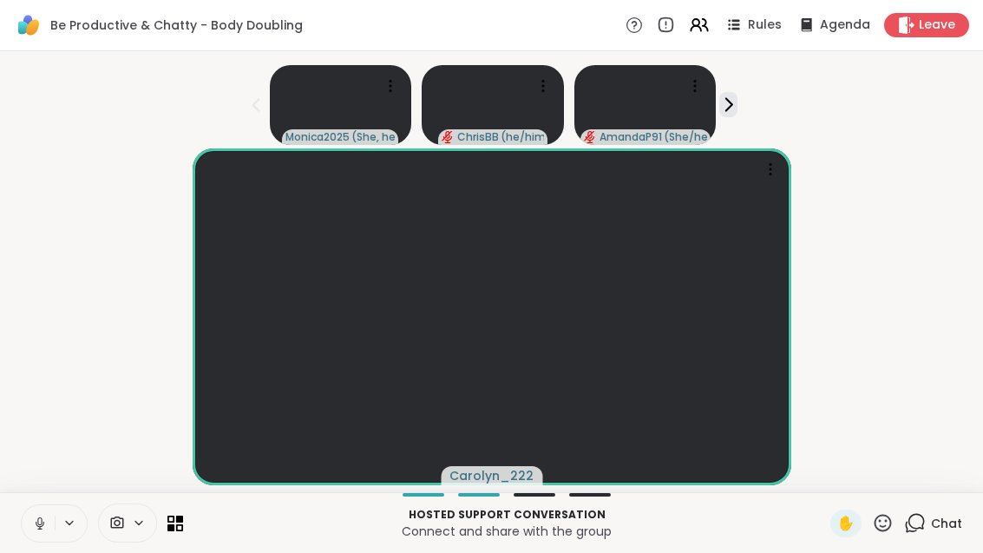
scroll to position [19, 0]
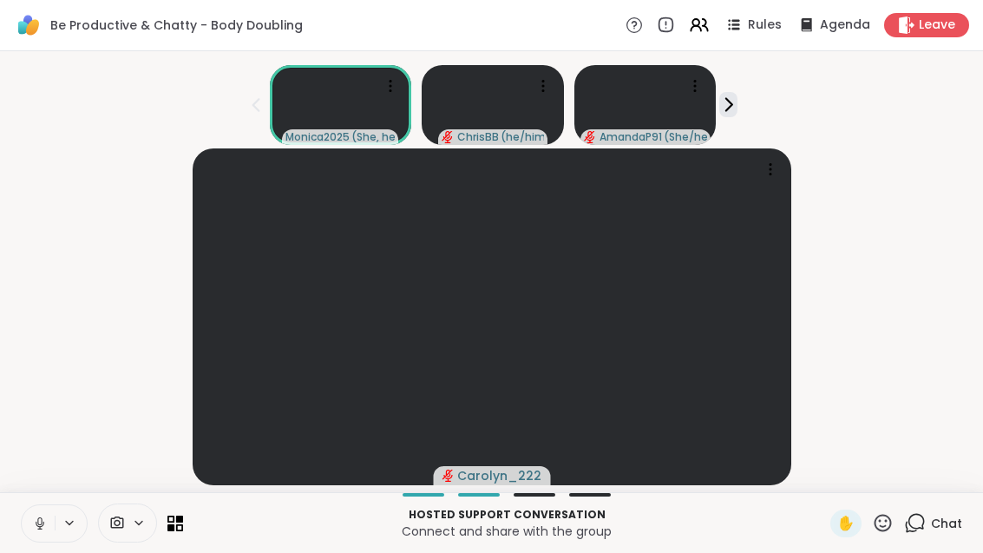
click at [180, 517] on icon at bounding box center [179, 518] width 7 height 7
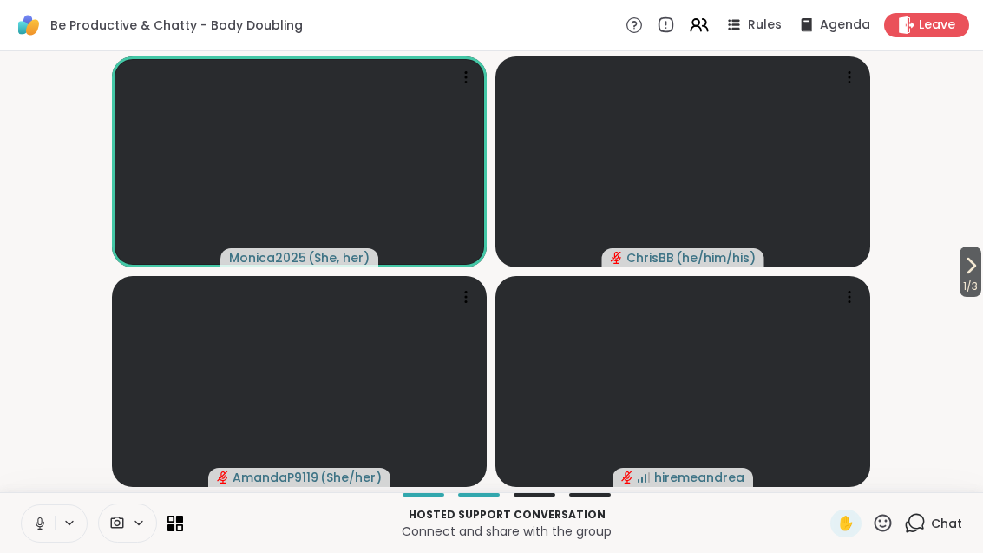
click at [979, 276] on span "1 / 3" at bounding box center [970, 286] width 22 height 21
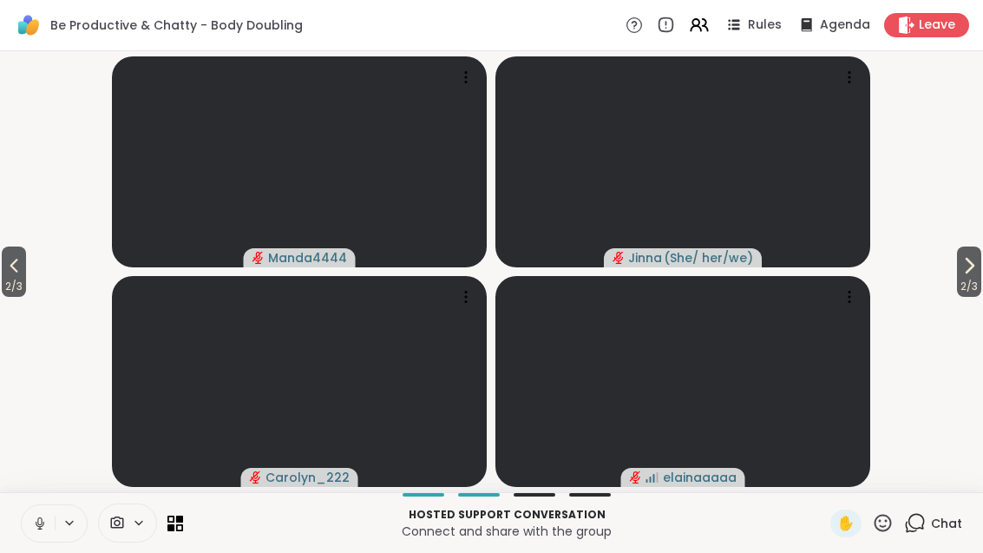
click at [957, 273] on button "2 / 3" at bounding box center [969, 271] width 24 height 50
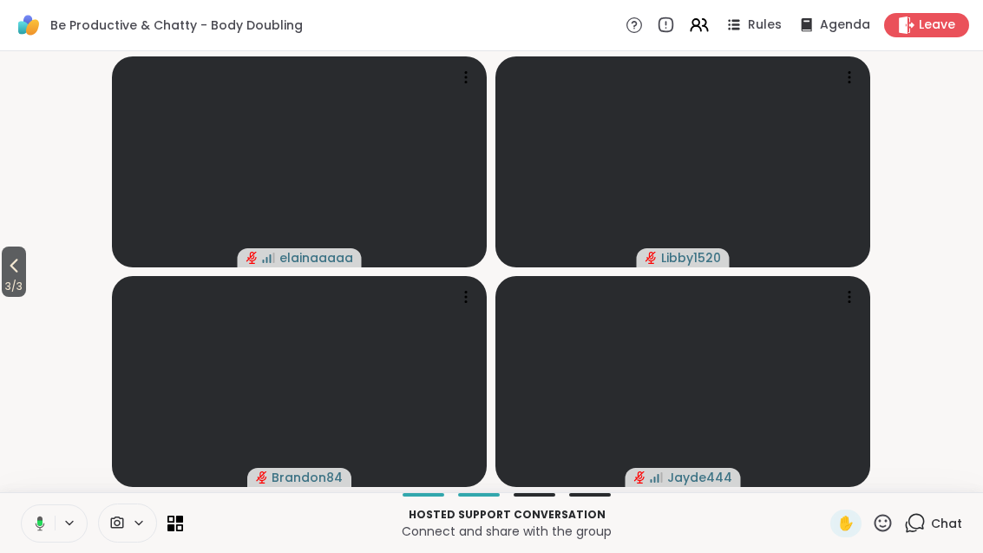
click at [13, 290] on span "3 / 3" at bounding box center [14, 286] width 24 height 21
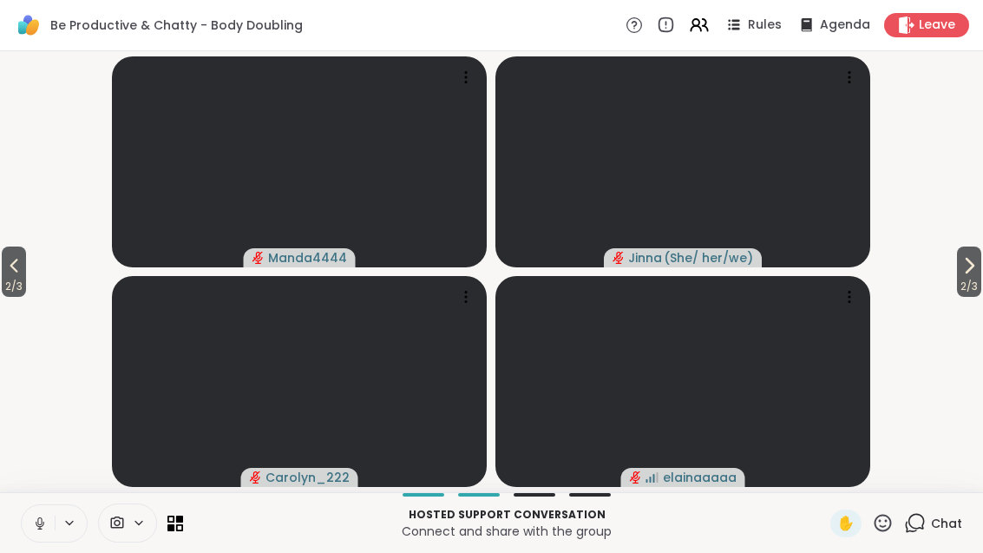
click at [2, 276] on span "2 / 3" at bounding box center [14, 286] width 24 height 21
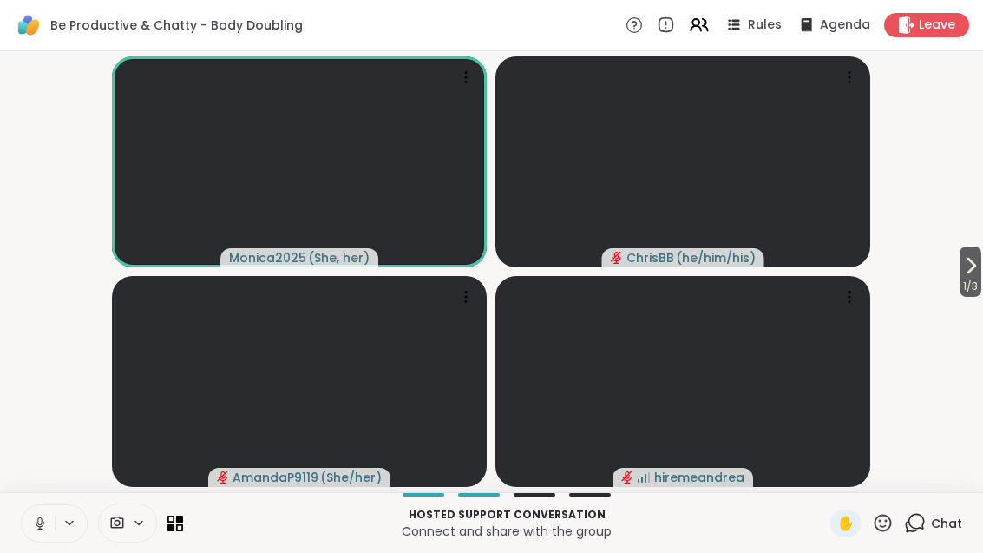
click at [974, 255] on icon at bounding box center [970, 265] width 21 height 21
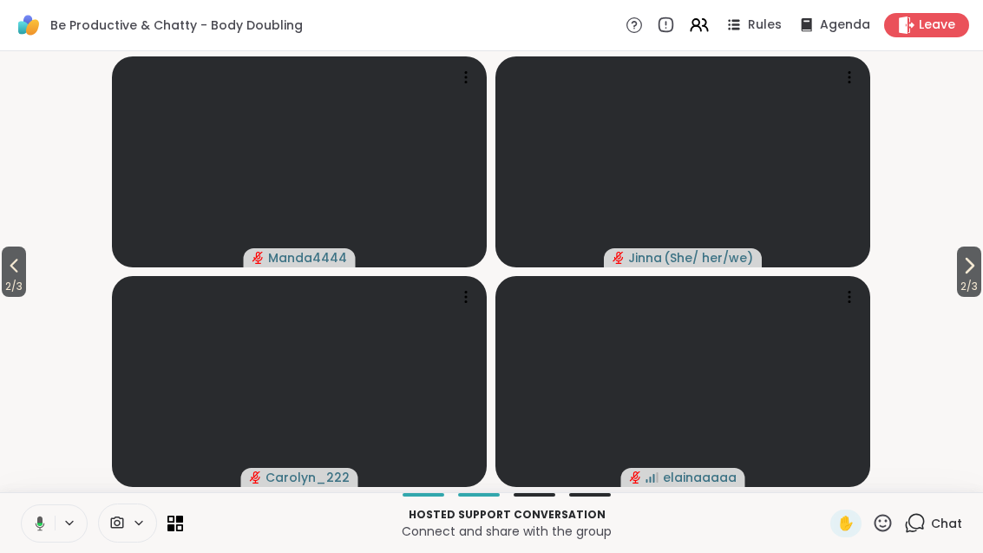
click at [4, 294] on span "2 / 3" at bounding box center [14, 286] width 24 height 21
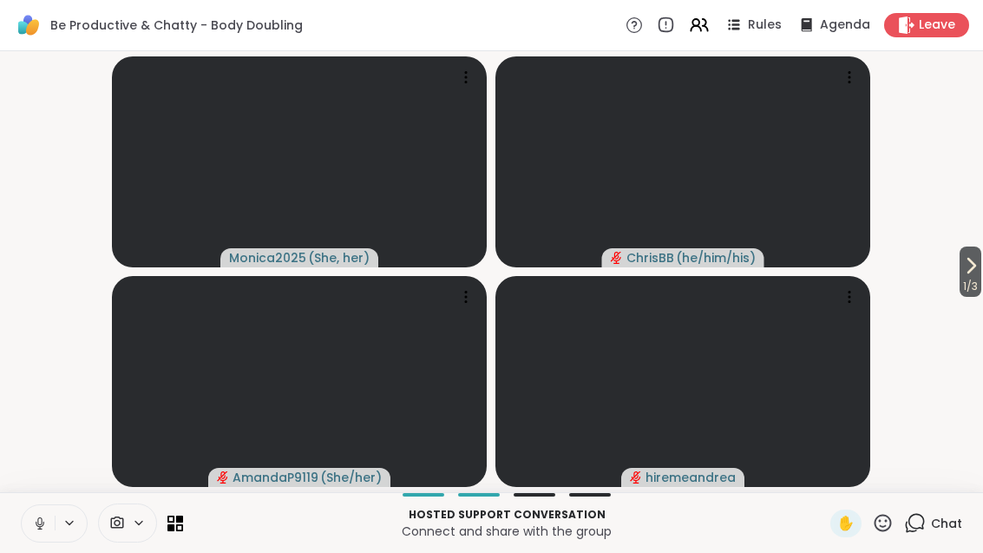
click at [979, 262] on button "1 / 3" at bounding box center [970, 271] width 22 height 50
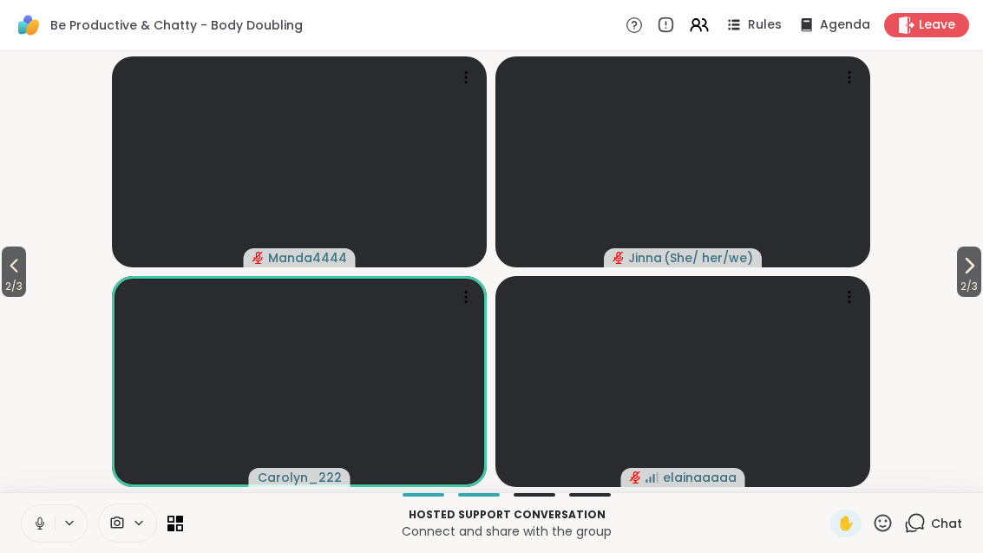
click at [972, 260] on icon at bounding box center [969, 265] width 21 height 21
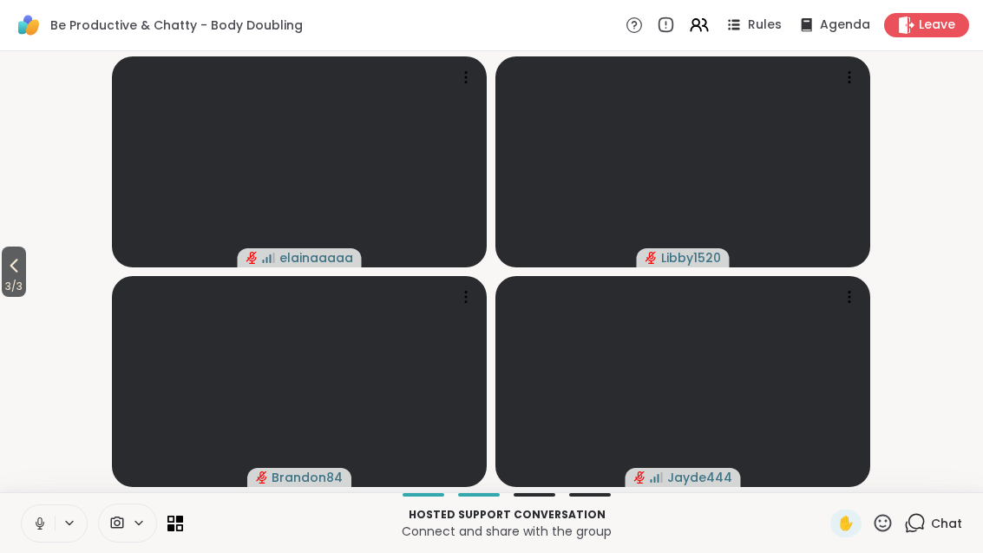
click at [16, 275] on icon at bounding box center [13, 265] width 21 height 21
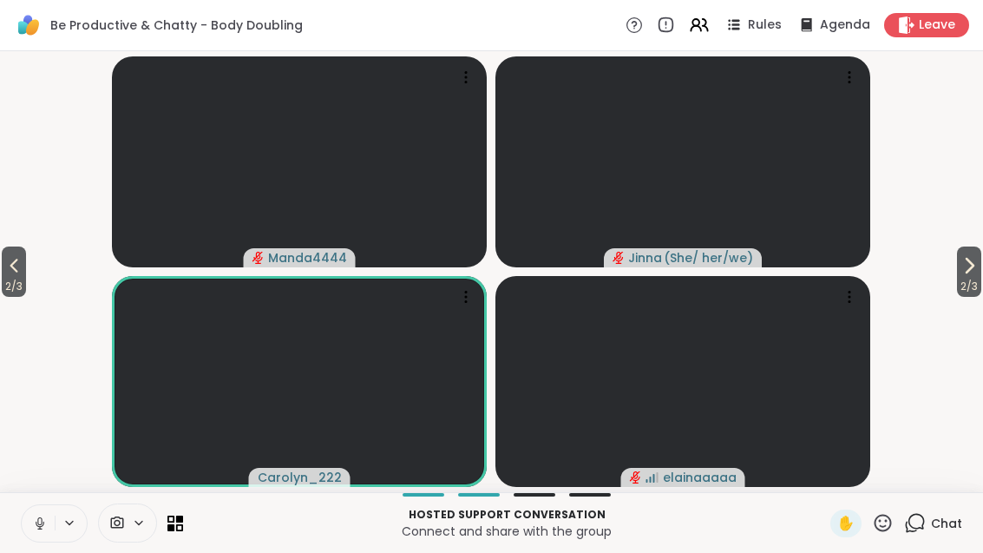
click at [968, 272] on icon at bounding box center [969, 265] width 21 height 21
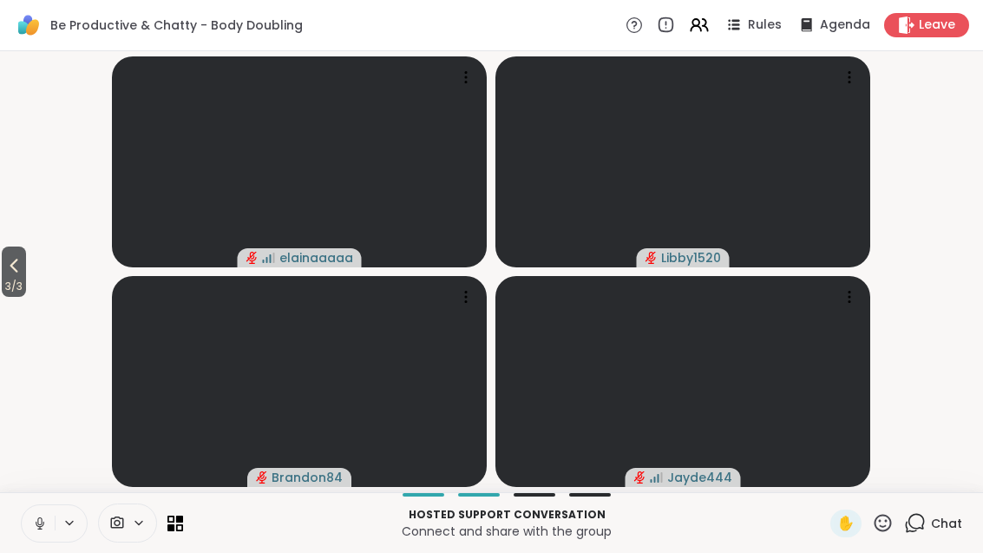
click at [6, 287] on span "3 / 3" at bounding box center [14, 286] width 24 height 21
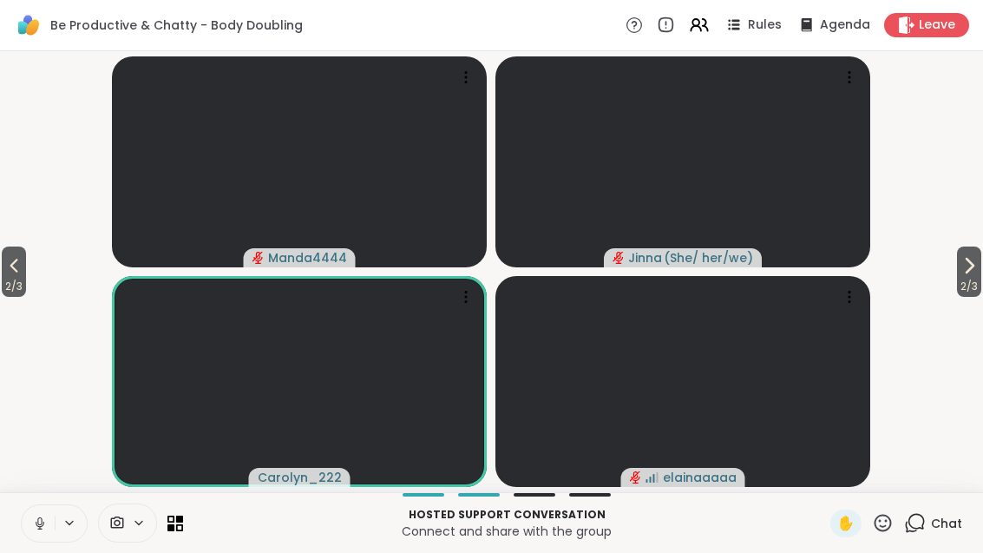
click at [26, 266] on button "2 / 3" at bounding box center [14, 271] width 24 height 50
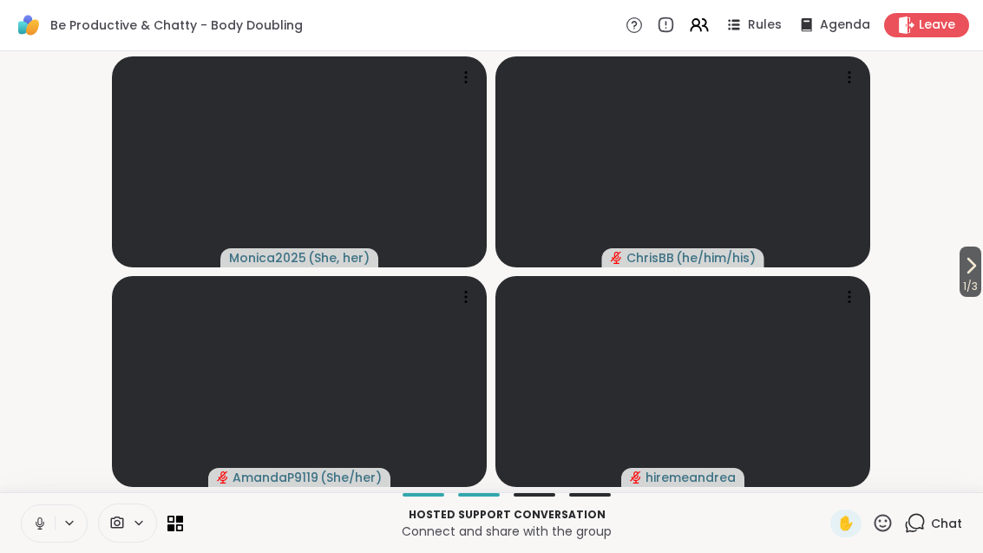
click at [959, 271] on button "1 / 3" at bounding box center [970, 271] width 22 height 50
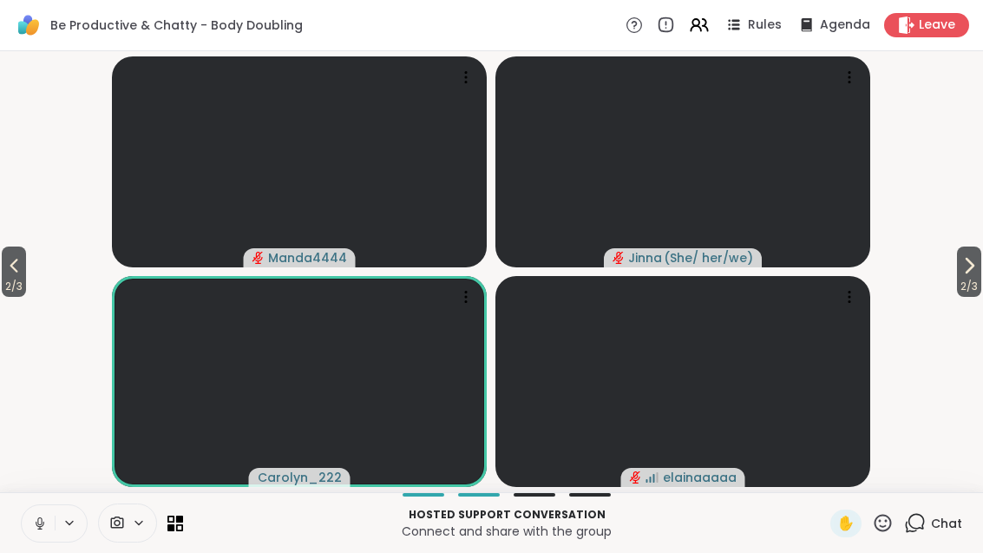
click at [926, 529] on icon at bounding box center [915, 523] width 22 height 22
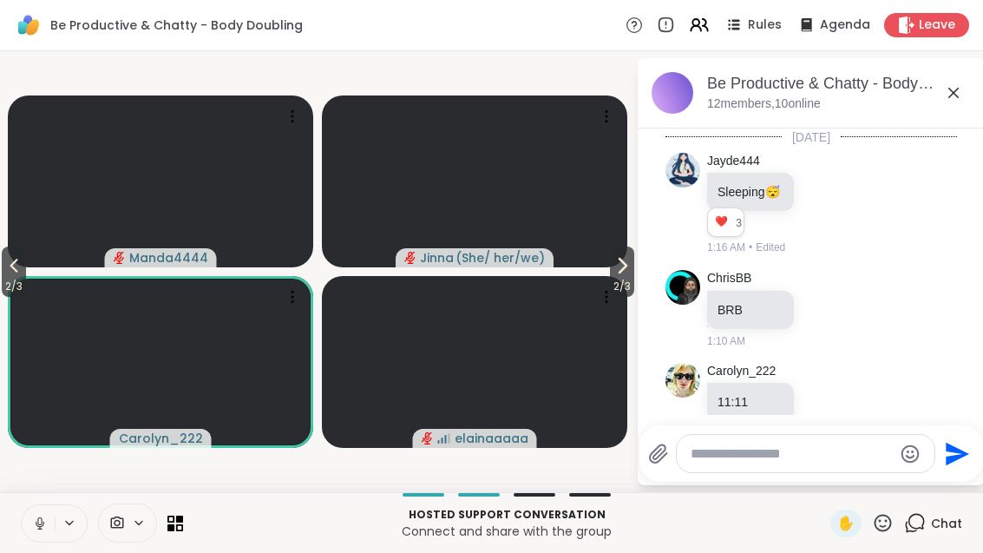
scroll to position [664, 0]
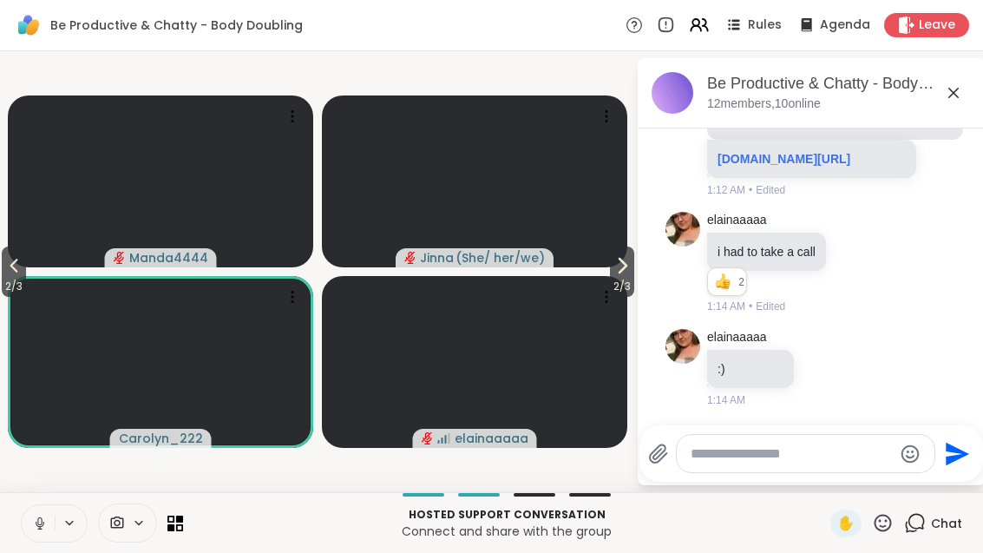
click at [626, 267] on icon at bounding box center [622, 265] width 21 height 21
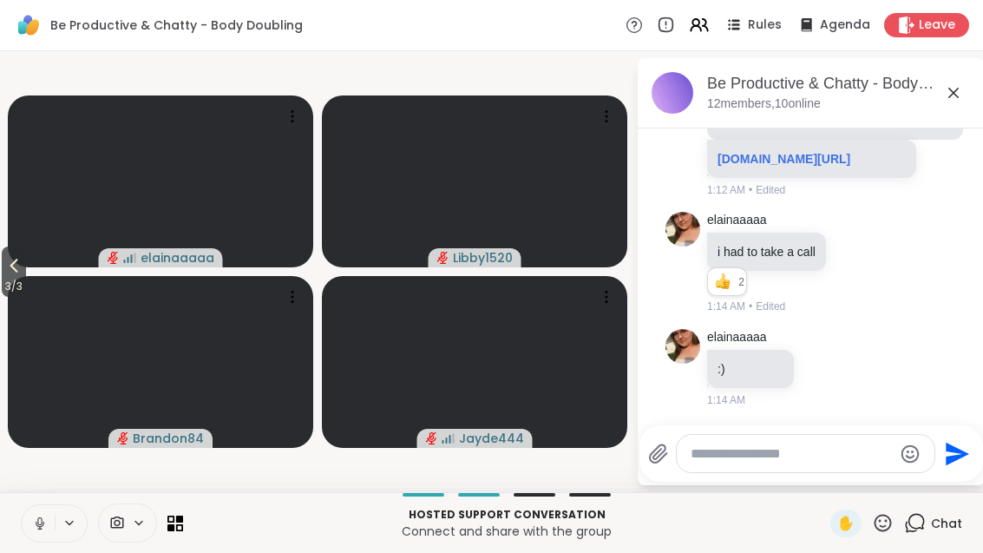
click at [710, 29] on icon at bounding box center [699, 25] width 21 height 21
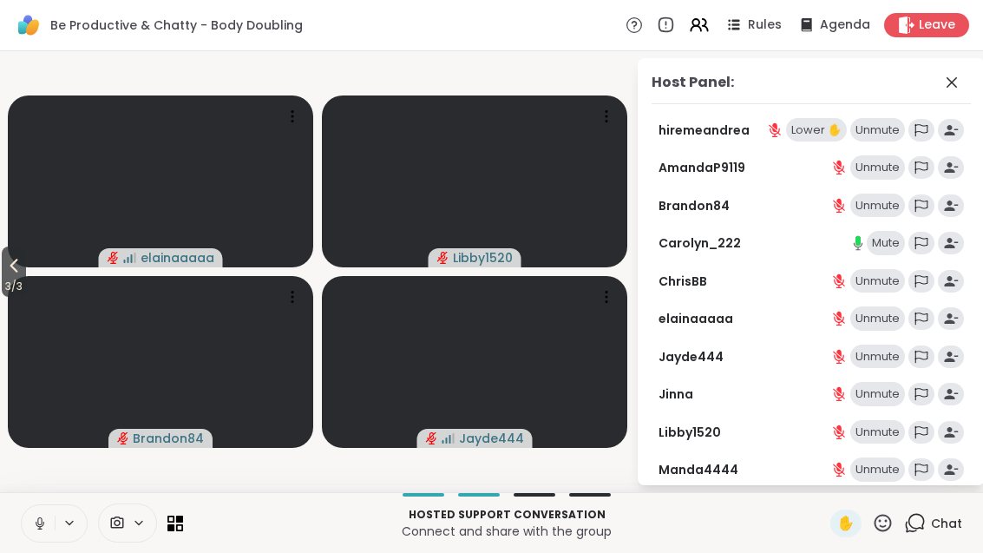
click at [8, 283] on span "3 / 3" at bounding box center [14, 286] width 24 height 21
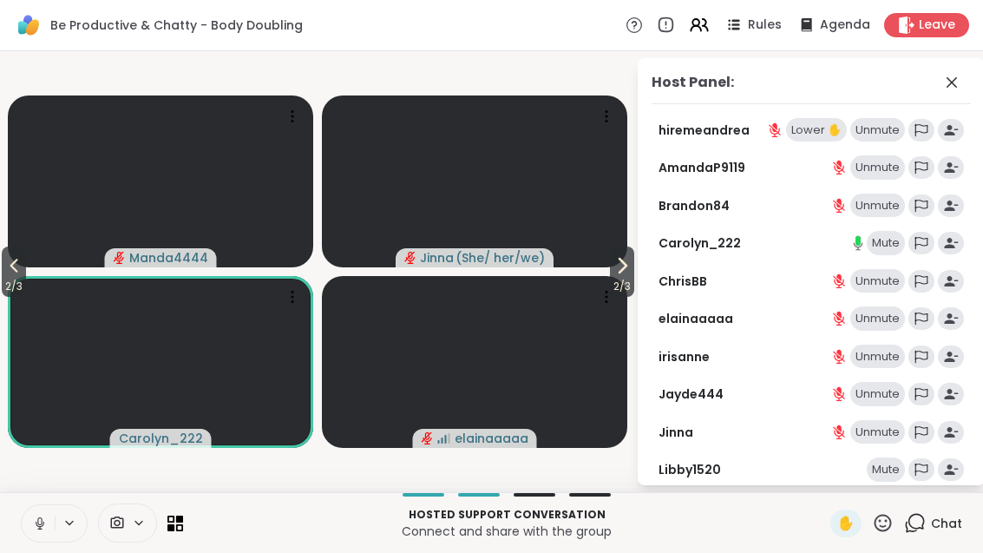
click at [625, 254] on button "2 / 3" at bounding box center [622, 271] width 24 height 50
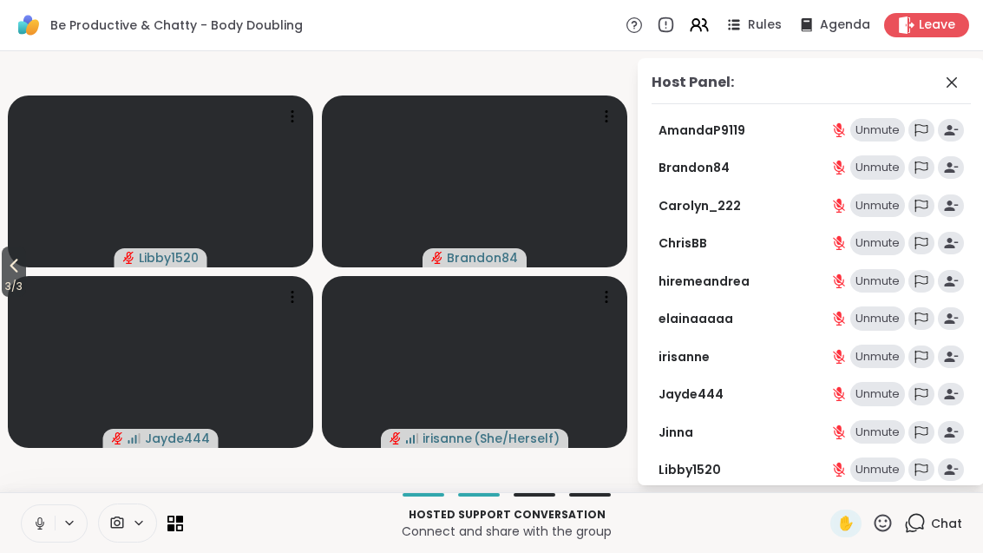
click at [3, 293] on span "3 / 3" at bounding box center [14, 286] width 24 height 21
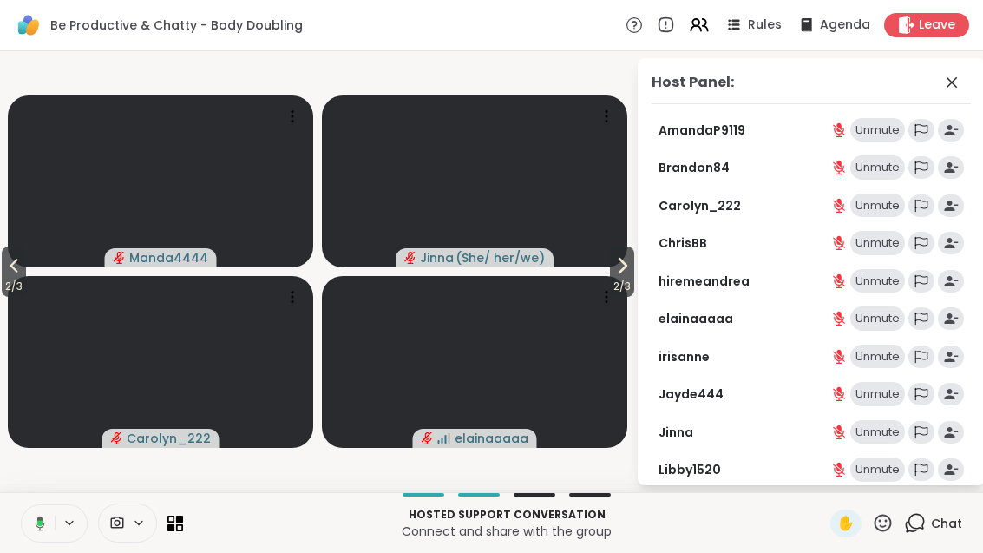
click at [5, 272] on button "2 / 3" at bounding box center [14, 271] width 24 height 50
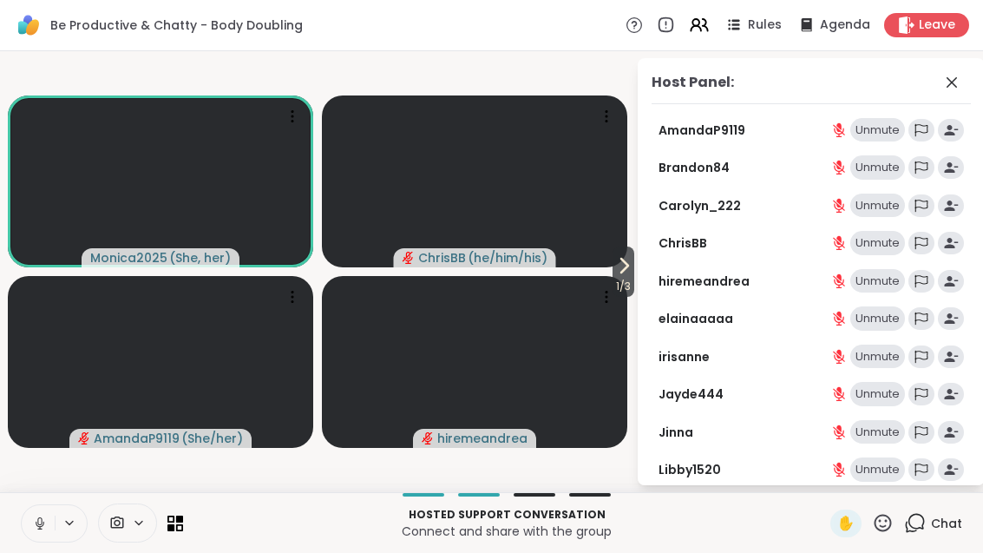
click at [627, 266] on icon at bounding box center [623, 265] width 21 height 21
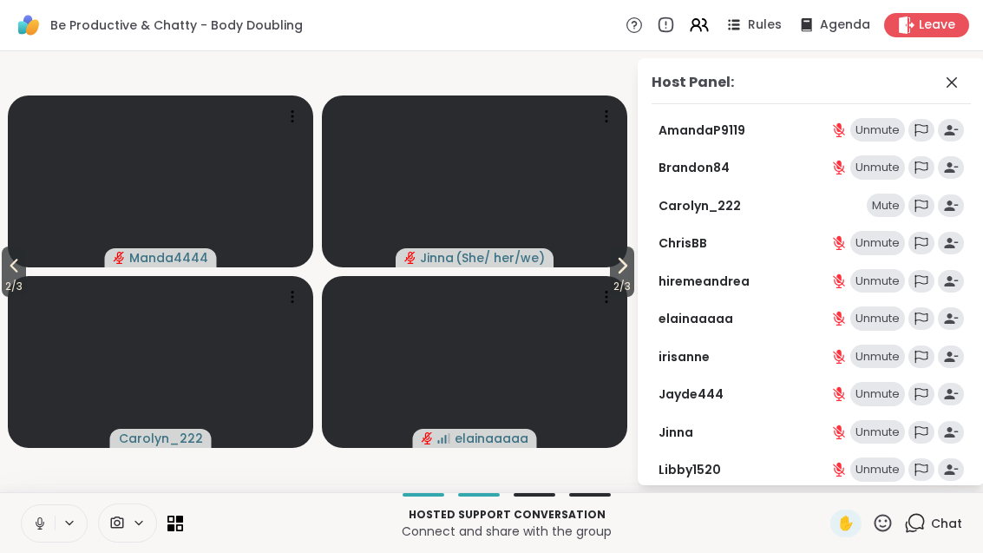
click at [633, 278] on span "2 / 3" at bounding box center [622, 286] width 24 height 21
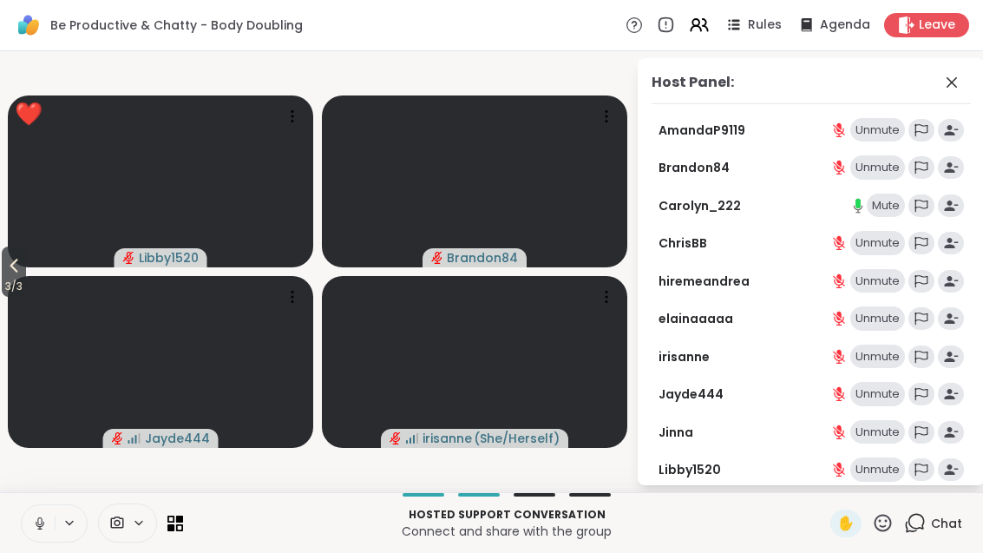
click at [6, 272] on icon at bounding box center [13, 265] width 21 height 21
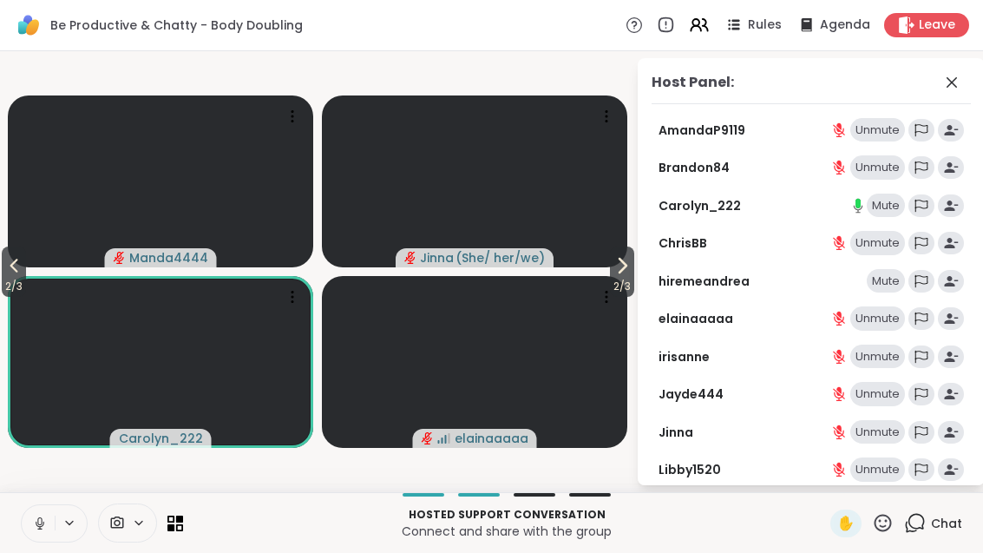
click at [623, 271] on icon at bounding box center [622, 265] width 21 height 21
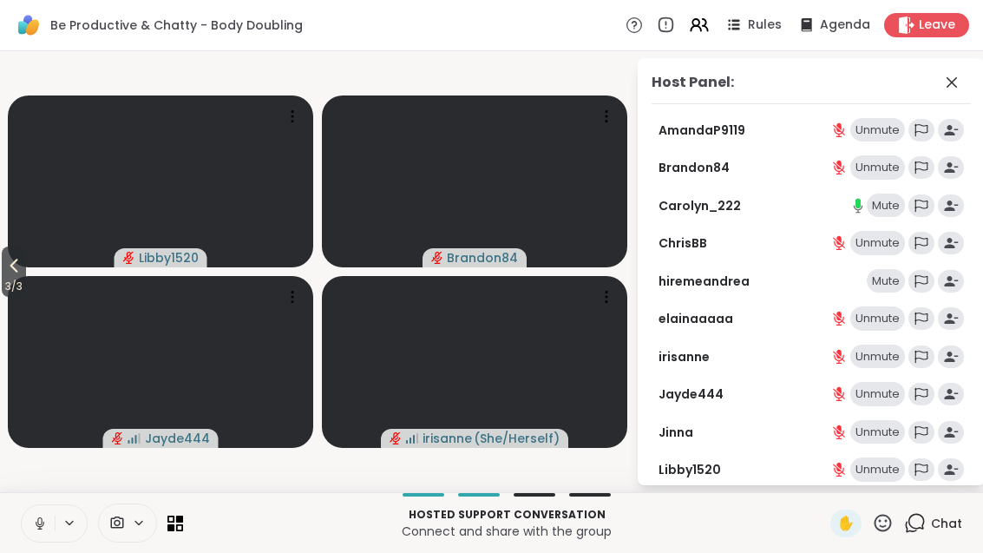
click at [42, 514] on button at bounding box center [38, 523] width 33 height 36
click at [18, 275] on icon at bounding box center [13, 265] width 21 height 21
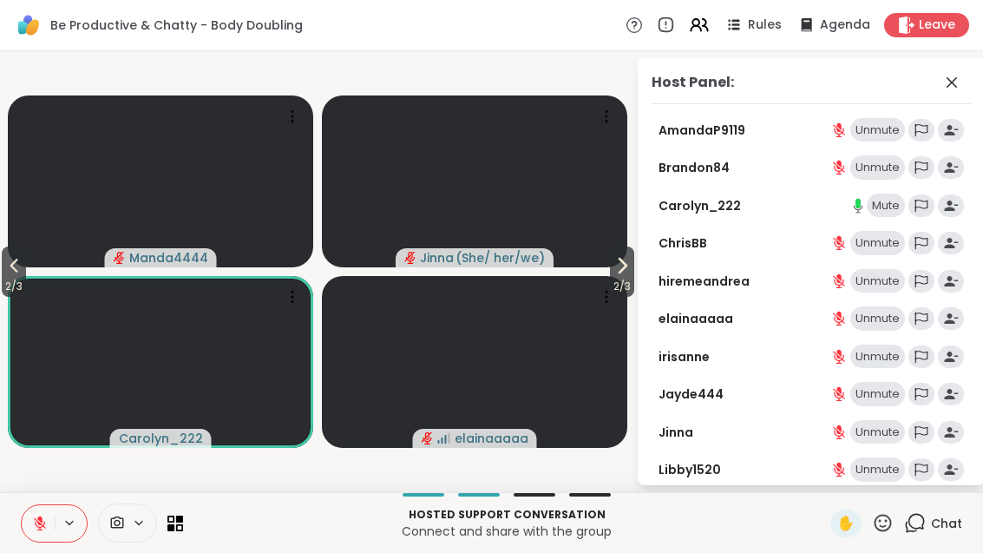
click at [31, 512] on button at bounding box center [38, 523] width 33 height 36
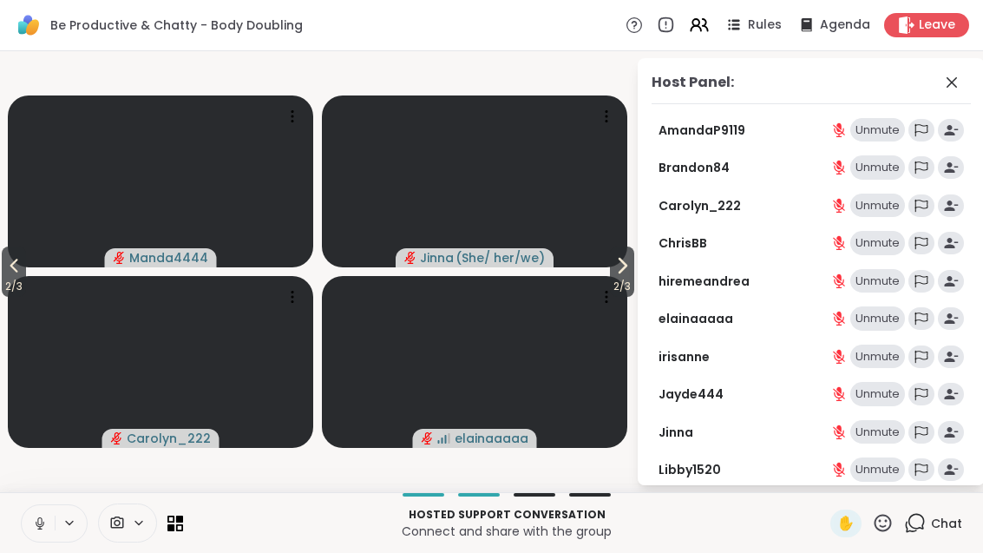
click at [610, 279] on span "2 / 3" at bounding box center [622, 286] width 24 height 21
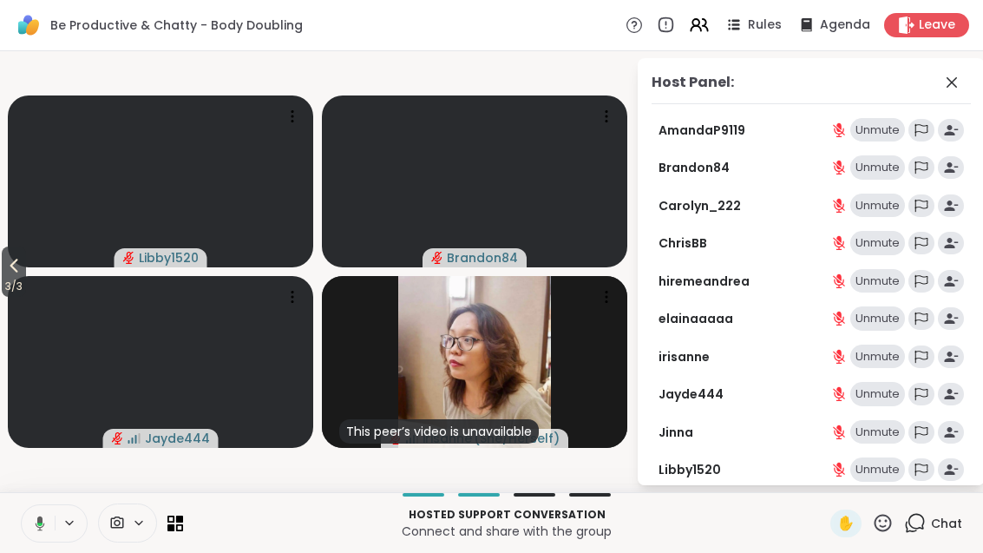
click at [4, 279] on span "3 / 3" at bounding box center [14, 286] width 24 height 21
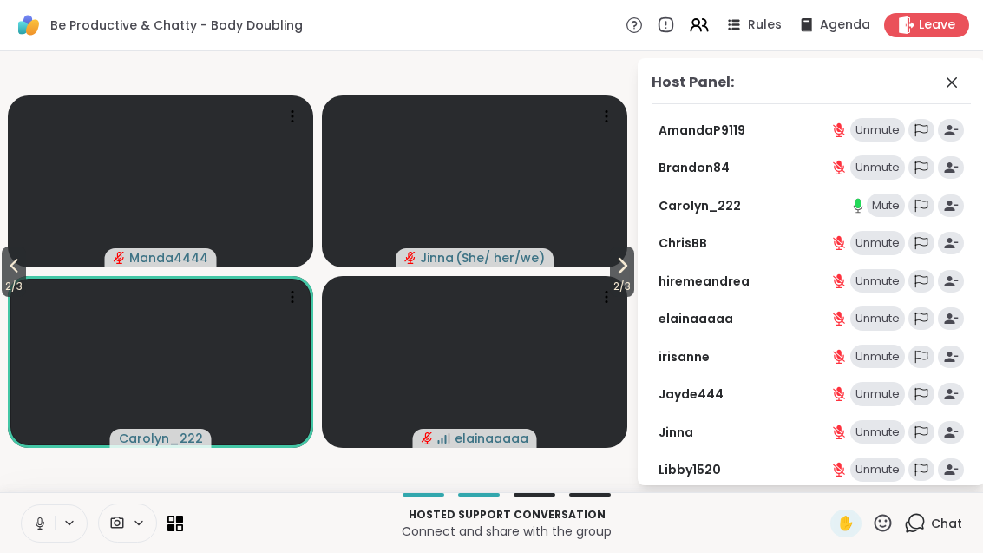
click at [635, 274] on div "Host Panel: AmandaP9119 Unmute Brandon84 Unmute Carolyn_222 Mute [PERSON_NAME] …" at bounding box center [798, 271] width 347 height 427
click at [624, 275] on icon at bounding box center [622, 265] width 21 height 21
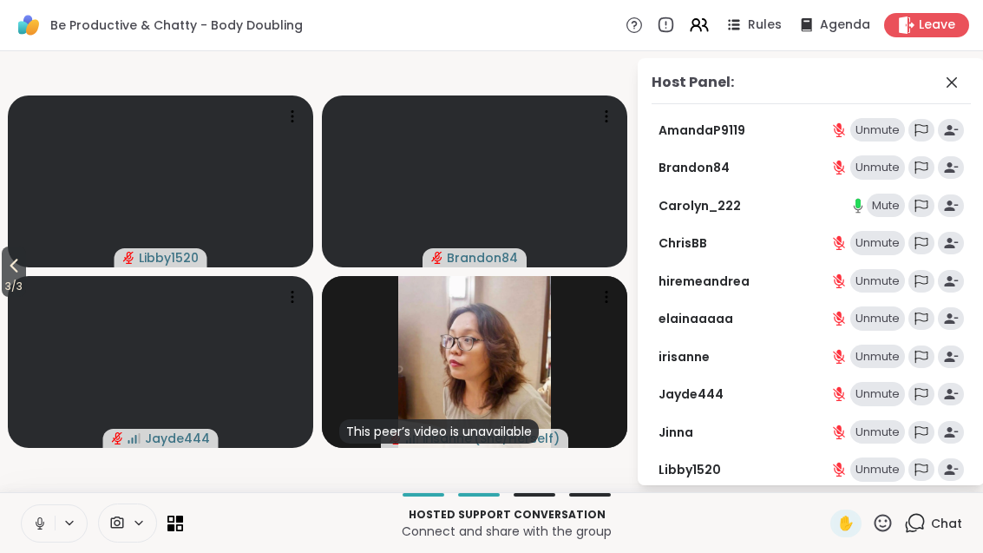
click at [4, 271] on button "3 / 3" at bounding box center [14, 271] width 24 height 50
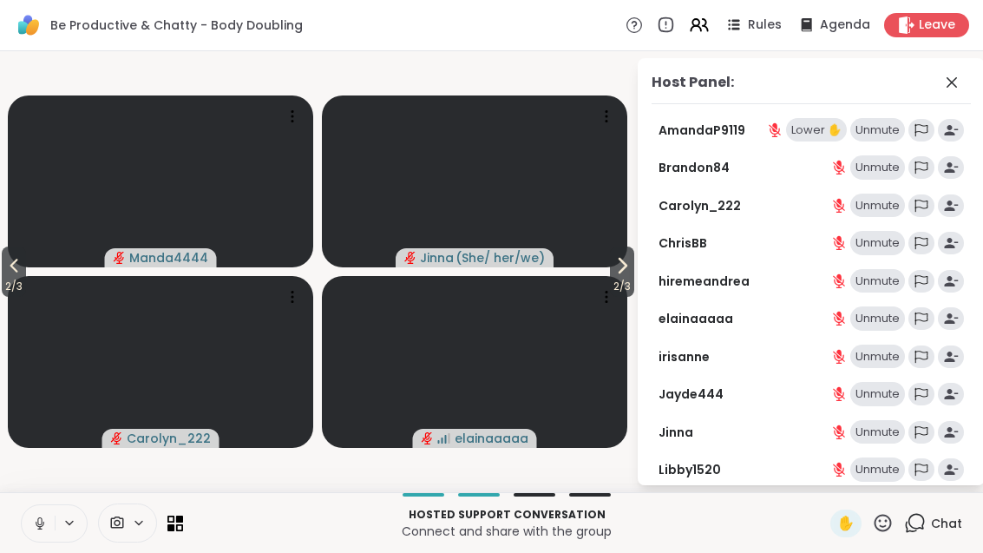
click at [613, 272] on icon at bounding box center [622, 265] width 21 height 21
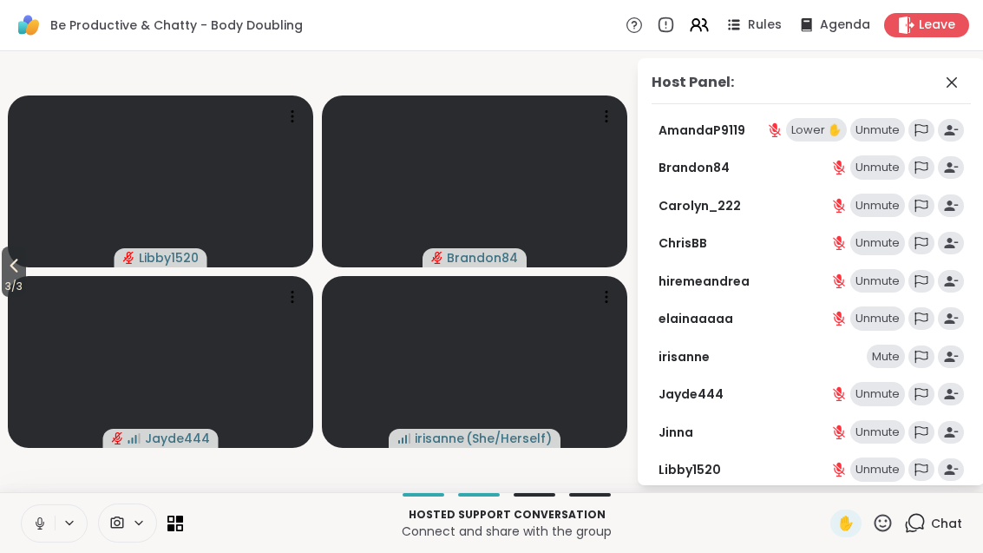
click at [14, 274] on icon at bounding box center [13, 265] width 21 height 21
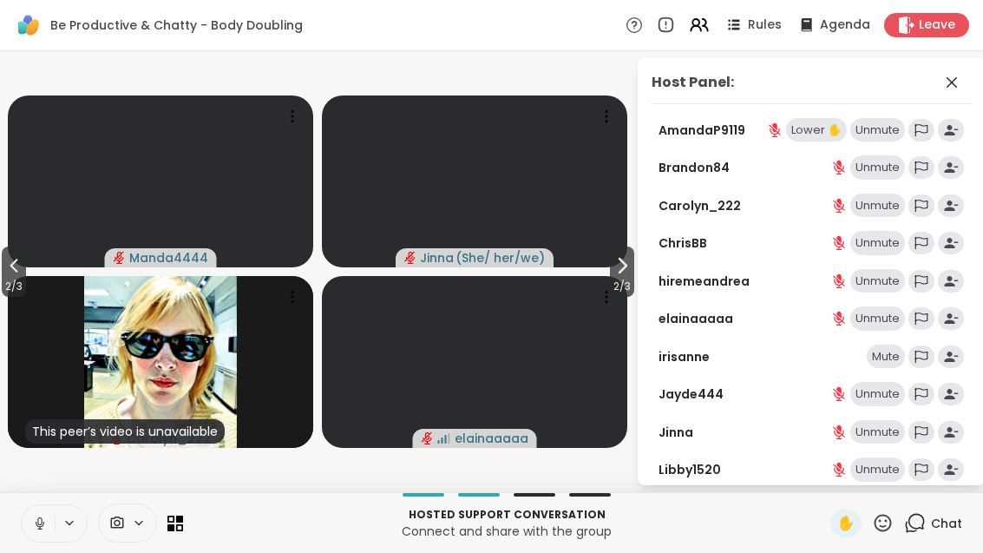
click at [5, 274] on button "2 / 3" at bounding box center [14, 271] width 24 height 50
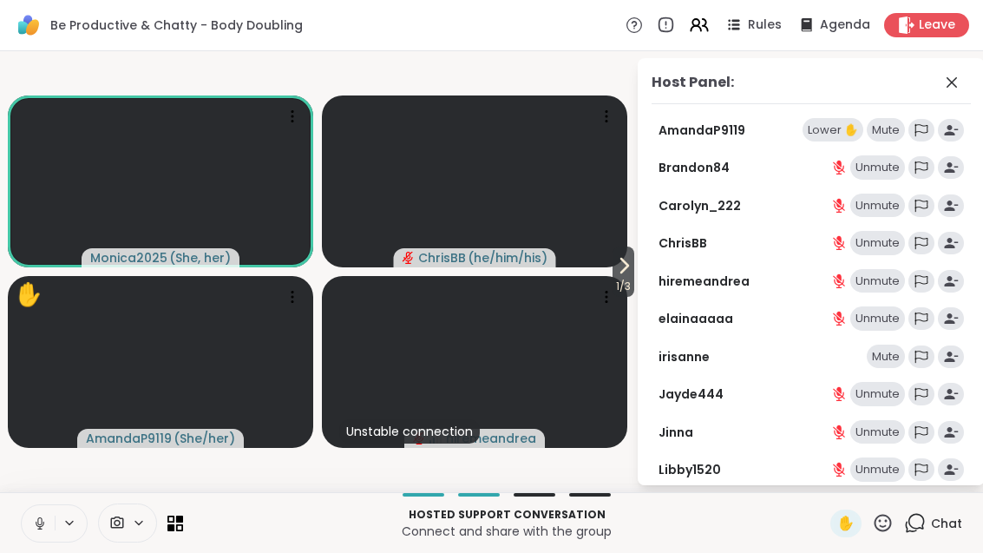
click at [618, 274] on icon at bounding box center [623, 265] width 21 height 21
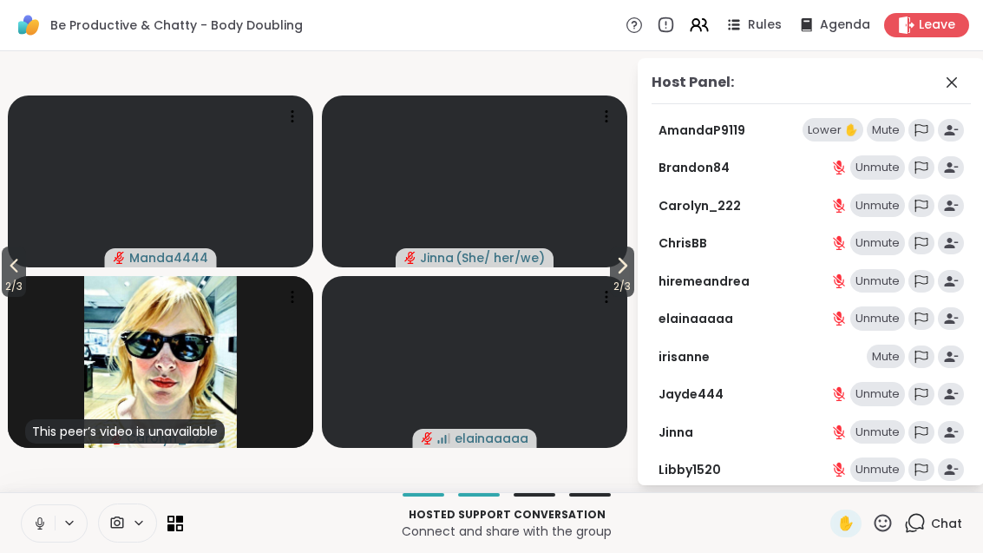
click at [612, 282] on span "2 / 3" at bounding box center [622, 286] width 24 height 21
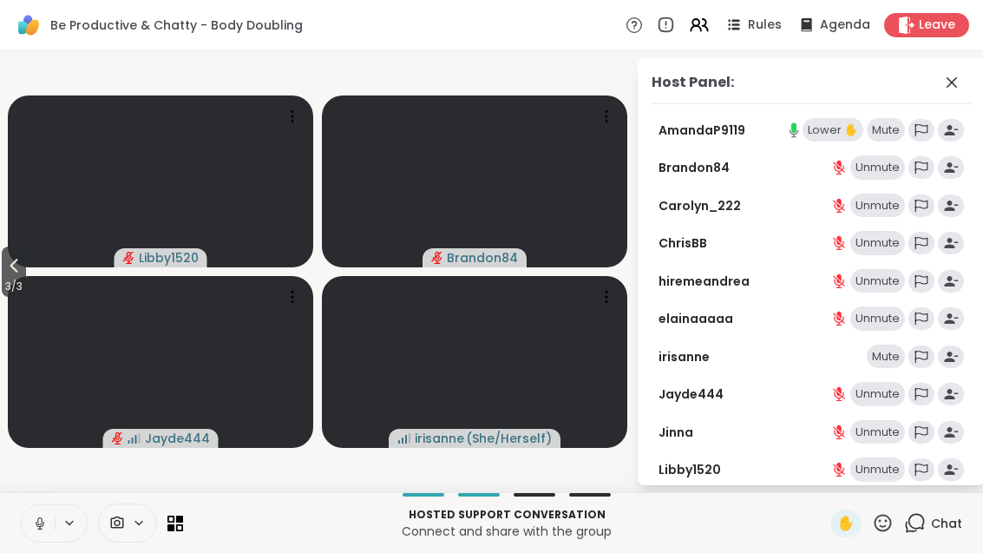
click at [4, 285] on span "3 / 3" at bounding box center [14, 286] width 24 height 21
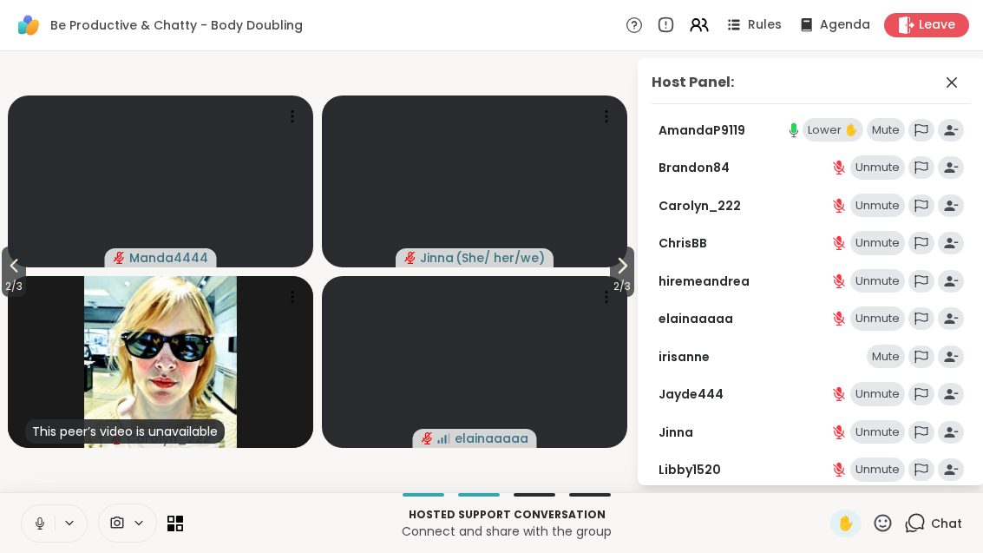
click at [6, 278] on span "2 / 3" at bounding box center [14, 286] width 24 height 21
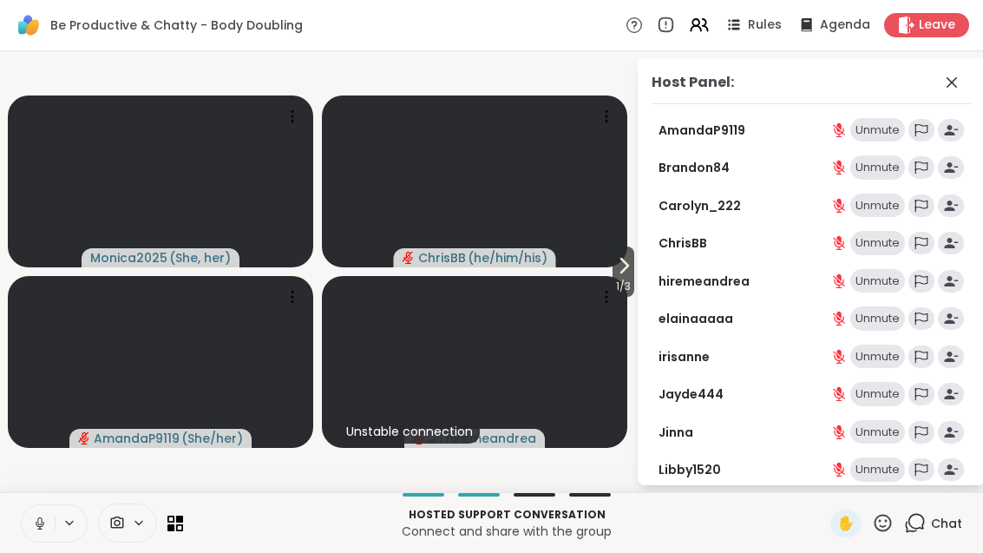
click at [623, 277] on span "1 / 3" at bounding box center [623, 286] width 22 height 21
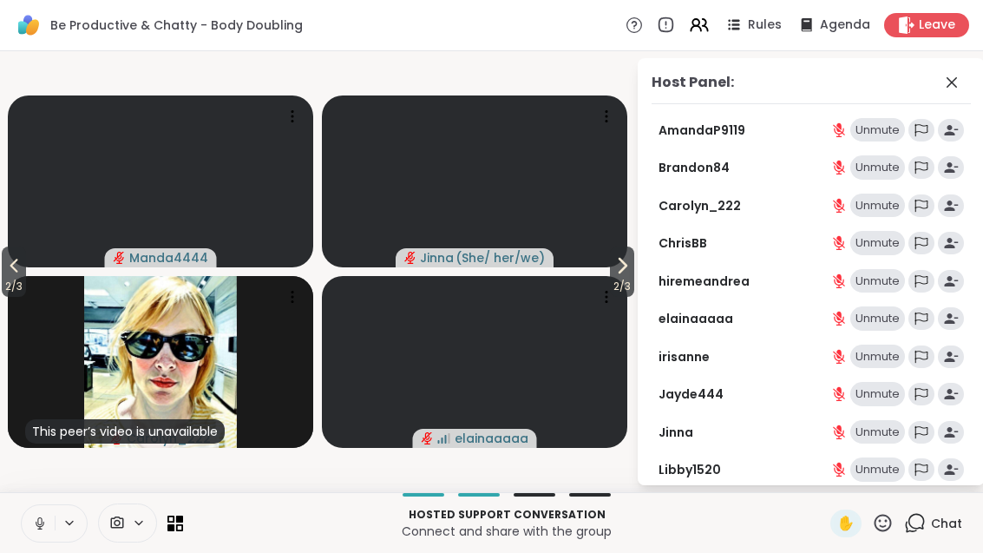
click at [619, 272] on icon at bounding box center [622, 266] width 7 height 14
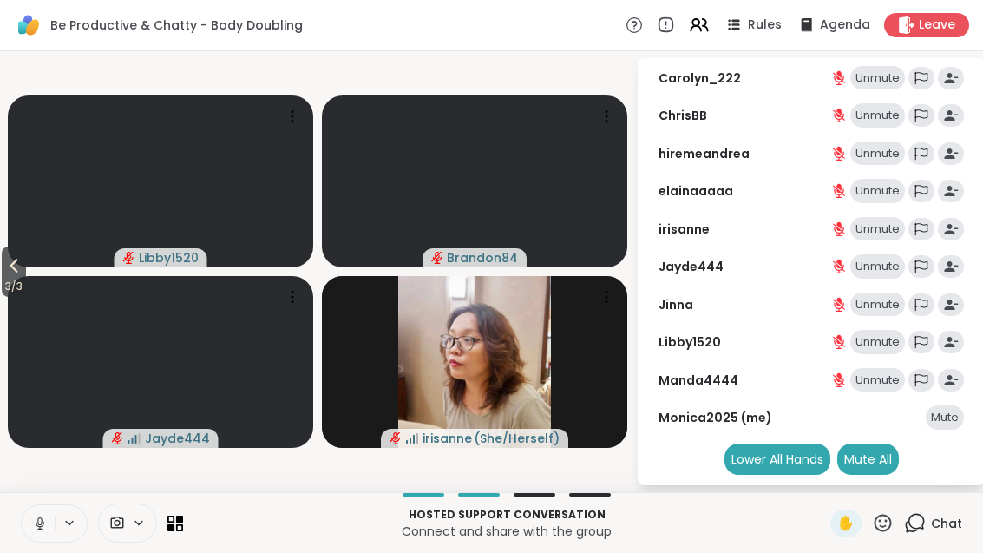
scroll to position [126, 0]
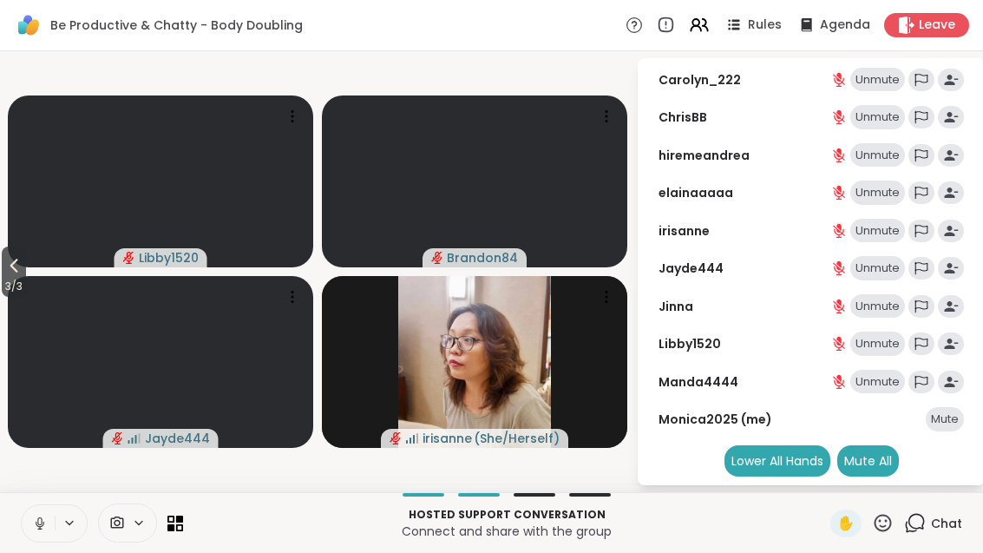
click at [887, 458] on div "Mute All" at bounding box center [868, 460] width 62 height 31
click at [17, 260] on icon at bounding box center [14, 266] width 8 height 14
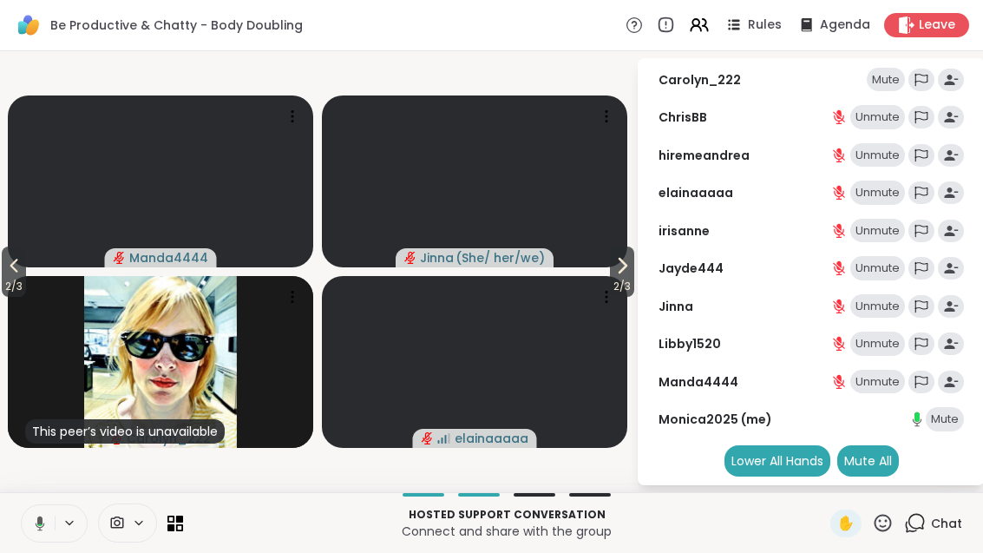
click at [6, 283] on span "2 / 3" at bounding box center [14, 286] width 24 height 21
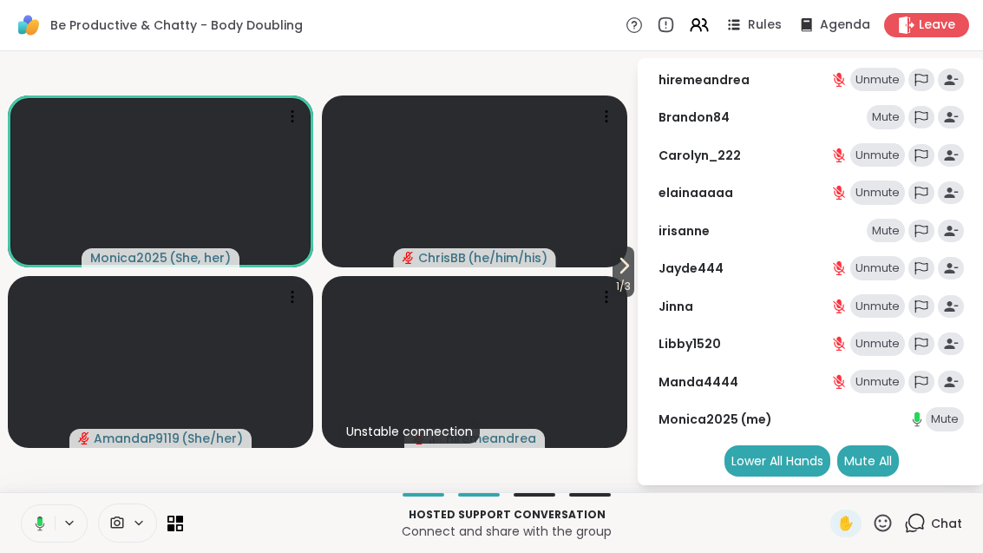
scroll to position [88, 0]
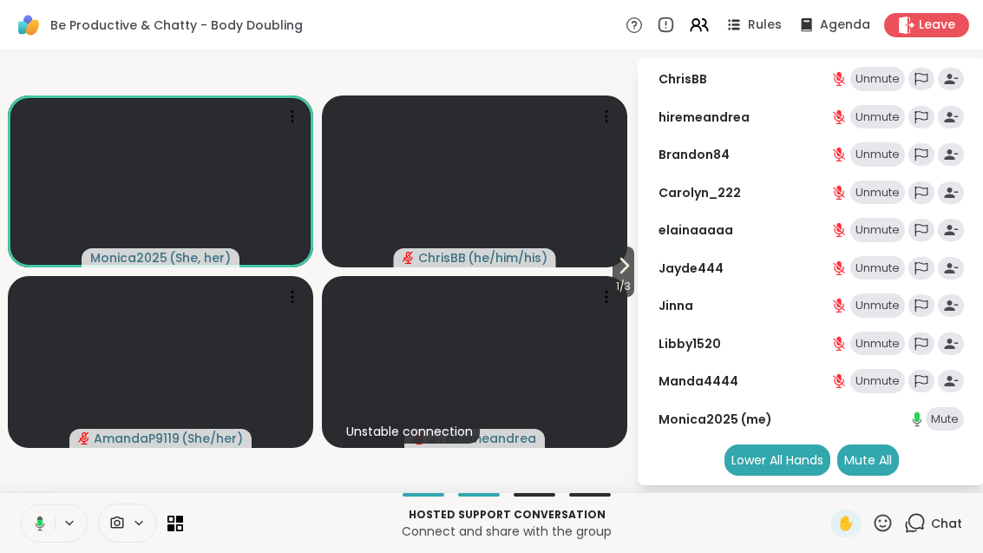
click at [621, 271] on icon at bounding box center [624, 266] width 7 height 14
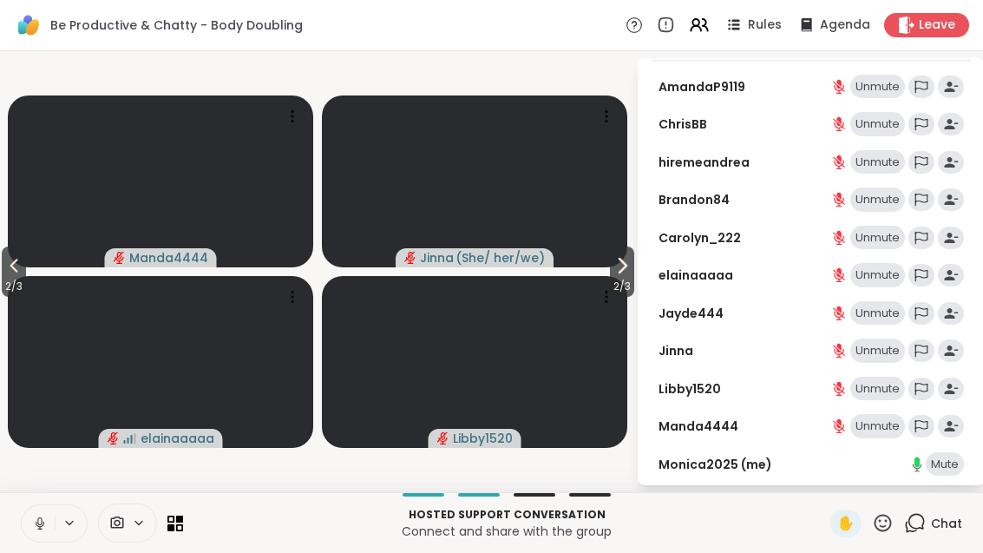
scroll to position [50, 0]
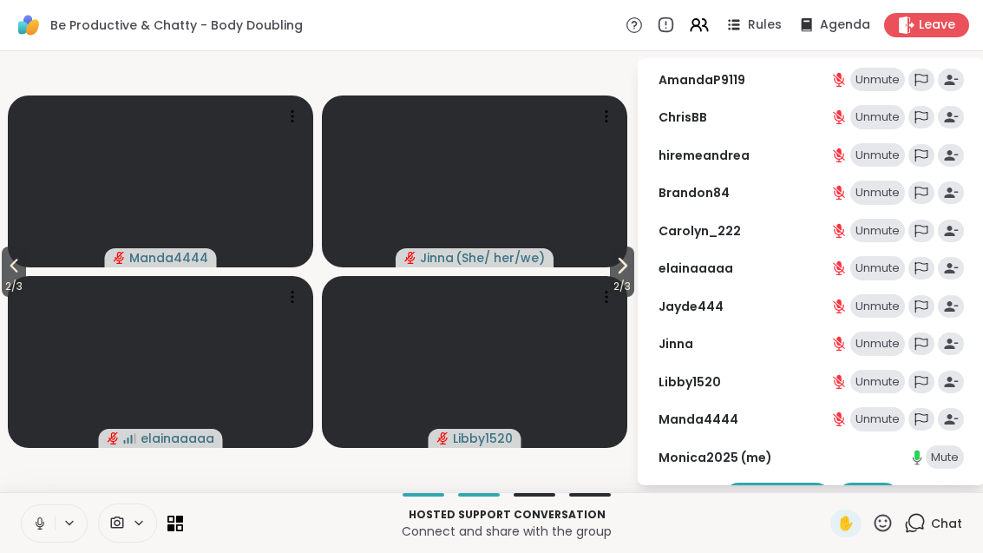
click at [621, 278] on span "2 / 3" at bounding box center [622, 286] width 24 height 21
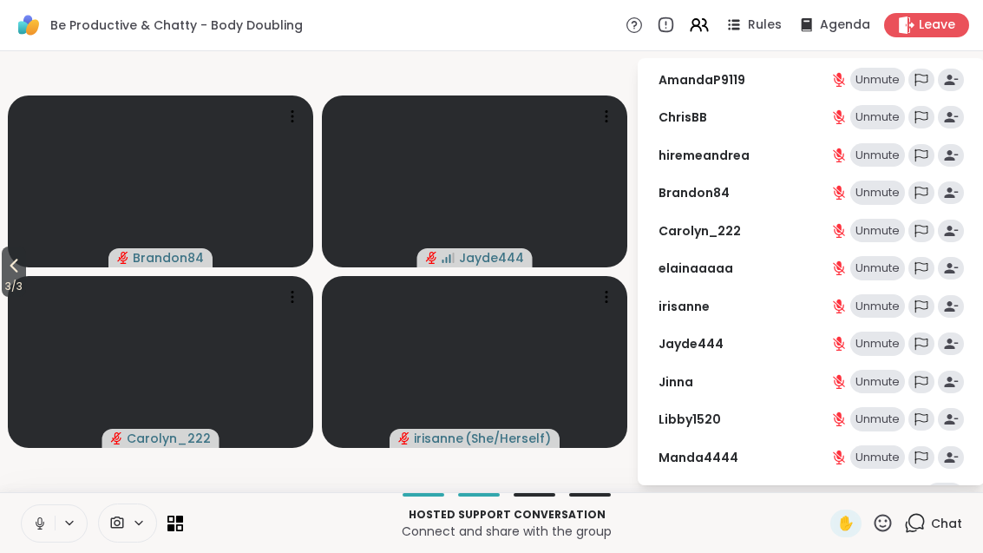
click at [7, 265] on icon at bounding box center [13, 265] width 21 height 21
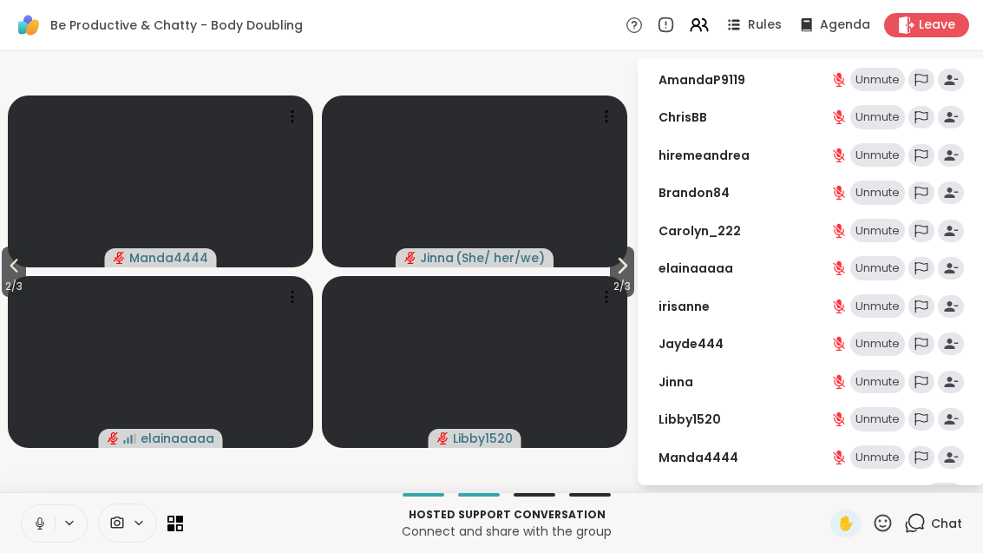
click at [8, 272] on icon at bounding box center [13, 265] width 21 height 21
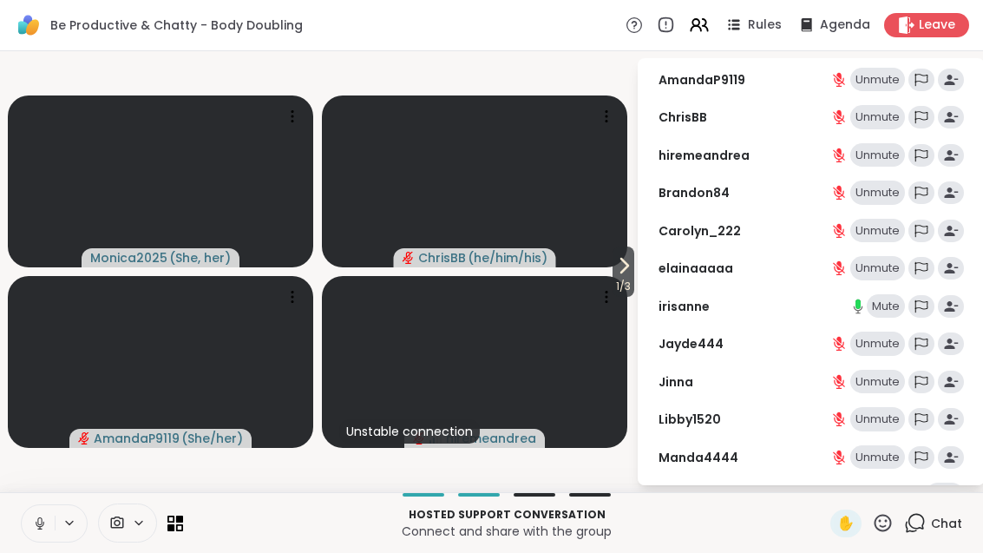
click at [632, 281] on span "1 / 3" at bounding box center [623, 286] width 22 height 21
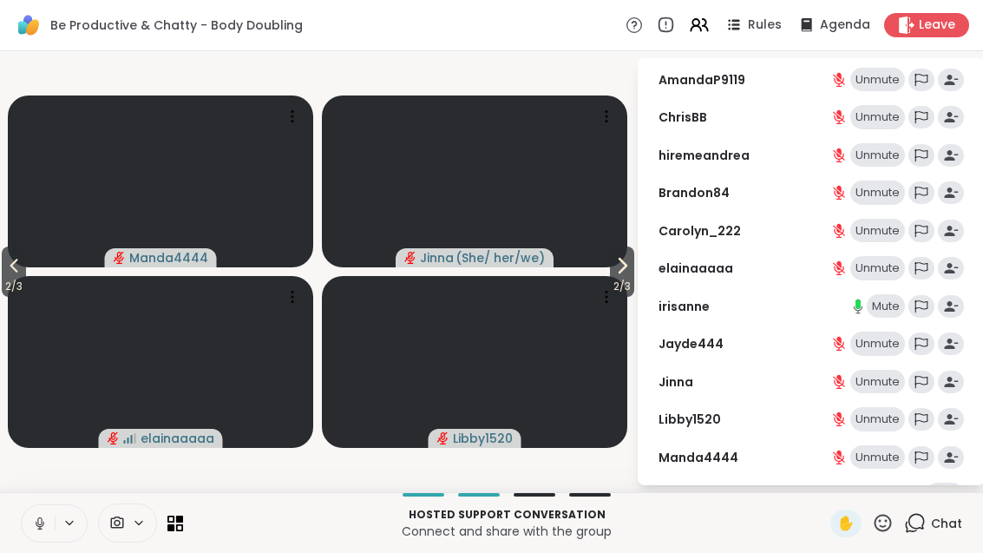
click at [611, 277] on span "2 / 3" at bounding box center [622, 286] width 24 height 21
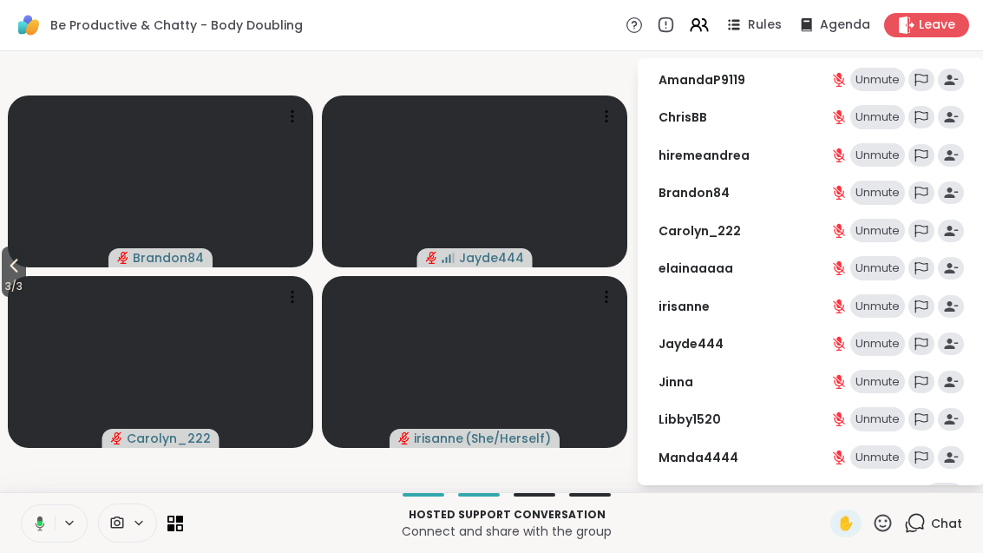
click at [180, 529] on icon at bounding box center [175, 523] width 16 height 16
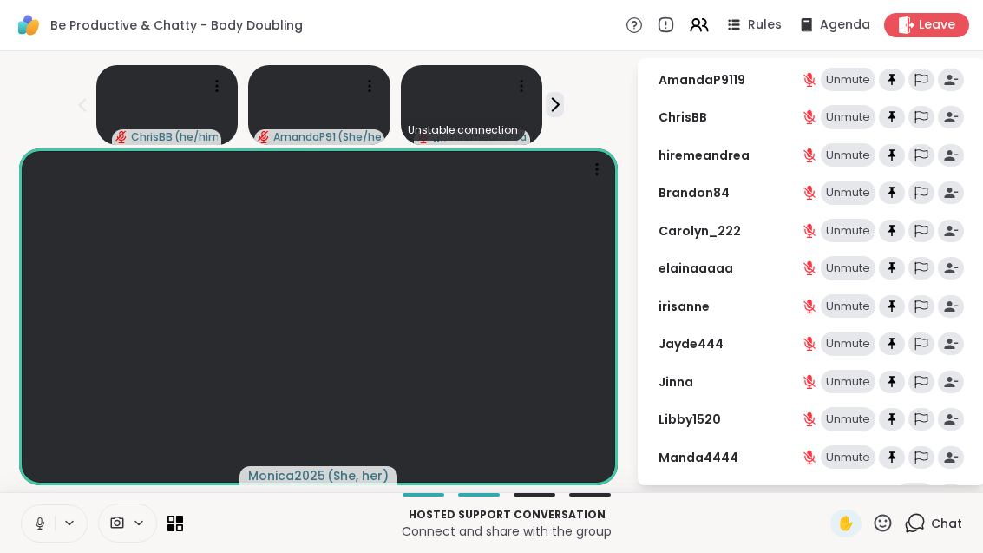
scroll to position [19, 0]
click at [191, 525] on div "Hosted support conversation Connect and share with the group ✋ Chat" at bounding box center [491, 522] width 983 height 61
click at [186, 517] on div "Hosted support conversation Connect and share with the group ✋ Chat" at bounding box center [491, 522] width 983 height 61
click at [180, 526] on icon at bounding box center [175, 523] width 16 height 16
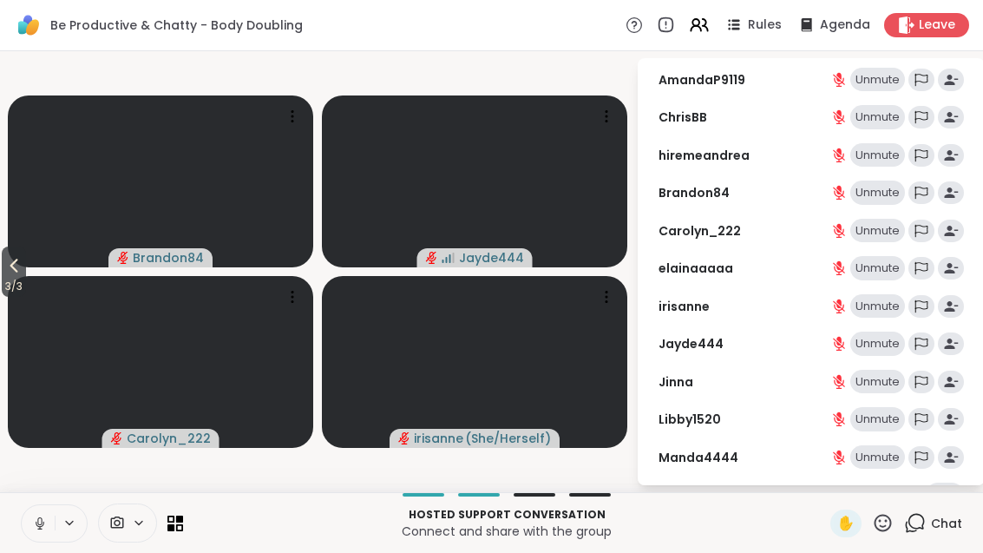
click at [26, 264] on button "3 / 3" at bounding box center [14, 271] width 24 height 50
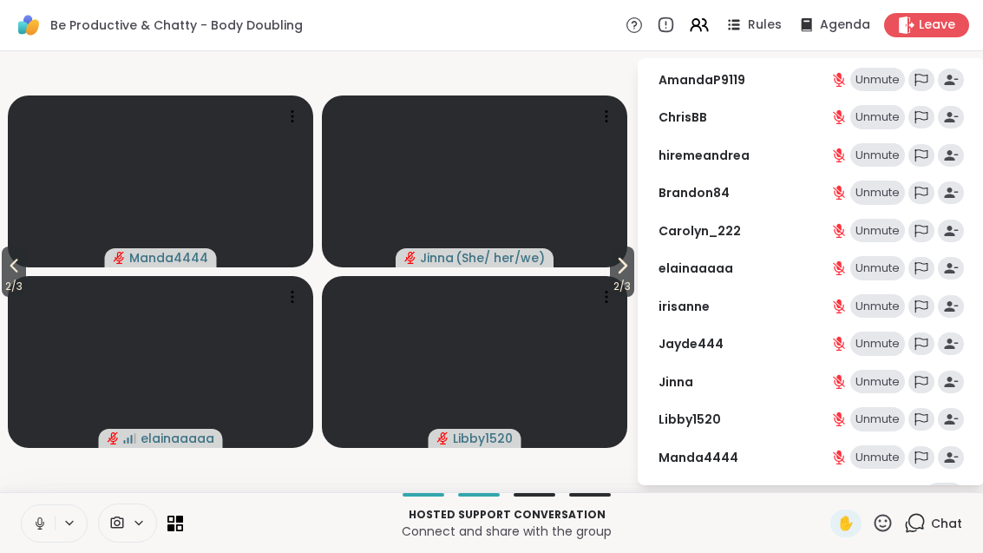
click at [19, 283] on span "2 / 3" at bounding box center [14, 286] width 24 height 21
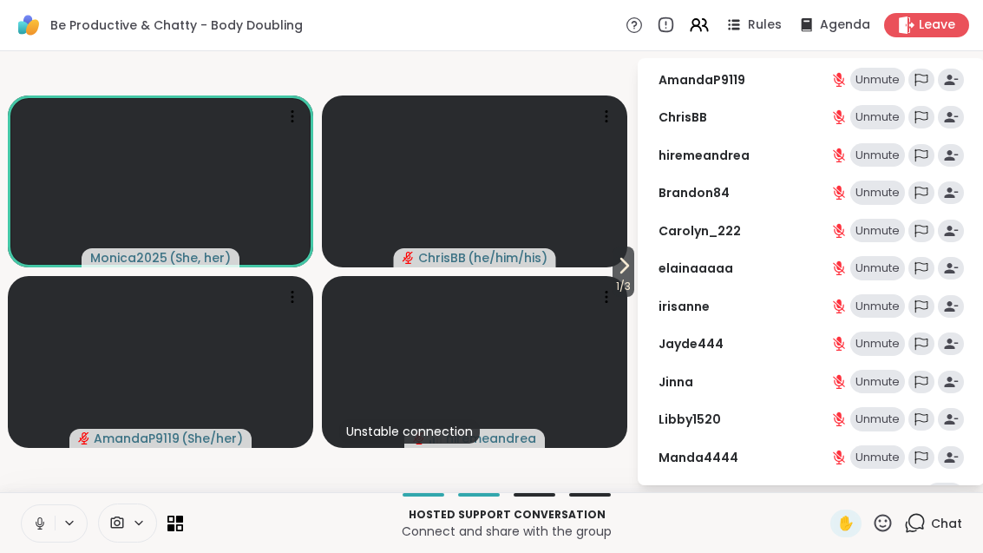
click at [626, 271] on icon at bounding box center [623, 265] width 21 height 21
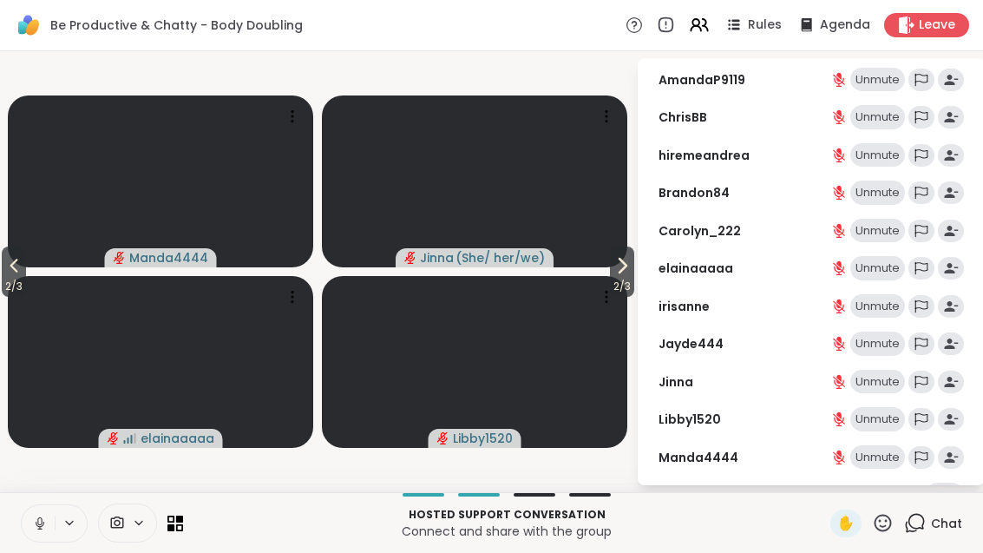
click at [630, 280] on span "2 / 3" at bounding box center [622, 286] width 24 height 21
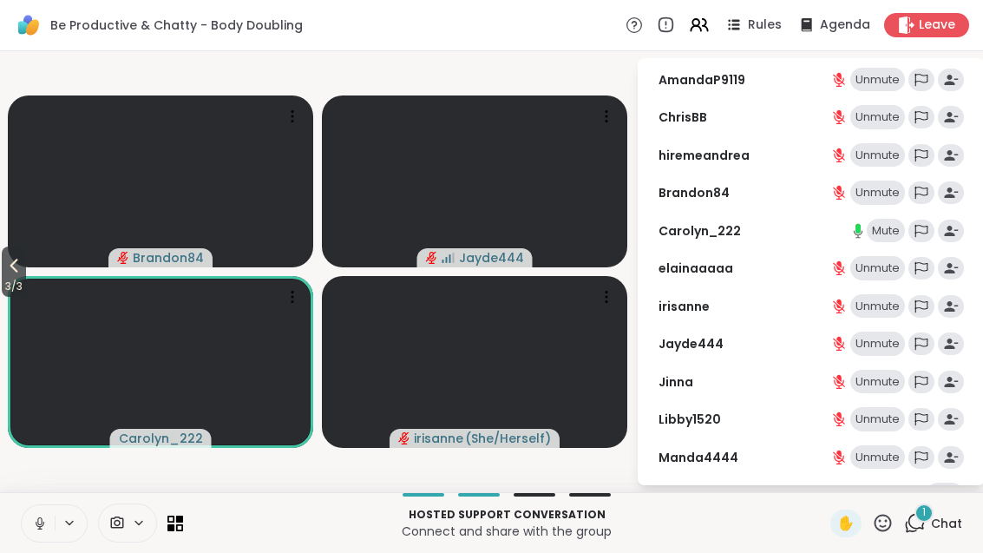
click at [927, 535] on div "1 Chat" at bounding box center [933, 523] width 58 height 28
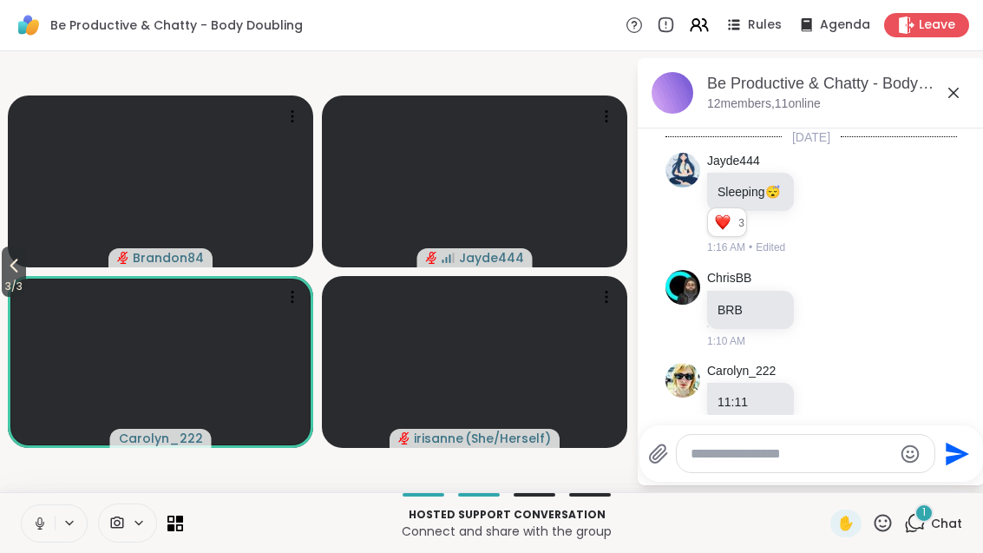
scroll to position [848, 0]
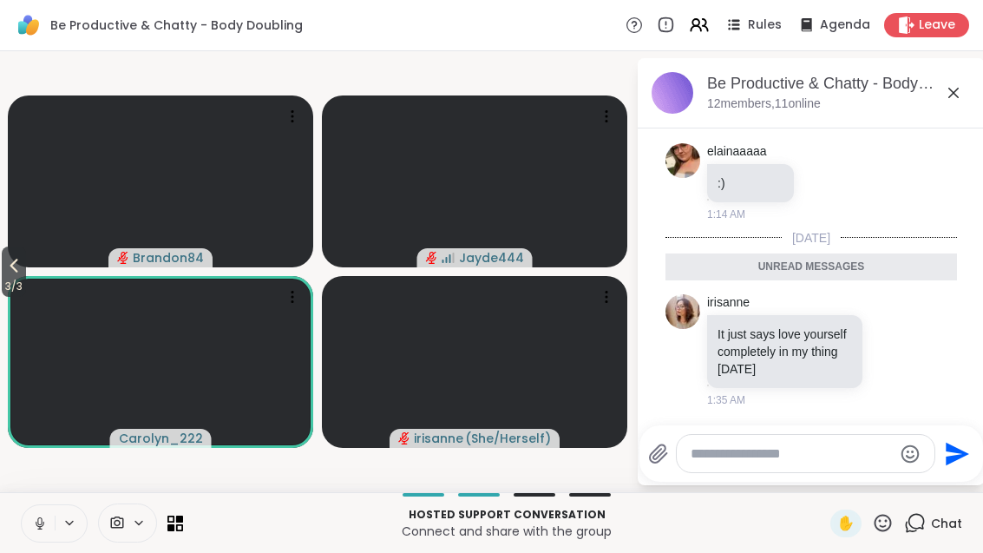
click at [907, 353] on icon at bounding box center [912, 350] width 16 height 21
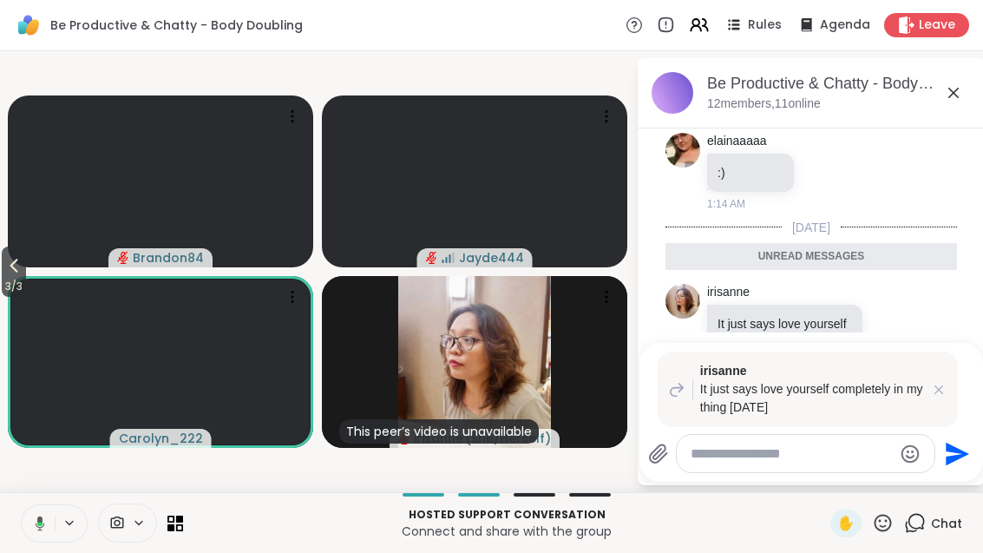
click at [934, 387] on icon at bounding box center [938, 389] width 17 height 17
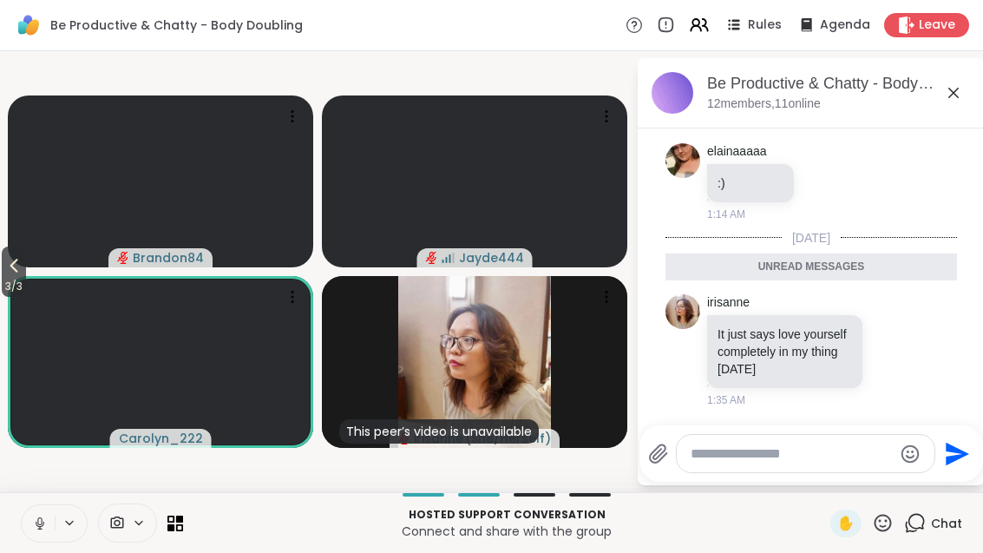
click at [892, 346] on icon at bounding box center [893, 350] width 13 height 13
click at [761, 321] on div "Select Reaction: Heart" at bounding box center [755, 323] width 16 height 16
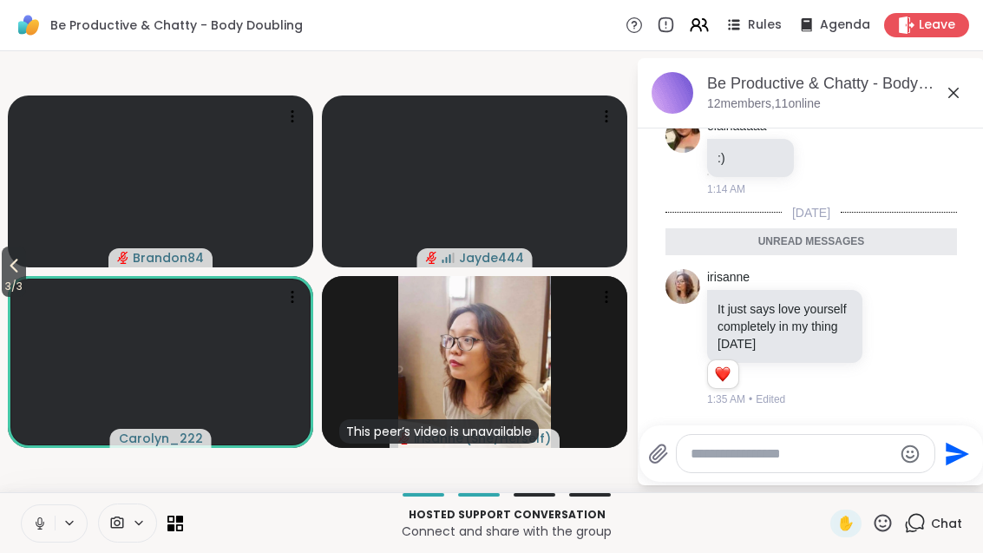
click at [3, 278] on span "3 / 3" at bounding box center [14, 286] width 24 height 21
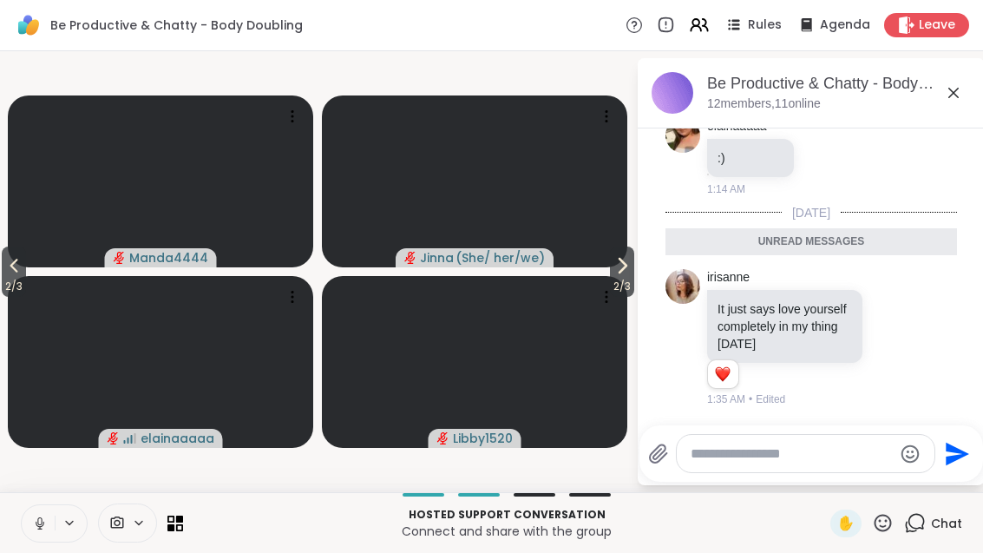
click at [7, 290] on span "2 / 3" at bounding box center [14, 286] width 24 height 21
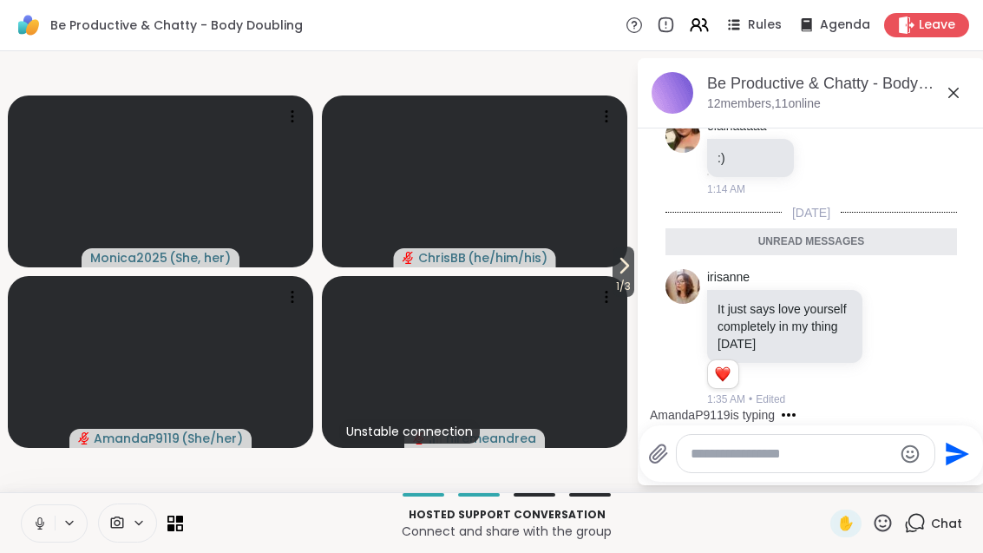
click at [634, 273] on button "1 / 3" at bounding box center [623, 271] width 22 height 50
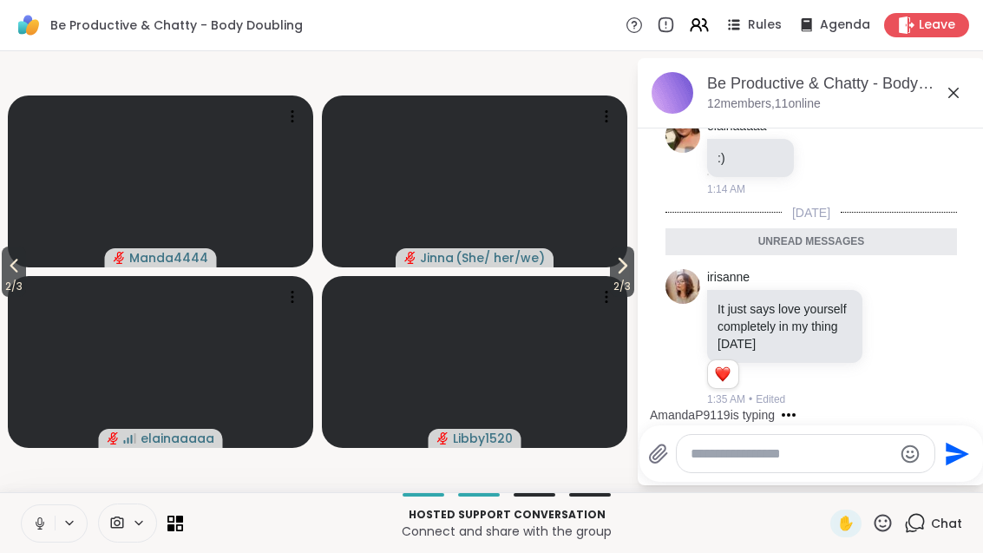
scroll to position [924, 0]
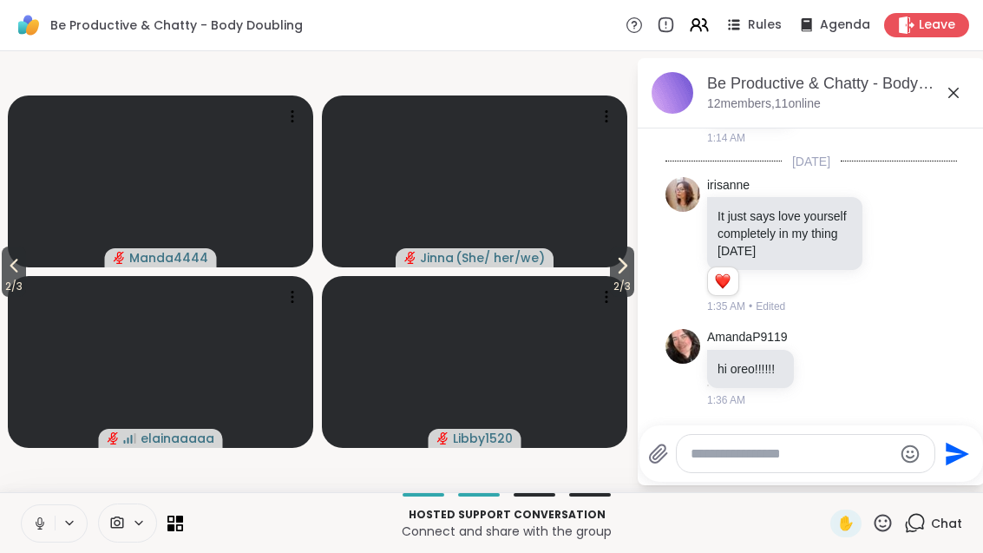
click at [622, 278] on span "2 / 3" at bounding box center [622, 286] width 24 height 21
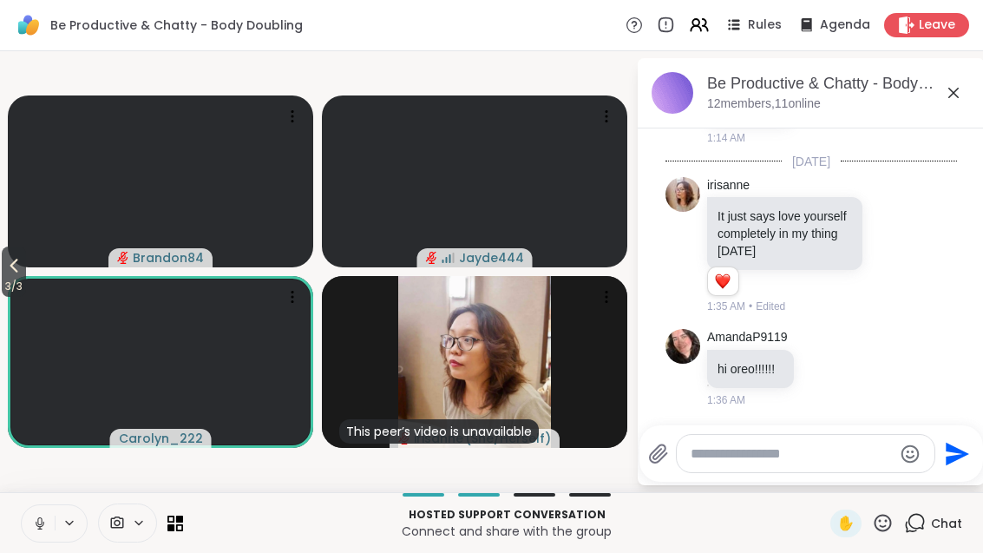
scroll to position [948, 0]
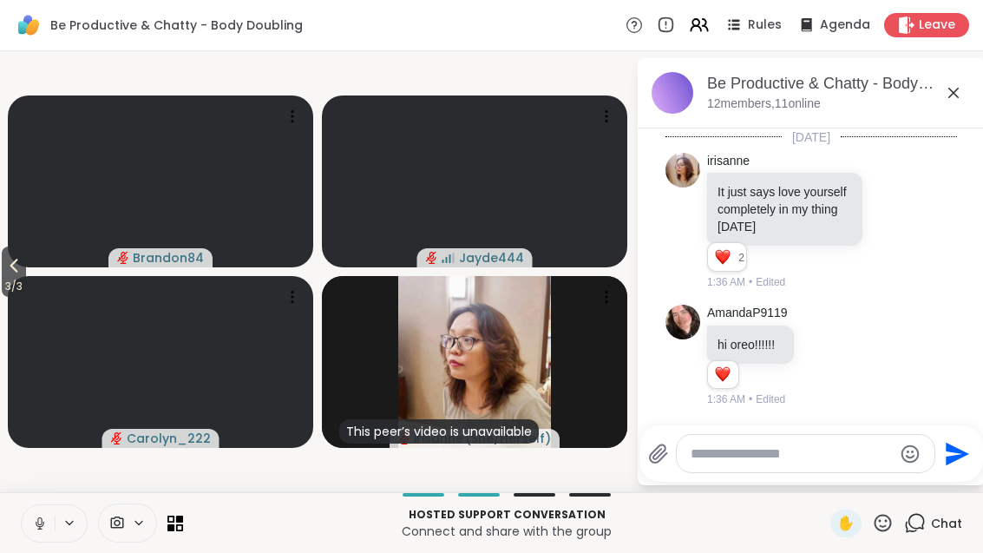
click at [11, 275] on icon at bounding box center [13, 265] width 21 height 21
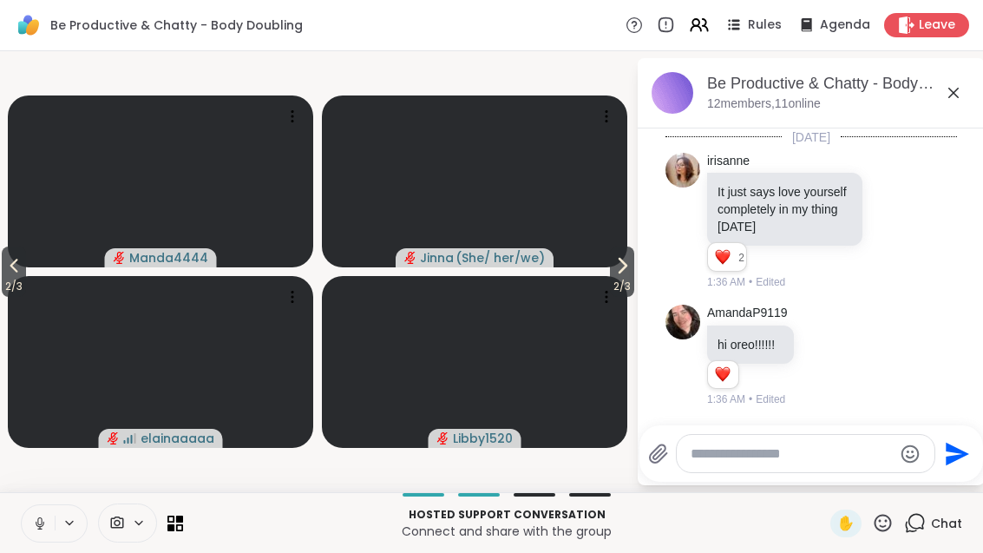
click at [632, 267] on button "2 / 3" at bounding box center [622, 271] width 24 height 50
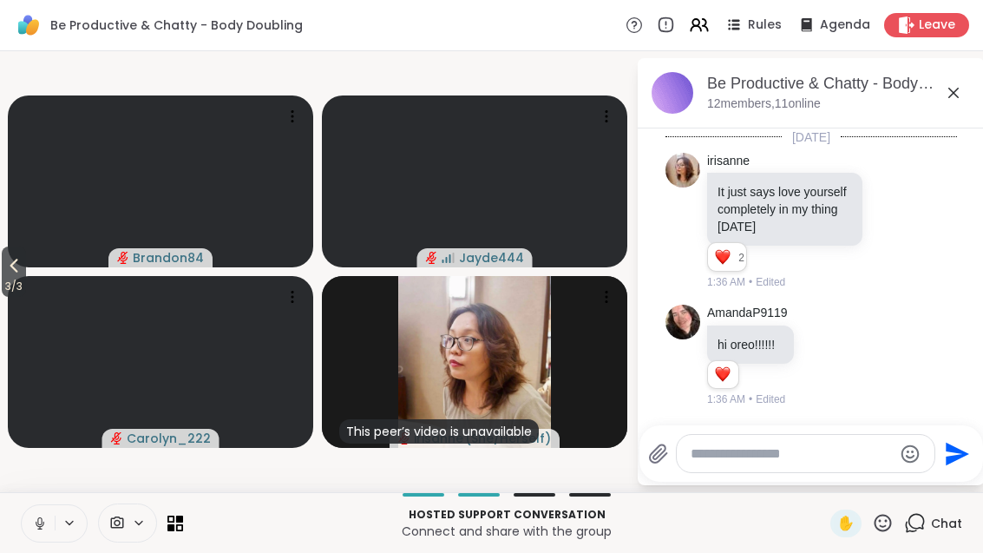
click at [2, 267] on button "3 / 3" at bounding box center [14, 271] width 24 height 50
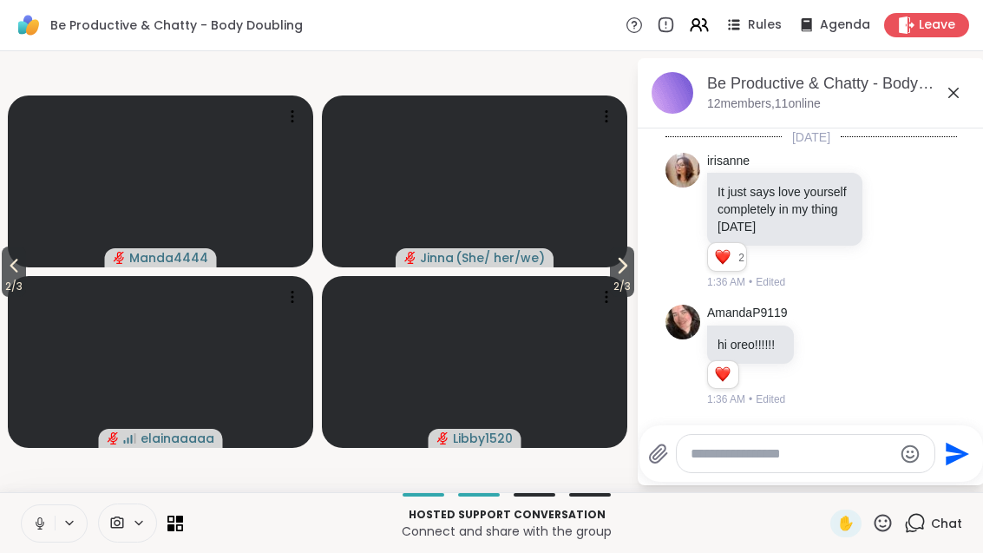
click at [35, 285] on video at bounding box center [160, 362] width 305 height 172
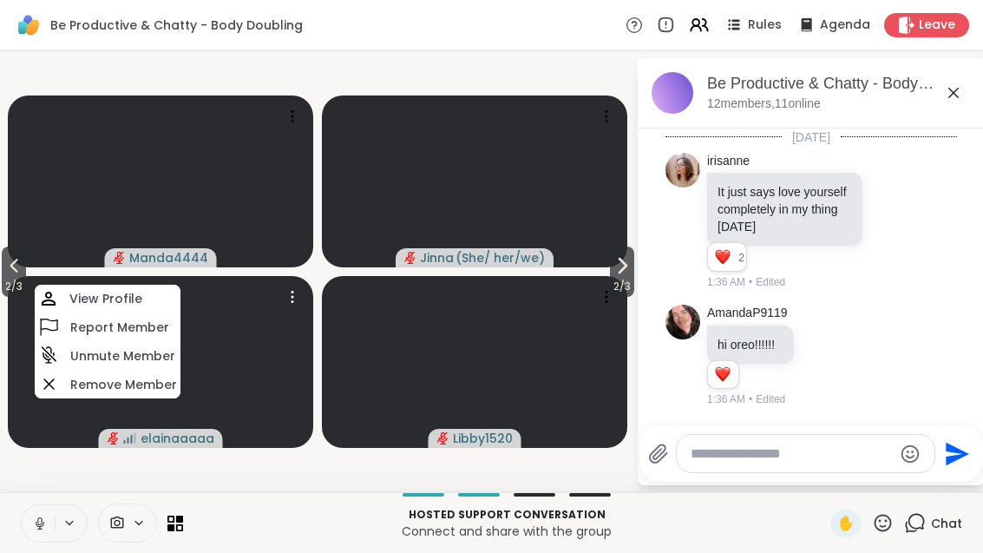
click at [2, 285] on span "2 / 3" at bounding box center [14, 286] width 24 height 21
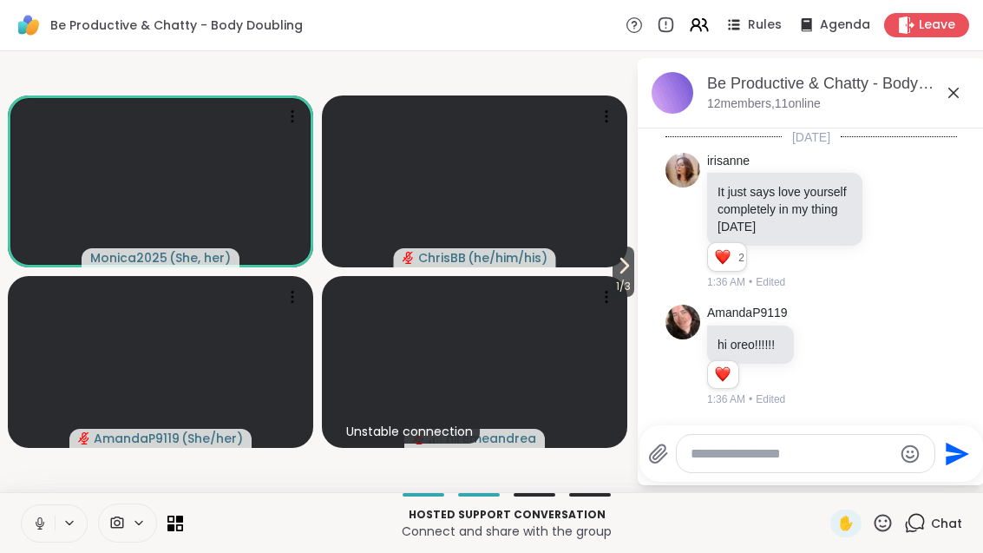
click at [632, 277] on span "1 / 3" at bounding box center [623, 286] width 22 height 21
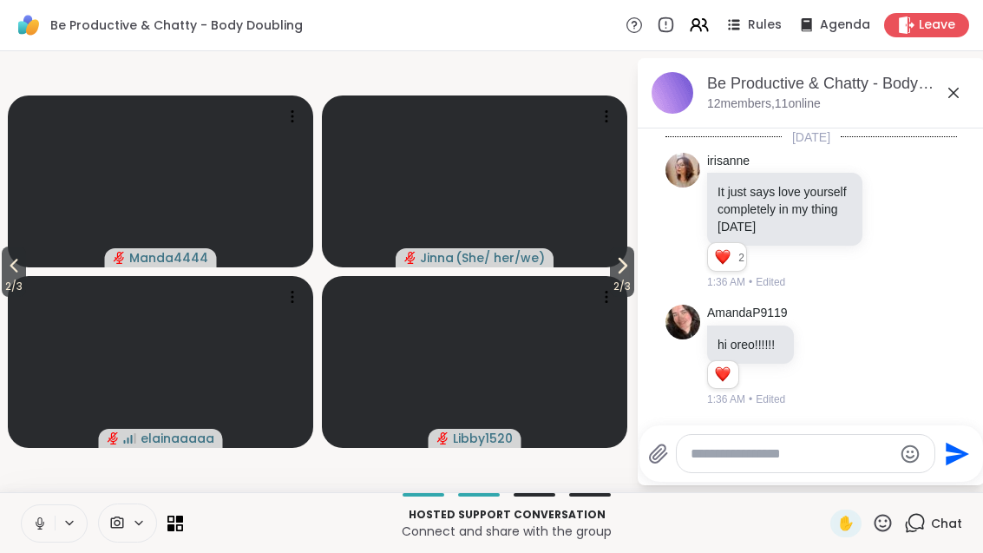
click at [612, 269] on icon at bounding box center [622, 265] width 21 height 21
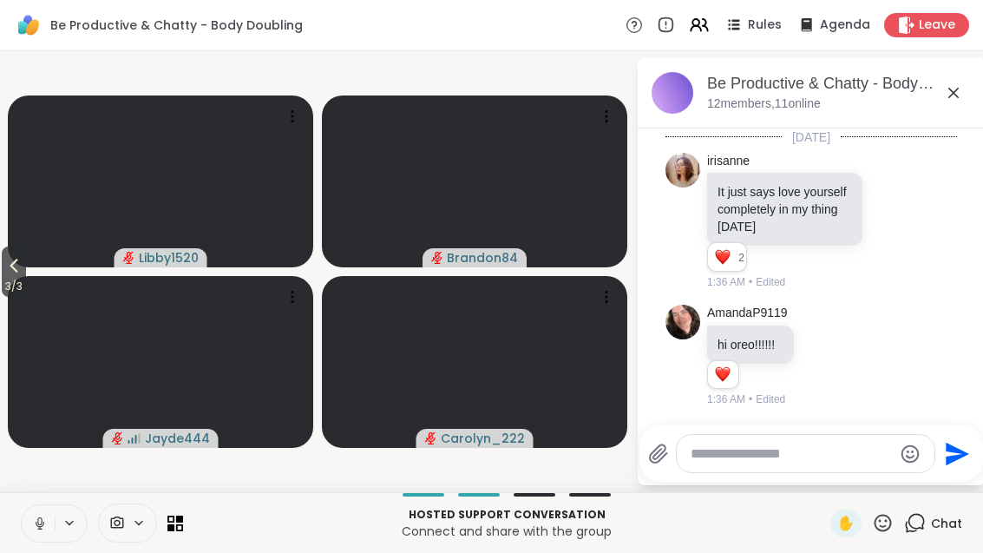
click at [20, 266] on icon at bounding box center [13, 265] width 21 height 21
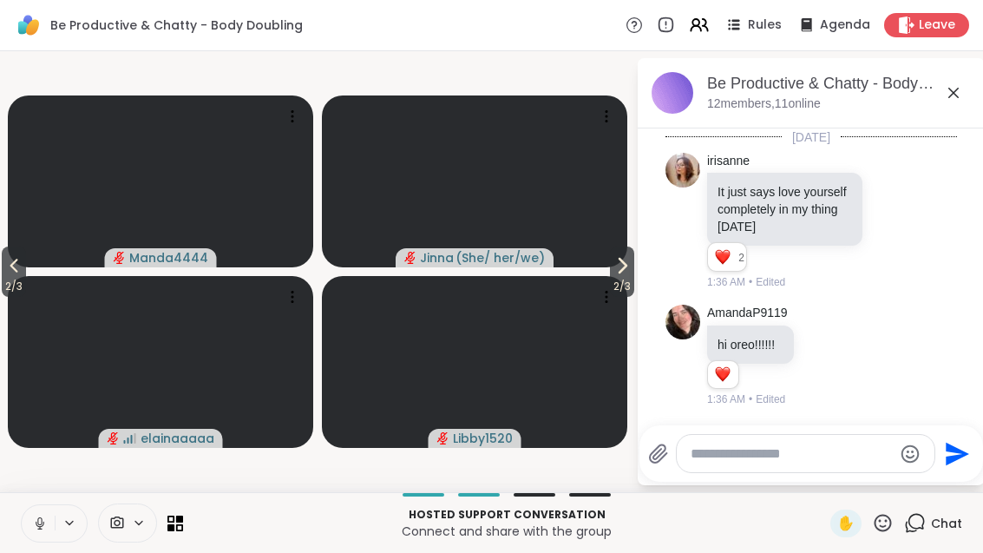
click at [15, 274] on icon at bounding box center [13, 265] width 21 height 21
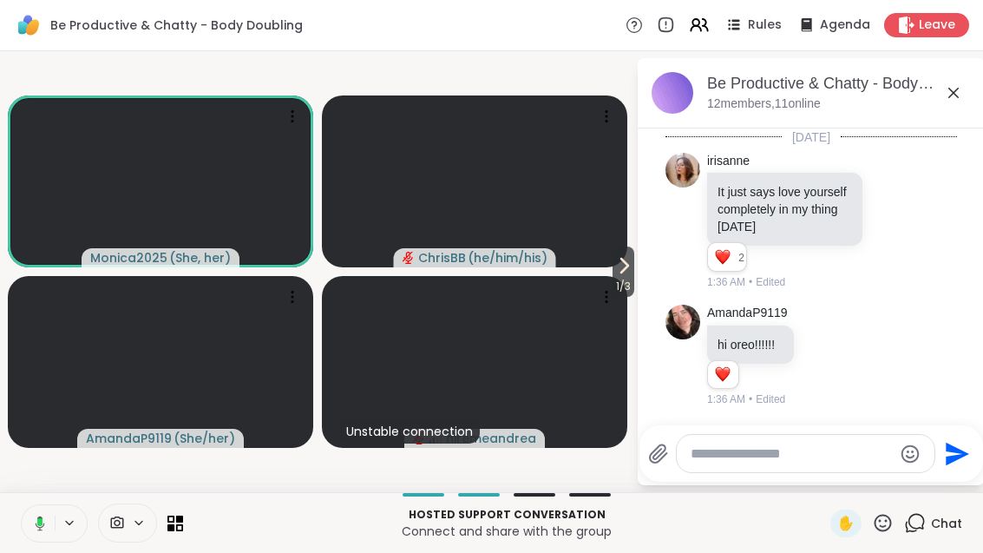
click at [617, 295] on span "1 / 3" at bounding box center [623, 286] width 22 height 21
click at [616, 295] on span "1 / 3" at bounding box center [623, 286] width 22 height 21
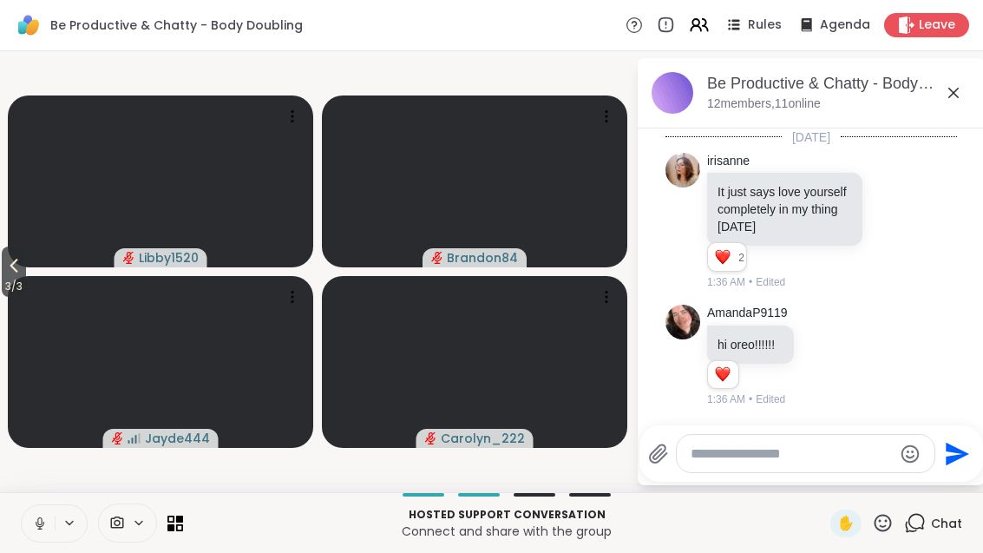
click at [16, 252] on button "3 / 3" at bounding box center [14, 271] width 24 height 50
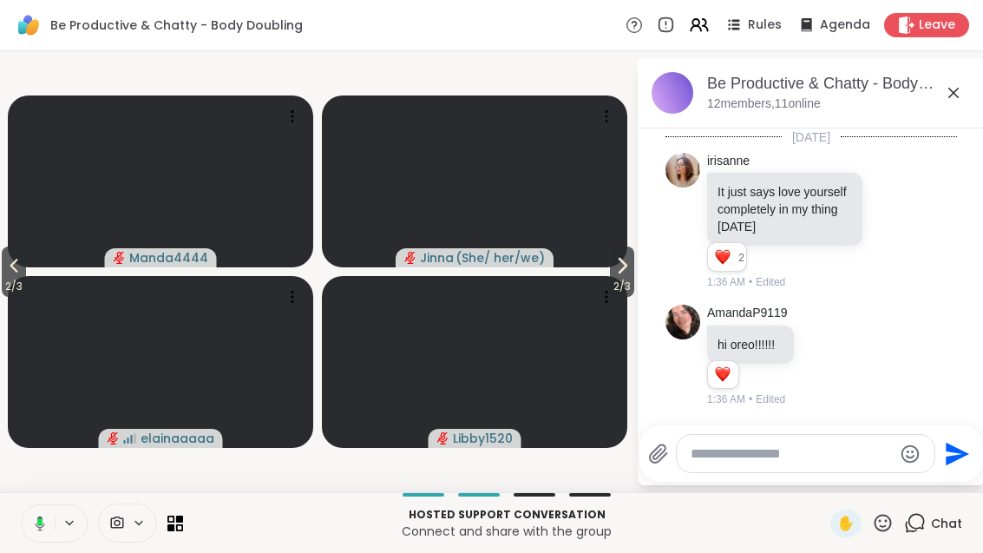
click at [279, 368] on video at bounding box center [160, 362] width 305 height 172
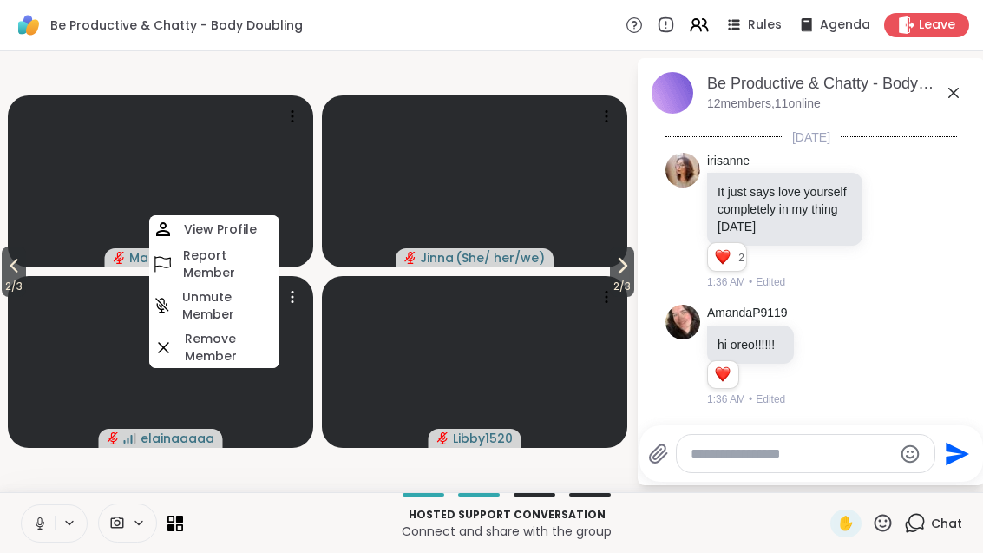
click at [284, 447] on video at bounding box center [160, 362] width 305 height 172
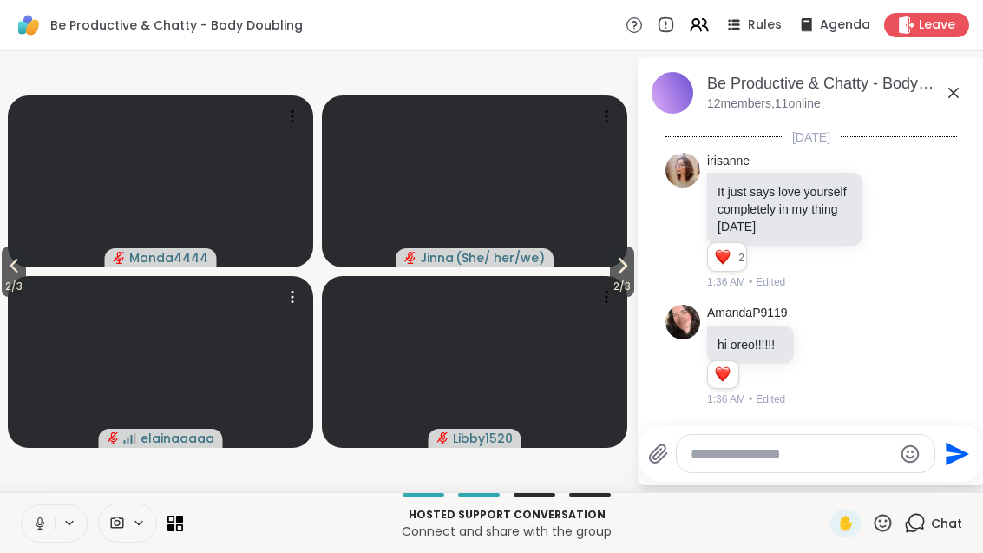
click at [2, 295] on span "2 / 3" at bounding box center [14, 286] width 24 height 21
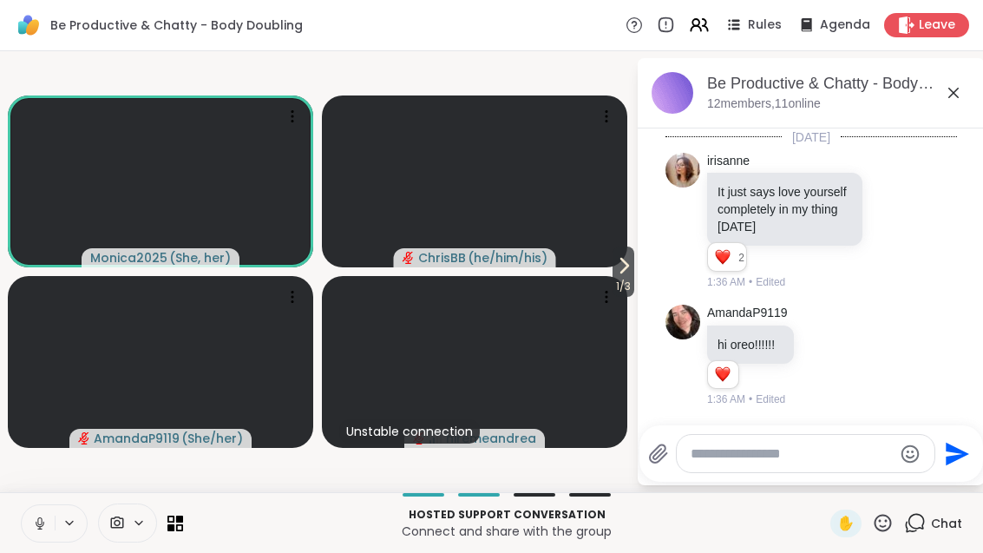
click at [625, 283] on span "1 / 3" at bounding box center [623, 286] width 22 height 21
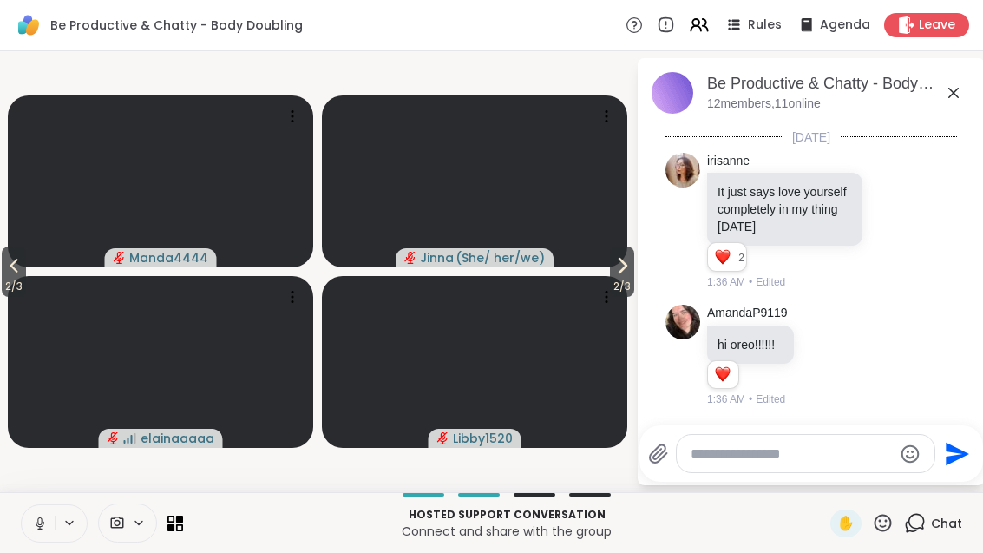
click at [618, 279] on span "2 / 3" at bounding box center [622, 286] width 24 height 21
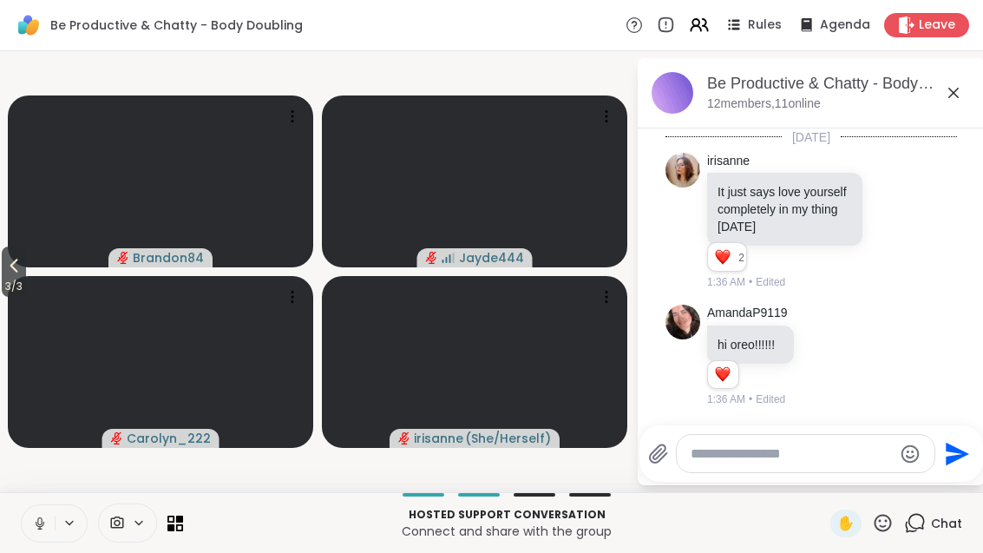
click at [9, 274] on icon at bounding box center [13, 265] width 21 height 21
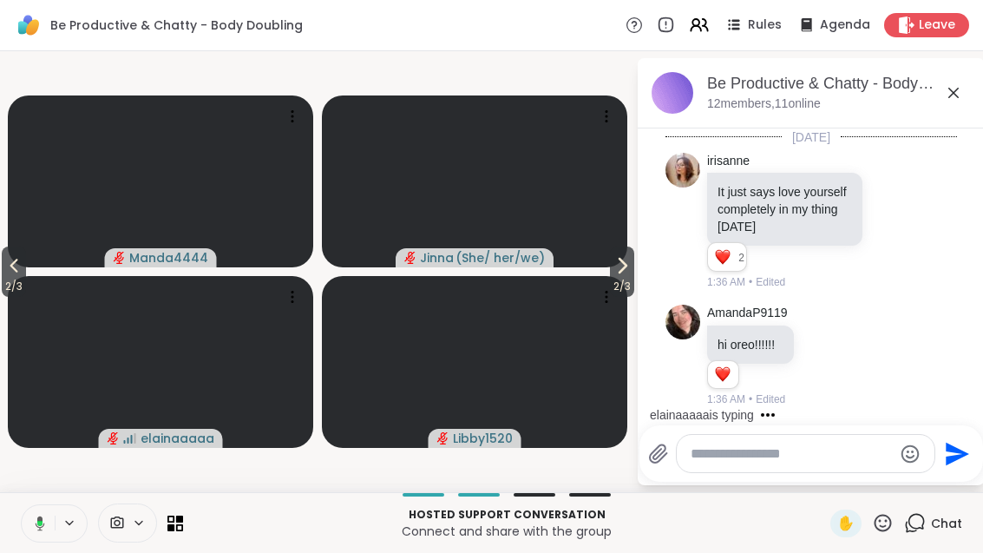
click at [7, 270] on icon at bounding box center [13, 265] width 21 height 21
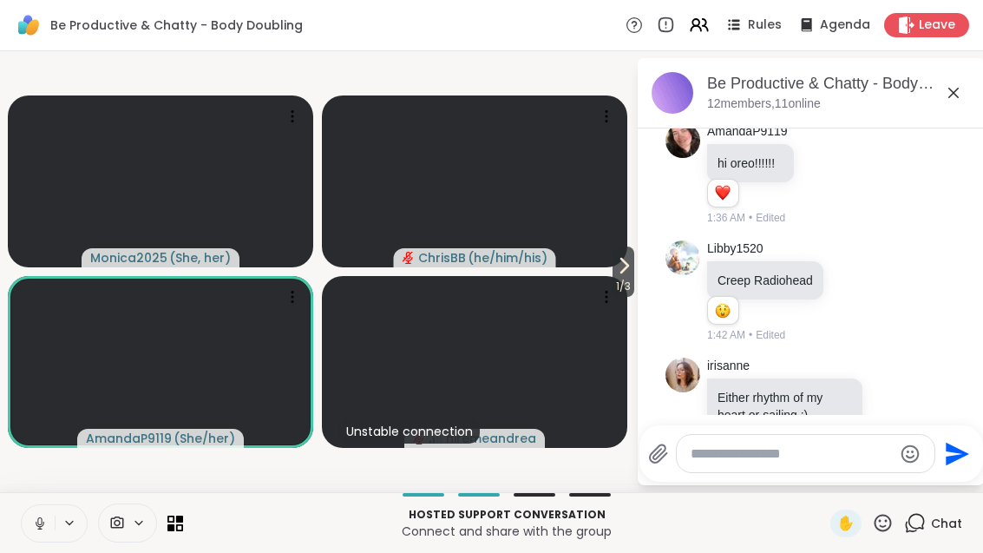
scroll to position [1130, 0]
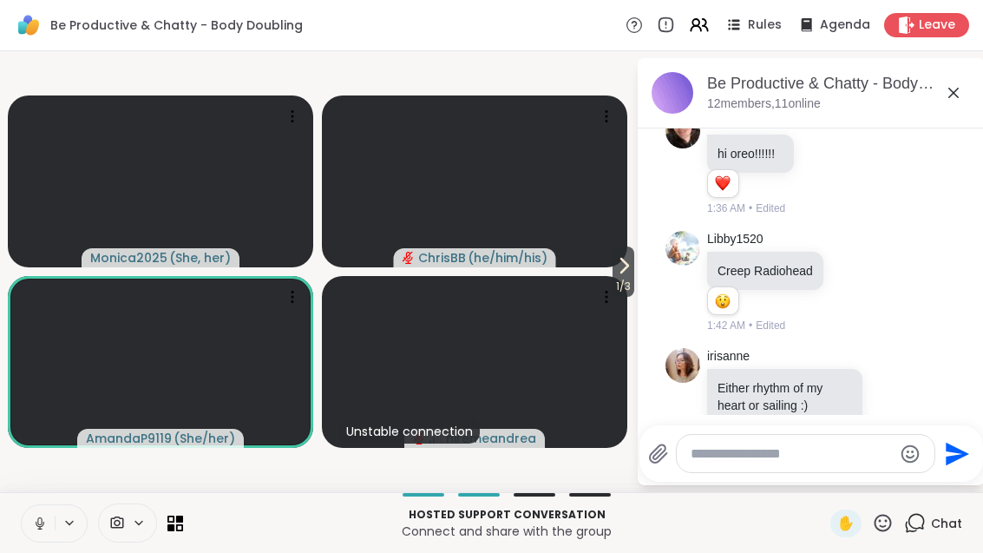
click at [722, 305] on div "Reactions: wow" at bounding box center [723, 301] width 16 height 16
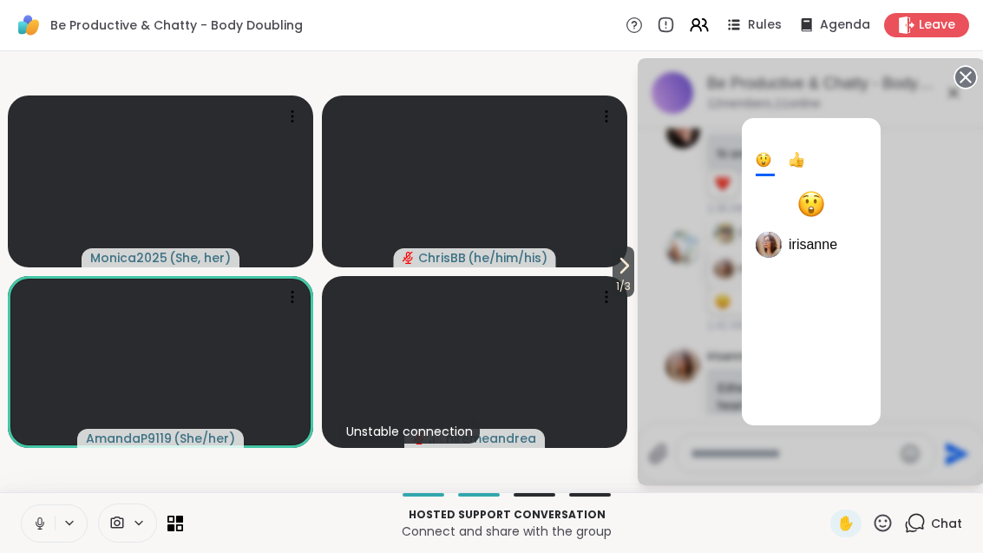
click at [973, 76] on circle at bounding box center [965, 77] width 21 height 21
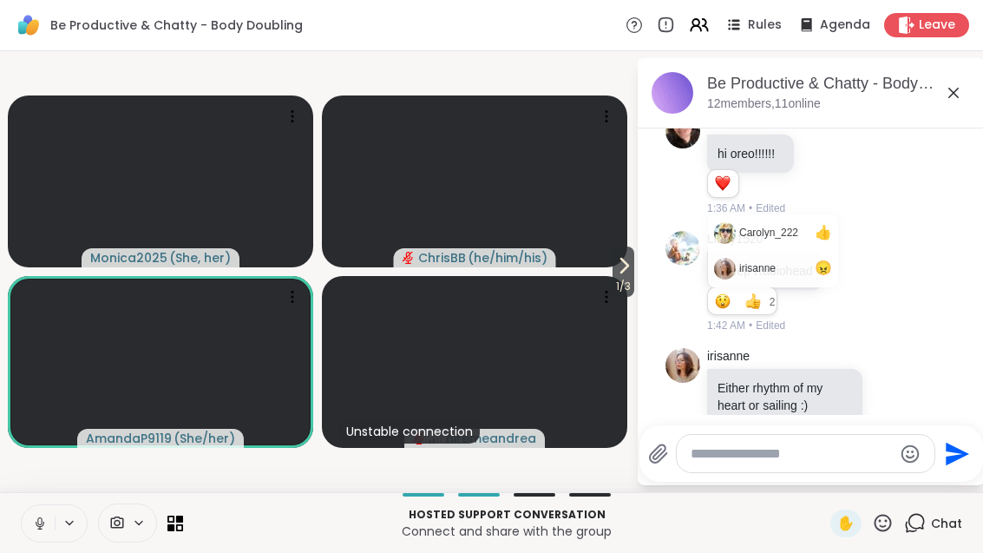
click at [853, 285] on icon at bounding box center [853, 281] width 13 height 13
click at [859, 257] on button "Select Reaction: Heart" at bounding box center [853, 254] width 35 height 35
click at [940, 521] on span "Chat" at bounding box center [946, 522] width 31 height 17
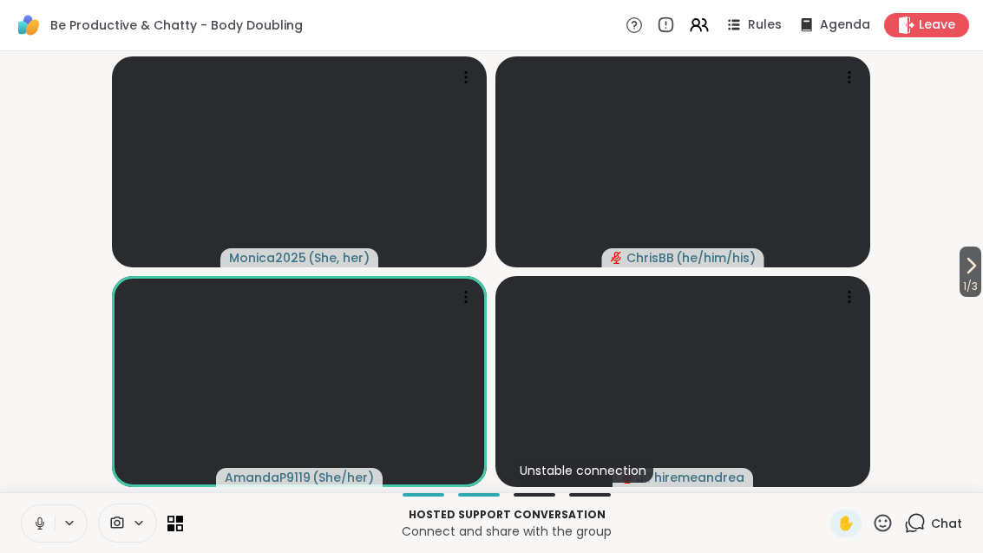
click at [926, 534] on div "Chat" at bounding box center [933, 523] width 58 height 28
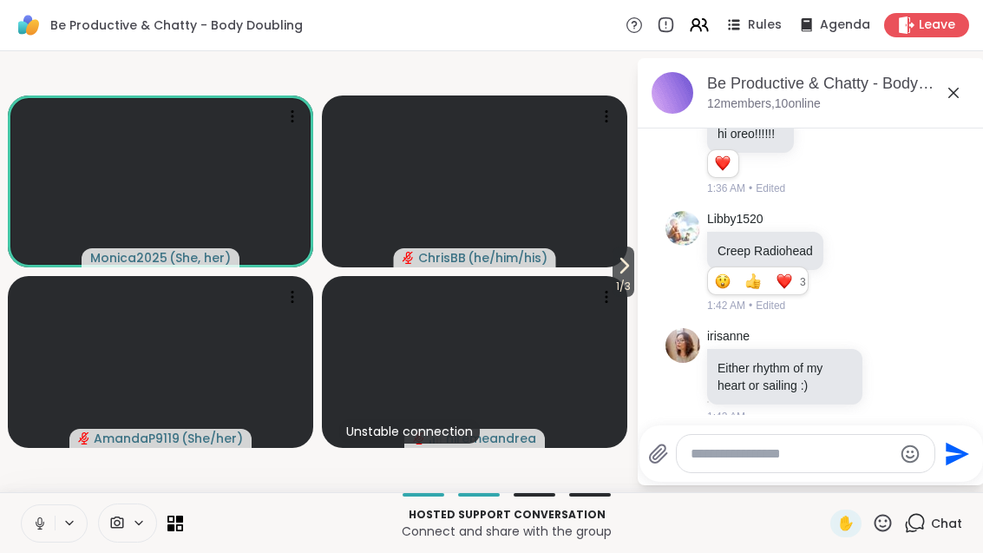
scroll to position [1130, 0]
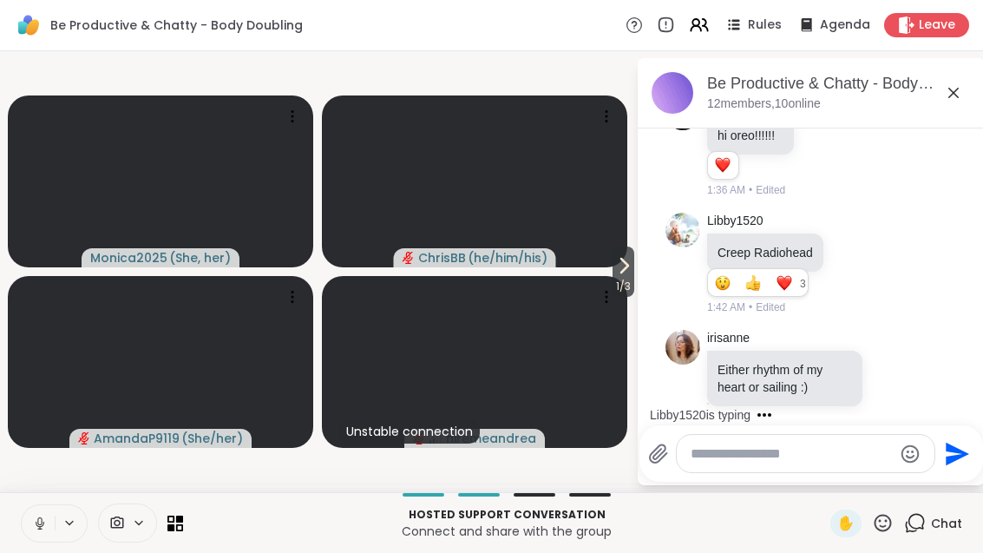
click at [625, 287] on span "1 / 3" at bounding box center [623, 286] width 22 height 21
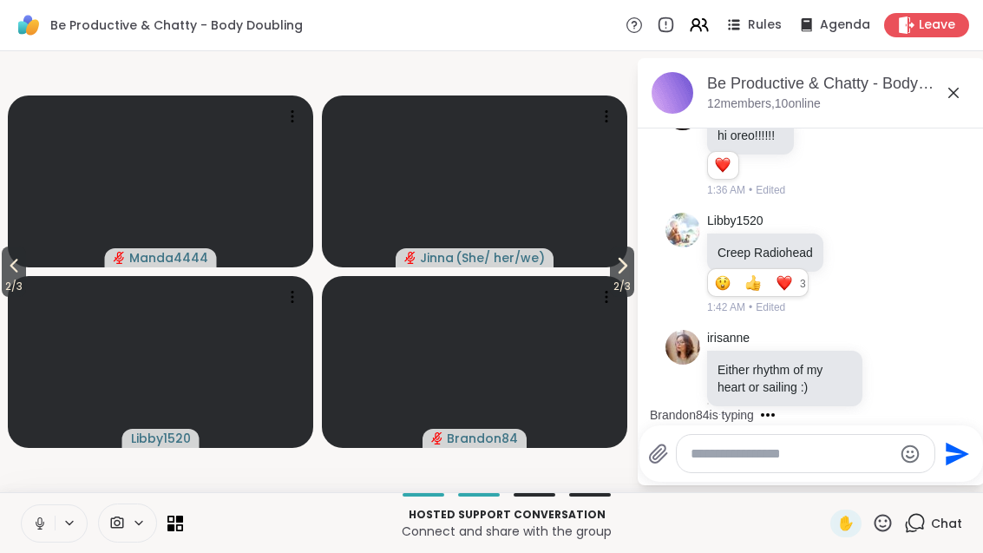
click at [614, 284] on span "2 / 3" at bounding box center [622, 286] width 24 height 21
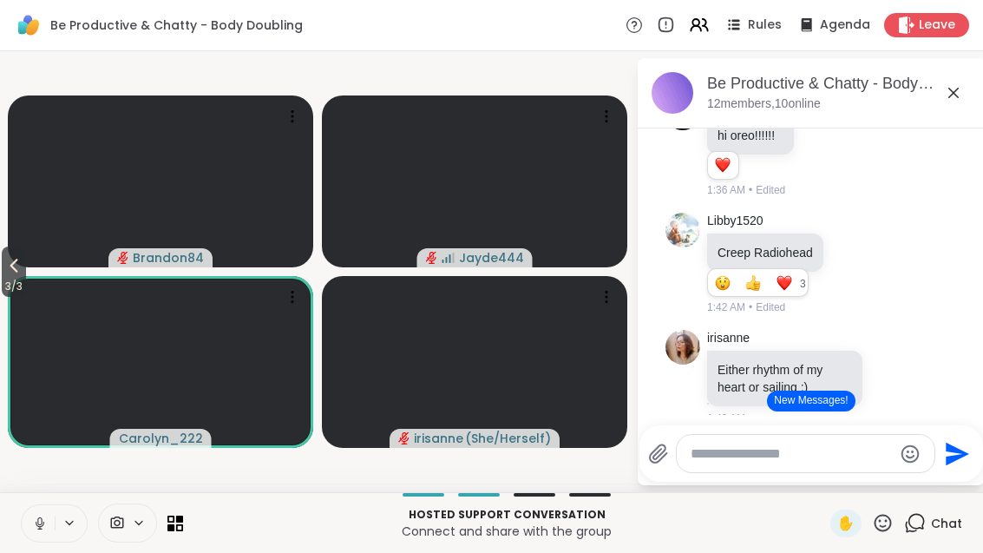
click at [36, 532] on button at bounding box center [38, 523] width 33 height 36
click at [815, 403] on button "New Messages!" at bounding box center [811, 400] width 88 height 21
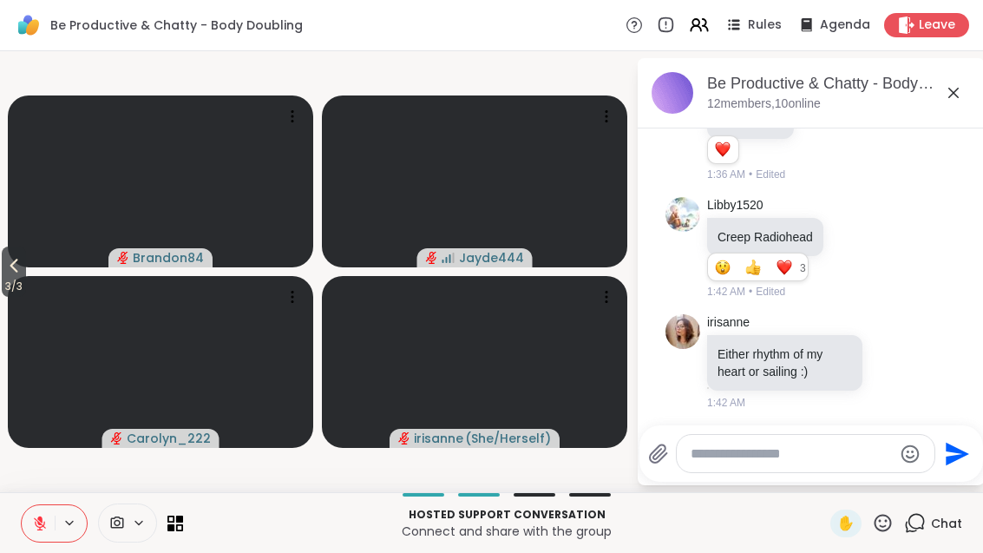
scroll to position [1133, 0]
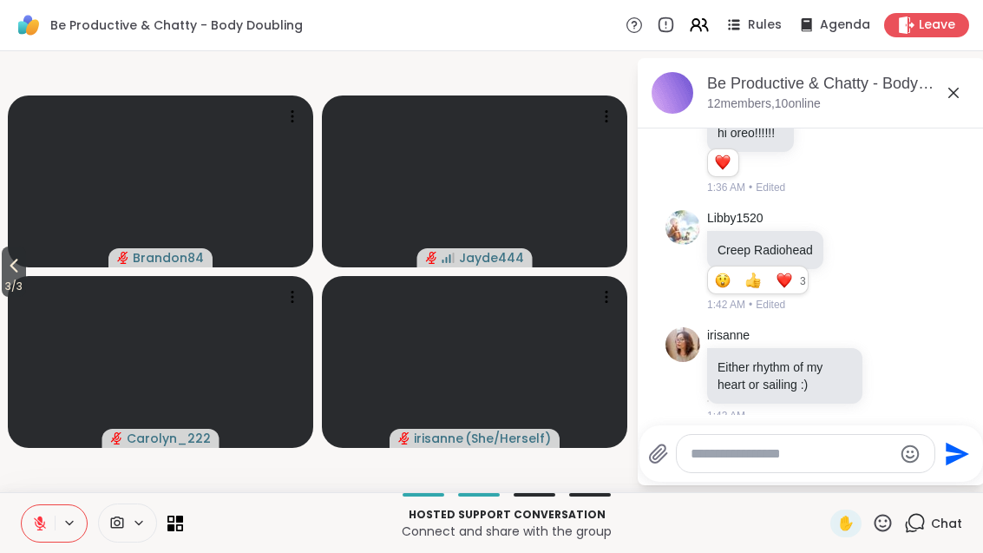
click at [4, 285] on span "3 / 3" at bounding box center [14, 286] width 24 height 21
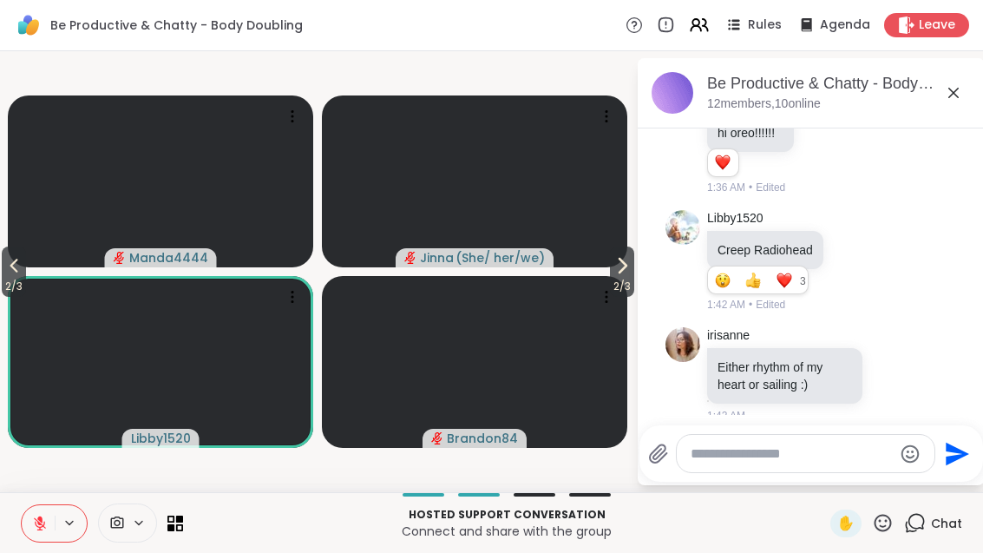
click at [6, 287] on span "2 / 3" at bounding box center [14, 286] width 24 height 21
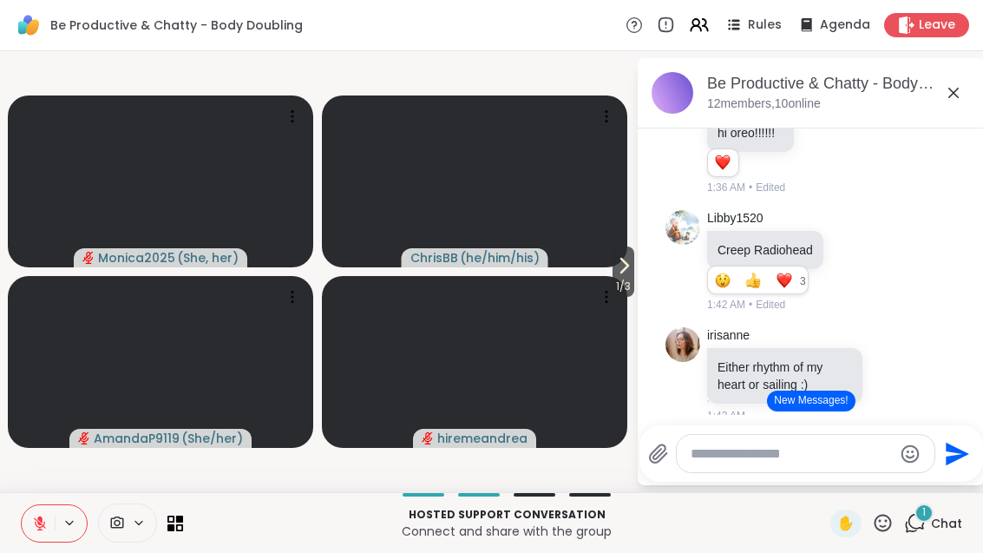
click at [617, 269] on icon at bounding box center [623, 265] width 21 height 21
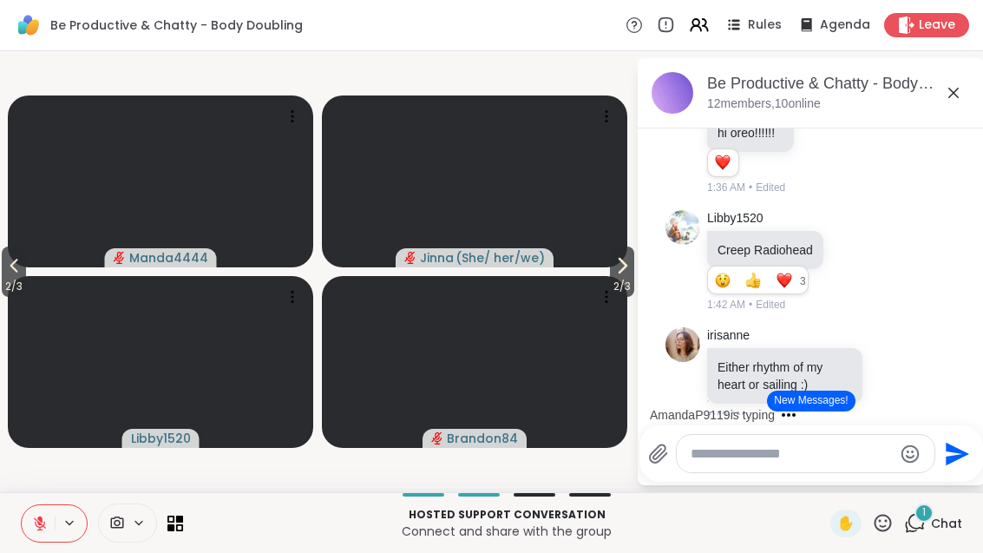
click at [627, 285] on span "2 / 3" at bounding box center [622, 286] width 24 height 21
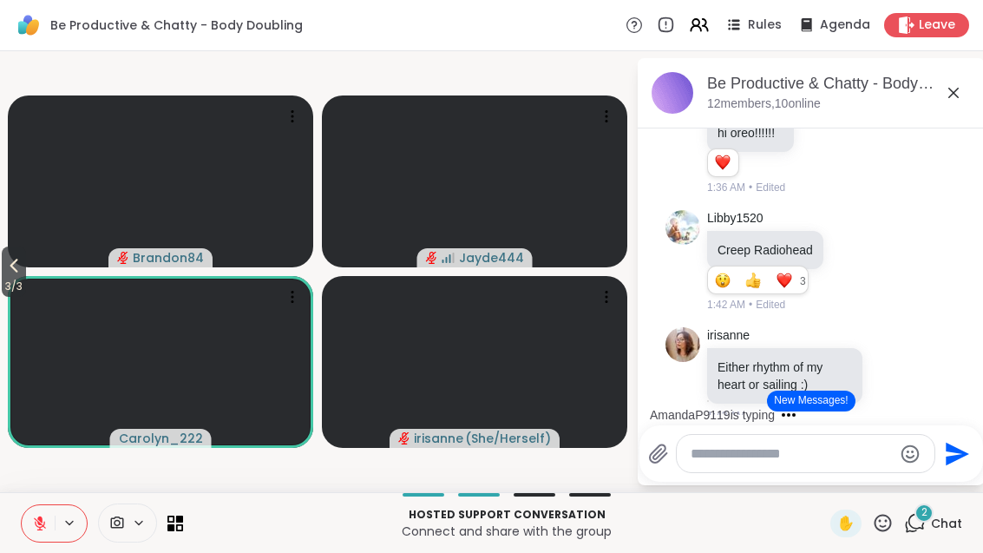
click at [825, 400] on button "New Messages!" at bounding box center [811, 400] width 88 height 21
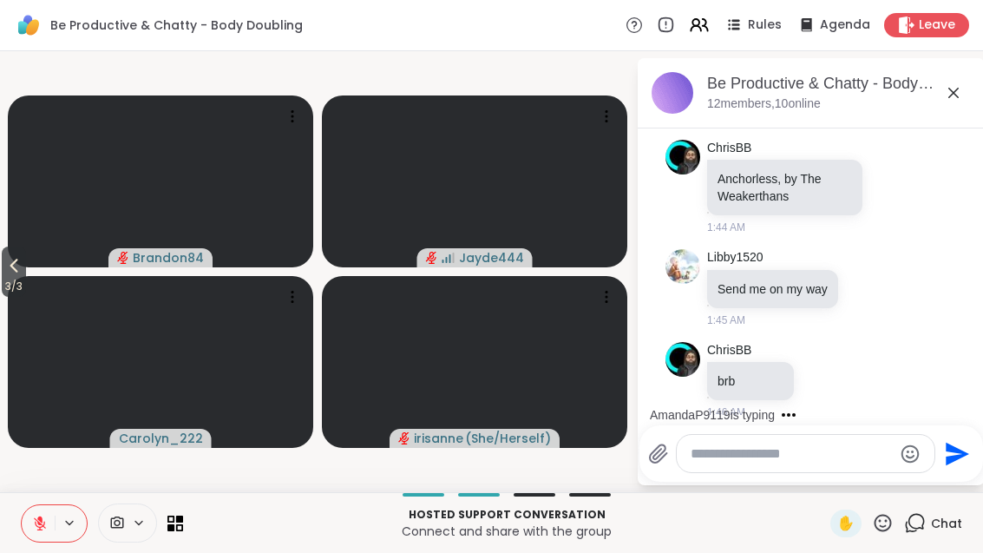
click at [8, 265] on icon at bounding box center [13, 265] width 21 height 21
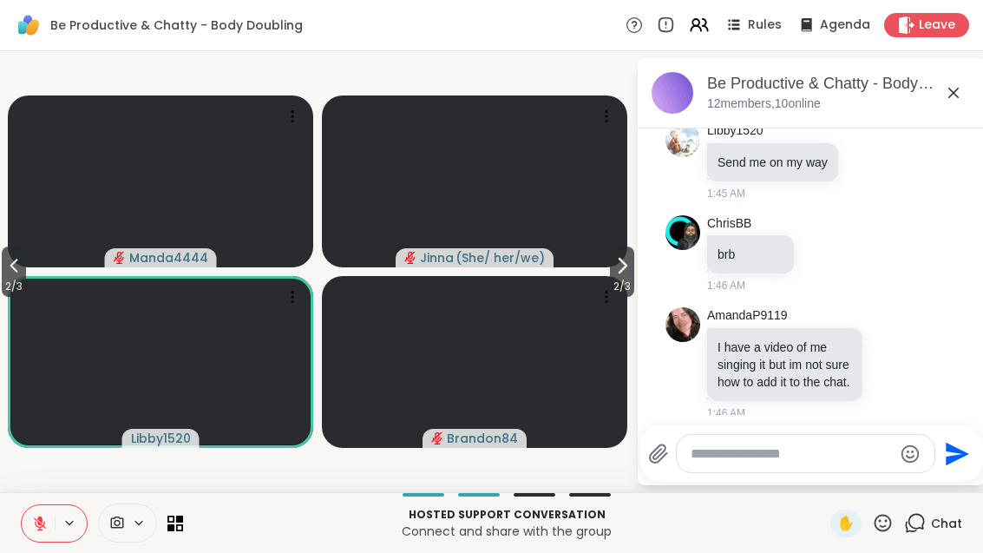
click at [16, 272] on icon at bounding box center [13, 265] width 21 height 21
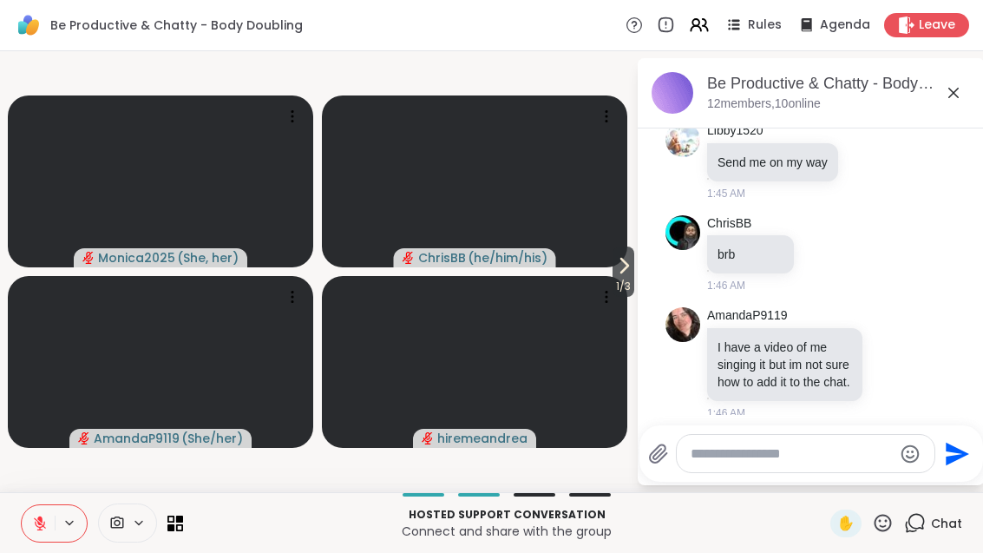
click at [41, 509] on button at bounding box center [38, 523] width 33 height 36
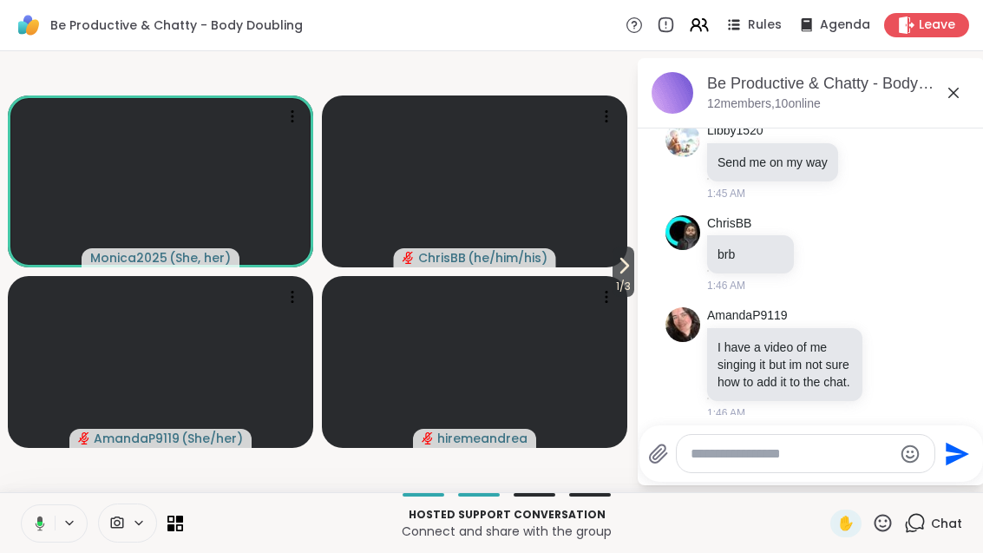
click at [622, 283] on span "1 / 3" at bounding box center [623, 286] width 22 height 21
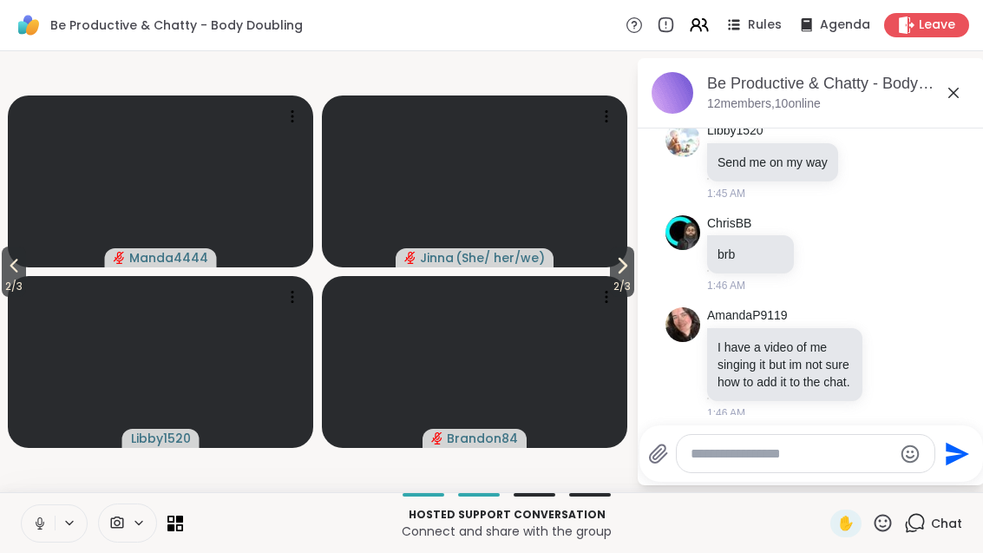
scroll to position [1885, 0]
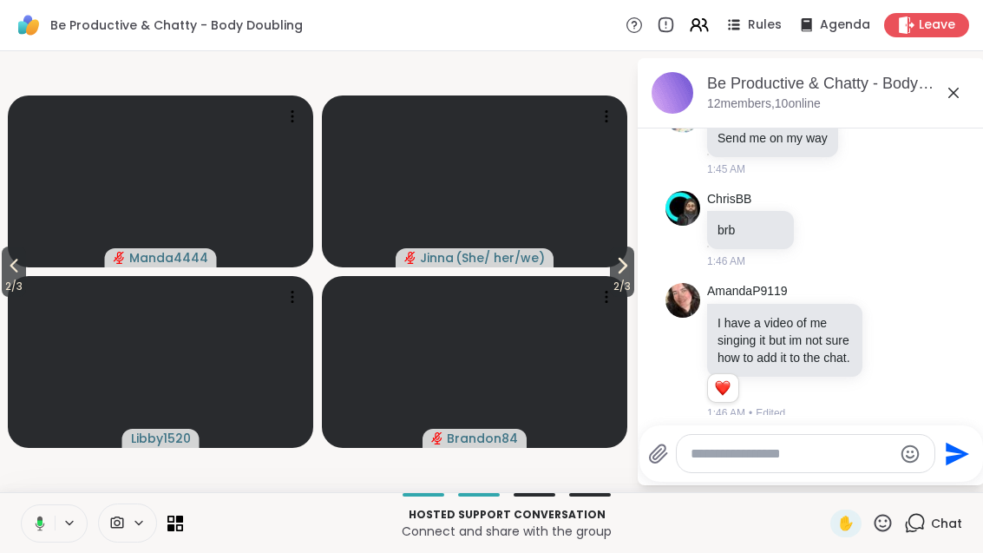
click at [13, 272] on icon at bounding box center [13, 265] width 21 height 21
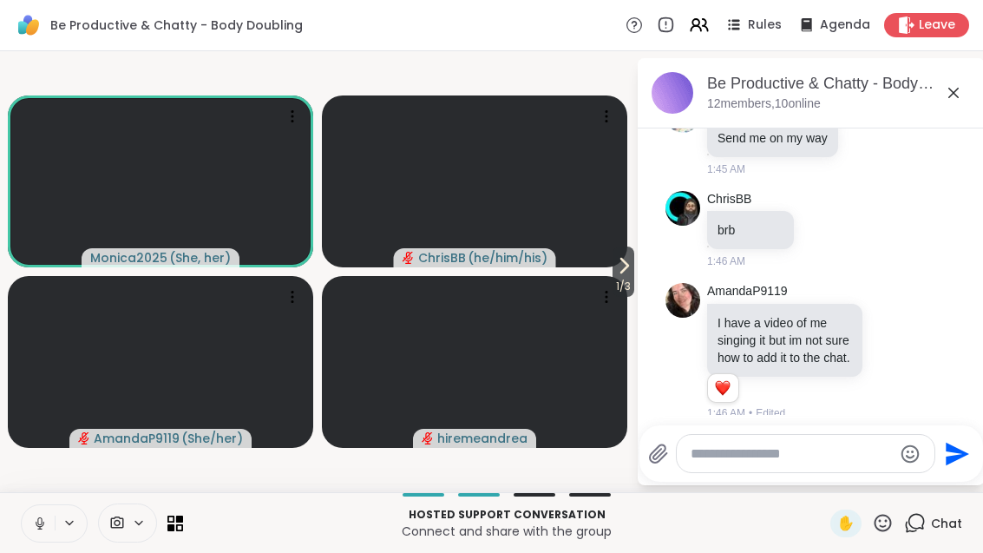
click at [52, 509] on button at bounding box center [38, 523] width 33 height 36
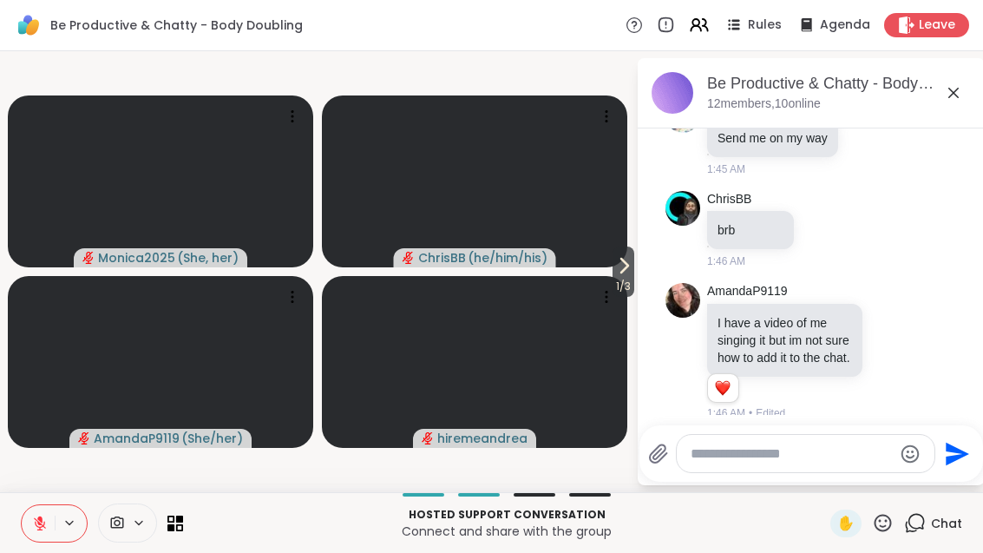
click at [630, 268] on icon at bounding box center [623, 265] width 21 height 21
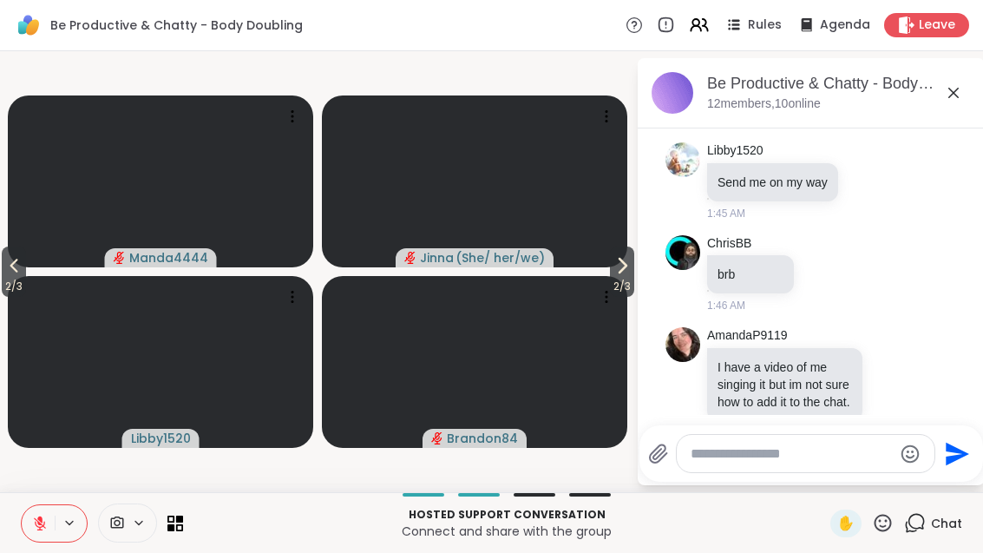
scroll to position [1861, 0]
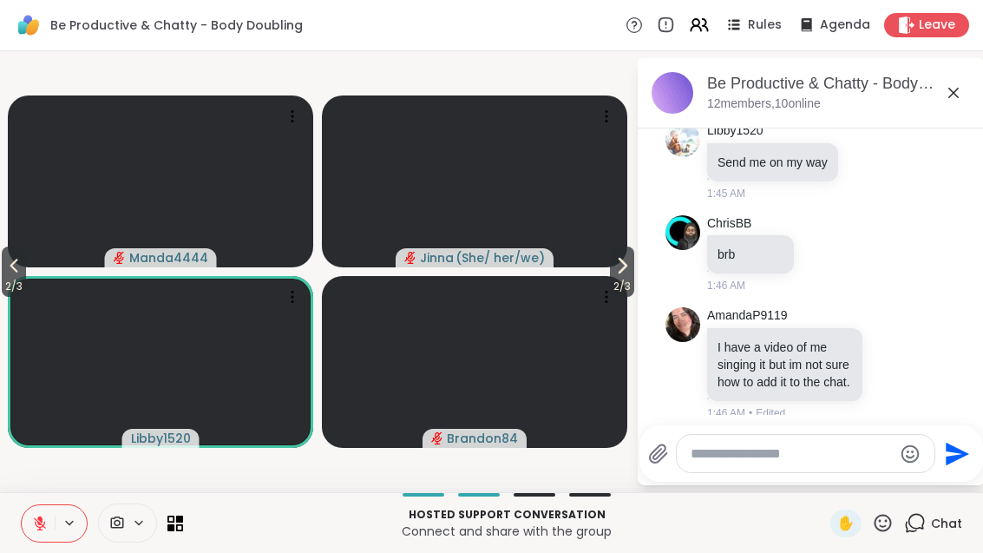
click at [3, 270] on button "2 / 3" at bounding box center [14, 271] width 24 height 50
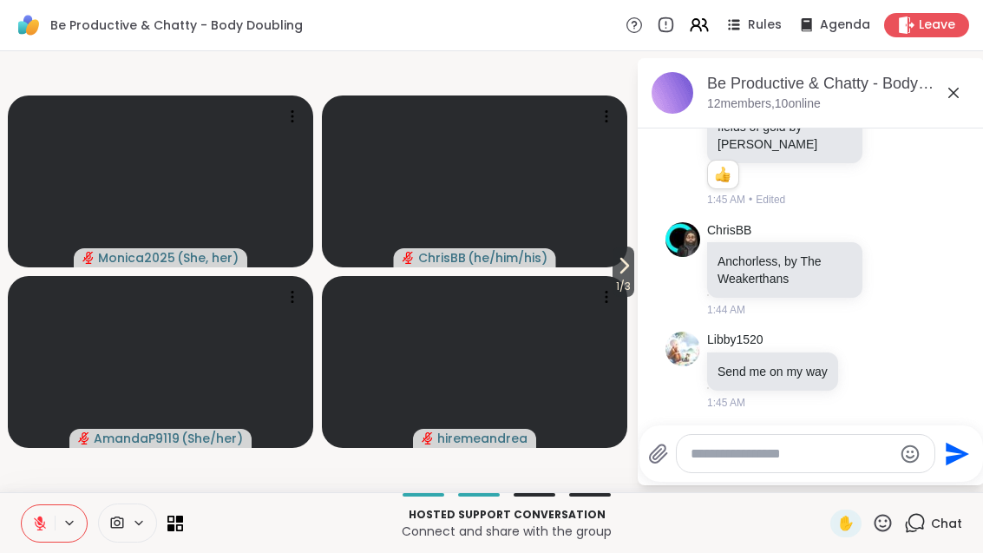
scroll to position [1660, 0]
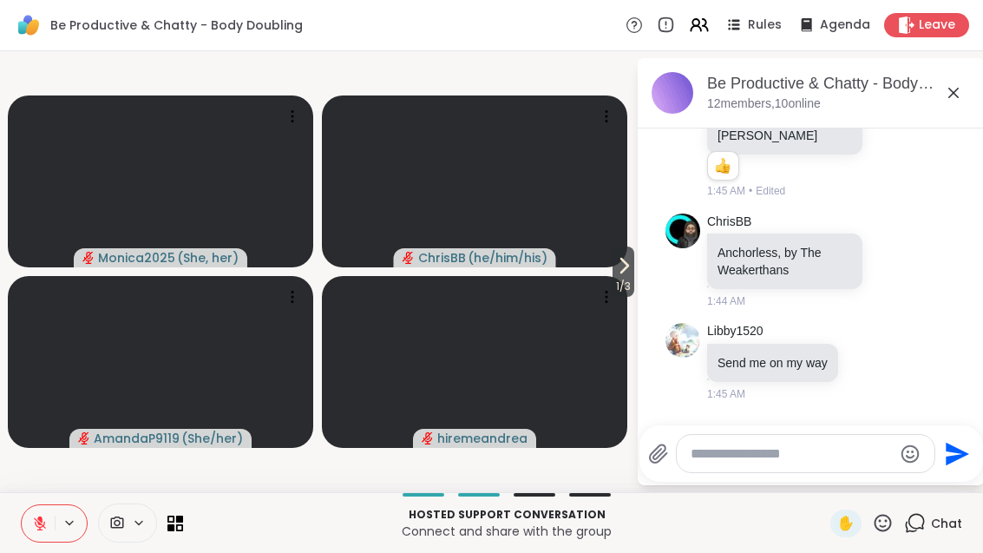
click at [42, 532] on button at bounding box center [38, 523] width 33 height 36
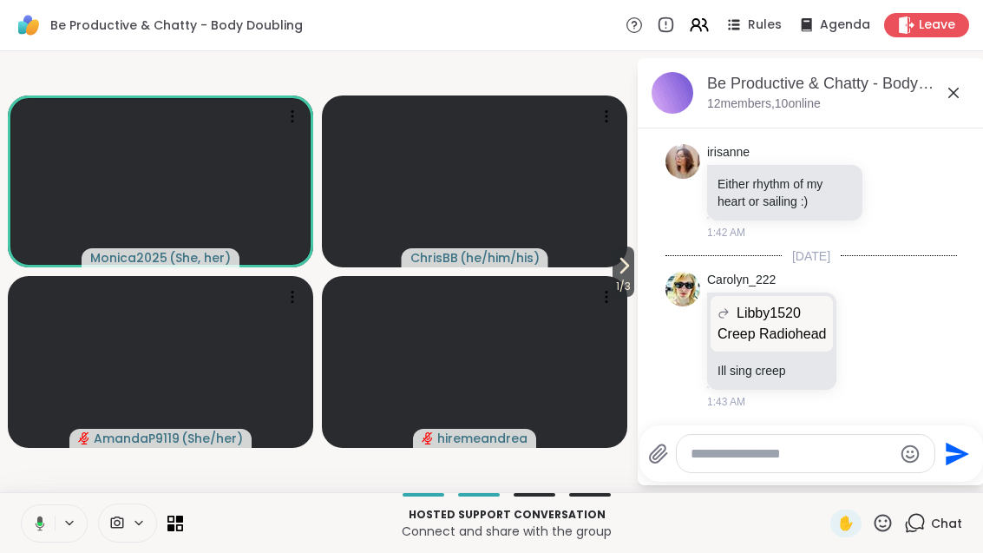
scroll to position [1322, 0]
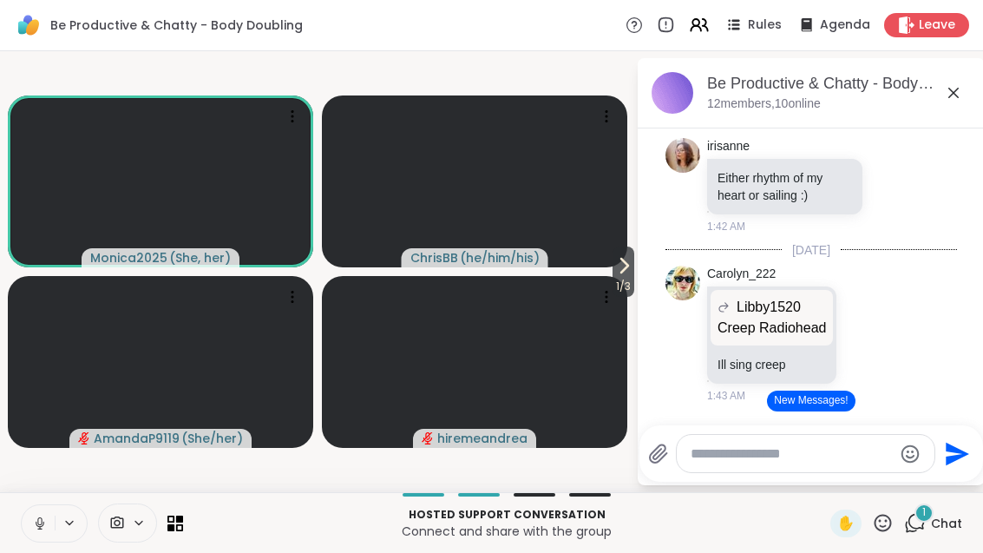
click at [625, 280] on span "1 / 3" at bounding box center [623, 286] width 22 height 21
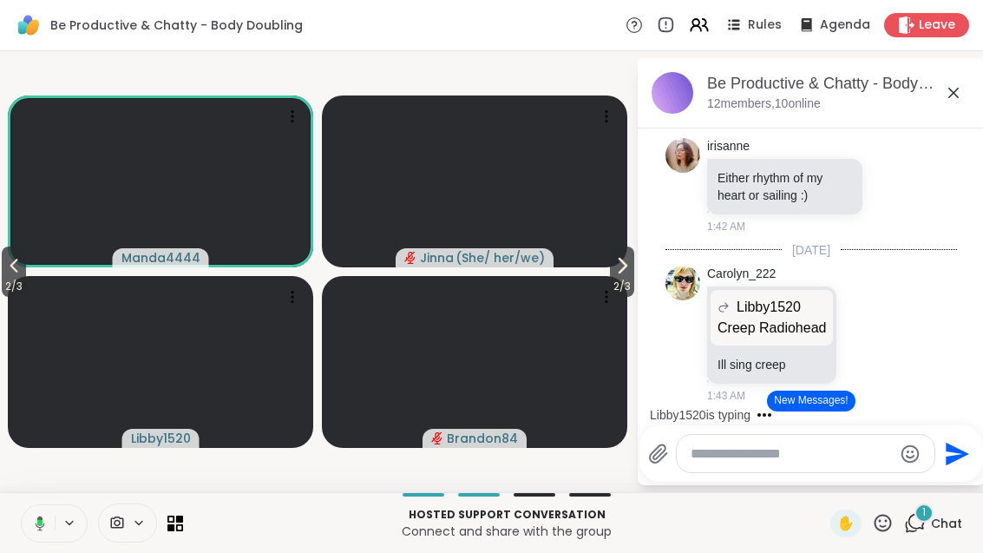
click at [841, 409] on button "New Messages!" at bounding box center [811, 400] width 88 height 21
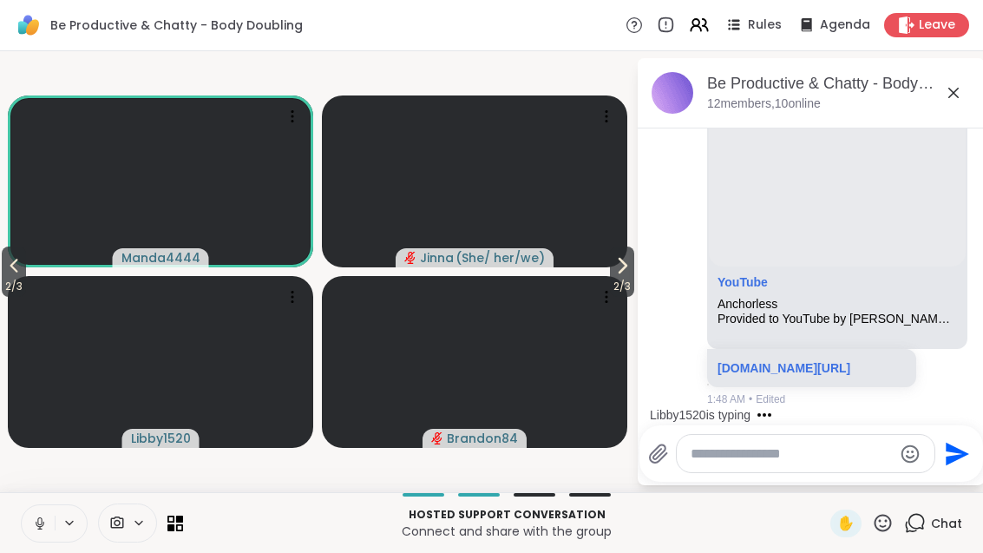
scroll to position [2472, 0]
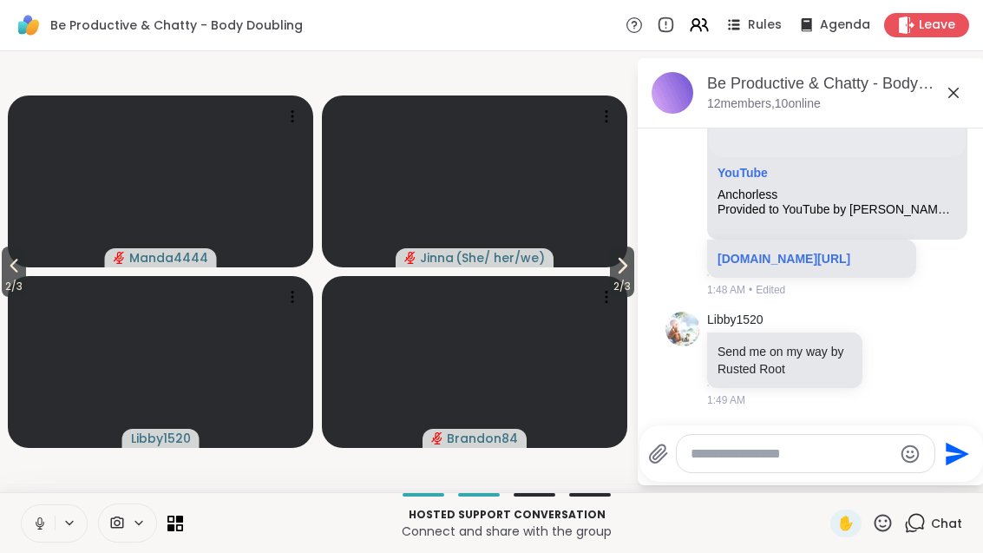
click at [619, 278] on span "2 / 3" at bounding box center [622, 286] width 24 height 21
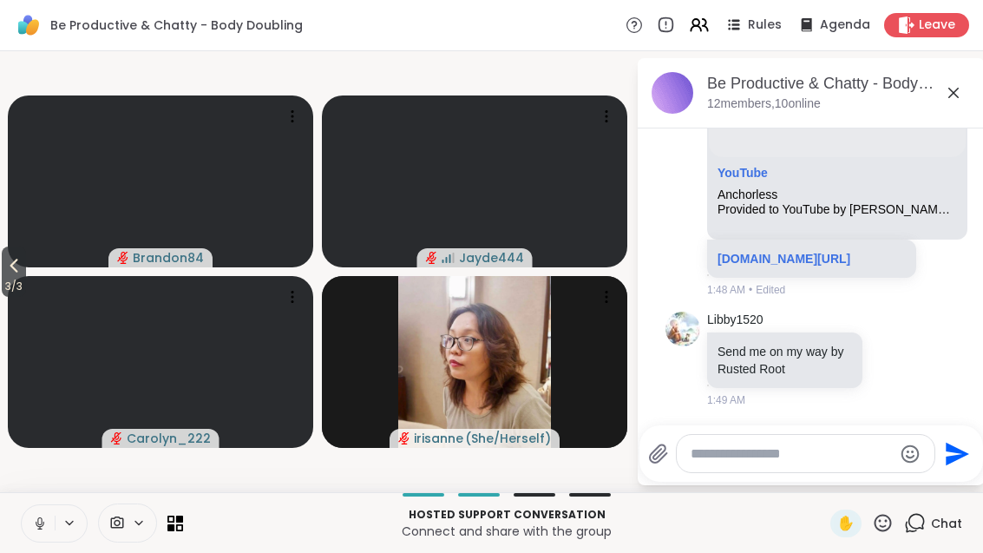
click at [12, 260] on icon at bounding box center [13, 265] width 21 height 21
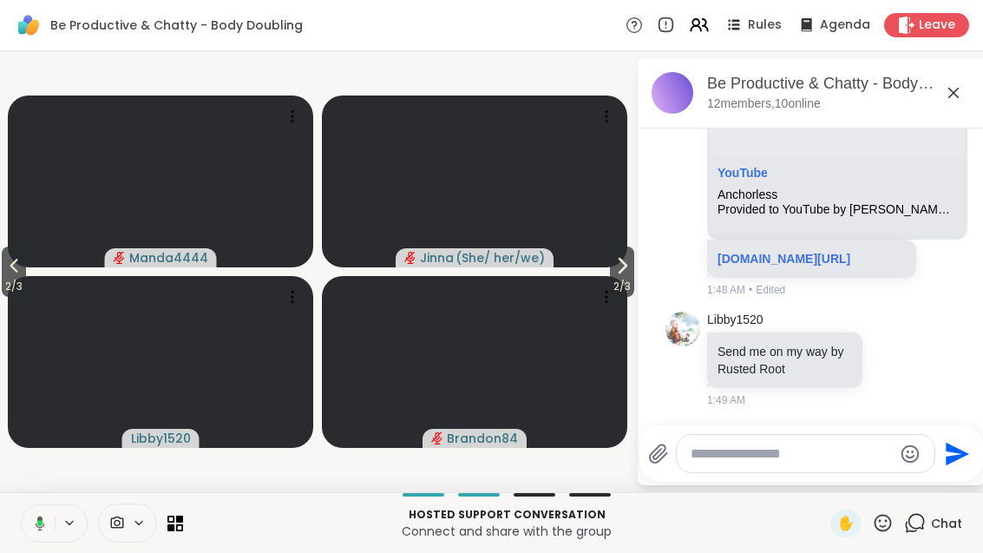
click at [9, 287] on span "2 / 3" at bounding box center [14, 286] width 24 height 21
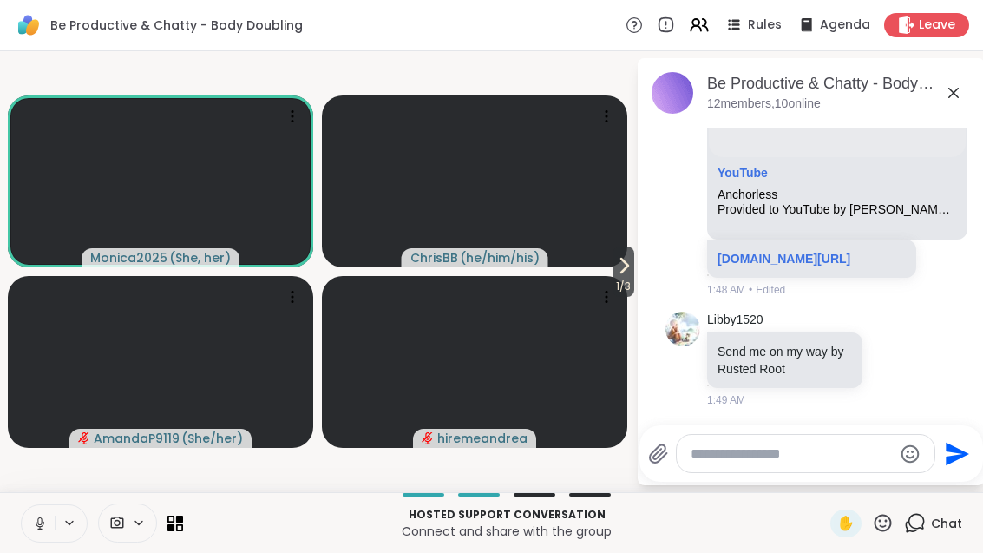
click at [623, 280] on span "1 / 3" at bounding box center [623, 286] width 22 height 21
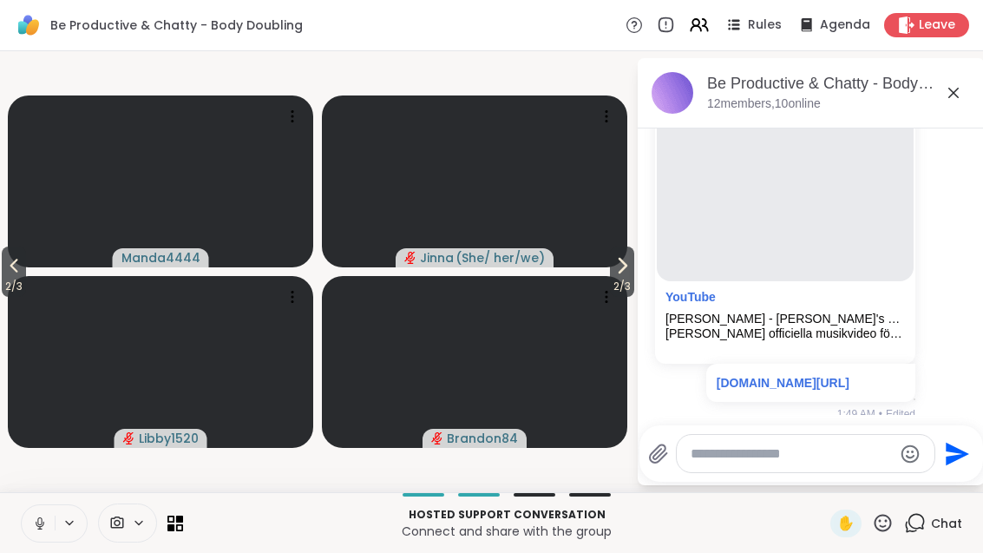
scroll to position [3320, 0]
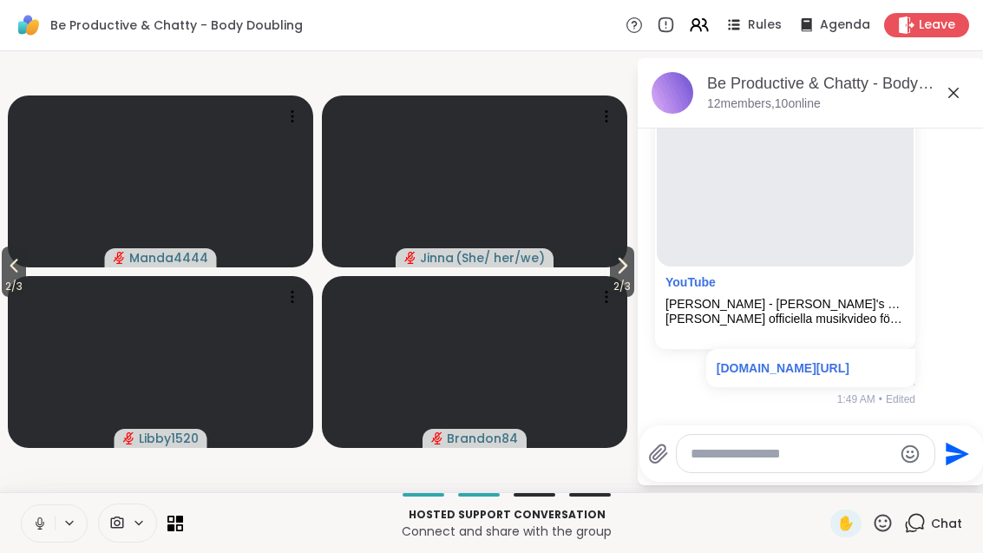
click at [623, 279] on span "2 / 3" at bounding box center [622, 286] width 24 height 21
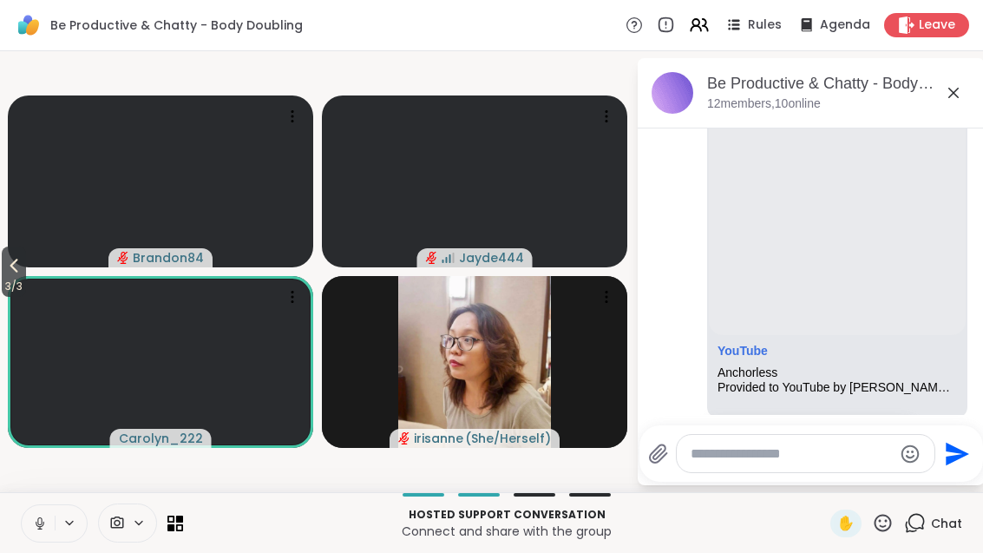
scroll to position [2243, 0]
click at [2, 285] on span "3 / 3" at bounding box center [14, 286] width 24 height 21
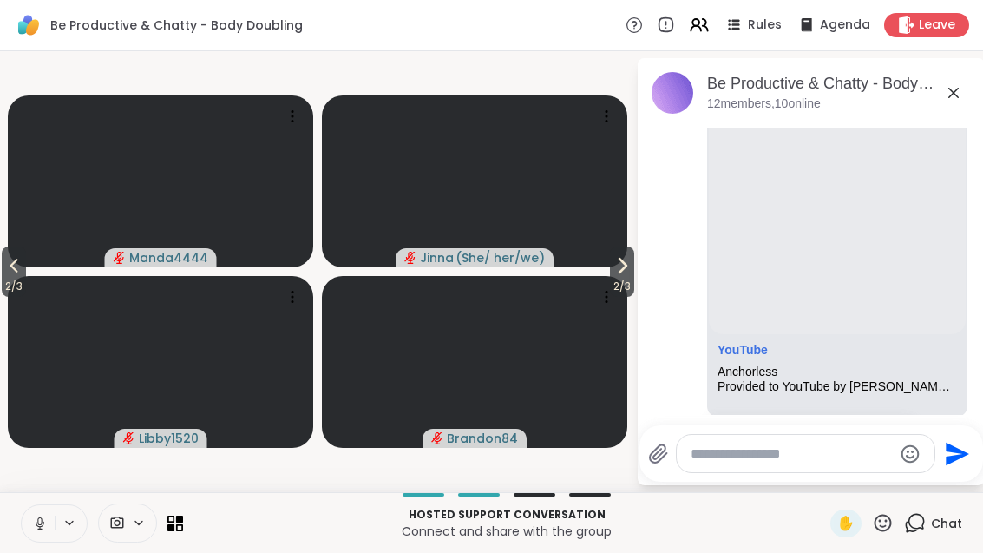
click at [15, 271] on icon at bounding box center [13, 265] width 21 height 21
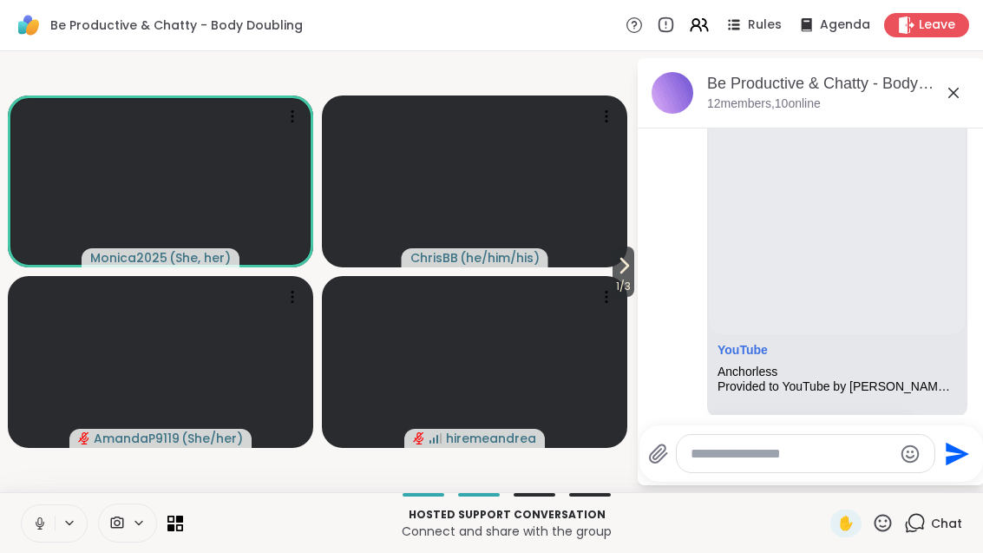
click at [632, 266] on button "1 / 3" at bounding box center [623, 271] width 22 height 50
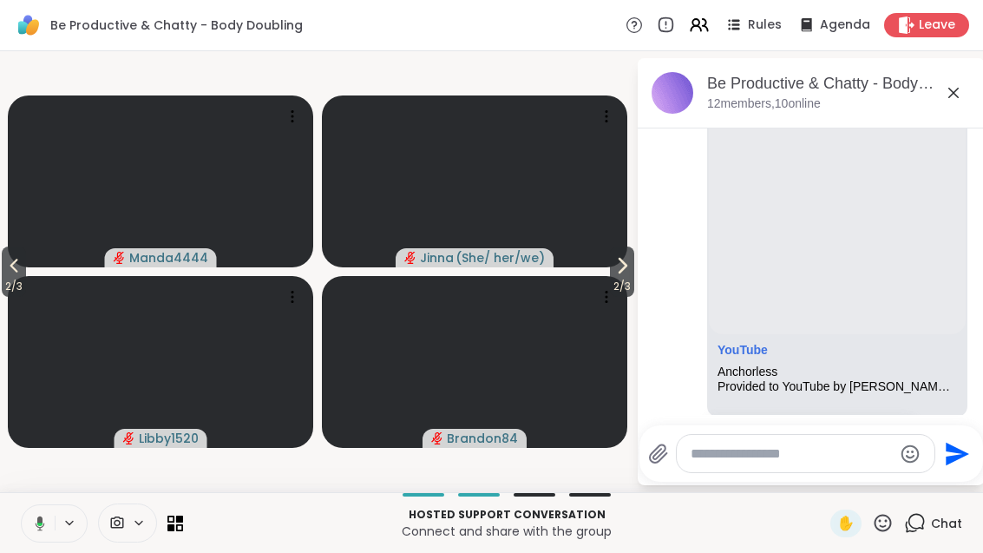
click at [625, 278] on span "2 / 3" at bounding box center [622, 286] width 24 height 21
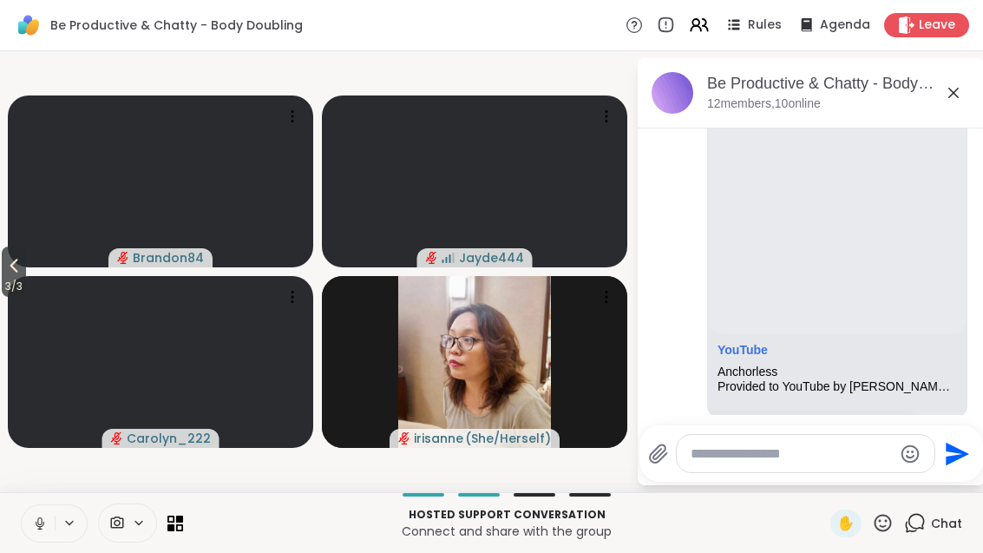
click at [3, 279] on span "3 / 3" at bounding box center [14, 286] width 24 height 21
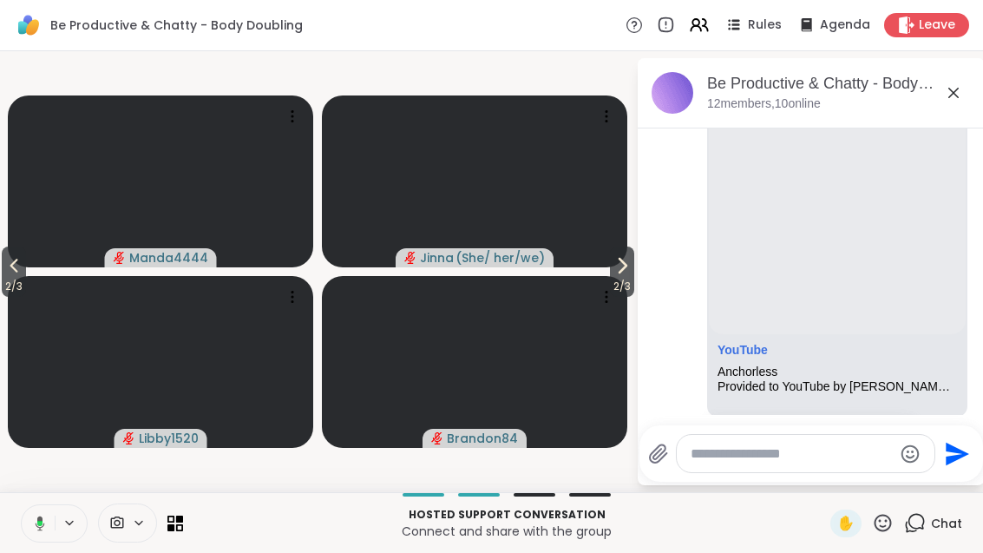
click at [12, 273] on icon at bounding box center [13, 265] width 21 height 21
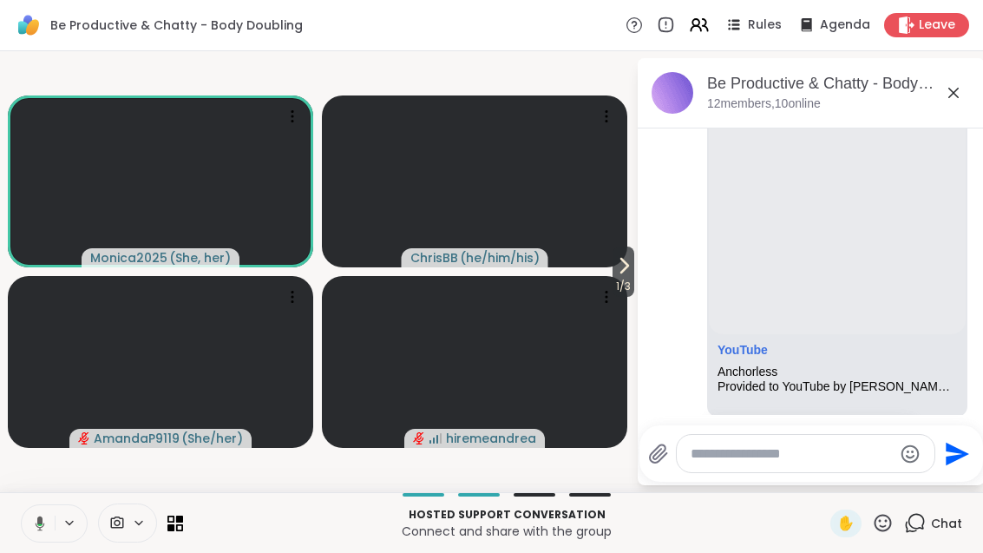
click at [950, 84] on icon at bounding box center [953, 92] width 21 height 21
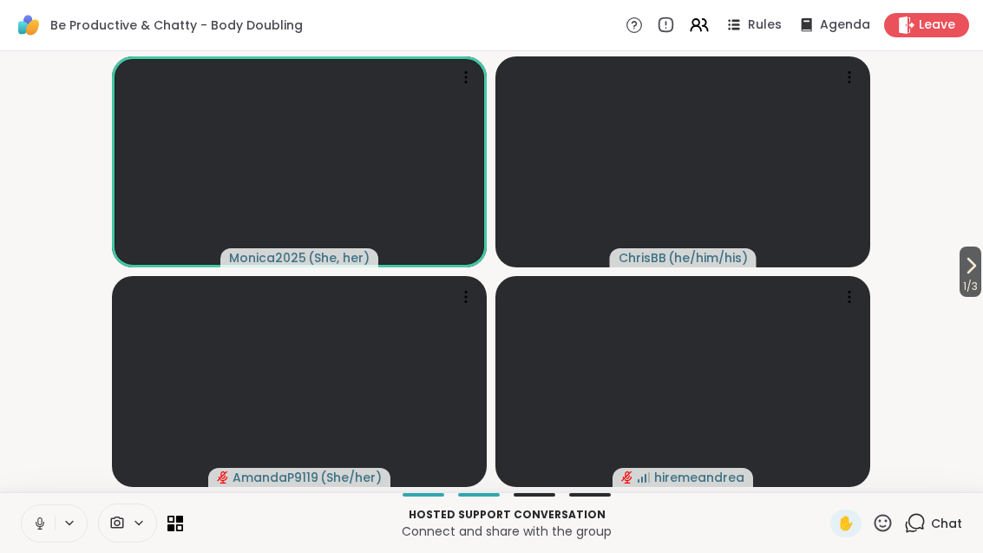
click at [709, 28] on icon at bounding box center [699, 25] width 21 height 21
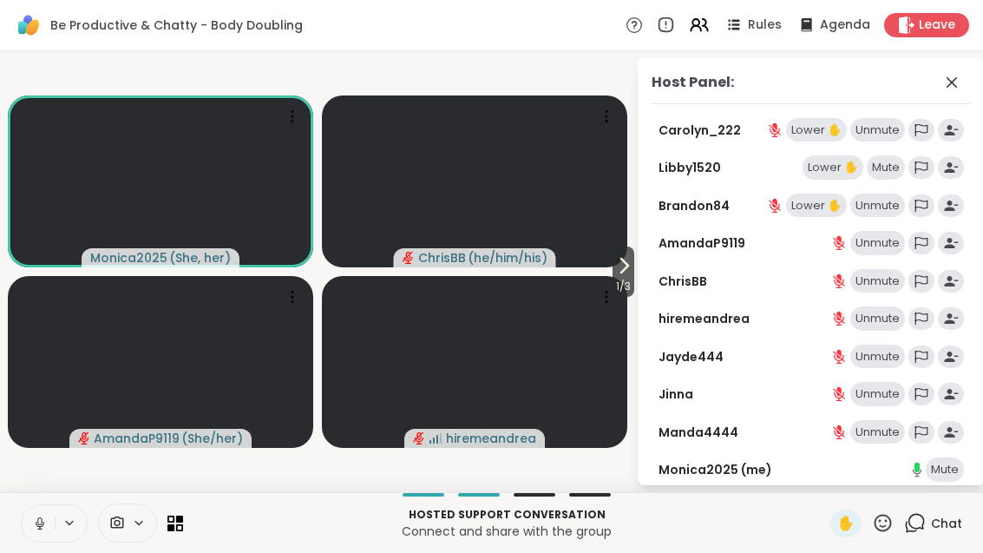
click at [622, 285] on span "1 / 3" at bounding box center [623, 286] width 22 height 21
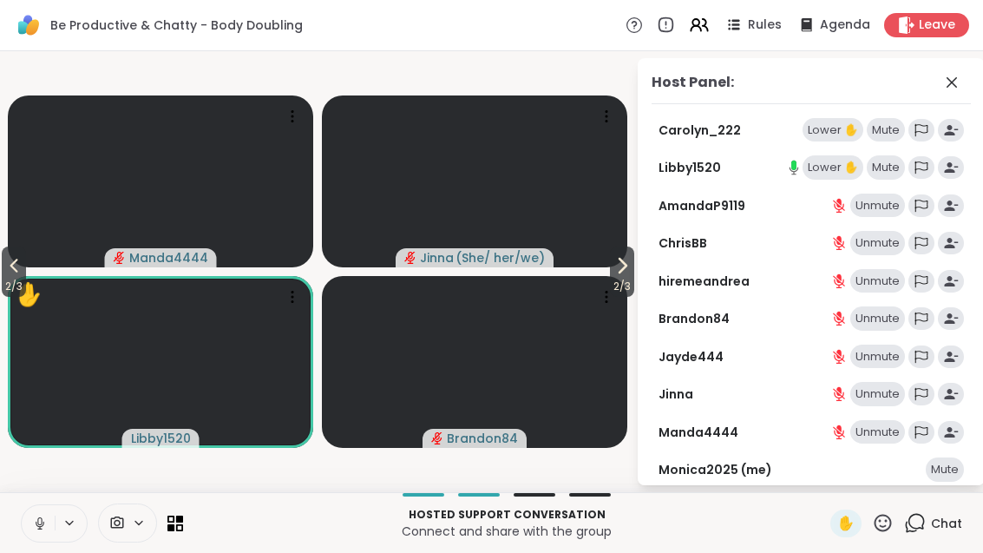
click at [617, 285] on span "2 / 3" at bounding box center [622, 286] width 24 height 21
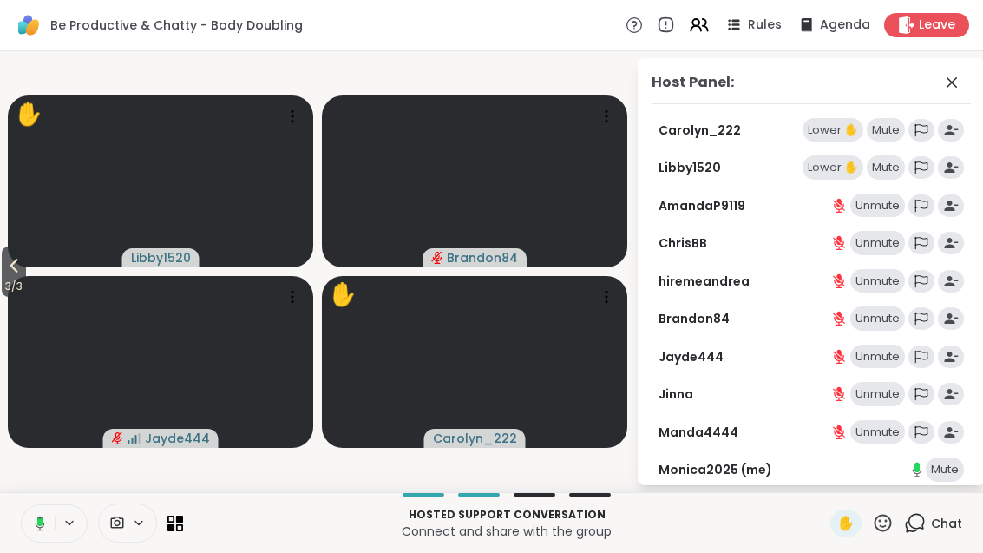
click at [8, 265] on icon at bounding box center [13, 265] width 21 height 21
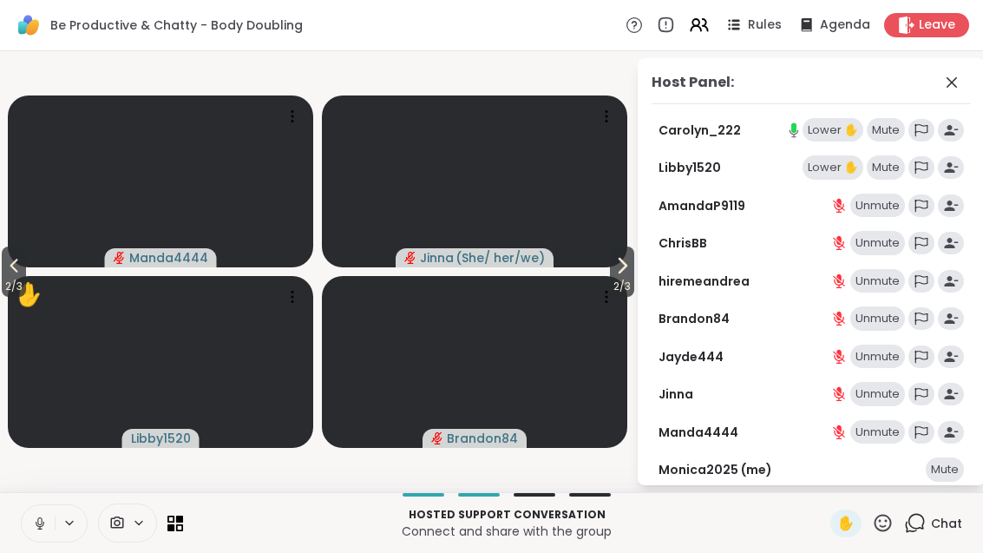
click at [610, 282] on span "2 / 3" at bounding box center [622, 286] width 24 height 21
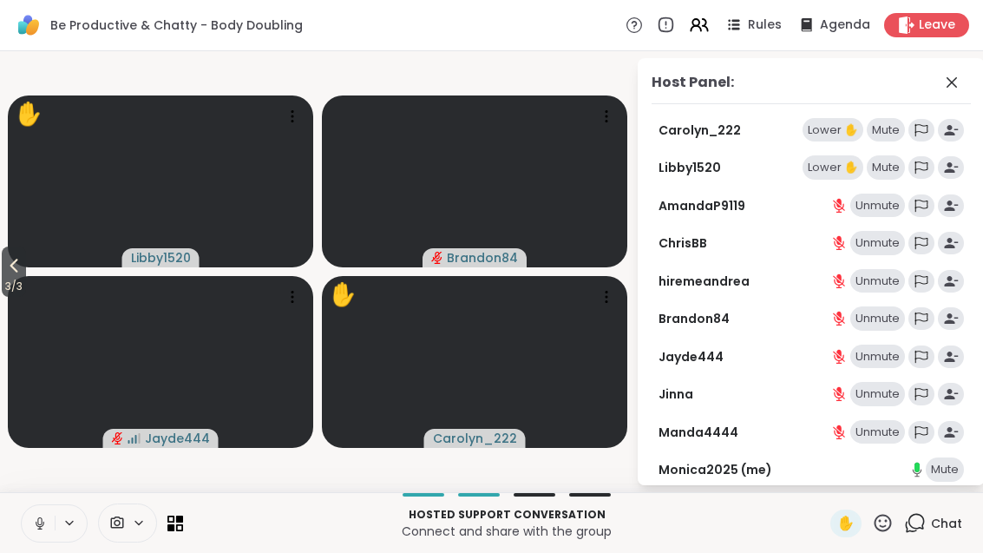
click at [6, 290] on span "3 / 3" at bounding box center [14, 286] width 24 height 21
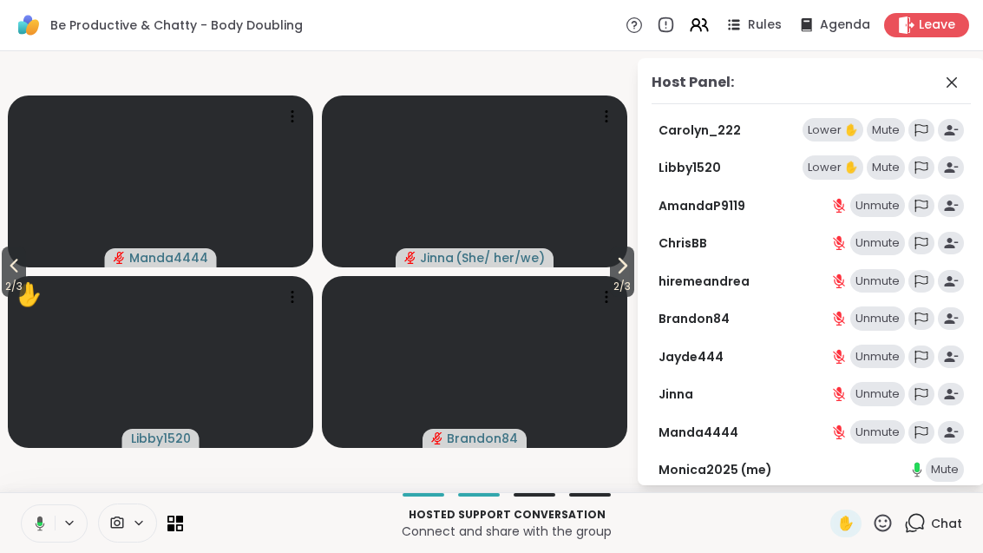
click at [622, 276] on span "2 / 3" at bounding box center [622, 286] width 24 height 21
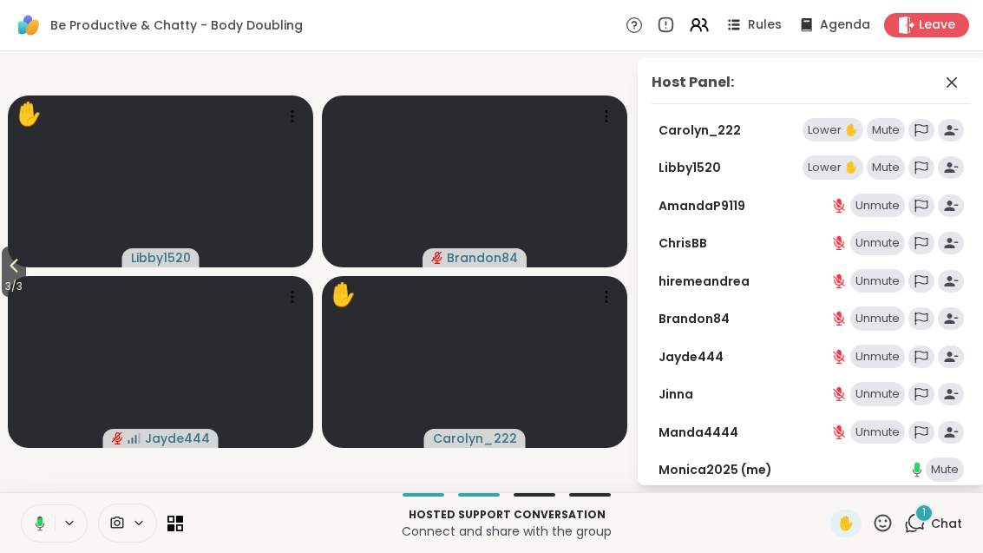
click at [930, 534] on div "1 Chat" at bounding box center [933, 523] width 58 height 28
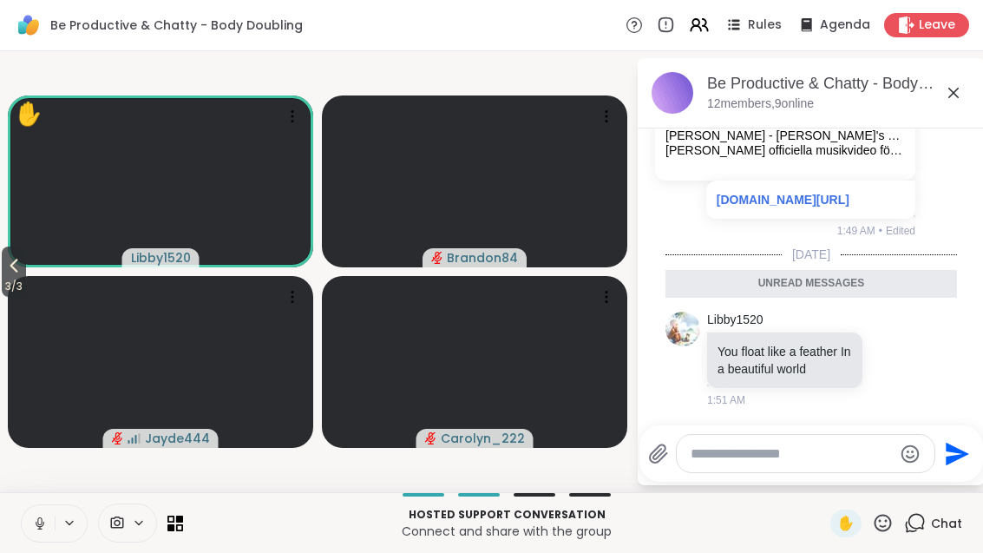
scroll to position [3470, 0]
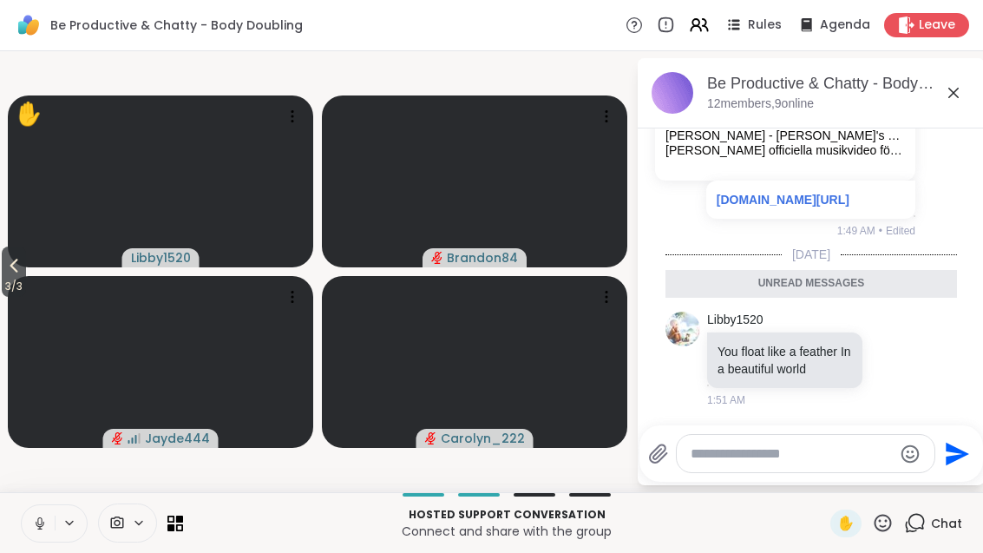
click at [3, 294] on span "3 / 3" at bounding box center [14, 286] width 24 height 21
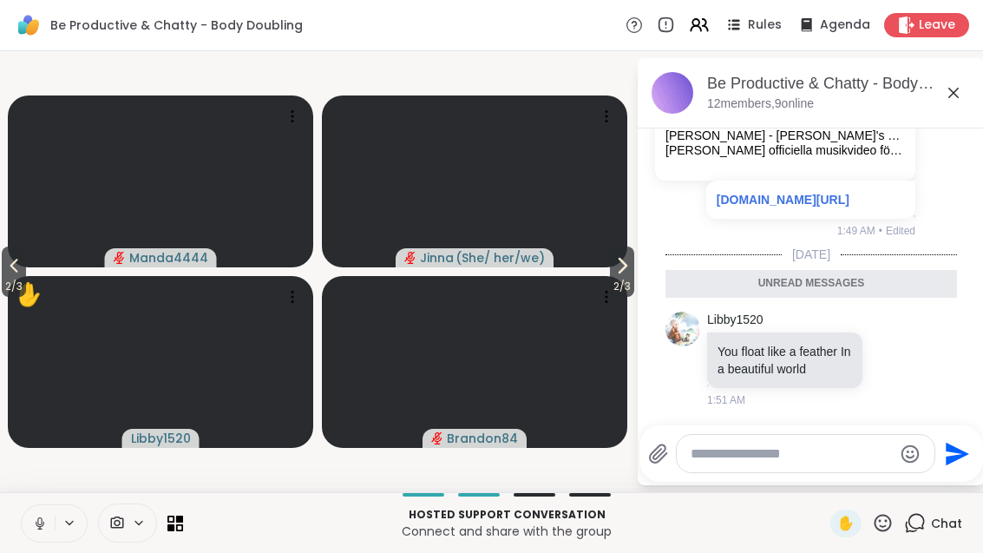
click at [7, 272] on icon at bounding box center [13, 265] width 21 height 21
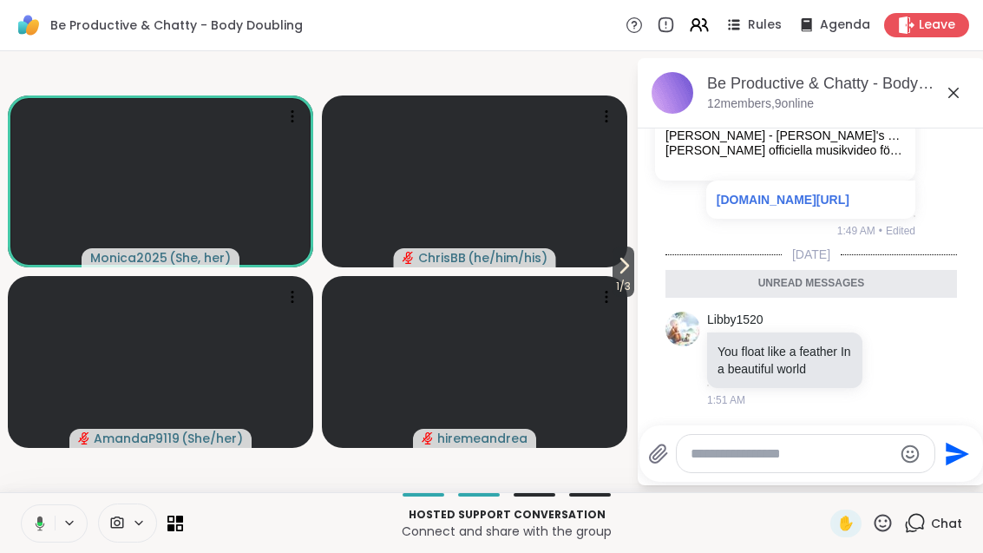
scroll to position [3455, 0]
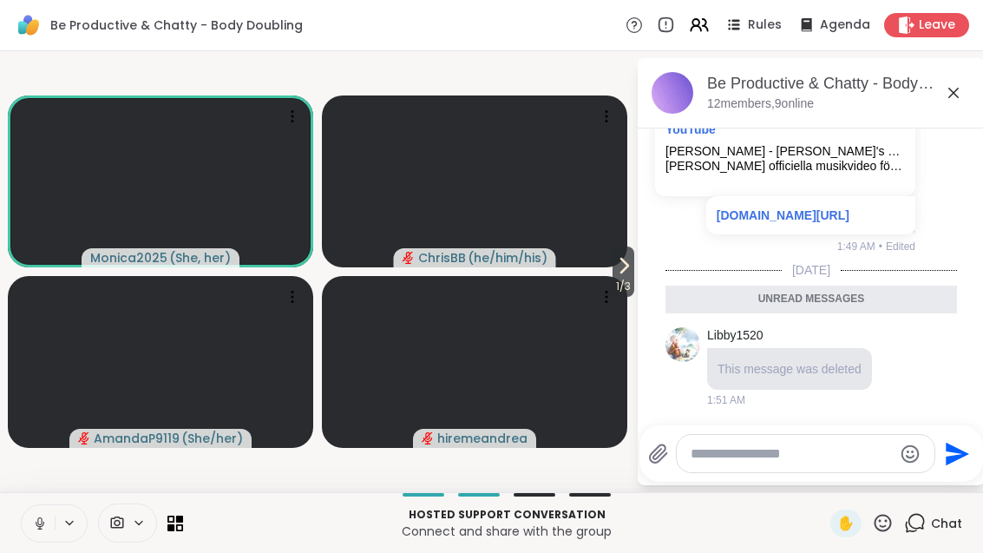
click at [619, 263] on icon at bounding box center [623, 265] width 21 height 21
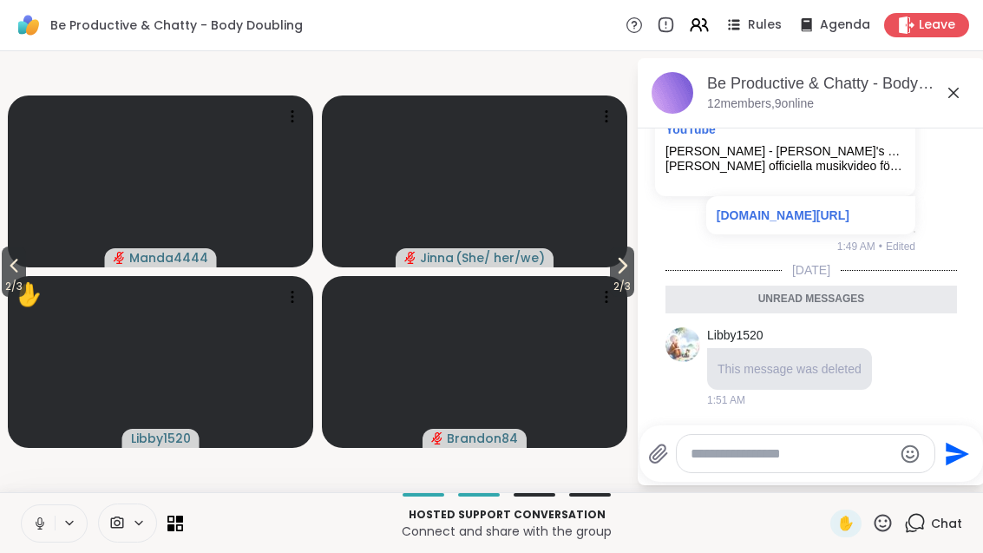
click at [626, 260] on icon at bounding box center [622, 265] width 21 height 21
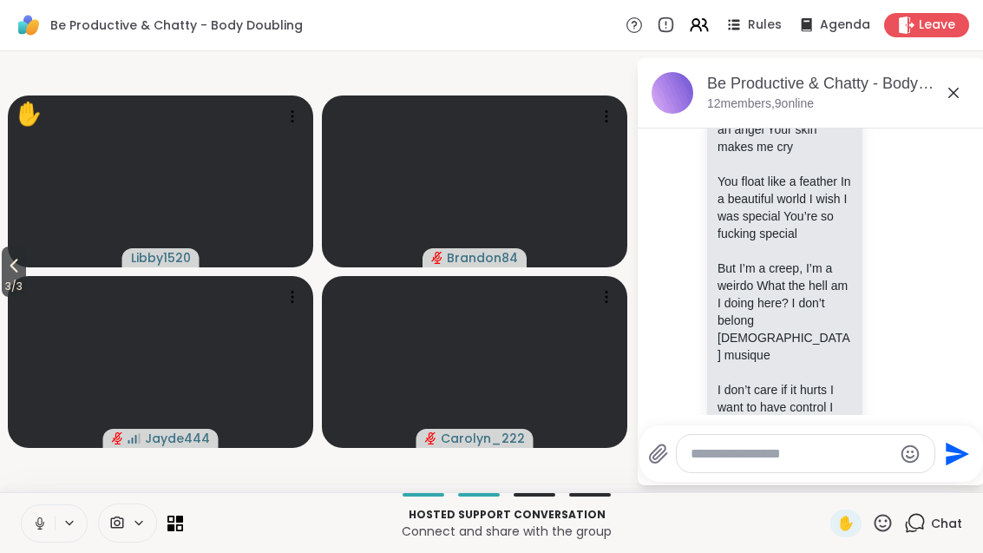
scroll to position [3724, 0]
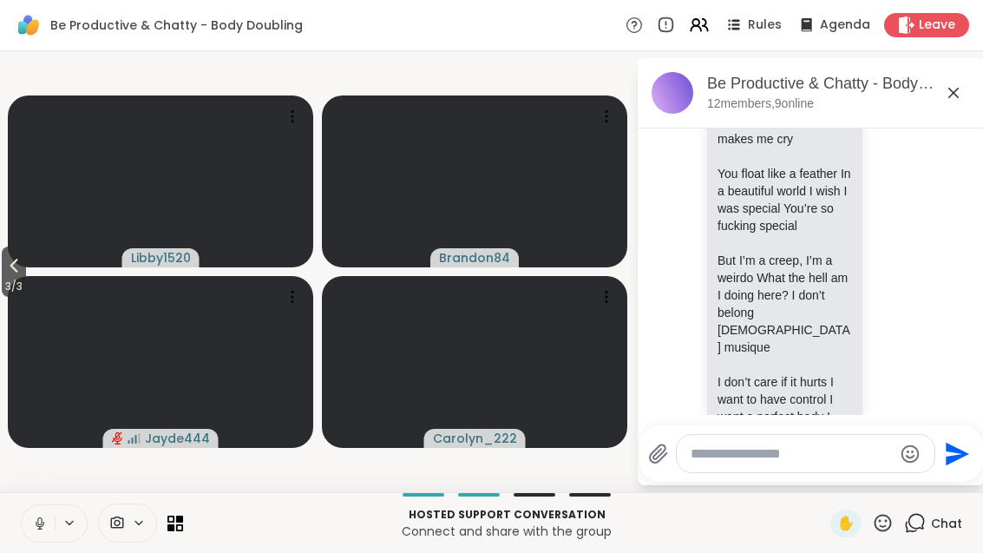
click at [675, 17] on icon at bounding box center [666, 25] width 18 height 18
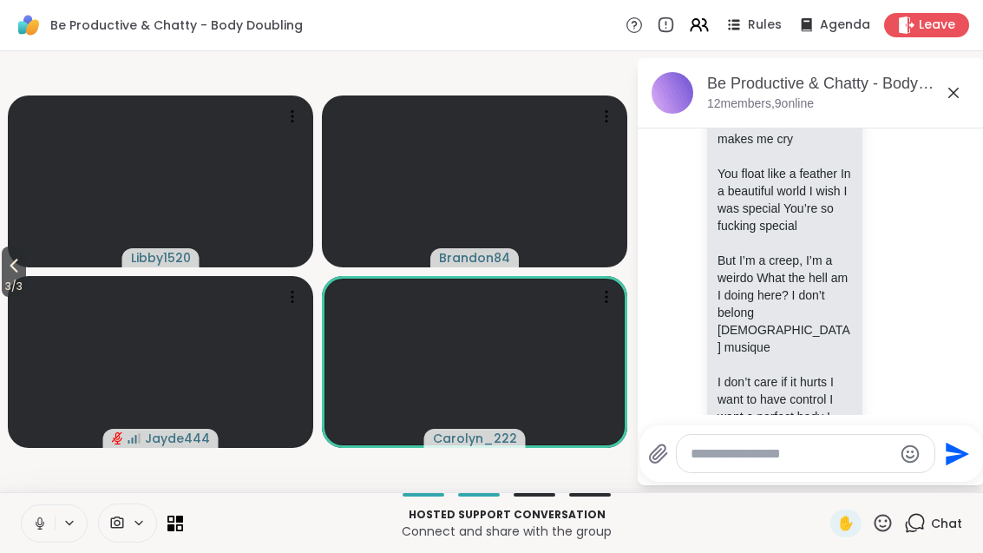
click at [697, 23] on icon at bounding box center [695, 22] width 7 height 7
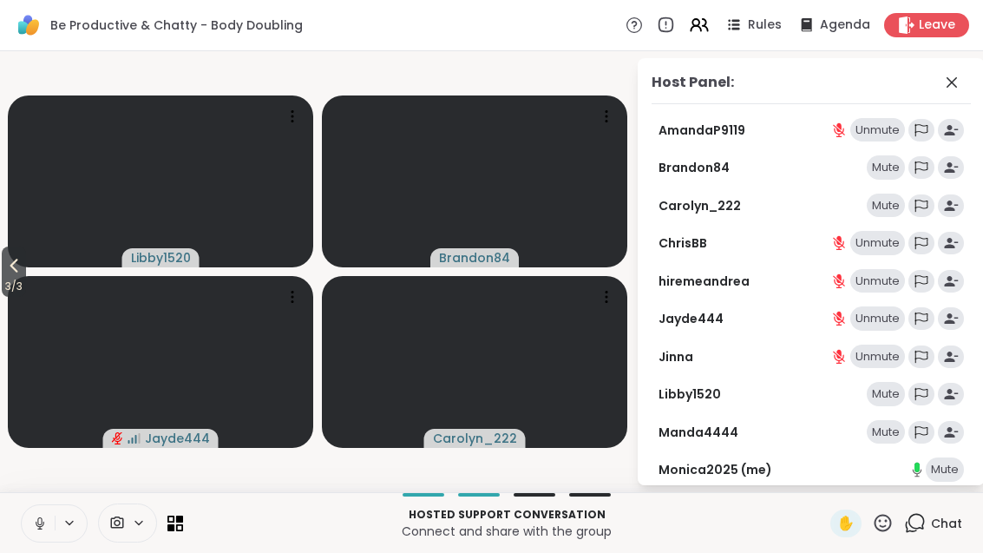
click at [965, 76] on span at bounding box center [953, 82] width 24 height 21
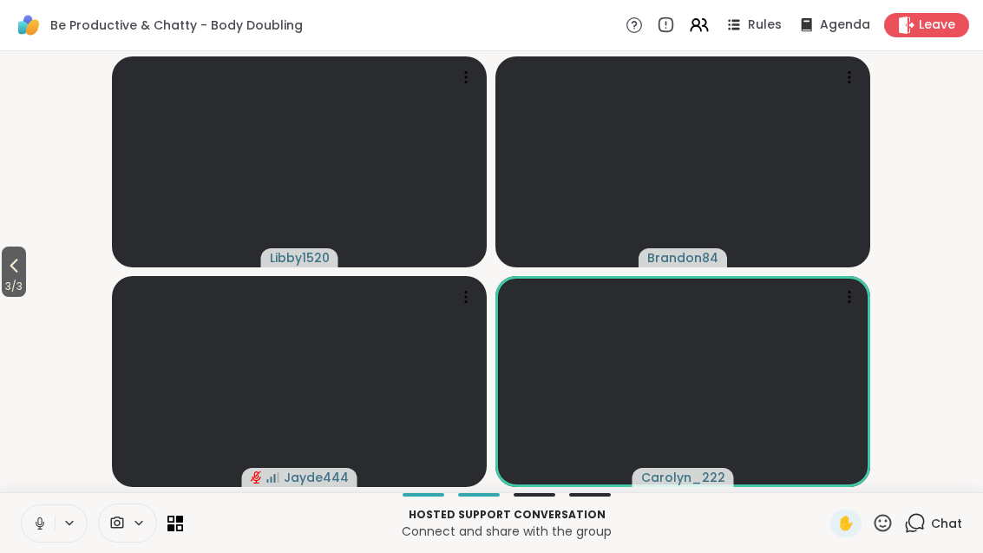
click at [944, 521] on span "Chat" at bounding box center [946, 522] width 31 height 17
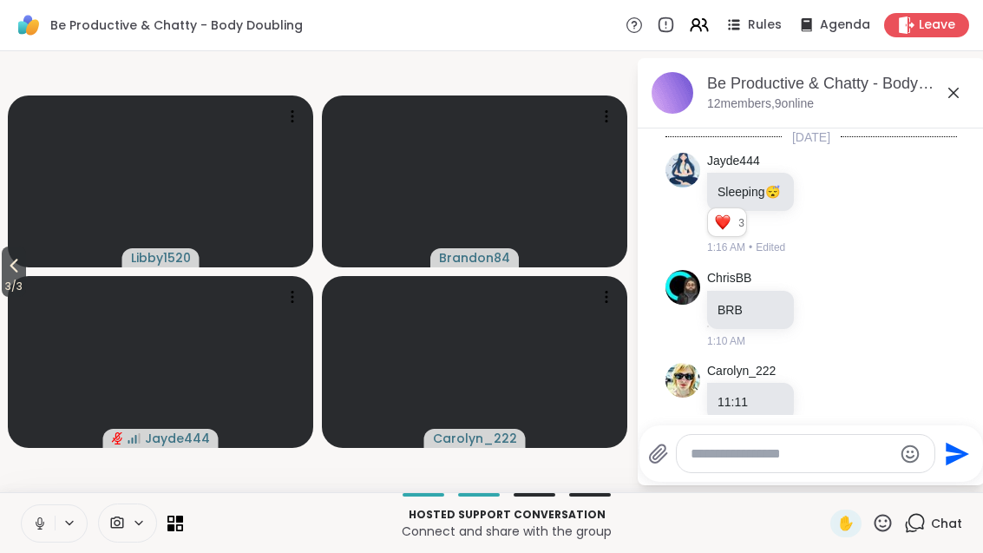
scroll to position [4321, 0]
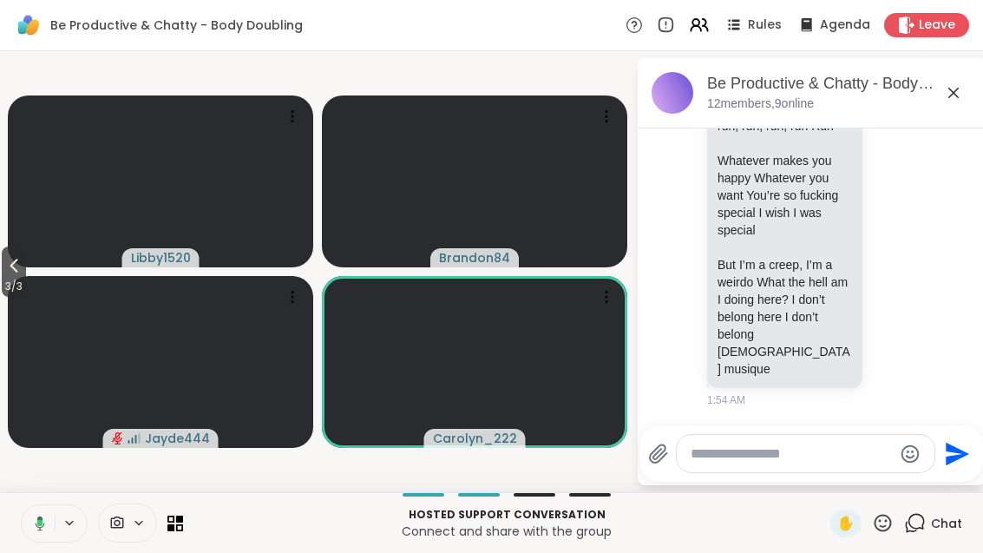
click at [6, 285] on span "3 / 3" at bounding box center [14, 286] width 24 height 21
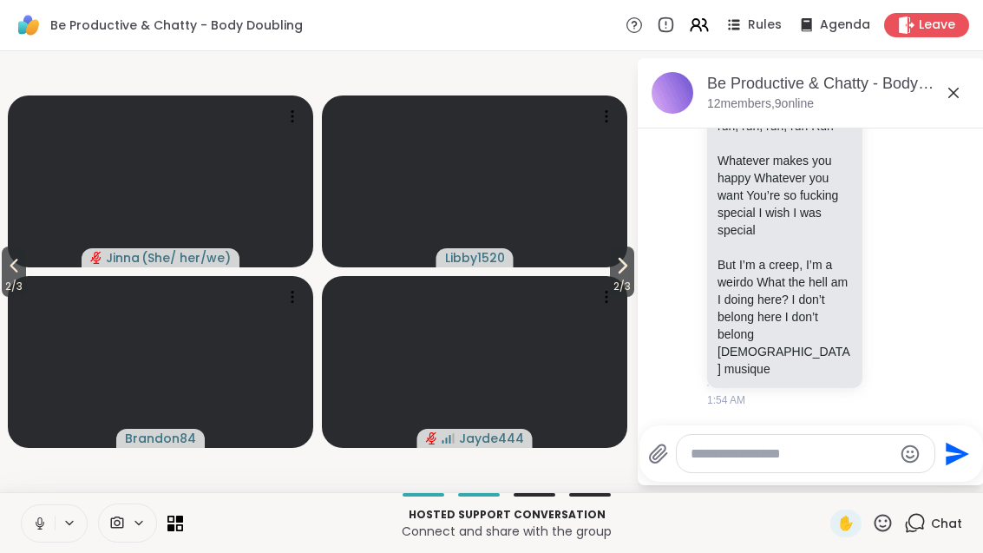
click at [13, 272] on icon at bounding box center [13, 265] width 21 height 21
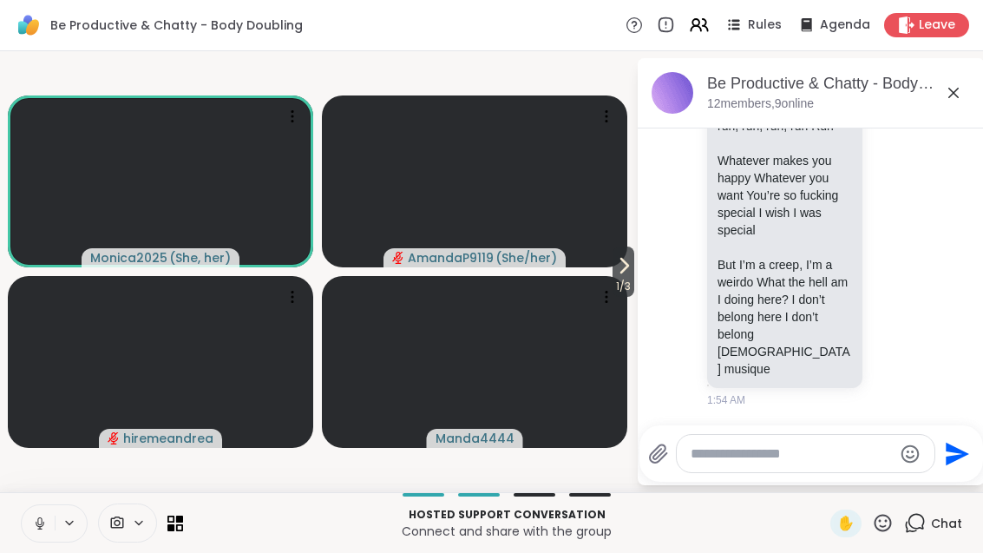
click at [616, 271] on icon at bounding box center [623, 265] width 21 height 21
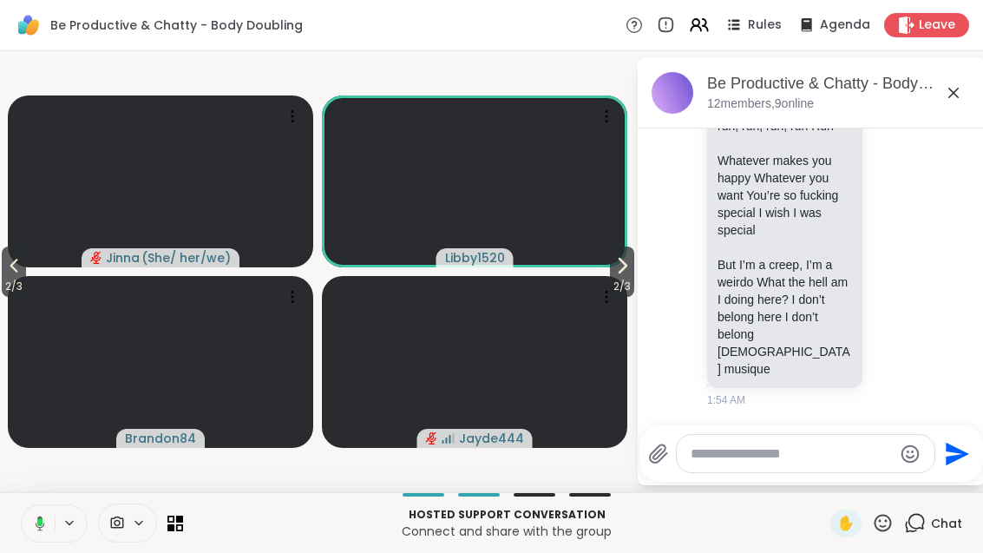
click at [625, 279] on span "2 / 3" at bounding box center [622, 286] width 24 height 21
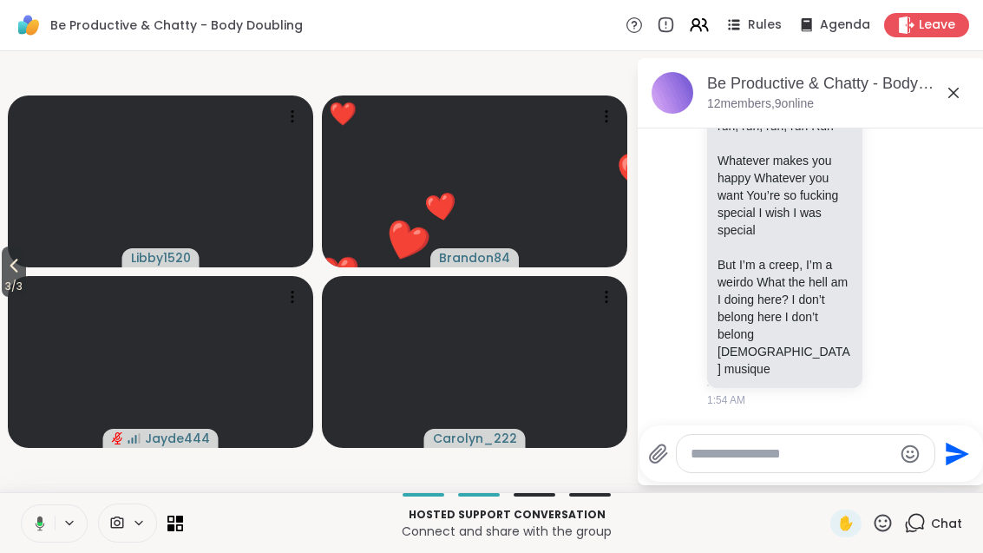
click at [875, 529] on icon at bounding box center [883, 523] width 22 height 22
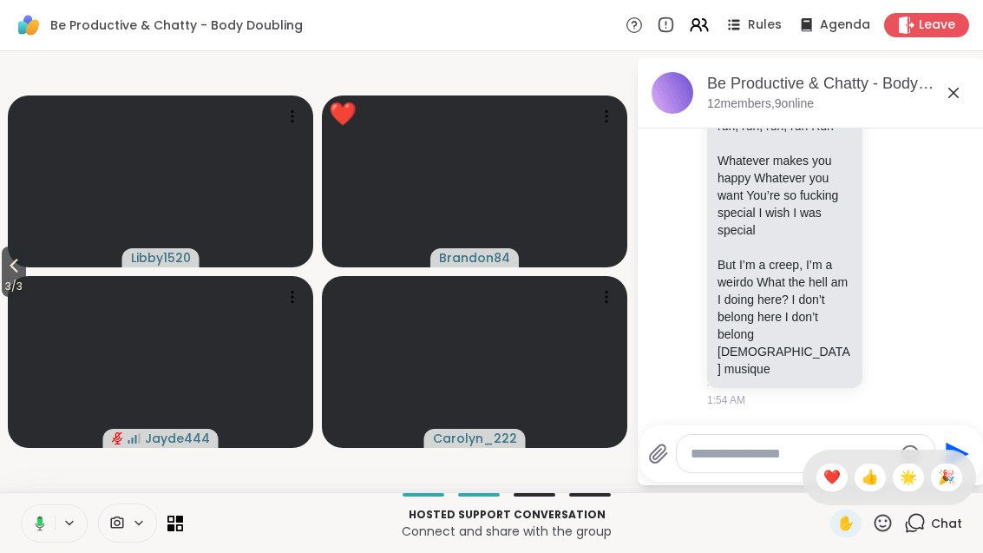
click at [905, 481] on span "🌟" at bounding box center [908, 477] width 17 height 21
click at [881, 529] on icon at bounding box center [882, 522] width 17 height 17
click at [823, 478] on span "❤️" at bounding box center [831, 477] width 17 height 21
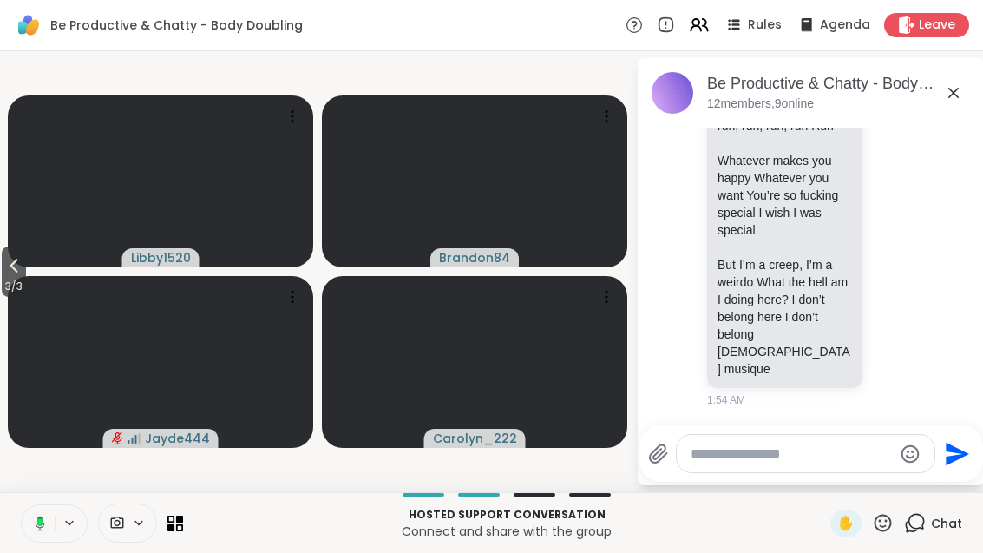
click at [881, 532] on icon at bounding box center [883, 523] width 22 height 22
click at [947, 476] on span "🎉" at bounding box center [946, 477] width 17 height 21
click at [26, 282] on span "3 / 3" at bounding box center [14, 286] width 24 height 21
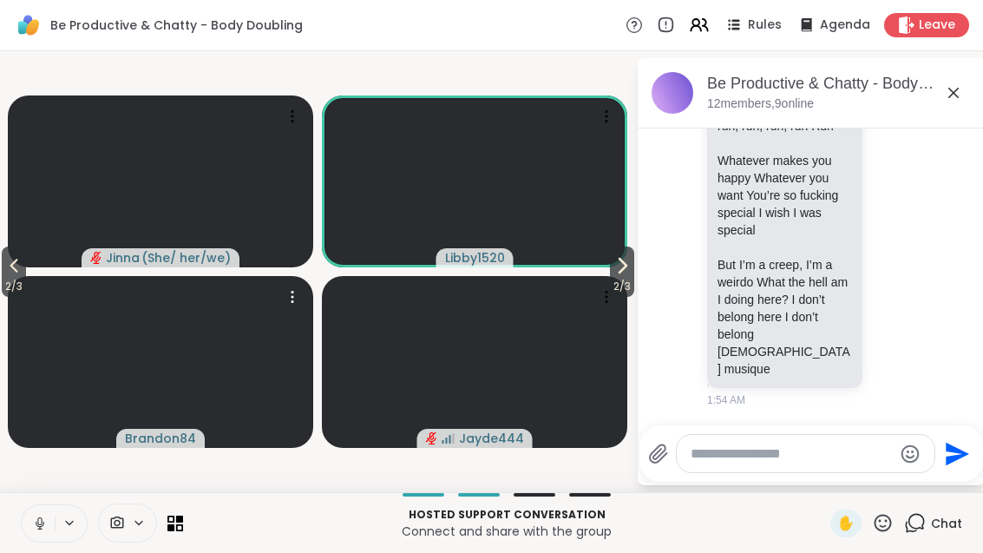
click at [33, 279] on video at bounding box center [160, 362] width 305 height 172
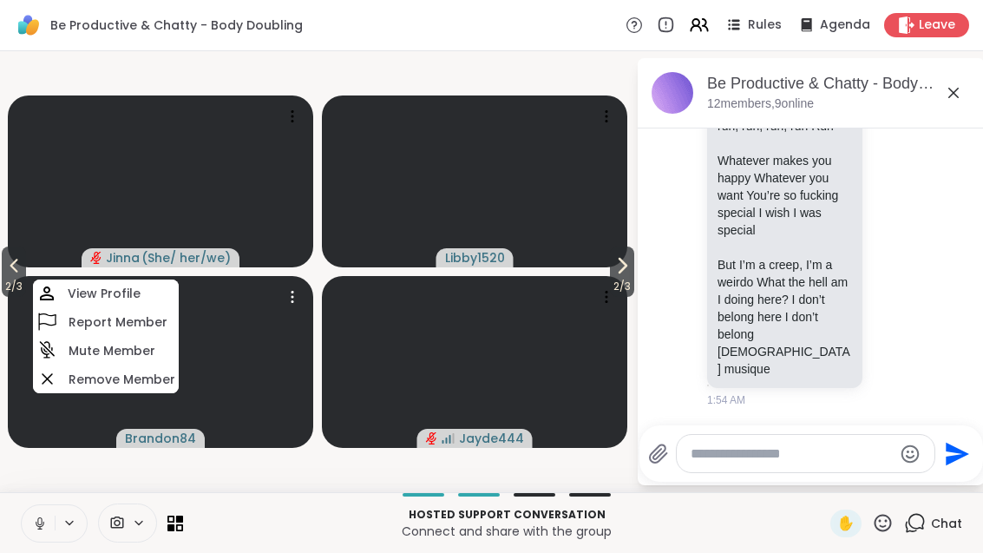
click at [7, 259] on icon at bounding box center [13, 265] width 21 height 21
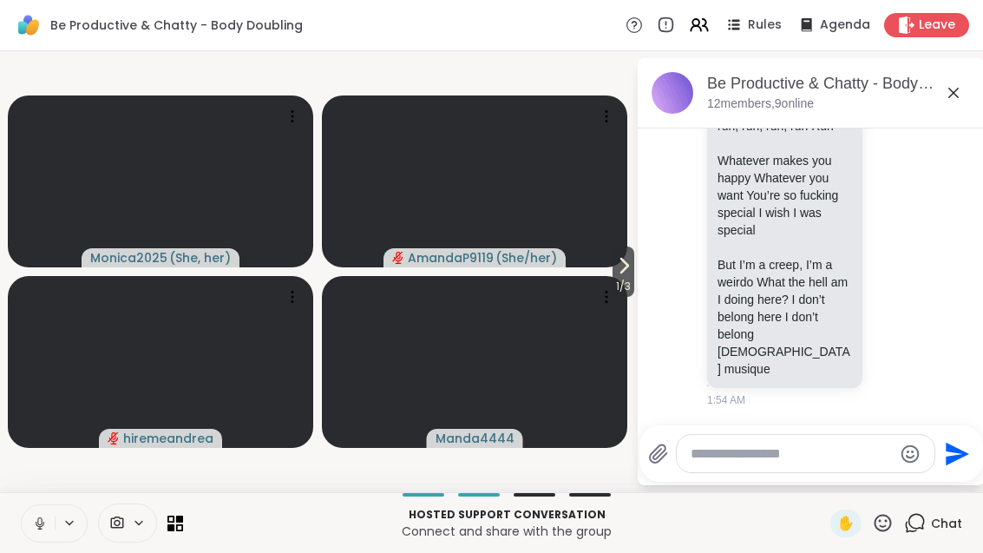
click at [627, 268] on icon at bounding box center [623, 265] width 21 height 21
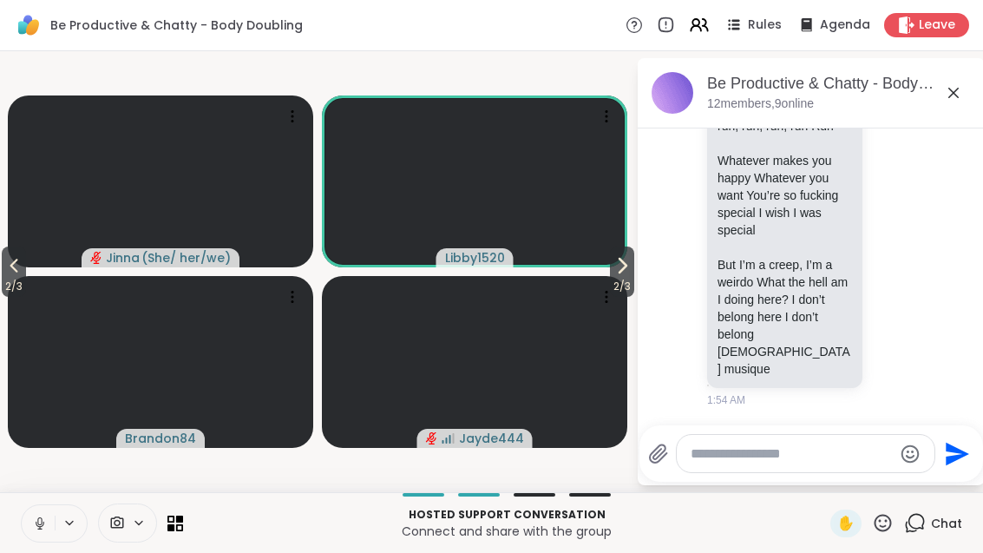
click at [612, 272] on icon at bounding box center [622, 265] width 21 height 21
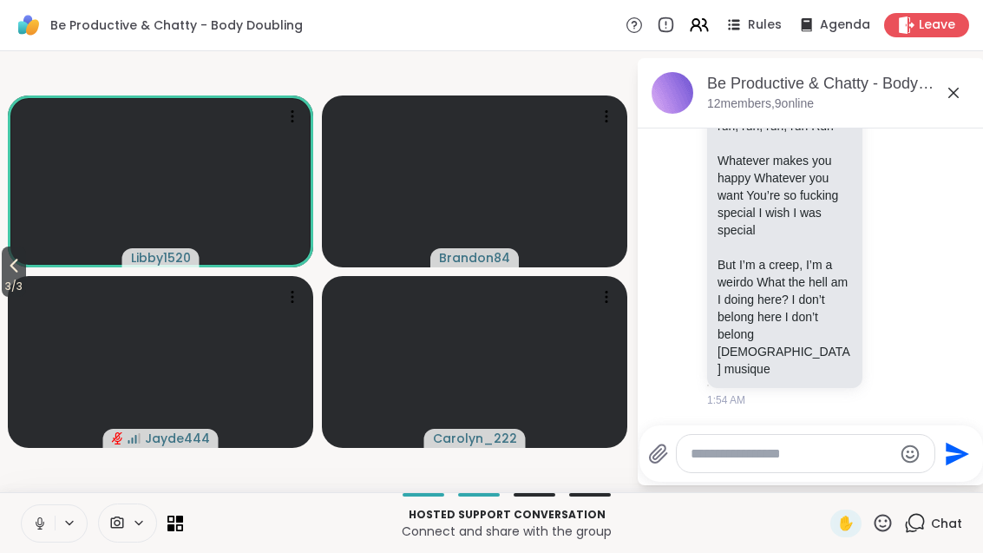
click at [946, 95] on icon at bounding box center [953, 92] width 21 height 21
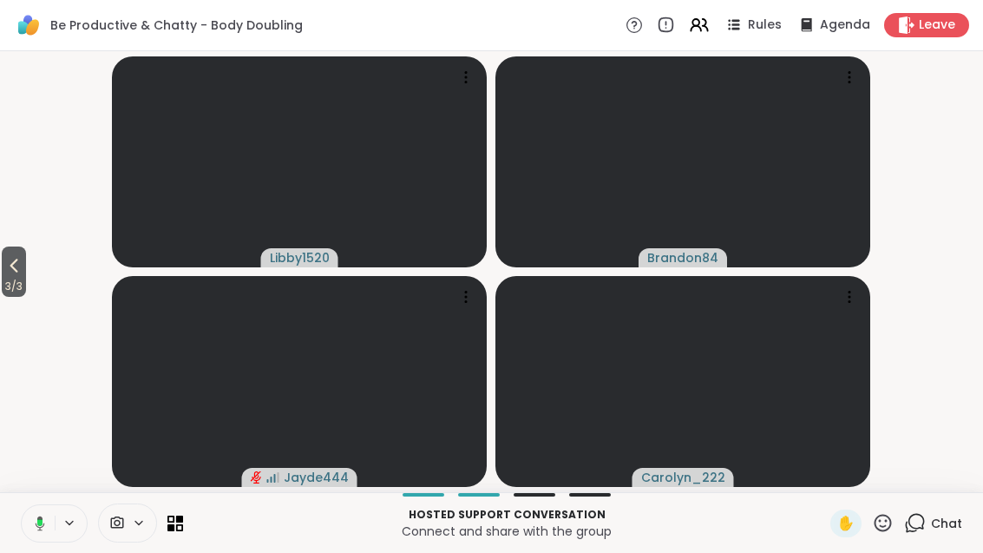
click at [9, 286] on span "3 / 3" at bounding box center [14, 286] width 24 height 21
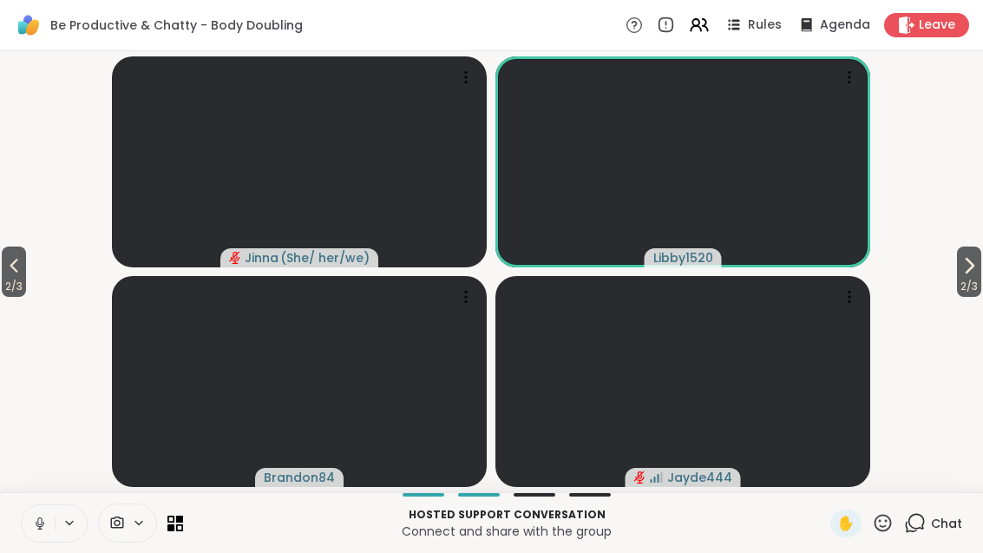
click at [16, 278] on span "2 / 3" at bounding box center [14, 286] width 24 height 21
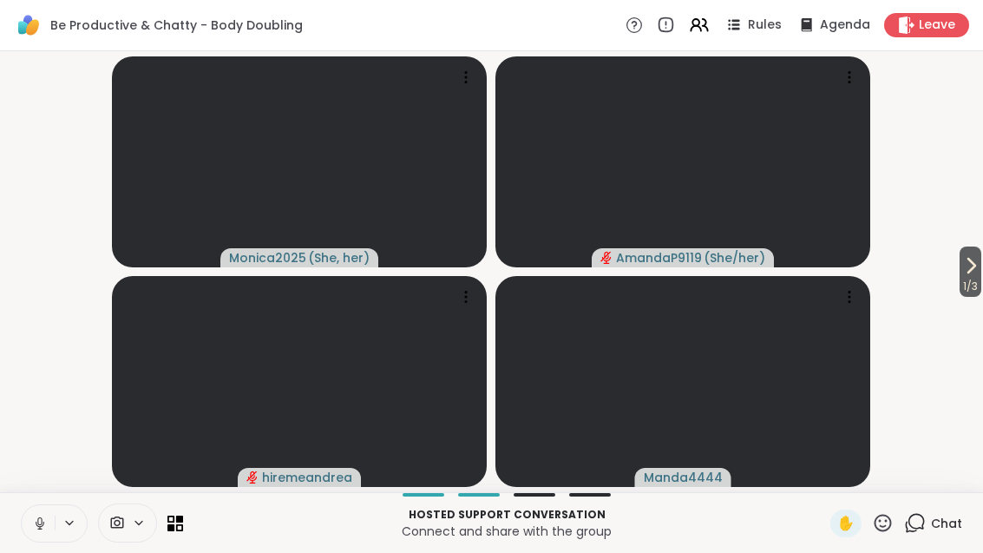
click at [980, 285] on span "1 / 3" at bounding box center [970, 286] width 22 height 21
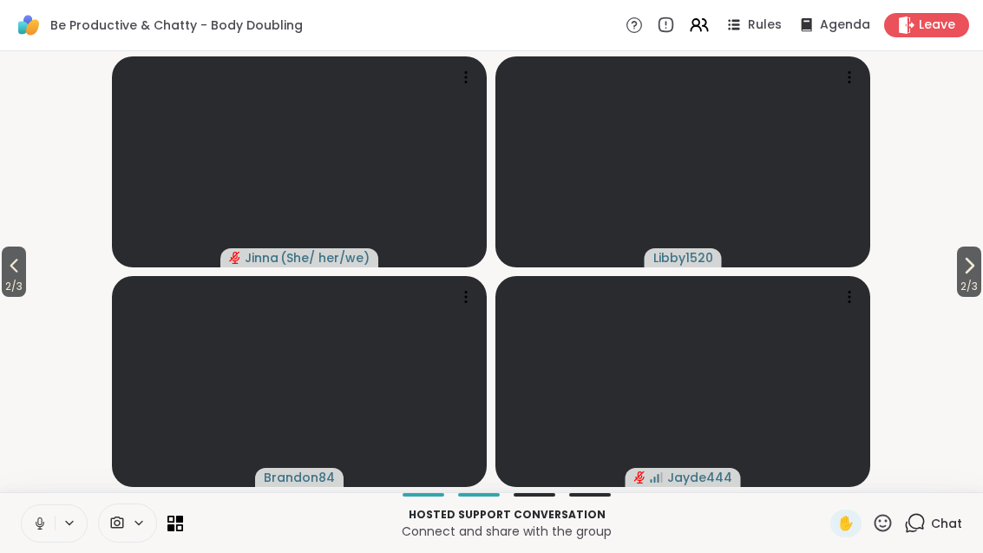
click at [978, 261] on button "2 / 3" at bounding box center [969, 271] width 24 height 50
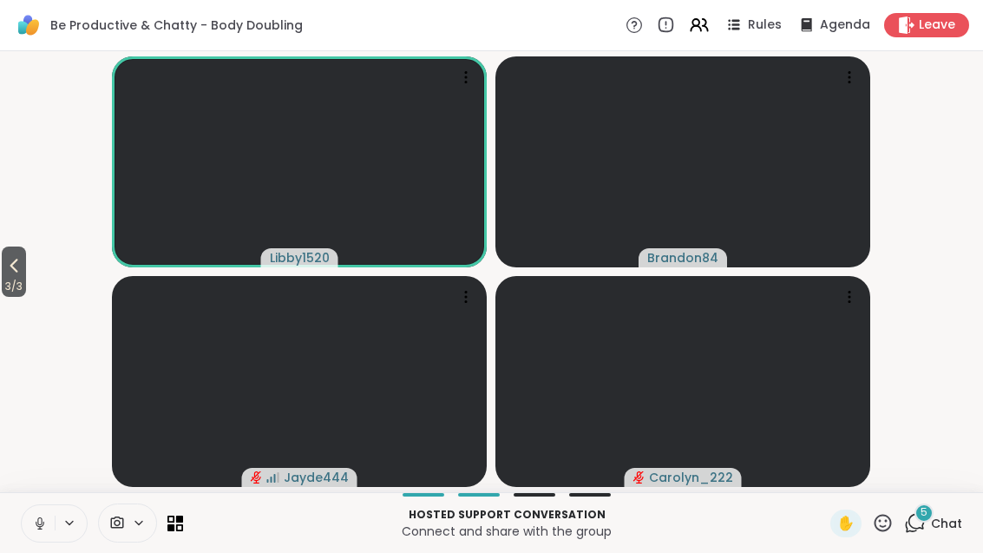
click at [925, 532] on icon at bounding box center [915, 523] width 22 height 22
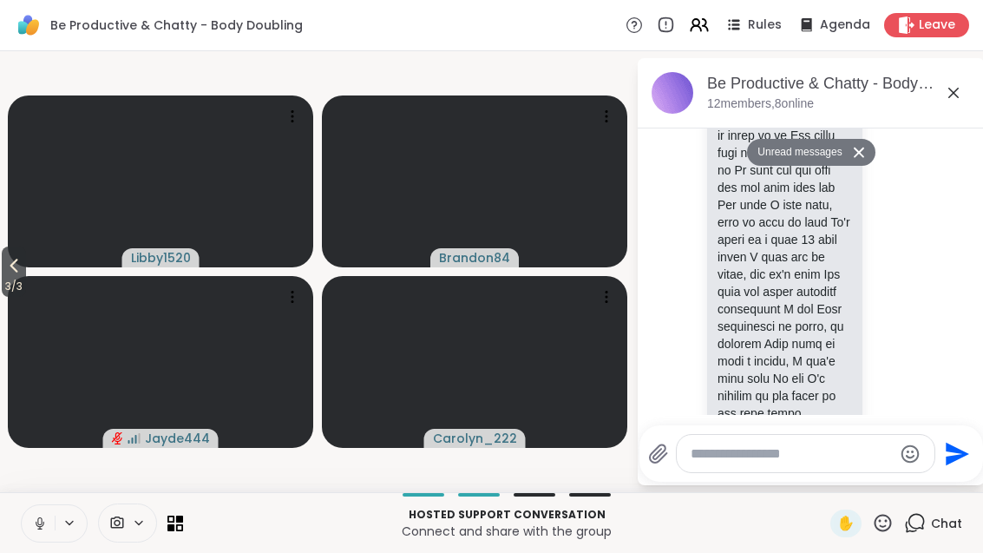
scroll to position [4965, 0]
click at [18, 259] on icon at bounding box center [13, 265] width 21 height 21
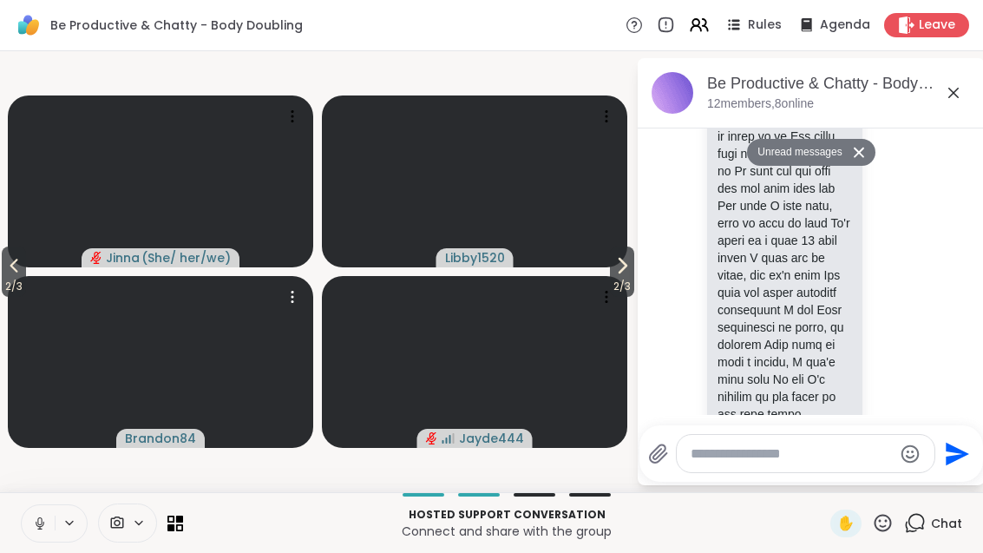
click at [34, 280] on video at bounding box center [160, 362] width 305 height 172
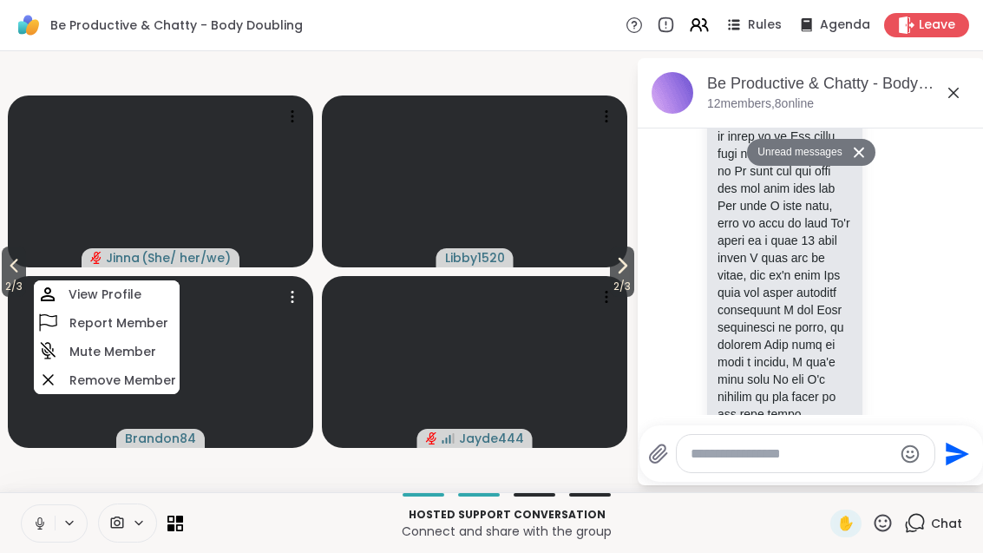
click at [18, 260] on icon at bounding box center [14, 266] width 8 height 14
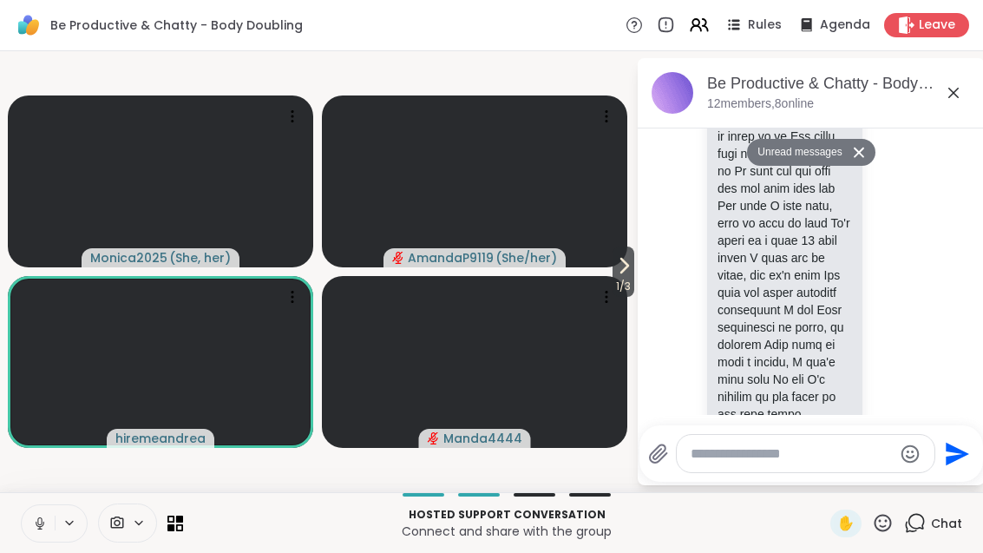
click at [881, 528] on icon at bounding box center [883, 523] width 22 height 22
click at [827, 473] on span "❤️" at bounding box center [831, 477] width 17 height 21
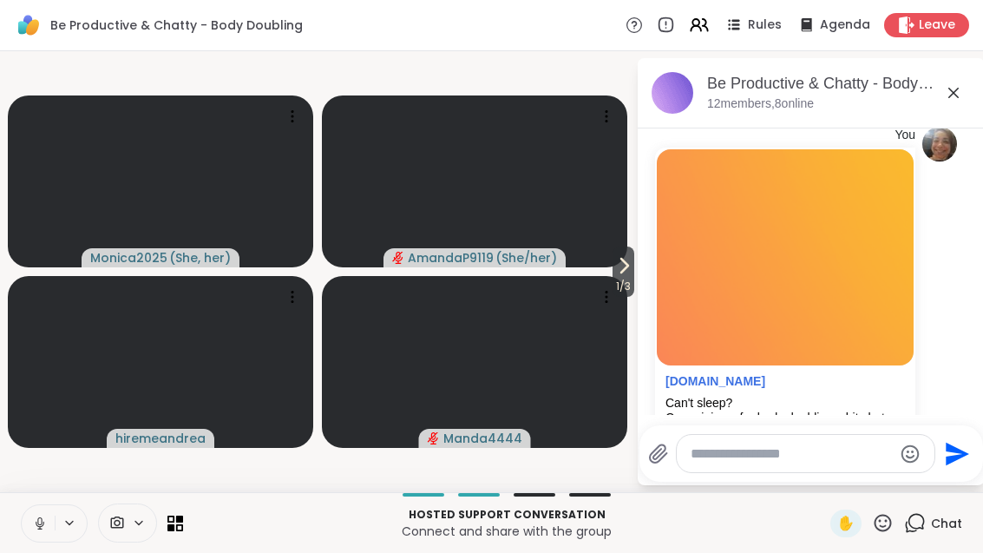
scroll to position [8386, 0]
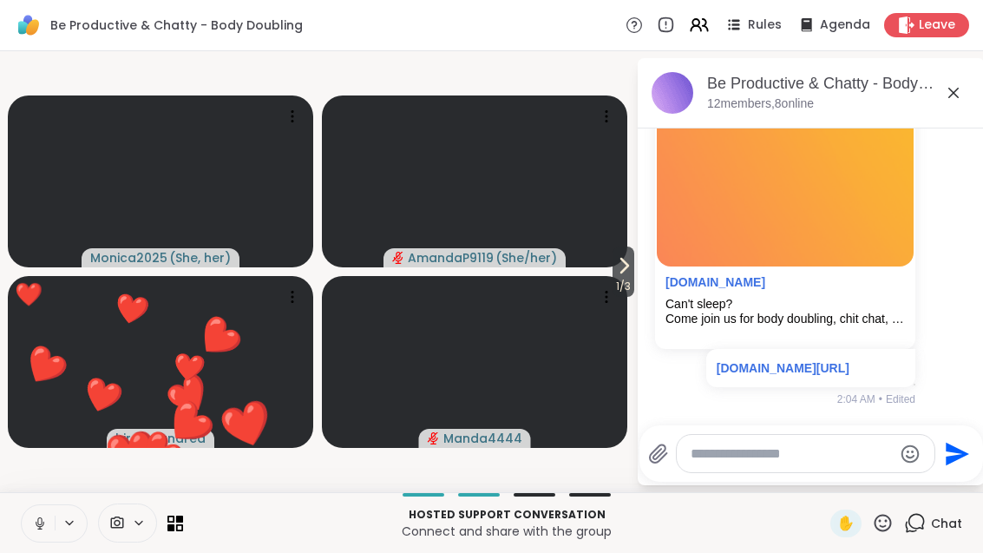
click at [633, 253] on button "1 / 3" at bounding box center [623, 271] width 22 height 50
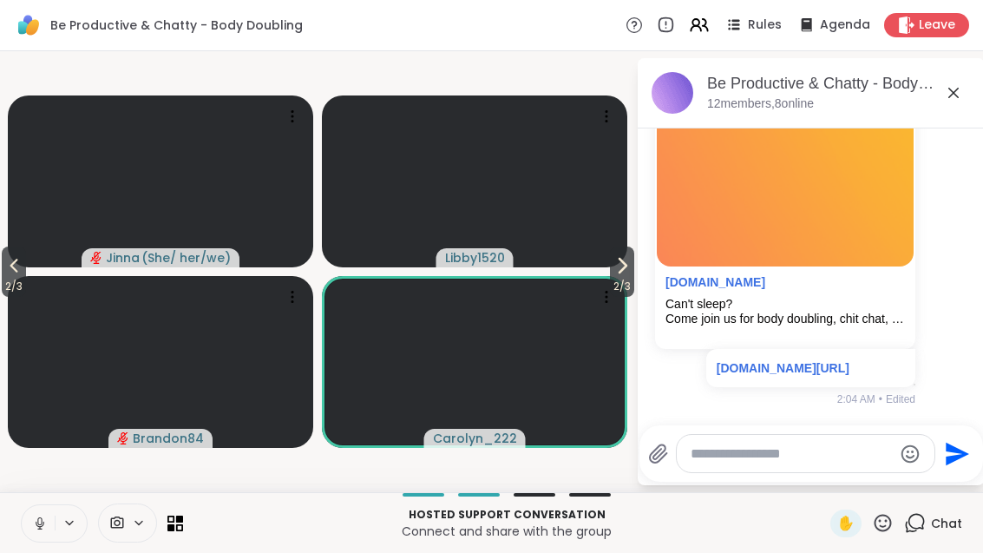
click at [628, 281] on span "2 / 3" at bounding box center [622, 286] width 24 height 21
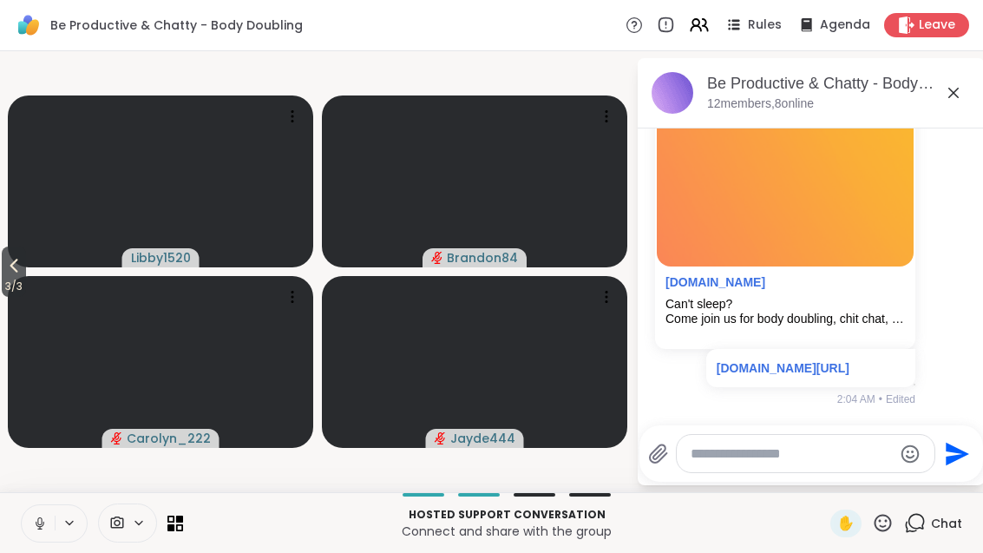
click at [7, 282] on span "3 / 3" at bounding box center [14, 286] width 24 height 21
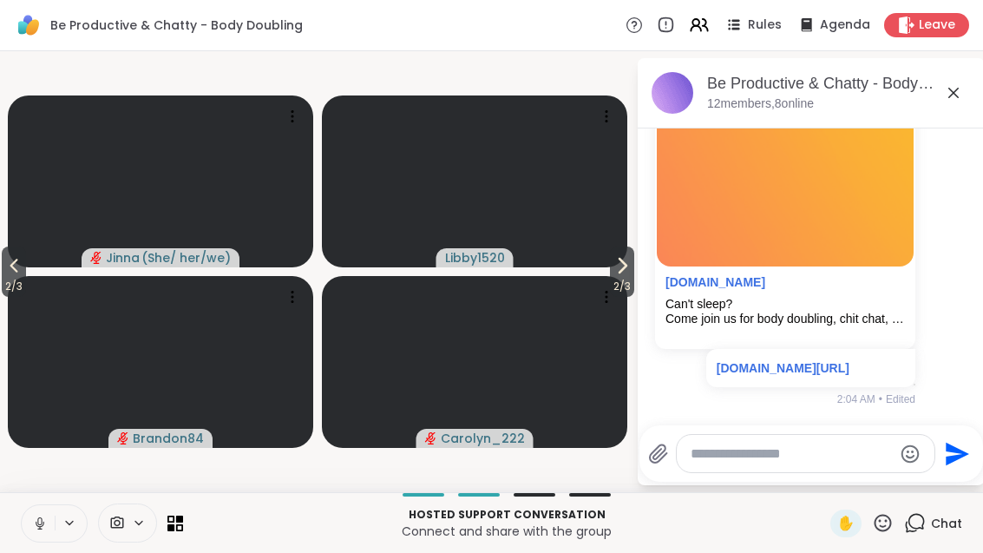
click at [9, 274] on icon at bounding box center [13, 265] width 21 height 21
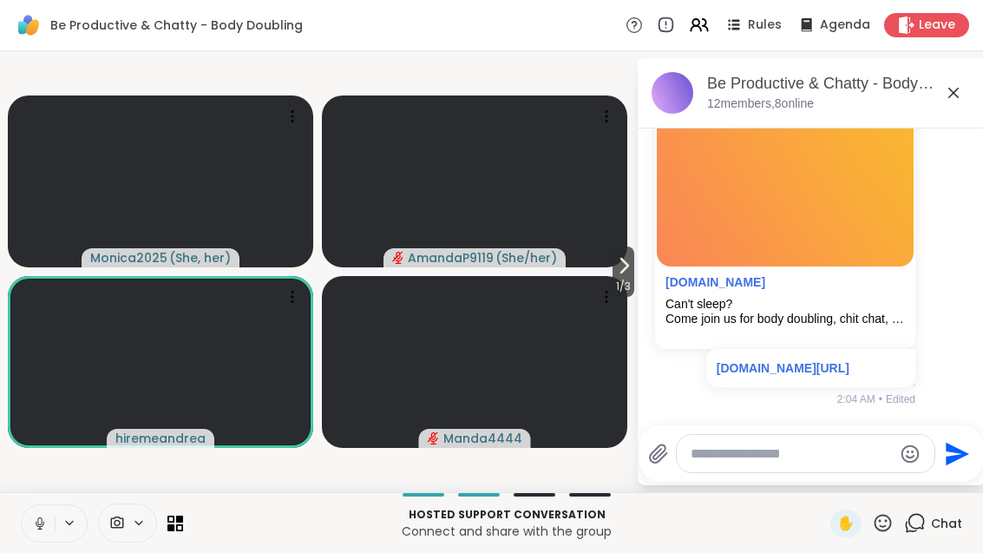
click at [624, 266] on icon at bounding box center [624, 266] width 7 height 14
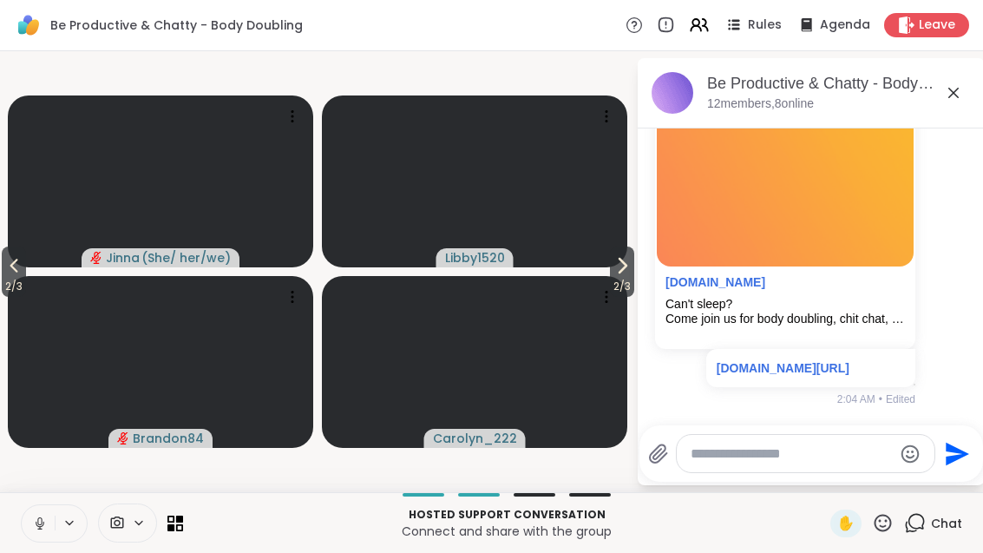
click at [617, 270] on icon at bounding box center [622, 265] width 21 height 21
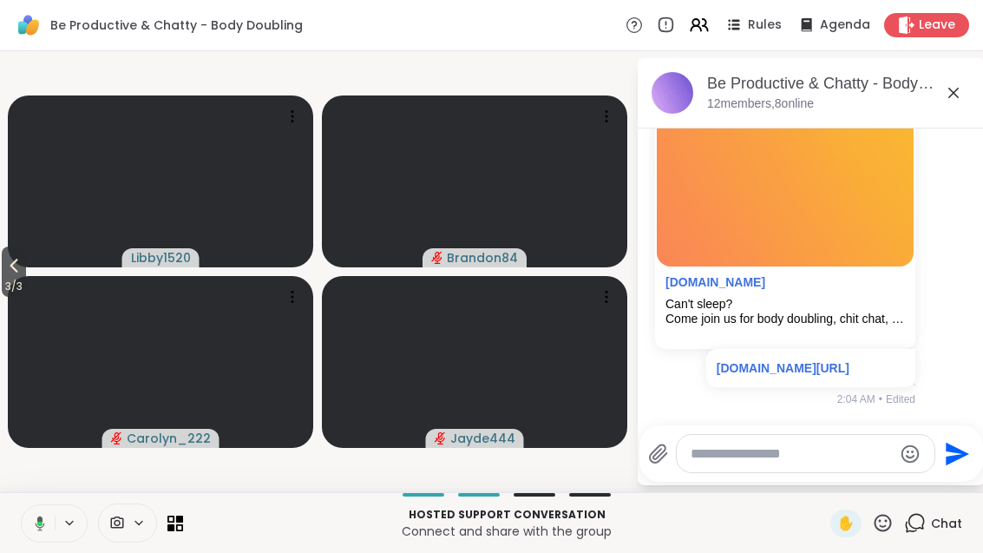
click at [3, 282] on span "3 / 3" at bounding box center [14, 286] width 24 height 21
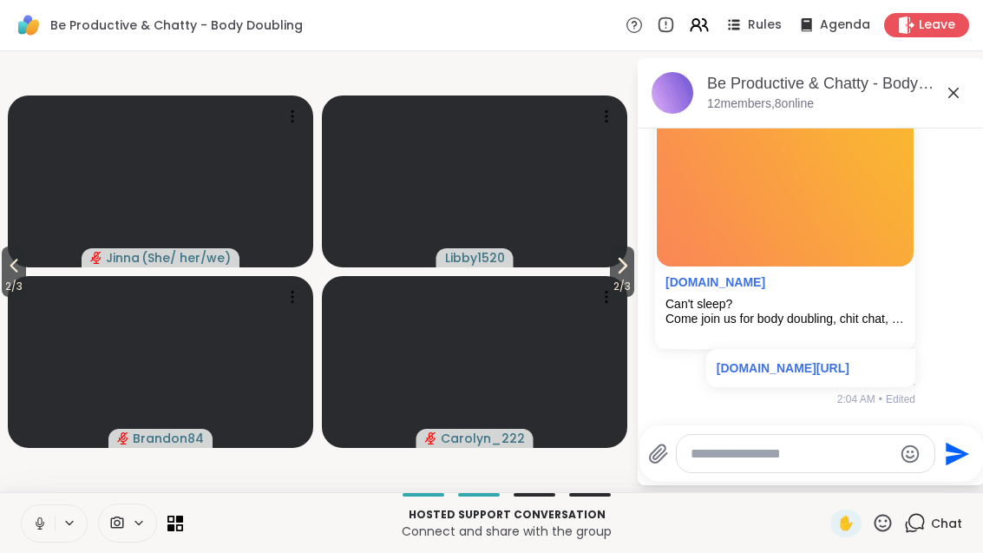
click at [23, 259] on icon at bounding box center [13, 265] width 21 height 21
click at [630, 268] on icon at bounding box center [623, 265] width 21 height 21
click at [612, 272] on icon at bounding box center [622, 265] width 21 height 21
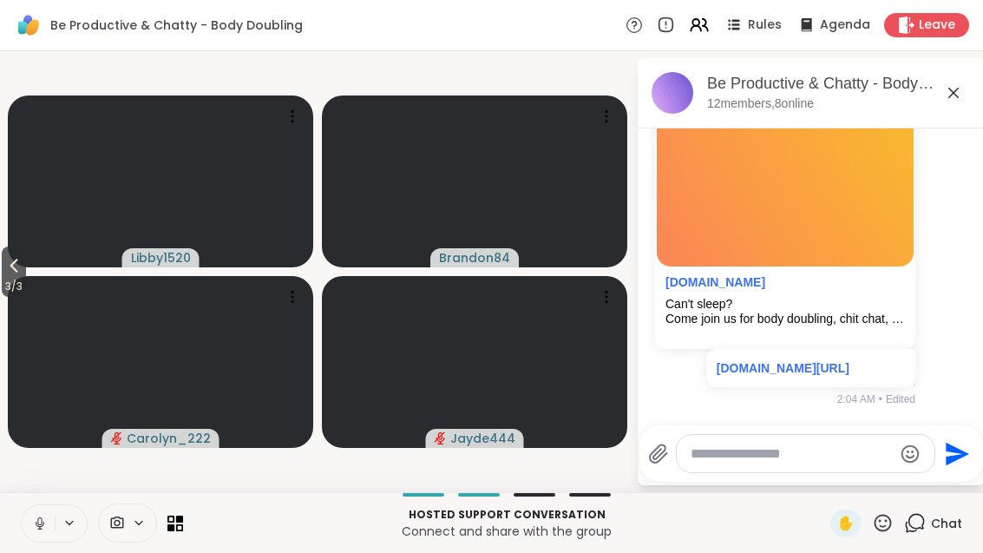
click at [183, 497] on div "Hosted support conversation Connect and share with the group ✋ Chat" at bounding box center [491, 522] width 983 height 61
click at [182, 523] on icon at bounding box center [175, 523] width 16 height 16
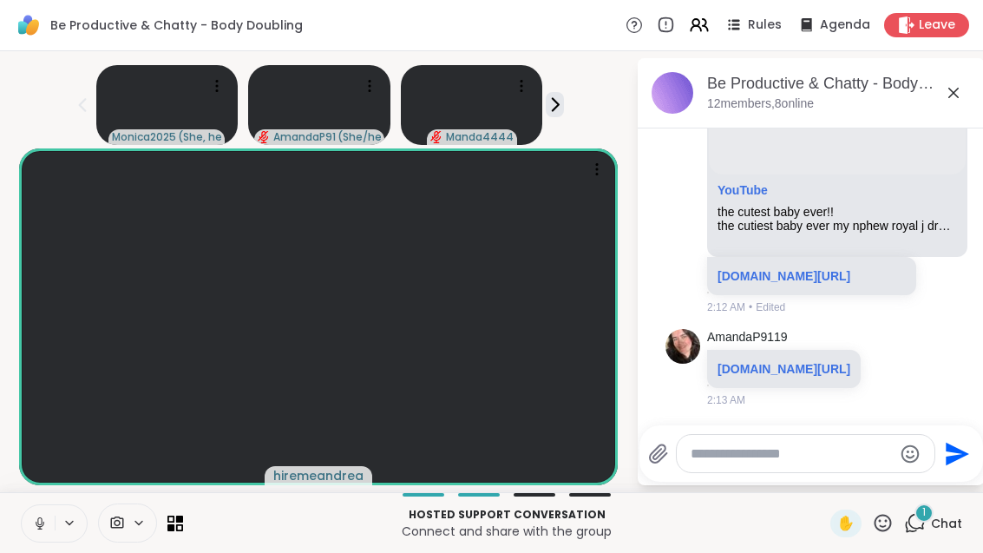
scroll to position [8920, 0]
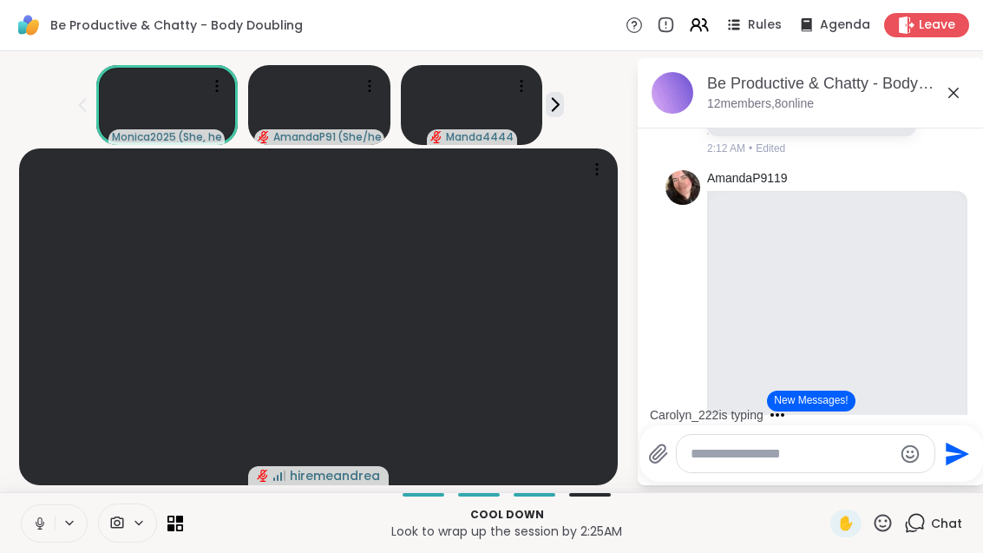
click at [181, 530] on icon at bounding box center [179, 526] width 7 height 7
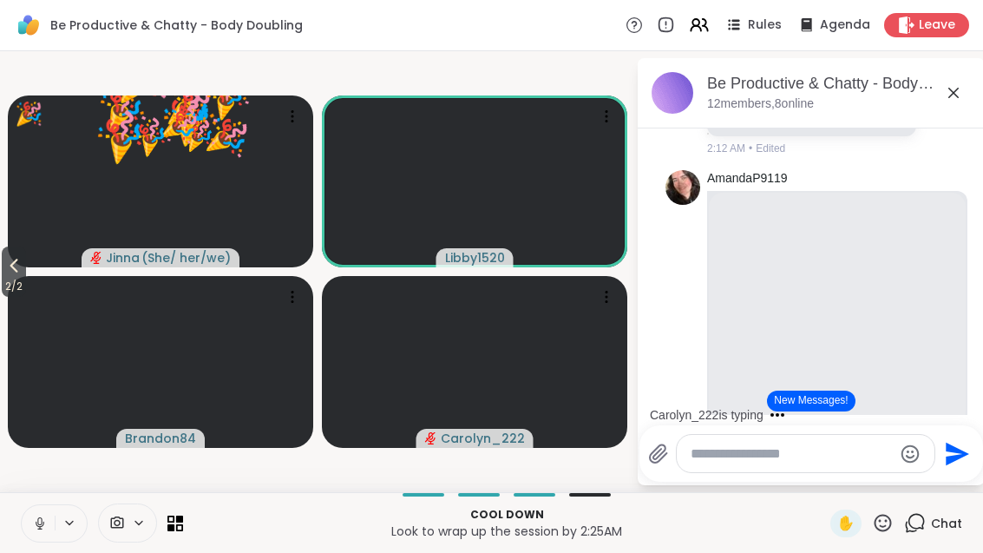
click at [3, 285] on span "2 / 2" at bounding box center [14, 286] width 24 height 21
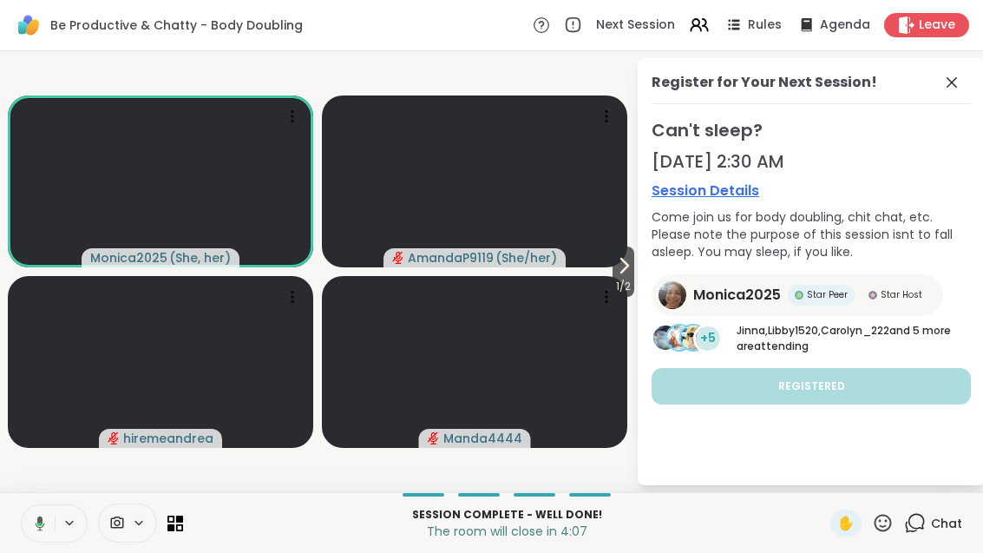
click at [621, 272] on icon at bounding box center [623, 265] width 21 height 21
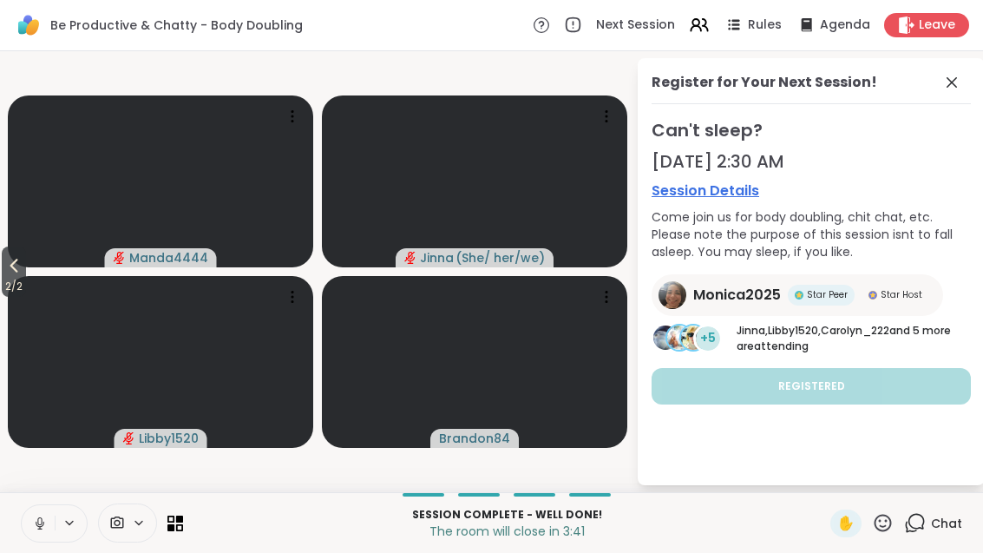
click at [7, 286] on span "2 / 2" at bounding box center [14, 286] width 24 height 21
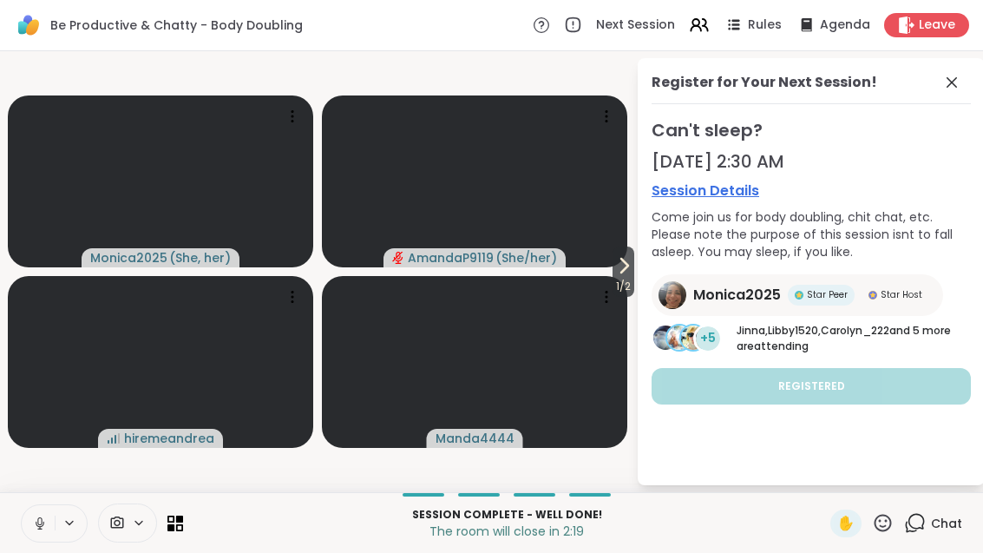
click at [638, 295] on div "Register for Your Next Session! Can't sleep? [DATE] 2:30 AM Session Details Com…" at bounding box center [811, 271] width 347 height 427
click at [621, 281] on span "1 / 2" at bounding box center [623, 286] width 22 height 21
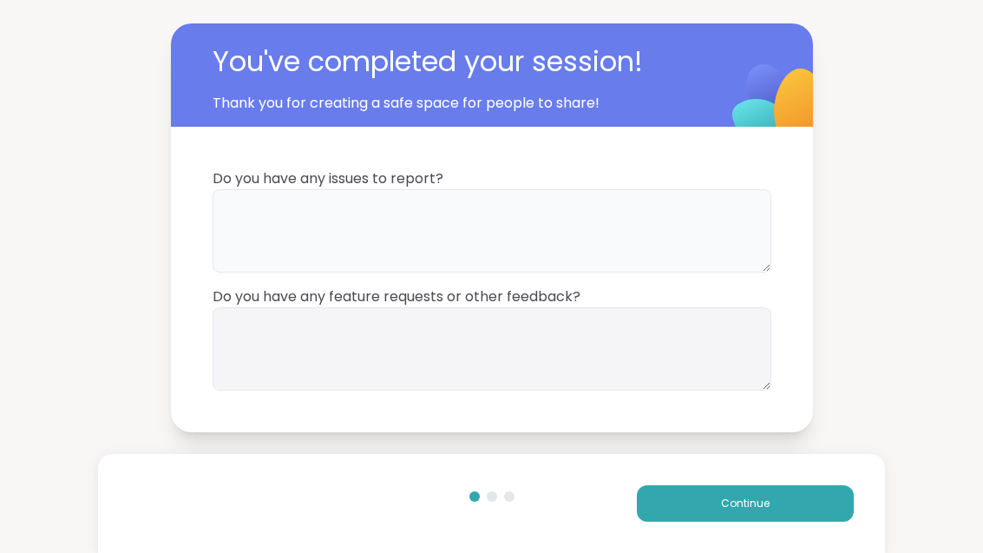
click at [543, 213] on textarea at bounding box center [492, 230] width 559 height 83
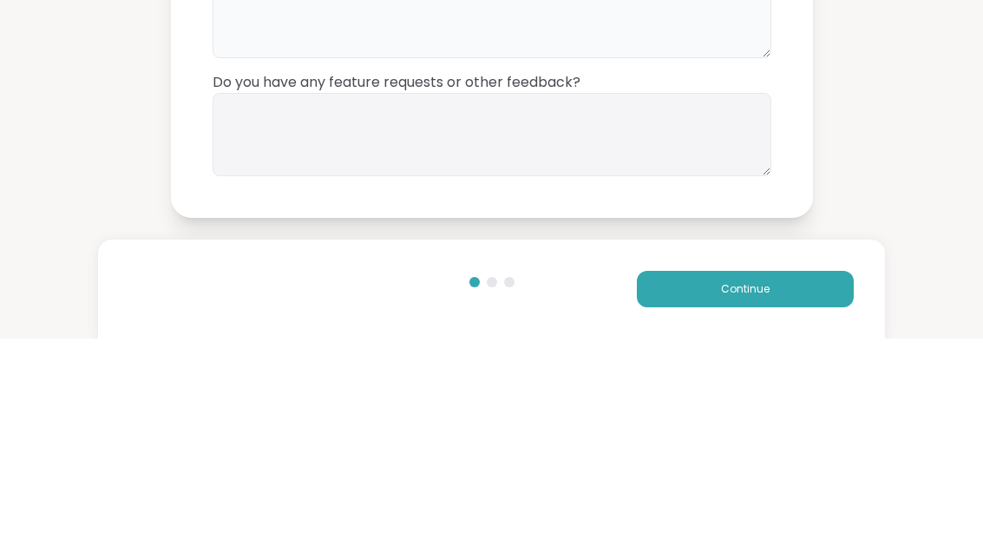
type textarea "**"
click at [514, 307] on textarea at bounding box center [492, 348] width 559 height 83
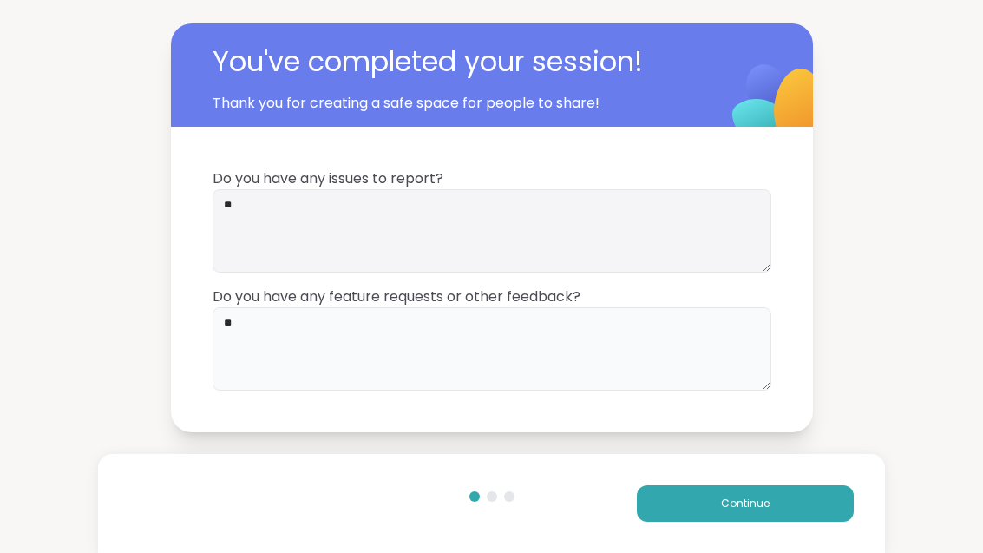
type textarea "**"
click at [824, 505] on button "Continue" at bounding box center [745, 503] width 217 height 36
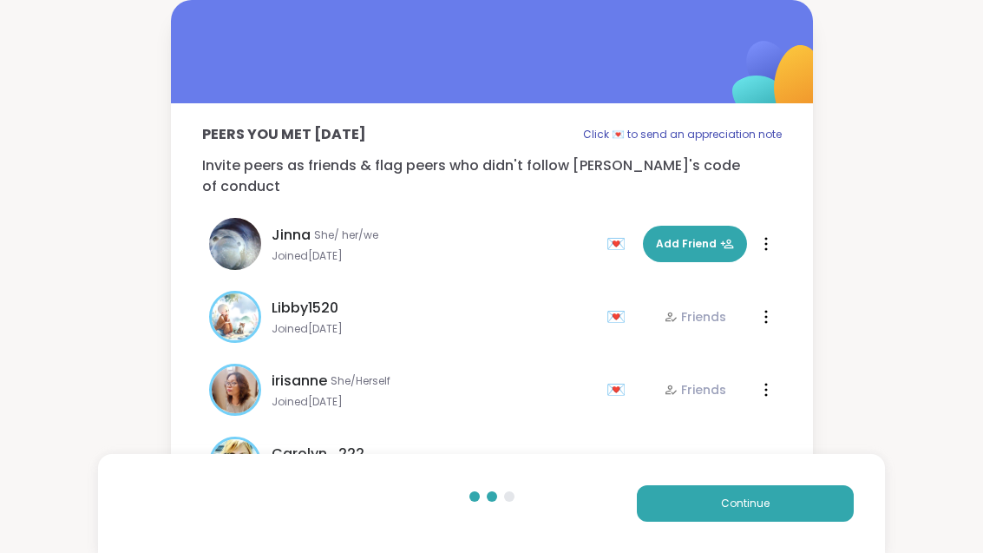
click at [824, 504] on button "Continue" at bounding box center [745, 503] width 217 height 36
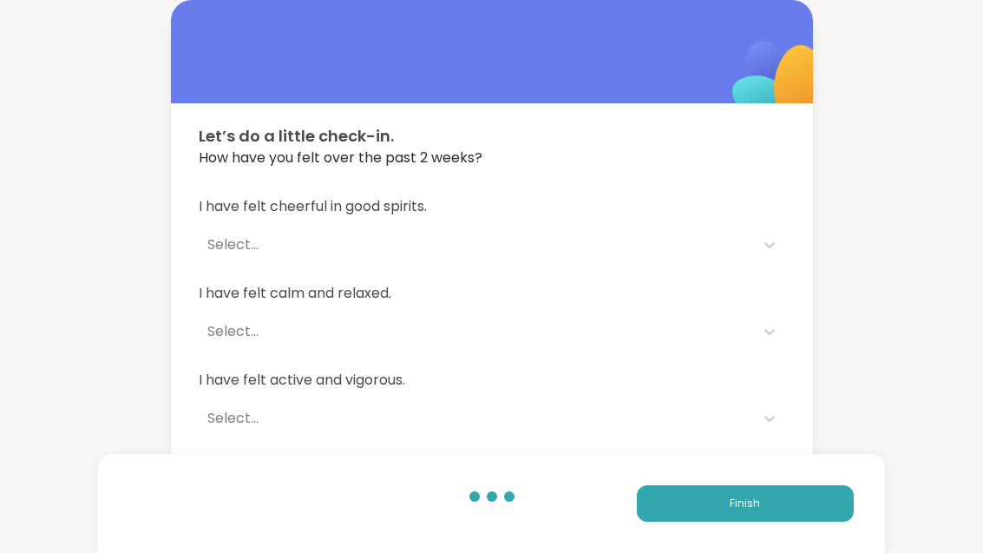
click at [824, 504] on button "Finish" at bounding box center [745, 503] width 217 height 36
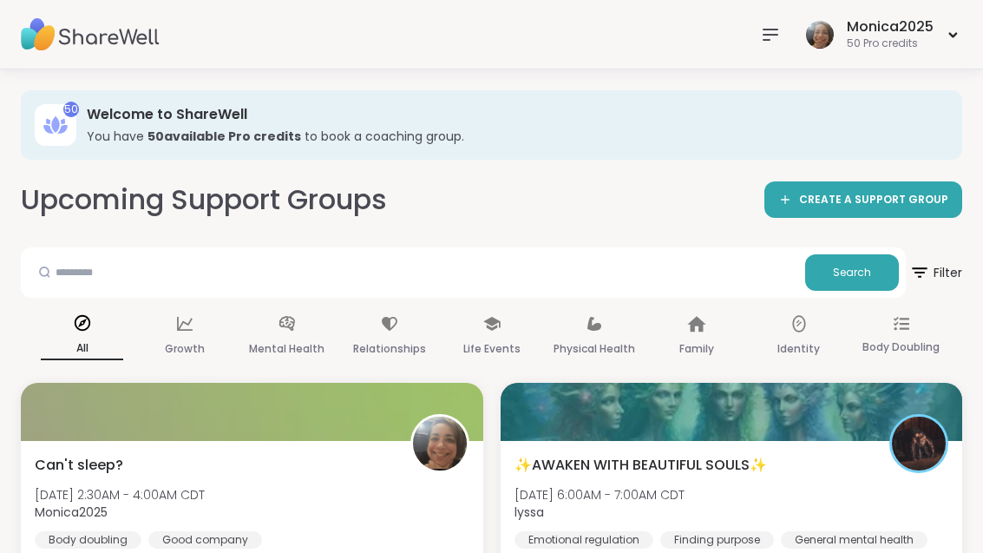
click at [265, 469] on div "Can't sleep? [DATE] 2:30AM - 4:00AM CDT Monica2025 Body doubling Good company" at bounding box center [252, 502] width 435 height 94
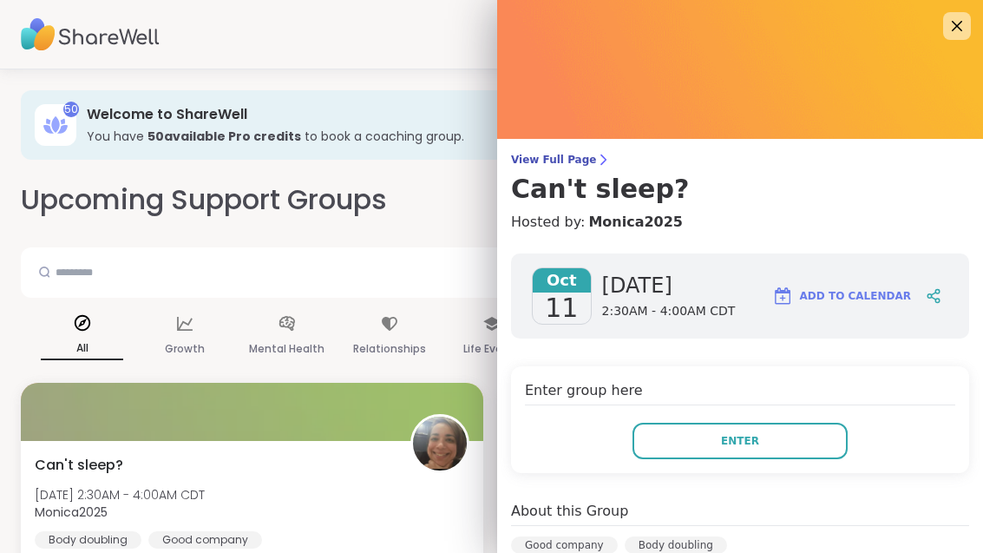
click at [753, 436] on span "Enter" at bounding box center [740, 441] width 38 height 16
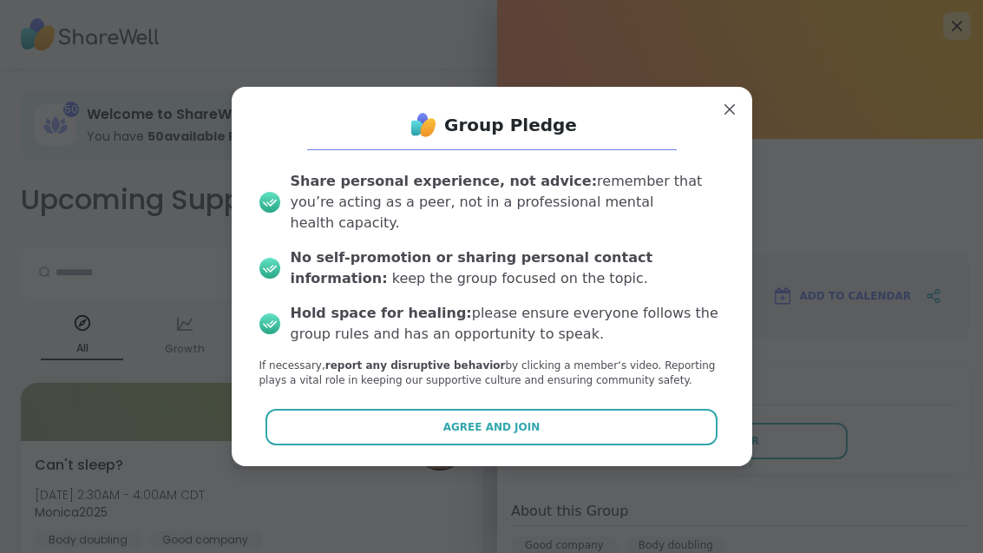
click at [620, 423] on button "Agree and Join" at bounding box center [491, 427] width 452 height 36
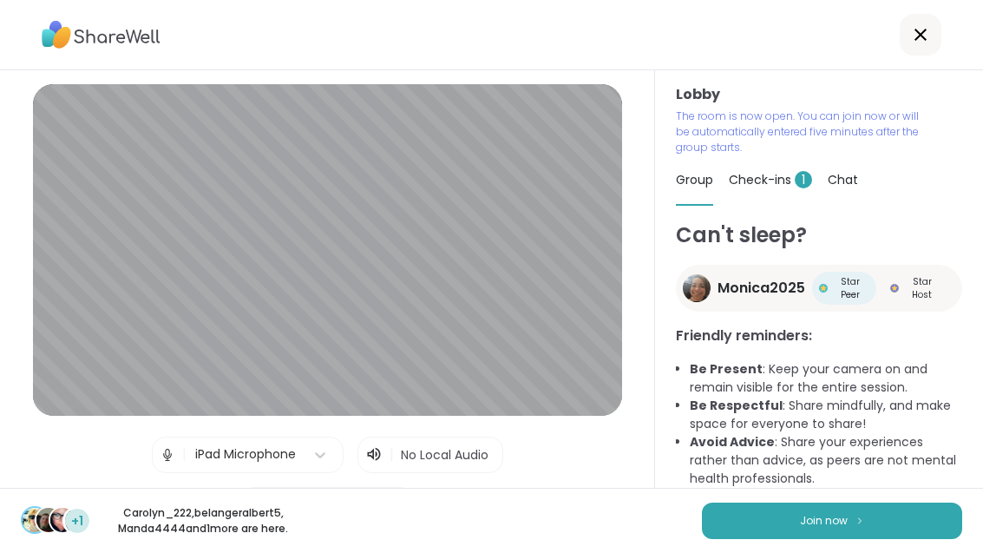
click at [861, 521] on img at bounding box center [860, 520] width 10 height 10
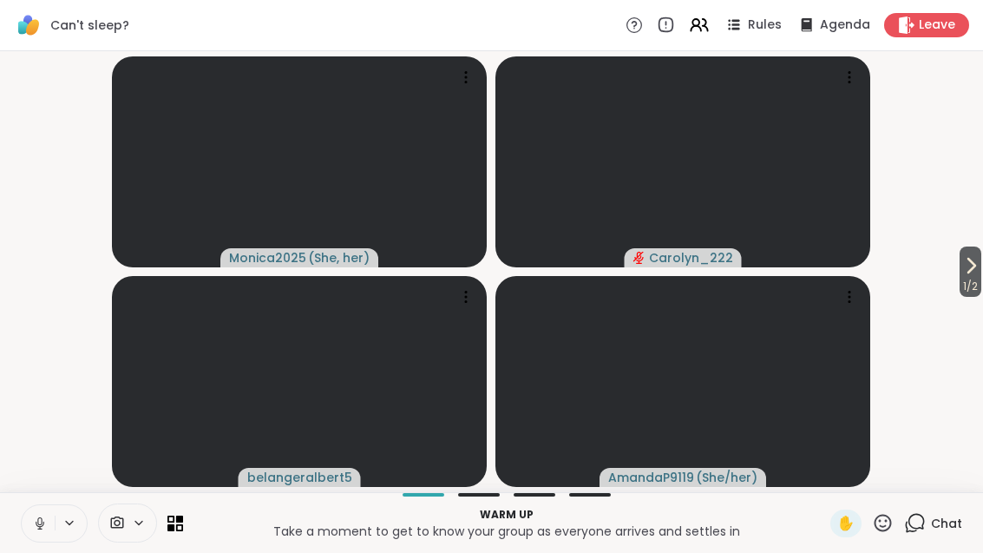
click at [967, 285] on span "1 / 2" at bounding box center [970, 286] width 22 height 21
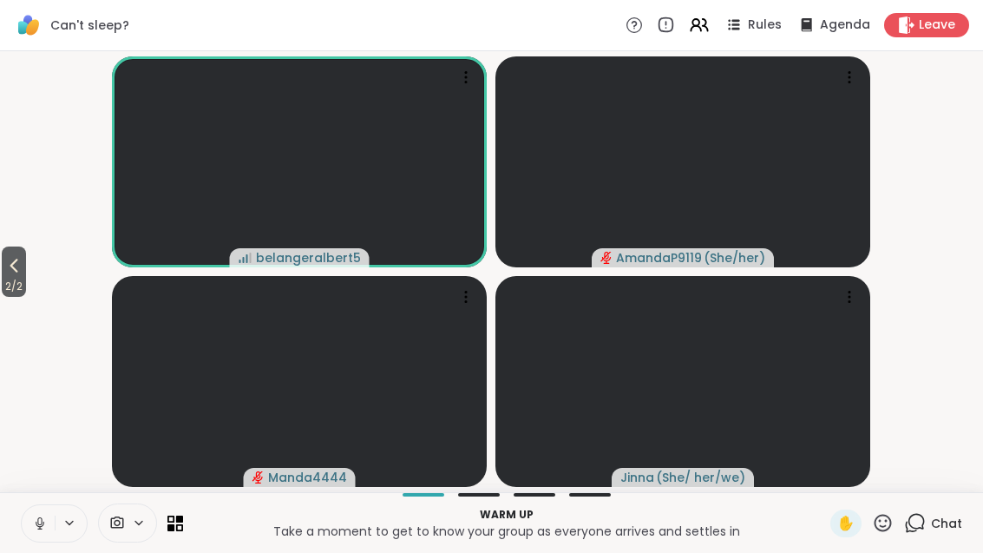
click at [11, 282] on span "2 / 2" at bounding box center [14, 286] width 24 height 21
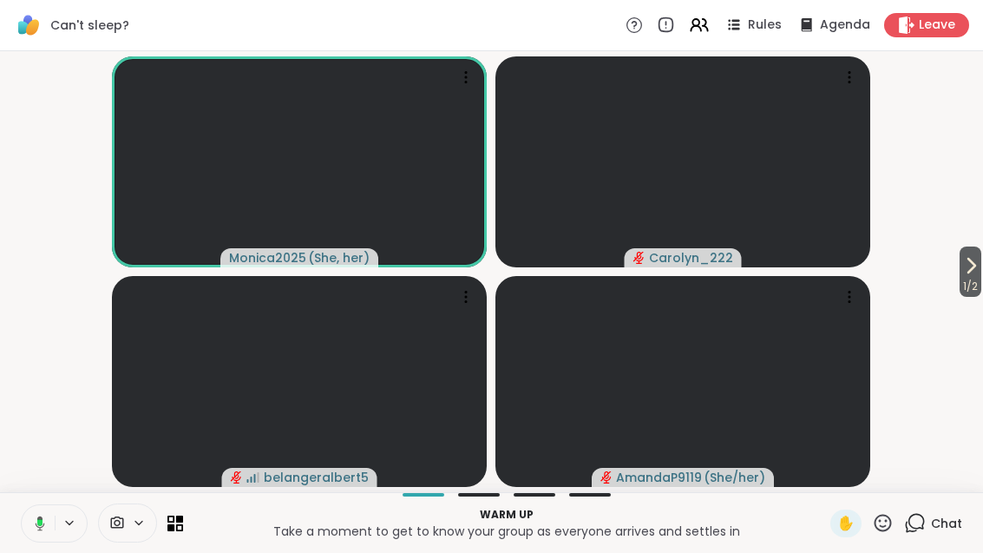
click at [977, 271] on icon at bounding box center [970, 265] width 21 height 21
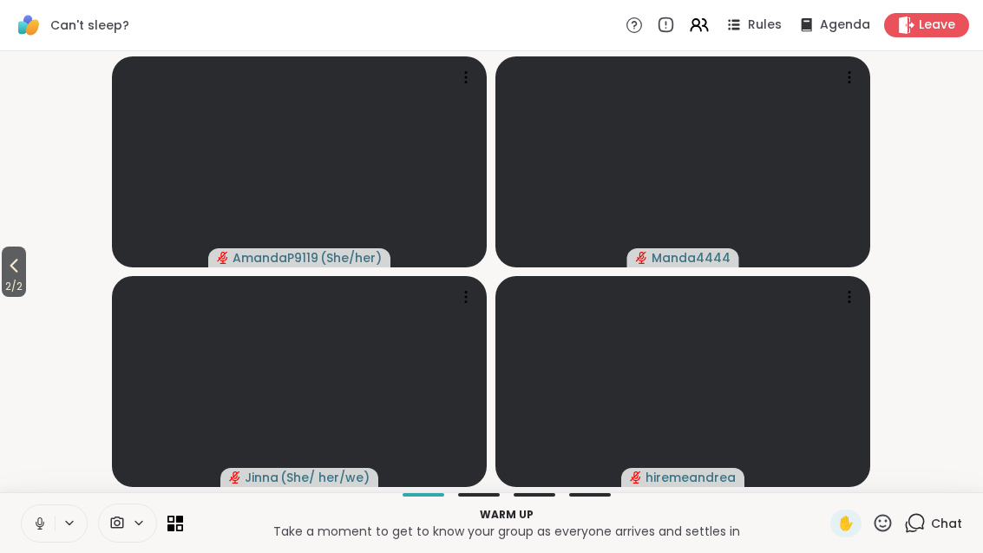
click at [969, 18] on div "Can't sleep? Rules Agenda Leave" at bounding box center [491, 25] width 983 height 51
click at [950, 33] on span "Leave" at bounding box center [937, 24] width 36 height 17
click at [17, 291] on span "2 / 2" at bounding box center [14, 286] width 24 height 21
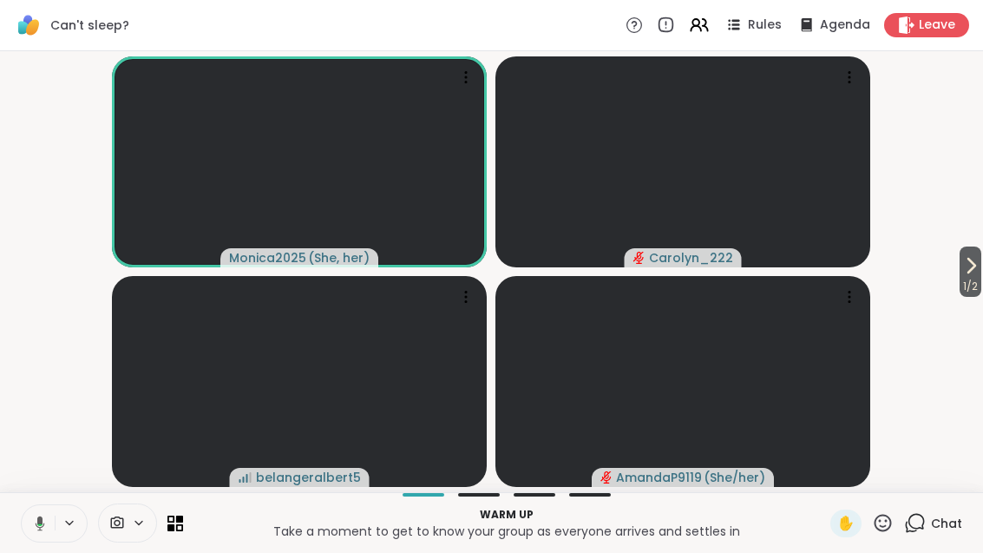
click at [966, 262] on icon at bounding box center [970, 265] width 21 height 21
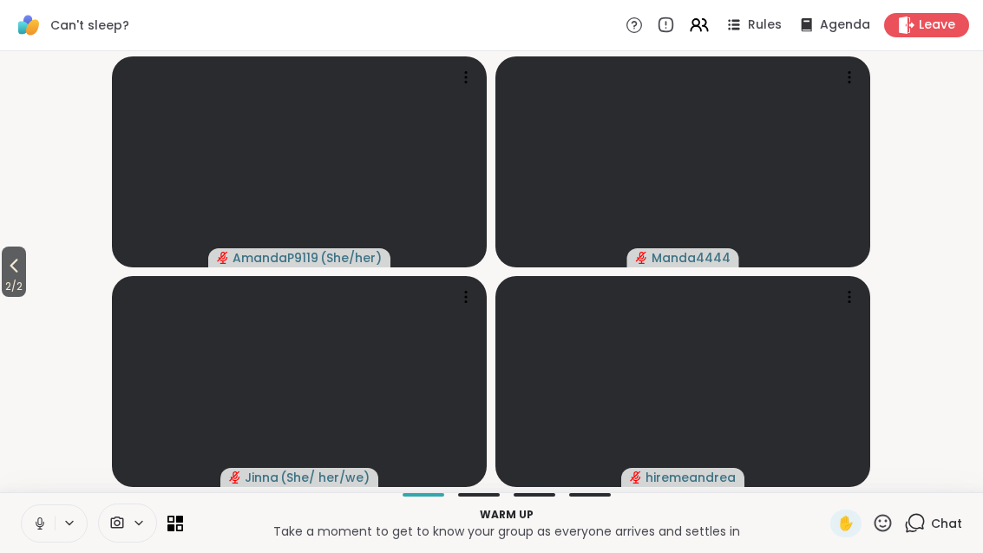
click at [26, 264] on button "2 / 2" at bounding box center [14, 271] width 24 height 50
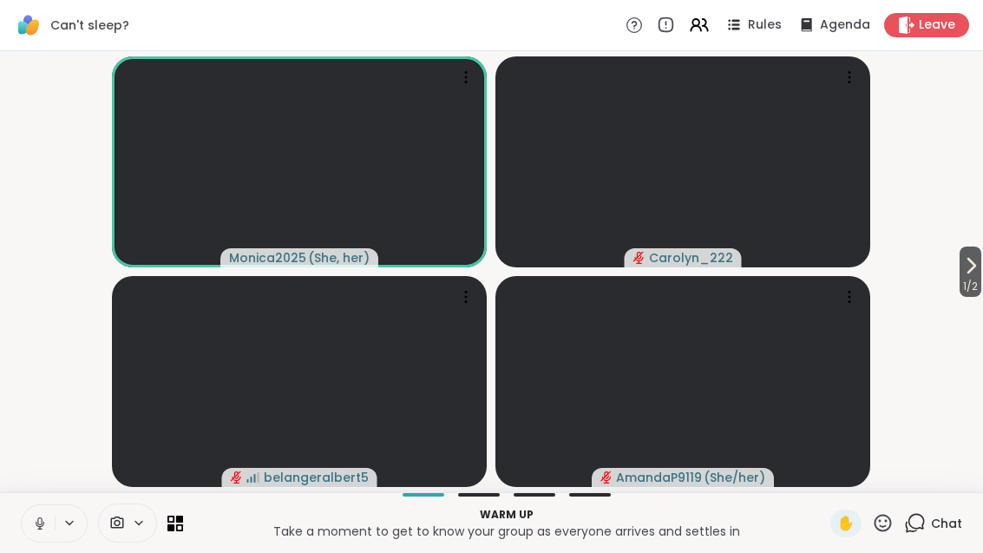
click at [971, 270] on icon at bounding box center [970, 265] width 21 height 21
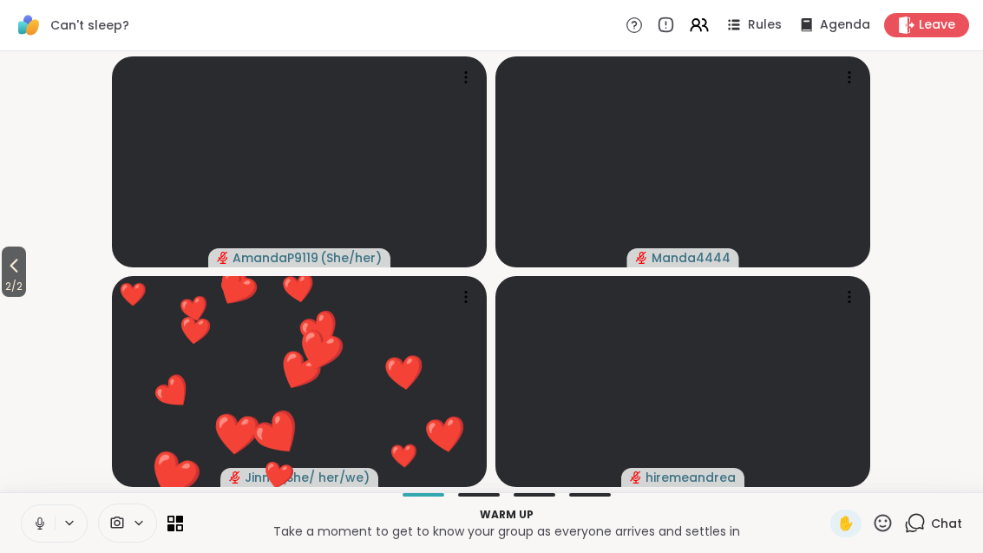
click at [8, 269] on icon at bounding box center [13, 265] width 21 height 21
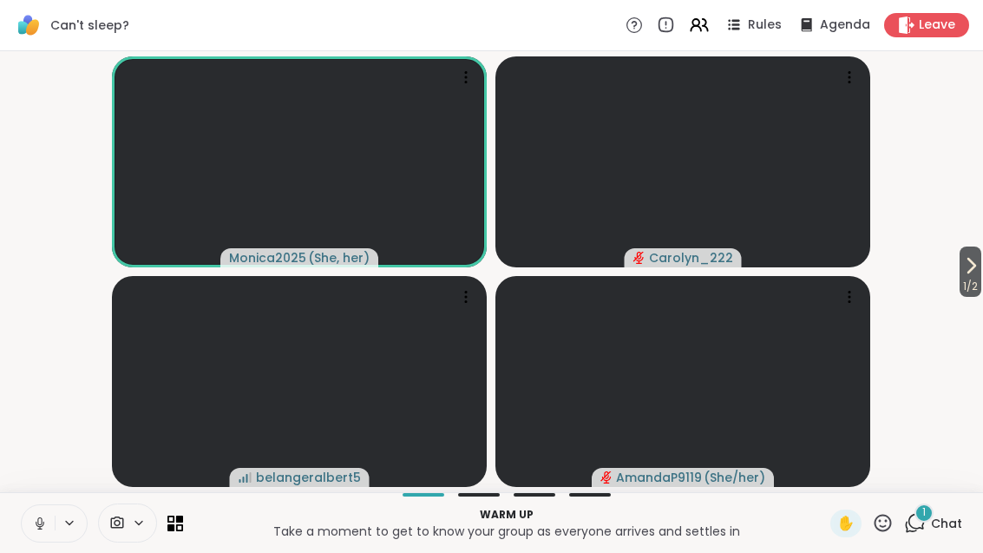
click at [937, 522] on span "Chat" at bounding box center [946, 522] width 31 height 17
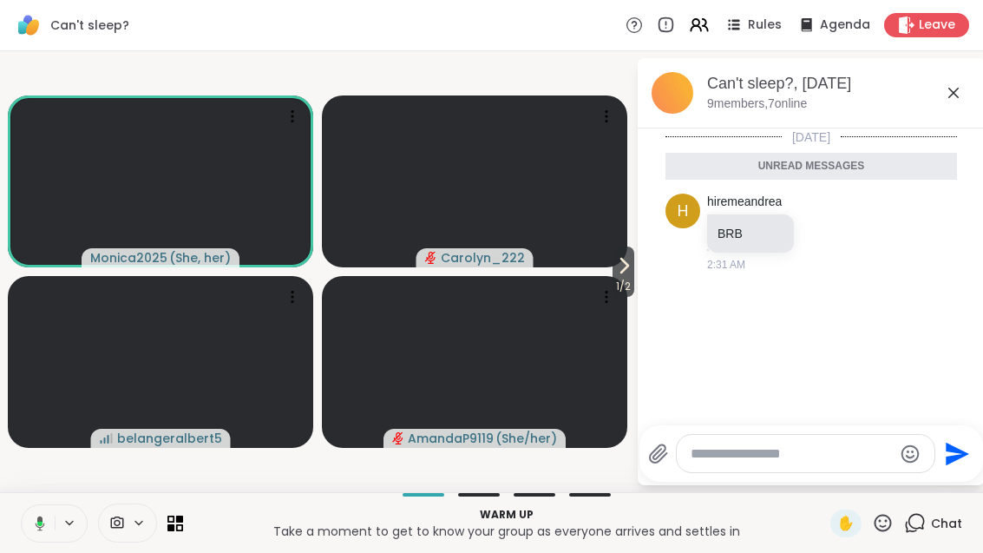
click at [958, 90] on icon at bounding box center [953, 92] width 21 height 21
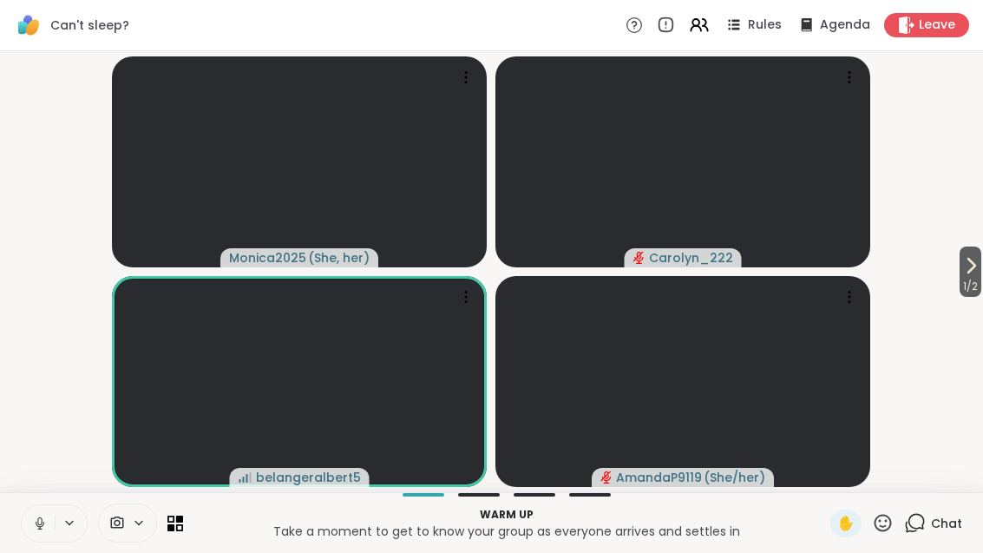
click at [979, 285] on span "1 / 2" at bounding box center [970, 286] width 22 height 21
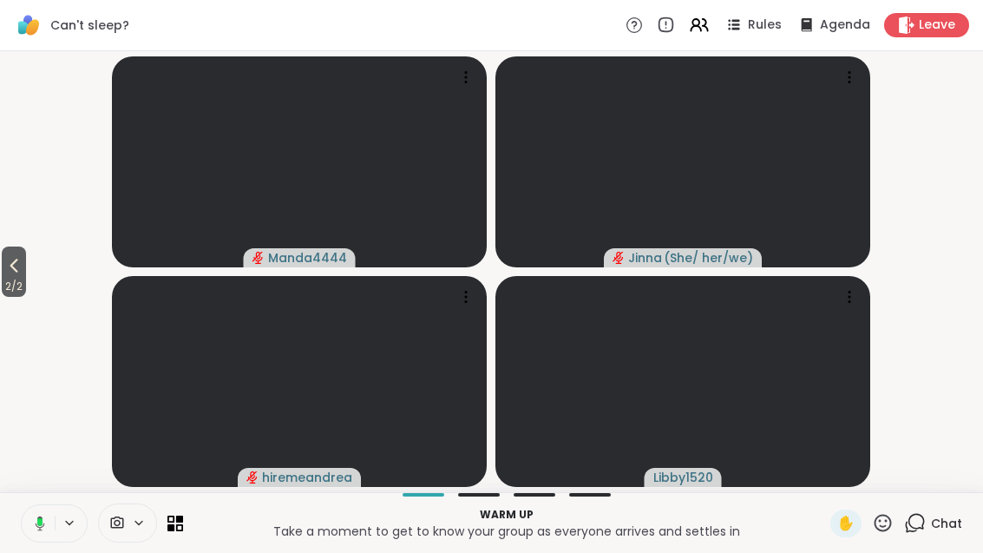
click at [17, 272] on icon at bounding box center [13, 265] width 21 height 21
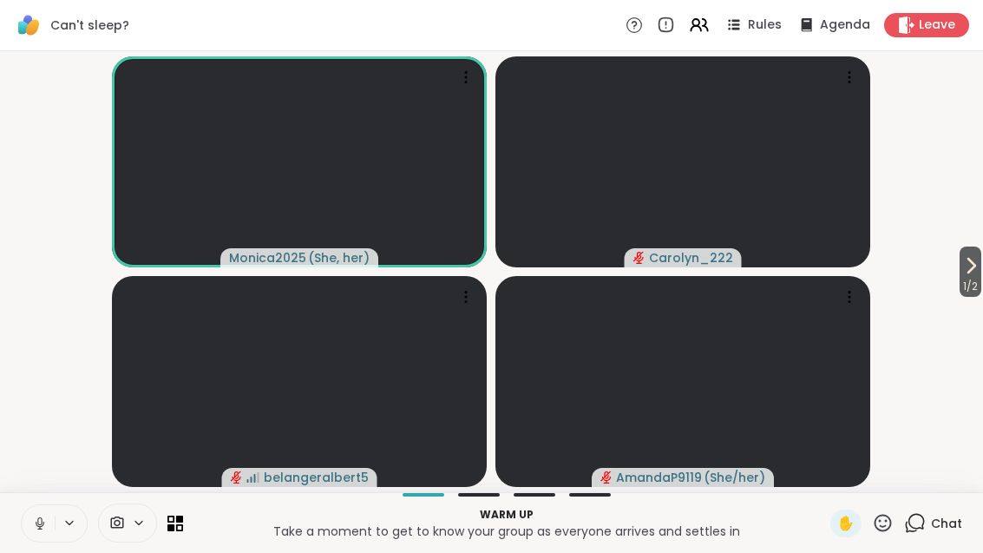
click at [699, 23] on icon at bounding box center [699, 25] width 21 height 21
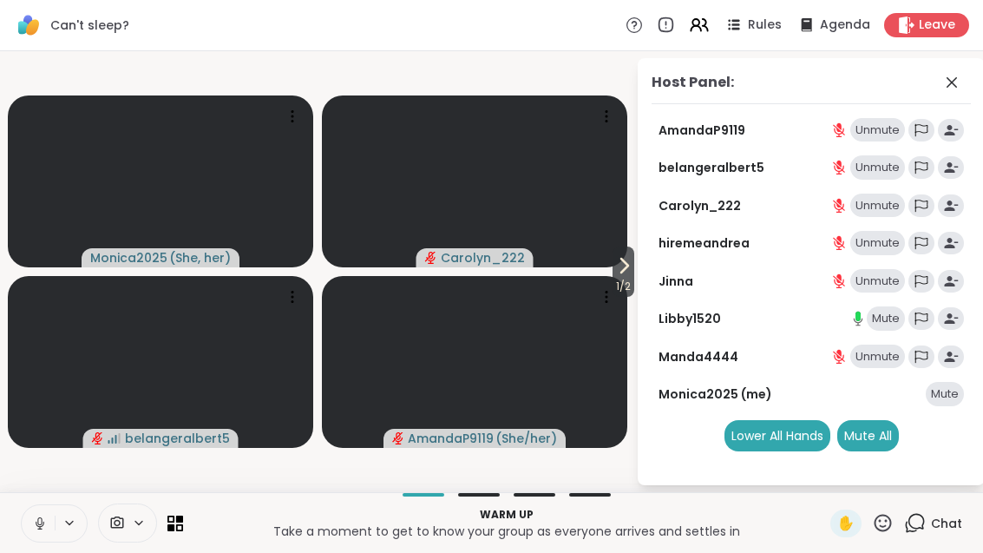
click at [947, 88] on icon at bounding box center [951, 82] width 21 height 21
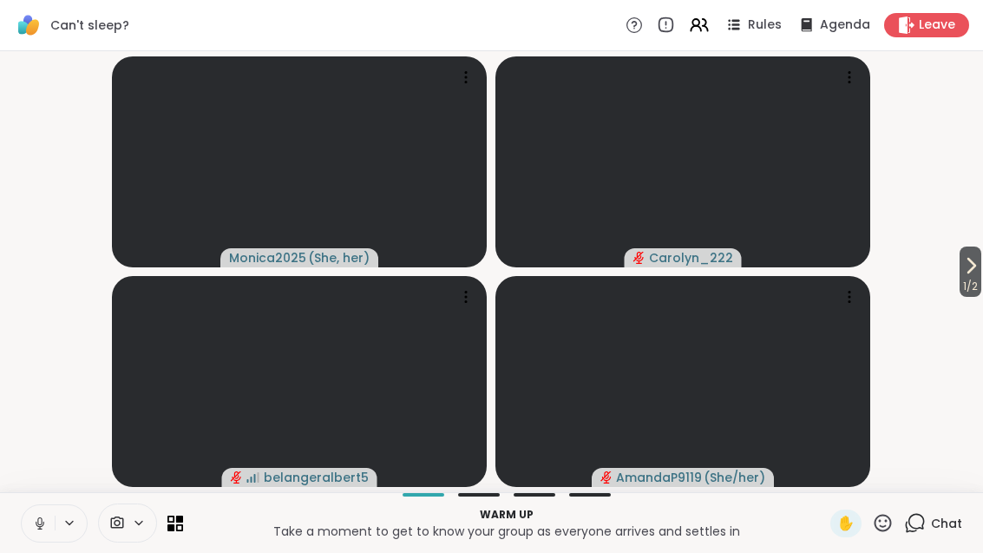
click at [174, 527] on icon at bounding box center [170, 526] width 7 height 7
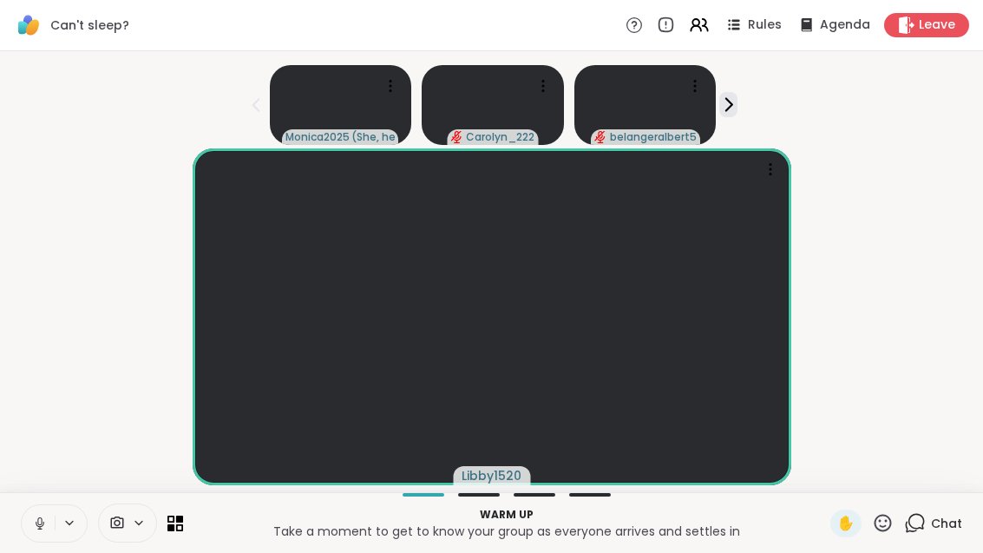
click at [175, 509] on div at bounding box center [102, 522] width 162 height 39
click at [197, 513] on p "Warm up" at bounding box center [506, 515] width 626 height 16
click at [180, 522] on icon at bounding box center [175, 523] width 16 height 16
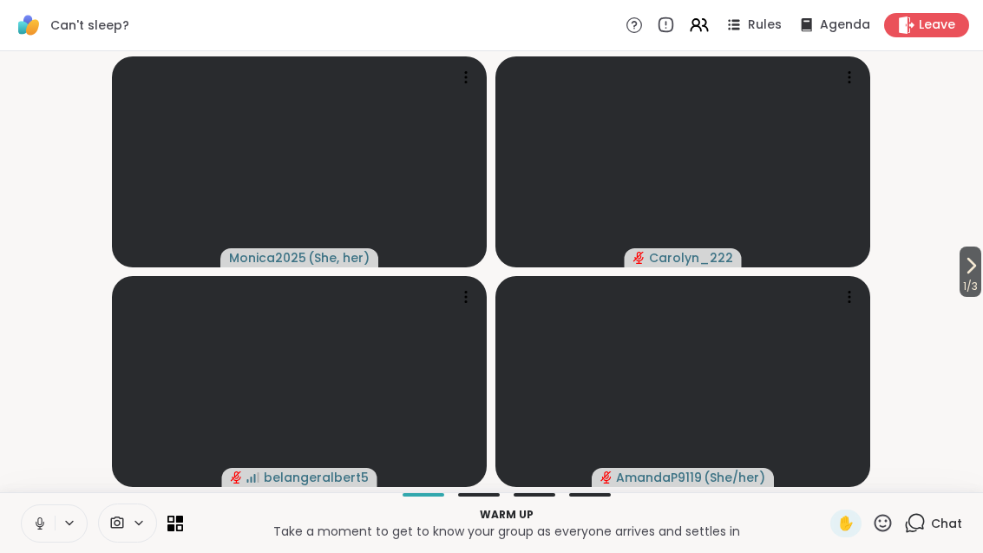
click at [948, 287] on video-player-container "1 / 3 Monica2025 ( She, her ) Carolyn_222 belangeralbert5 AmandaP9119 ( She/her…" at bounding box center [491, 271] width 962 height 427
click at [978, 282] on span "1 / 3" at bounding box center [970, 286] width 22 height 21
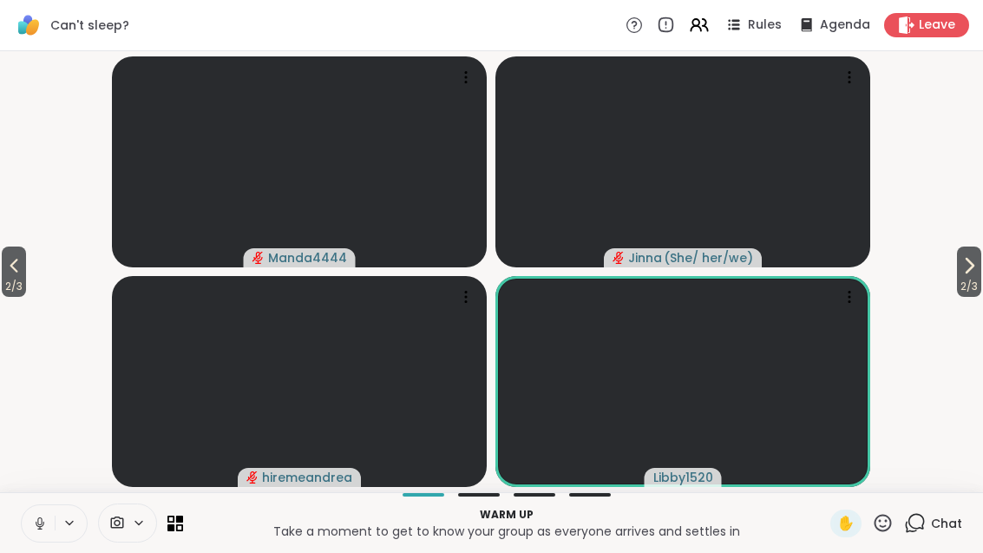
click at [968, 280] on span "2 / 3" at bounding box center [969, 286] width 24 height 21
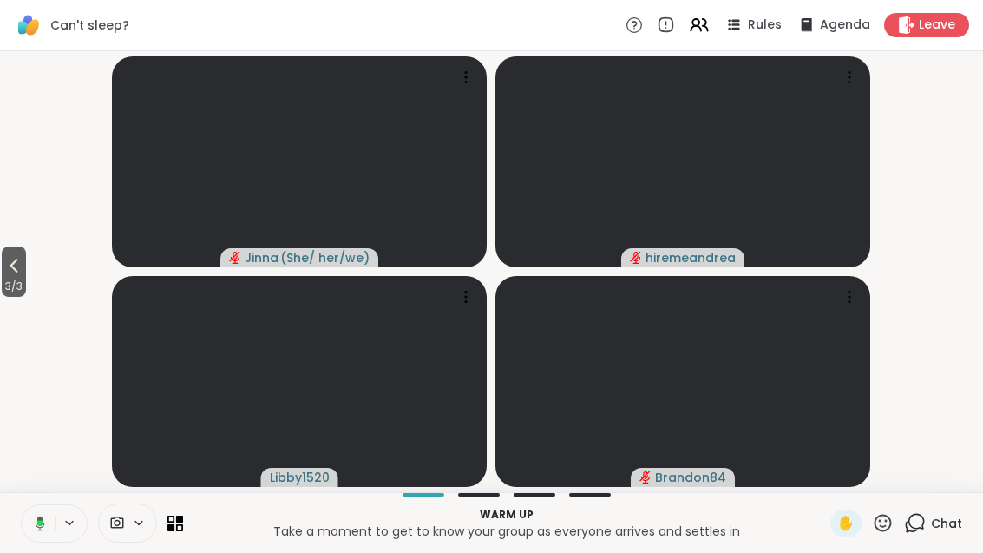
click at [26, 272] on button "3 / 3" at bounding box center [14, 271] width 24 height 50
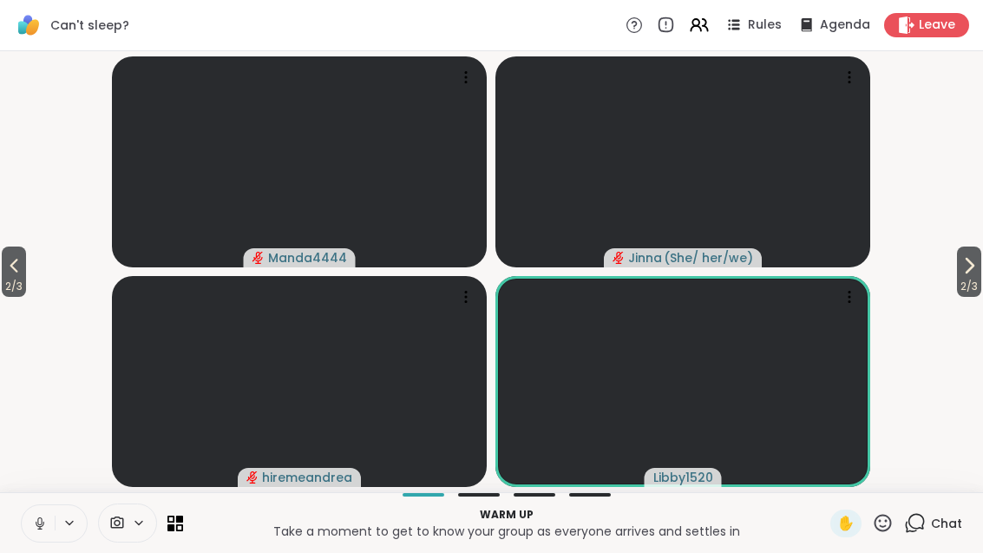
click at [18, 260] on icon at bounding box center [14, 266] width 8 height 14
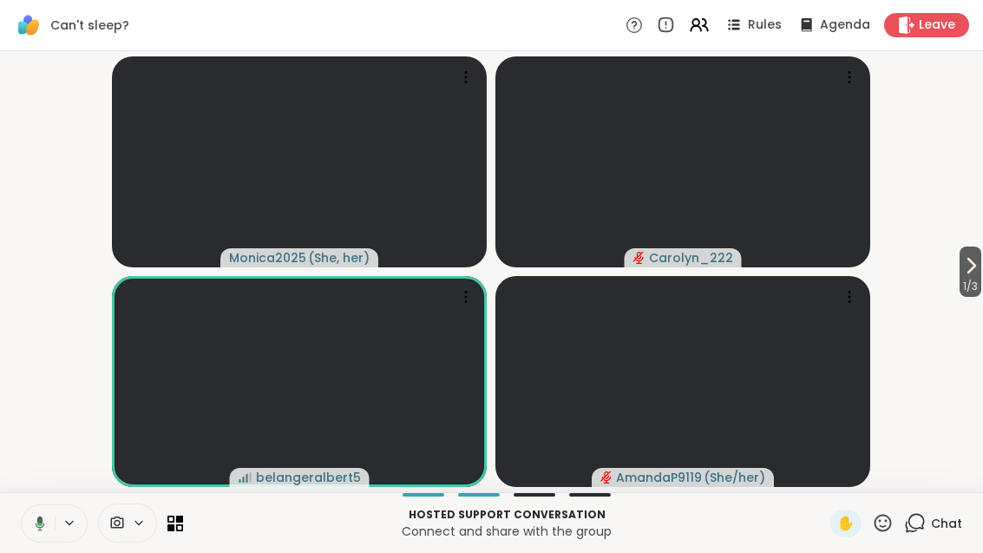
click at [976, 275] on icon at bounding box center [970, 265] width 21 height 21
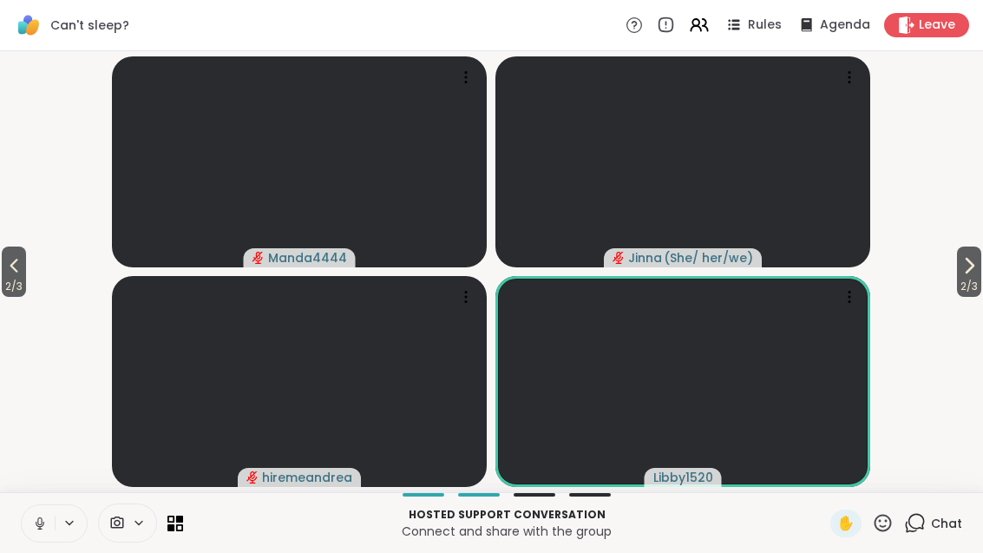
click at [962, 278] on span "2 / 3" at bounding box center [969, 286] width 24 height 21
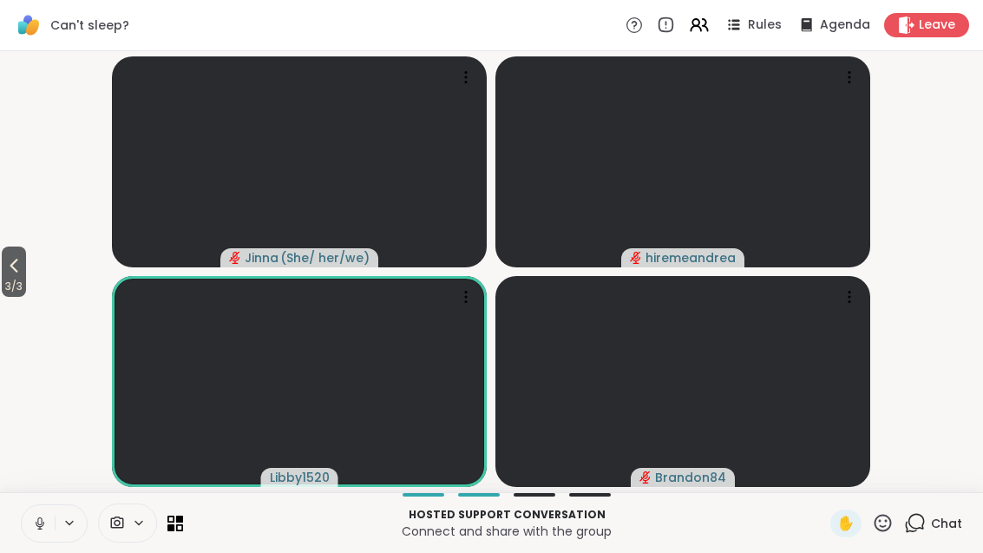
click at [3, 278] on span "3 / 3" at bounding box center [14, 286] width 24 height 21
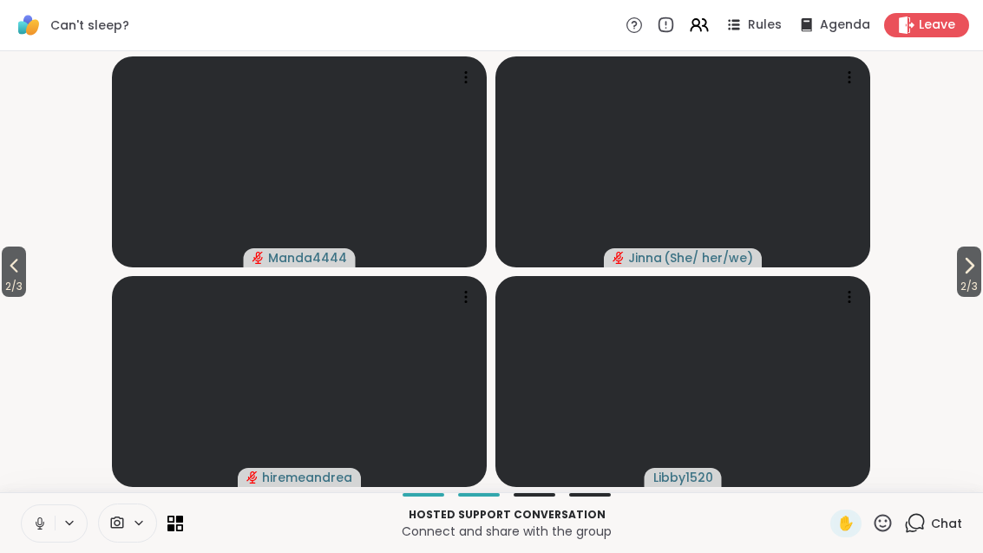
click at [11, 271] on icon at bounding box center [13, 265] width 21 height 21
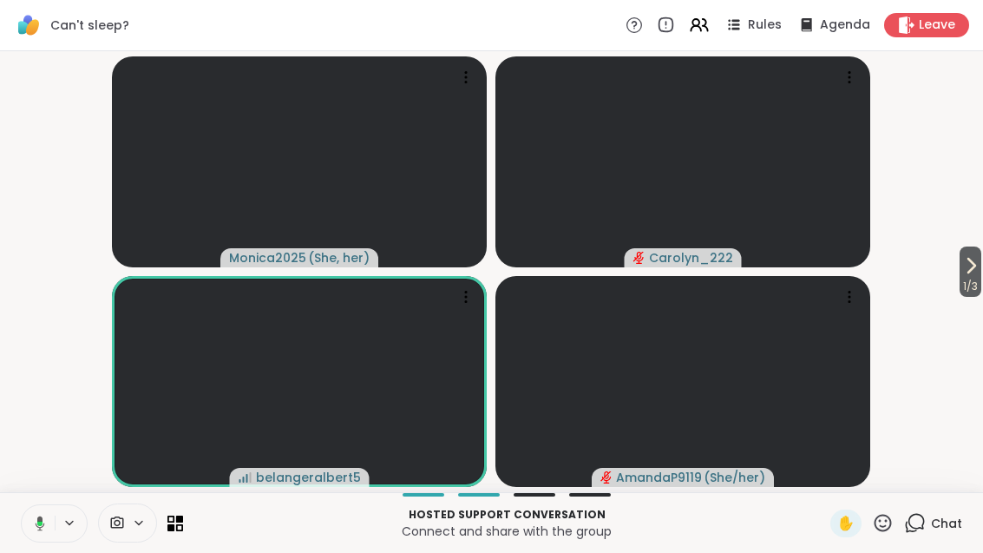
click at [751, 31] on span "Rules" at bounding box center [765, 24] width 34 height 17
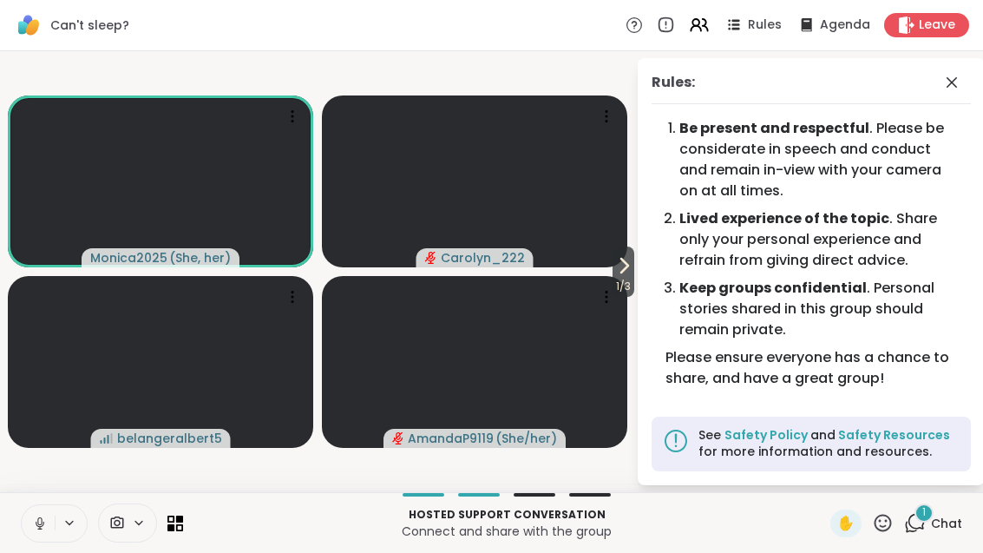
click at [640, 268] on div "Rules: Be present and respectful . Please be considerate in speech and conduct …" at bounding box center [811, 271] width 347 height 427
click at [617, 276] on span "1 / 3" at bounding box center [623, 286] width 22 height 21
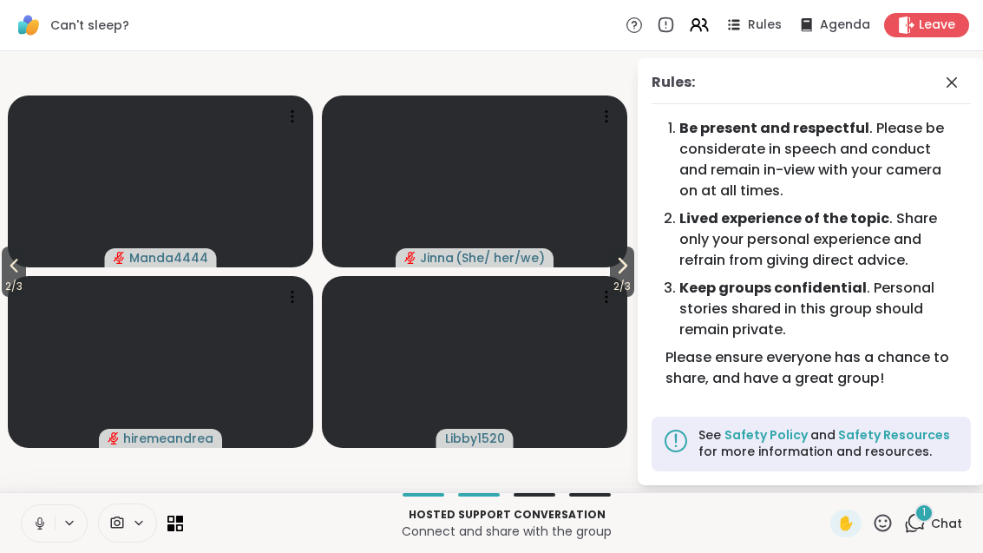
click at [619, 275] on icon at bounding box center [622, 265] width 21 height 21
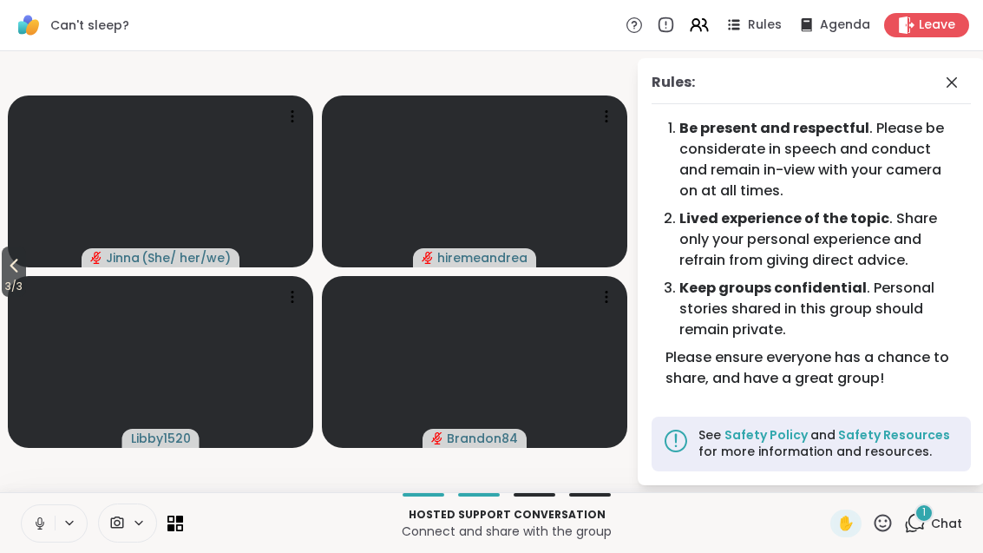
click at [26, 278] on span "3 / 3" at bounding box center [14, 286] width 24 height 21
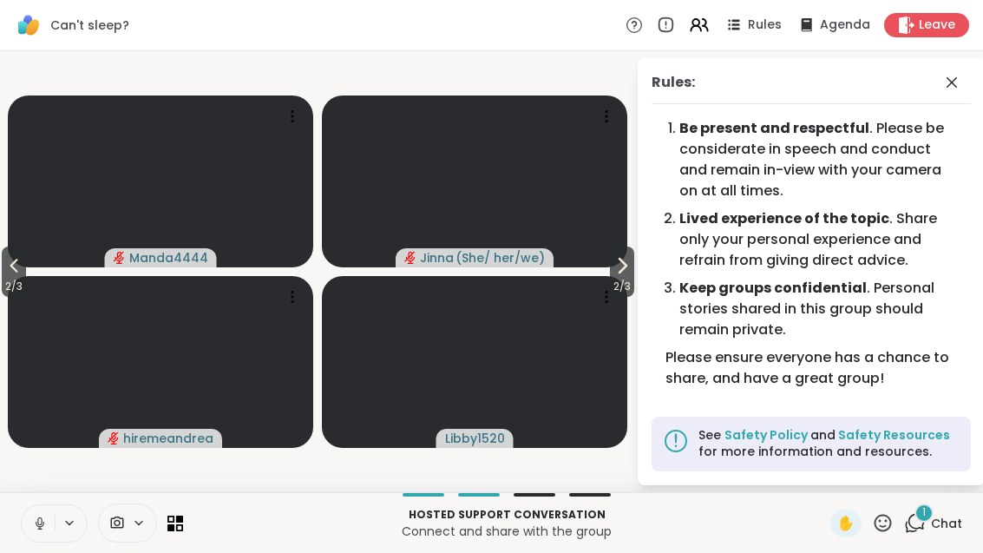
click at [14, 280] on span "2 / 3" at bounding box center [14, 286] width 24 height 21
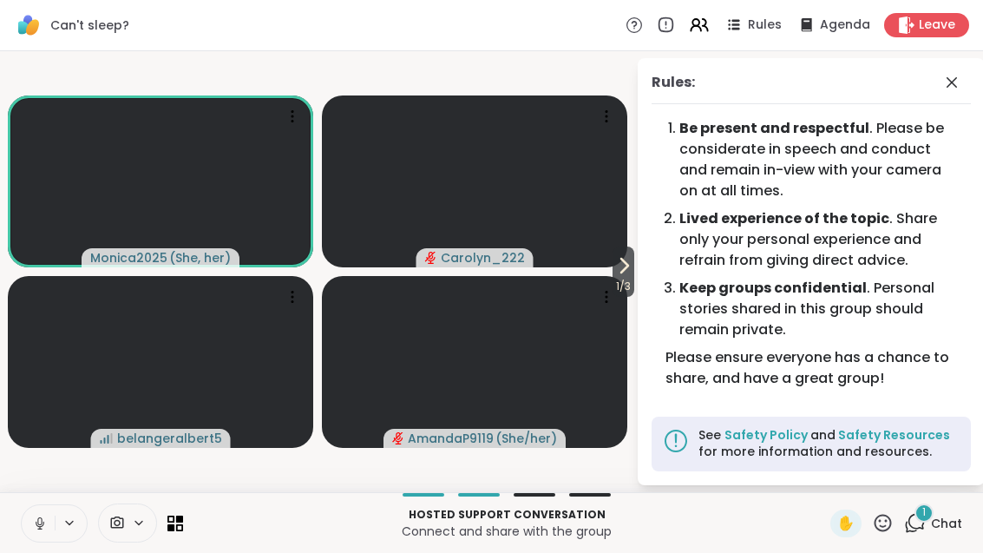
click at [961, 81] on icon at bounding box center [951, 82] width 21 height 21
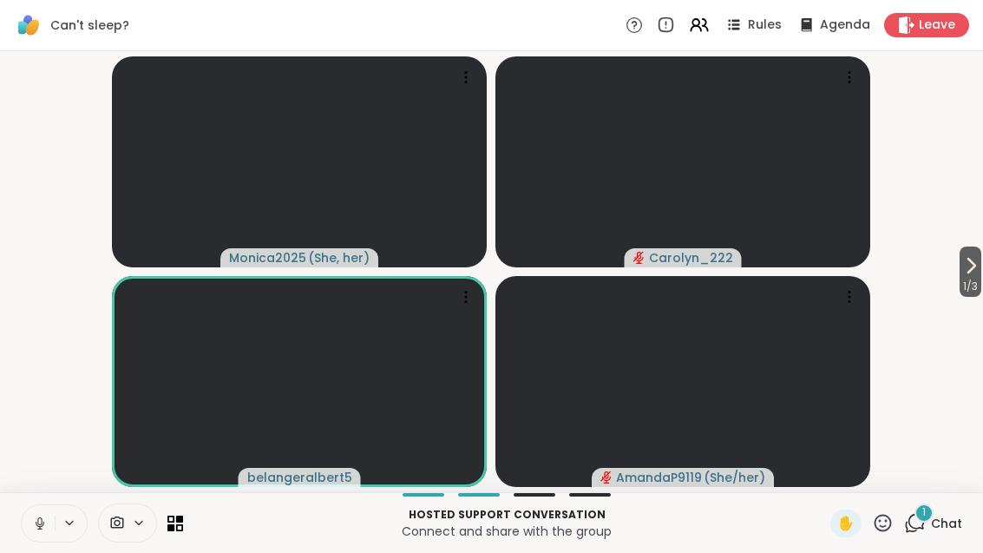
click at [938, 513] on div "1 Chat" at bounding box center [933, 523] width 58 height 28
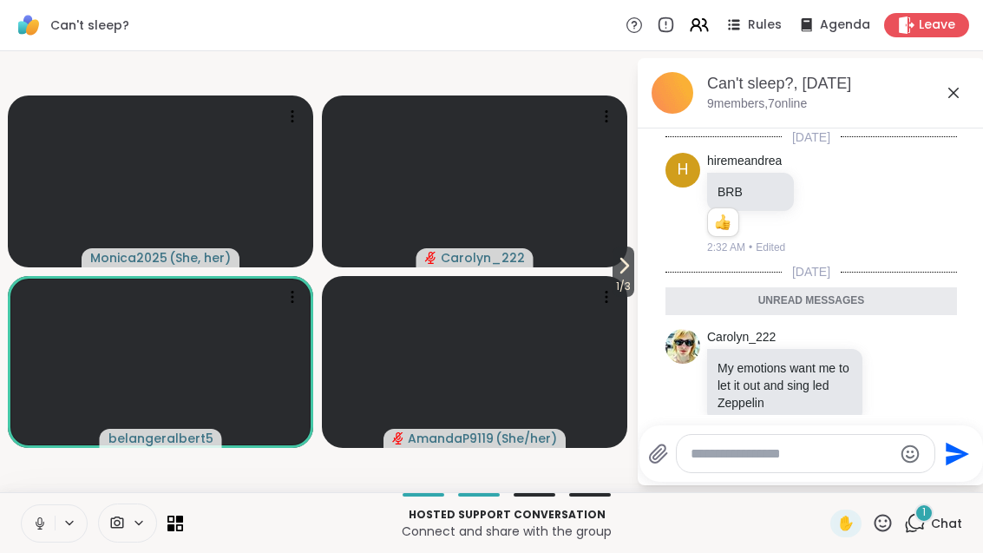
scroll to position [56, 0]
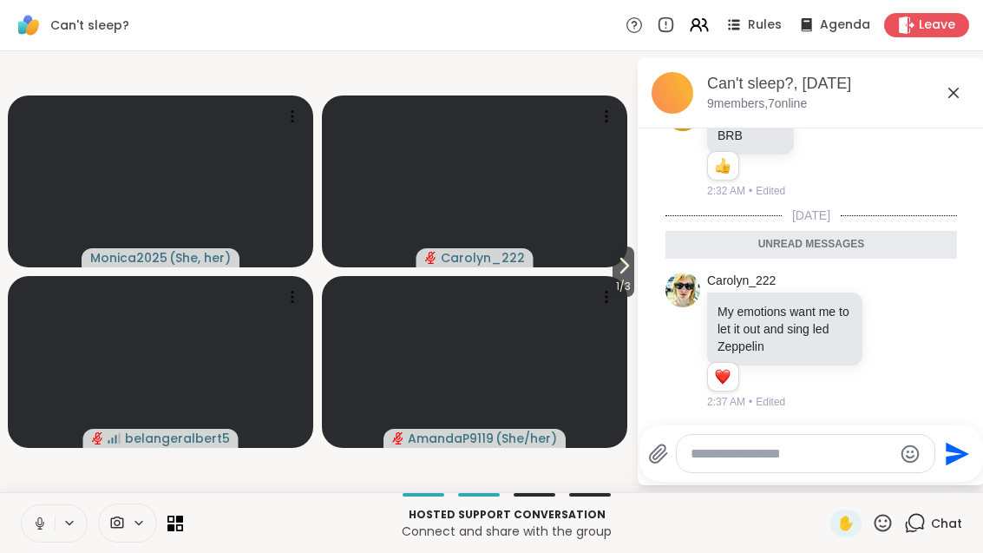
click at [969, 128] on li "h hiremeandrea BRB 1 1 2:32 AM • Edited" at bounding box center [811, 147] width 315 height 117
click at [951, 91] on icon at bounding box center [953, 92] width 21 height 21
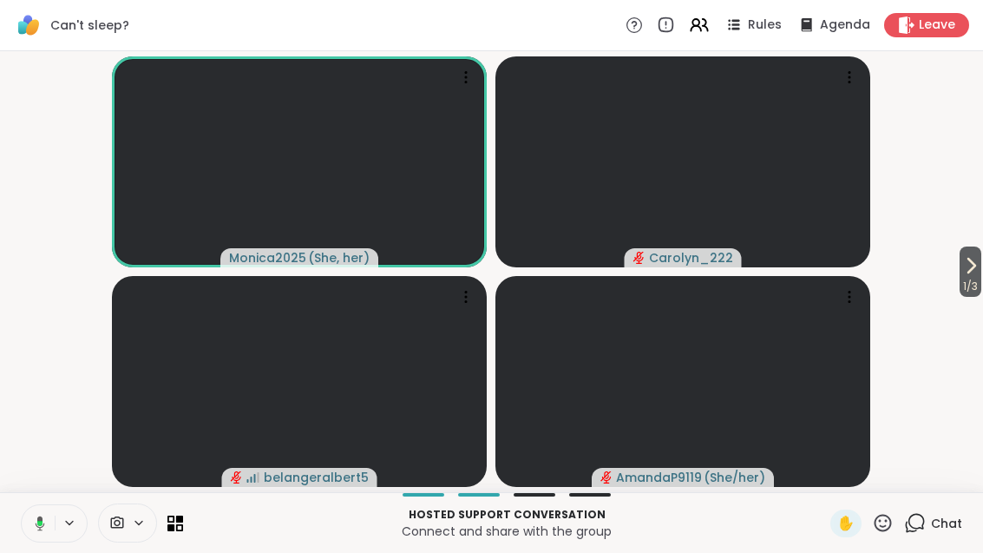
click at [980, 266] on button "1 / 3" at bounding box center [970, 271] width 22 height 50
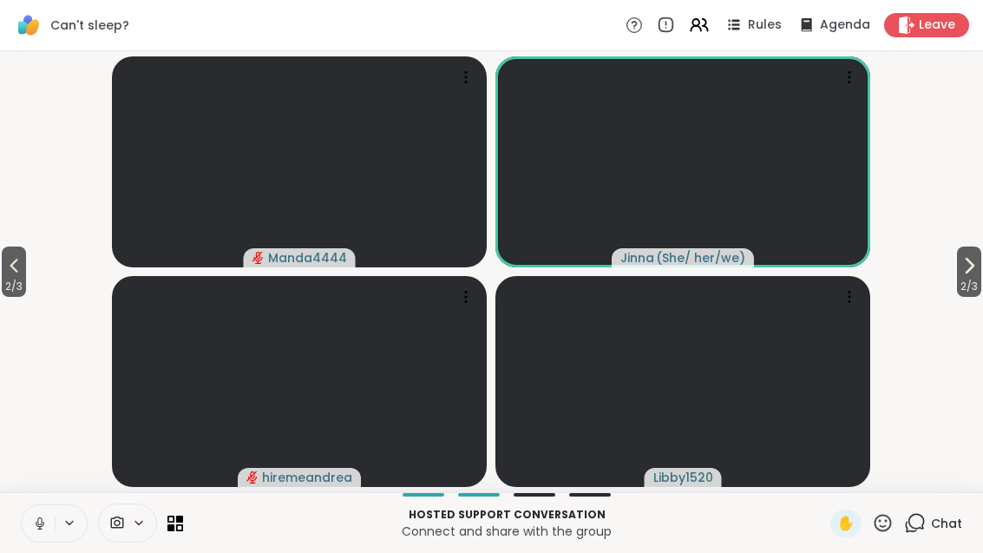
click at [965, 289] on span "2 / 3" at bounding box center [969, 286] width 24 height 21
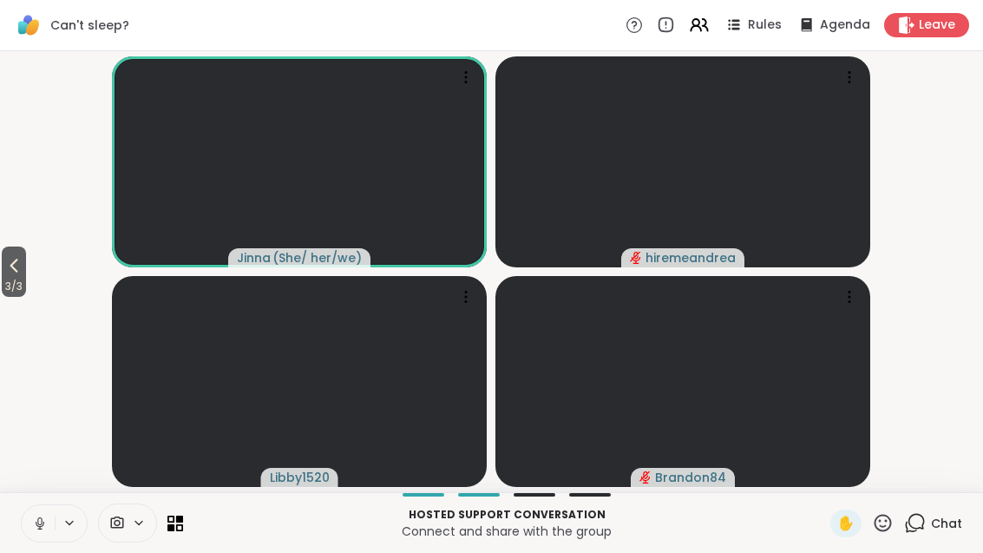
click at [16, 259] on icon at bounding box center [13, 265] width 21 height 21
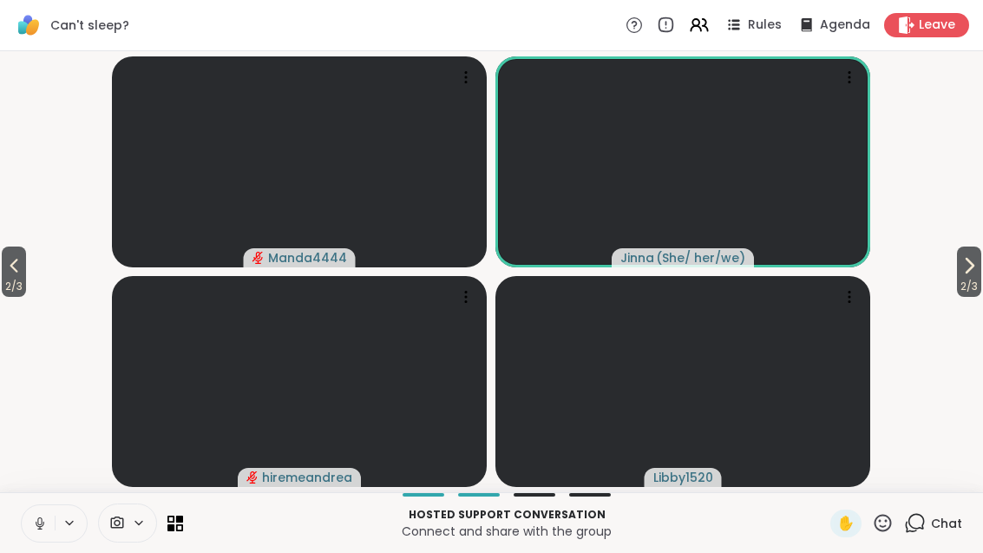
click at [12, 274] on icon at bounding box center [13, 265] width 21 height 21
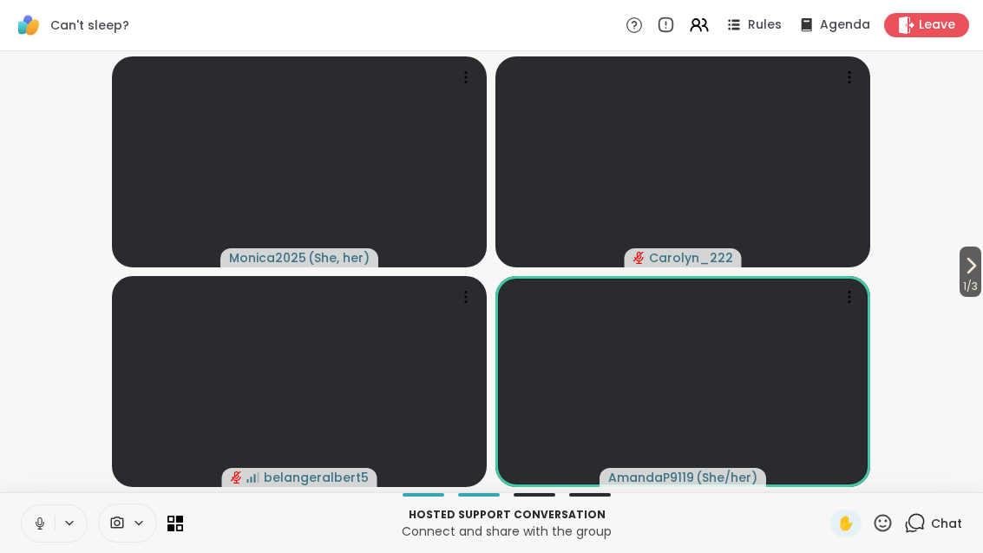
click at [979, 274] on button "1 / 3" at bounding box center [970, 271] width 22 height 50
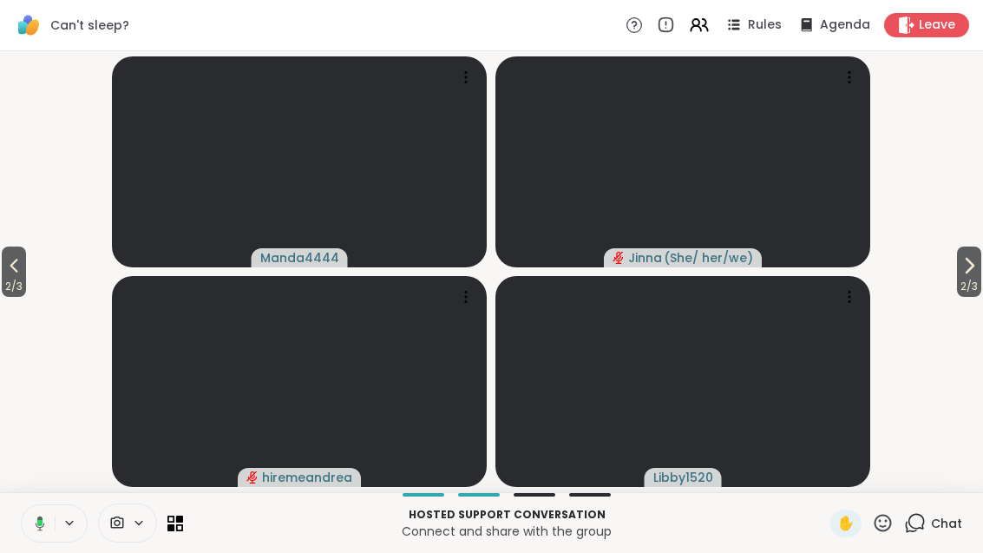
click at [970, 289] on span "2 / 3" at bounding box center [969, 286] width 24 height 21
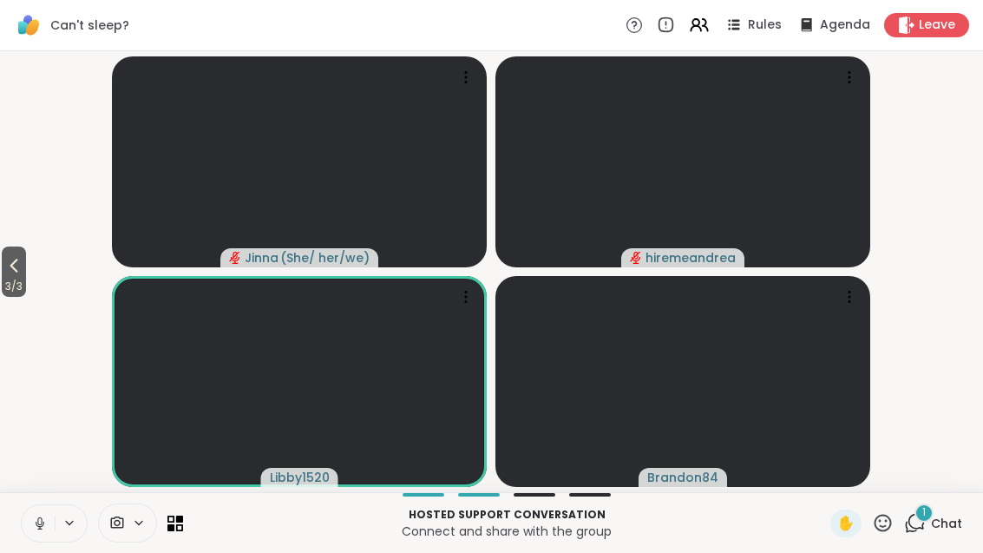
click at [942, 515] on span "Chat" at bounding box center [946, 522] width 31 height 17
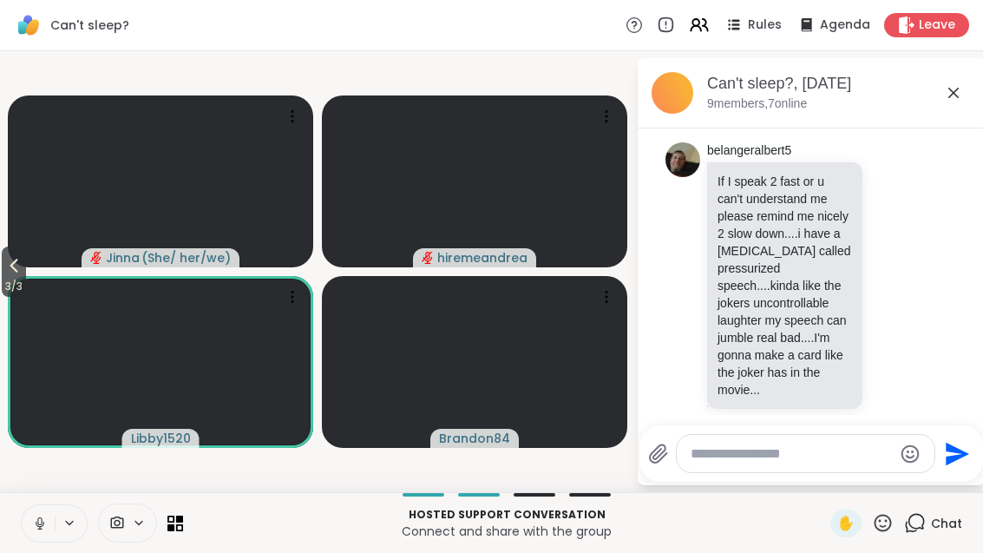
scroll to position [347, 0]
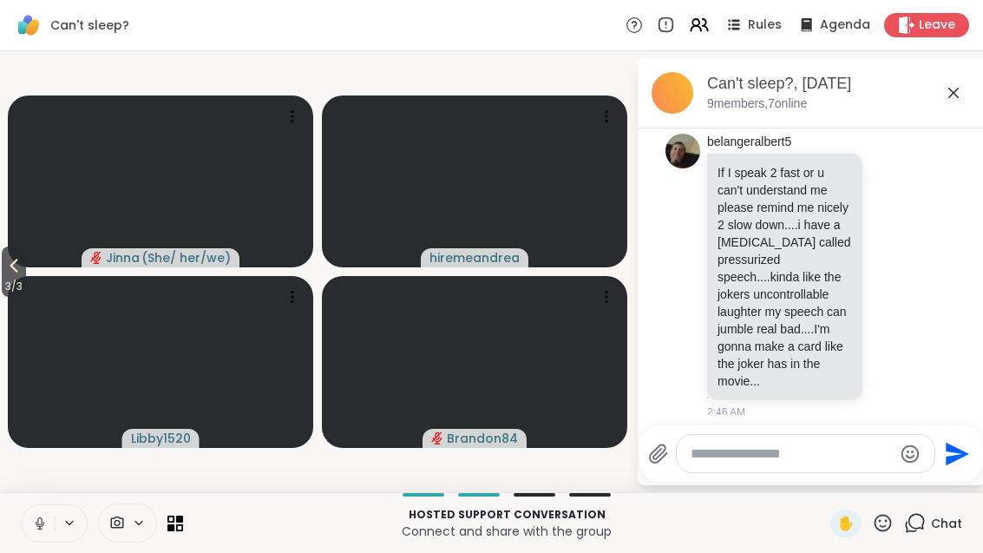
click at [908, 324] on div "belangeralbert5 If I speak 2 fast or u can't understand me please remind me nic…" at bounding box center [813, 277] width 213 height 287
click at [900, 272] on icon at bounding box center [893, 275] width 16 height 17
click at [762, 261] on button "Select Reaction: Heart" at bounding box center [754, 248] width 35 height 35
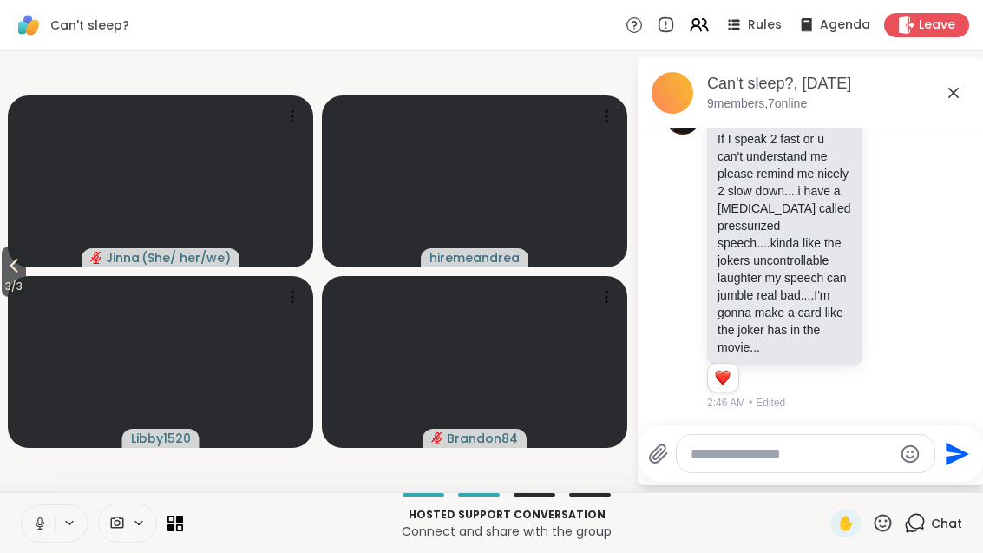
click at [767, 445] on textarea "Type your message" at bounding box center [792, 453] width 202 height 17
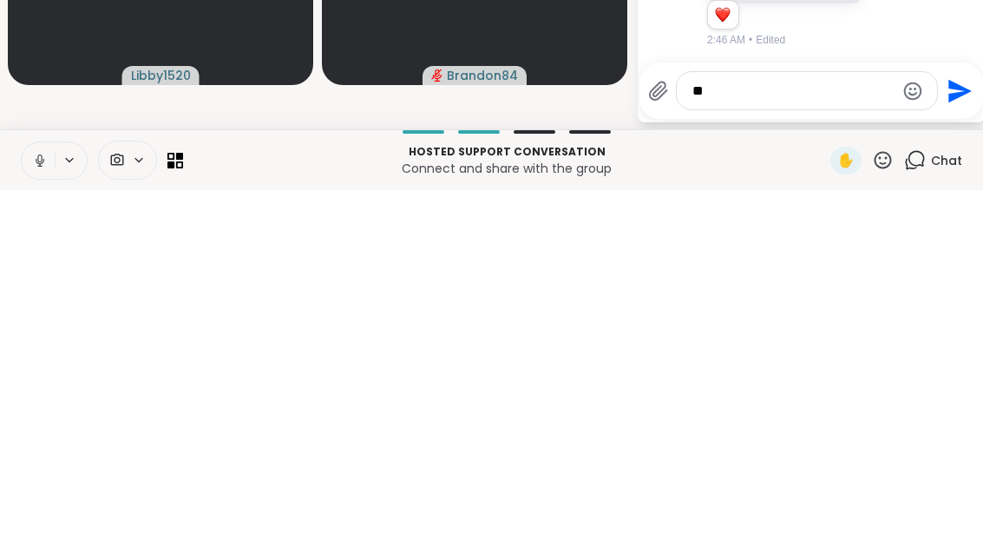
type textarea "*"
type textarea "**********"
click at [973, 434] on button "Send" at bounding box center [957, 453] width 39 height 39
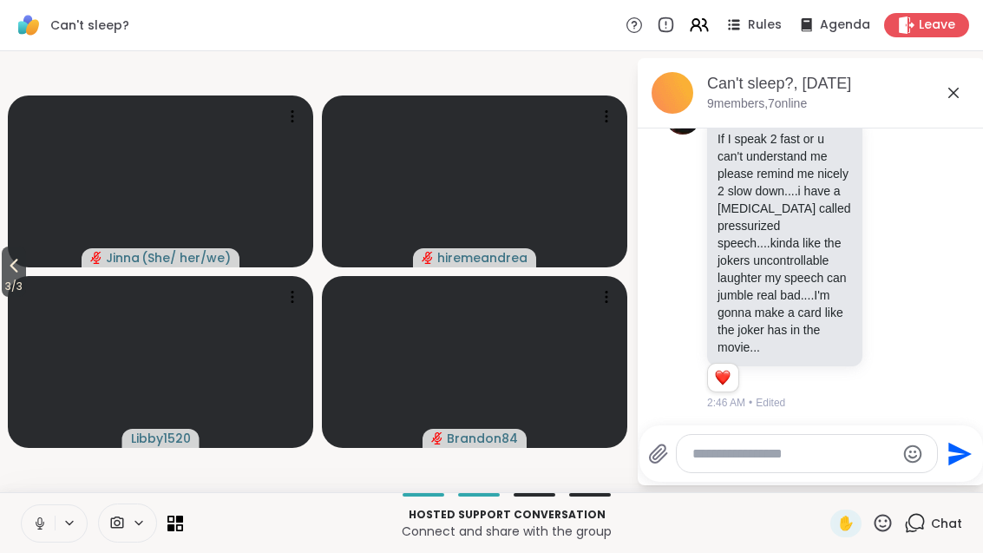
scroll to position [432, 0]
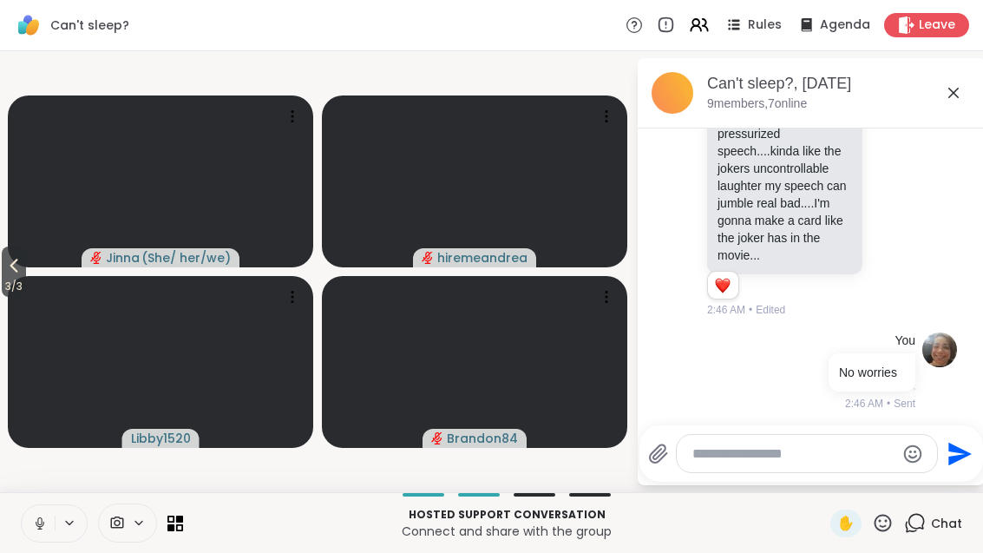
click at [959, 96] on icon at bounding box center [953, 92] width 21 height 21
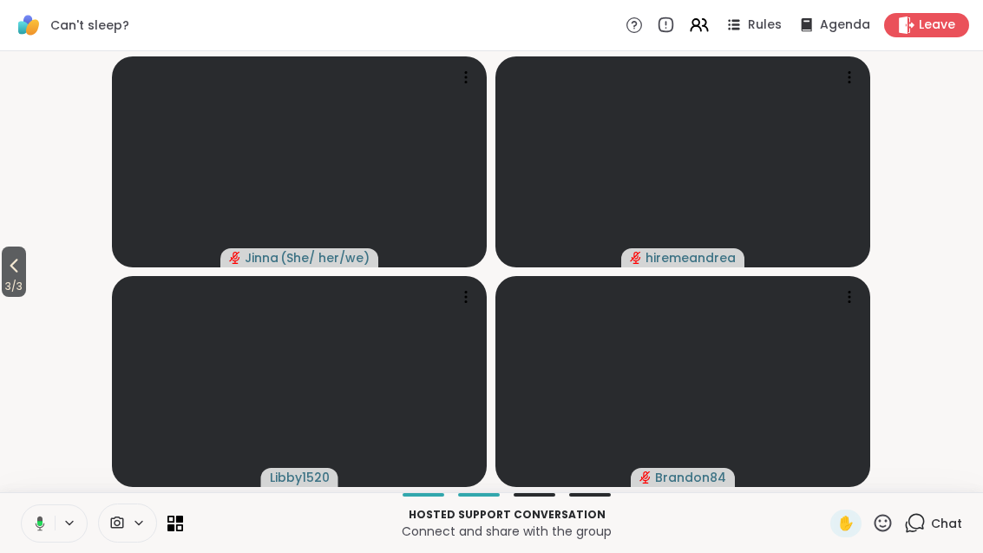
click at [26, 278] on span "3 / 3" at bounding box center [14, 286] width 24 height 21
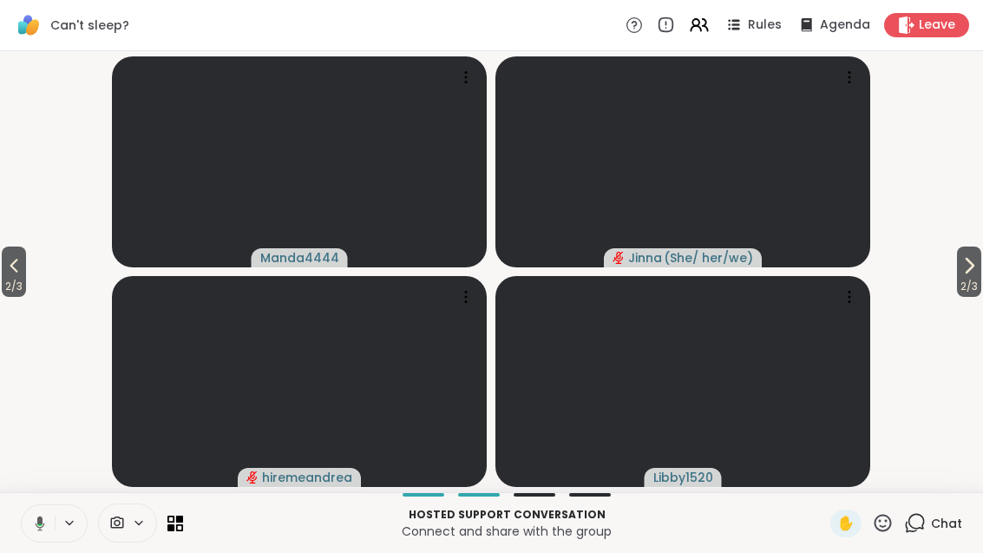
click at [16, 295] on span "2 / 3" at bounding box center [14, 286] width 24 height 21
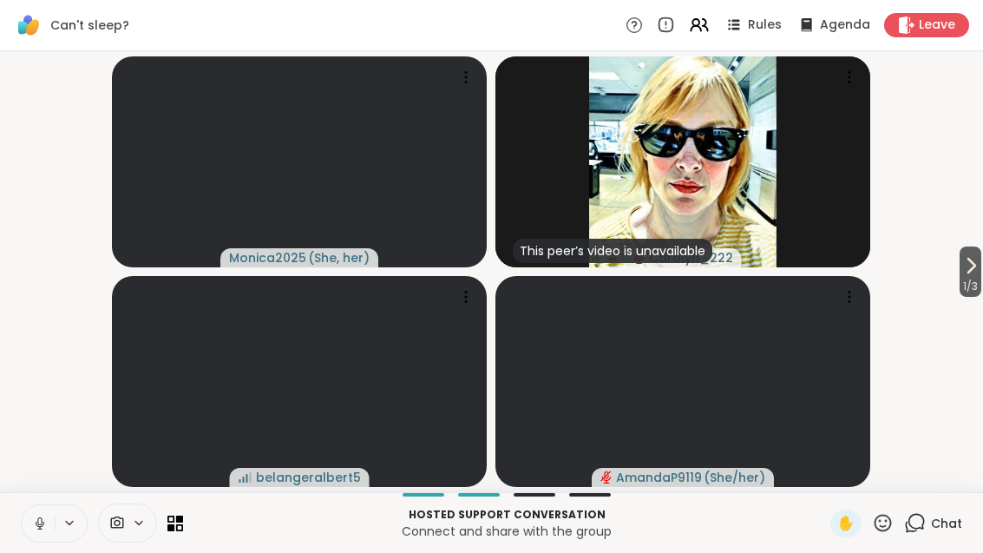
click at [979, 281] on span "1 / 3" at bounding box center [970, 286] width 22 height 21
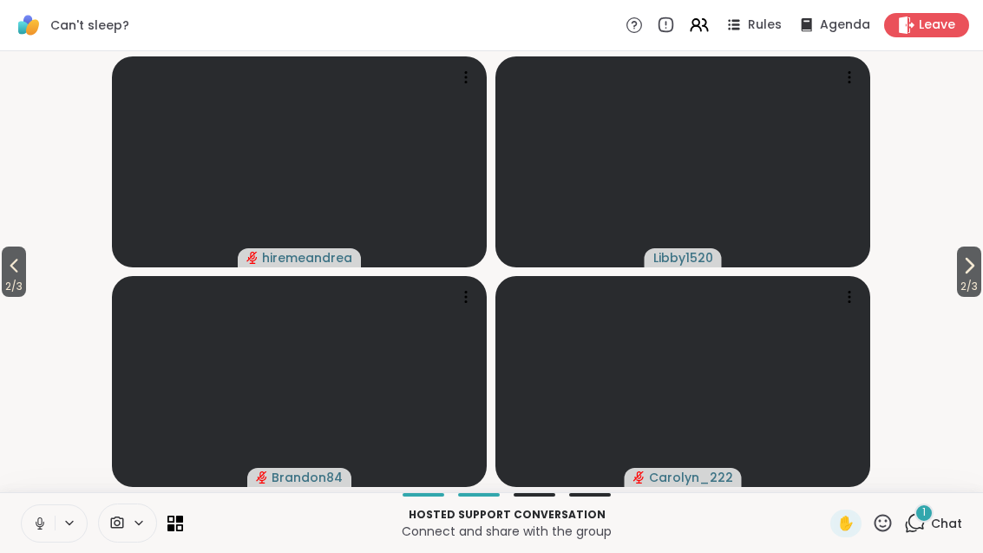
click at [179, 516] on icon at bounding box center [179, 518] width 7 height 7
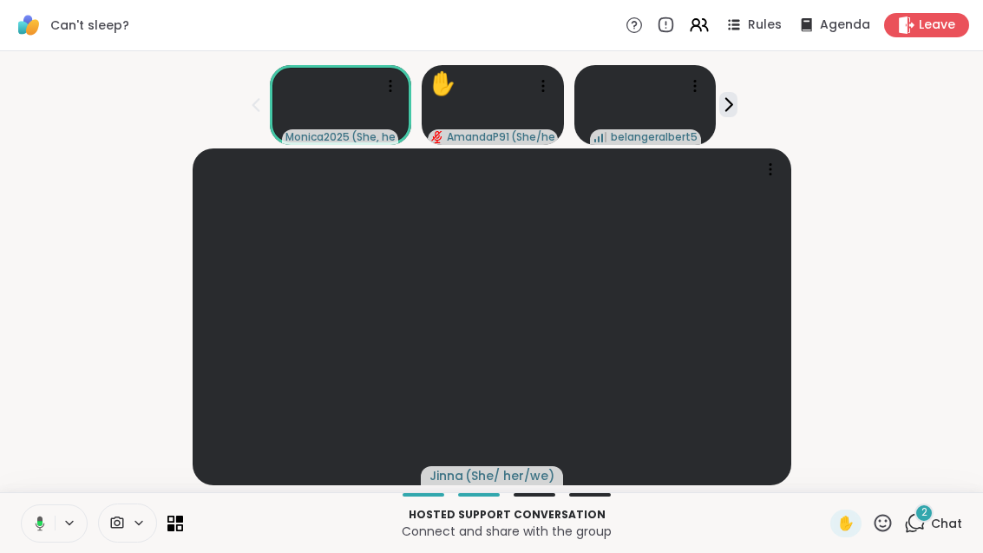
click at [698, 25] on icon at bounding box center [695, 22] width 7 height 7
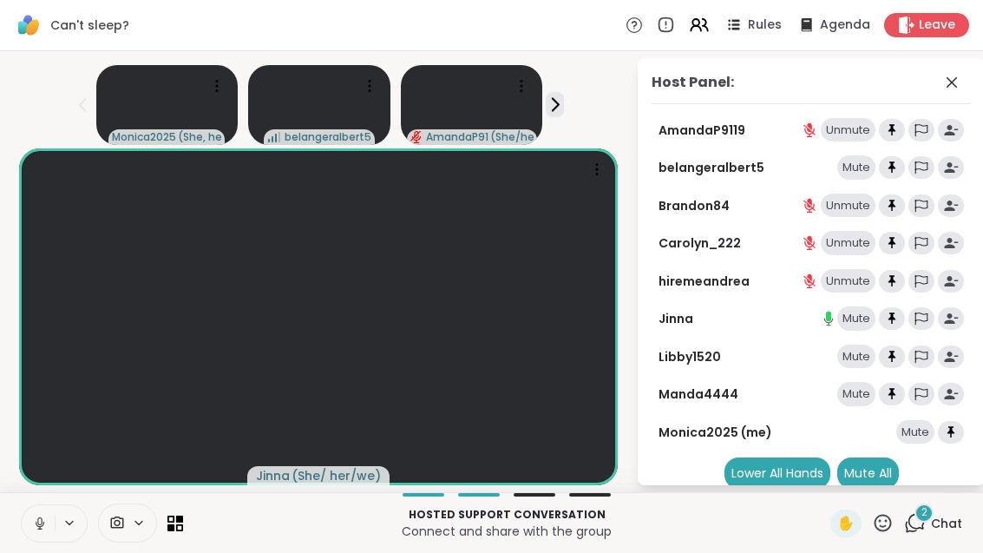
click at [926, 534] on div "2 Chat" at bounding box center [933, 523] width 58 height 28
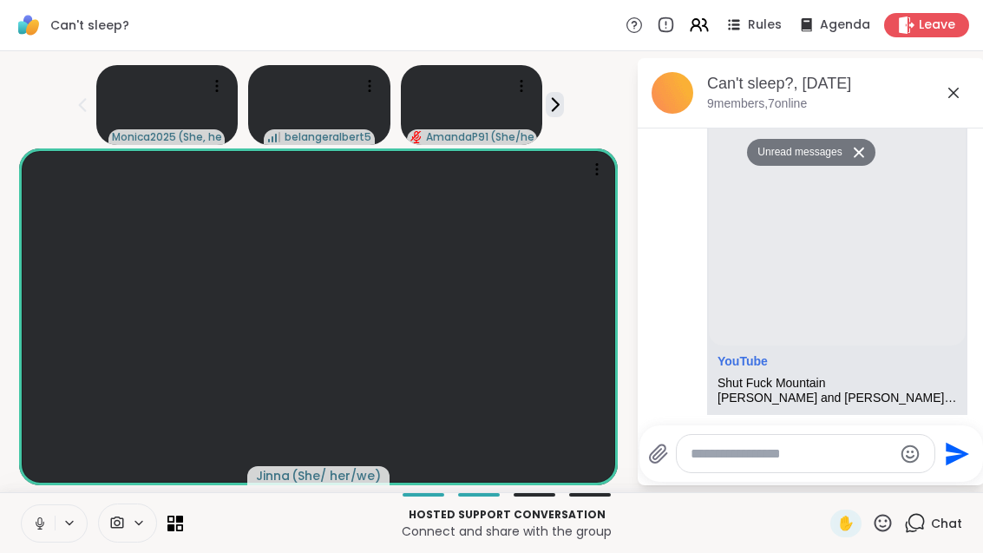
scroll to position [1013, 0]
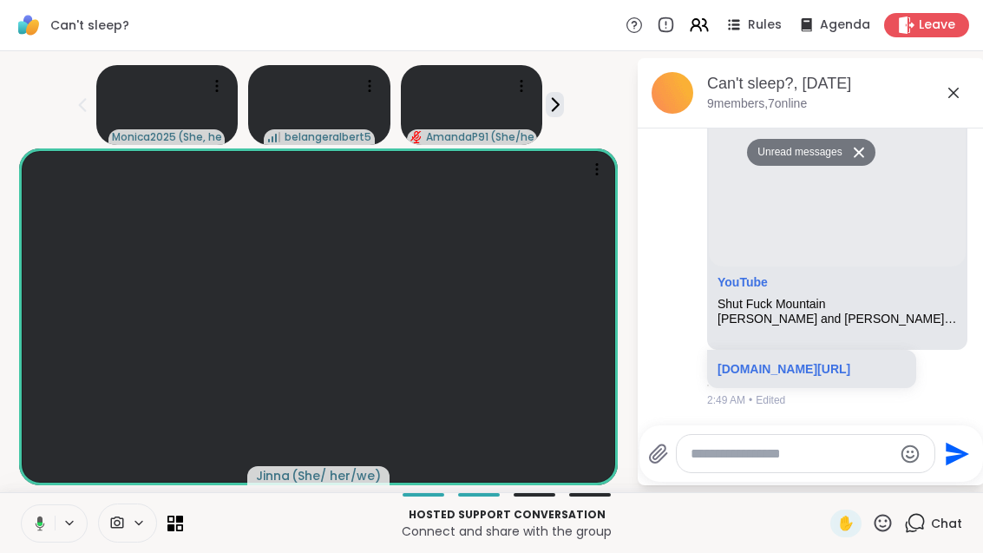
click at [964, 99] on icon at bounding box center [953, 92] width 21 height 21
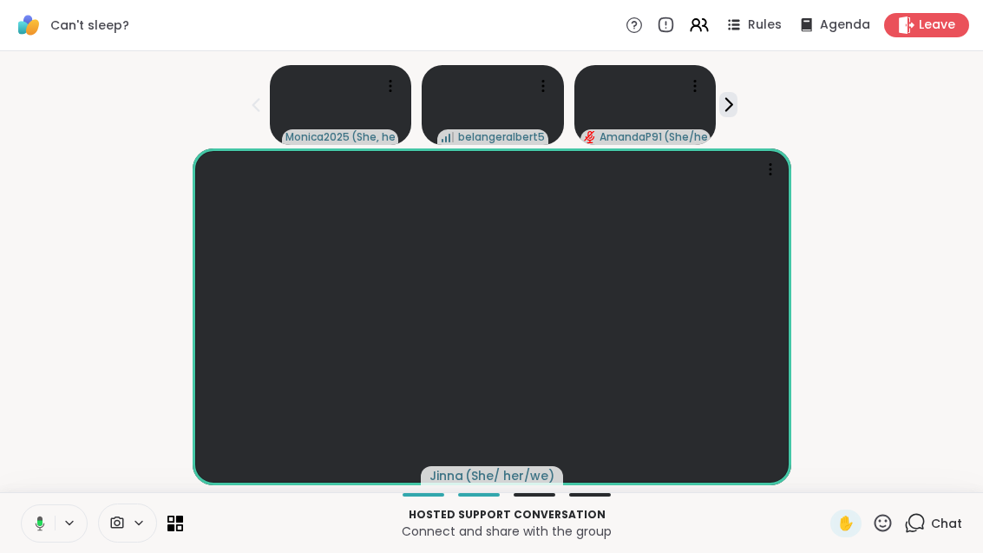
click at [917, 535] on div "Chat" at bounding box center [933, 523] width 58 height 28
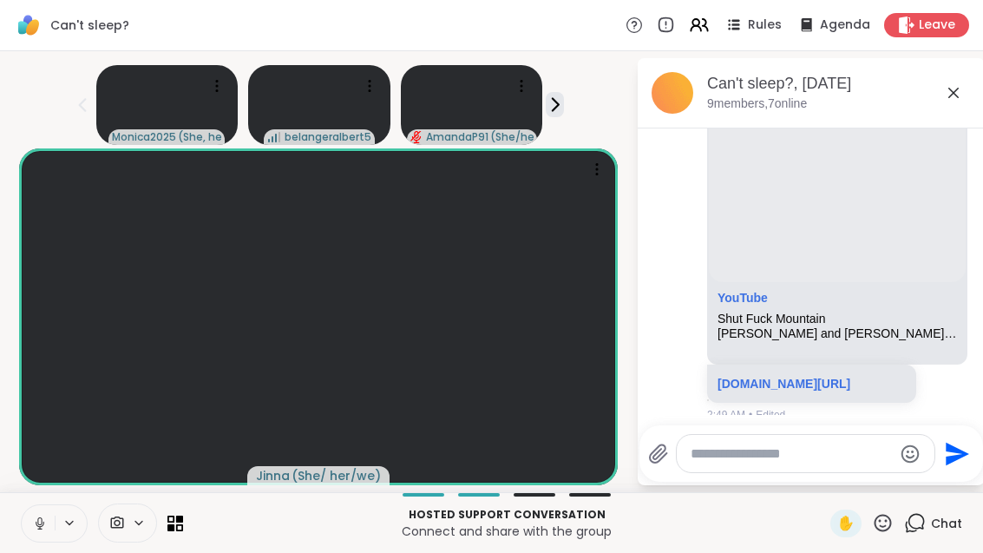
scroll to position [955, 0]
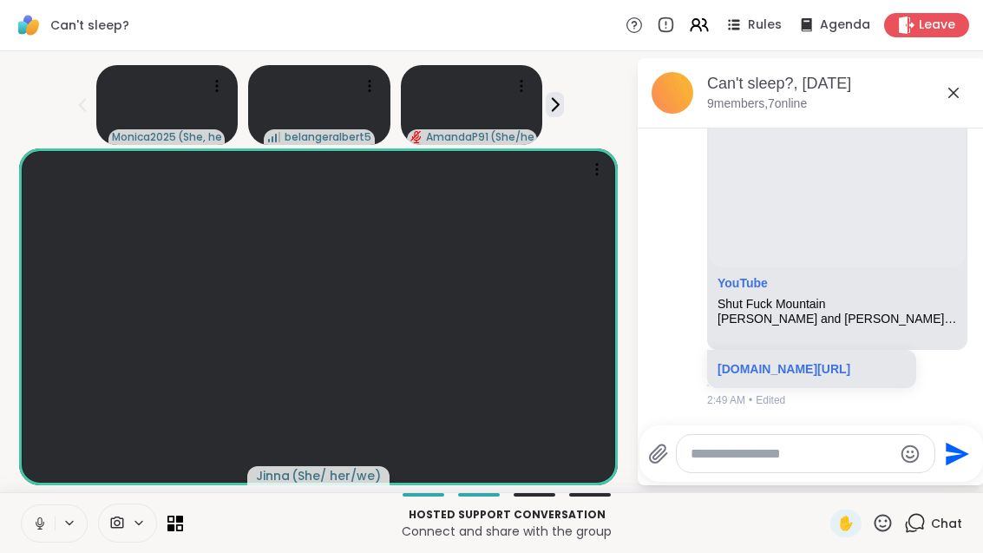
click at [182, 526] on icon at bounding box center [179, 526] width 7 height 7
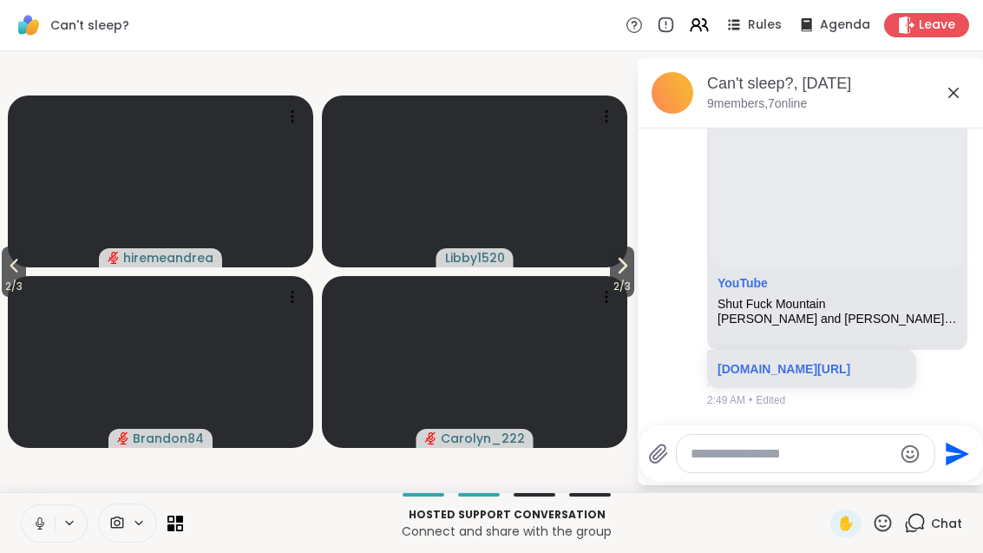
click at [12, 279] on span "2 / 3" at bounding box center [14, 286] width 24 height 21
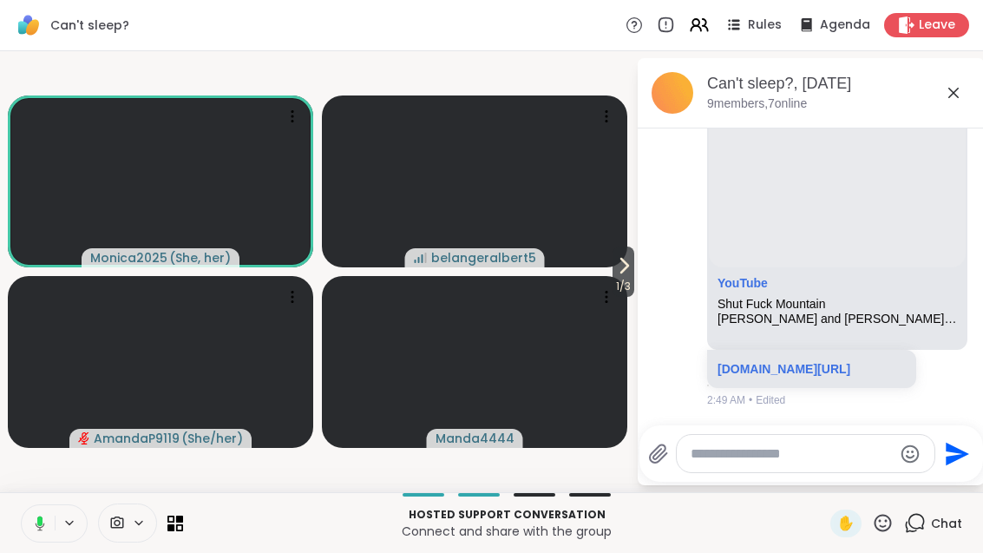
click at [176, 517] on icon at bounding box center [179, 518] width 7 height 7
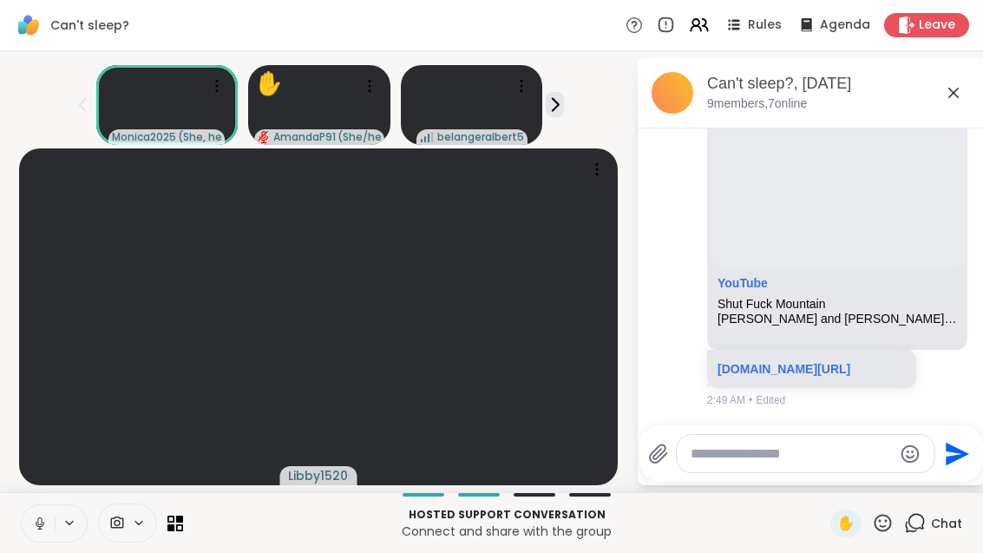
click at [703, 35] on icon at bounding box center [699, 25] width 21 height 21
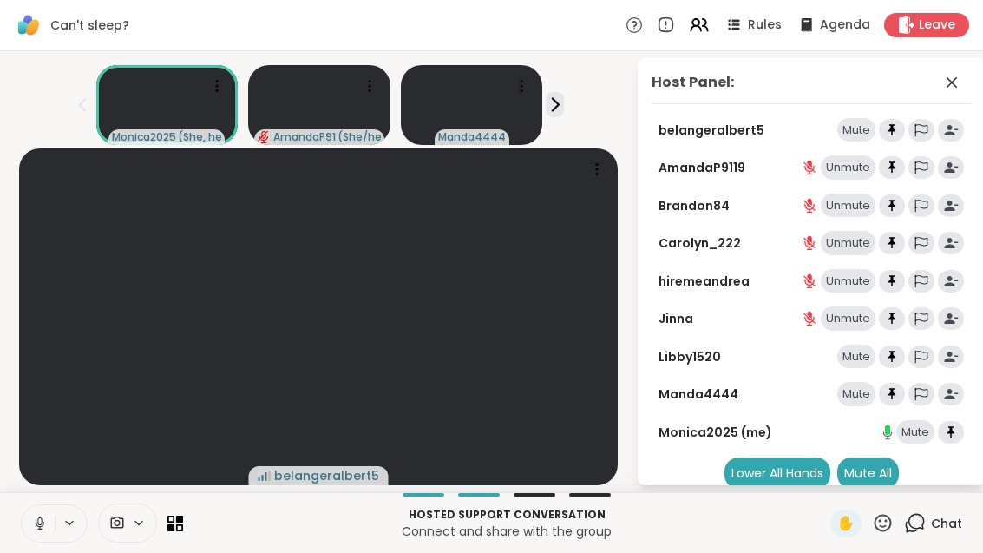
click at [180, 524] on icon at bounding box center [179, 526] width 7 height 7
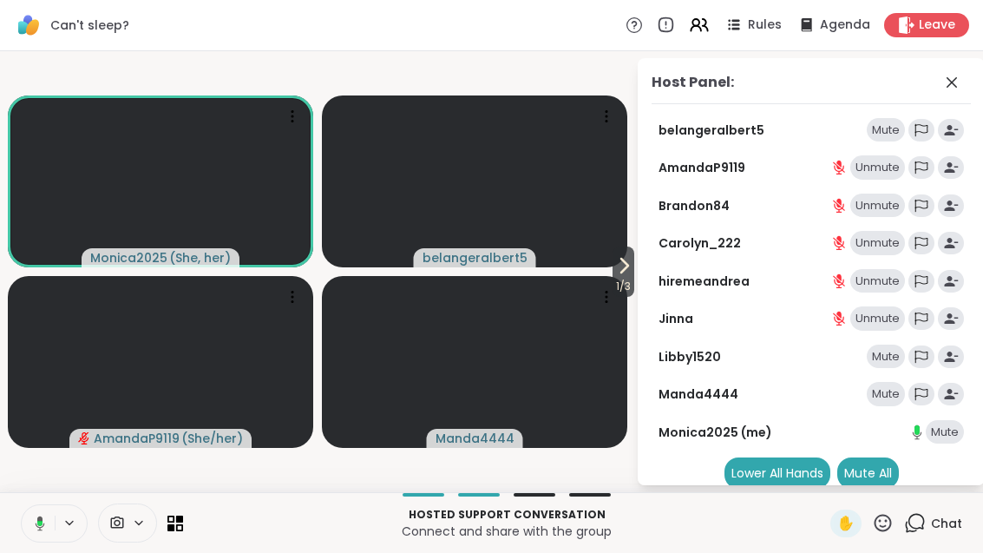
click at [622, 278] on span "1 / 3" at bounding box center [623, 286] width 22 height 21
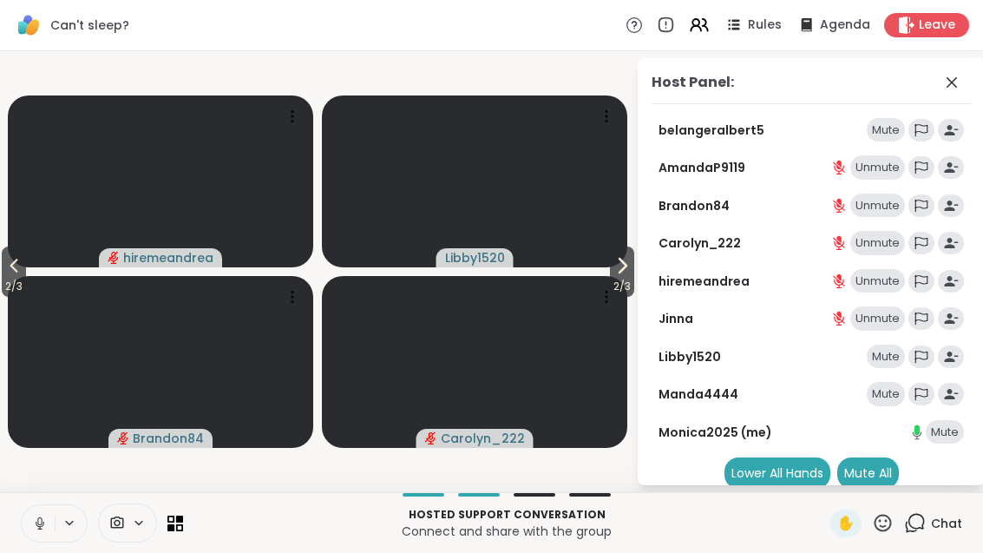
click at [627, 277] on span "2 / 3" at bounding box center [622, 286] width 24 height 21
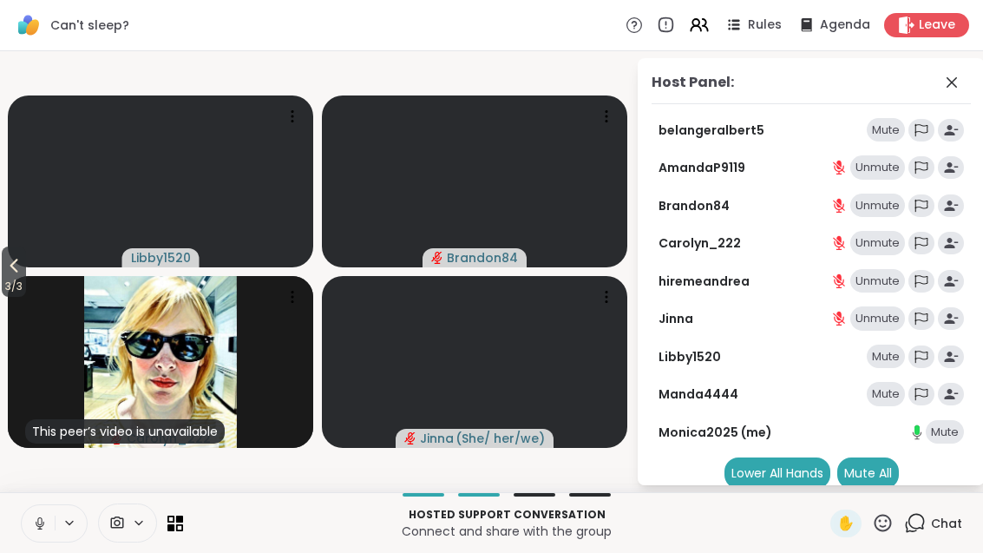
click at [3, 278] on span "3 / 3" at bounding box center [14, 286] width 24 height 21
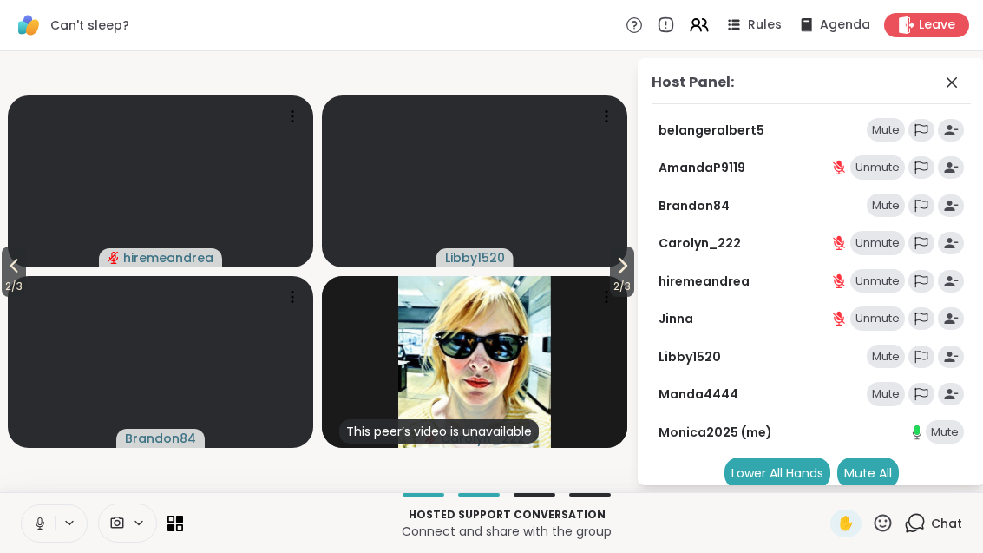
click at [965, 86] on span at bounding box center [953, 82] width 24 height 21
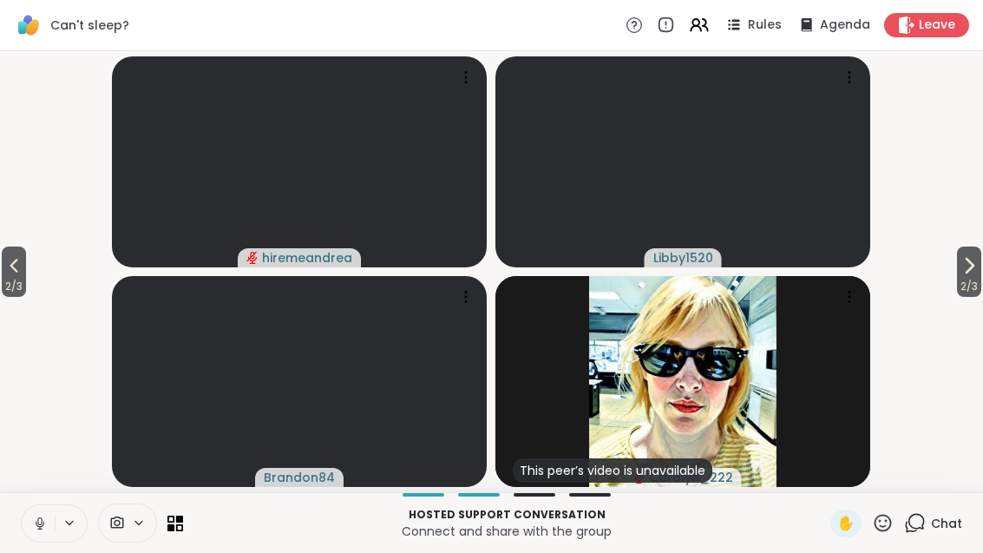
click at [921, 511] on div "Chat" at bounding box center [933, 523] width 58 height 28
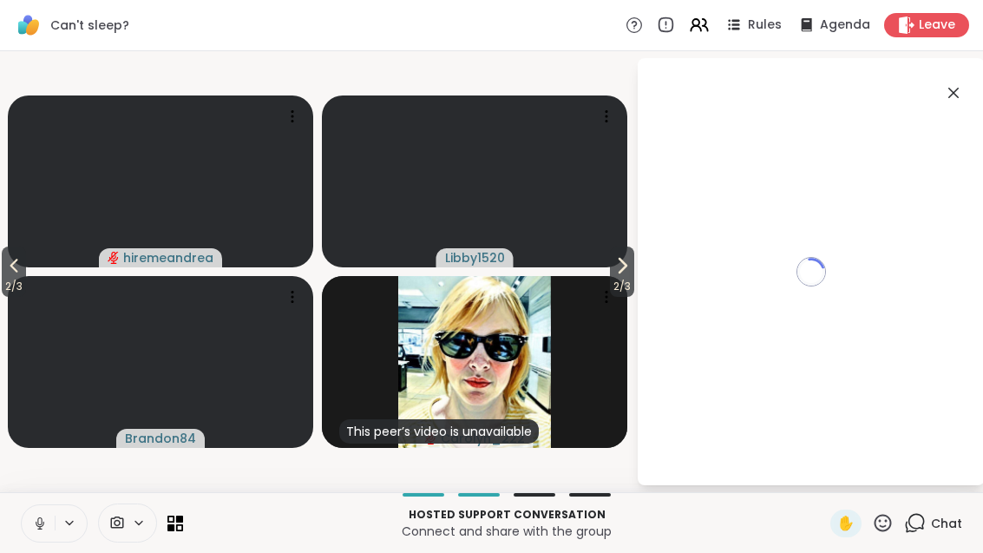
click at [920, 510] on div "Chat" at bounding box center [933, 523] width 58 height 28
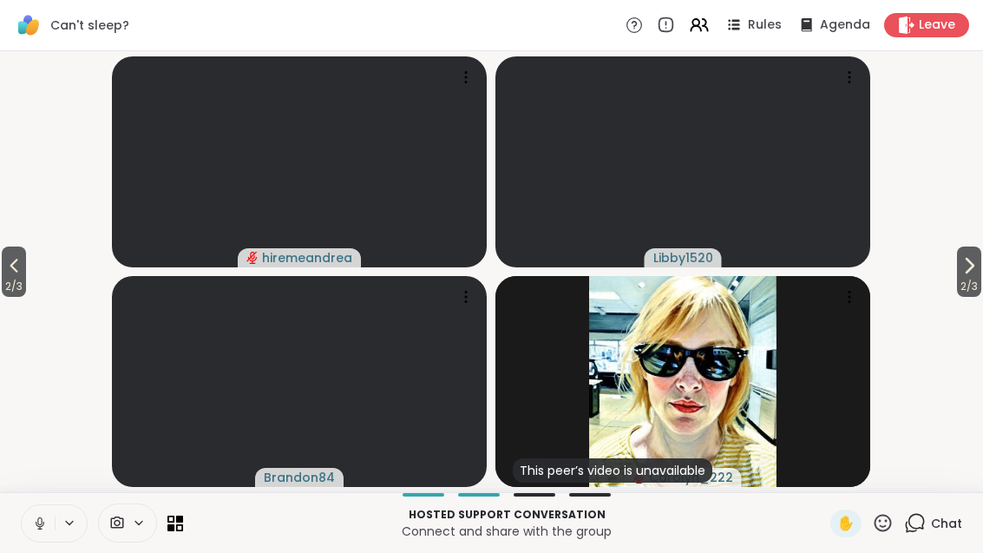
click at [927, 536] on div "Chat" at bounding box center [933, 523] width 58 height 28
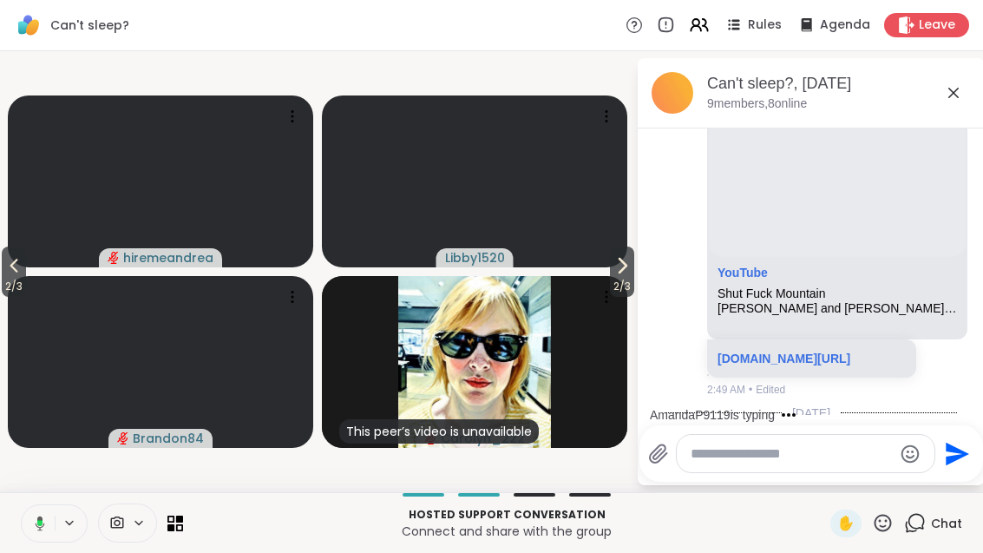
scroll to position [1082, 0]
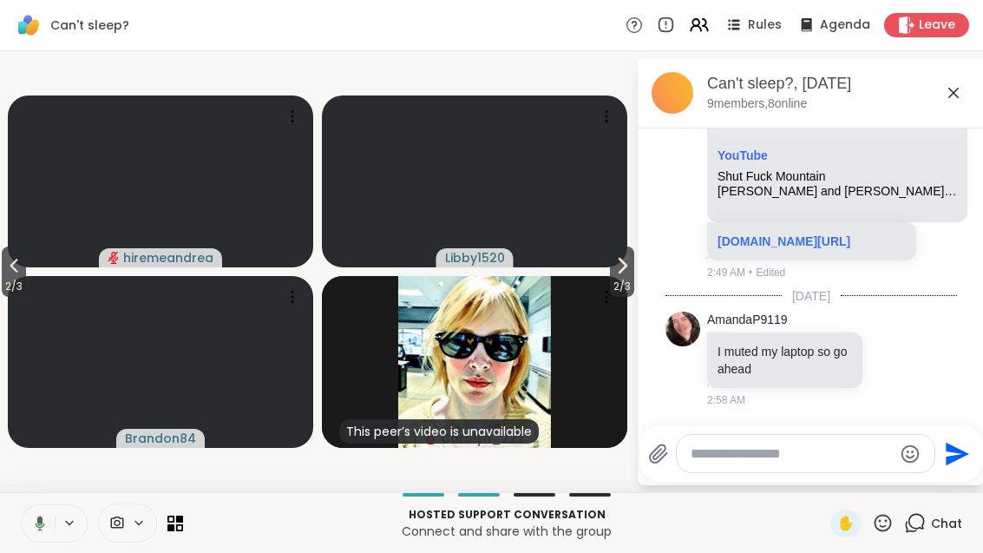
click at [11, 260] on icon at bounding box center [13, 265] width 21 height 21
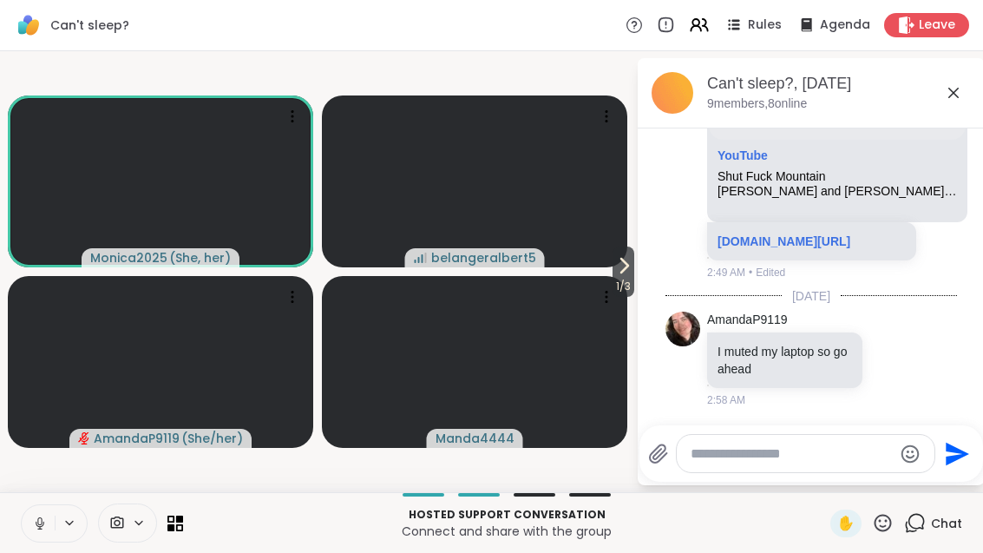
click at [770, 455] on textarea "Type your message" at bounding box center [792, 453] width 202 height 17
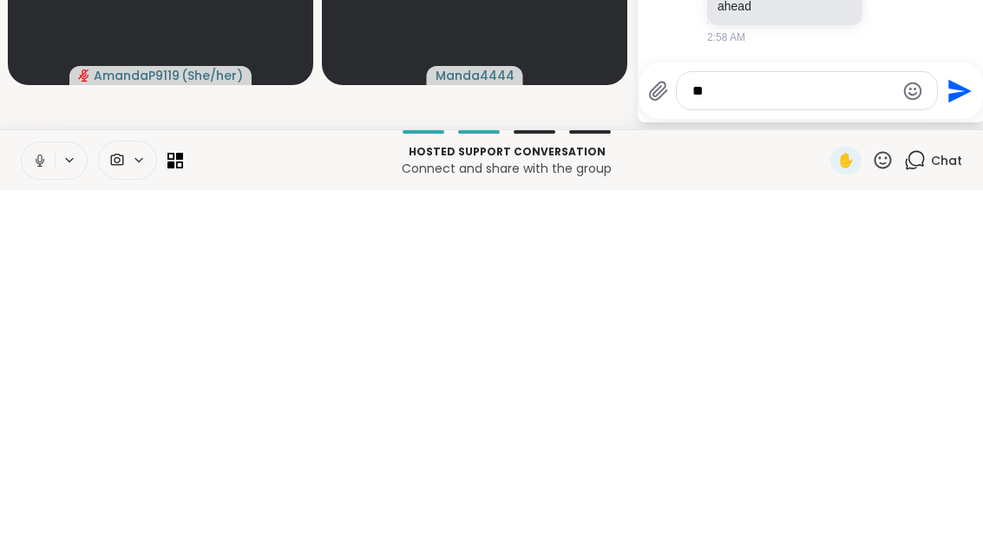
type textarea "*"
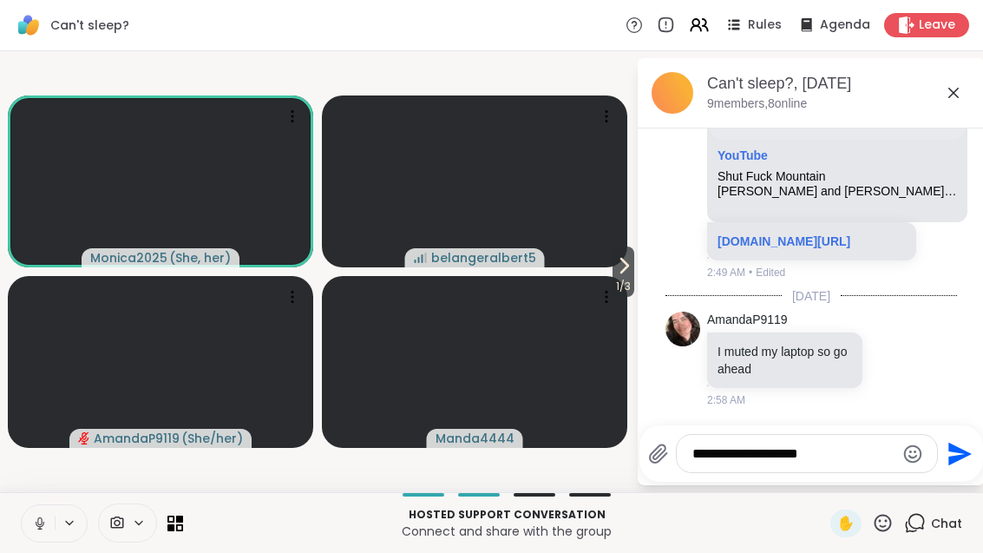
click at [852, 448] on textarea "**********" at bounding box center [793, 453] width 202 height 17
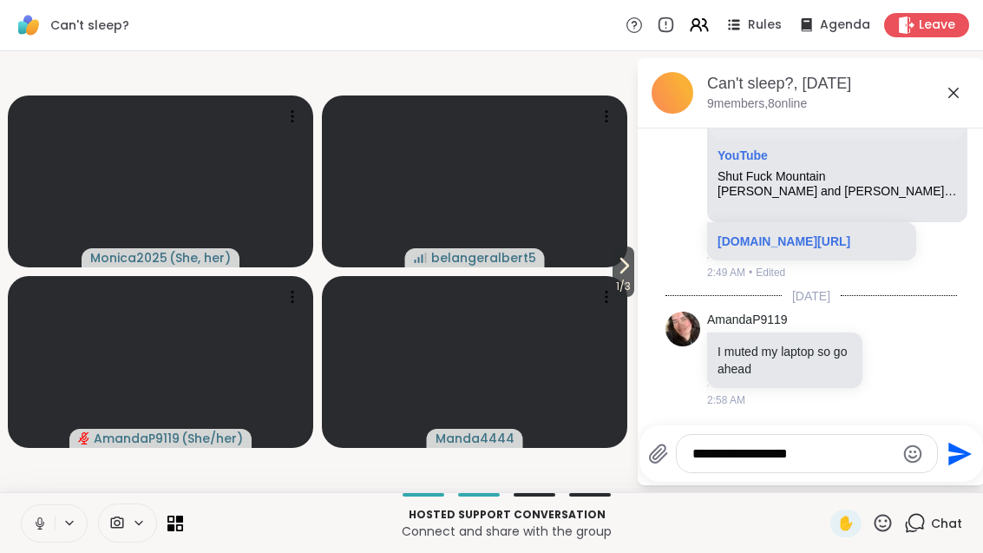
click at [842, 424] on div at bounding box center [815, 423] width 340 height 10
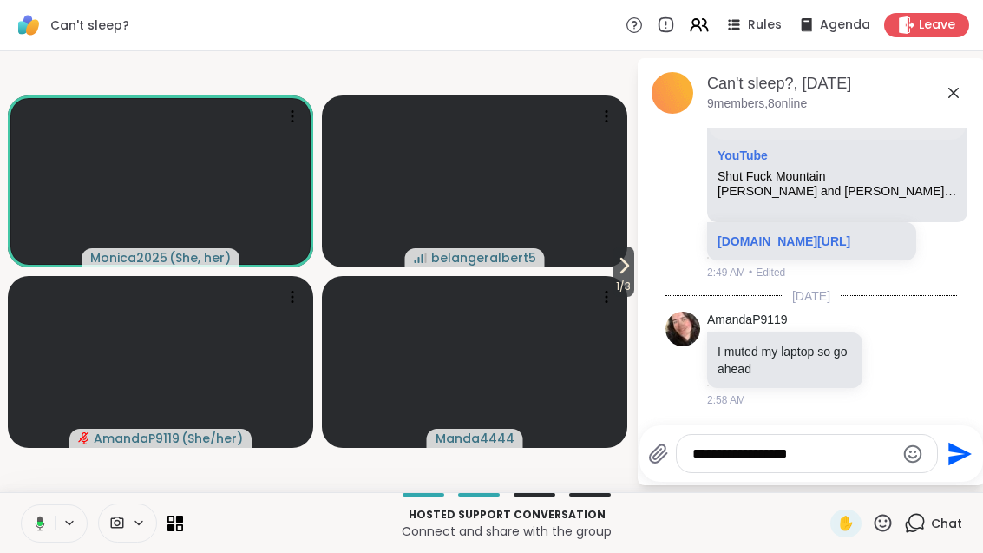
click at [848, 447] on textarea "**********" at bounding box center [793, 453] width 202 height 17
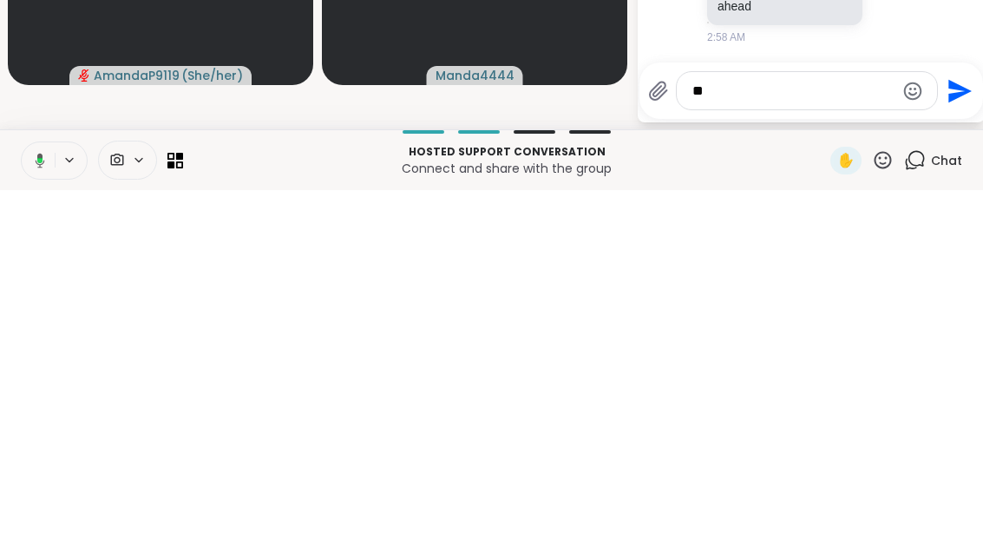
type textarea "*"
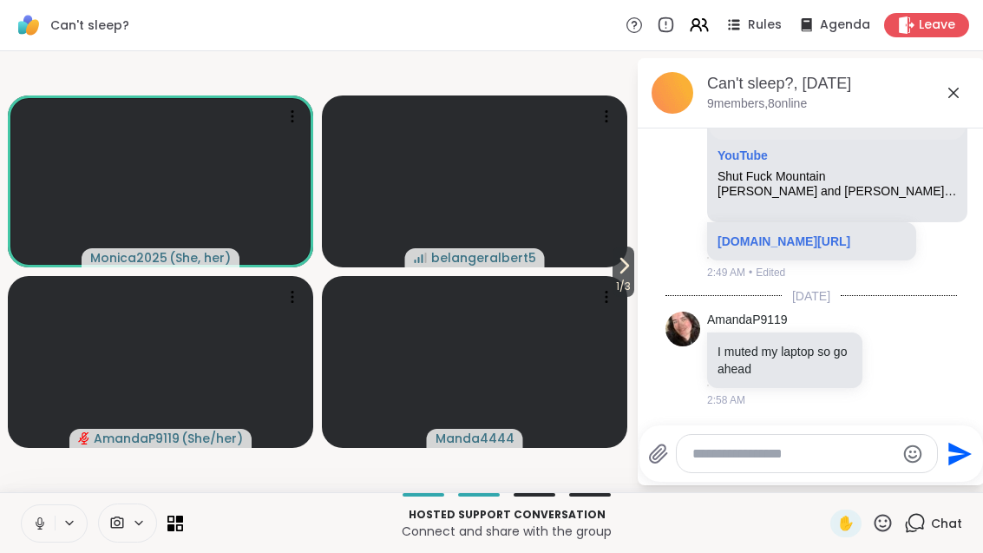
click at [761, 459] on textarea "Type your message" at bounding box center [793, 453] width 202 height 17
click at [933, 358] on div "AmandaP9119 I muted my laptop so go ahead 2:58 AM" at bounding box center [810, 360] width 291 height 110
click at [919, 356] on icon at bounding box center [913, 359] width 12 height 12
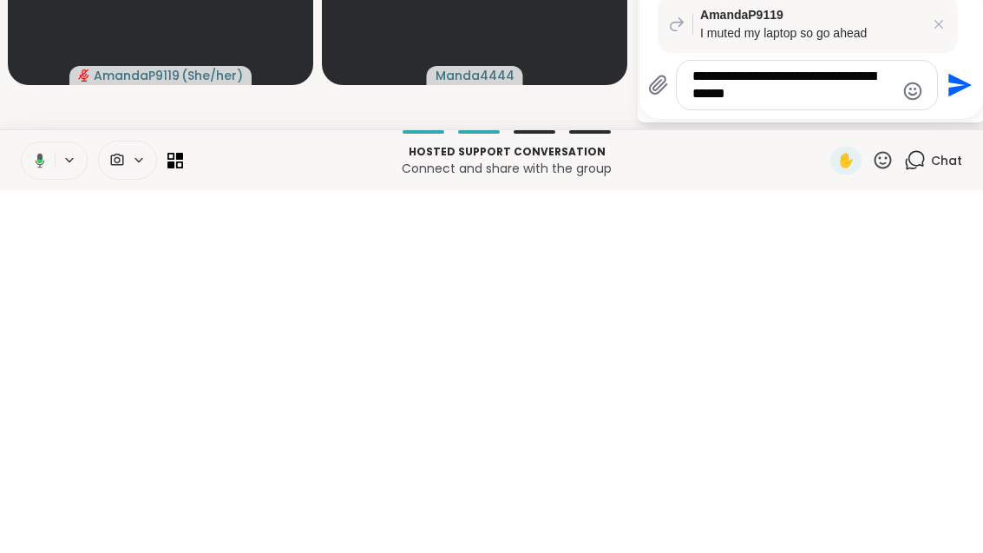
type textarea "**********"
click at [970, 429] on button "Send" at bounding box center [957, 448] width 39 height 39
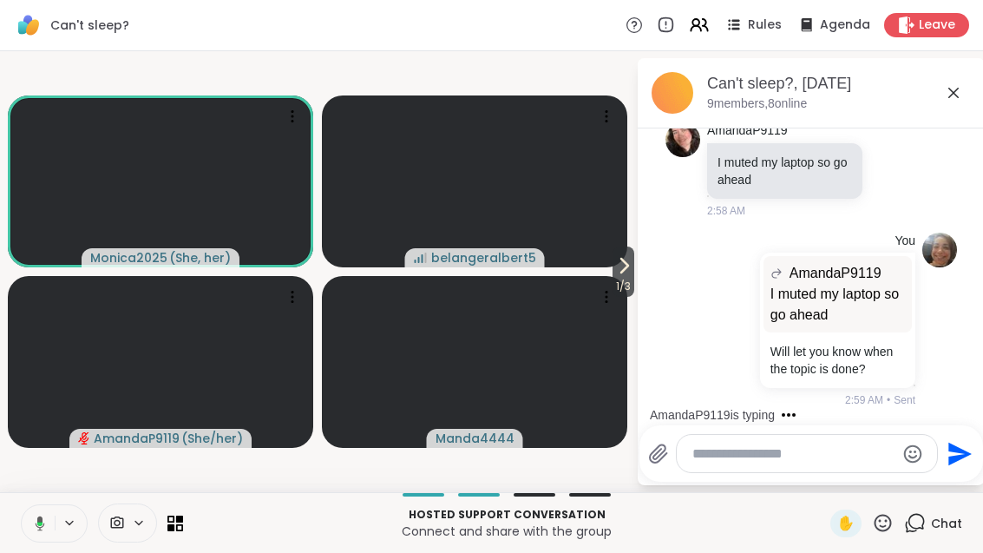
scroll to position [1380, 0]
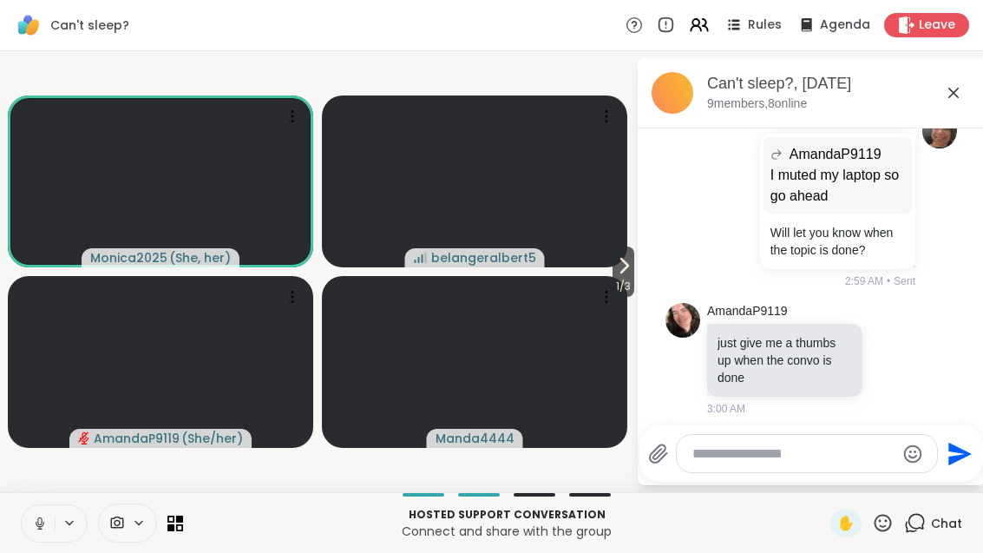
click at [804, 455] on textarea "Type your message" at bounding box center [793, 453] width 202 height 17
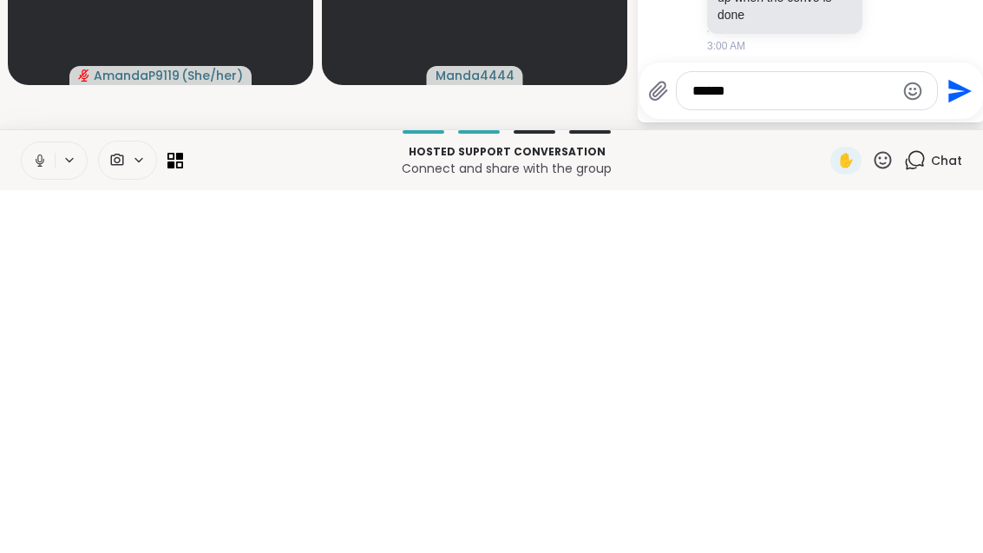
type textarea "******"
click at [951, 434] on button "Send" at bounding box center [957, 453] width 39 height 39
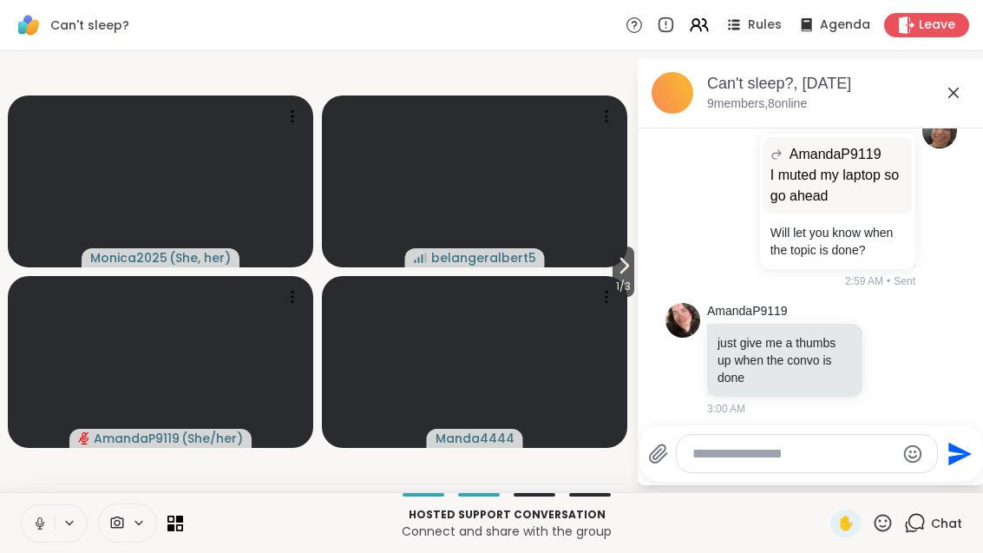
scroll to position [1472, 0]
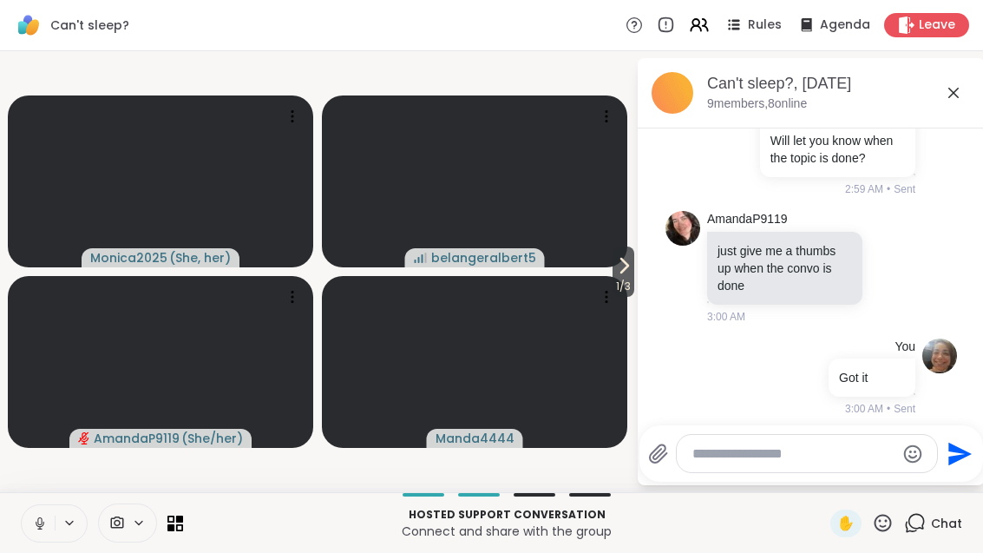
click at [962, 100] on icon at bounding box center [953, 92] width 21 height 21
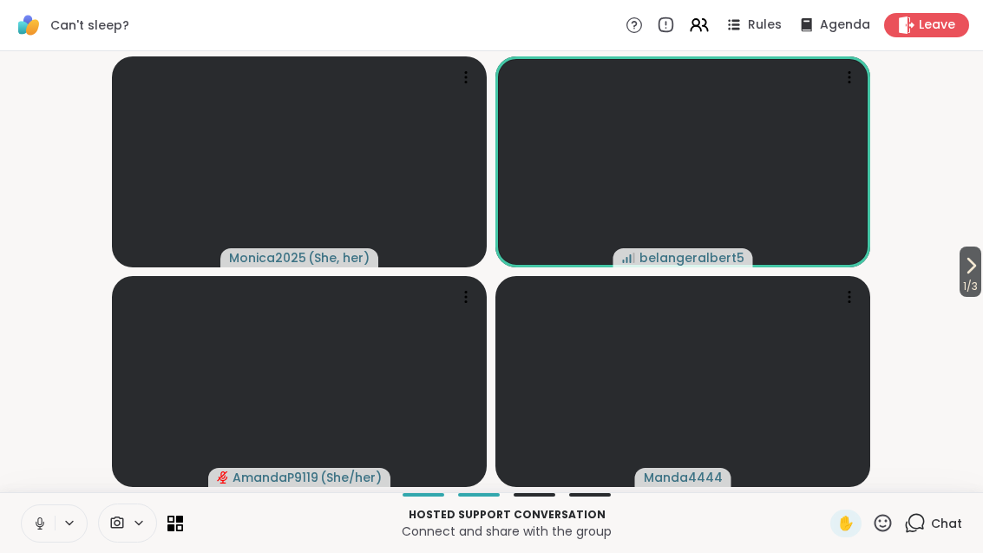
click at [970, 263] on icon at bounding box center [971, 266] width 7 height 14
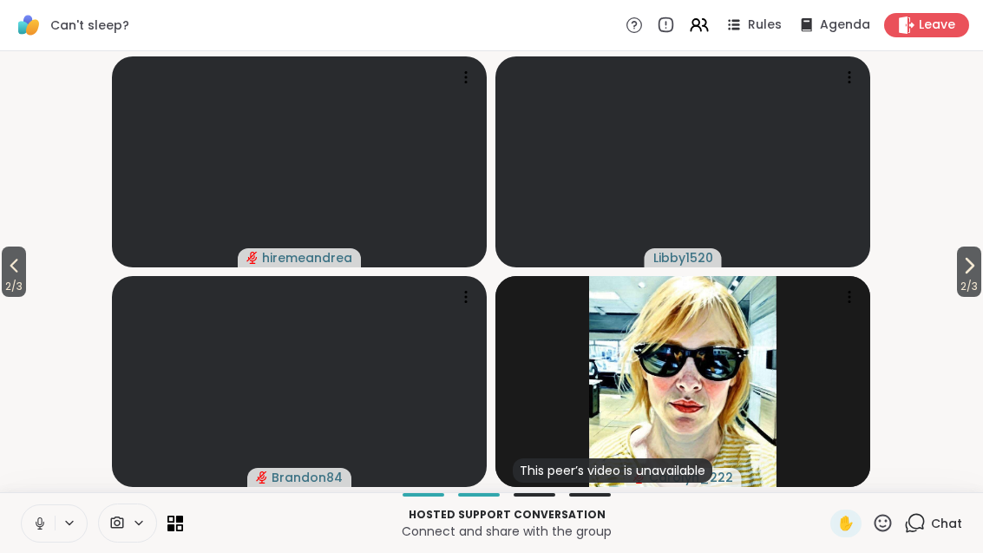
click at [968, 283] on span "2 / 3" at bounding box center [969, 286] width 24 height 21
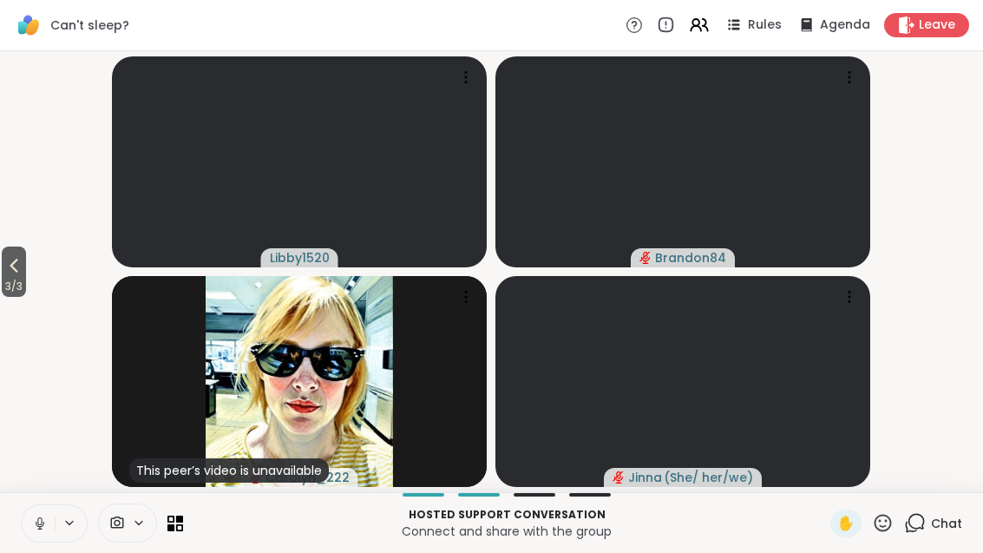
click at [17, 280] on span "3 / 3" at bounding box center [14, 286] width 24 height 21
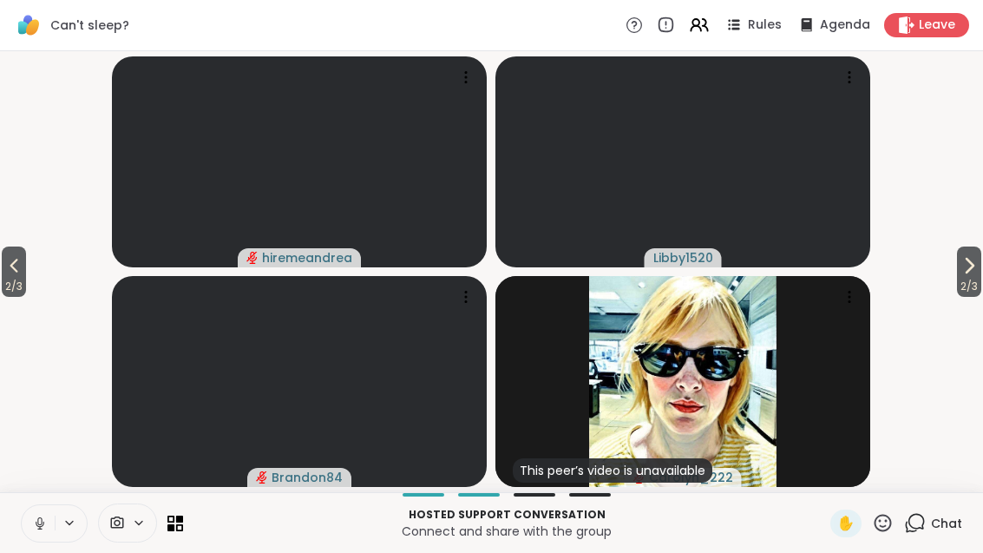
click at [14, 268] on icon at bounding box center [13, 265] width 21 height 21
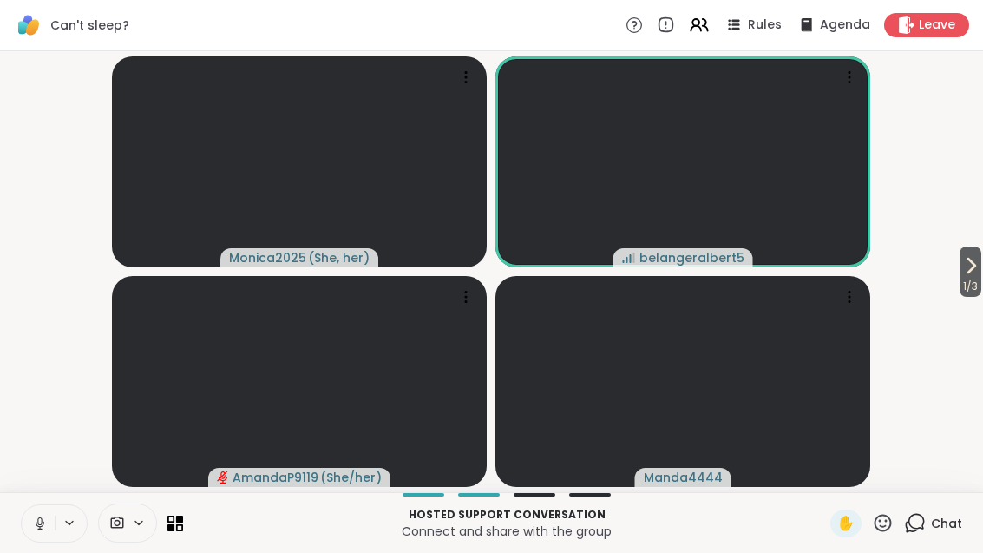
click at [978, 279] on span "1 / 3" at bounding box center [970, 286] width 22 height 21
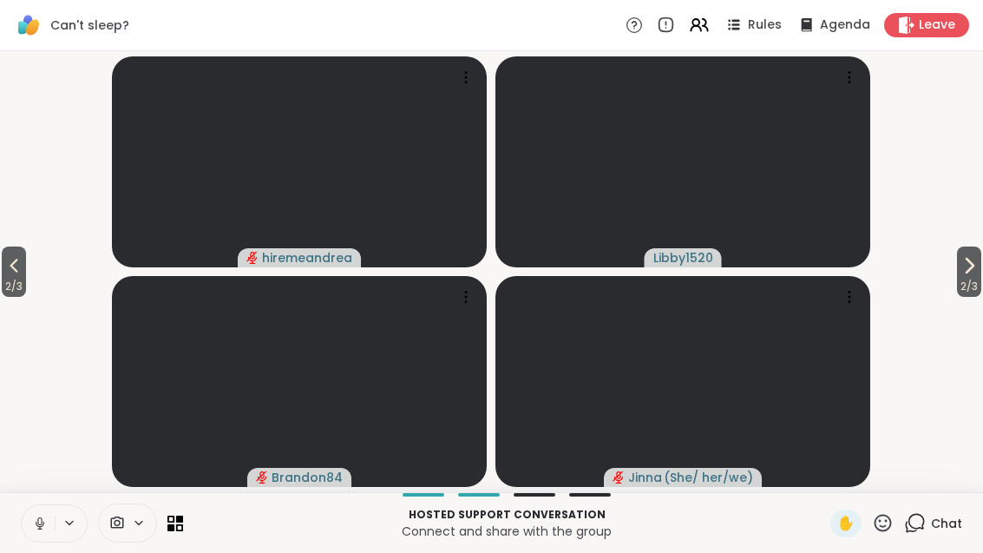
click at [975, 268] on icon at bounding box center [969, 265] width 21 height 21
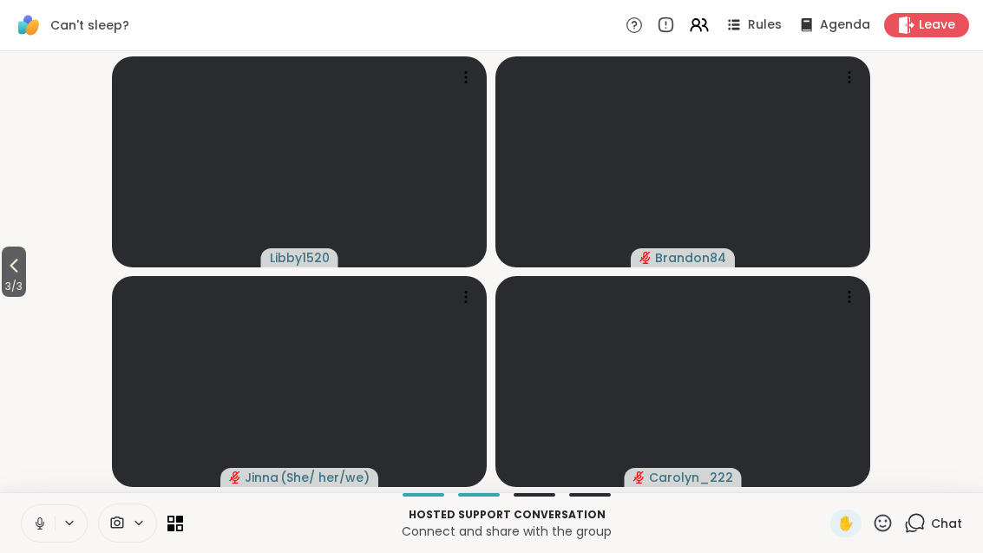
click at [175, 517] on icon at bounding box center [175, 523] width 16 height 16
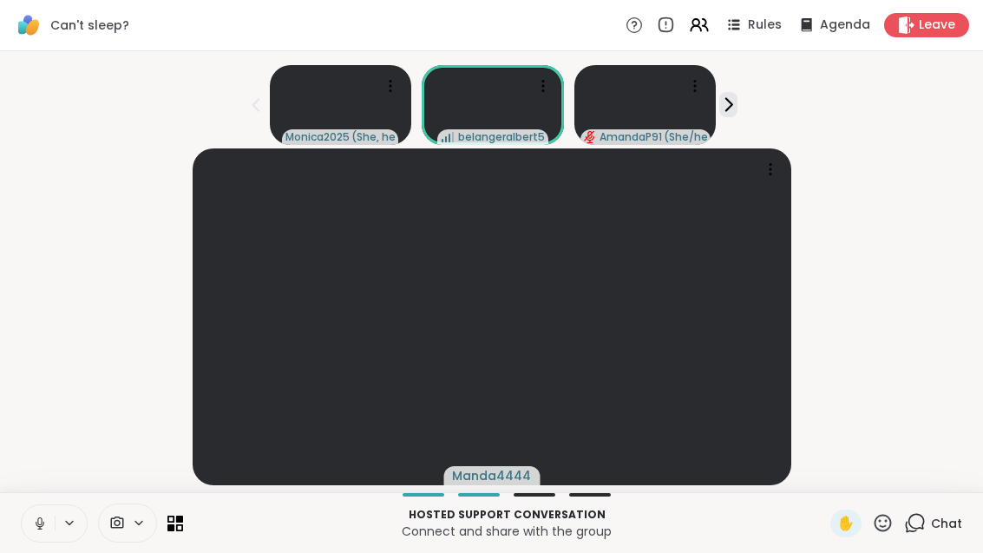
scroll to position [19, 0]
click at [181, 545] on div "Hosted support conversation Connect and share with the group ✋ Chat" at bounding box center [491, 522] width 983 height 61
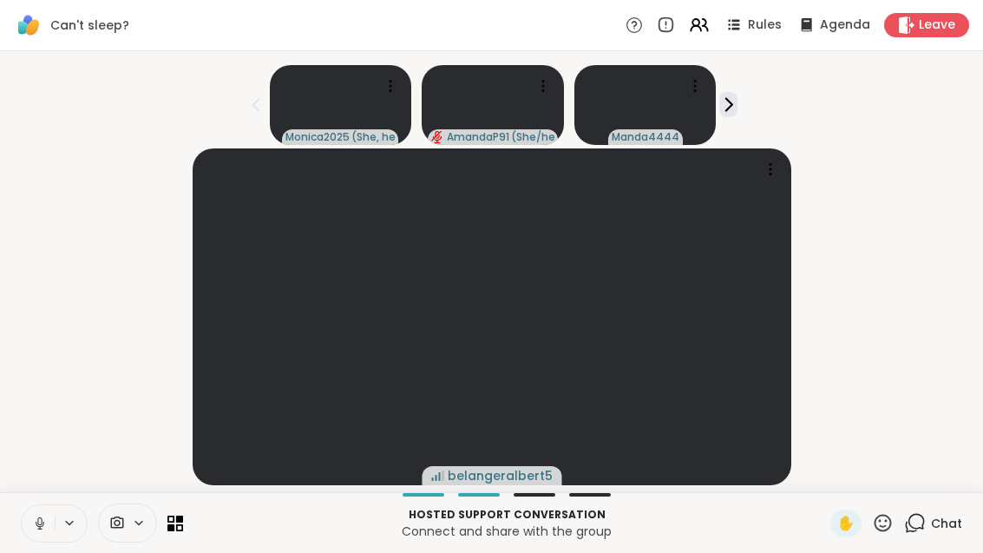
click at [180, 519] on icon at bounding box center [179, 518] width 7 height 7
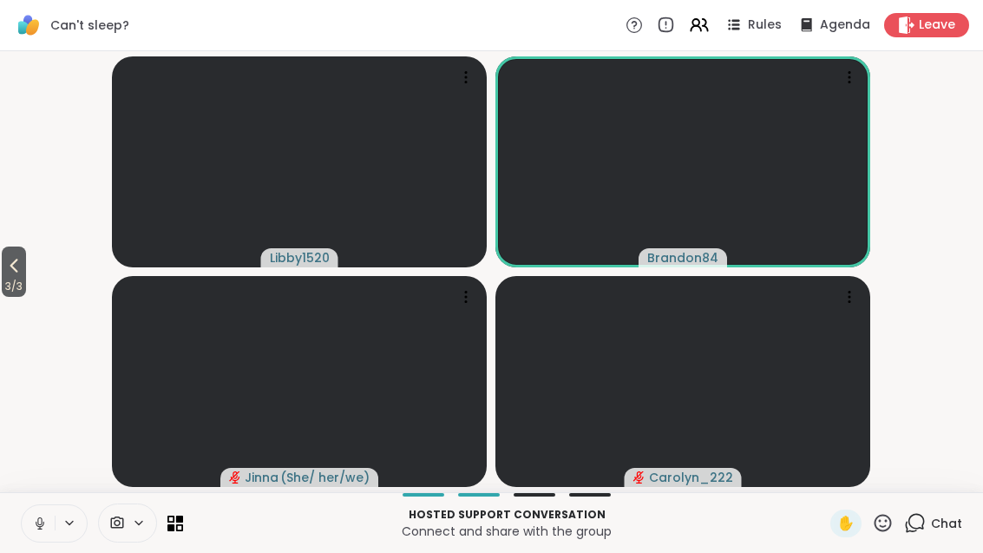
click at [3, 283] on span "3 / 3" at bounding box center [14, 286] width 24 height 21
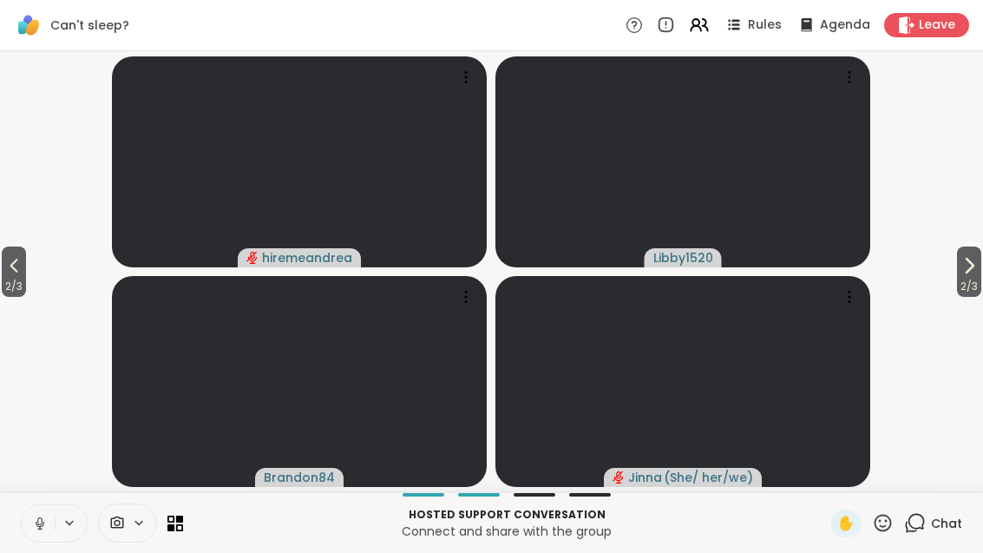
click at [6, 276] on span "2 / 3" at bounding box center [14, 286] width 24 height 21
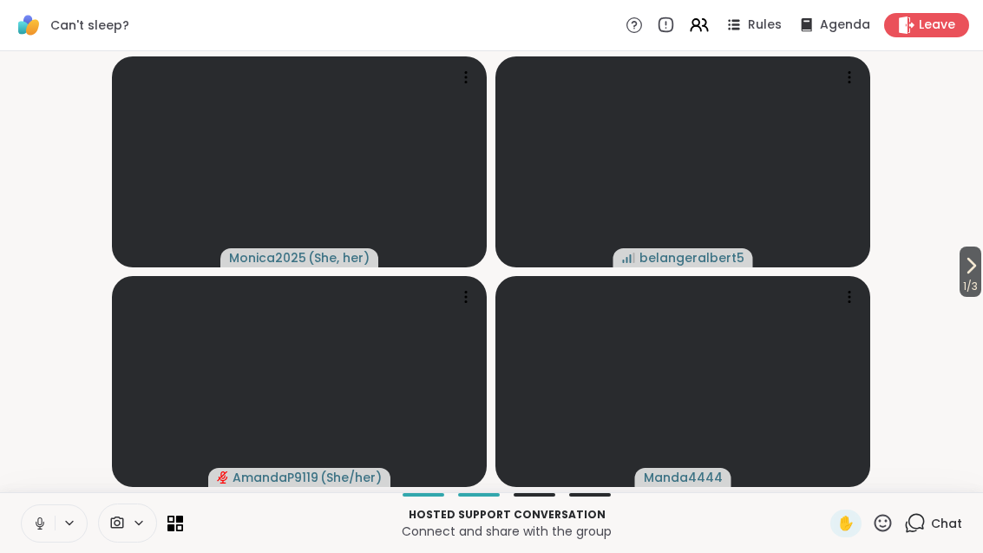
click at [924, 517] on icon at bounding box center [916, 522] width 16 height 16
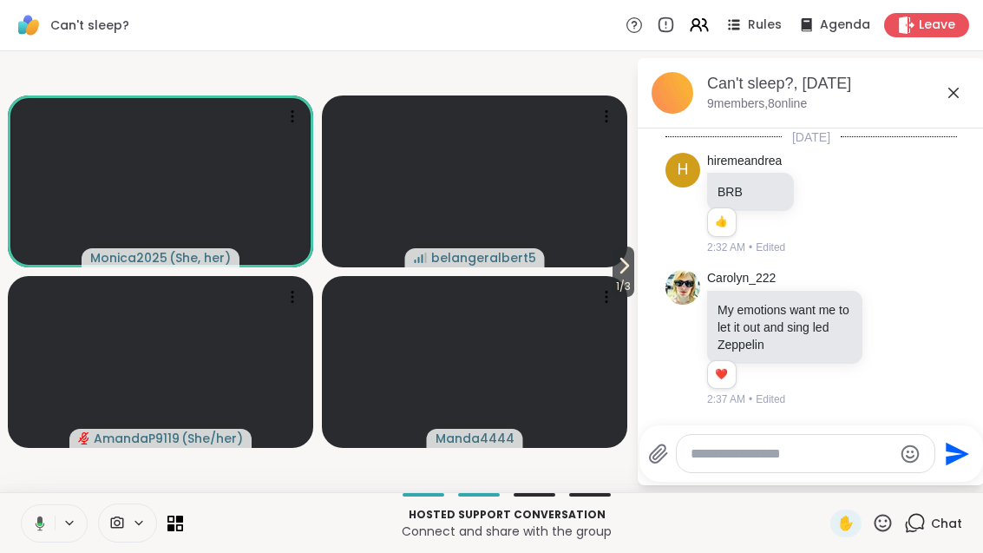
scroll to position [1455, 0]
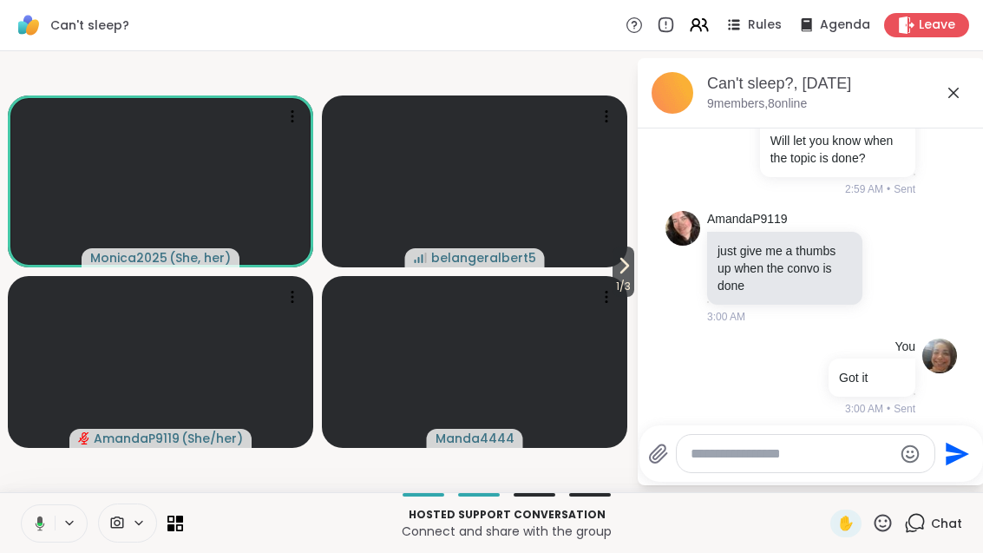
click at [783, 456] on textarea "Type your message" at bounding box center [792, 453] width 202 height 17
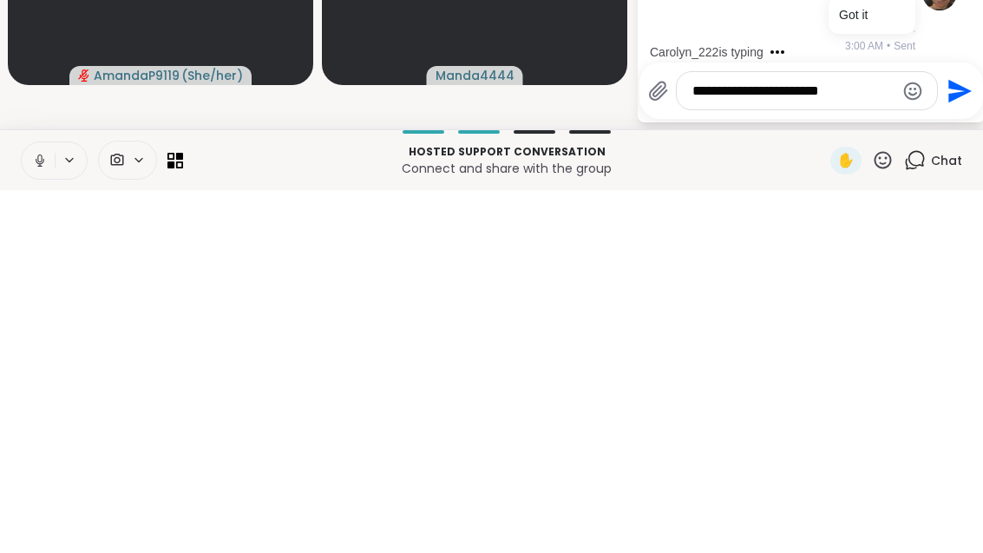
type textarea "**********"
click at [972, 434] on button "Send" at bounding box center [957, 453] width 39 height 39
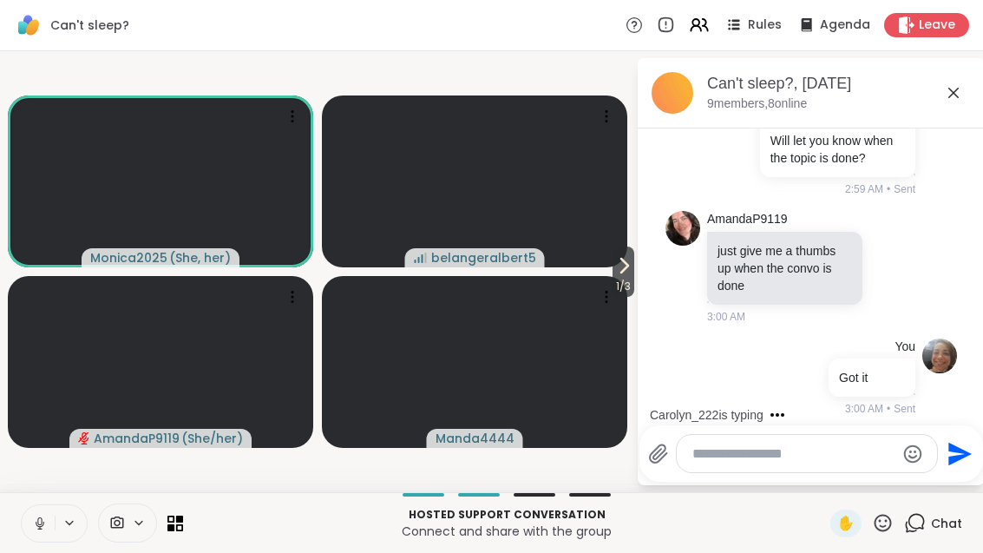
scroll to position [1547, 0]
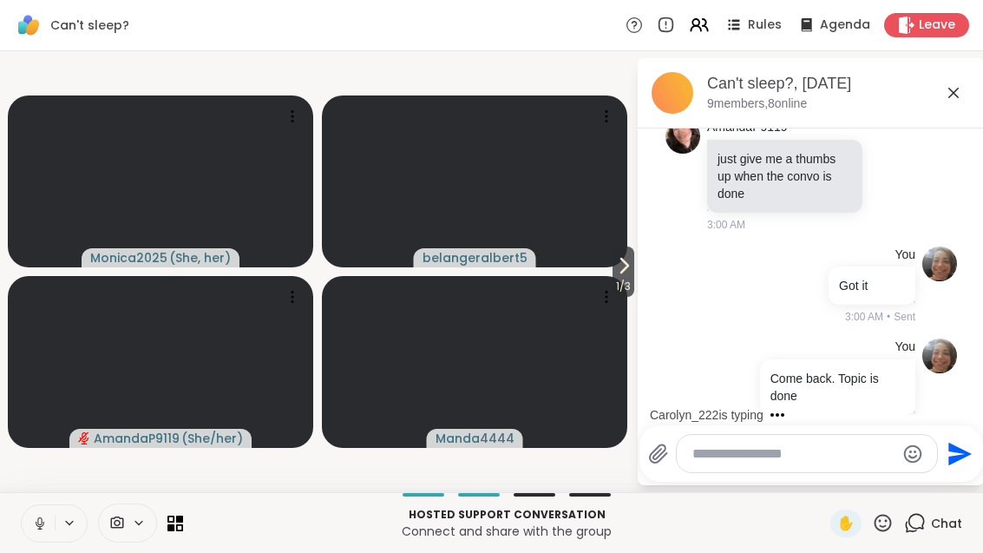
click at [909, 451] on icon "Emoji picker" at bounding box center [912, 453] width 21 height 21
click at [960, 84] on icon at bounding box center [953, 92] width 21 height 21
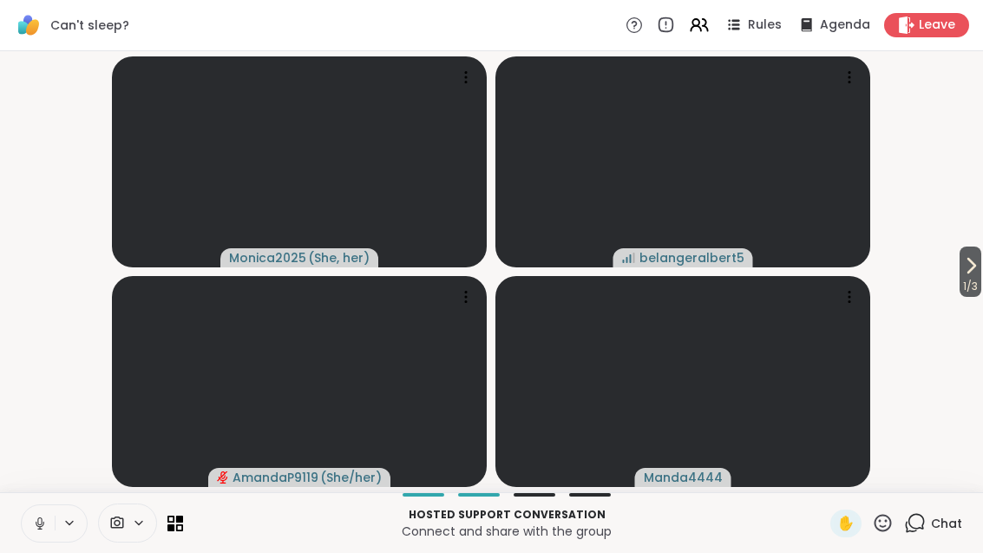
click at [912, 533] on icon at bounding box center [915, 523] width 22 height 22
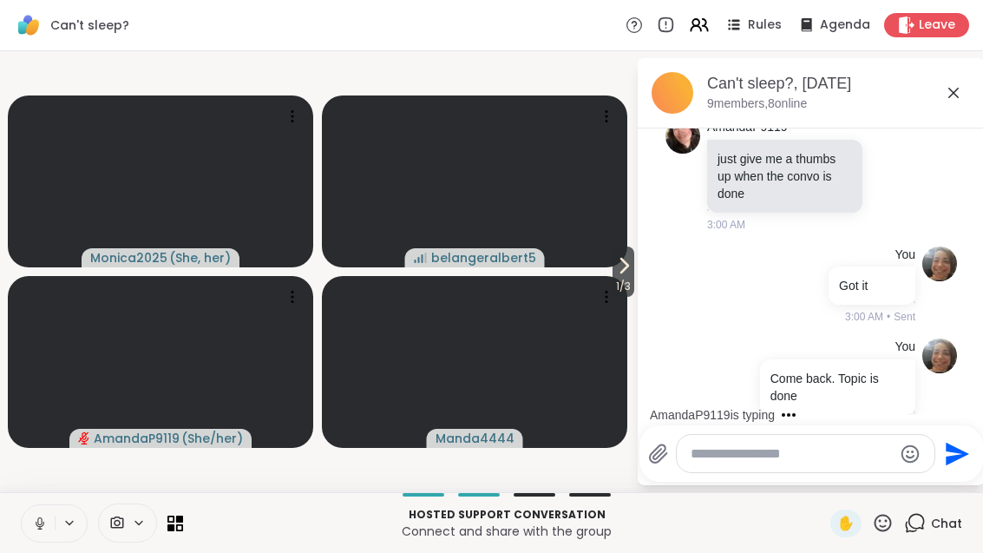
scroll to position [1656, 0]
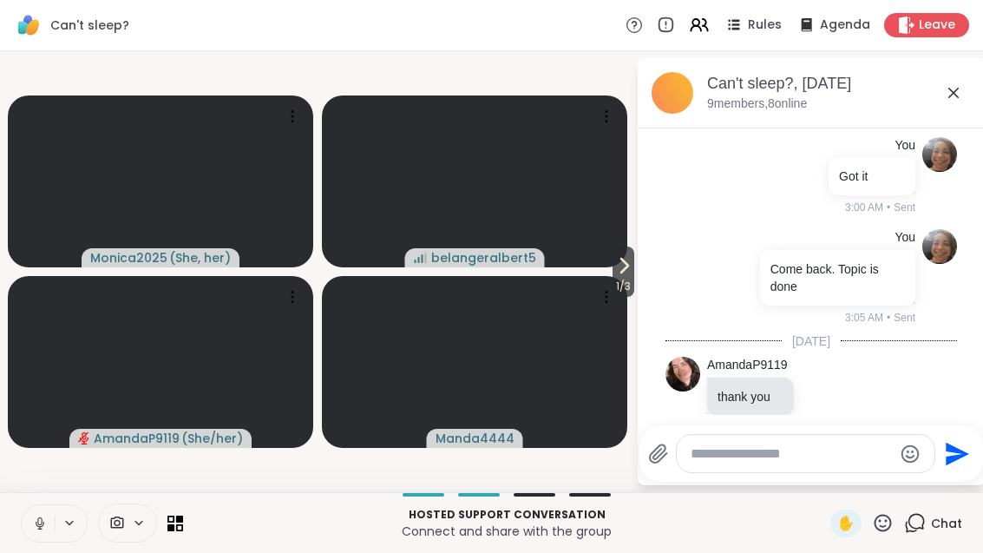
click at [620, 278] on span "1 / 3" at bounding box center [623, 286] width 22 height 21
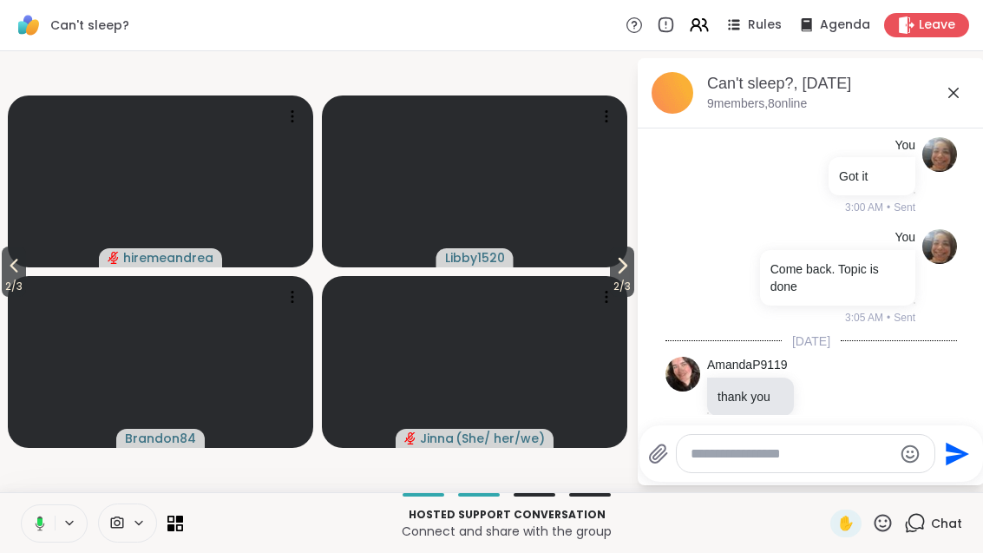
scroll to position [1765, 0]
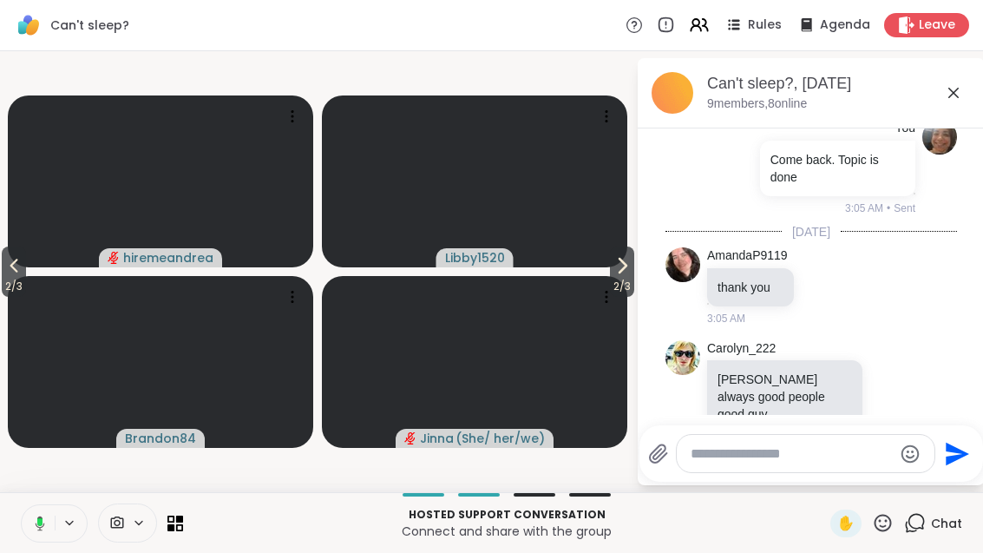
click at [947, 91] on icon at bounding box center [953, 92] width 21 height 21
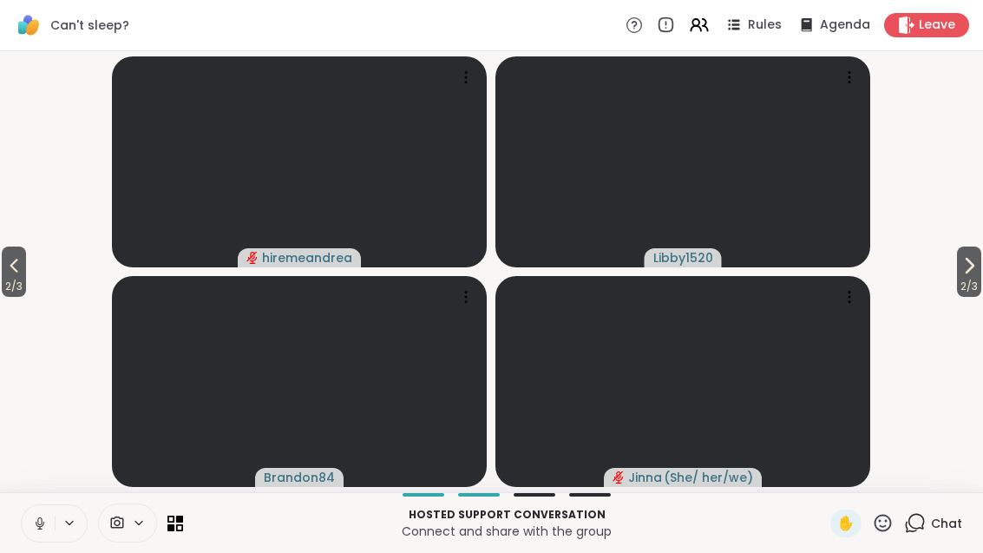
click at [702, 28] on icon at bounding box center [699, 25] width 21 height 21
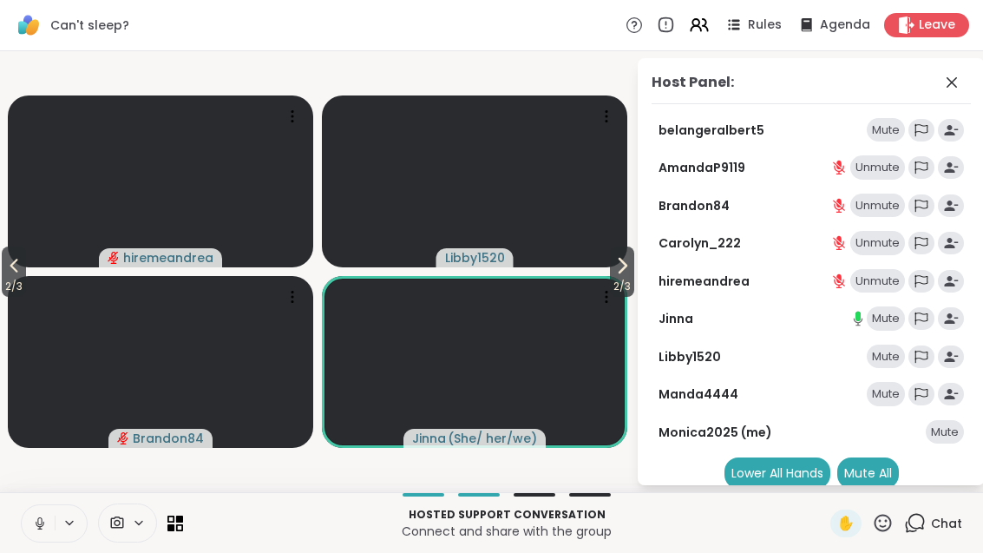
click at [12, 272] on icon at bounding box center [13, 265] width 21 height 21
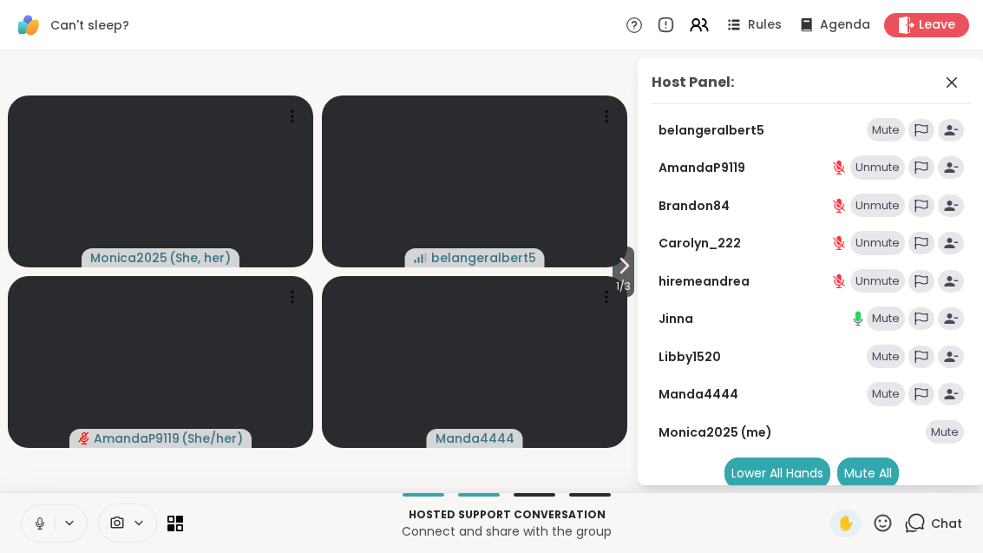
click at [625, 286] on span "1 / 3" at bounding box center [623, 286] width 22 height 21
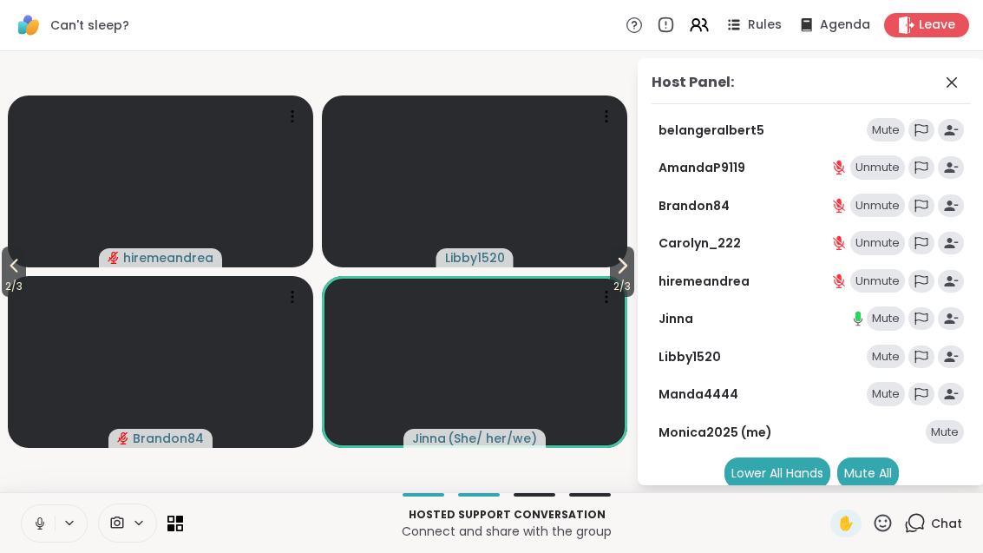
click at [614, 285] on span "2 / 3" at bounding box center [622, 286] width 24 height 21
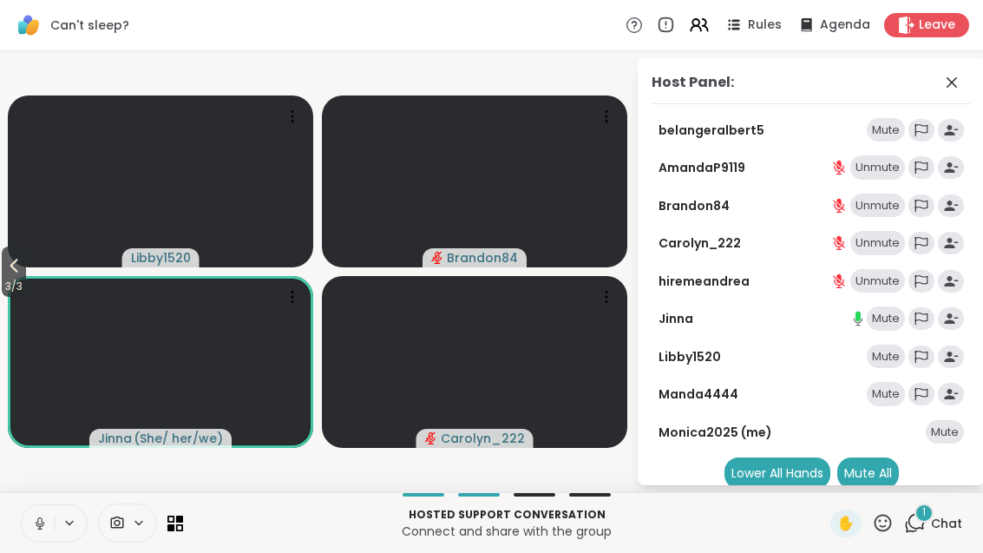
click at [176, 518] on icon at bounding box center [179, 518] width 7 height 7
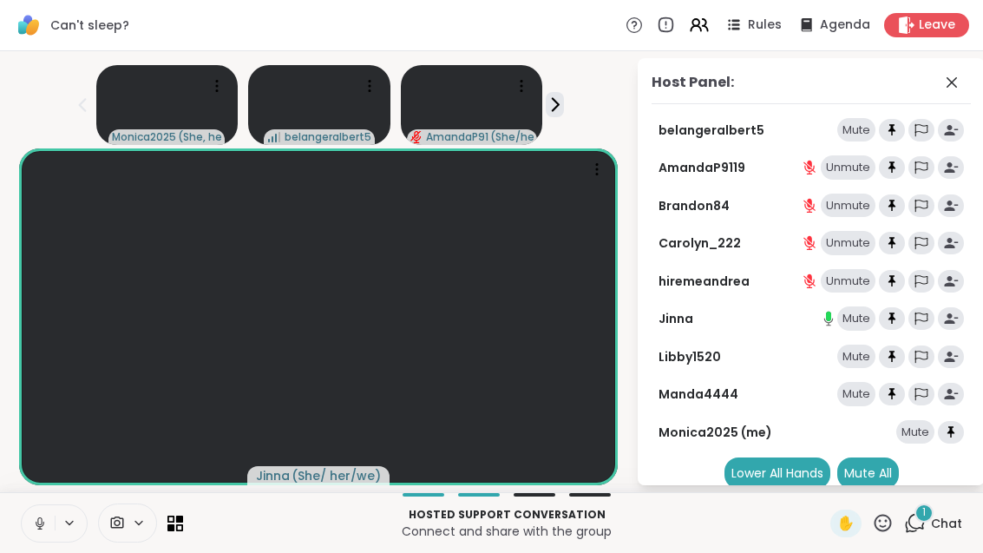
click at [925, 534] on div "1 Chat" at bounding box center [933, 523] width 58 height 28
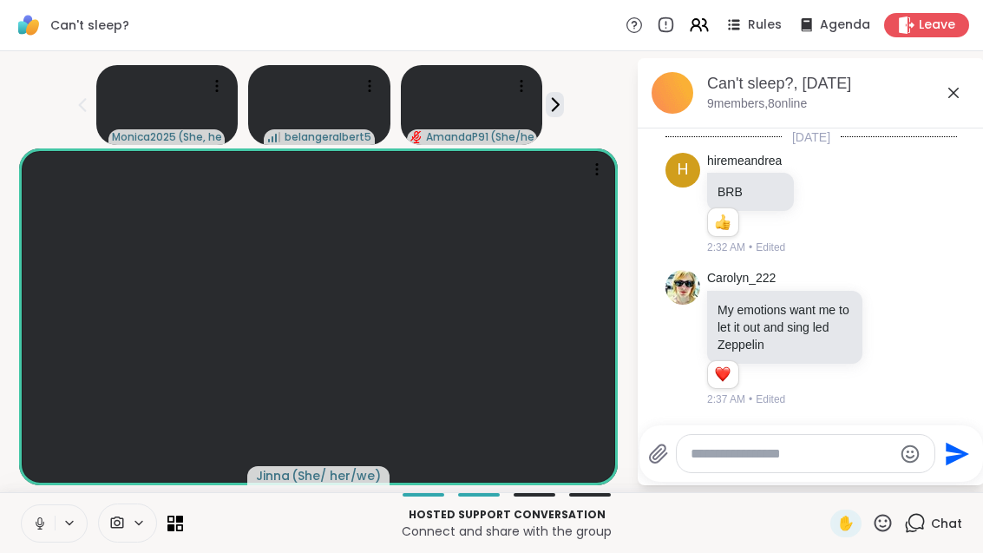
scroll to position [1922, 0]
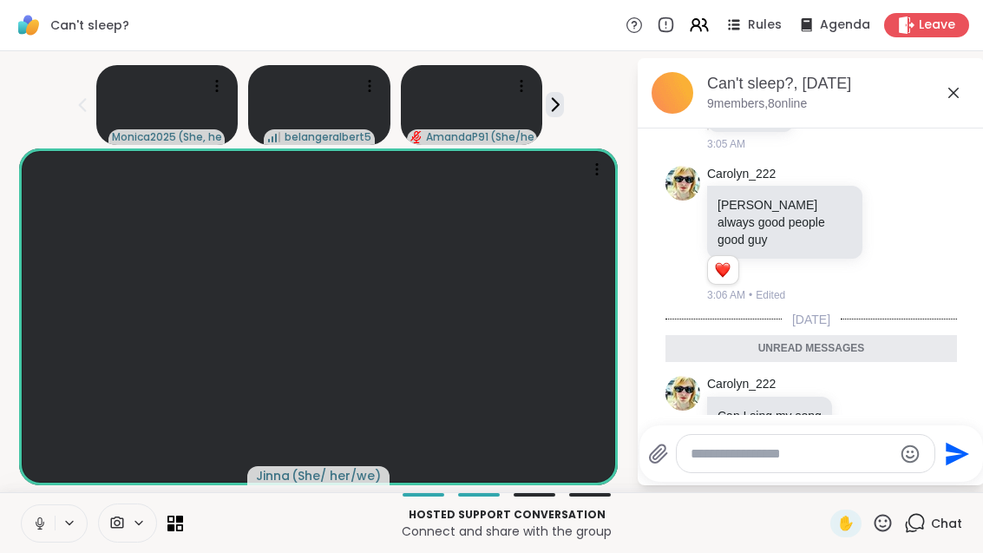
click at [889, 404] on icon at bounding box center [882, 414] width 16 height 21
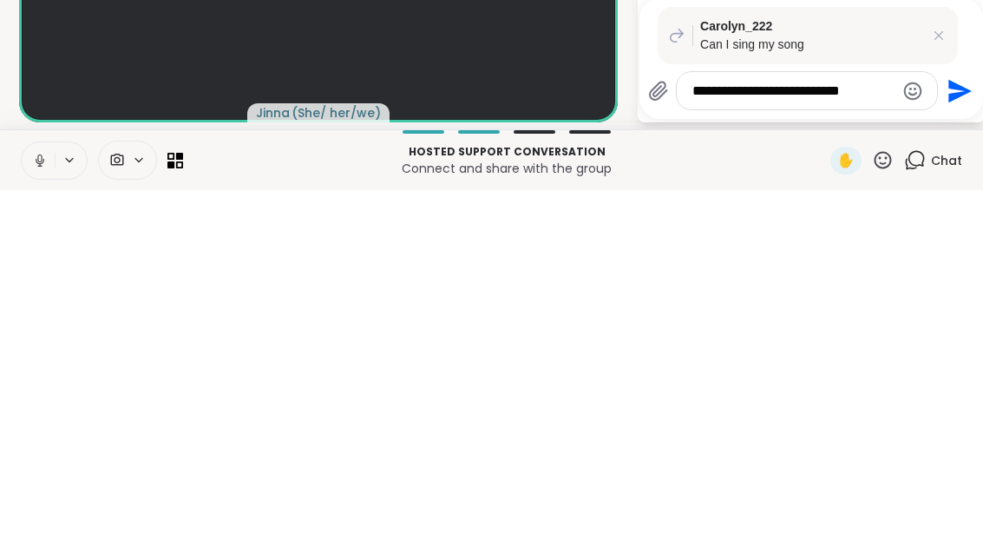
click at [793, 445] on textarea "**********" at bounding box center [793, 453] width 202 height 17
click at [829, 445] on textarea "**********" at bounding box center [793, 453] width 202 height 17
click at [802, 445] on textarea "**********" at bounding box center [793, 453] width 202 height 17
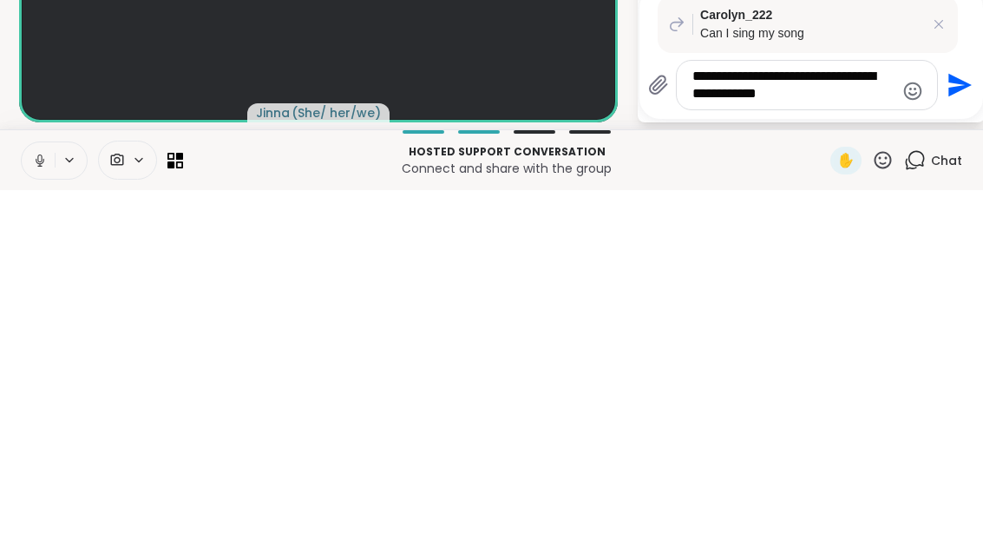
click at [868, 430] on textarea "**********" at bounding box center [793, 447] width 202 height 35
type textarea "**********"
click at [972, 436] on icon "Send" at bounding box center [959, 447] width 23 height 23
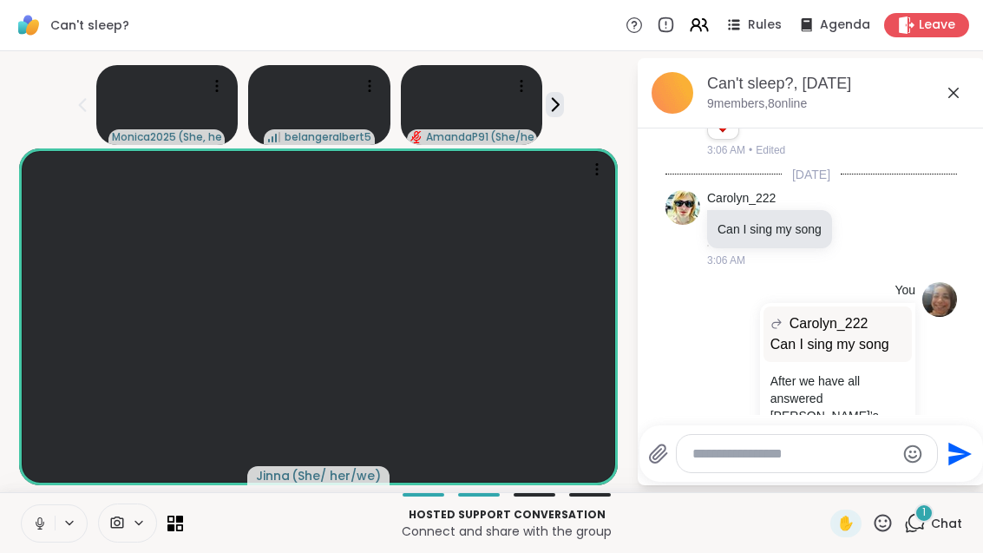
scroll to position [2177, 0]
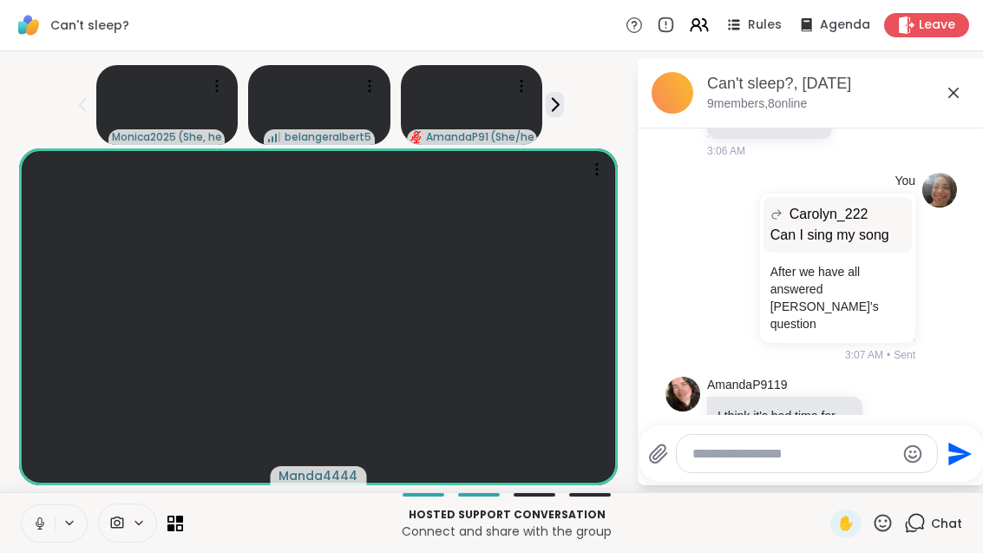
click at [895, 425] on icon at bounding box center [892, 426] width 5 height 2
click at [763, 387] on span "Select Reaction: Heart" at bounding box center [755, 395] width 16 height 17
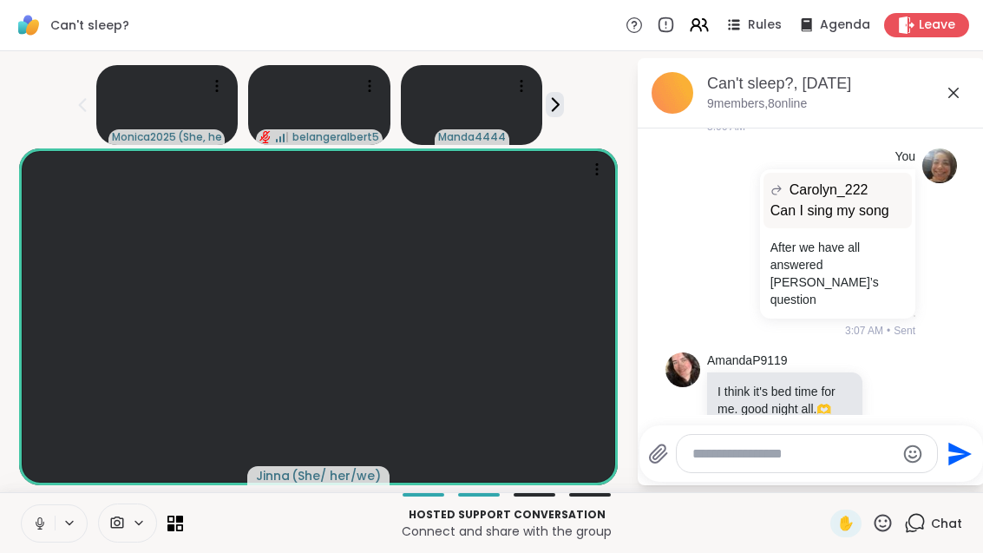
click at [195, 517] on p "Hosted support conversation" at bounding box center [506, 515] width 626 height 16
click at [167, 528] on icon at bounding box center [170, 526] width 7 height 7
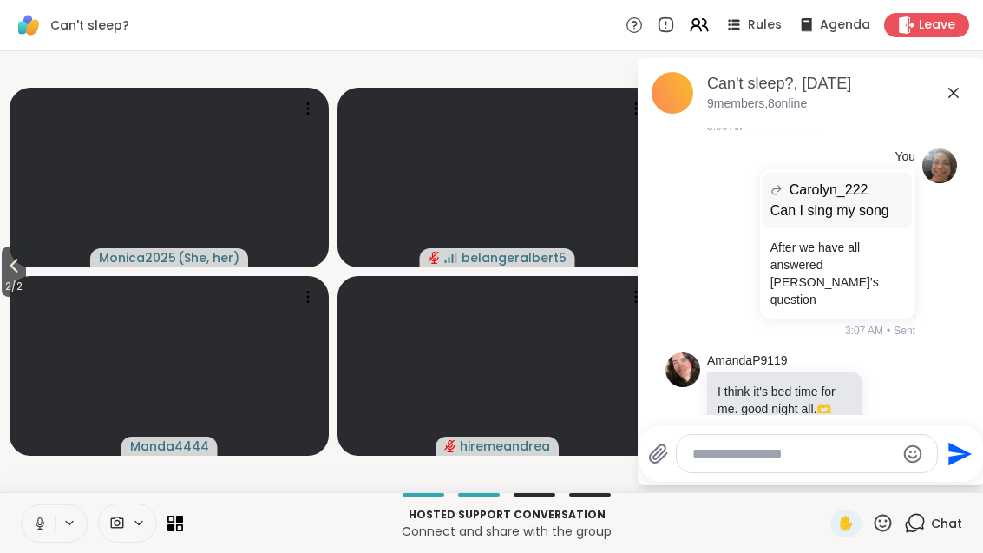
scroll to position [0, 0]
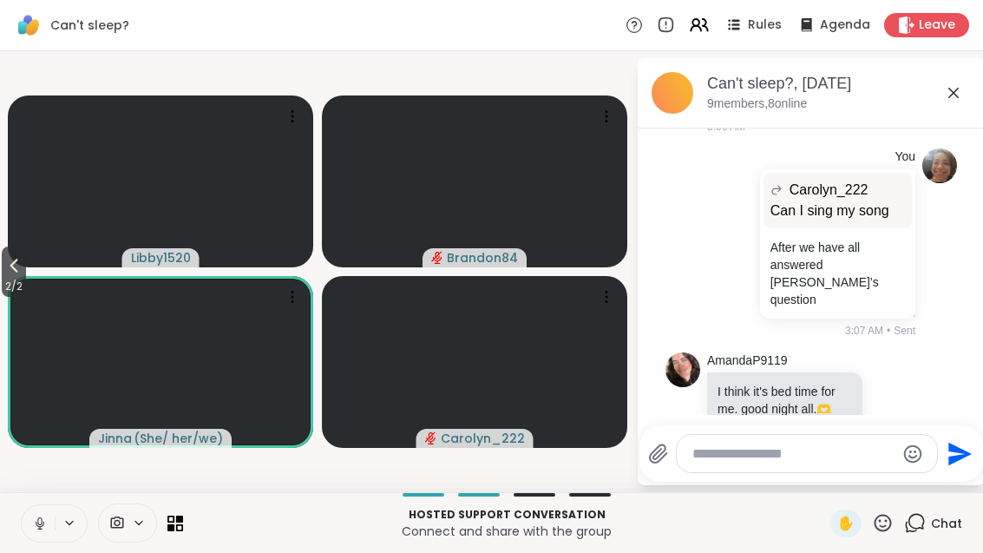
click at [6, 269] on icon at bounding box center [13, 265] width 21 height 21
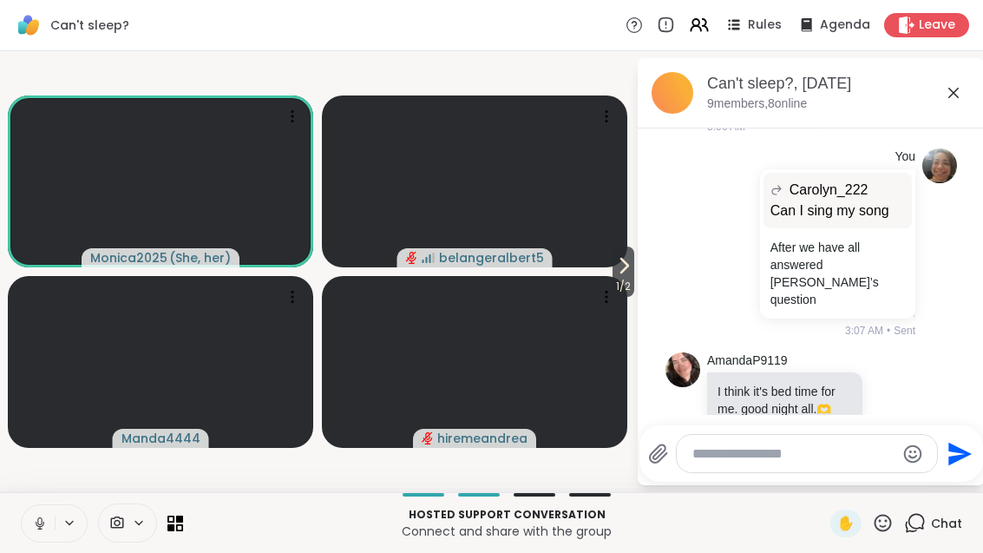
click at [622, 268] on icon at bounding box center [624, 266] width 7 height 14
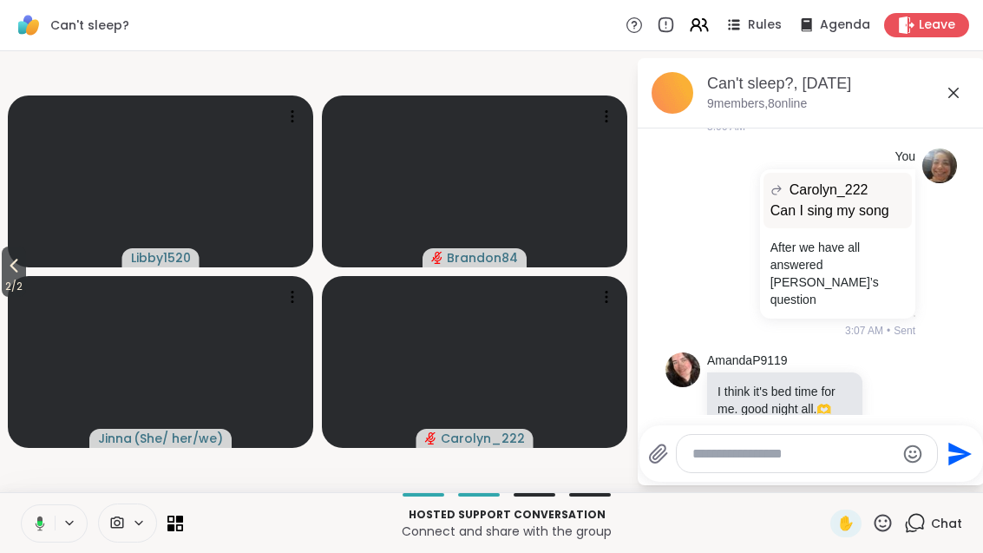
click at [12, 279] on span "2 / 2" at bounding box center [14, 286] width 24 height 21
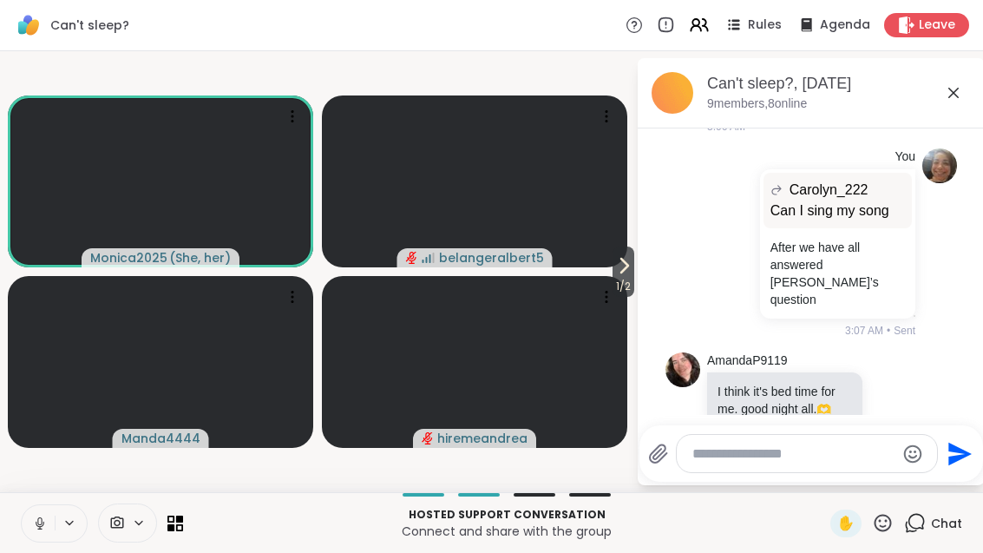
click at [632, 272] on icon at bounding box center [623, 265] width 21 height 21
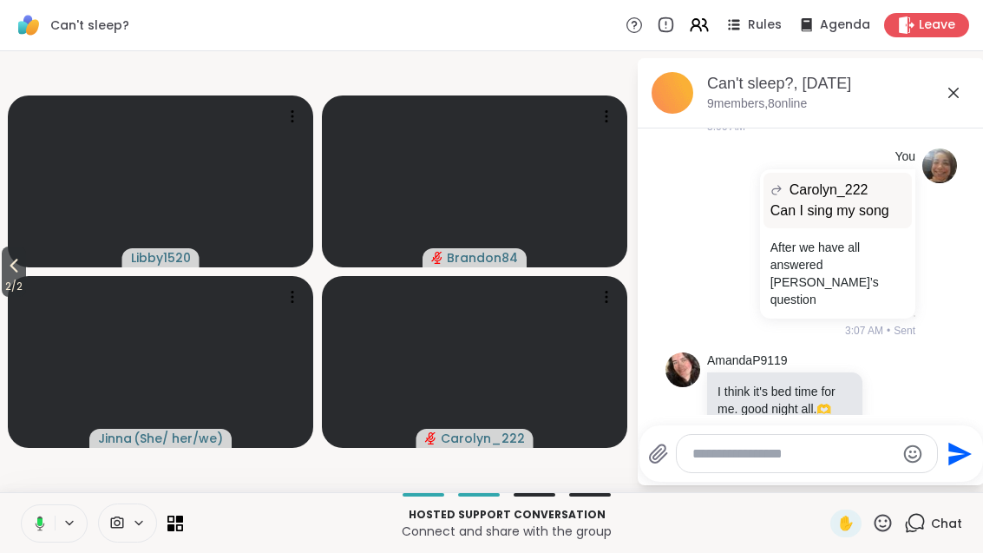
click at [9, 265] on icon at bounding box center [13, 265] width 21 height 21
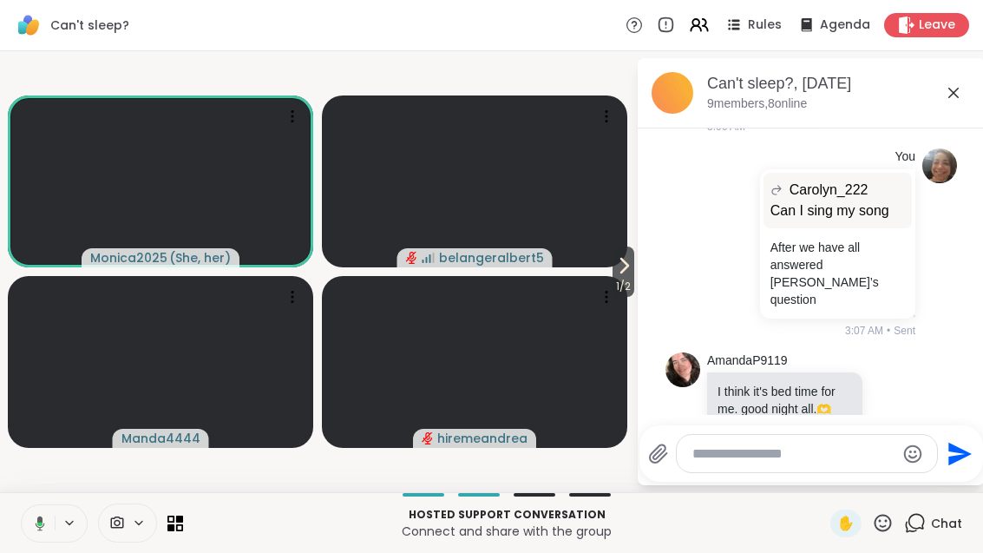
click at [624, 267] on icon at bounding box center [624, 266] width 7 height 14
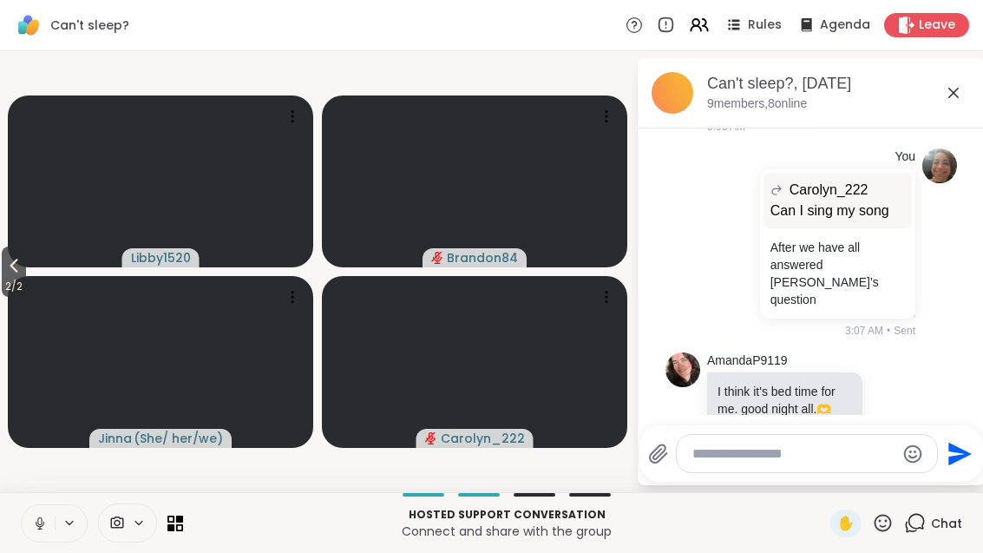
click at [15, 259] on icon at bounding box center [13, 265] width 21 height 21
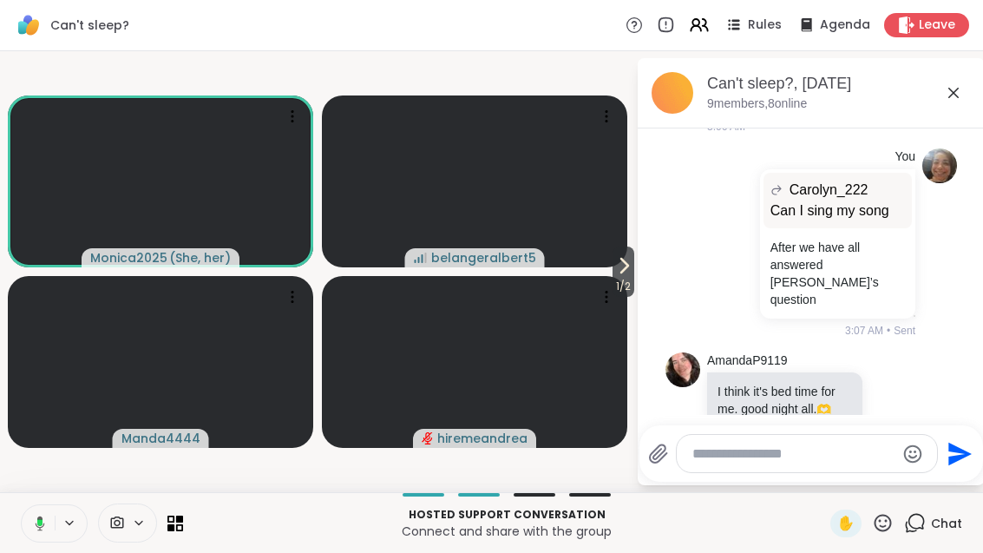
click at [632, 275] on icon at bounding box center [623, 265] width 21 height 21
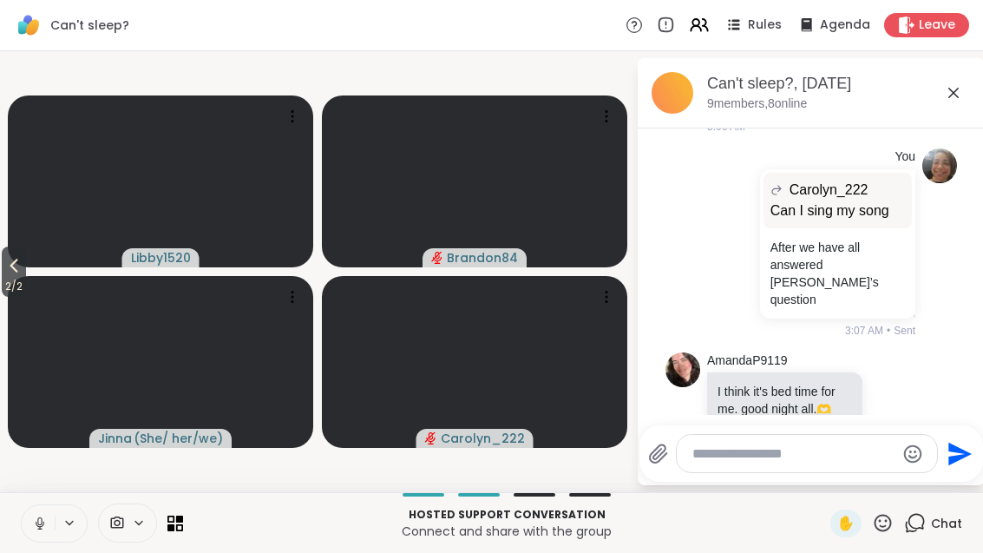
click at [10, 286] on span "2 / 2" at bounding box center [14, 286] width 24 height 21
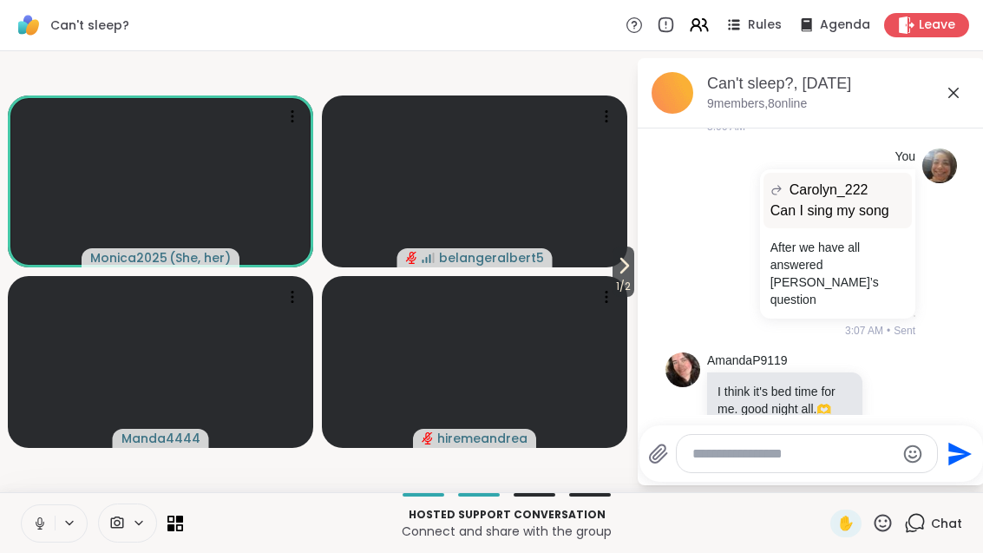
click at [621, 281] on span "1 / 2" at bounding box center [623, 286] width 22 height 21
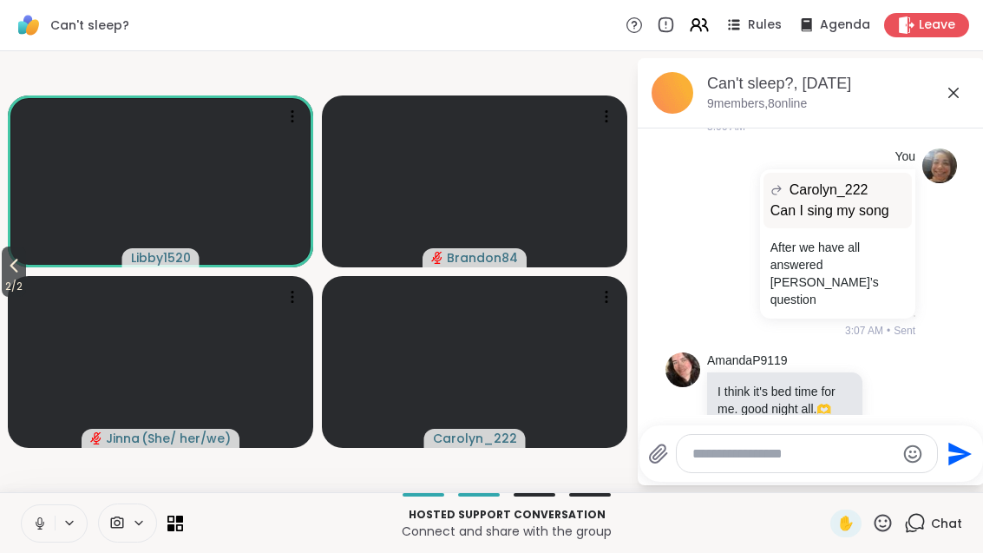
click at [26, 261] on button "2 / 2" at bounding box center [14, 271] width 24 height 50
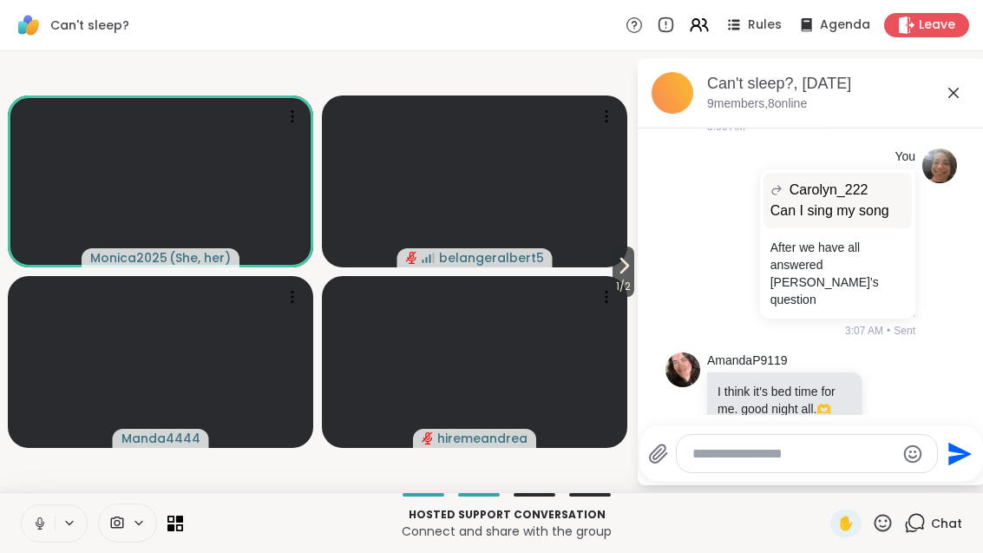
click at [734, 488] on div "1 / 2 Monica2025 ( She, her ) belangeralbert5 Manda4444 hiremeandrea Can't slee…" at bounding box center [491, 271] width 983 height 441
click at [784, 436] on div at bounding box center [807, 453] width 260 height 37
click at [763, 449] on textarea "Type your message" at bounding box center [793, 453] width 202 height 17
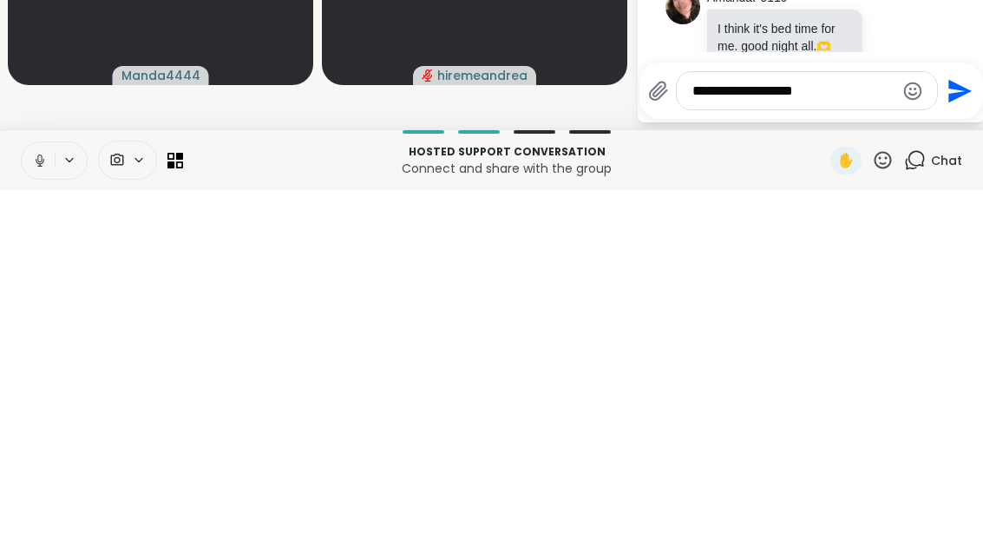
type textarea "**********"
click at [967, 440] on icon "Send" at bounding box center [958, 454] width 28 height 28
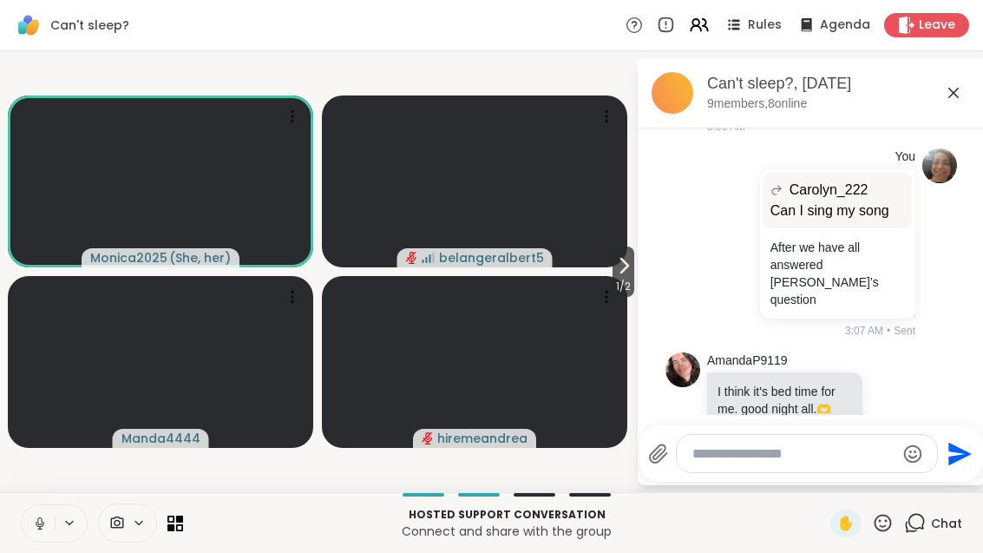
scroll to position [2293, 0]
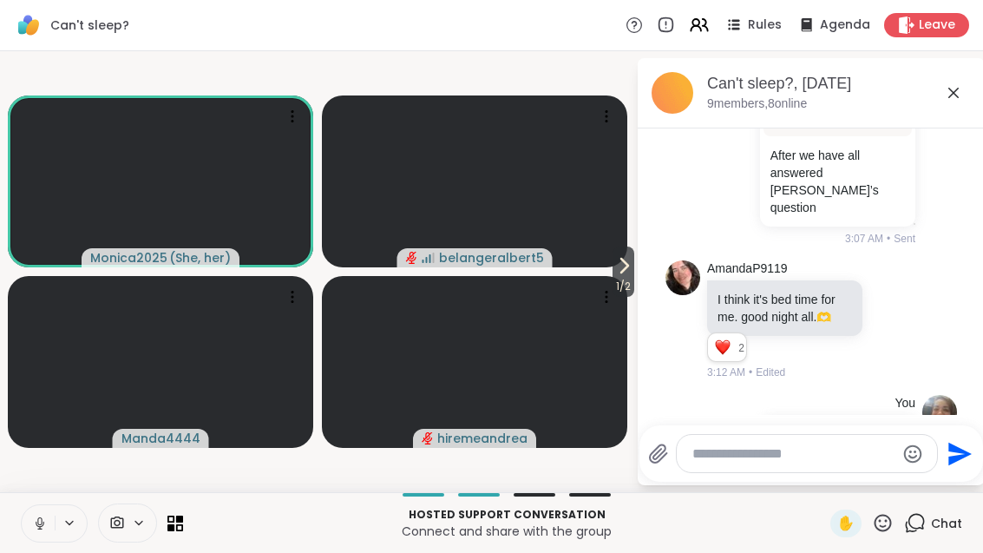
click at [788, 459] on textarea "Type your message" at bounding box center [793, 453] width 202 height 17
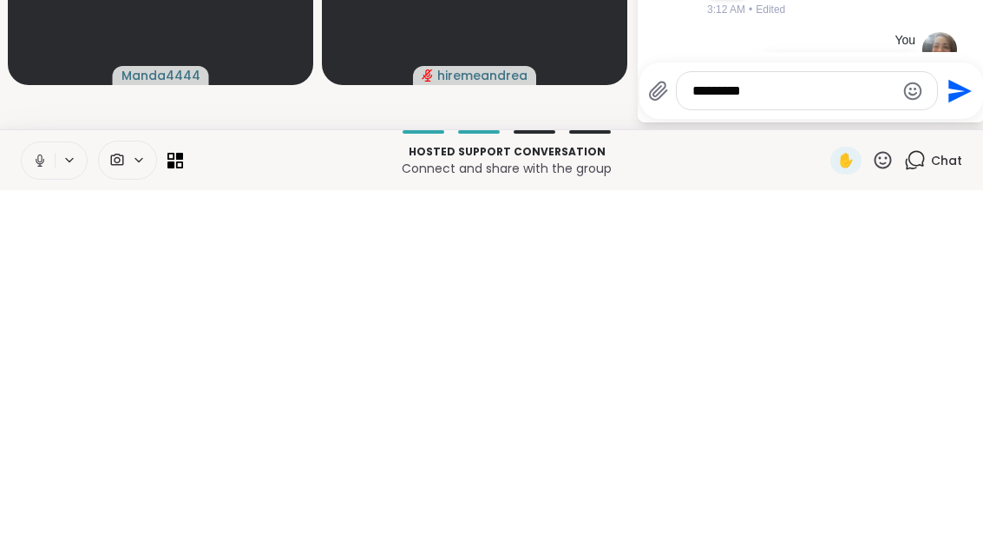
type textarea "*********"
click at [944, 440] on icon "Send" at bounding box center [958, 454] width 28 height 28
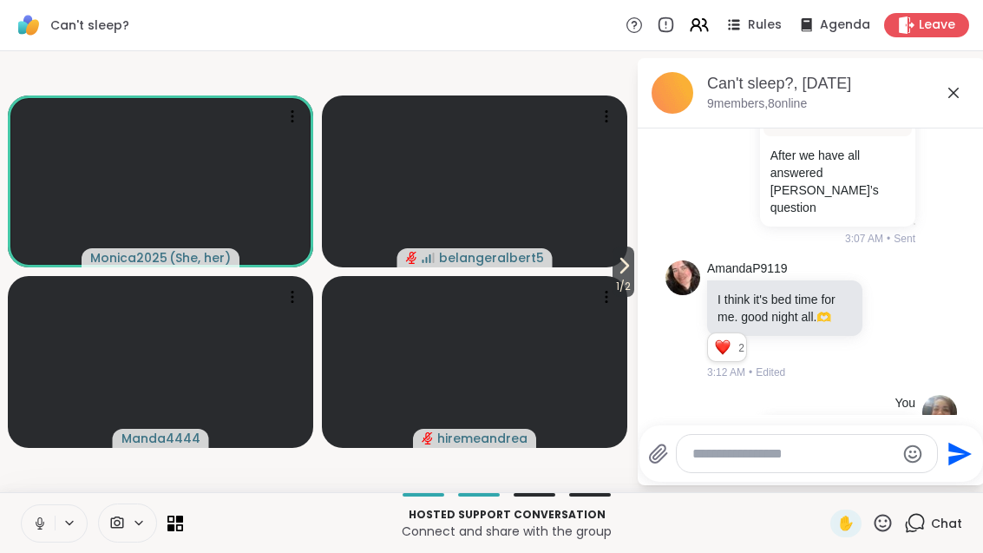
scroll to position [2385, 0]
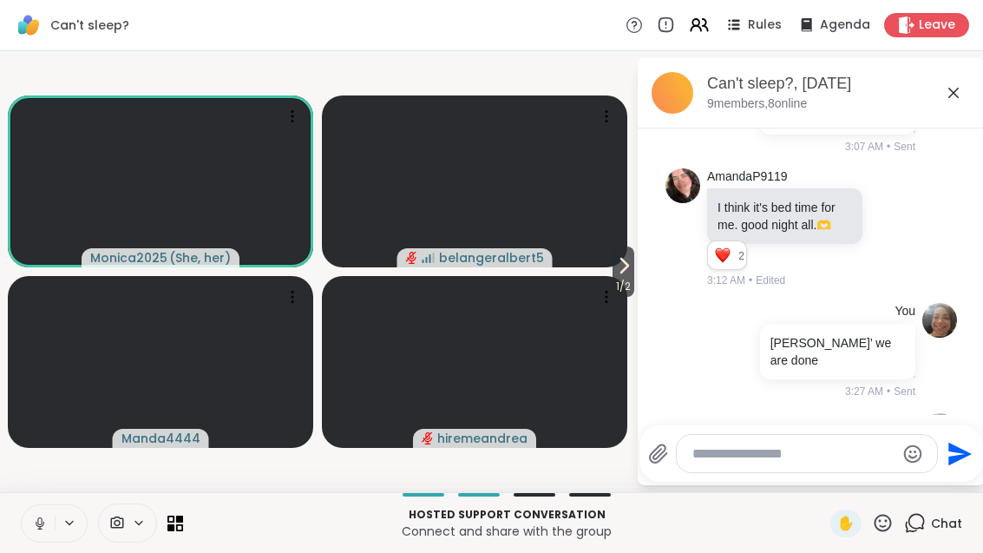
click at [960, 88] on icon at bounding box center [953, 92] width 21 height 21
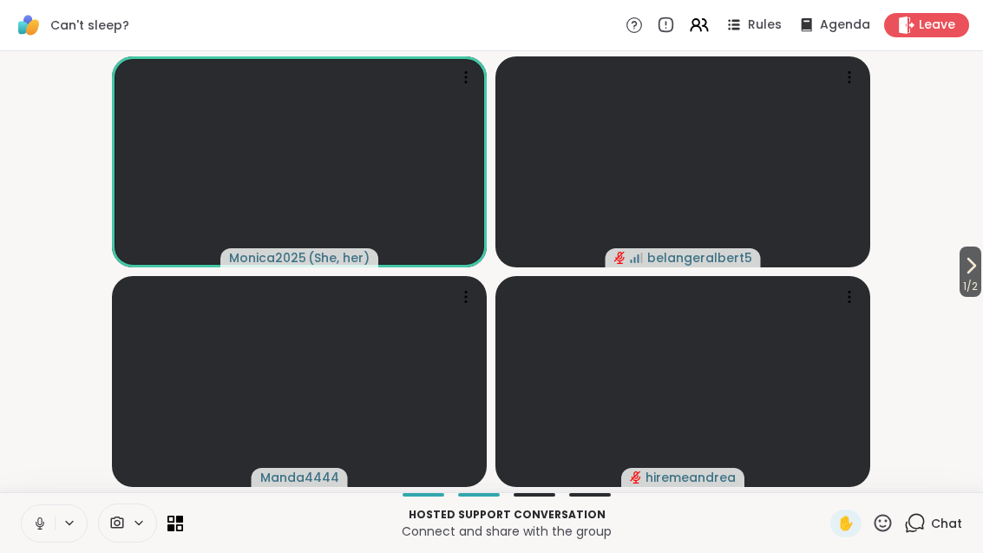
click at [970, 291] on span "1 / 2" at bounding box center [970, 286] width 22 height 21
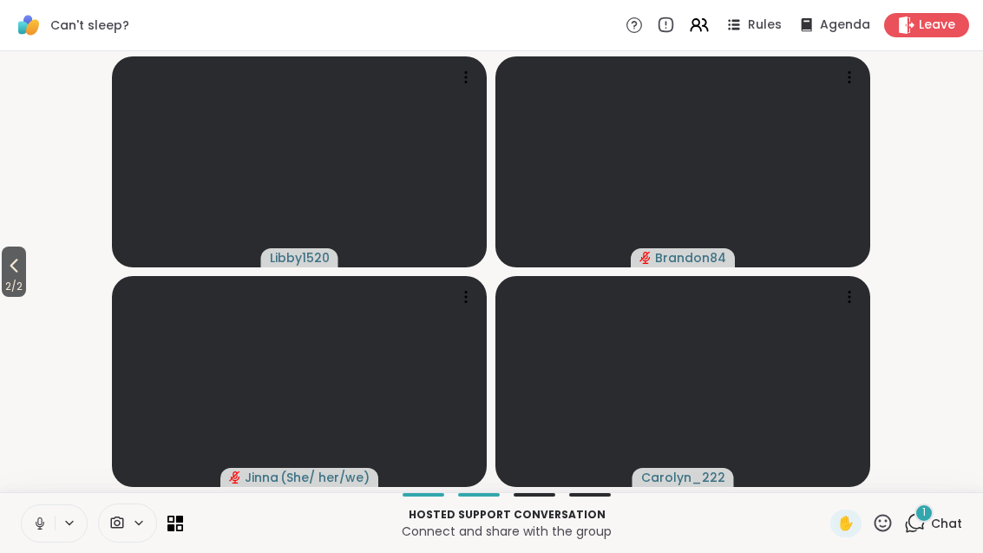
click at [927, 536] on div "1 Chat" at bounding box center [933, 523] width 58 height 28
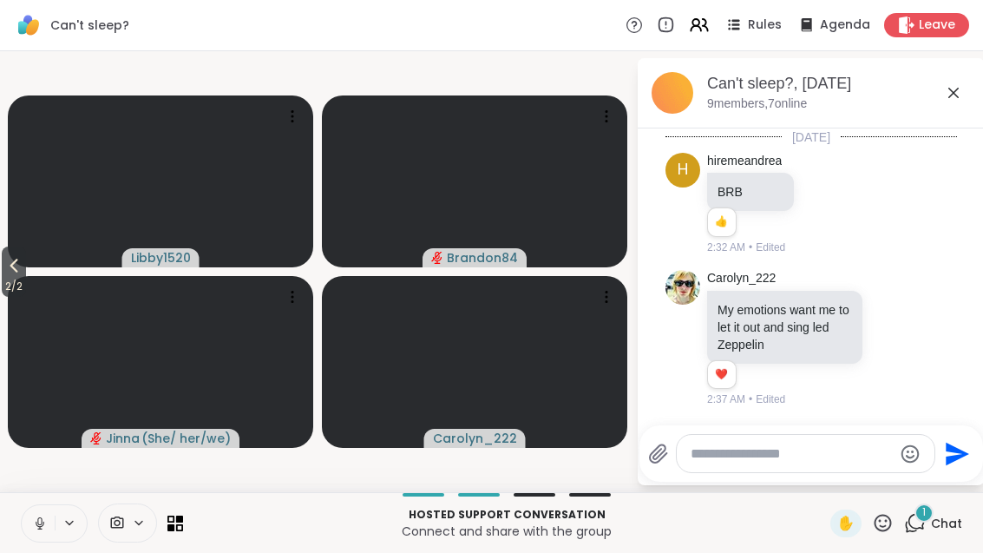
scroll to position [2518, 0]
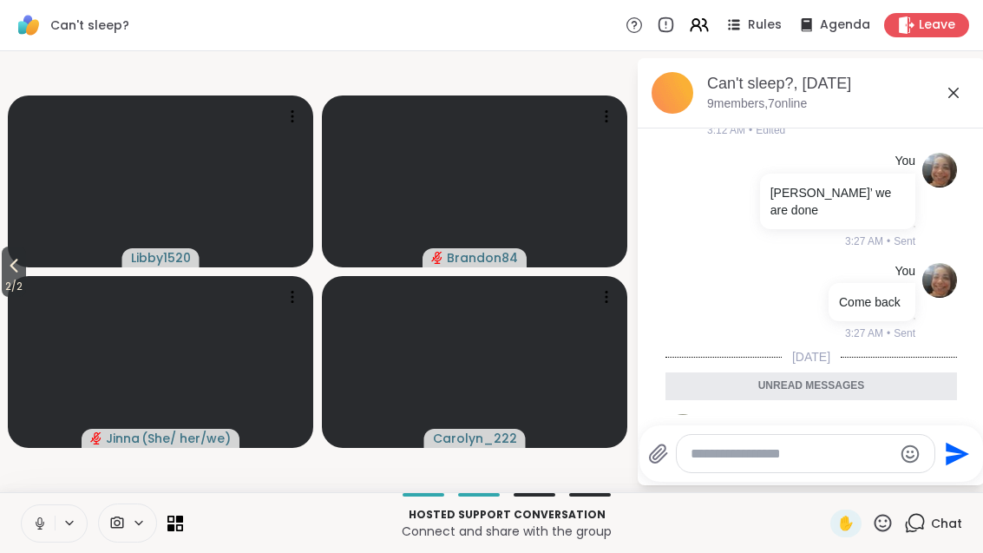
click at [962, 90] on icon at bounding box center [953, 92] width 21 height 21
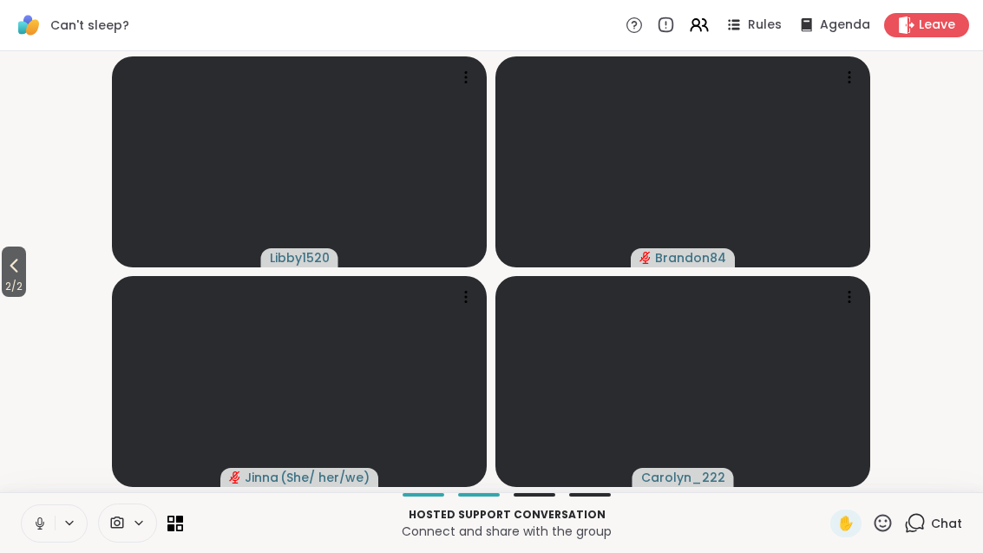
click at [926, 533] on icon at bounding box center [915, 523] width 22 height 22
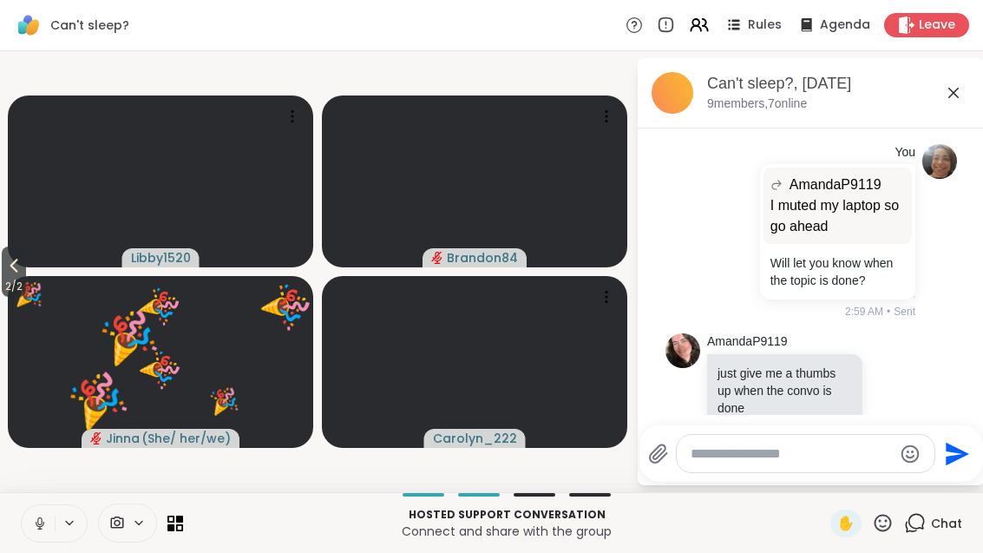
scroll to position [1431, 0]
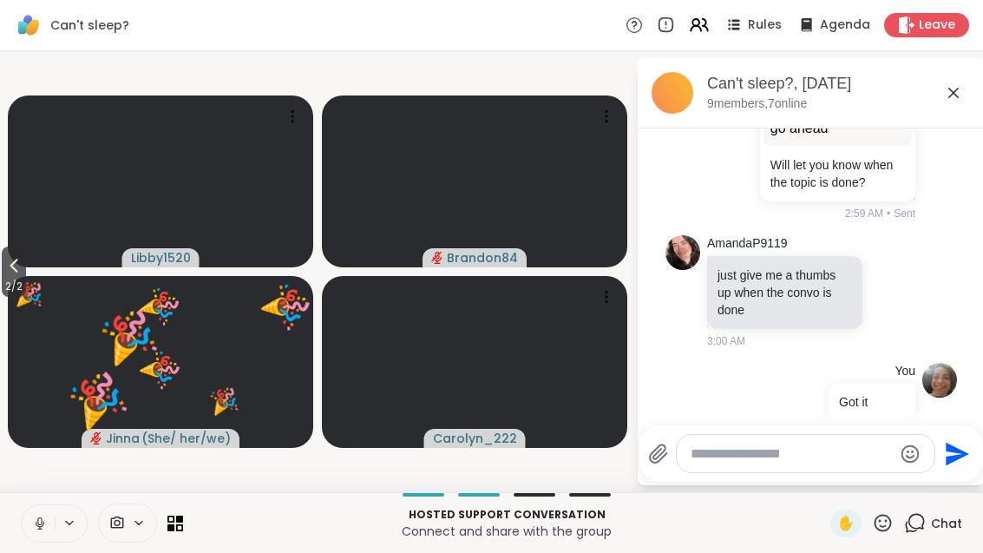
click at [954, 88] on icon at bounding box center [953, 92] width 21 height 21
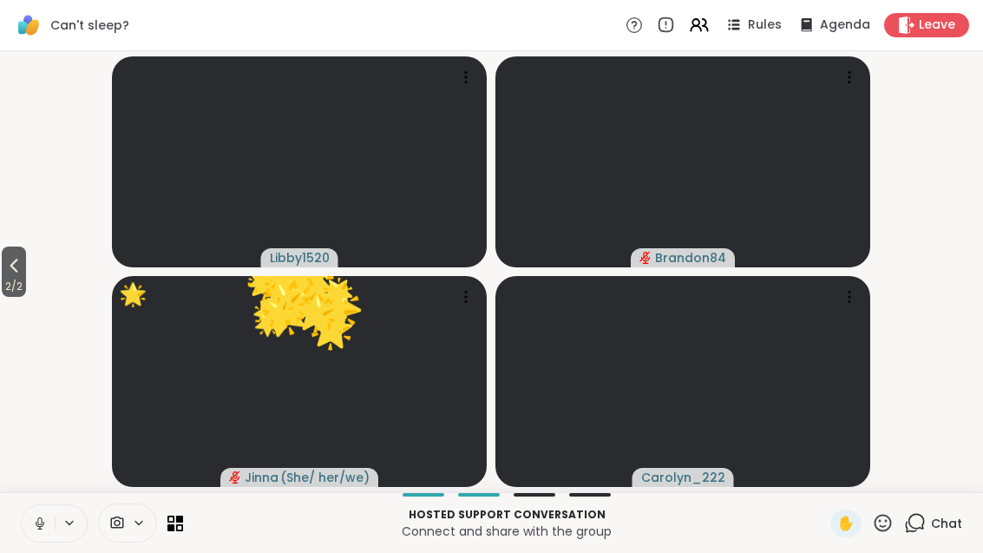
click at [14, 263] on icon at bounding box center [13, 265] width 21 height 21
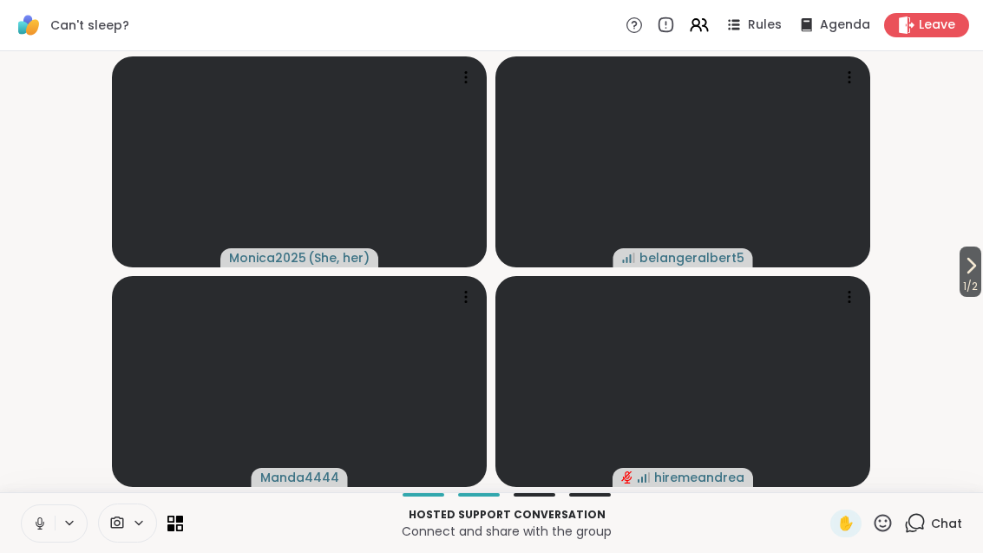
click at [977, 256] on icon at bounding box center [970, 265] width 21 height 21
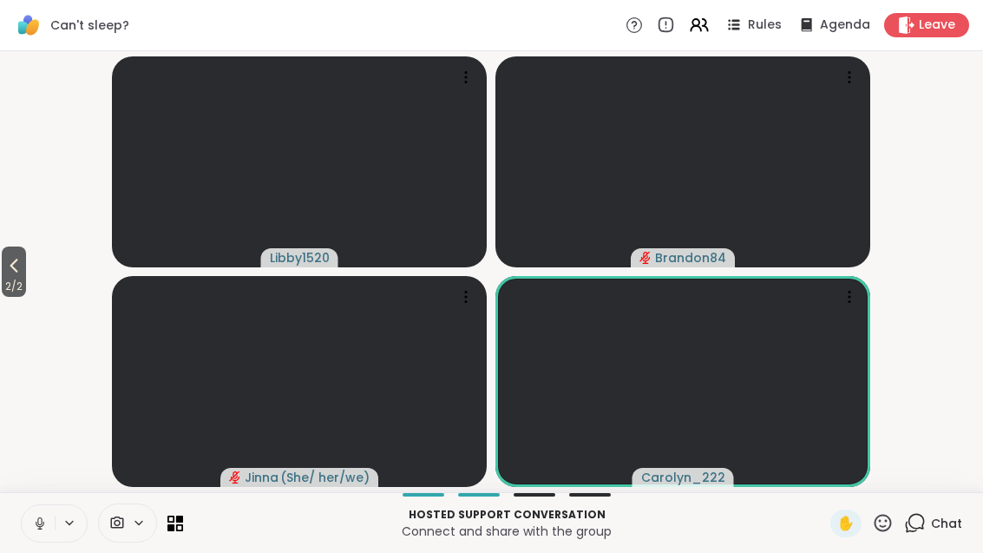
click at [883, 533] on icon at bounding box center [883, 523] width 22 height 22
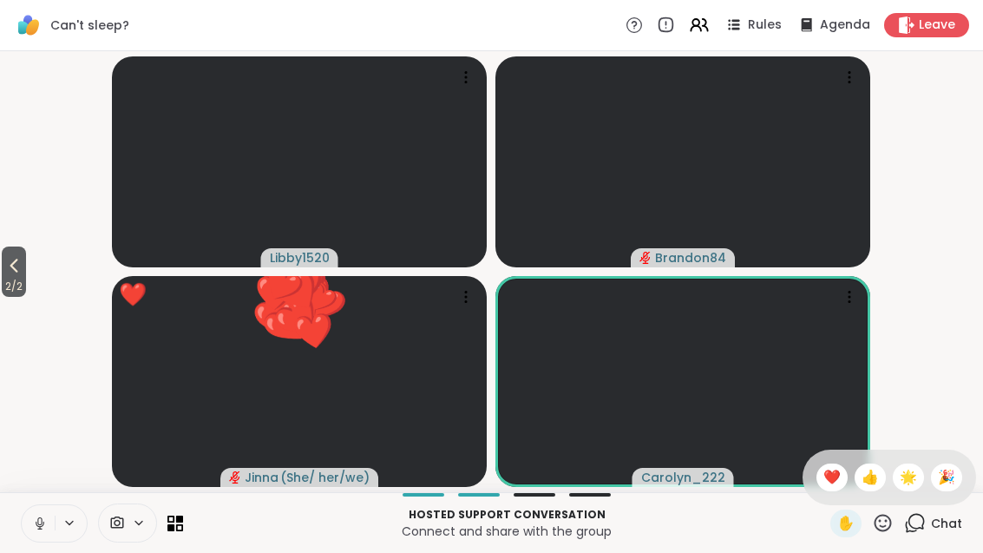
click at [967, 468] on div "✋ ❤️ 👍 🌟 🎉" at bounding box center [889, 477] width 174 height 56
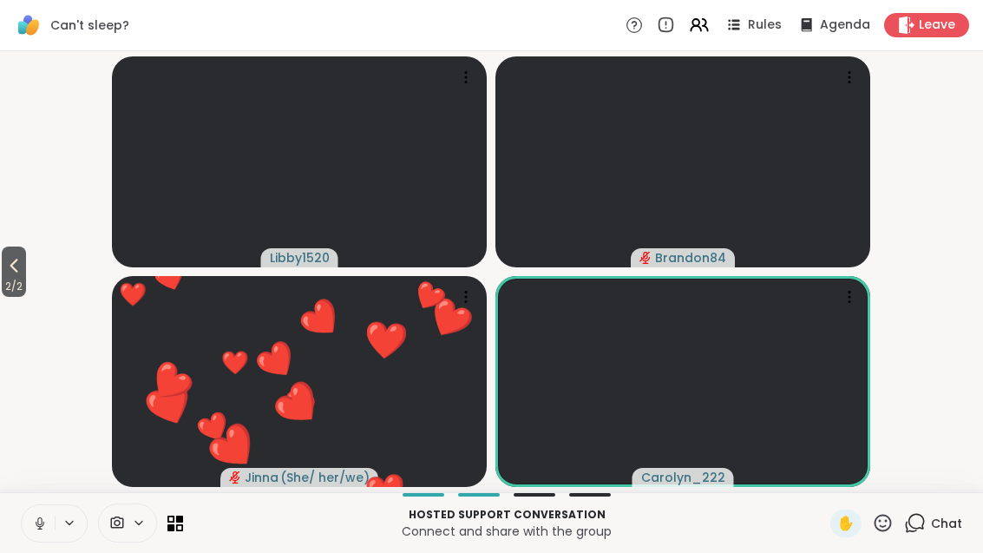
click at [886, 527] on icon at bounding box center [882, 522] width 17 height 17
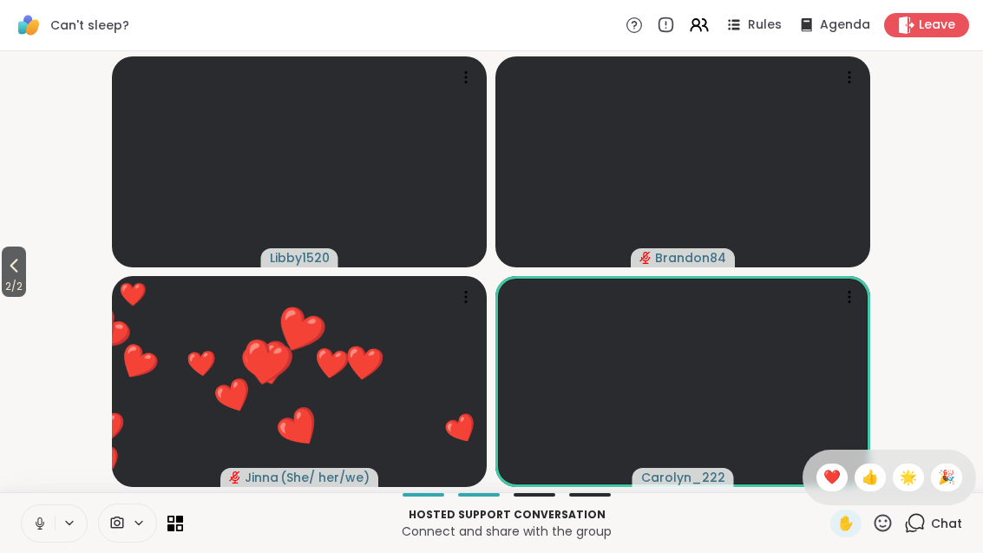
click at [841, 475] on div "❤️" at bounding box center [831, 477] width 31 height 28
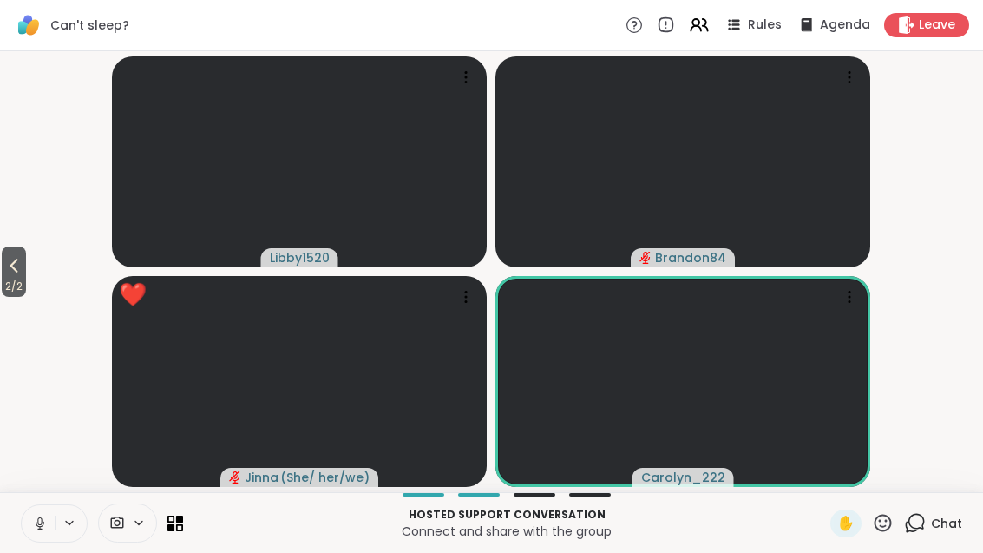
click at [891, 529] on icon at bounding box center [883, 523] width 22 height 22
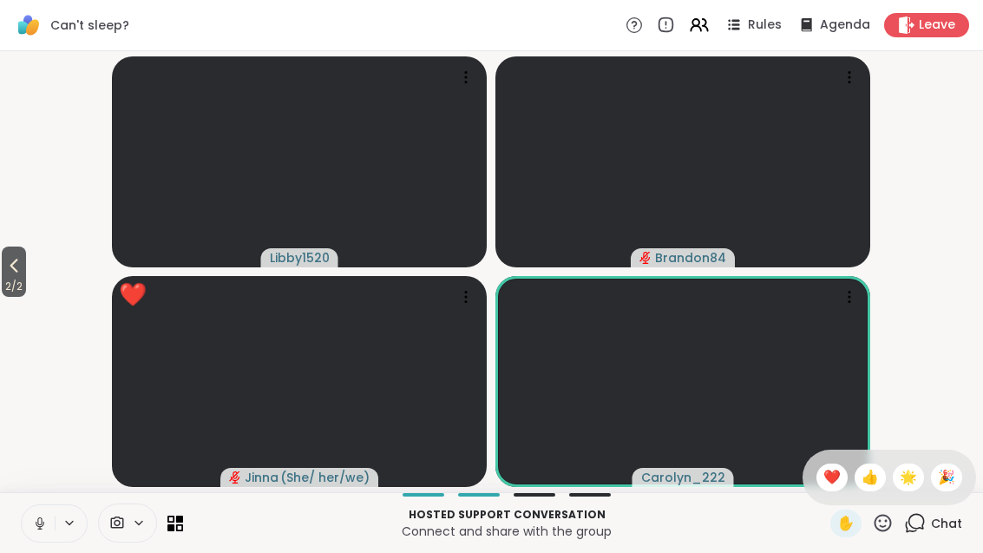
click at [911, 477] on span "🌟" at bounding box center [908, 477] width 17 height 21
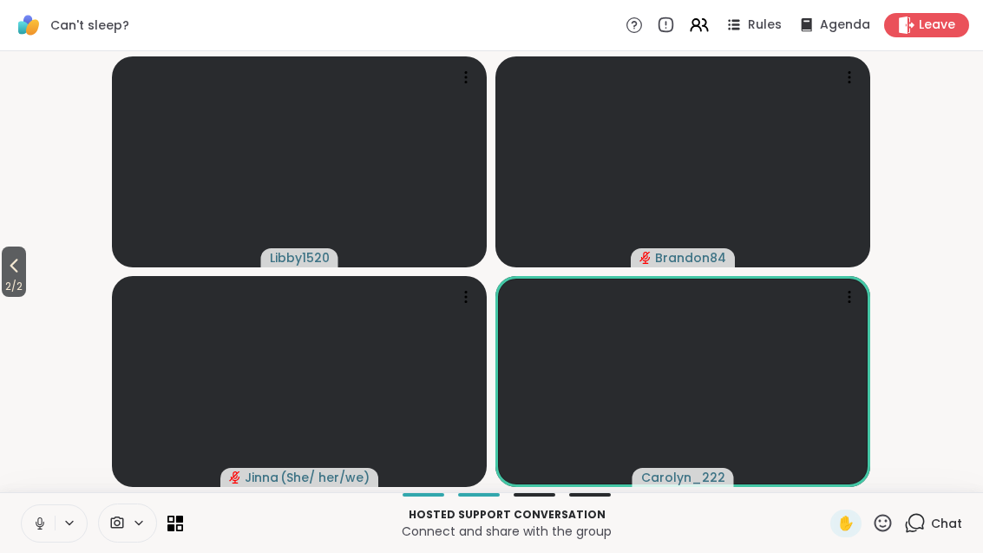
click at [13, 282] on span "2 / 2" at bounding box center [14, 286] width 24 height 21
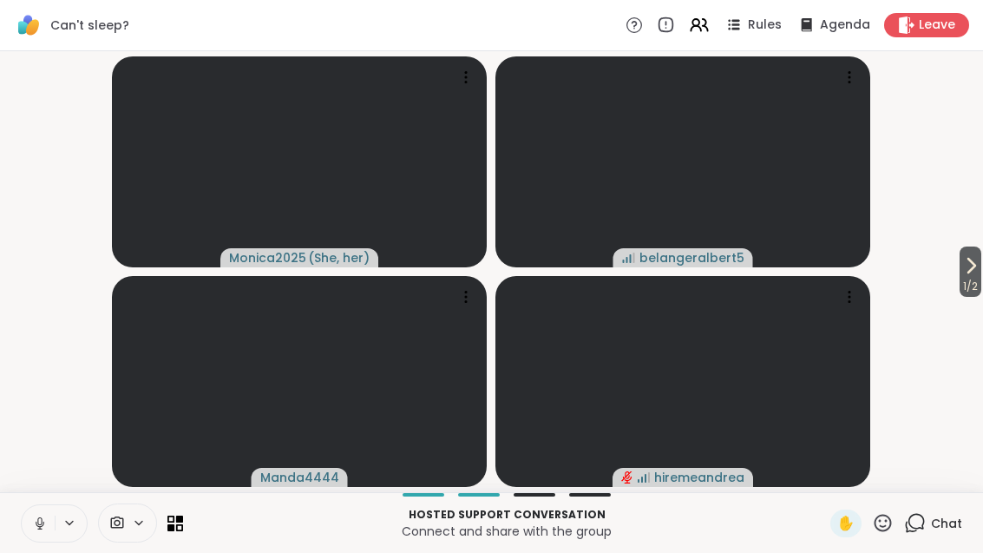
click at [959, 250] on button "1 / 2" at bounding box center [970, 271] width 22 height 50
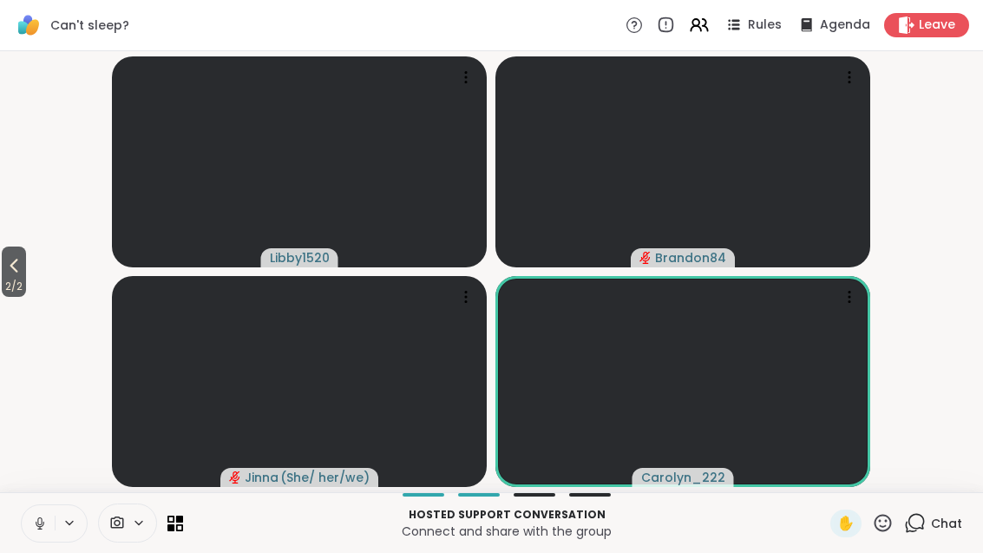
click at [26, 270] on button "2 / 2" at bounding box center [14, 271] width 24 height 50
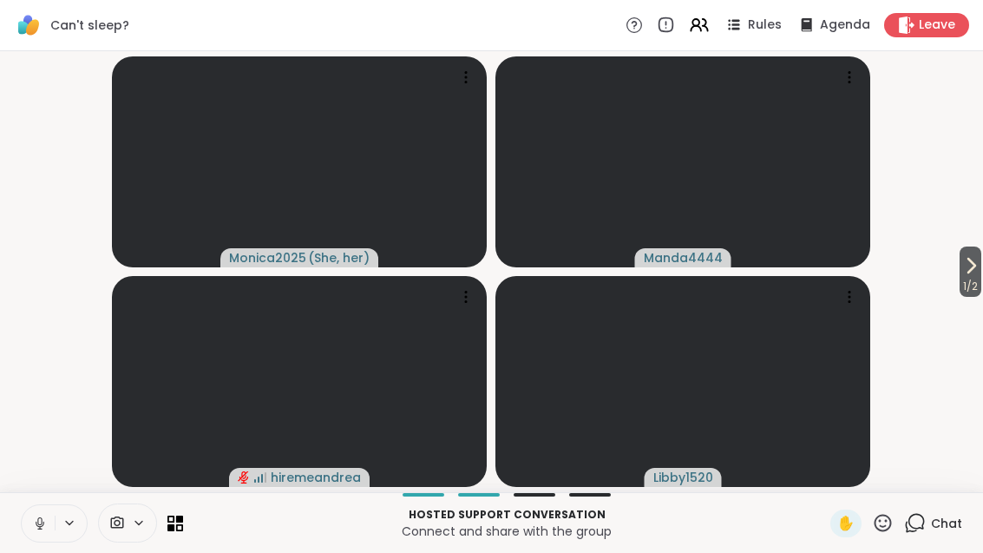
click at [970, 265] on icon at bounding box center [971, 266] width 7 height 14
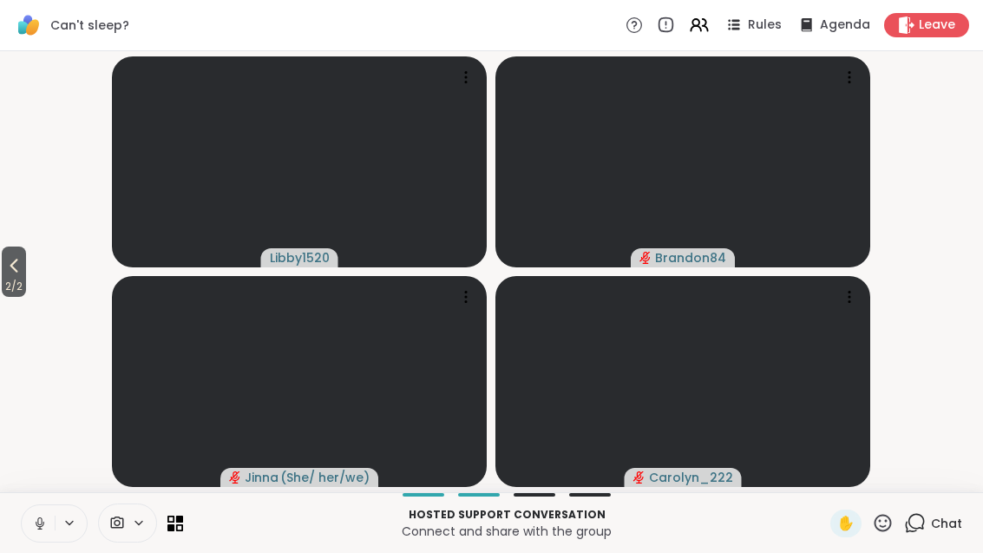
click at [26, 254] on button "2 / 2" at bounding box center [14, 271] width 24 height 50
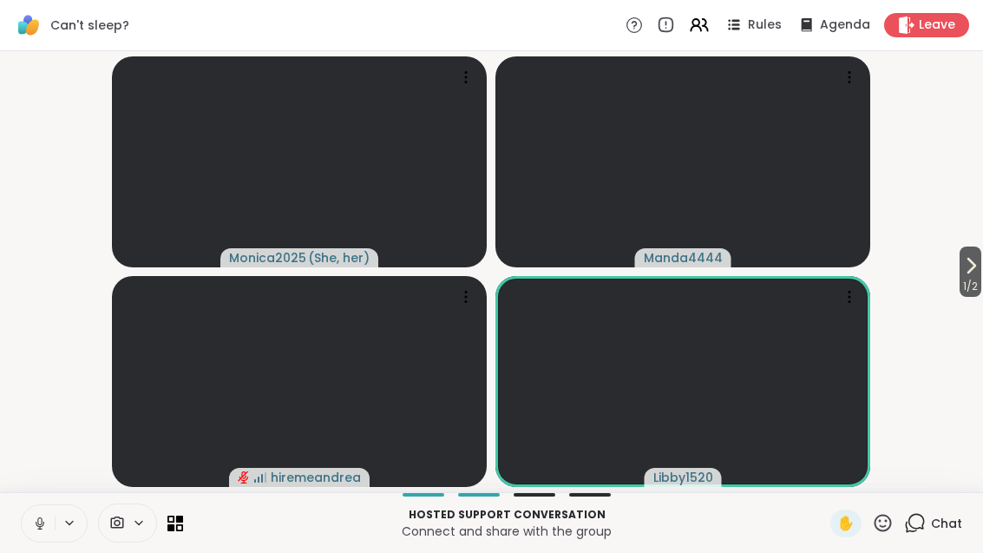
click at [980, 277] on span "1 / 2" at bounding box center [970, 286] width 22 height 21
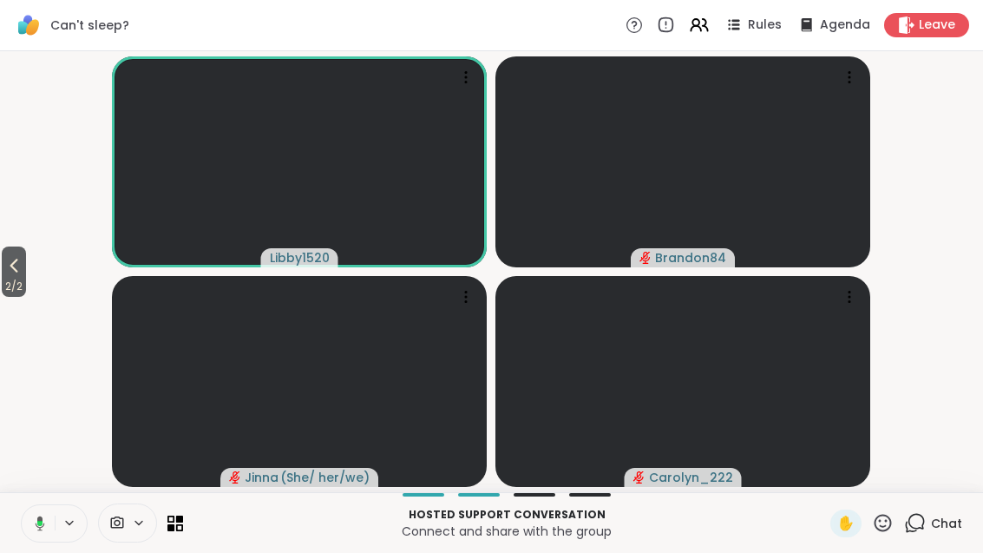
click at [3, 294] on span "2 / 2" at bounding box center [14, 286] width 24 height 21
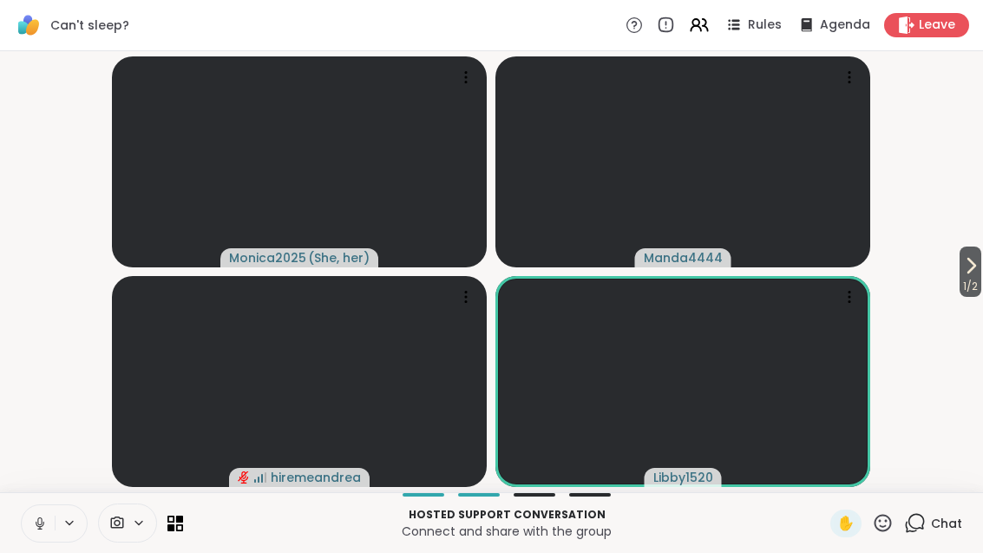
click at [981, 272] on button "1 / 2" at bounding box center [970, 271] width 22 height 50
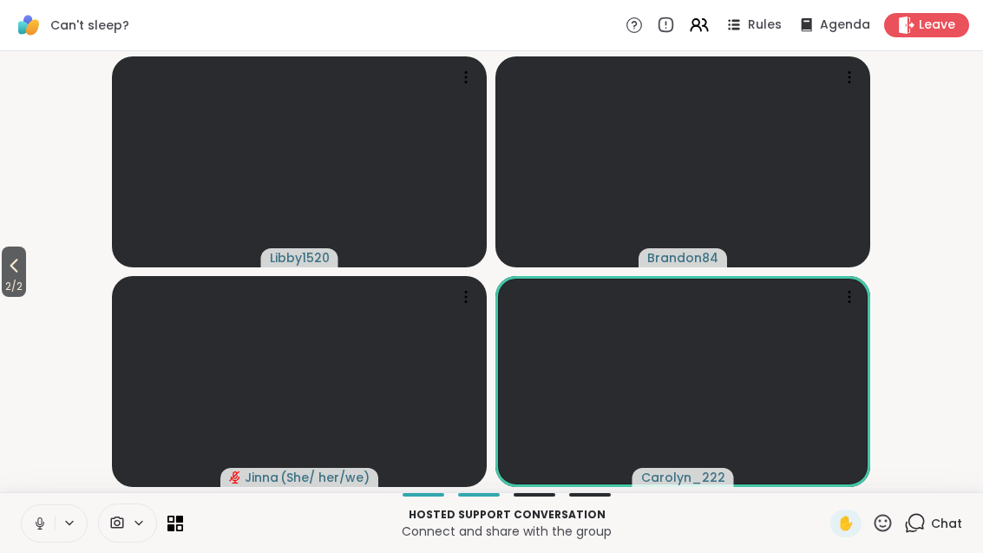
click at [13, 284] on span "2 / 2" at bounding box center [14, 286] width 24 height 21
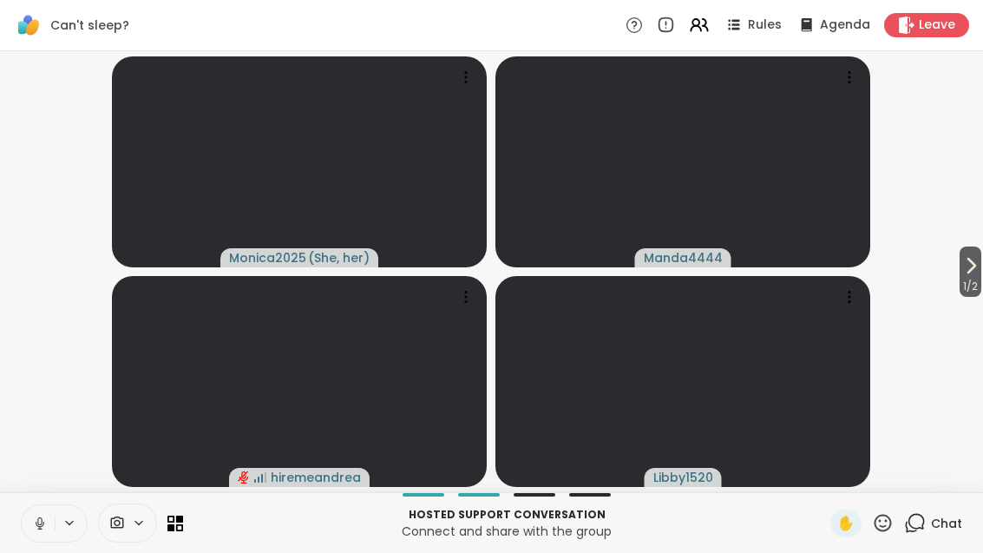
click at [981, 278] on span "1 / 2" at bounding box center [970, 286] width 22 height 21
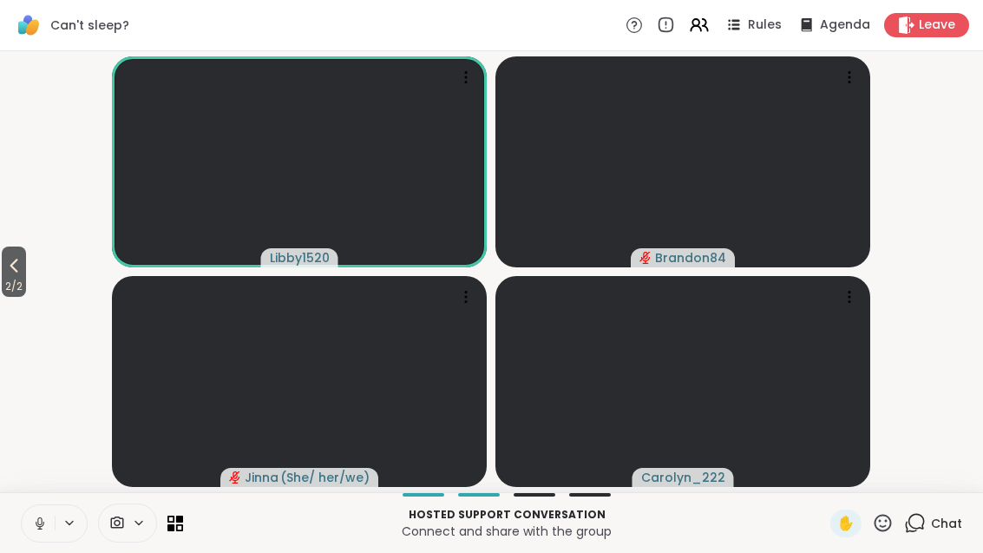
click at [4, 284] on span "2 / 2" at bounding box center [14, 286] width 24 height 21
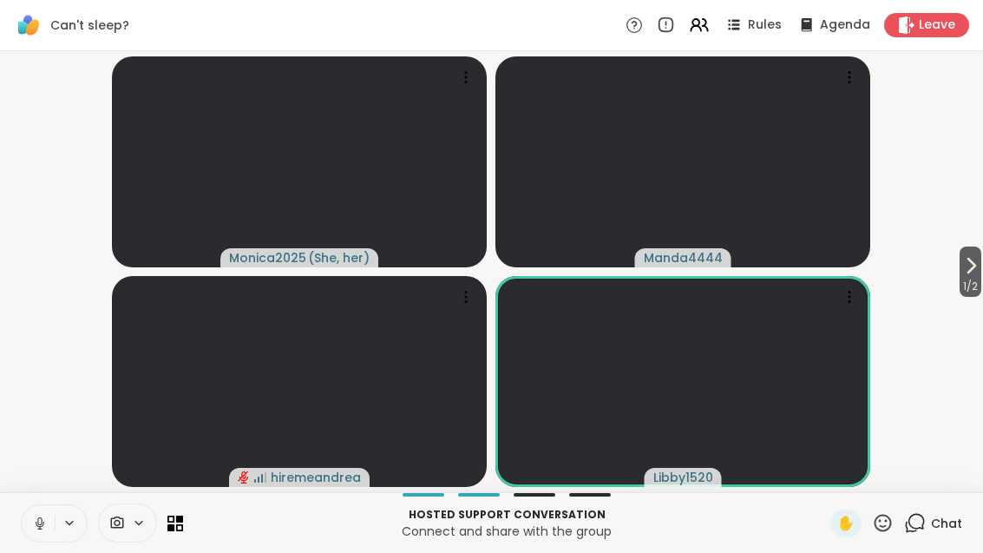
click at [979, 284] on span "1 / 2" at bounding box center [970, 286] width 22 height 21
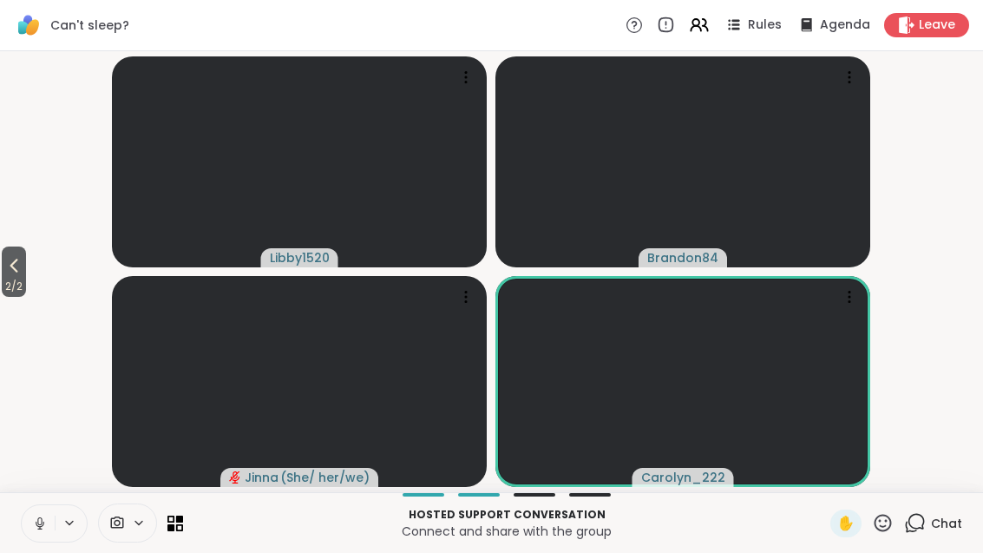
click at [3, 272] on button "2 / 2" at bounding box center [14, 271] width 24 height 50
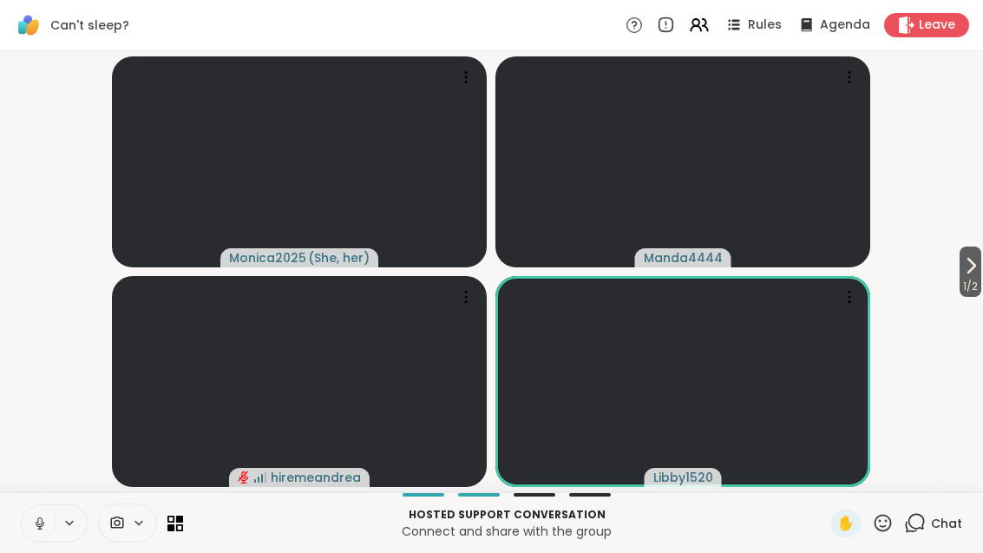
click at [979, 291] on span "1 / 2" at bounding box center [970, 286] width 22 height 21
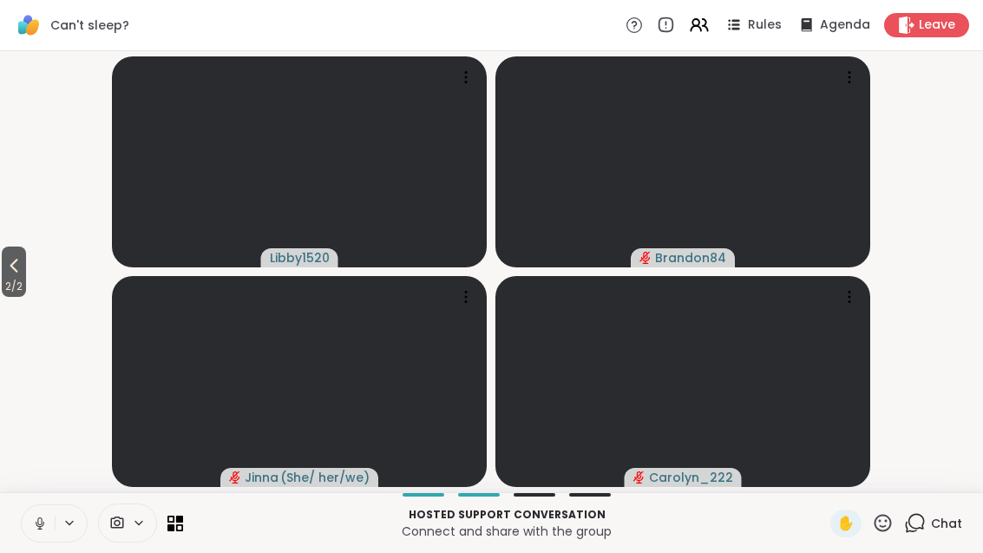
click at [3, 282] on span "2 / 2" at bounding box center [14, 286] width 24 height 21
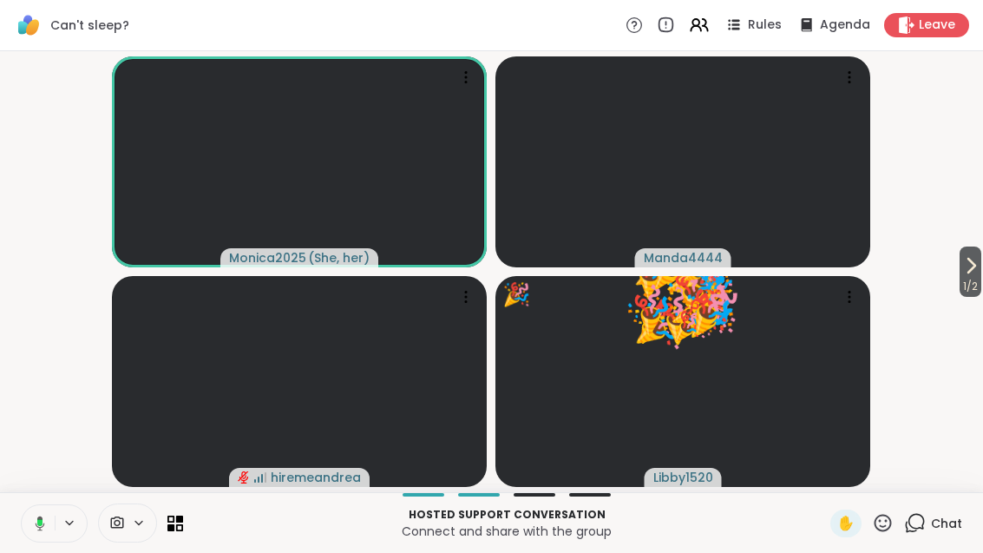
click at [981, 269] on button "1 / 2" at bounding box center [970, 271] width 22 height 50
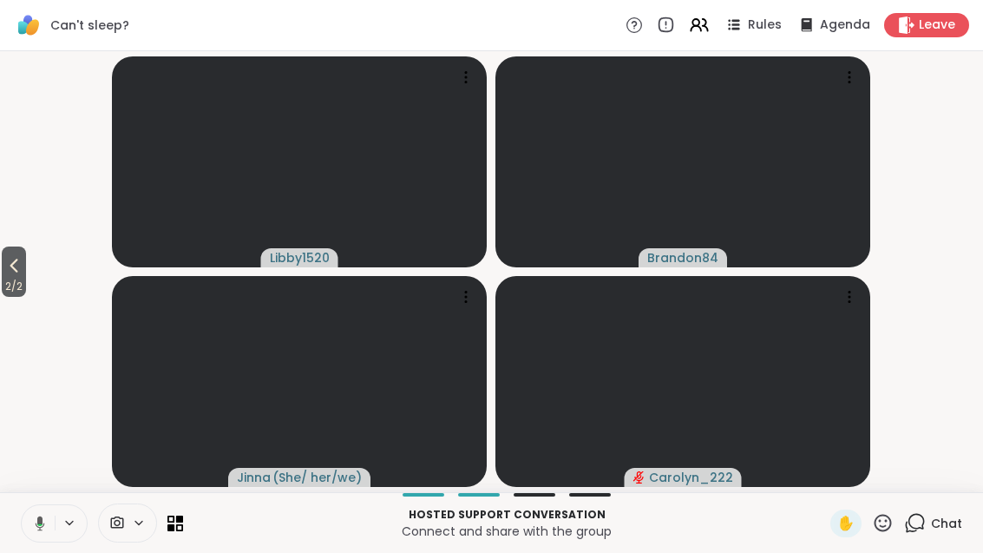
click at [3, 278] on span "2 / 2" at bounding box center [14, 286] width 24 height 21
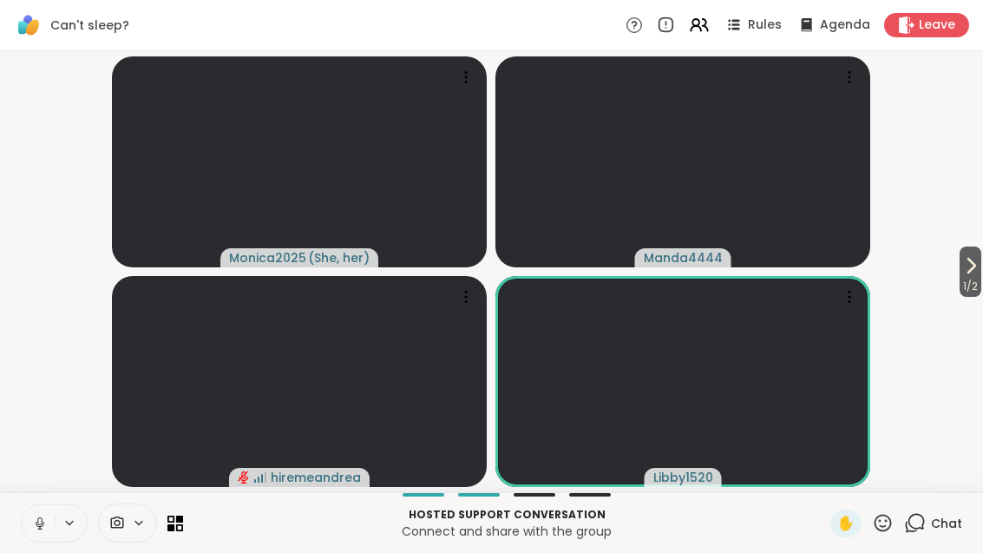
click at [969, 265] on icon at bounding box center [970, 265] width 21 height 21
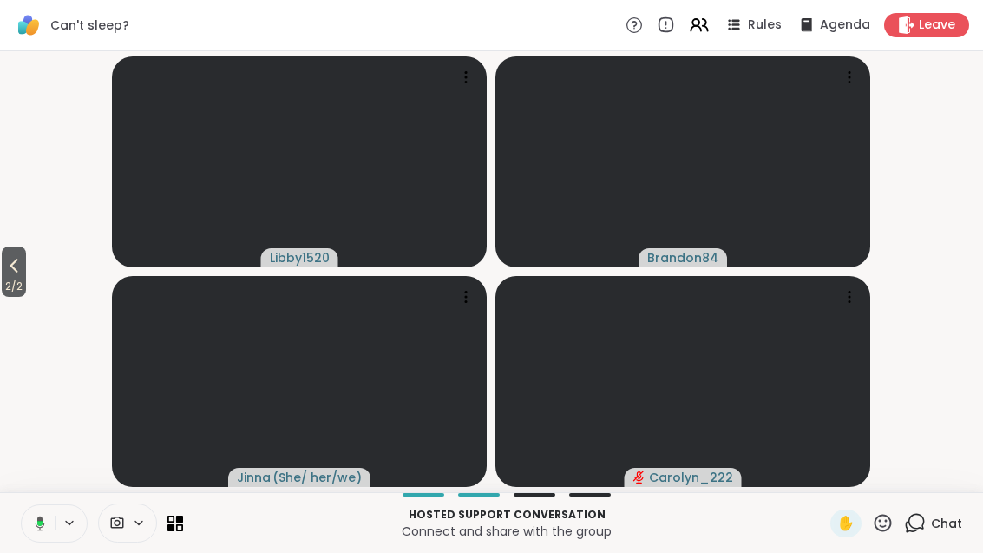
click at [133, 539] on div at bounding box center [127, 522] width 59 height 39
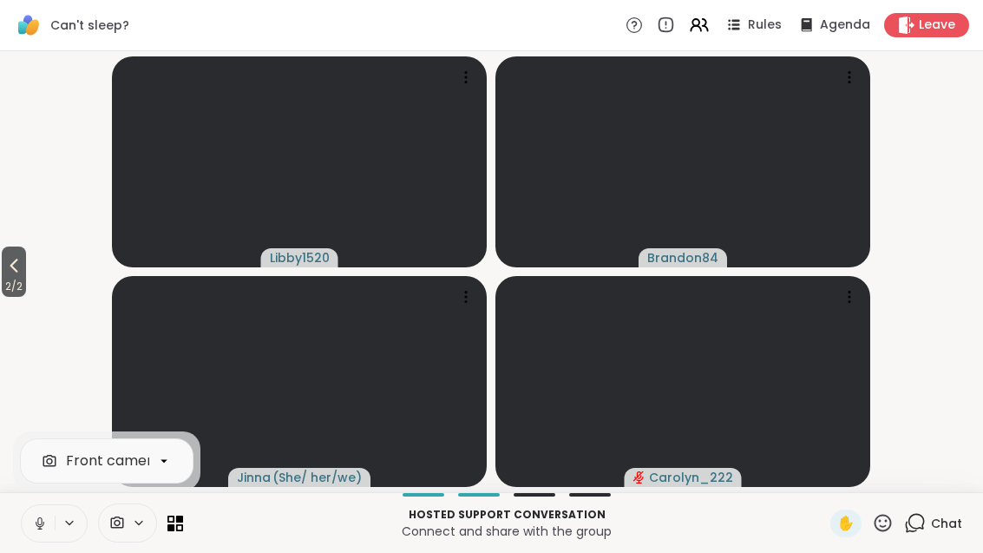
click at [138, 532] on div at bounding box center [127, 522] width 59 height 39
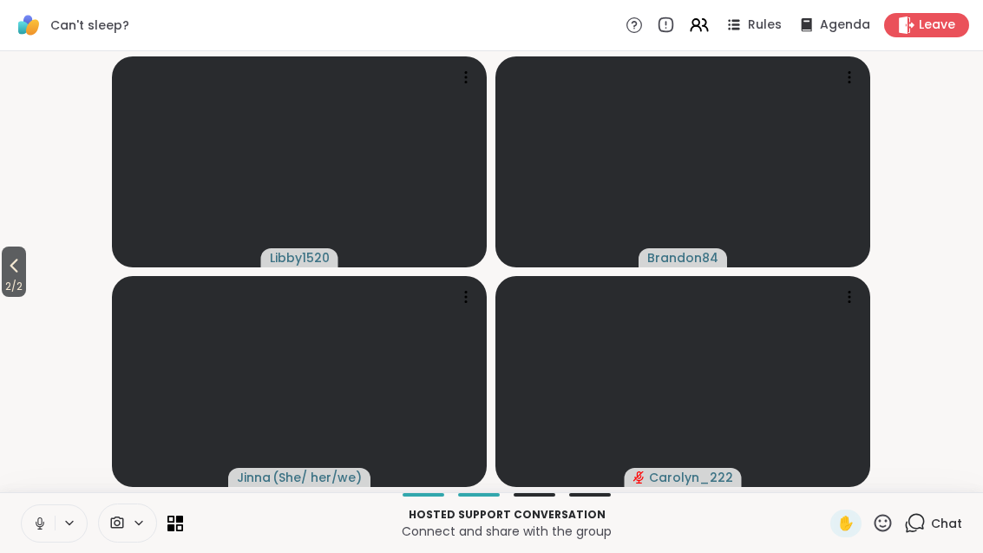
click at [125, 540] on div at bounding box center [127, 522] width 59 height 39
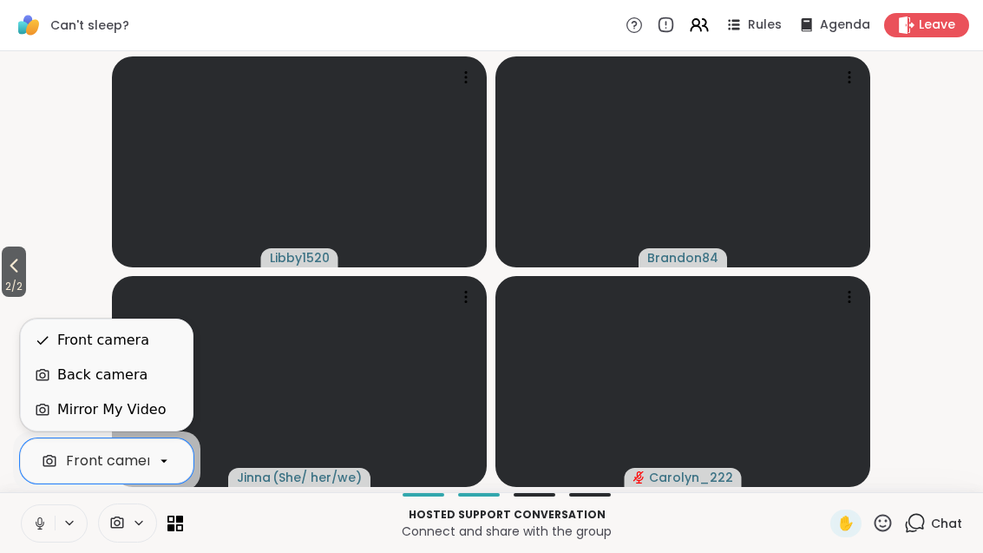
click at [158, 396] on div "Mirror My Video" at bounding box center [107, 409] width 172 height 35
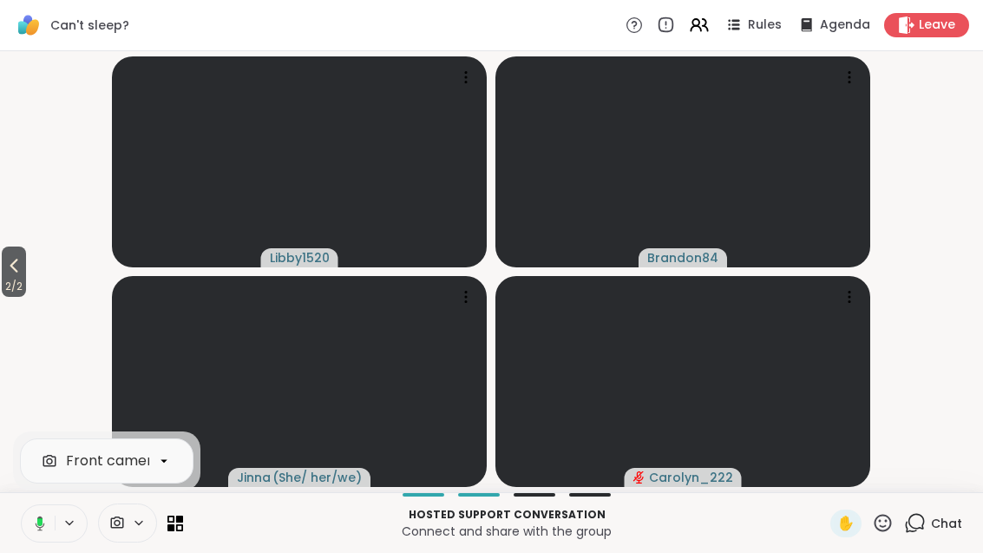
click at [12, 289] on span "2 / 2" at bounding box center [14, 286] width 24 height 21
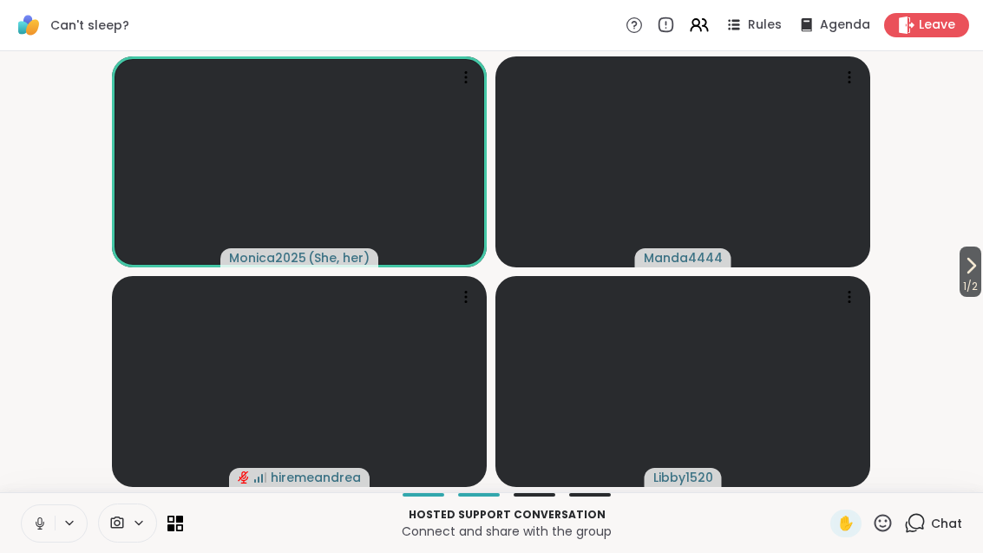
click at [153, 534] on div at bounding box center [127, 522] width 59 height 39
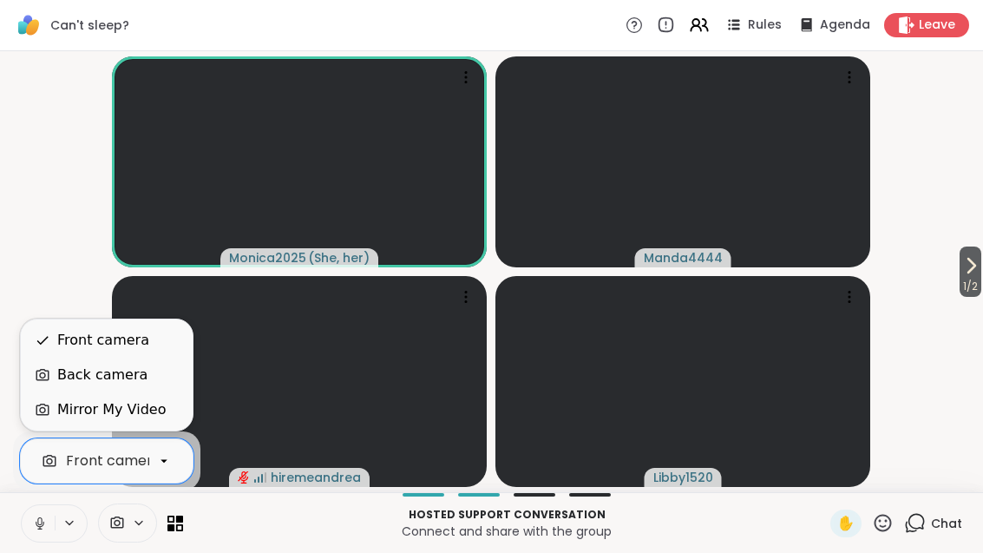
click at [165, 388] on div "Back camera" at bounding box center [107, 374] width 172 height 35
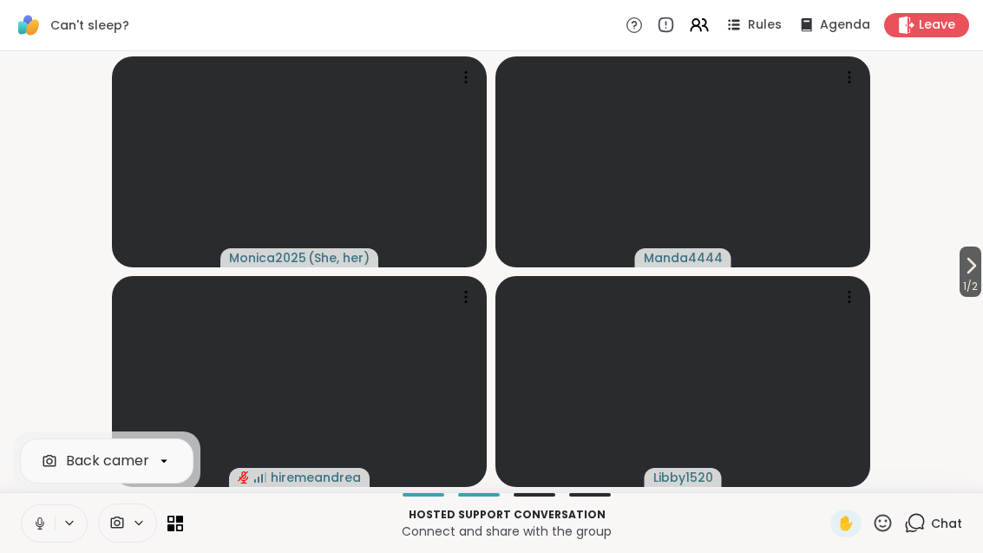
click at [976, 272] on icon at bounding box center [970, 265] width 21 height 21
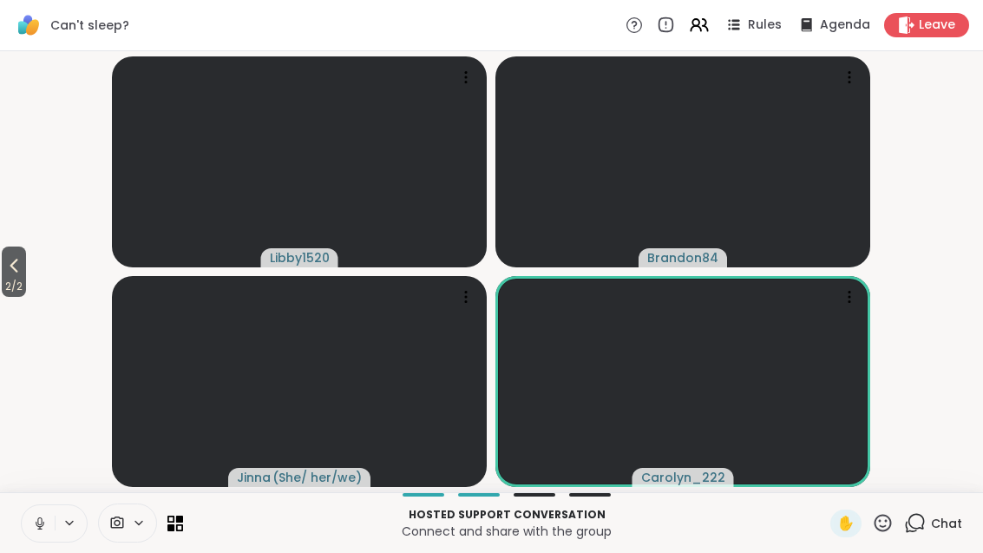
click at [17, 282] on span "2 / 2" at bounding box center [14, 286] width 24 height 21
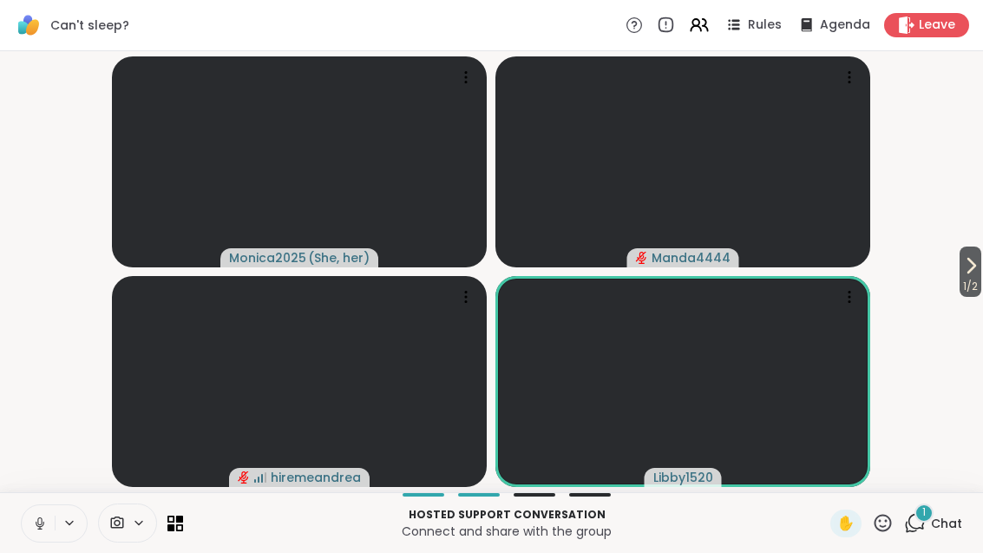
click at [979, 272] on icon at bounding box center [970, 265] width 21 height 21
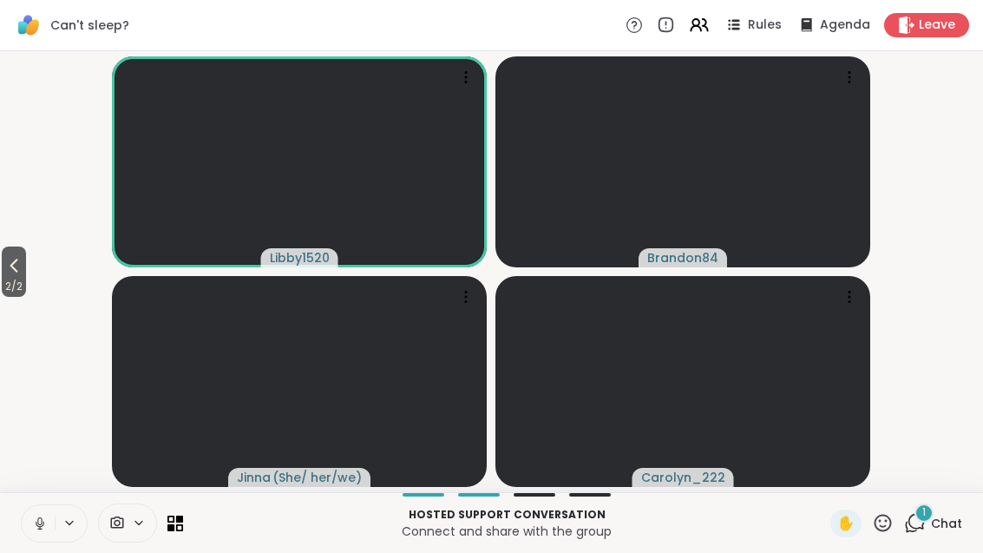
click at [15, 279] on span "2 / 2" at bounding box center [14, 286] width 24 height 21
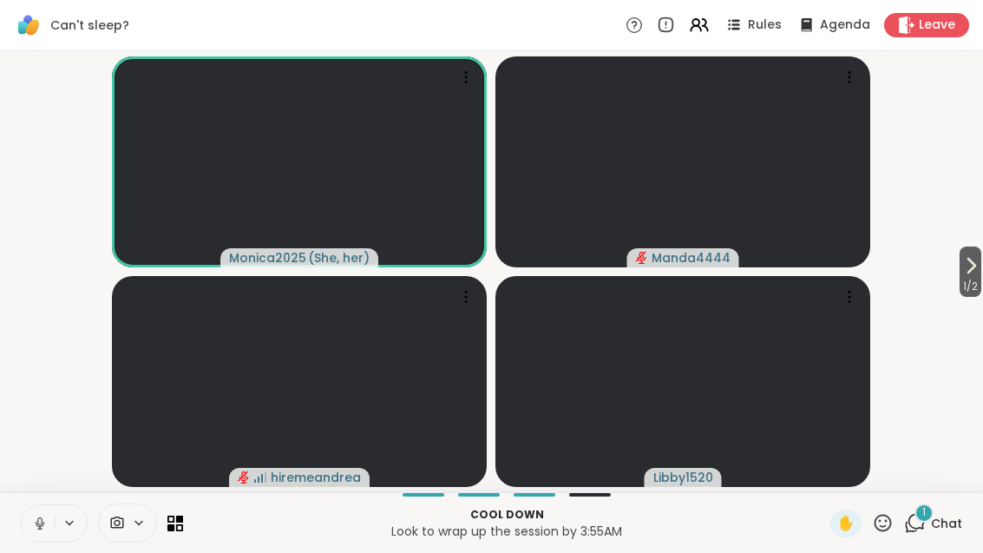
click at [973, 272] on icon at bounding box center [970, 265] width 21 height 21
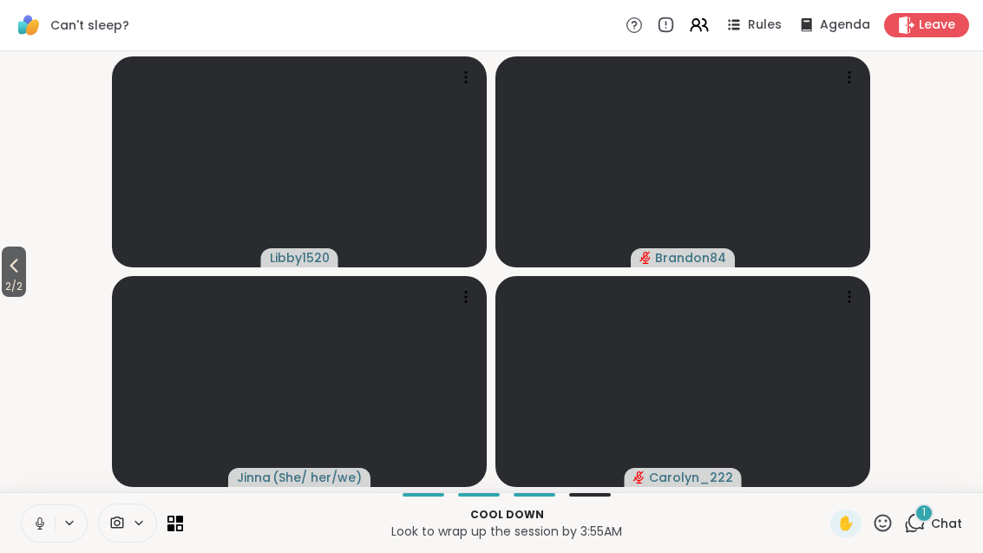
click at [3, 261] on button "2 / 2" at bounding box center [14, 271] width 24 height 50
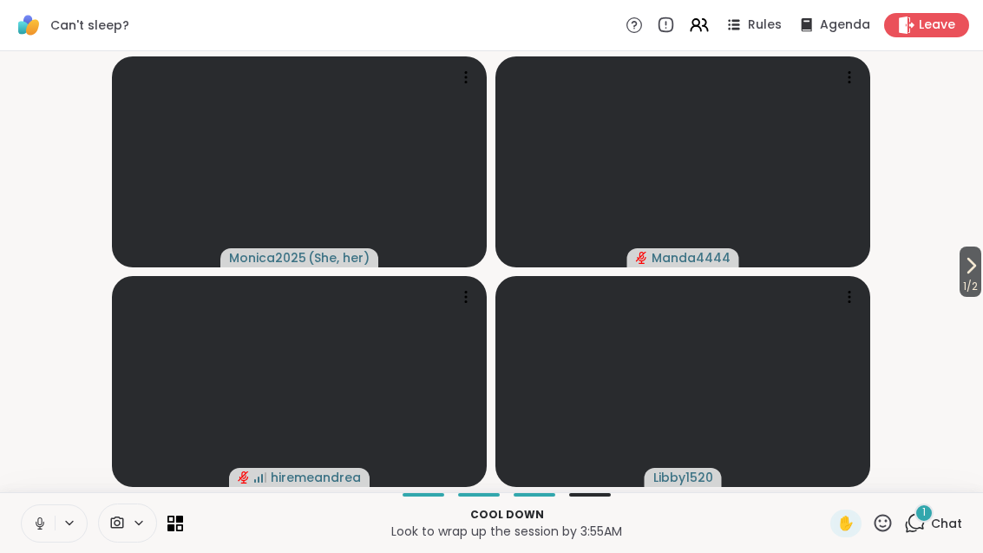
click at [975, 286] on span "1 / 2" at bounding box center [970, 286] width 22 height 21
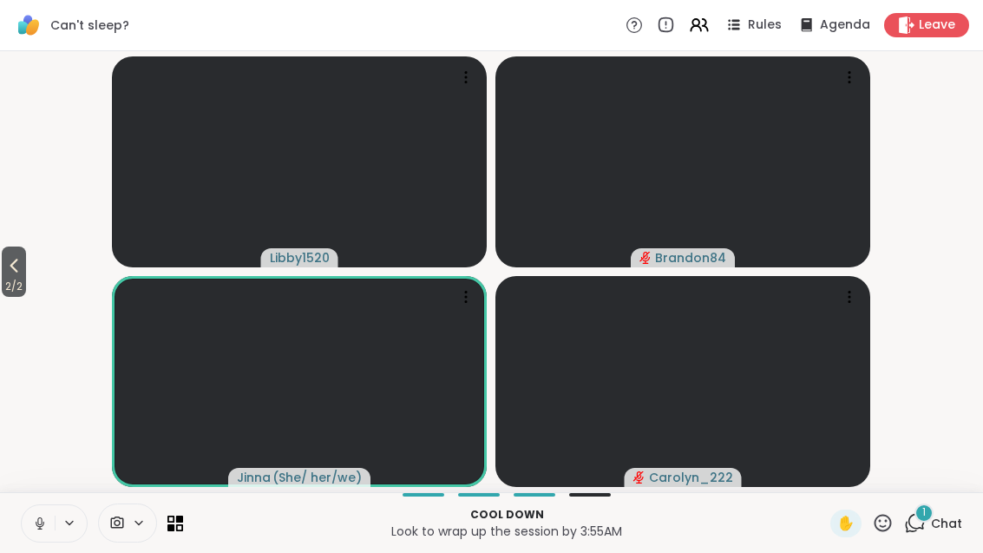
click at [21, 291] on span "2 / 2" at bounding box center [14, 286] width 24 height 21
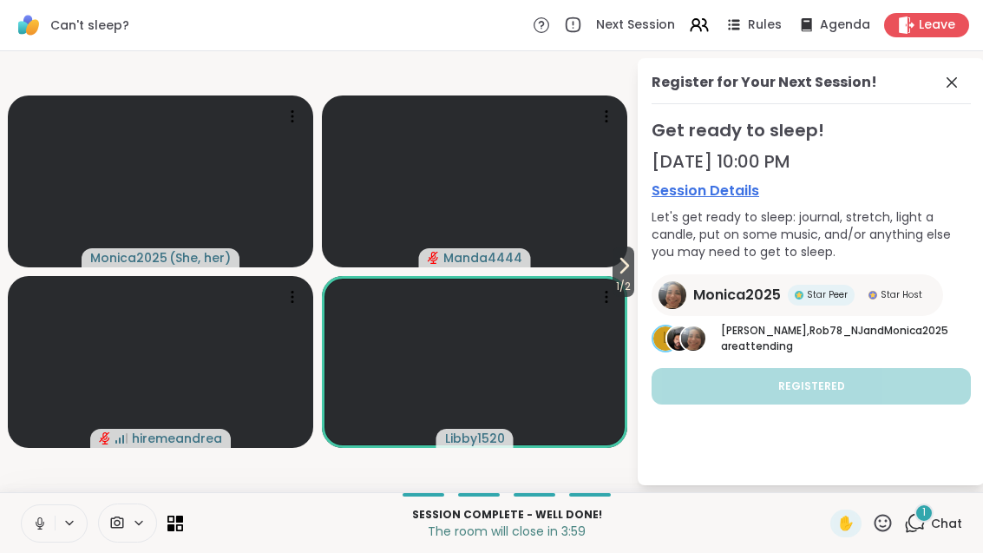
click at [956, 90] on icon at bounding box center [951, 82] width 21 height 21
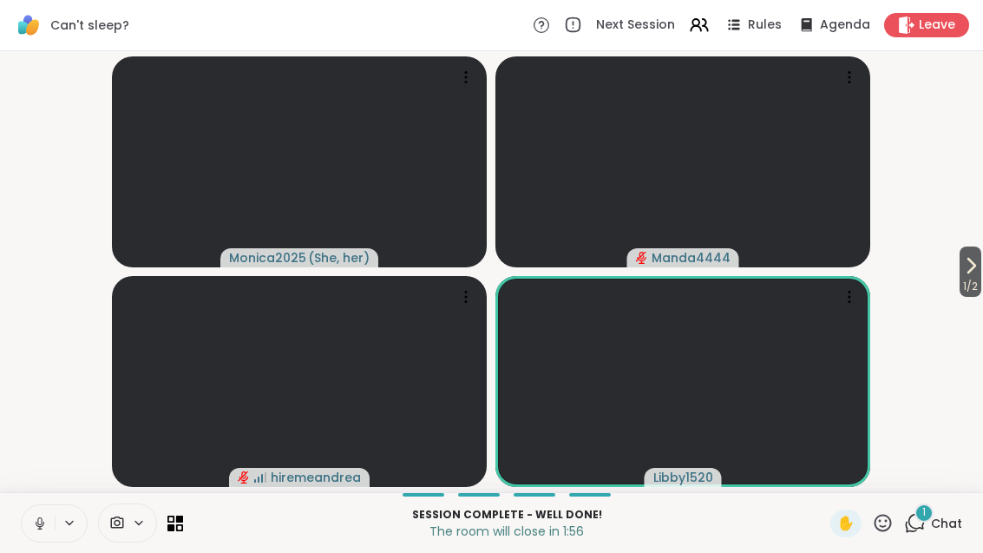
click at [128, 540] on div at bounding box center [127, 522] width 59 height 39
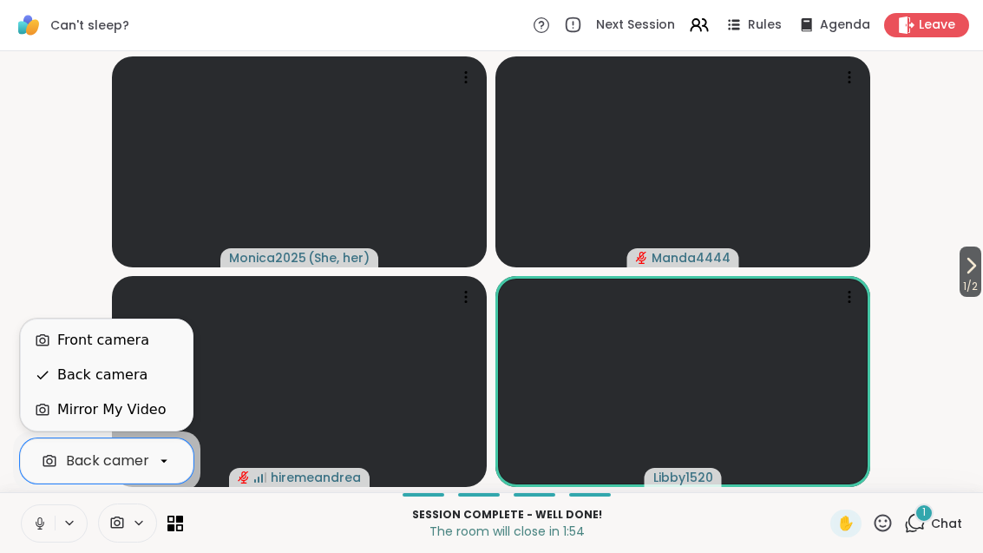
click at [166, 339] on div "Front camera" at bounding box center [107, 340] width 144 height 21
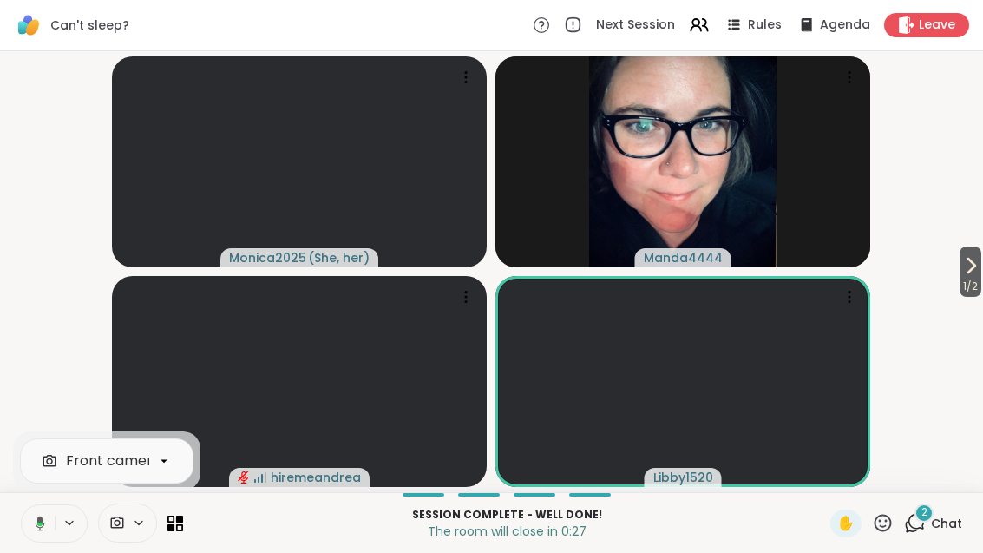
click at [978, 270] on icon at bounding box center [970, 265] width 21 height 21
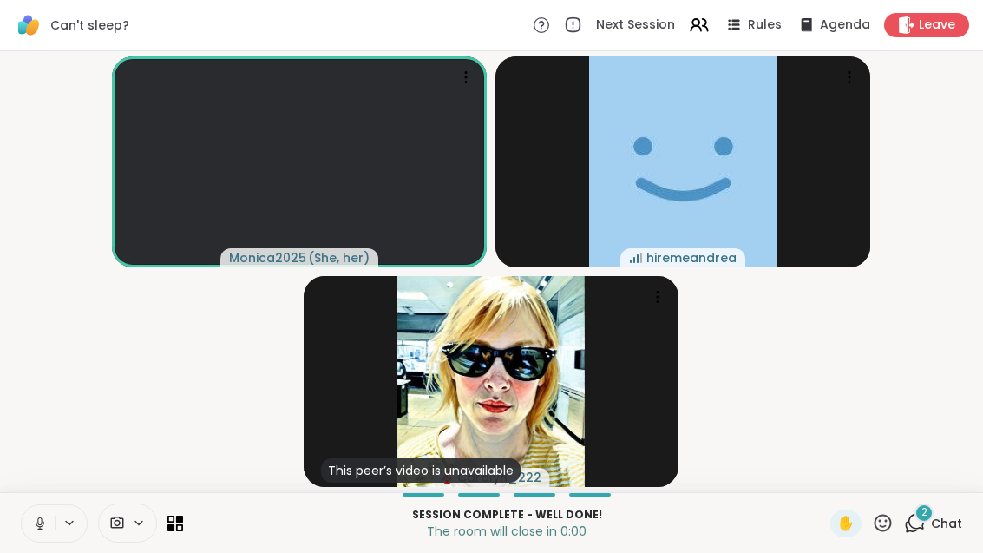
click at [934, 535] on div "2 Chat" at bounding box center [933, 523] width 58 height 28
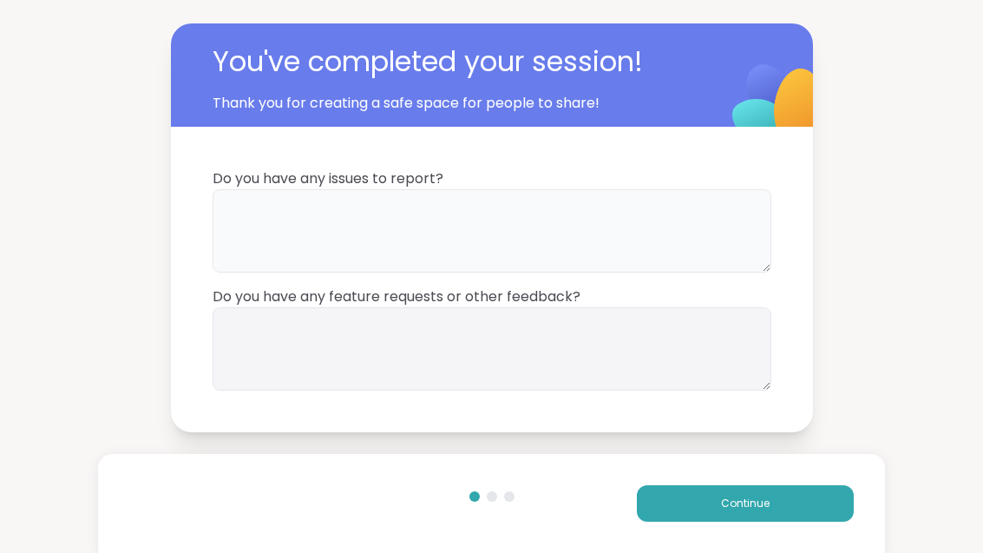
click at [503, 234] on textarea at bounding box center [492, 230] width 559 height 83
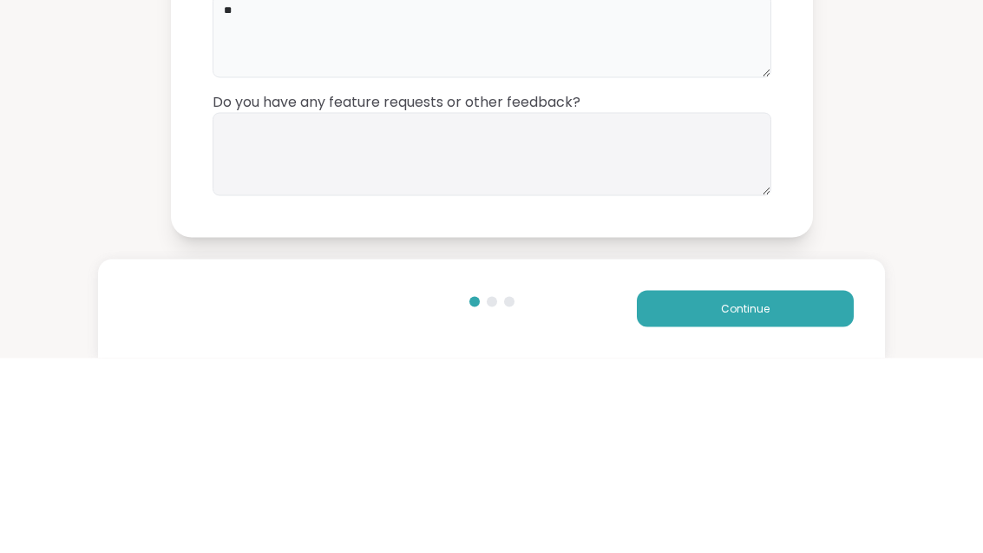
type textarea "**"
click at [579, 307] on textarea at bounding box center [492, 348] width 559 height 83
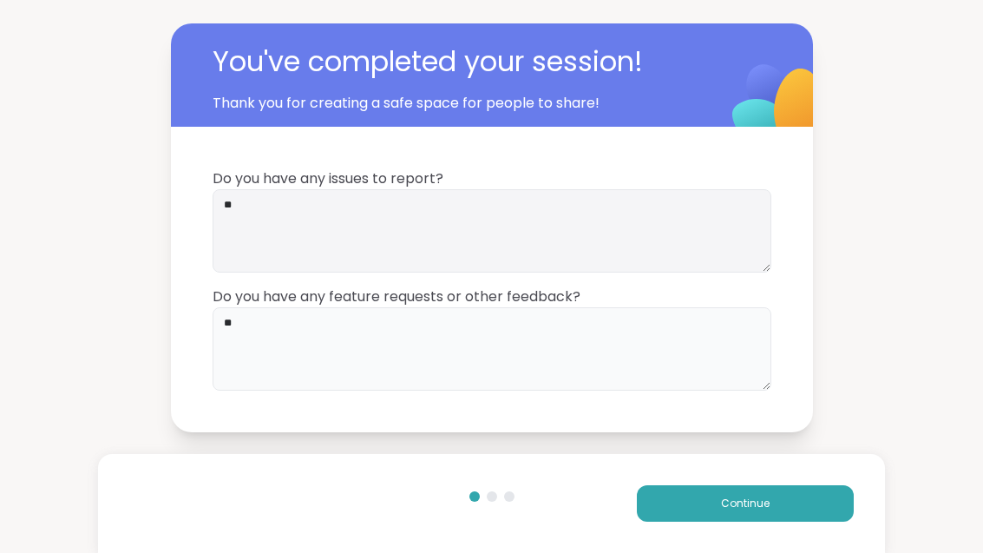
type textarea "**"
click at [770, 517] on button "Continue" at bounding box center [745, 503] width 217 height 36
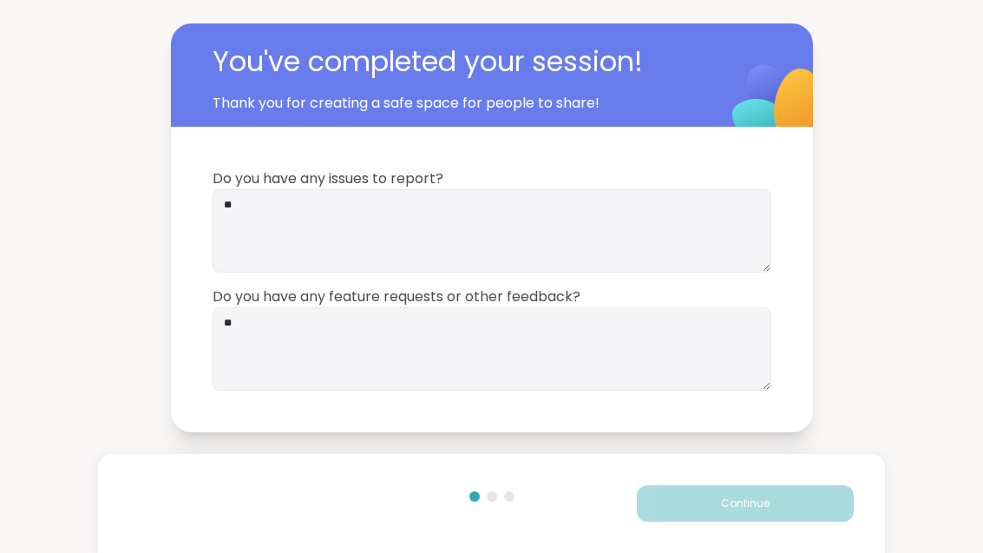
click at [770, 516] on button "Continue" at bounding box center [745, 503] width 217 height 36
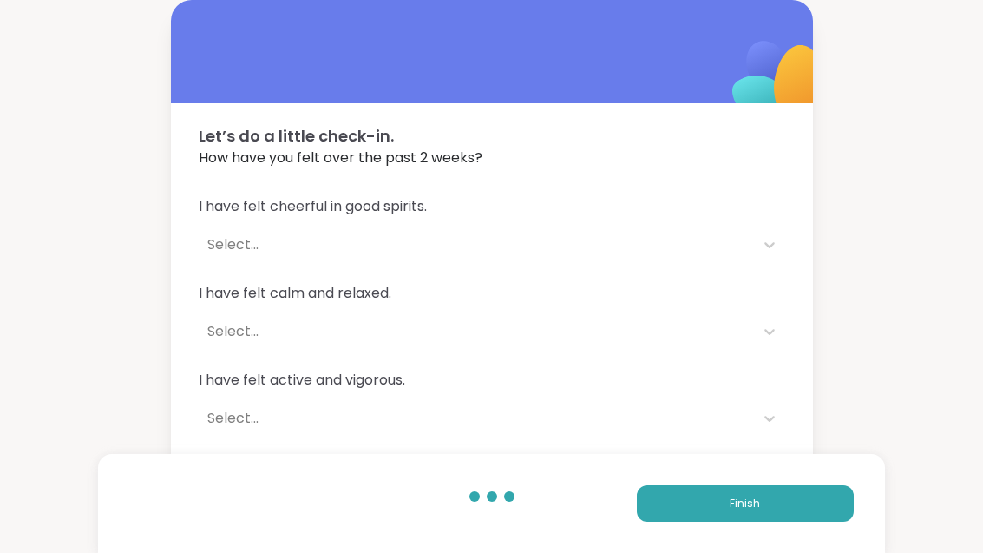
click at [800, 507] on button "Finish" at bounding box center [745, 503] width 217 height 36
